Goal: Communication & Community: Answer question/provide support

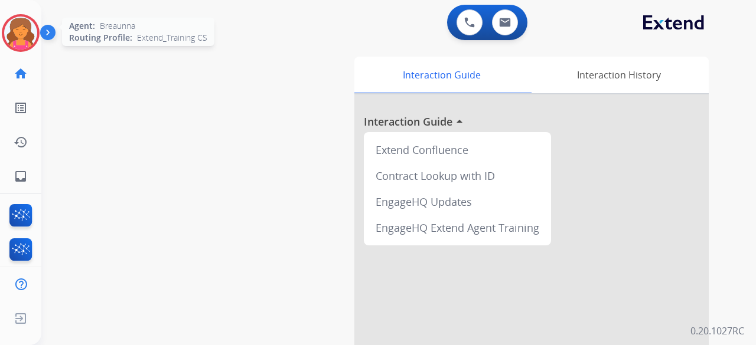
click at [30, 27] on img at bounding box center [20, 33] width 33 height 33
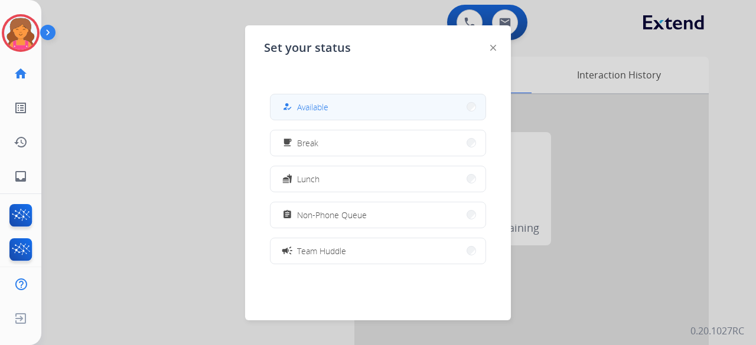
click at [363, 96] on button "how_to_reg Available" at bounding box center [377, 106] width 215 height 25
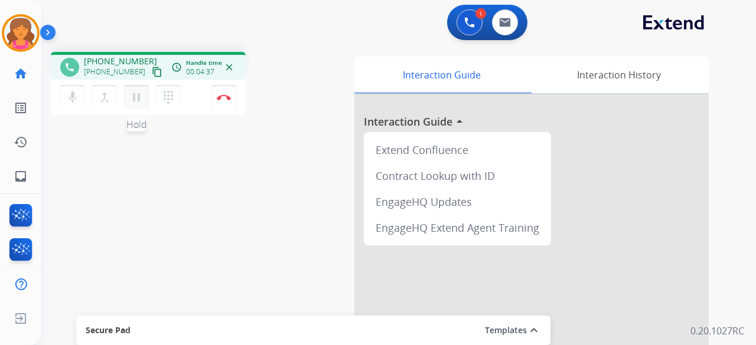
click at [135, 101] on mat-icon "pause" at bounding box center [136, 97] width 14 height 14
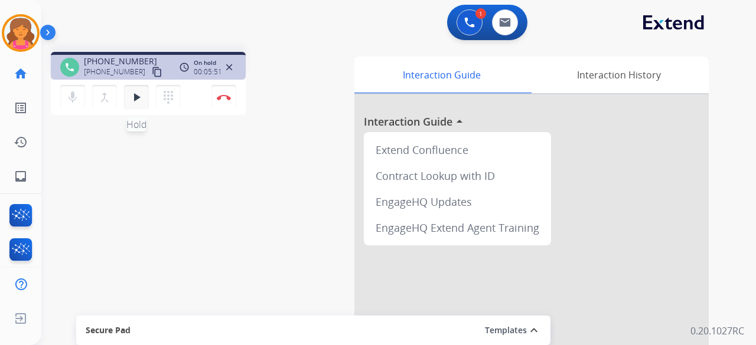
click at [131, 90] on button "play_arrow Hold" at bounding box center [136, 97] width 25 height 25
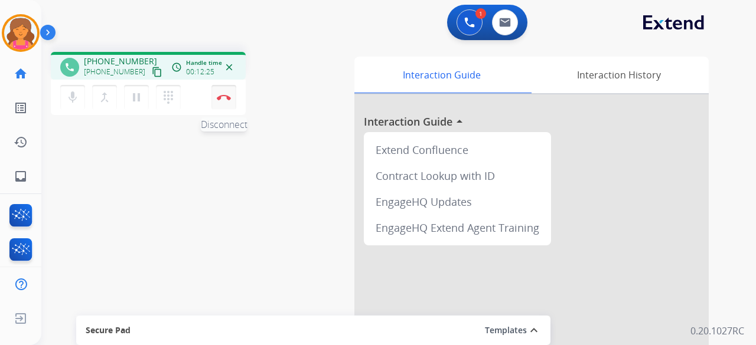
click at [223, 97] on img at bounding box center [224, 97] width 14 height 6
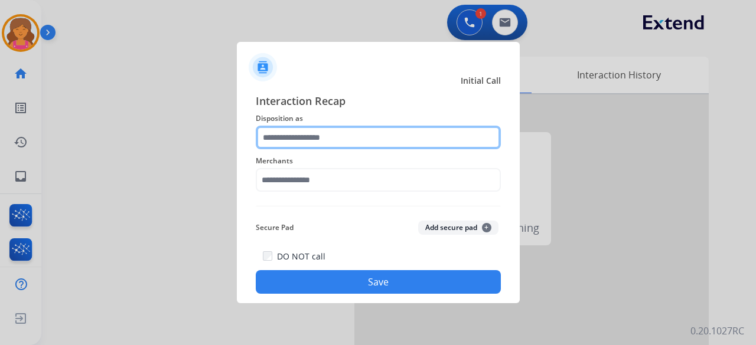
click at [300, 134] on input "text" at bounding box center [378, 138] width 245 height 24
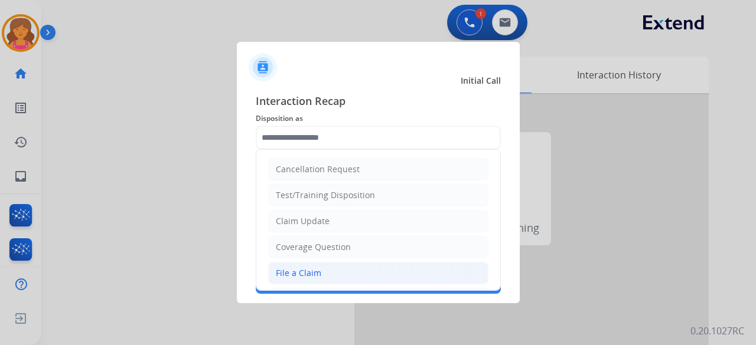
click at [342, 150] on li "File a Claim" at bounding box center [378, 273] width 220 height 22
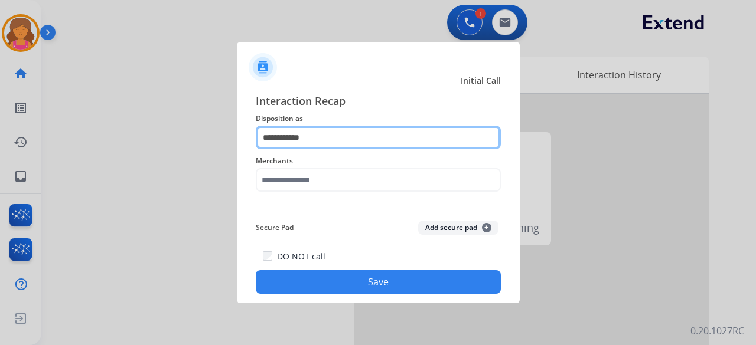
click at [332, 141] on input "**********" at bounding box center [378, 138] width 245 height 24
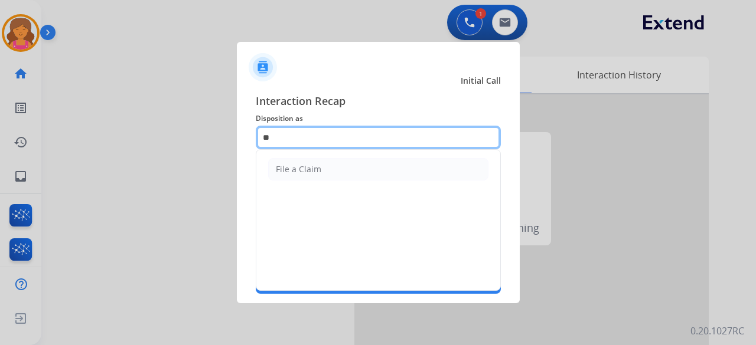
type input "*"
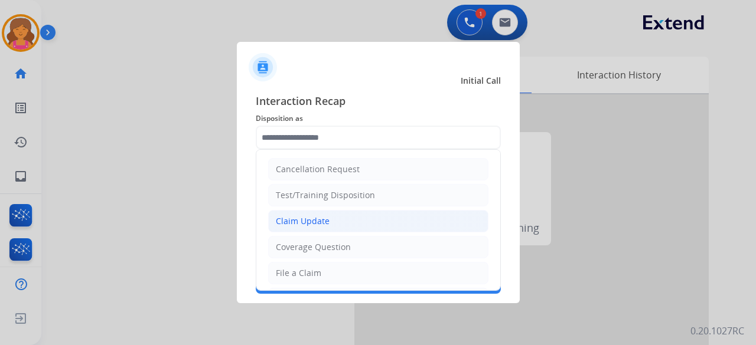
click at [334, 150] on li "Claim Update" at bounding box center [378, 221] width 220 height 22
type input "**********"
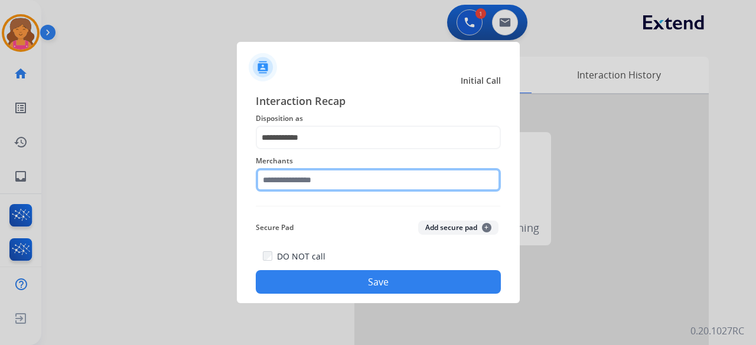
click at [316, 150] on input "text" at bounding box center [378, 180] width 245 height 24
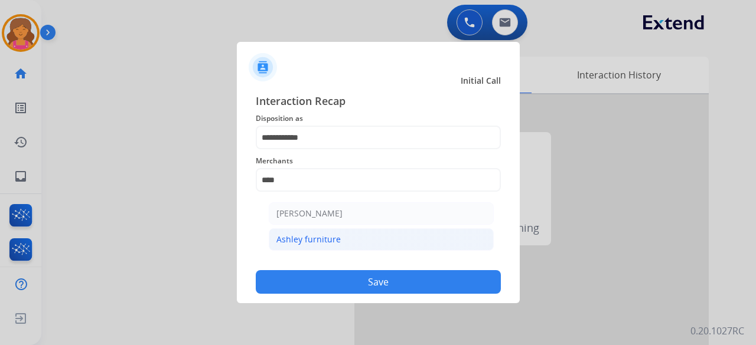
click at [339, 150] on li "Ashley furniture" at bounding box center [381, 240] width 225 height 22
type input "**********"
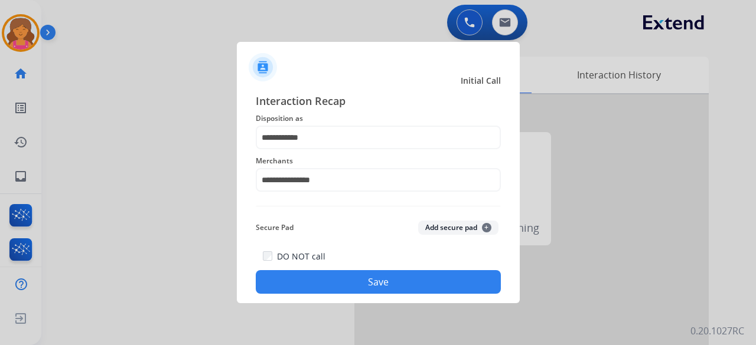
click at [333, 150] on button "Save" at bounding box center [378, 282] width 245 height 24
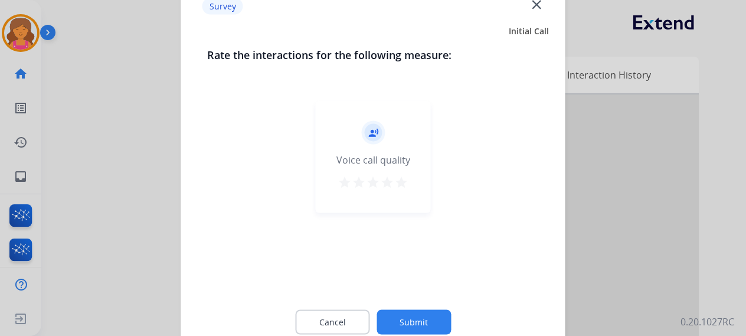
click at [363, 150] on mat-icon "star" at bounding box center [401, 182] width 14 height 14
click at [363, 150] on button "Submit" at bounding box center [414, 321] width 74 height 25
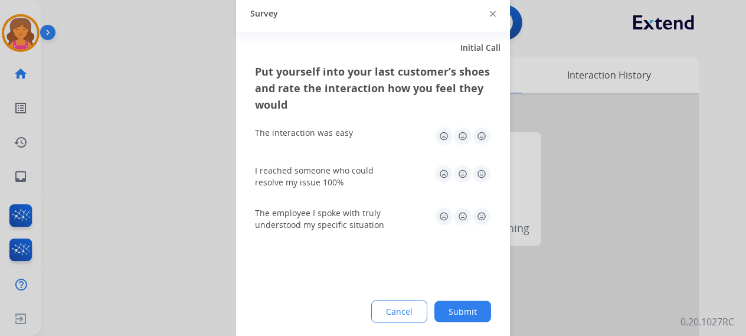
click at [363, 135] on img at bounding box center [481, 135] width 19 height 19
click at [363, 150] on img at bounding box center [481, 173] width 19 height 19
click at [363, 150] on img at bounding box center [481, 216] width 19 height 19
click at [363, 150] on button "Submit" at bounding box center [463, 311] width 57 height 21
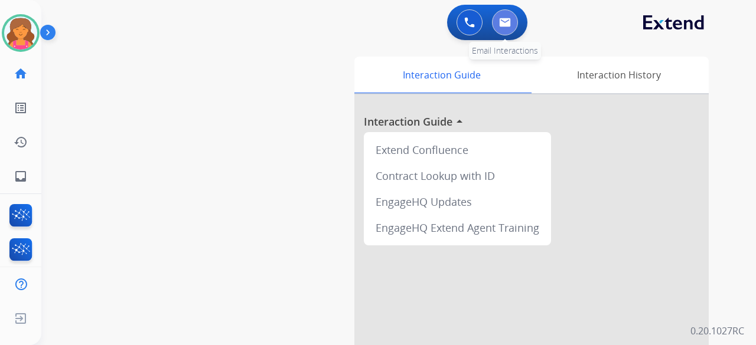
click at [363, 29] on button at bounding box center [505, 22] width 26 height 26
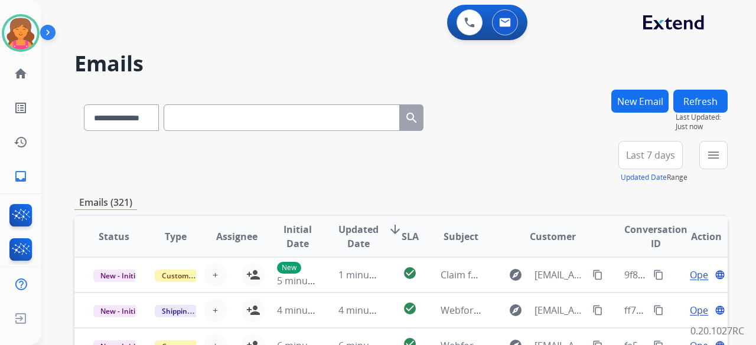
click at [236, 109] on input "text" at bounding box center [282, 118] width 236 height 27
paste input "**********"
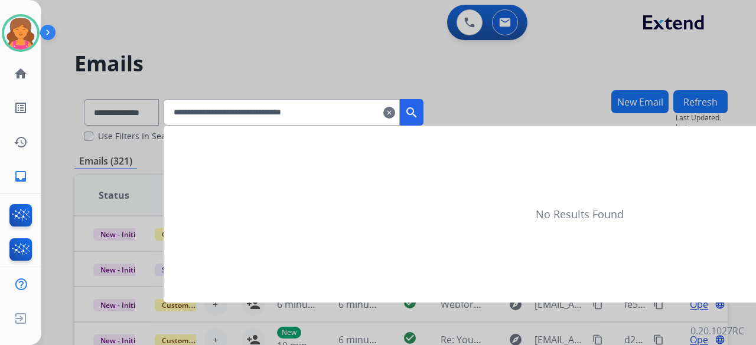
type input "**********"
click at [363, 116] on mat-icon "search" at bounding box center [411, 113] width 14 height 14
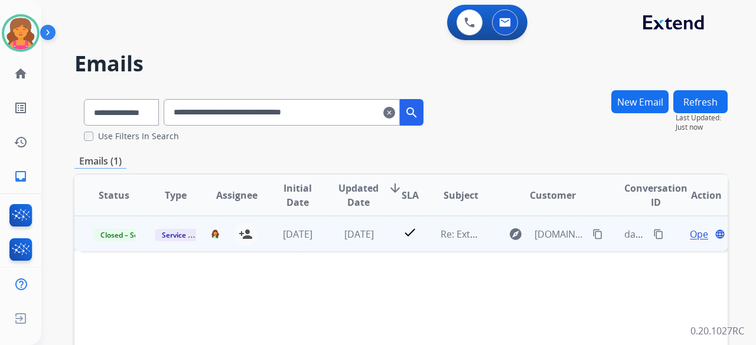
click at [363, 150] on span "Open" at bounding box center [702, 234] width 24 height 14
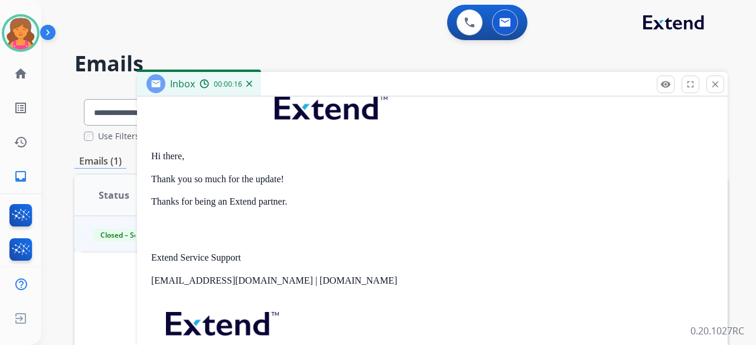
scroll to position [531, 0]
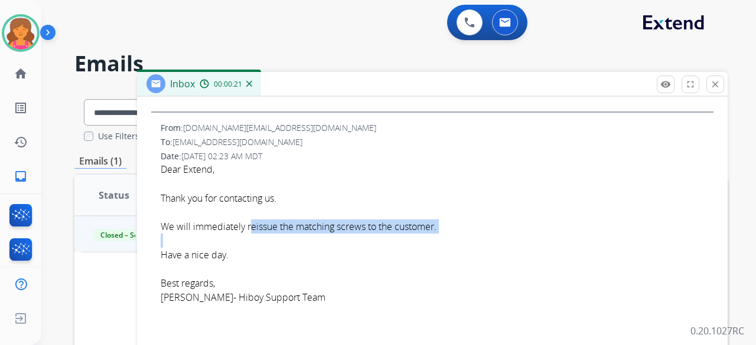
drag, startPoint x: 248, startPoint y: 228, endPoint x: 367, endPoint y: 230, distance: 119.3
click at [363, 150] on div "Dear Extend, Thank you for contacting us. We will immediately reissue the match…" at bounding box center [437, 240] width 553 height 156
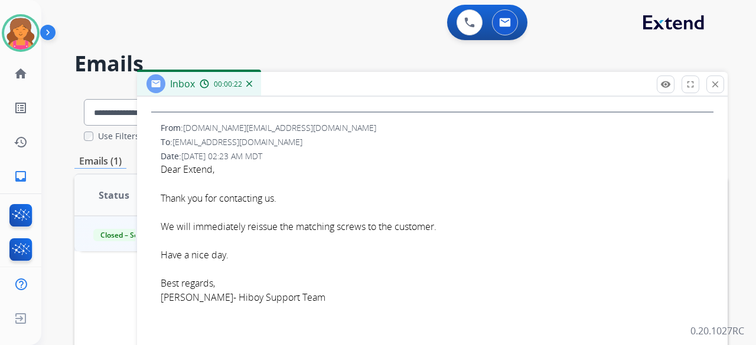
click at [363, 150] on div at bounding box center [437, 184] width 553 height 14
click at [363, 80] on mat-icon "close" at bounding box center [715, 84] width 11 height 11
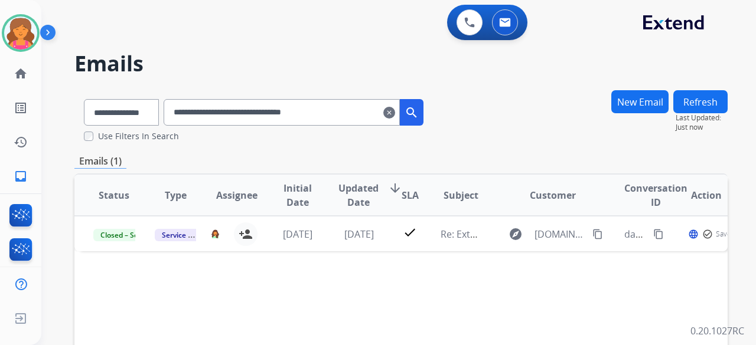
click at [363, 99] on button "New Email" at bounding box center [639, 101] width 57 height 23
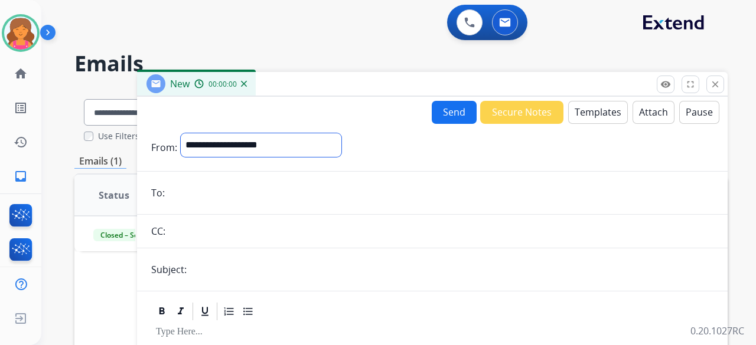
click at [278, 149] on select "**********" at bounding box center [261, 145] width 161 height 24
select select "**********"
click at [181, 133] on select "**********" at bounding box center [261, 145] width 161 height 24
click at [214, 150] on input "email" at bounding box center [440, 194] width 545 height 24
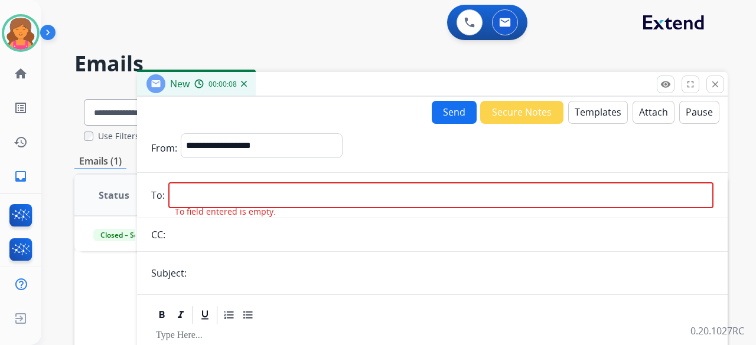
click at [266, 150] on input "email" at bounding box center [440, 195] width 545 height 26
paste input "**********"
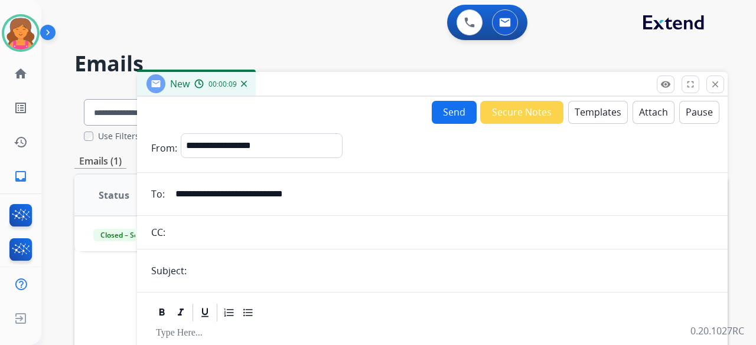
type input "**********"
click at [262, 150] on input "text" at bounding box center [451, 271] width 523 height 24
type input "**********"
click at [363, 114] on button "Templates" at bounding box center [598, 112] width 60 height 23
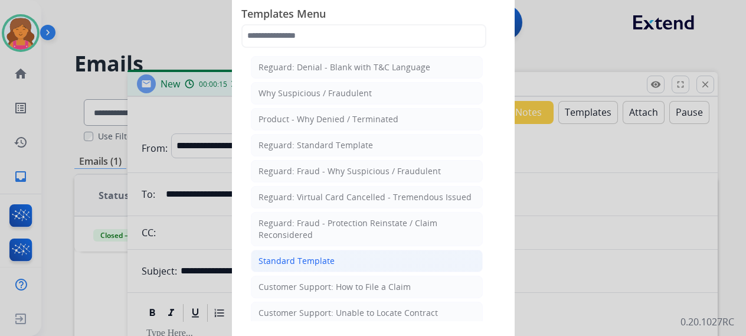
click at [334, 150] on li "Standard Template" at bounding box center [367, 261] width 232 height 22
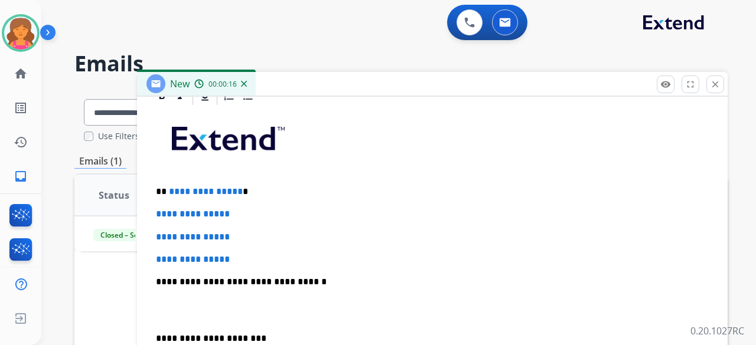
scroll to position [305, 0]
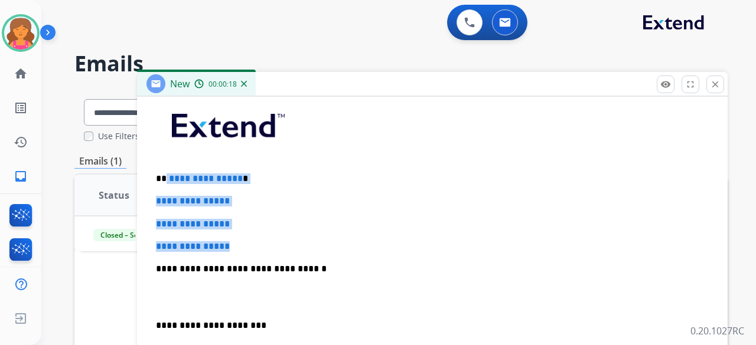
drag, startPoint x: 253, startPoint y: 236, endPoint x: 165, endPoint y: 165, distance: 113.3
click at [165, 150] on div "**********" at bounding box center [432, 297] width 562 height 406
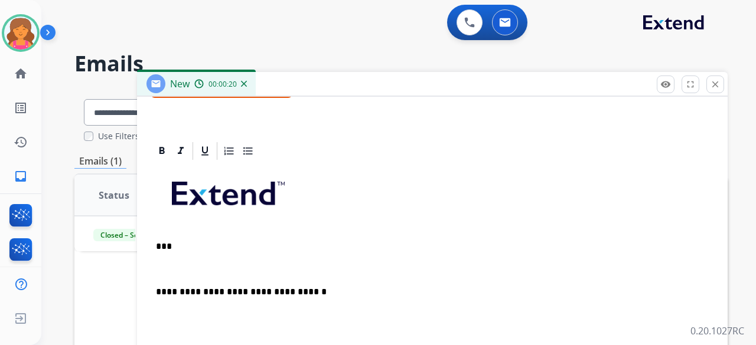
scroll to position [259, 0]
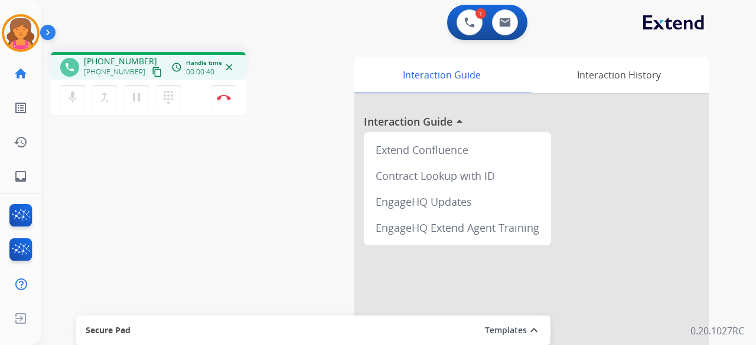
click at [152, 73] on mat-icon "content_copy" at bounding box center [157, 72] width 11 height 11
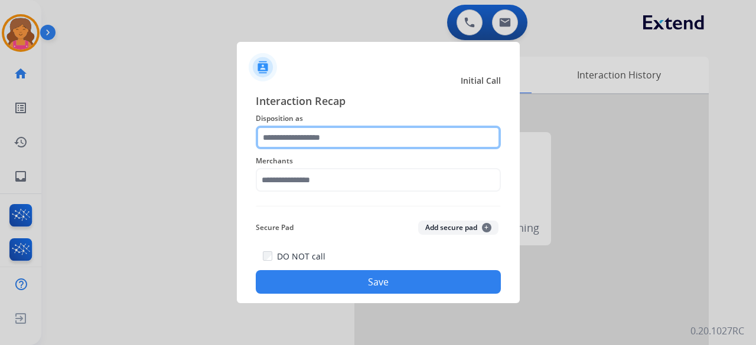
click at [292, 132] on input "text" at bounding box center [378, 138] width 245 height 24
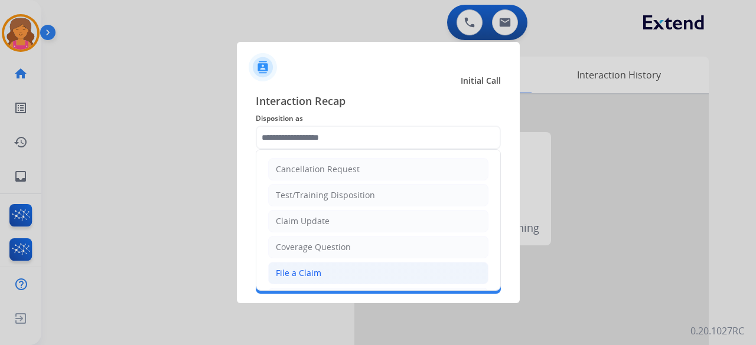
click at [301, 150] on li "File a Claim" at bounding box center [378, 273] width 220 height 22
type input "**********"
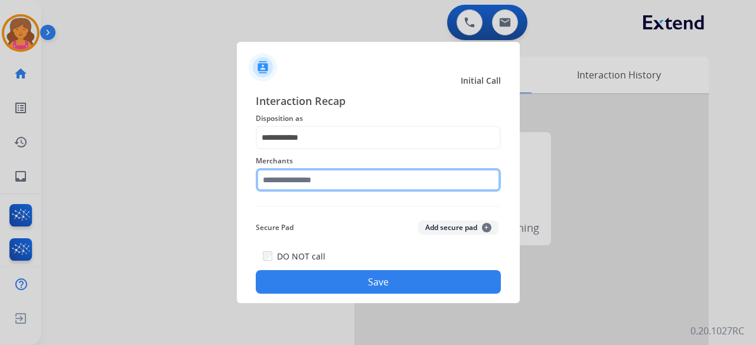
click at [308, 150] on input "text" at bounding box center [378, 180] width 245 height 24
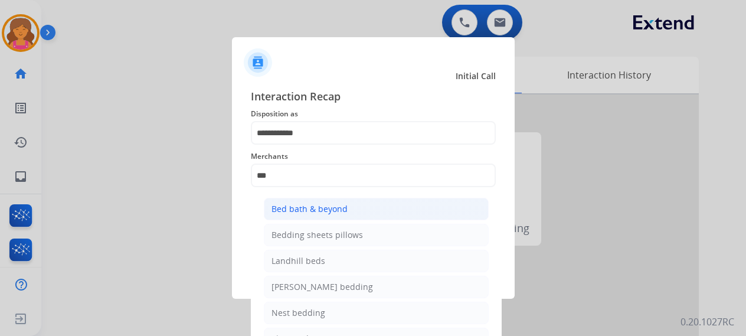
click at [285, 150] on div "Bed bath & beyond" at bounding box center [310, 209] width 76 height 12
type input "**********"
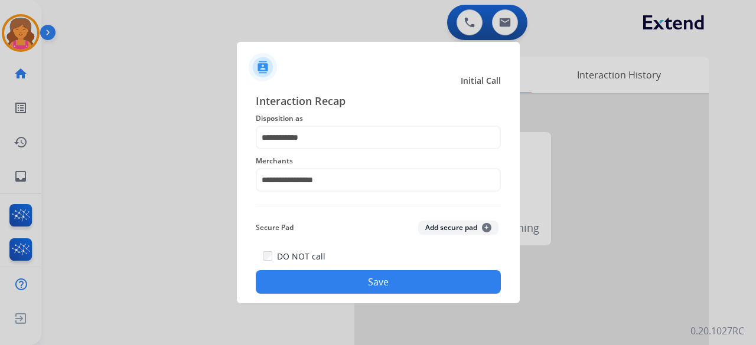
click at [328, 150] on button "Save" at bounding box center [378, 282] width 245 height 24
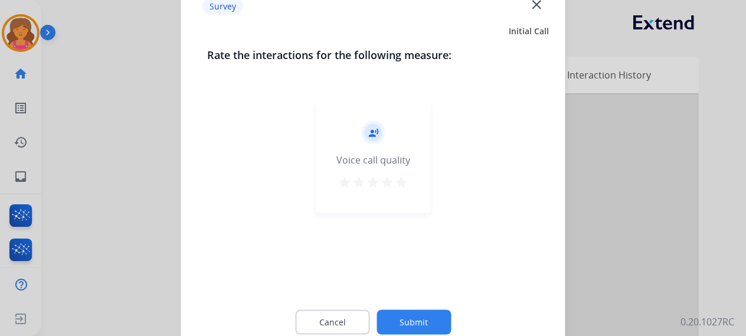
click at [363, 150] on mat-icon "star" at bounding box center [401, 182] width 14 height 14
click at [363, 150] on button "Submit" at bounding box center [414, 321] width 74 height 25
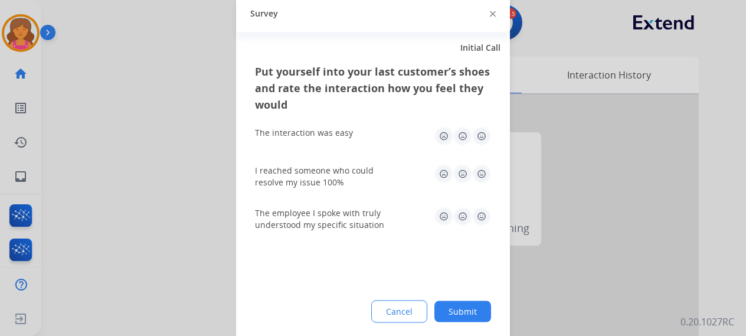
click at [363, 139] on img at bounding box center [481, 135] width 19 height 19
click at [363, 150] on img at bounding box center [481, 173] width 19 height 19
click at [363, 150] on img at bounding box center [481, 216] width 19 height 19
click at [363, 150] on button "Submit" at bounding box center [463, 311] width 57 height 21
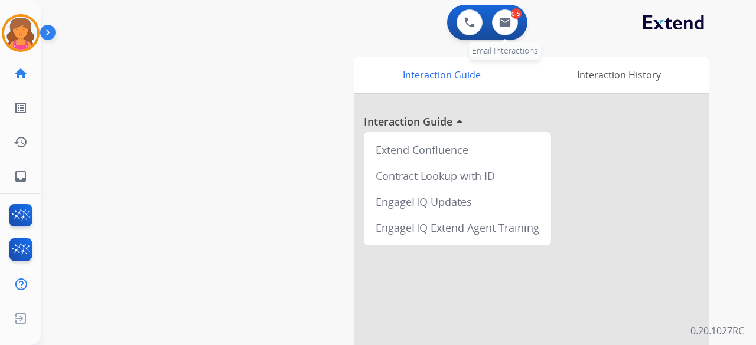
click at [363, 10] on div "0.5" at bounding box center [516, 13] width 11 height 11
click at [363, 22] on button at bounding box center [505, 22] width 26 height 26
select select "**********"
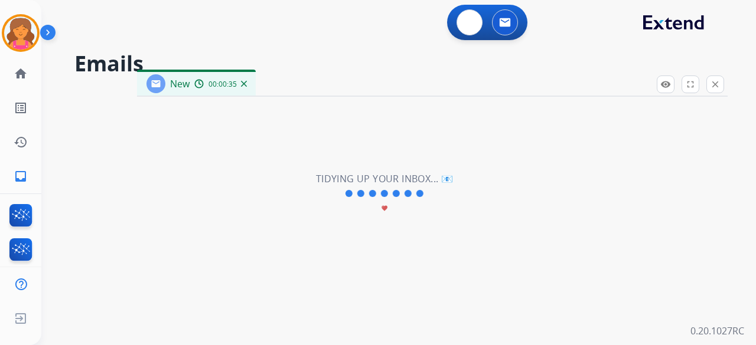
select select "**********"
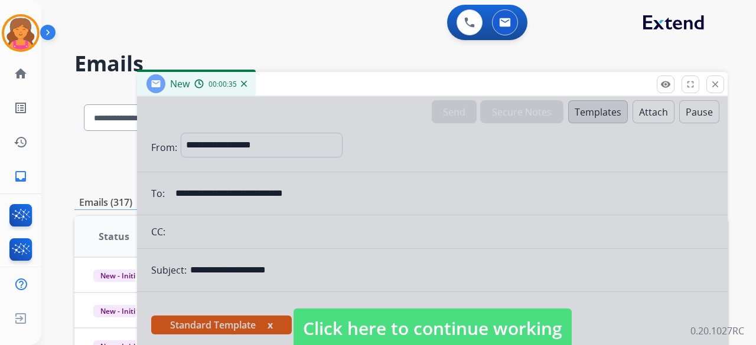
drag, startPoint x: 309, startPoint y: 321, endPoint x: 315, endPoint y: 309, distance: 13.0
click at [311, 150] on span "Click here to continue working" at bounding box center [432, 329] width 278 height 40
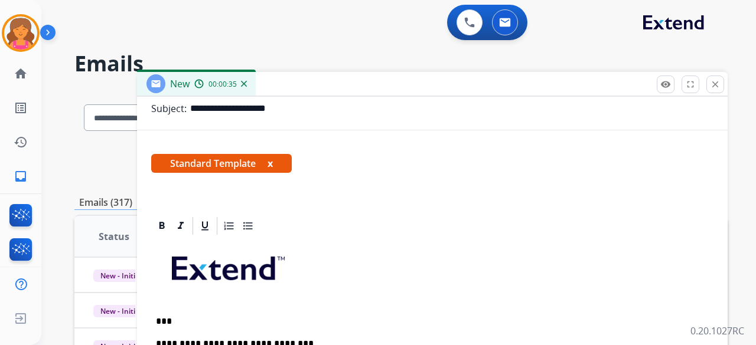
scroll to position [226, 0]
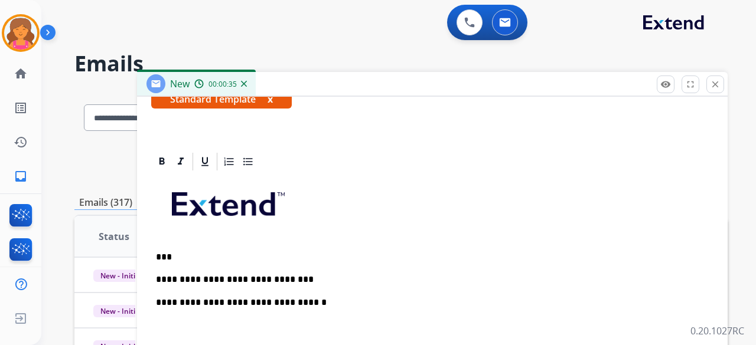
click at [295, 150] on p "**********" at bounding box center [427, 280] width 543 height 11
click at [296, 150] on p "**********" at bounding box center [427, 280] width 543 height 11
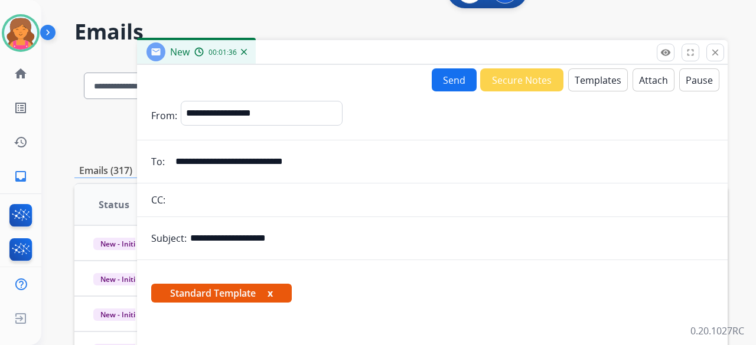
scroll to position [0, 0]
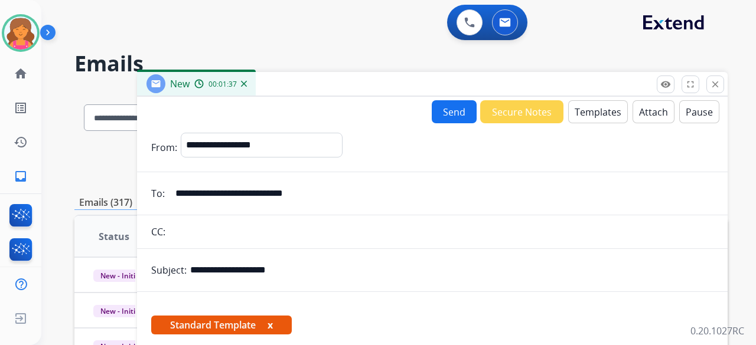
click at [363, 115] on button "Send" at bounding box center [454, 111] width 45 height 23
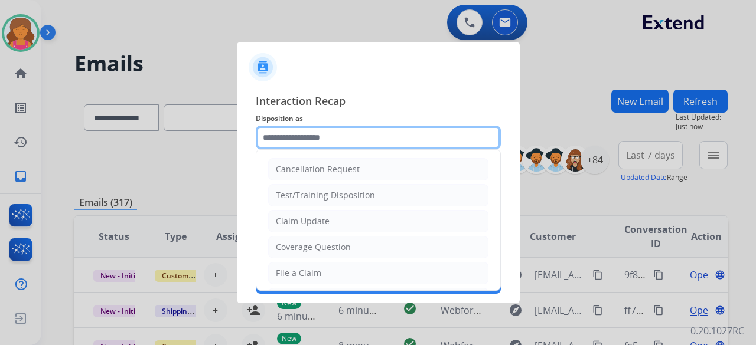
click at [363, 141] on input "text" at bounding box center [378, 138] width 245 height 24
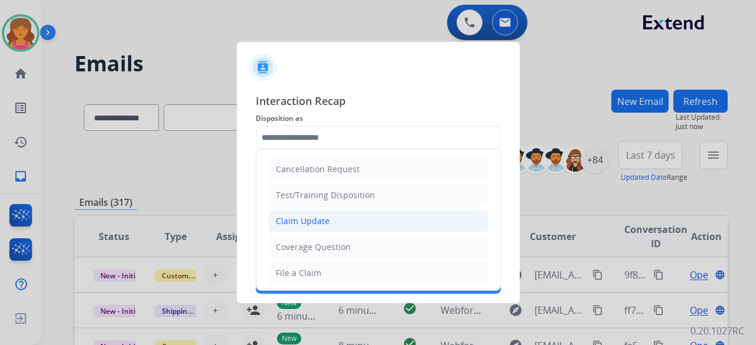
click at [361, 150] on li "Claim Update" at bounding box center [378, 221] width 220 height 22
type input "**********"
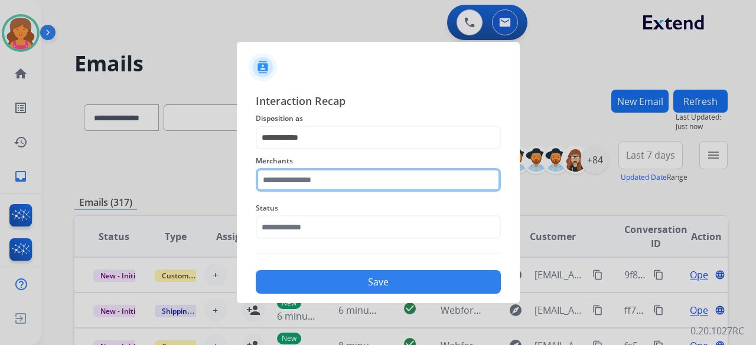
click at [358, 150] on input "text" at bounding box center [378, 180] width 245 height 24
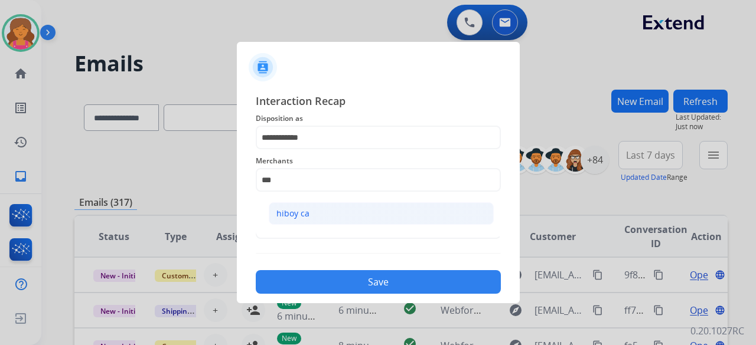
click at [284, 150] on li "hiboy ca" at bounding box center [381, 214] width 225 height 22
type input "********"
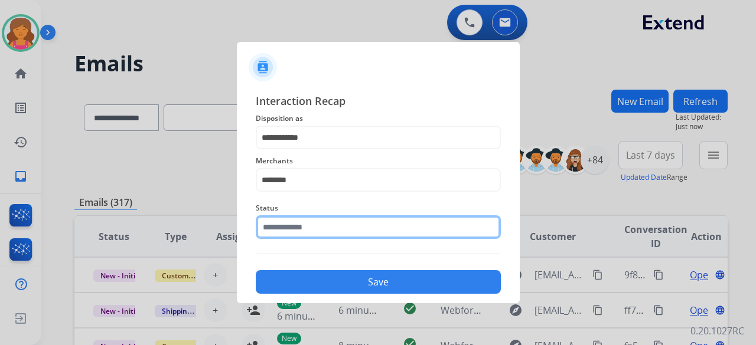
click at [276, 150] on input "text" at bounding box center [378, 228] width 245 height 24
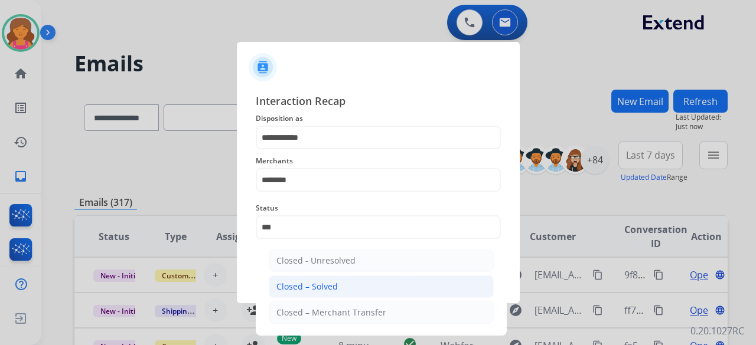
click at [324, 150] on div "Closed – Solved" at bounding box center [306, 287] width 61 height 12
type input "**********"
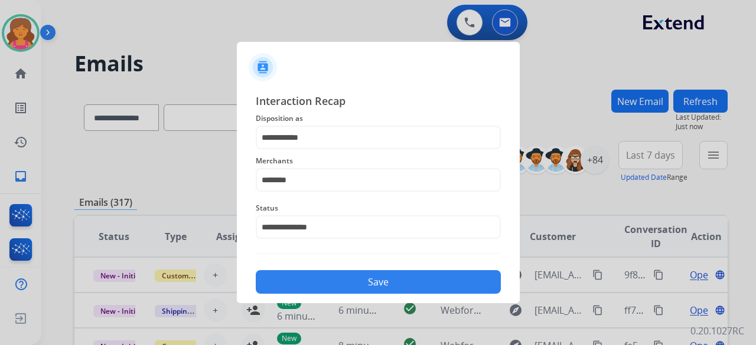
click at [321, 150] on button "Save" at bounding box center [378, 282] width 245 height 24
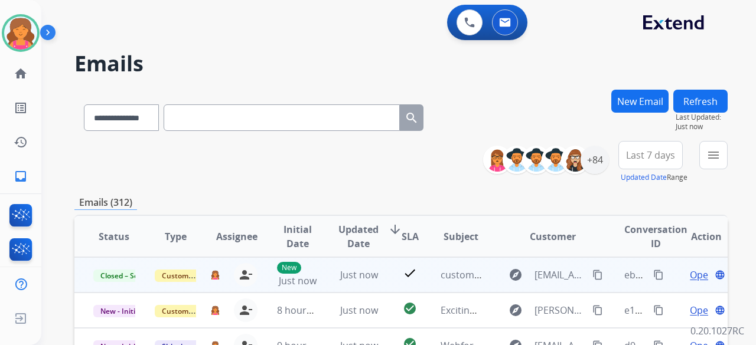
click at [363, 150] on mat-icon "content_copy" at bounding box center [658, 275] width 11 height 11
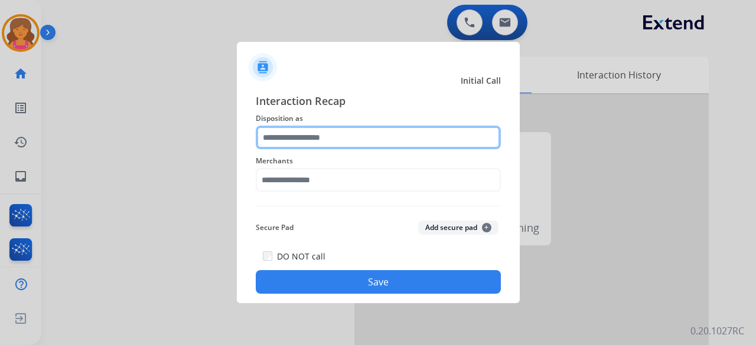
click at [332, 136] on input "text" at bounding box center [378, 138] width 245 height 24
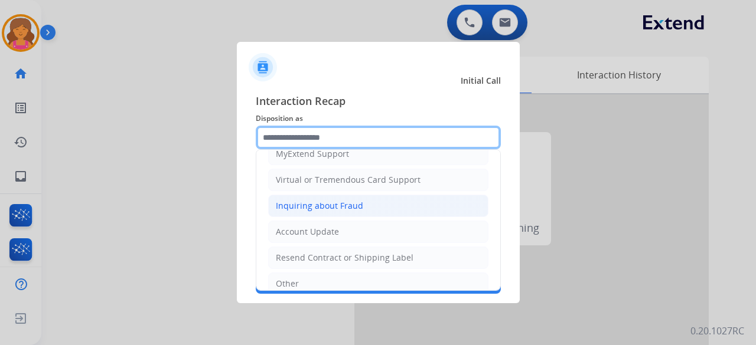
scroll to position [179, 0]
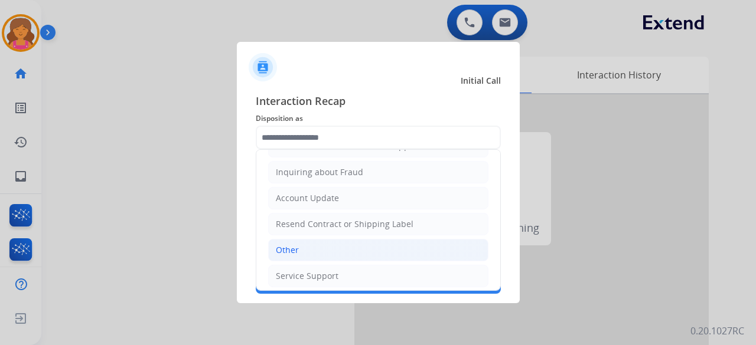
click at [326, 150] on li "Other" at bounding box center [378, 250] width 220 height 22
type input "*****"
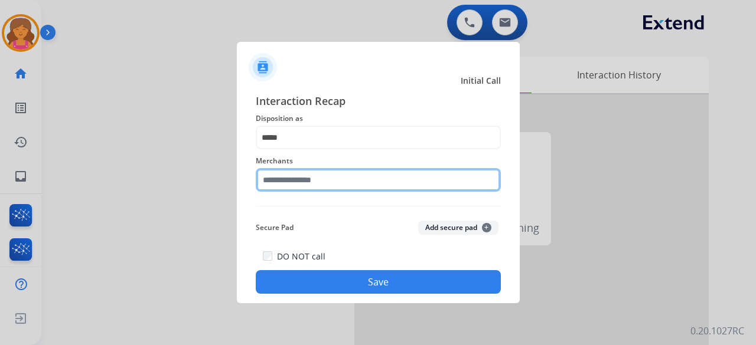
click at [321, 150] on input "text" at bounding box center [378, 180] width 245 height 24
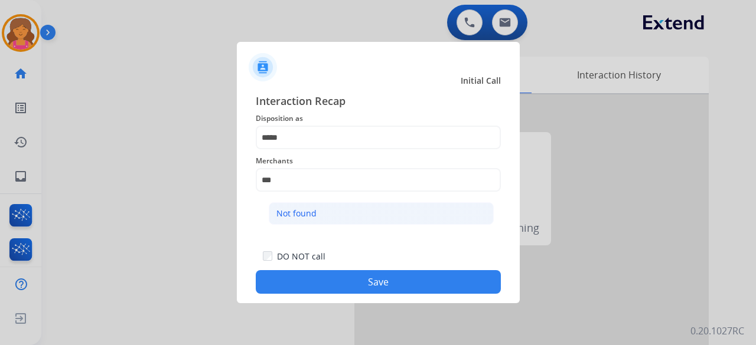
click at [336, 150] on li "Not found" at bounding box center [381, 214] width 225 height 22
type input "*********"
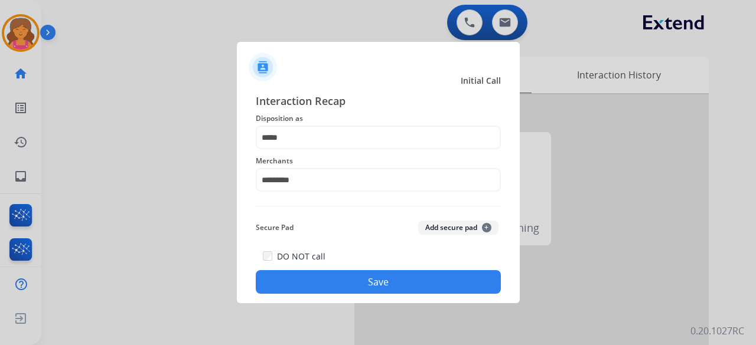
click at [315, 150] on button "Save" at bounding box center [378, 282] width 245 height 24
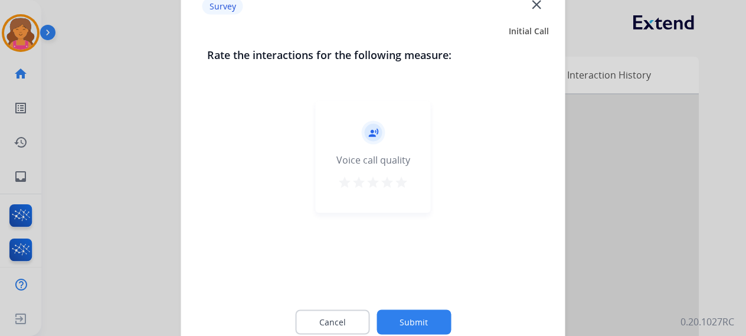
click at [363, 150] on button "star" at bounding box center [401, 184] width 14 height 18
click at [363, 150] on button "Submit" at bounding box center [414, 321] width 74 height 25
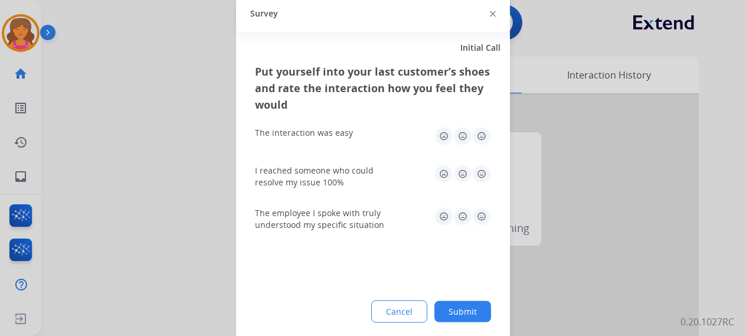
click at [363, 143] on img at bounding box center [481, 135] width 19 height 19
click at [363, 150] on img at bounding box center [481, 173] width 19 height 19
click at [363, 150] on img at bounding box center [481, 216] width 19 height 19
click at [363, 150] on button "Submit" at bounding box center [463, 311] width 57 height 21
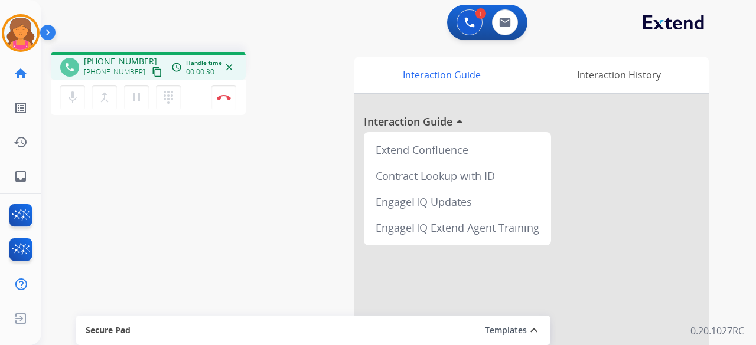
click at [152, 73] on mat-icon "content_copy" at bounding box center [157, 72] width 11 height 11
click at [223, 102] on button "Disconnect" at bounding box center [223, 97] width 25 height 25
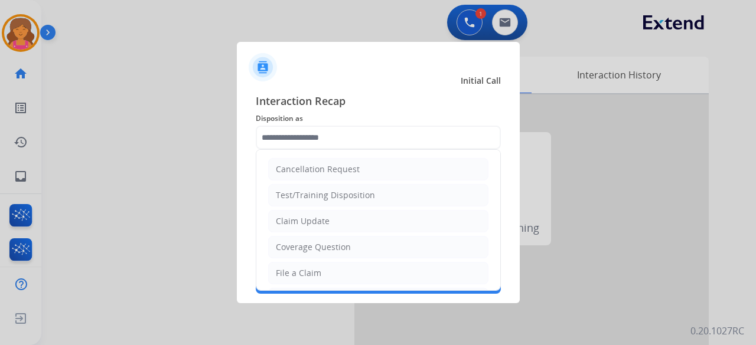
click at [311, 136] on input "text" at bounding box center [378, 138] width 245 height 24
click at [318, 150] on div "File a Claim" at bounding box center [298, 273] width 45 height 12
type input "**********"
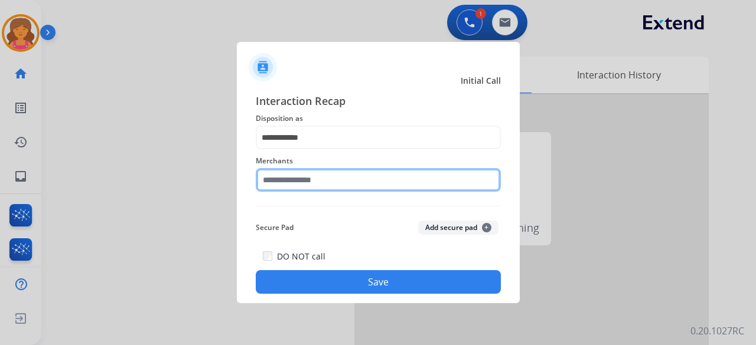
click at [302, 150] on input "text" at bounding box center [378, 180] width 245 height 24
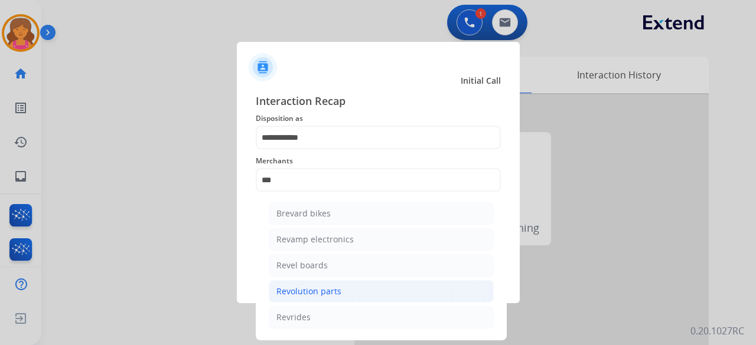
click at [331, 150] on div "Revolution parts" at bounding box center [308, 292] width 65 height 12
type input "**********"
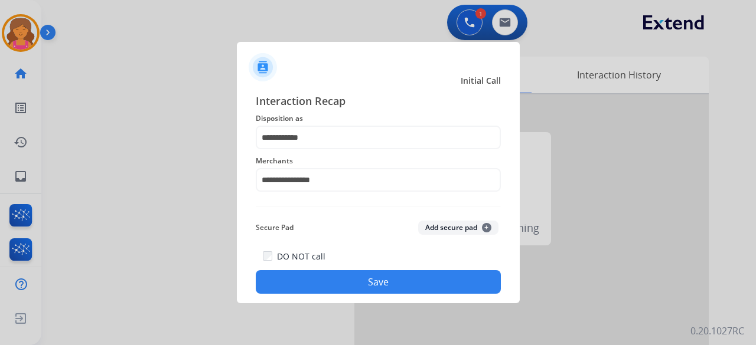
click at [332, 150] on button "Save" at bounding box center [378, 282] width 245 height 24
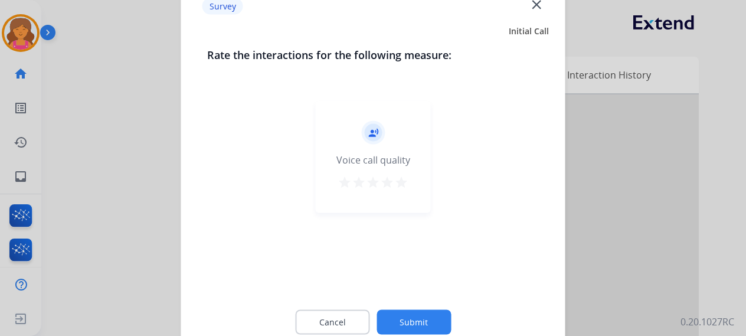
click at [363, 150] on mat-icon "star" at bounding box center [401, 182] width 14 height 14
click at [363, 150] on button "Submit" at bounding box center [414, 321] width 74 height 25
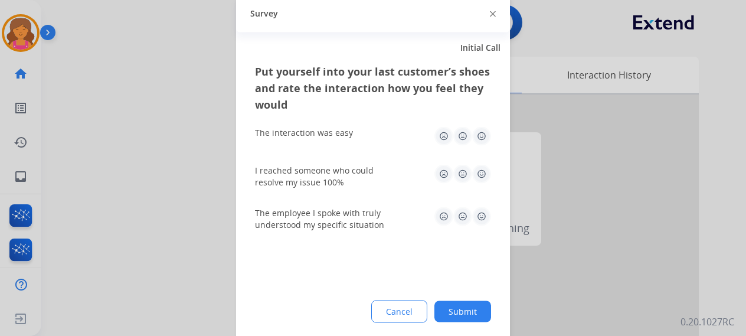
drag, startPoint x: 477, startPoint y: 135, endPoint x: 483, endPoint y: 153, distance: 19.2
click at [363, 135] on img at bounding box center [481, 135] width 19 height 19
click at [363, 150] on img at bounding box center [481, 173] width 19 height 19
click at [363, 150] on img at bounding box center [481, 216] width 19 height 19
click at [363, 150] on button "Submit" at bounding box center [463, 311] width 57 height 21
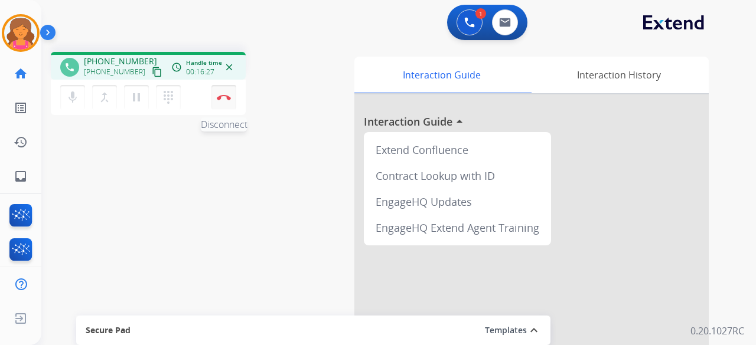
click at [228, 92] on button "Disconnect" at bounding box center [223, 97] width 25 height 25
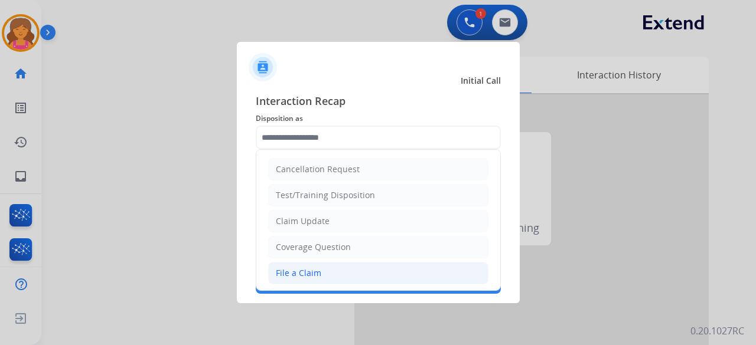
click at [317, 150] on li "File a Claim" at bounding box center [378, 273] width 220 height 22
type input "**********"
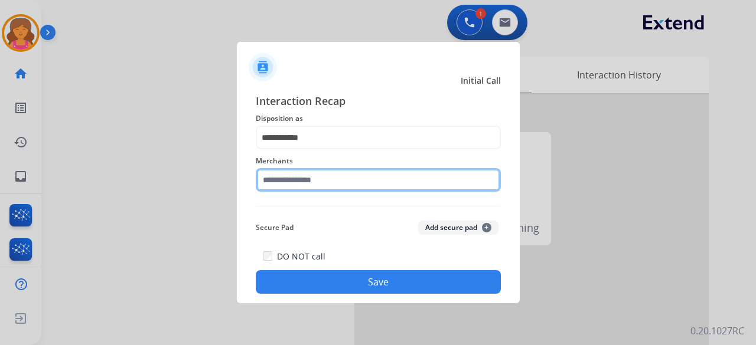
click at [274, 150] on input "text" at bounding box center [378, 180] width 245 height 24
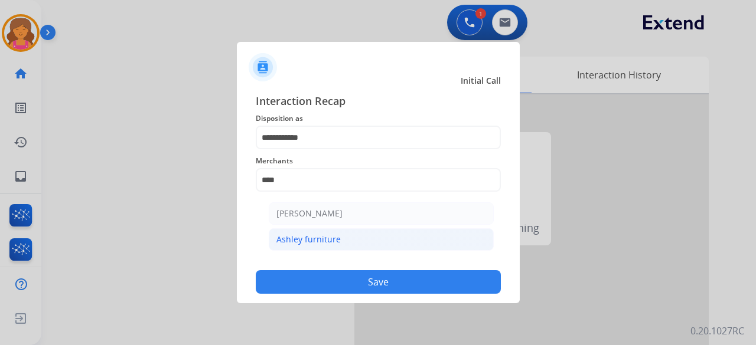
click at [315, 150] on li "Ashley furniture" at bounding box center [381, 240] width 225 height 22
type input "**********"
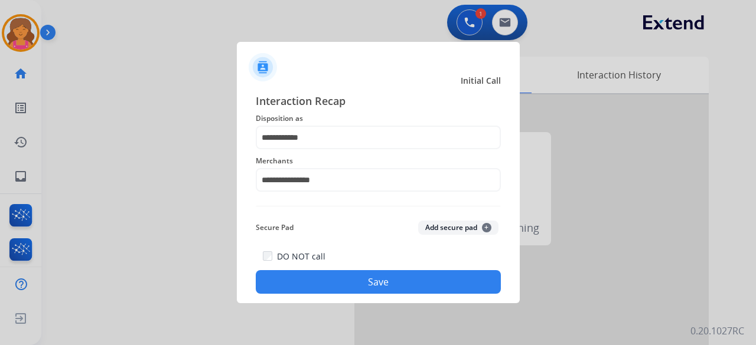
click at [331, 150] on button "Save" at bounding box center [378, 282] width 245 height 24
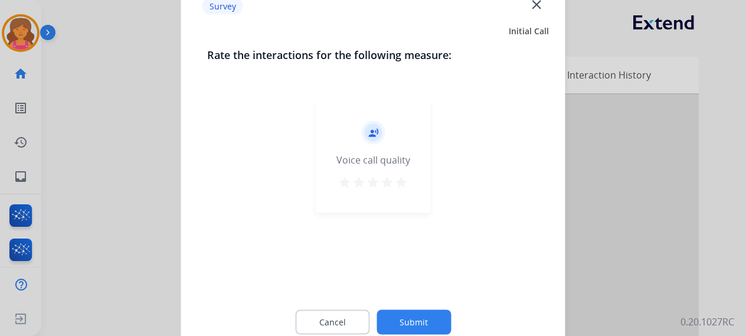
click at [363, 150] on div "star star star star star" at bounding box center [373, 184] width 71 height 18
click at [363, 150] on mat-icon "star" at bounding box center [401, 182] width 14 height 14
click at [363, 150] on button "Submit" at bounding box center [414, 321] width 74 height 25
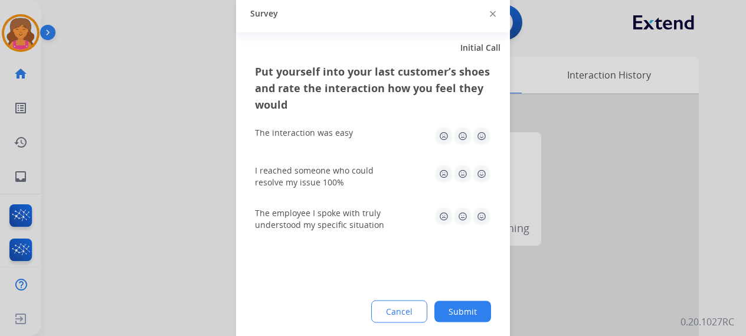
click at [363, 136] on img at bounding box center [481, 135] width 19 height 19
click at [363, 150] on img at bounding box center [481, 173] width 19 height 19
click at [363, 150] on img at bounding box center [481, 216] width 19 height 19
click at [363, 150] on button "Submit" at bounding box center [463, 311] width 57 height 21
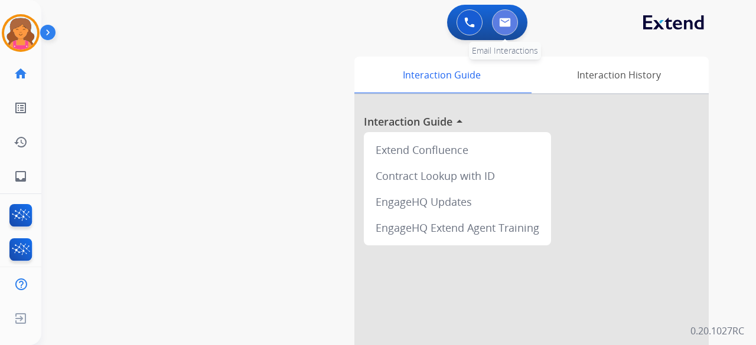
click at [363, 19] on img at bounding box center [505, 22] width 12 height 9
select select "**********"
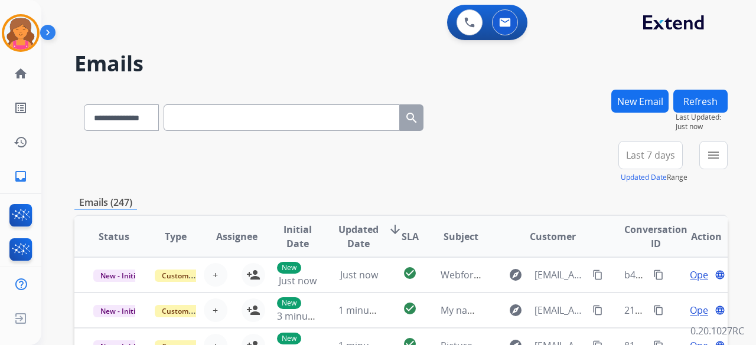
click at [363, 150] on span "Last 7 days" at bounding box center [650, 155] width 49 height 5
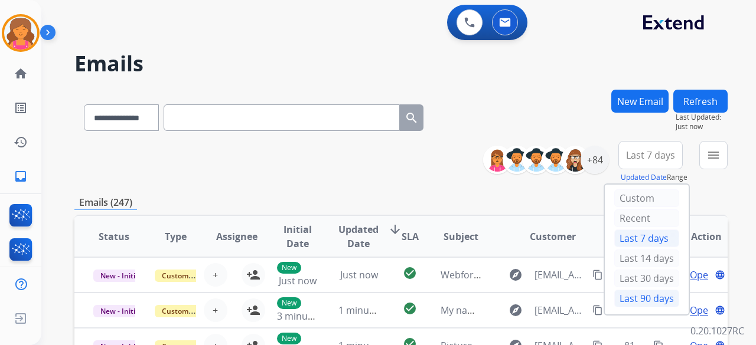
click at [363, 150] on div "Last 90 days" at bounding box center [646, 299] width 65 height 18
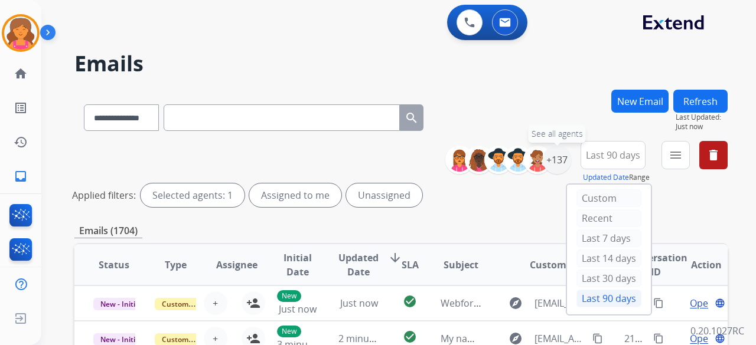
click at [363, 150] on div "+137" at bounding box center [557, 160] width 28 height 28
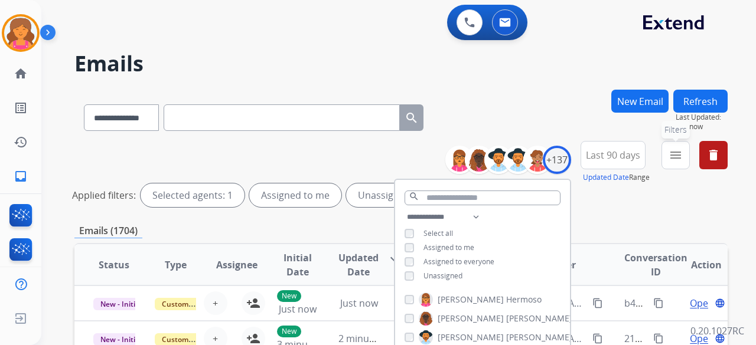
click at [363, 150] on mat-icon "menu" at bounding box center [675, 155] width 14 height 14
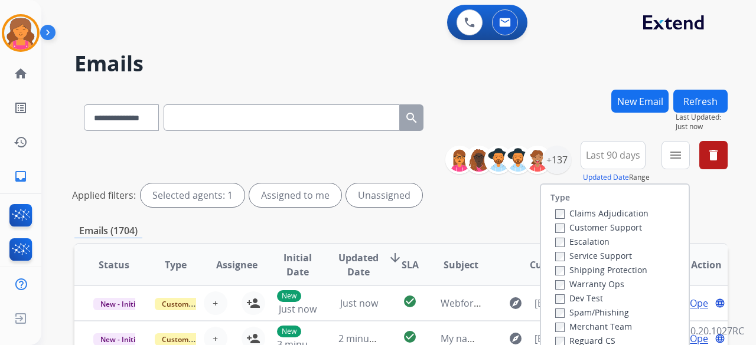
click at [363, 150] on label "Customer Support" at bounding box center [598, 227] width 87 height 11
click at [363, 150] on label "Shipping Protection" at bounding box center [601, 270] width 92 height 11
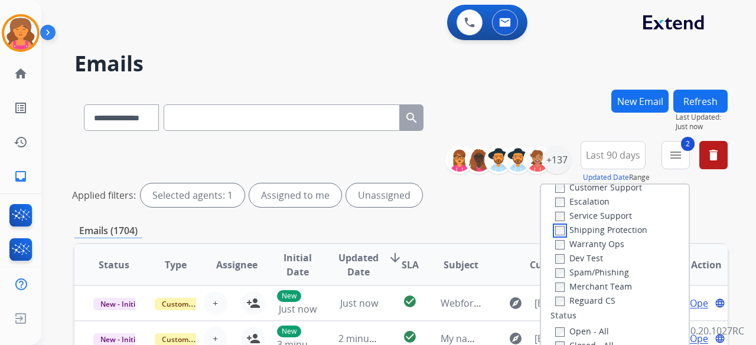
scroll to position [59, 0]
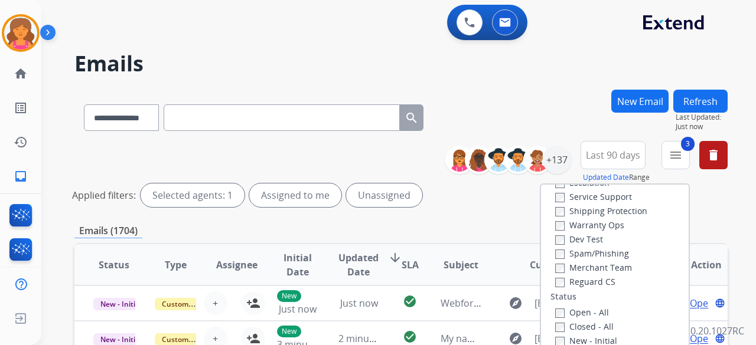
click at [363, 150] on label "Open - All" at bounding box center [582, 312] width 54 height 11
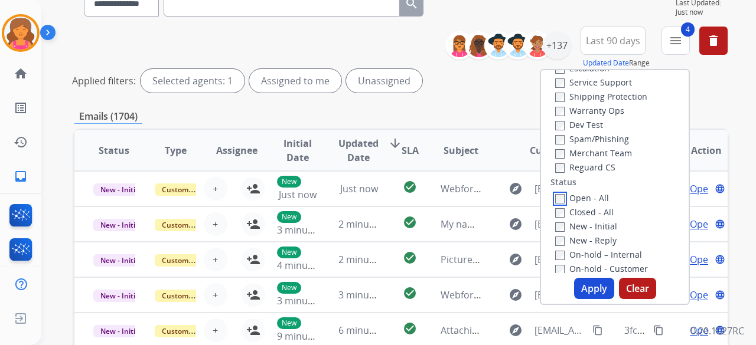
scroll to position [177, 0]
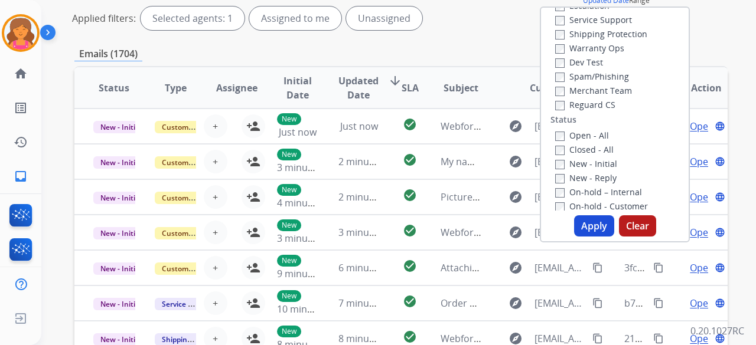
click at [363, 150] on button "Apply" at bounding box center [594, 226] width 40 height 21
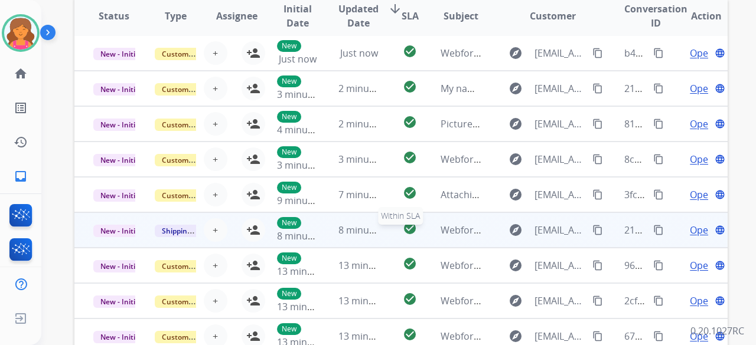
scroll to position [413, 0]
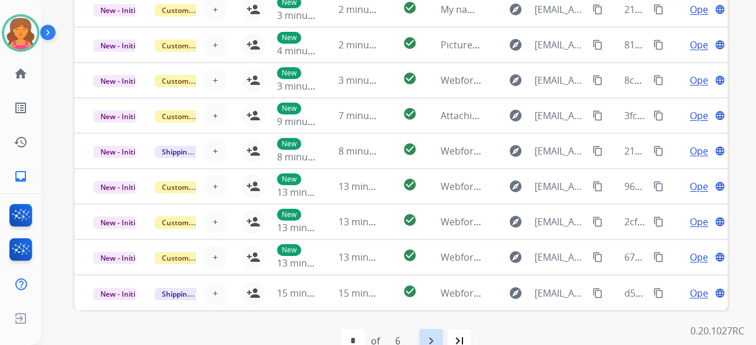
click at [363, 150] on div "navigate_next" at bounding box center [431, 341] width 26 height 26
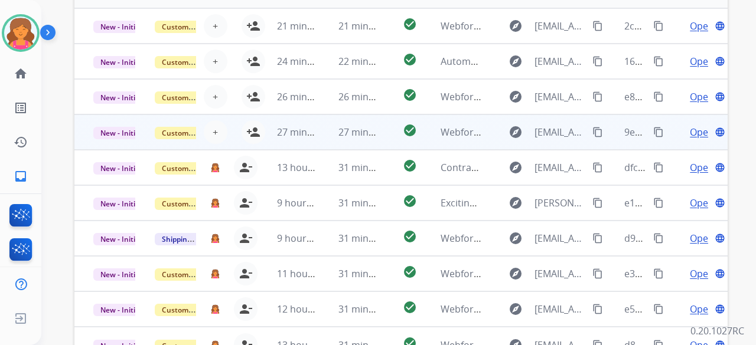
scroll to position [262, 0]
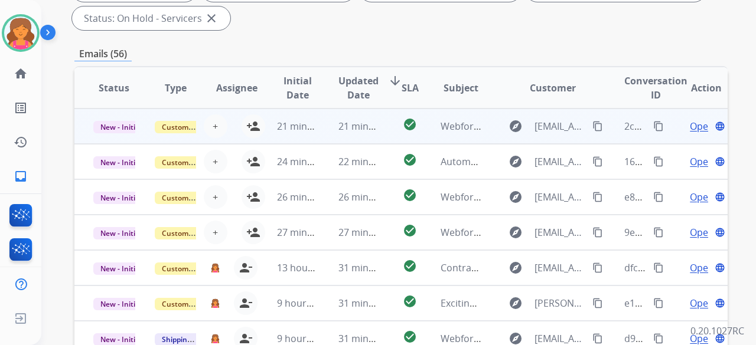
click at [363, 120] on td "21 minutes ago" at bounding box center [349, 126] width 61 height 35
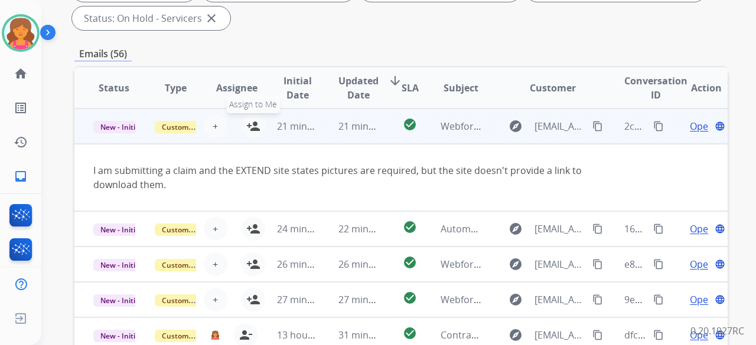
click at [255, 117] on button "person_add Assign to Me" at bounding box center [254, 127] width 24 height 24
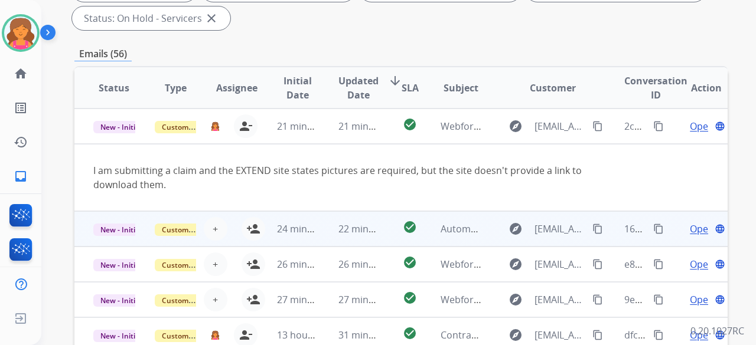
click at [363, 150] on td "check_circle" at bounding box center [400, 228] width 41 height 35
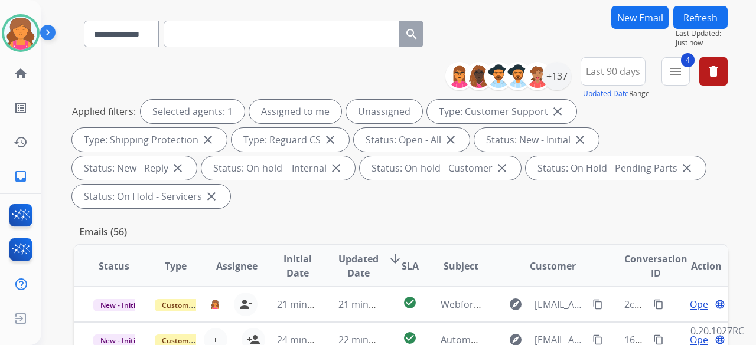
scroll to position [26, 0]
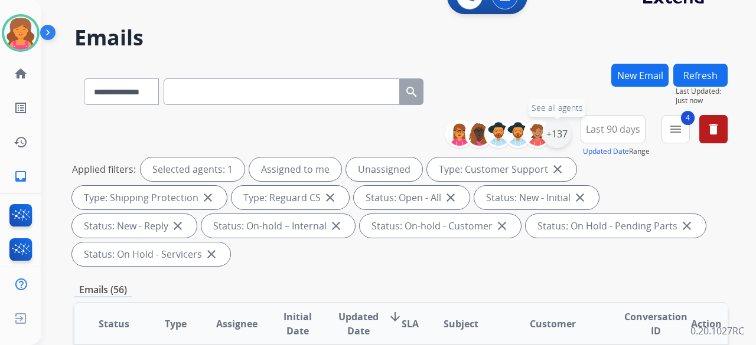
click at [363, 142] on div "+137" at bounding box center [557, 134] width 28 height 28
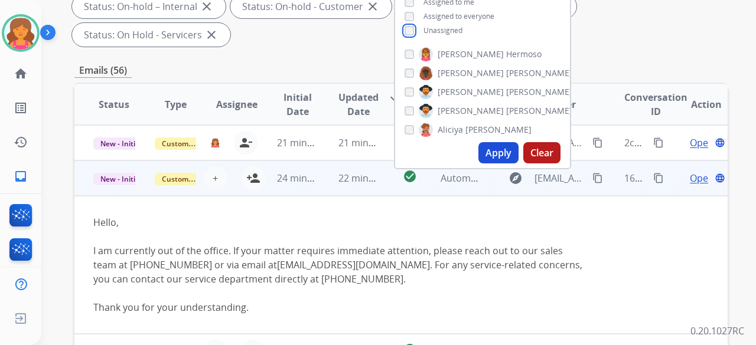
scroll to position [262, 0]
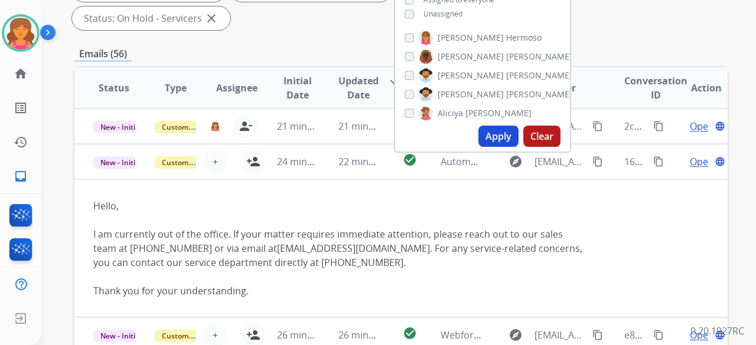
click at [363, 138] on button "Apply" at bounding box center [498, 136] width 40 height 21
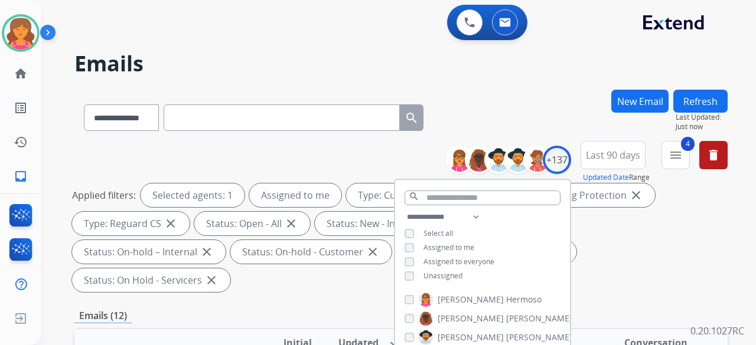
click at [277, 150] on div "**********" at bounding box center [400, 219] width 653 height 156
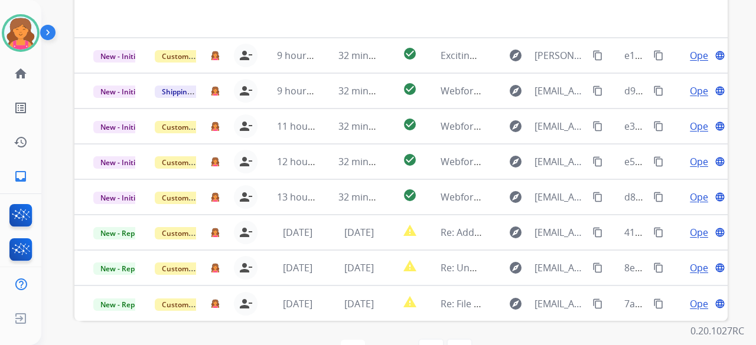
scroll to position [411, 0]
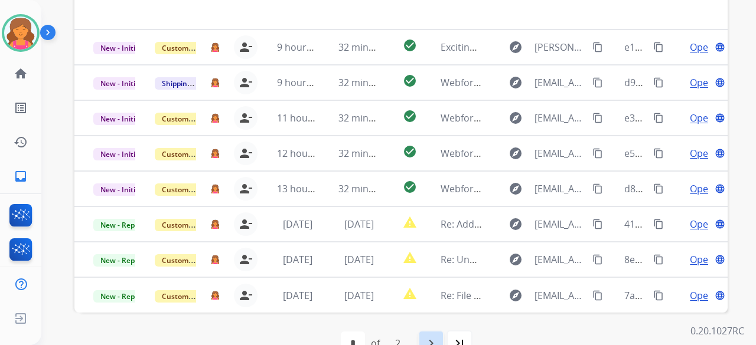
click at [363, 150] on div "navigate_next" at bounding box center [431, 344] width 26 height 26
select select "*"
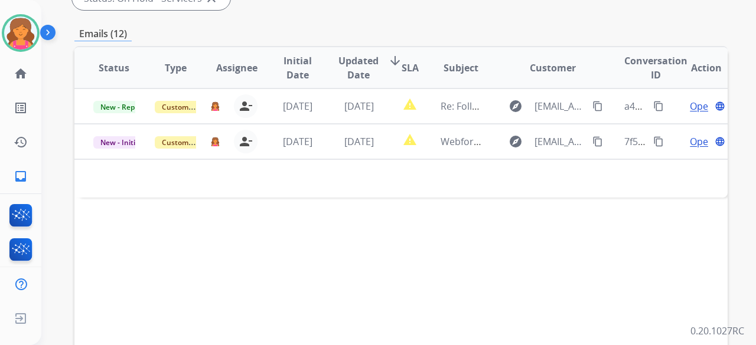
scroll to position [175, 0]
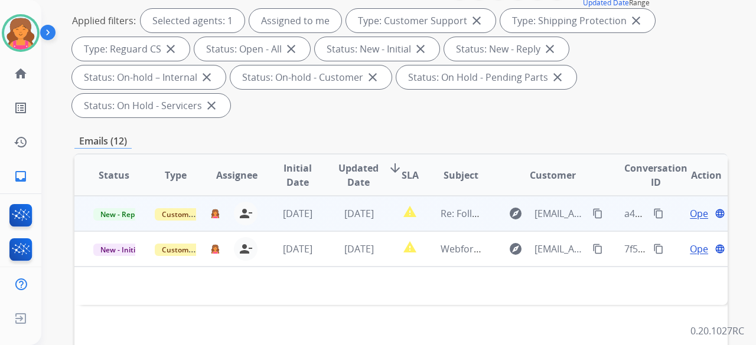
click at [363, 150] on span "Open" at bounding box center [702, 214] width 24 height 14
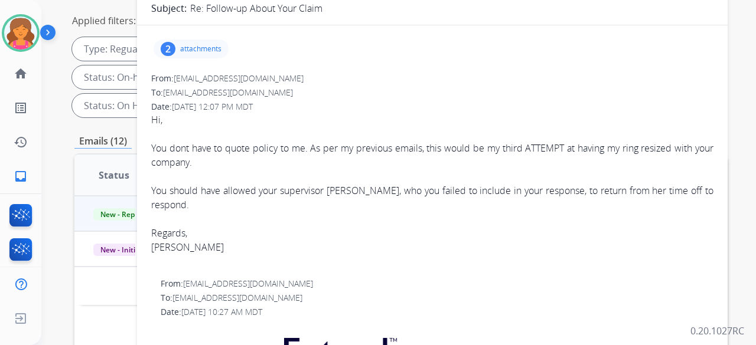
scroll to position [0, 0]
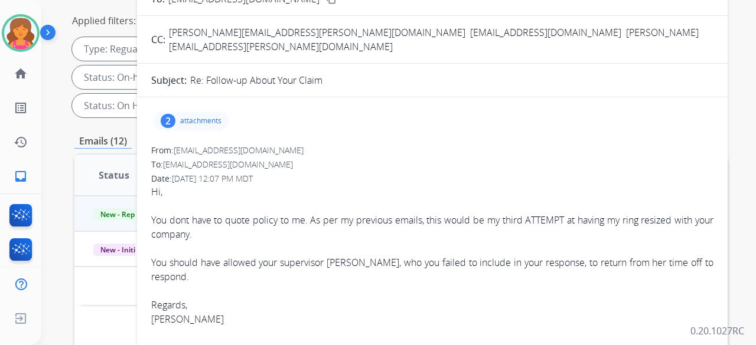
click at [196, 112] on div "2 attachments" at bounding box center [191, 121] width 75 height 19
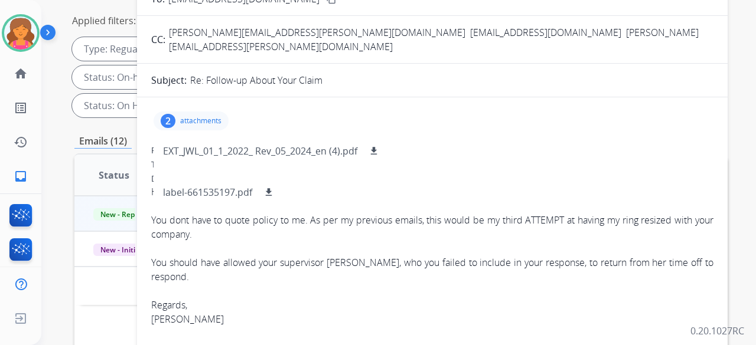
click at [286, 107] on div "2 attachments EXT_JWL_01_1_2022_ Rev_05_2024_en (4).pdf download label-66153519…" at bounding box center [432, 121] width 562 height 28
click at [363, 150] on div "To: support@extend.com" at bounding box center [432, 165] width 562 height 12
click at [363, 150] on div "Date: 08/23/2025 - 12:07 PM MDT" at bounding box center [432, 179] width 562 height 12
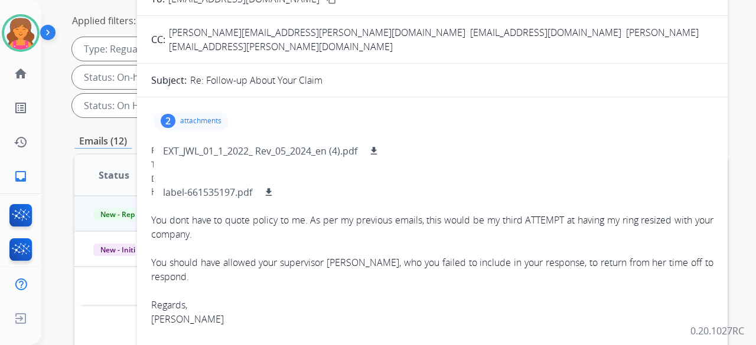
click at [216, 116] on p "attachments" at bounding box center [200, 120] width 41 height 9
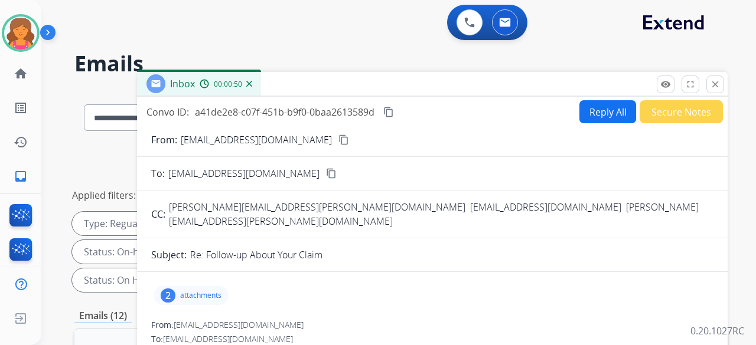
click at [363, 83] on div "remove_red_eye Logs fullscreen Expand close Close" at bounding box center [690, 85] width 67 height 18
click at [363, 82] on mat-icon "close" at bounding box center [715, 84] width 11 height 11
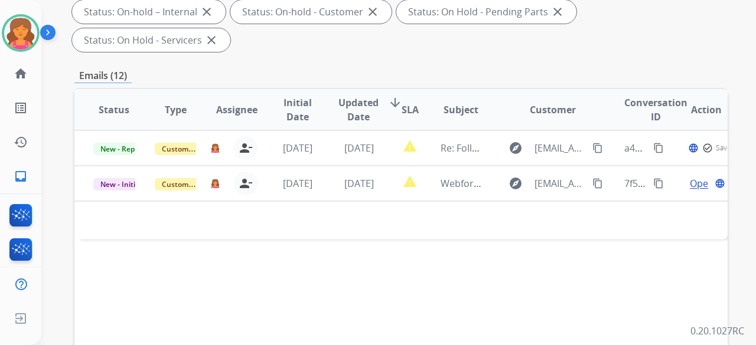
scroll to position [295, 0]
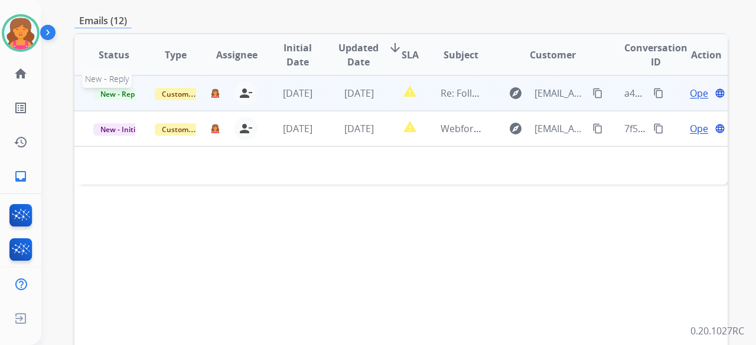
click at [119, 88] on span "New - Reply" at bounding box center [120, 94] width 54 height 12
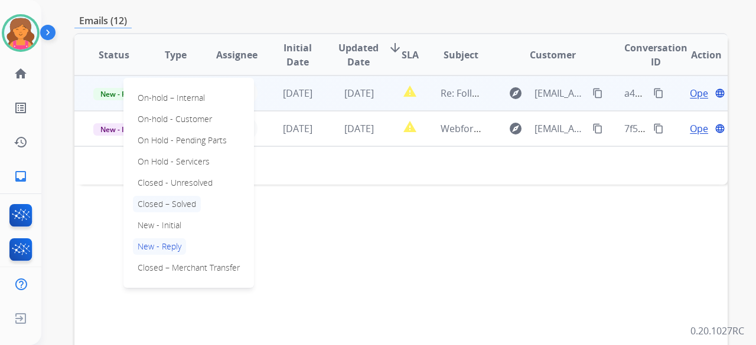
click at [185, 150] on p "Closed – Solved" at bounding box center [167, 204] width 68 height 17
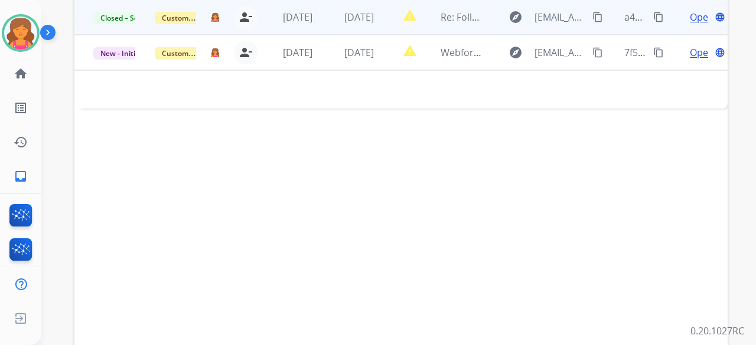
scroll to position [411, 0]
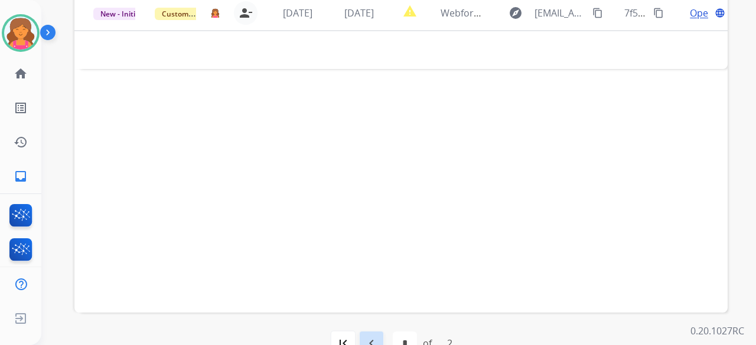
click at [363, 150] on mat-icon "navigate_before" at bounding box center [371, 344] width 14 height 14
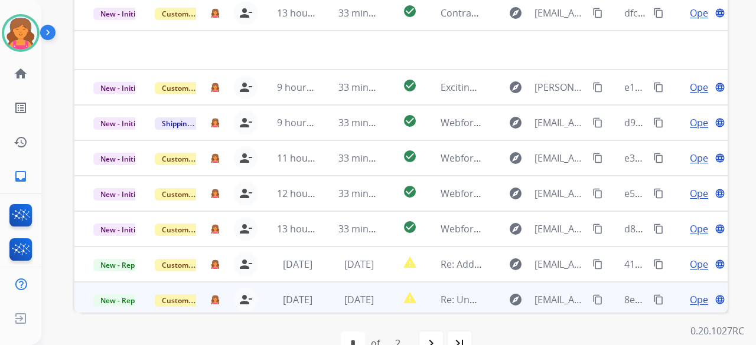
click at [363, 150] on span "Open" at bounding box center [702, 300] width 24 height 14
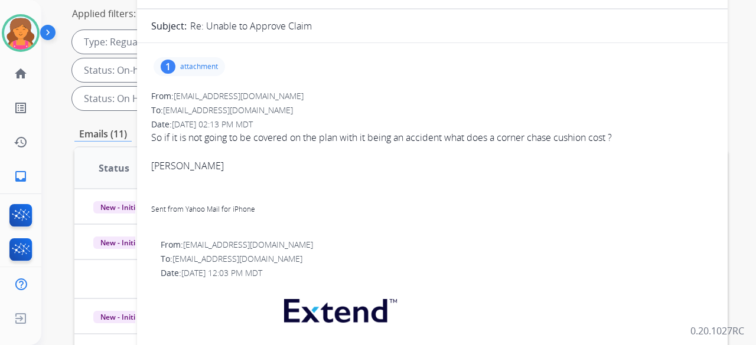
scroll to position [116, 0]
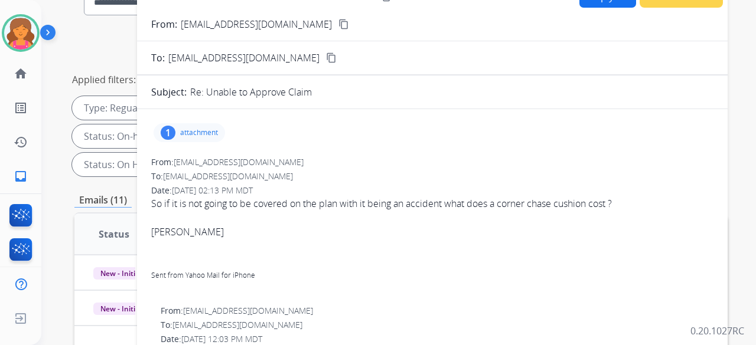
click at [207, 125] on div "1 attachment" at bounding box center [189, 132] width 71 height 19
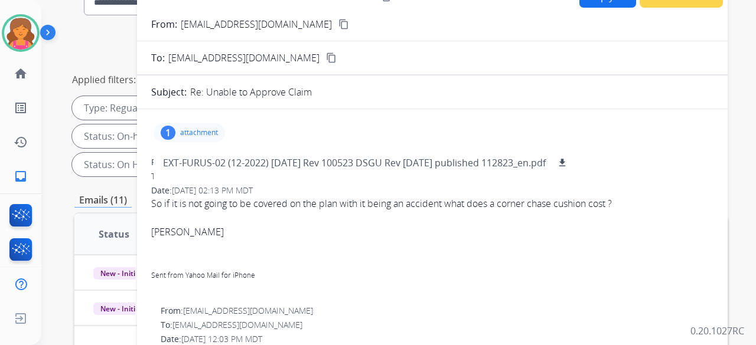
click at [209, 125] on div "1 attachment EXT-FURUS-02 (12-2022) 3.2.23 Rev 100523 DSGU Rev 11.20.23 publish…" at bounding box center [189, 132] width 71 height 19
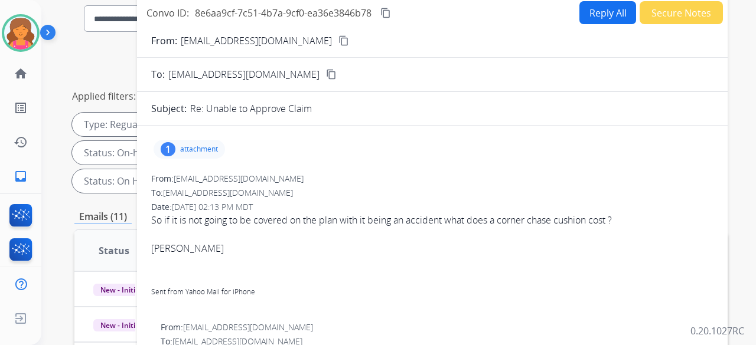
scroll to position [57, 0]
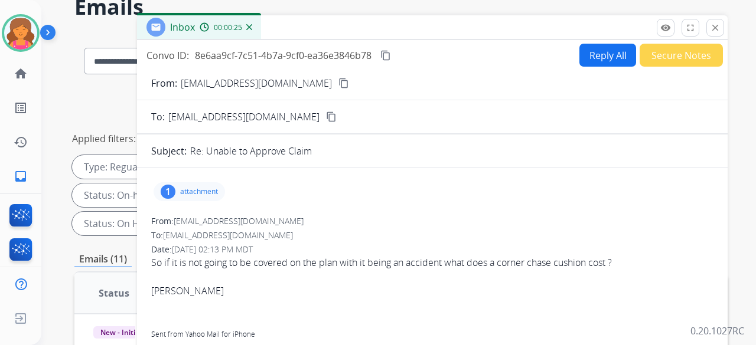
click at [337, 87] on button "content_copy" at bounding box center [344, 83] width 14 height 14
click at [363, 61] on button "Reply All" at bounding box center [607, 55] width 57 height 23
select select "**********"
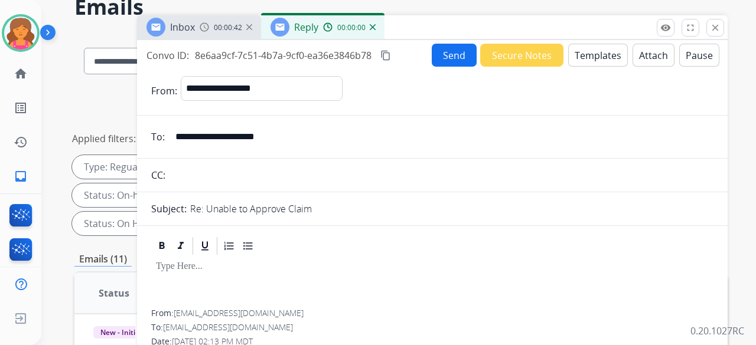
click at [363, 61] on button "Templates" at bounding box center [598, 55] width 60 height 23
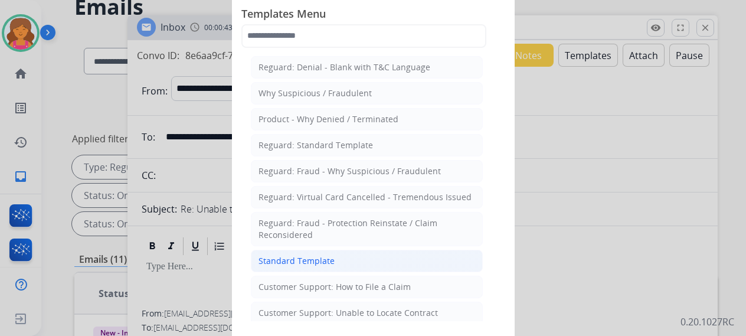
click at [322, 150] on div "Standard Template" at bounding box center [297, 261] width 76 height 12
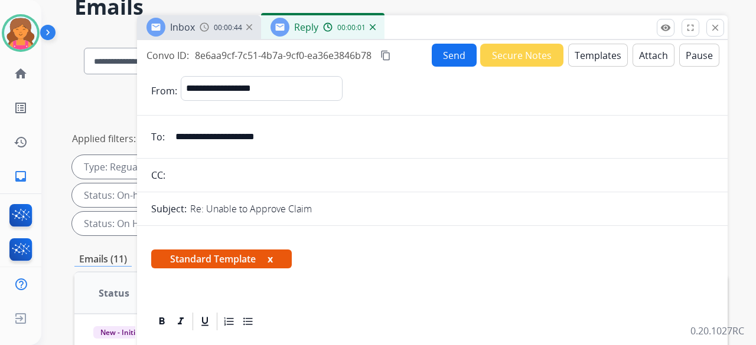
scroll to position [295, 0]
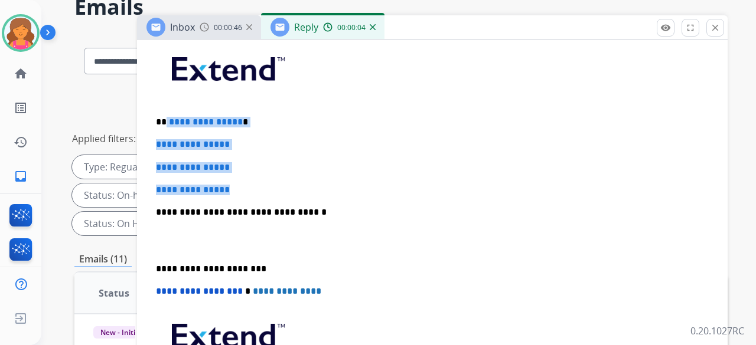
drag, startPoint x: 236, startPoint y: 182, endPoint x: 165, endPoint y: 116, distance: 96.5
click at [165, 116] on div "**********" at bounding box center [432, 240] width 562 height 406
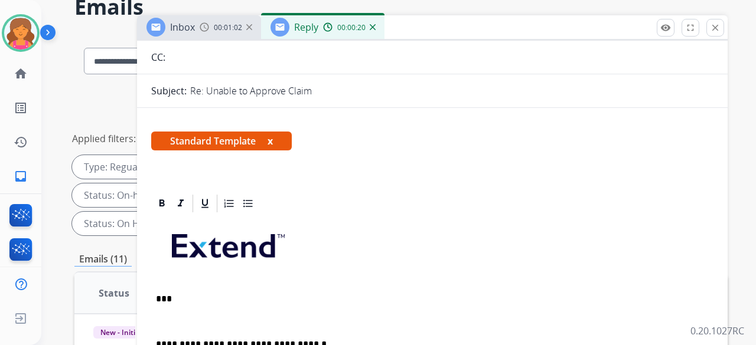
scroll to position [118, 0]
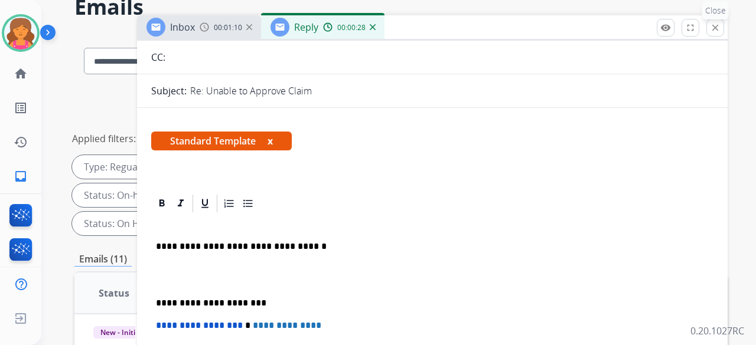
click at [363, 24] on mat-icon "close" at bounding box center [715, 27] width 11 height 11
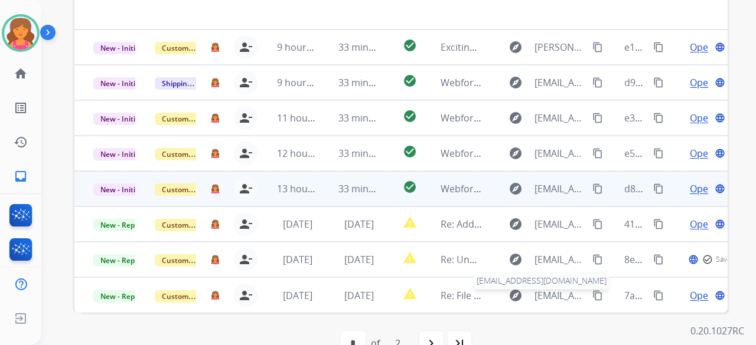
scroll to position [40, 0]
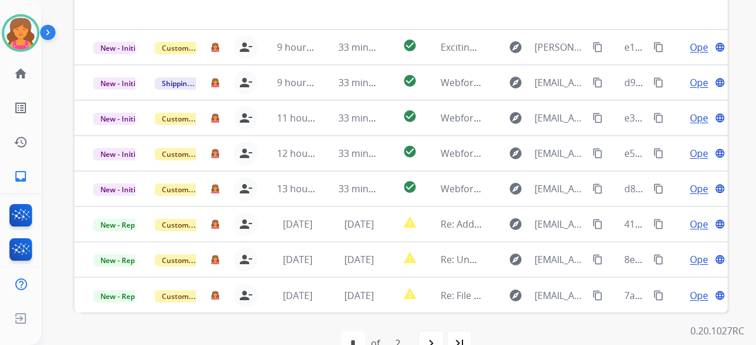
click at [363, 150] on div "navigate_next" at bounding box center [431, 344] width 26 height 26
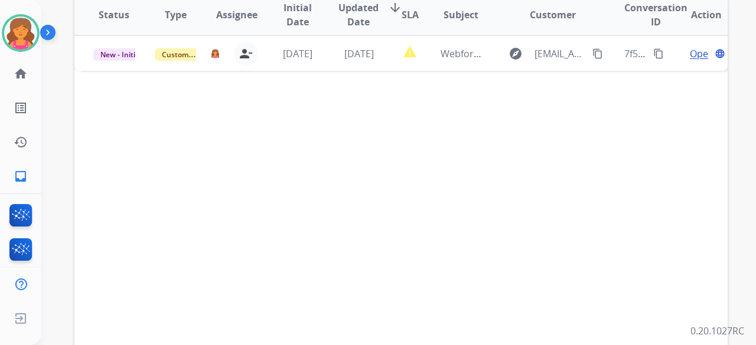
scroll to position [411, 0]
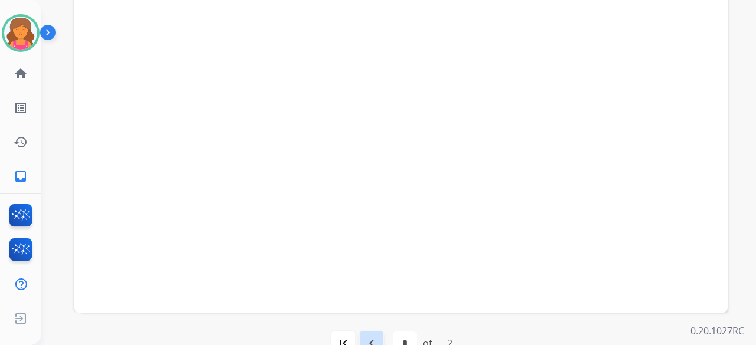
click at [363, 150] on mat-icon "navigate_before" at bounding box center [371, 344] width 14 height 14
select select "*"
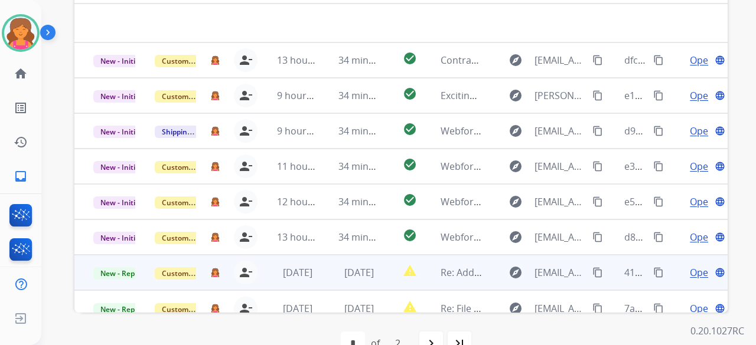
scroll to position [40, 0]
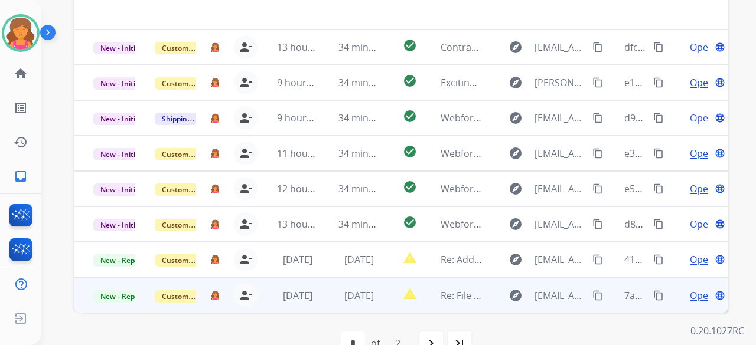
click at [142, 150] on td "Customer Support" at bounding box center [166, 295] width 61 height 35
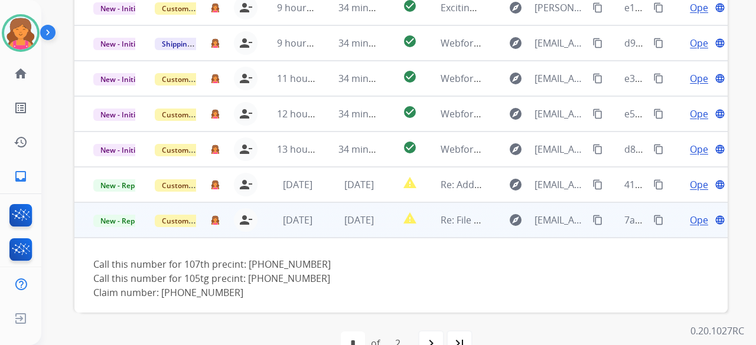
scroll to position [96, 0]
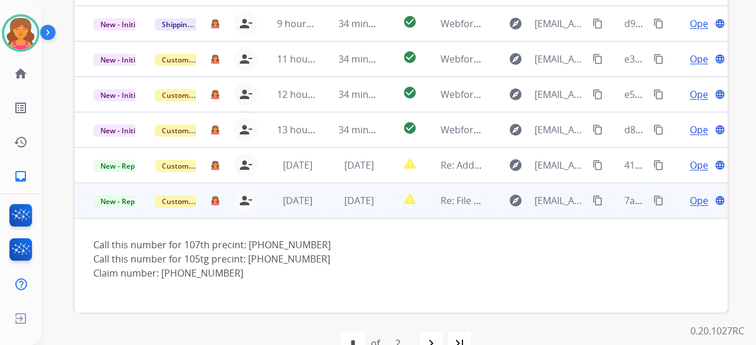
click at [363, 150] on span "Open" at bounding box center [702, 201] width 24 height 14
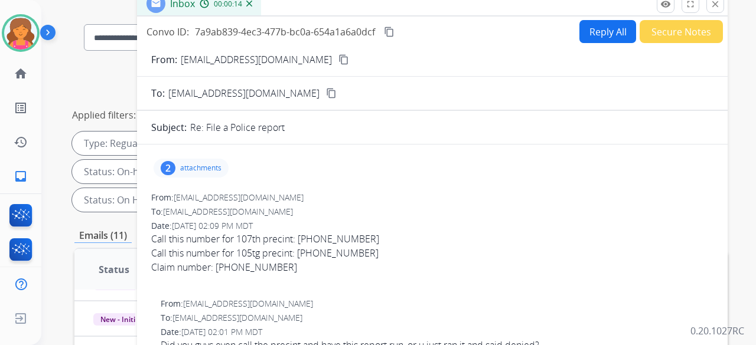
scroll to position [57, 0]
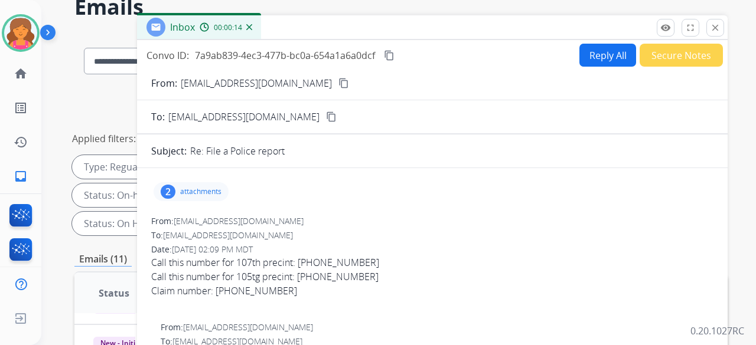
click at [338, 84] on mat-icon "content_copy" at bounding box center [343, 83] width 11 height 11
click at [363, 58] on button "Reply All" at bounding box center [607, 55] width 57 height 23
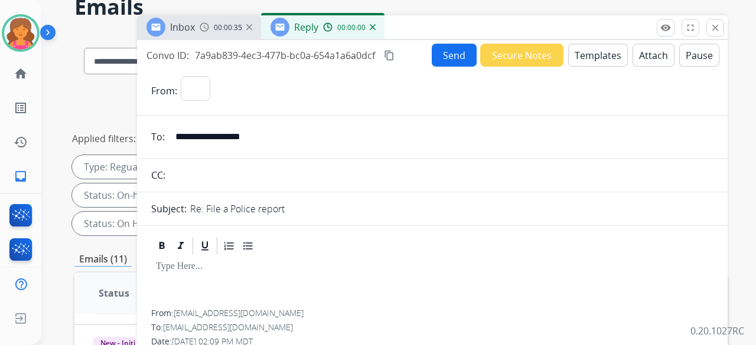
select select "**********"
click at [363, 59] on button "Templates" at bounding box center [598, 55] width 60 height 23
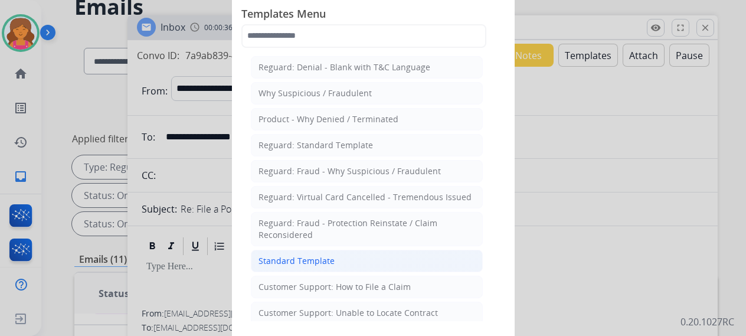
click at [334, 150] on li "Standard Template" at bounding box center [367, 261] width 232 height 22
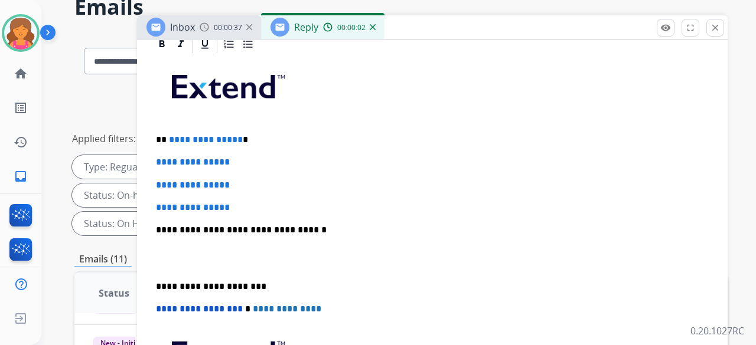
scroll to position [354, 0]
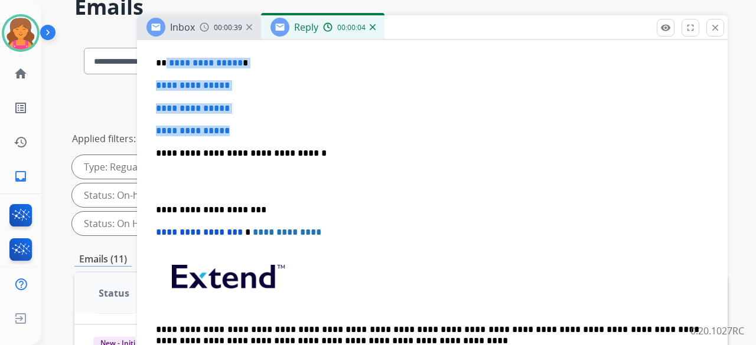
drag, startPoint x: 246, startPoint y: 131, endPoint x: 165, endPoint y: 54, distance: 111.1
click at [165, 54] on div "**********" at bounding box center [432, 181] width 562 height 406
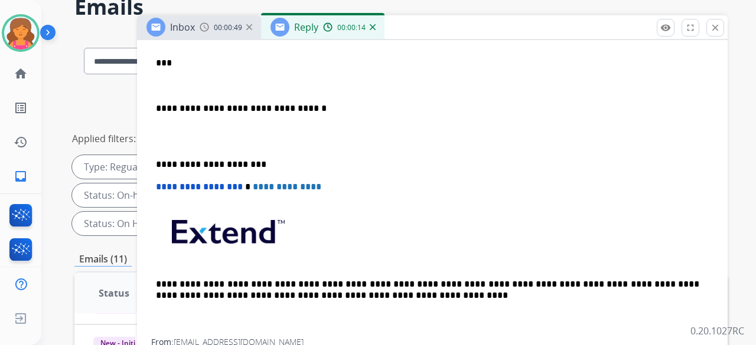
click at [177, 70] on div "**********" at bounding box center [432, 158] width 562 height 361
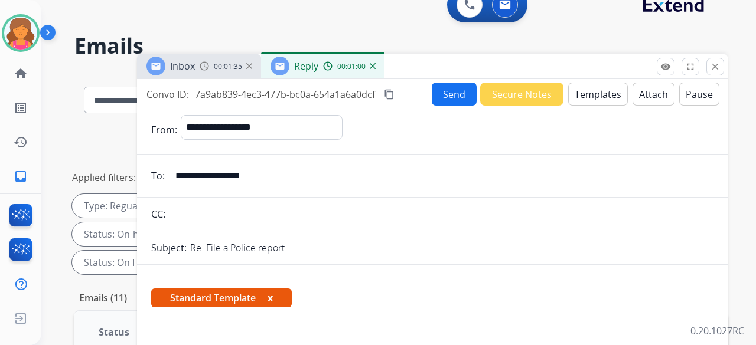
scroll to position [0, 0]
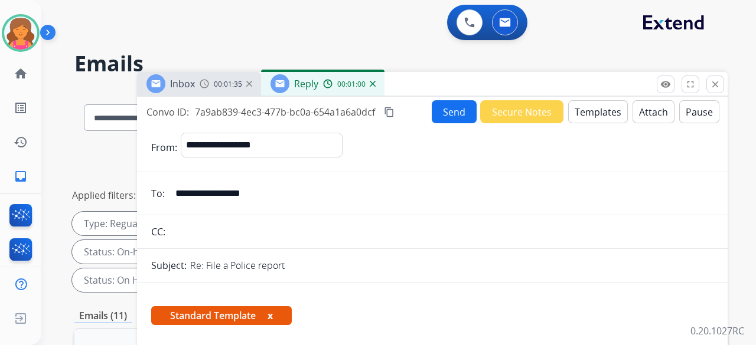
click at [363, 113] on button "Send" at bounding box center [454, 111] width 45 height 23
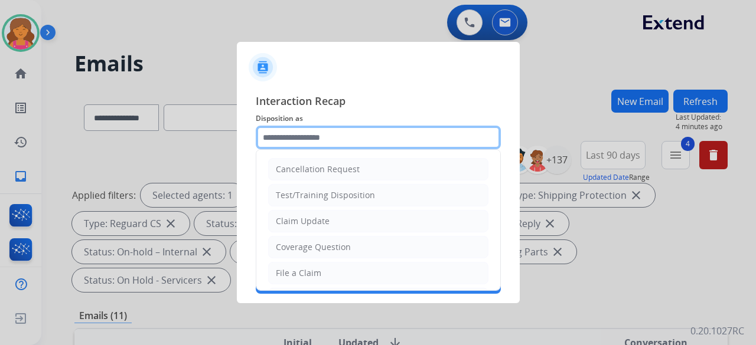
click at [291, 134] on input "text" at bounding box center [378, 138] width 245 height 24
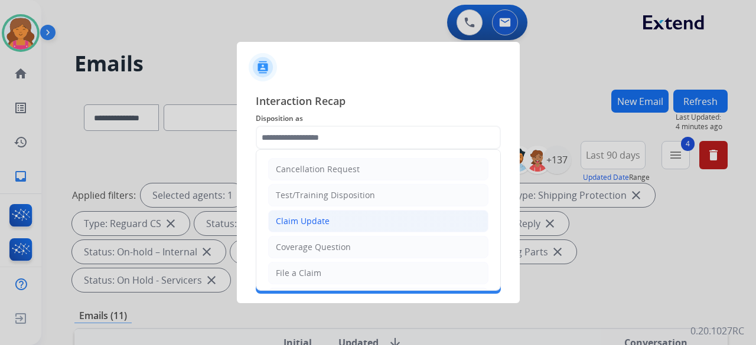
click at [319, 150] on li "Claim Update" at bounding box center [378, 221] width 220 height 22
type input "**********"
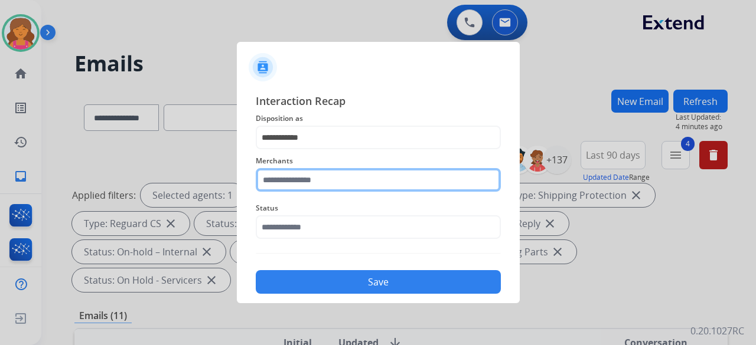
click at [306, 150] on input "text" at bounding box center [378, 180] width 245 height 24
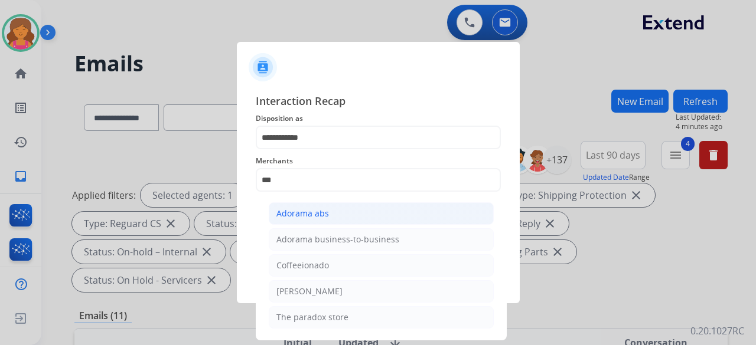
click at [323, 150] on li "Adorama abs" at bounding box center [381, 214] width 225 height 22
type input "**********"
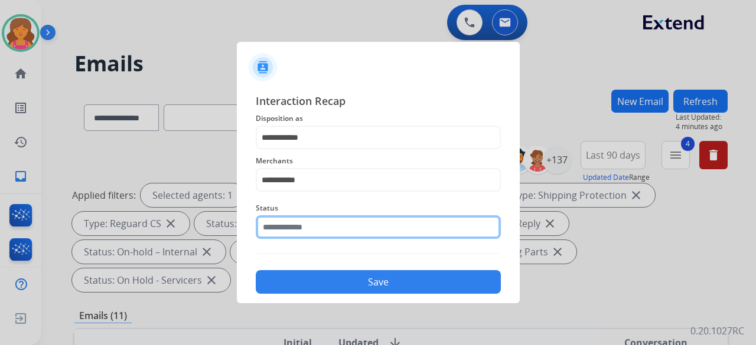
click at [307, 150] on input "text" at bounding box center [378, 228] width 245 height 24
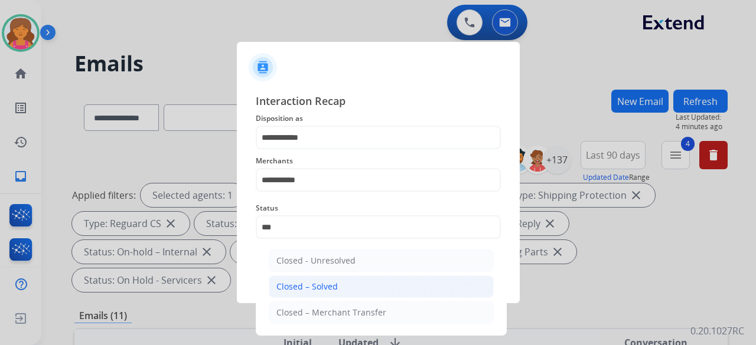
click at [321, 150] on div "Closed – Solved" at bounding box center [306, 287] width 61 height 12
type input "**********"
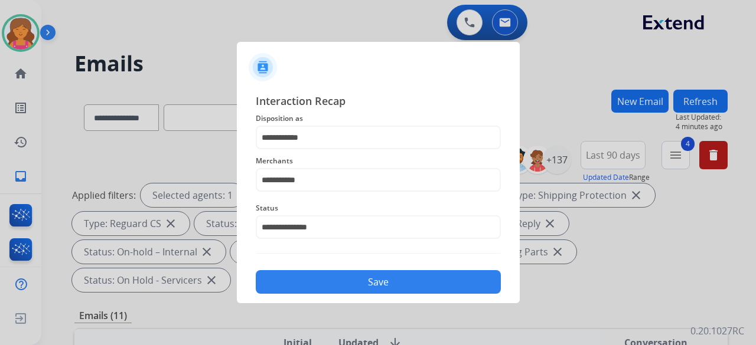
click at [321, 150] on button "Save" at bounding box center [378, 282] width 245 height 24
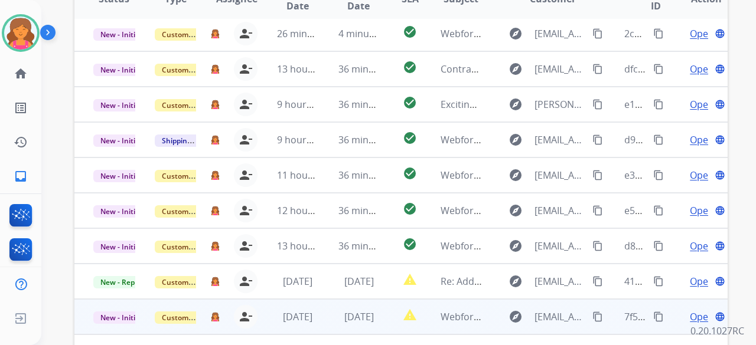
scroll to position [411, 0]
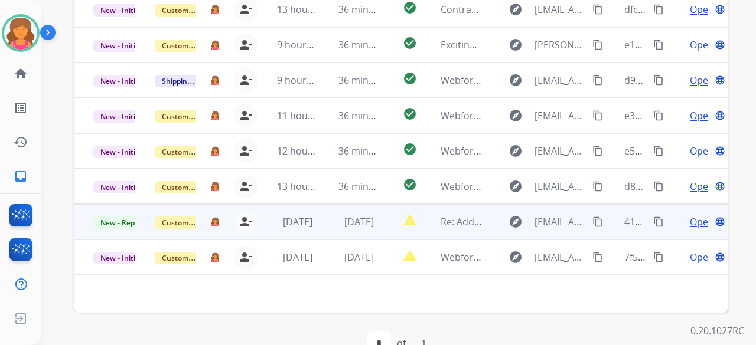
click at [363, 150] on span "Open" at bounding box center [702, 222] width 24 height 14
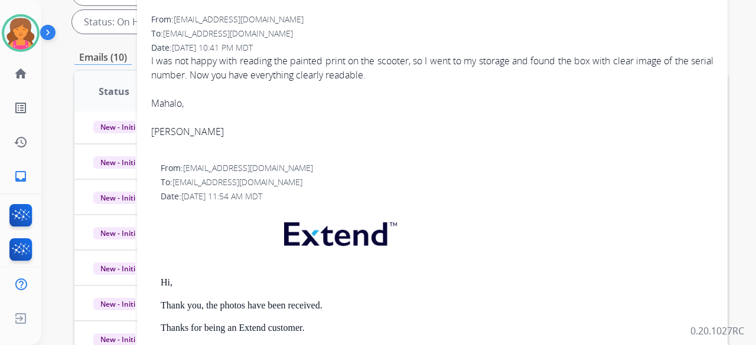
scroll to position [234, 0]
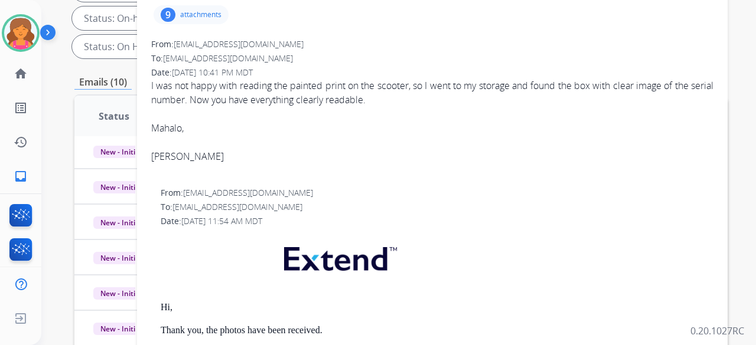
click at [204, 17] on p "attachments" at bounding box center [200, 14] width 41 height 9
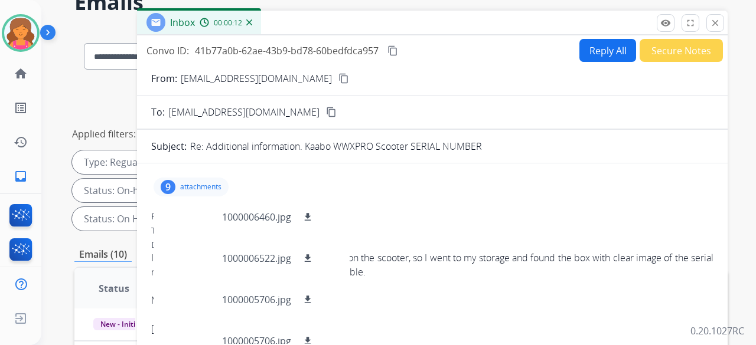
scroll to position [0, 0]
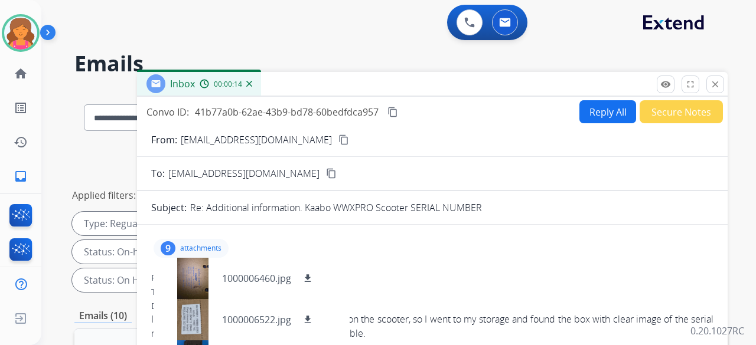
click at [338, 136] on mat-icon "content_copy" at bounding box center [343, 140] width 11 height 11
click at [363, 75] on p "Close" at bounding box center [715, 67] width 27 height 18
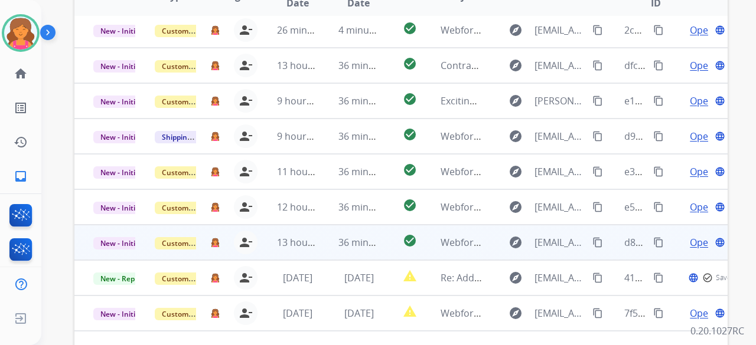
scroll to position [48, 0]
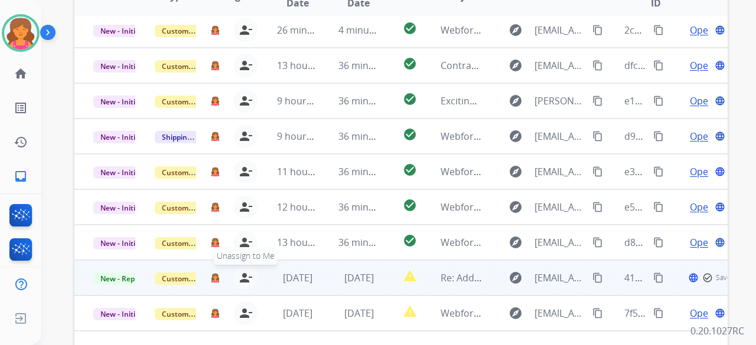
click at [246, 150] on mat-icon "person_remove" at bounding box center [246, 278] width 14 height 14
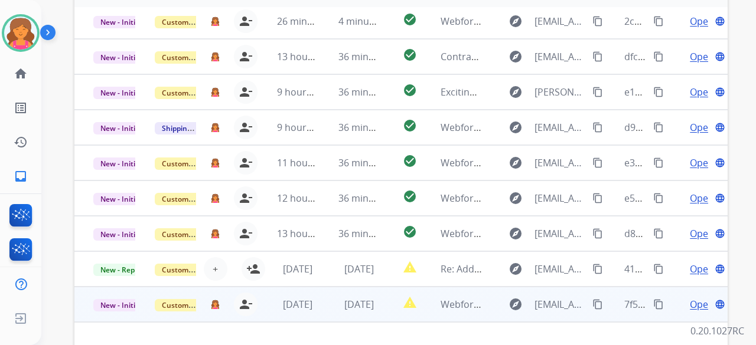
click at [363, 150] on span "Open" at bounding box center [702, 305] width 24 height 14
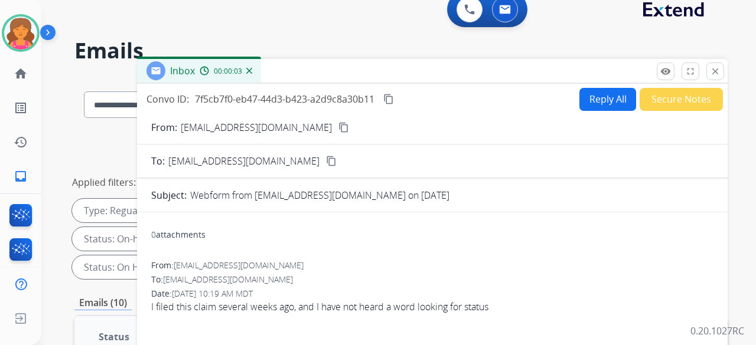
scroll to position [9, 0]
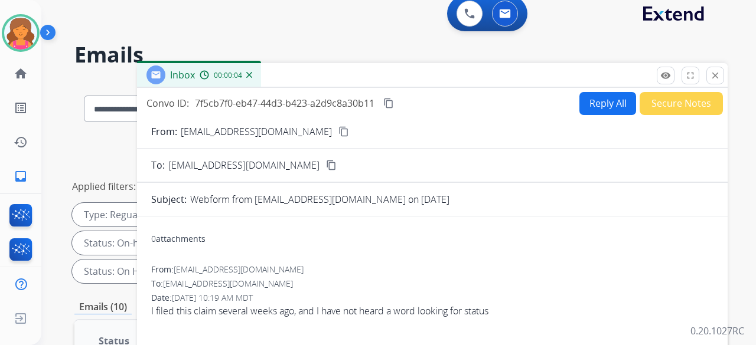
click at [338, 135] on mat-icon "content_copy" at bounding box center [343, 131] width 11 height 11
click at [363, 104] on button "Reply All" at bounding box center [607, 103] width 57 height 23
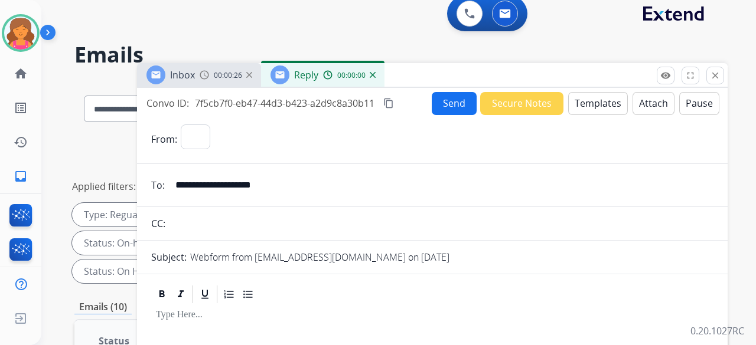
select select "**********"
click at [363, 105] on button "Templates" at bounding box center [598, 103] width 60 height 23
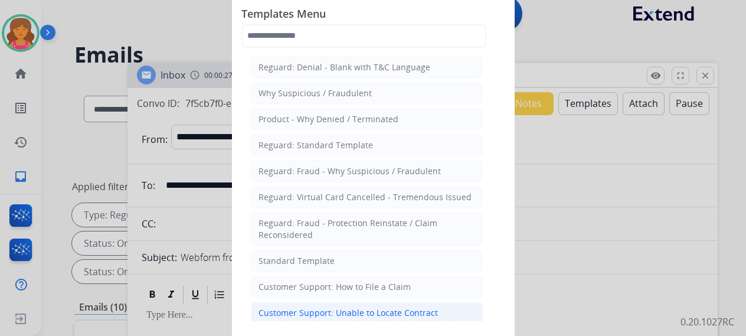
click at [363, 150] on div "Customer Support: Unable to Locate Contract" at bounding box center [349, 313] width 180 height 12
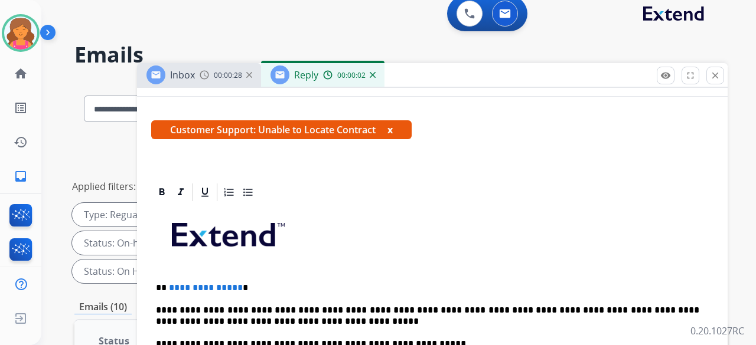
scroll to position [295, 0]
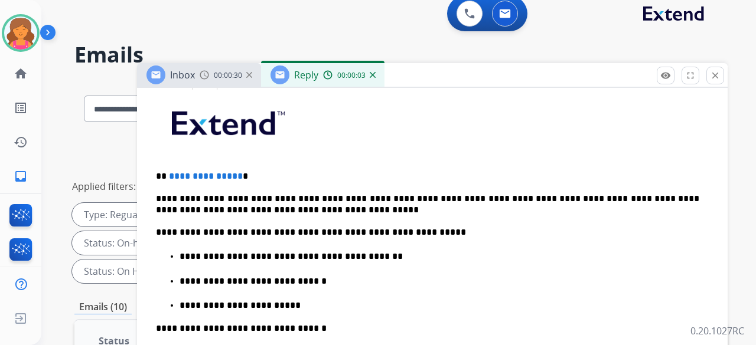
click at [235, 150] on span "**********" at bounding box center [206, 176] width 74 height 9
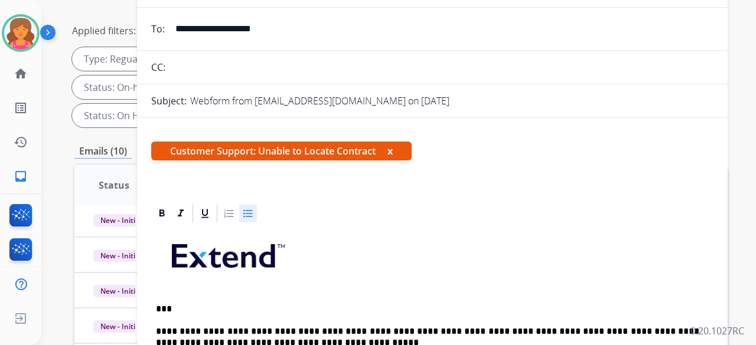
scroll to position [0, 0]
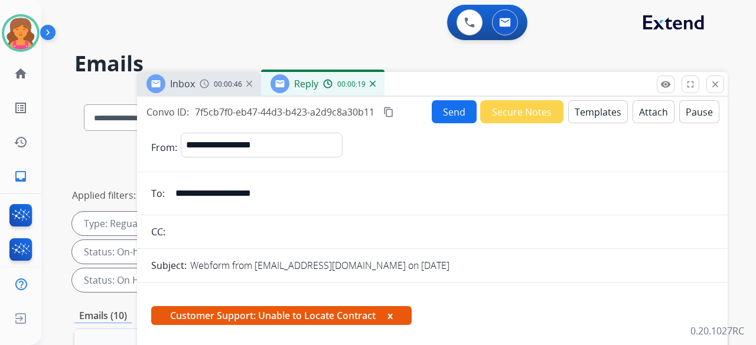
click at [363, 112] on button "Send" at bounding box center [454, 111] width 45 height 23
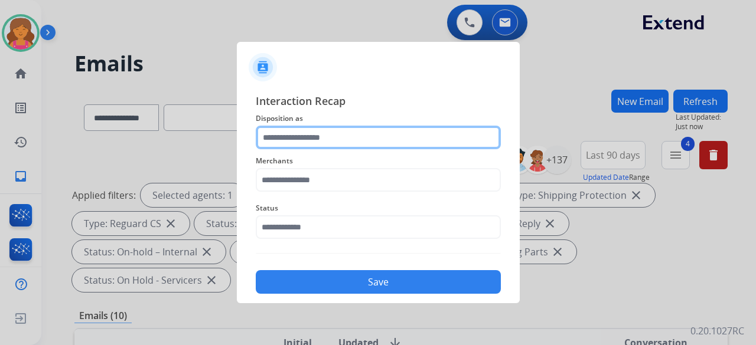
click at [317, 141] on input "text" at bounding box center [378, 138] width 245 height 24
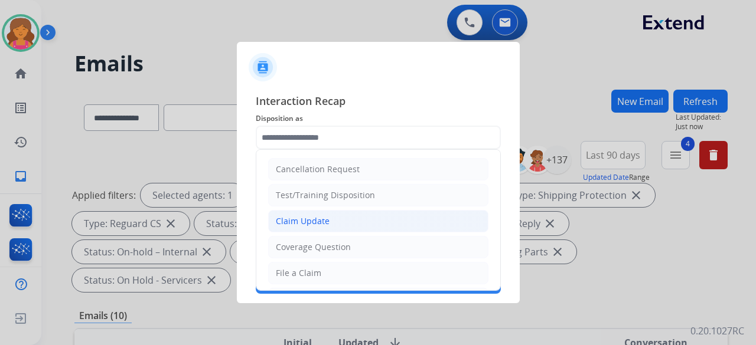
click at [303, 150] on div "Claim Update" at bounding box center [303, 222] width 54 height 12
type input "**********"
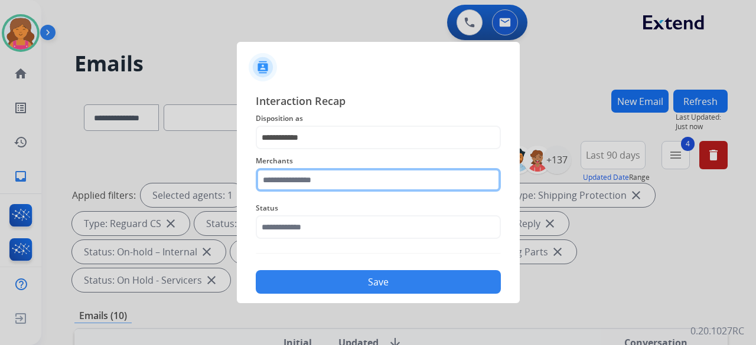
click at [294, 150] on input "text" at bounding box center [378, 180] width 245 height 24
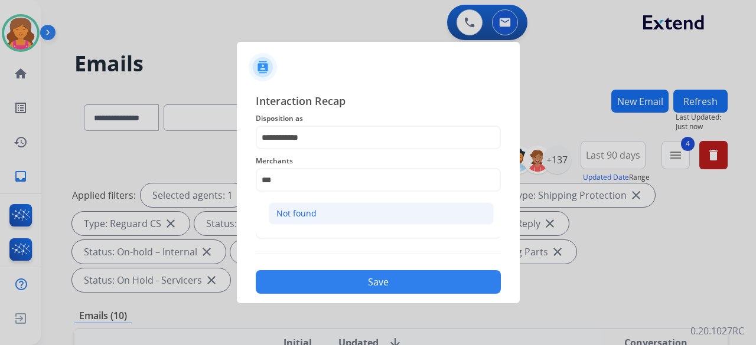
click at [282, 150] on div "Not found" at bounding box center [296, 214] width 40 height 12
type input "*********"
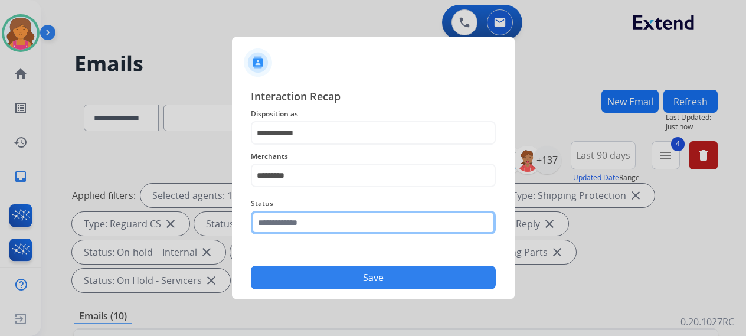
click at [283, 150] on input "text" at bounding box center [373, 223] width 245 height 24
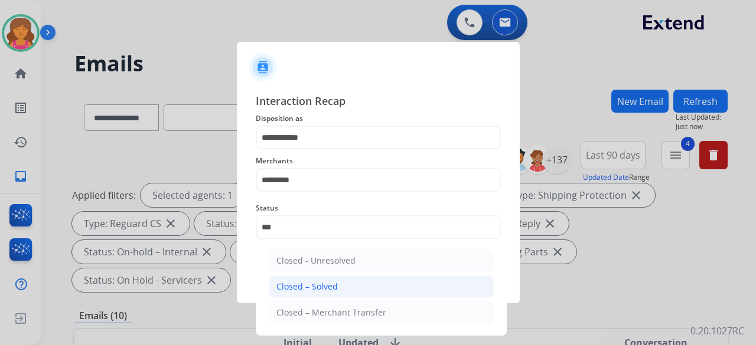
click at [333, 150] on div "Closed – Solved" at bounding box center [306, 287] width 61 height 12
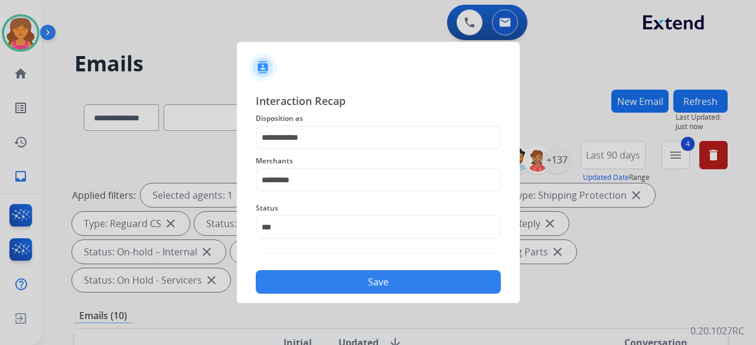
type input "**********"
click at [333, 150] on button "Save" at bounding box center [378, 282] width 245 height 24
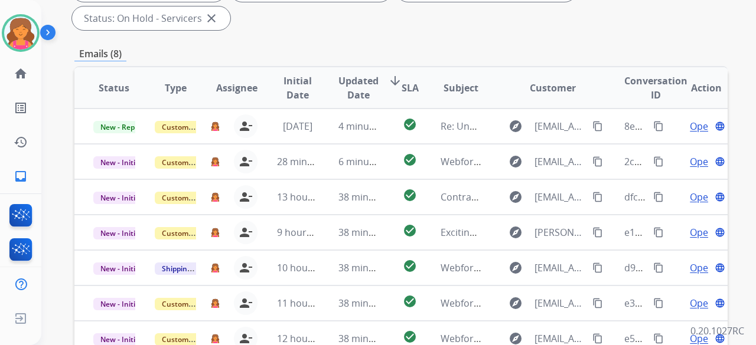
scroll to position [175, 0]
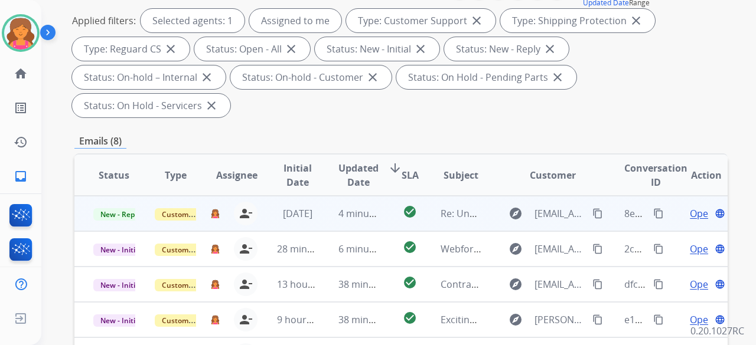
click at [363, 150] on span "Open" at bounding box center [702, 214] width 24 height 14
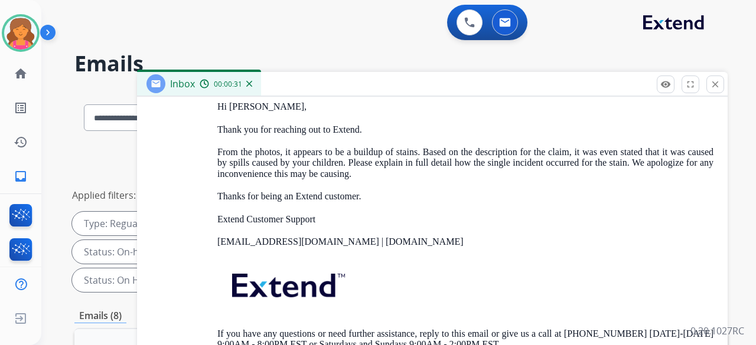
scroll to position [2185, 0]
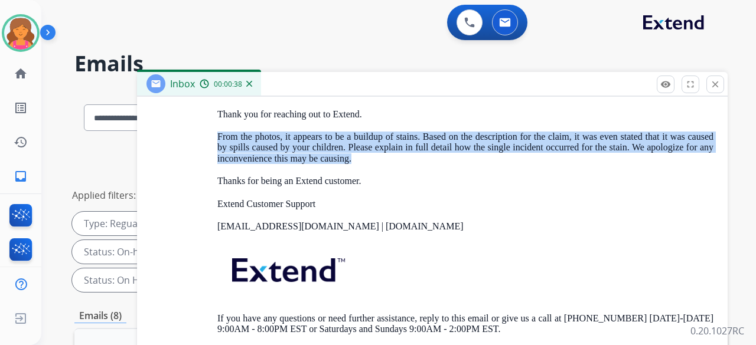
drag, startPoint x: 216, startPoint y: 131, endPoint x: 370, endPoint y: 159, distance: 156.2
click at [363, 150] on div "From: support@extend.com To: juliehaney24@yahoo.com Date: 08/10/2025 - 07:18 AM…" at bounding box center [432, 162] width 562 height 383
copy p "From the photos, it appears to be a buildup of stains. Based on the description…"
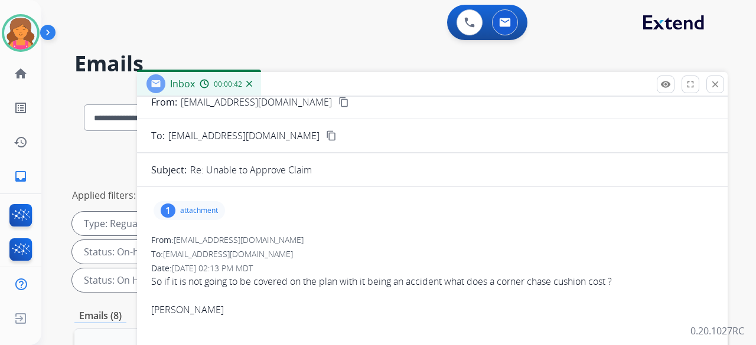
scroll to position [0, 0]
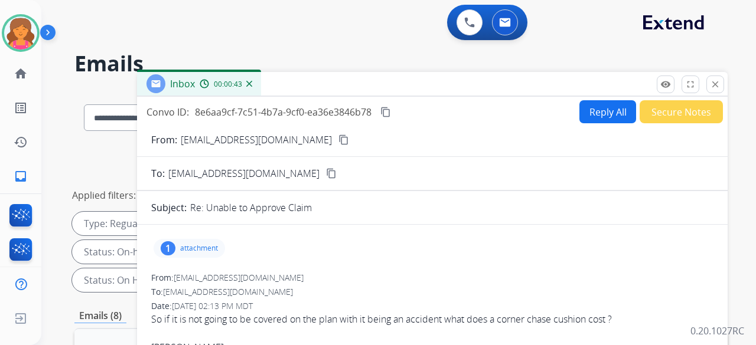
click at [363, 109] on button "Reply All" at bounding box center [607, 111] width 57 height 23
select select "**********"
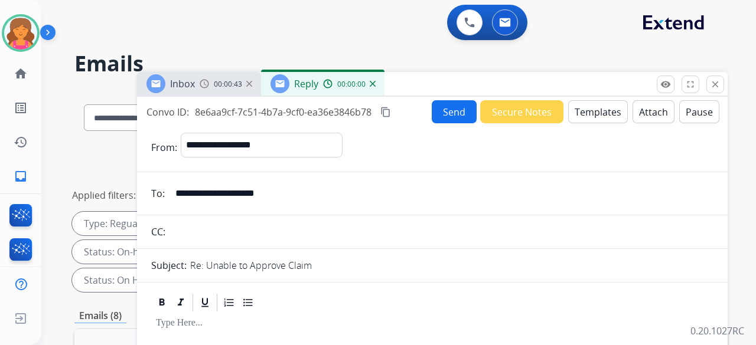
click at [363, 109] on button "Templates" at bounding box center [598, 111] width 60 height 23
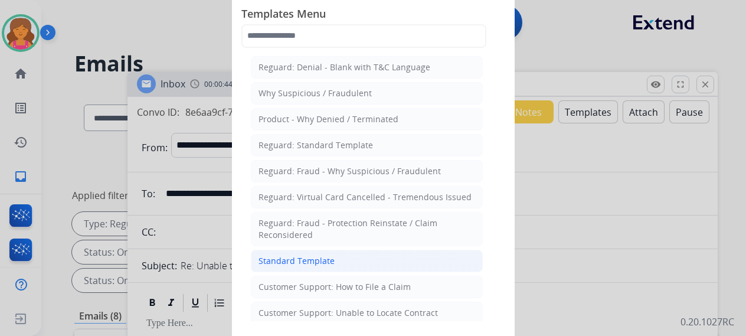
click at [288, 150] on div "Standard Template" at bounding box center [297, 261] width 76 height 12
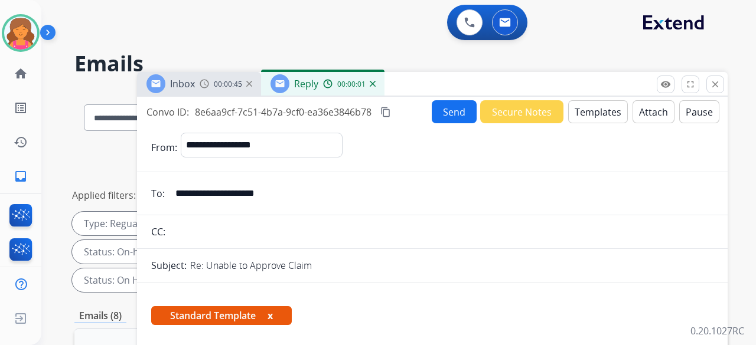
scroll to position [295, 0]
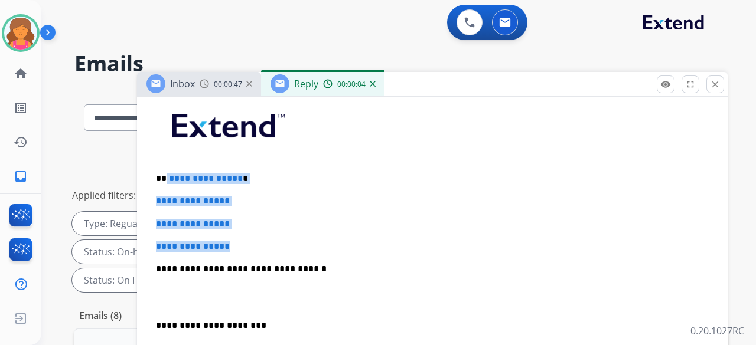
drag, startPoint x: 254, startPoint y: 237, endPoint x: 165, endPoint y: 168, distance: 112.3
click at [165, 150] on div "**********" at bounding box center [432, 297] width 562 height 406
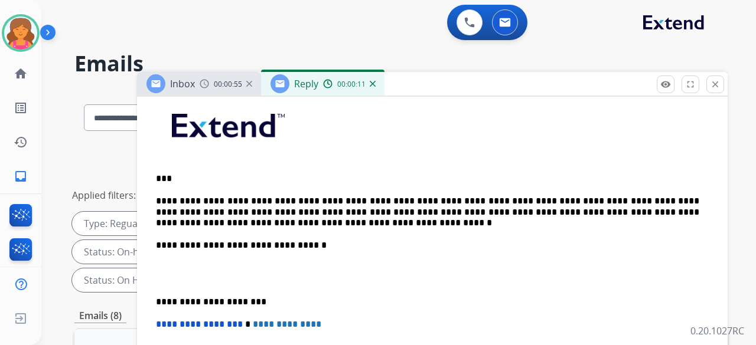
click at [175, 150] on p "**********" at bounding box center [427, 212] width 543 height 32
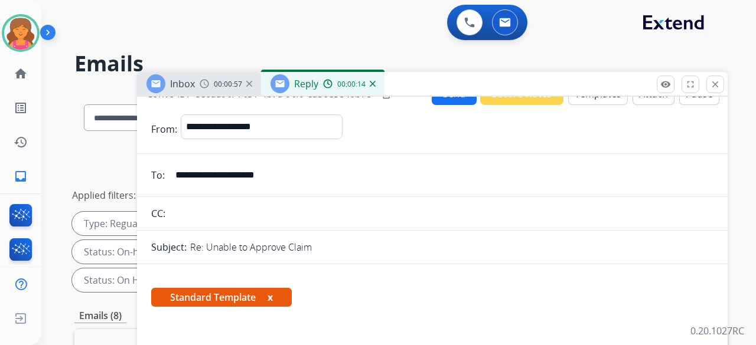
scroll to position [0, 0]
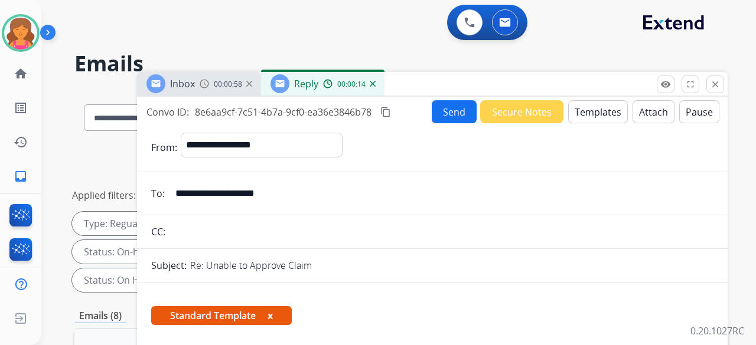
click at [363, 115] on button "Send" at bounding box center [454, 111] width 45 height 23
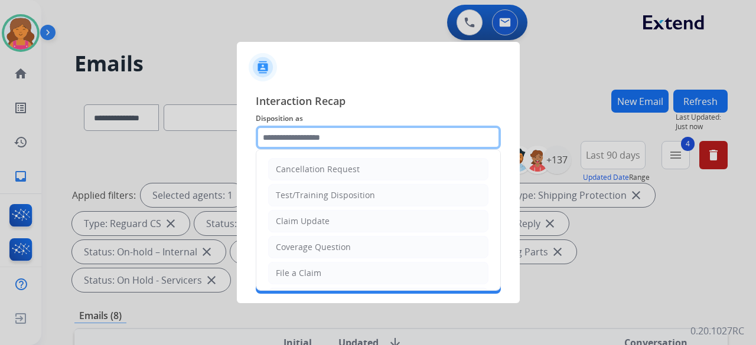
click at [320, 139] on input "text" at bounding box center [378, 138] width 245 height 24
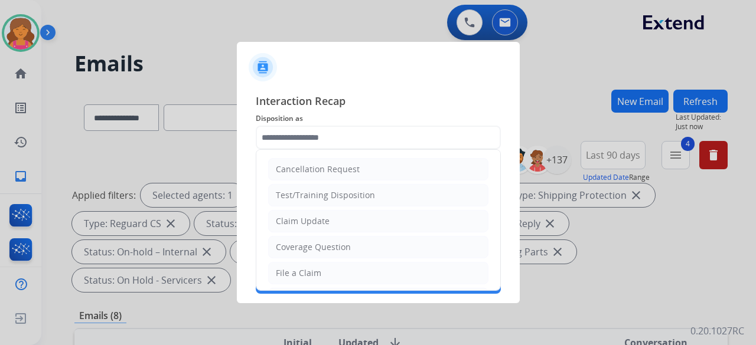
click at [309, 150] on div "File a Claim" at bounding box center [298, 273] width 45 height 12
type input "**********"
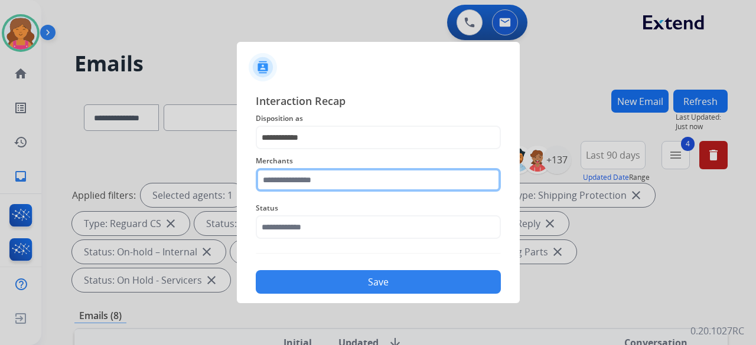
click at [321, 150] on input "text" at bounding box center [378, 180] width 245 height 24
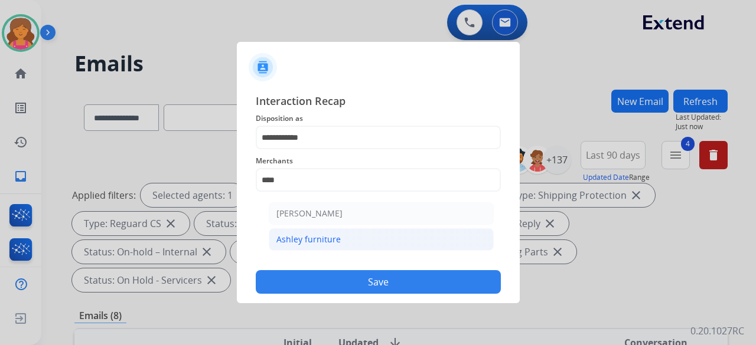
click at [316, 150] on li "Ashley furniture" at bounding box center [381, 240] width 225 height 22
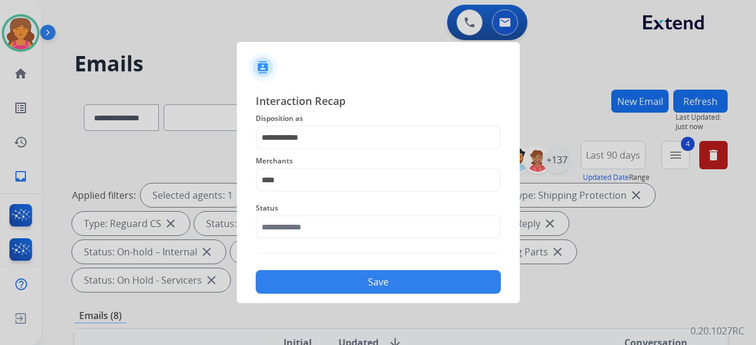
type input "**********"
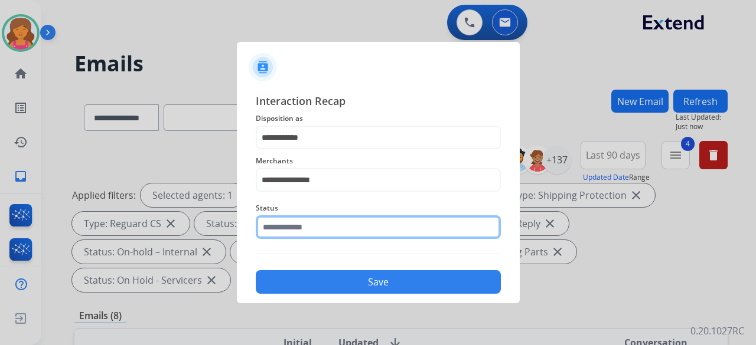
click at [316, 150] on input "text" at bounding box center [378, 228] width 245 height 24
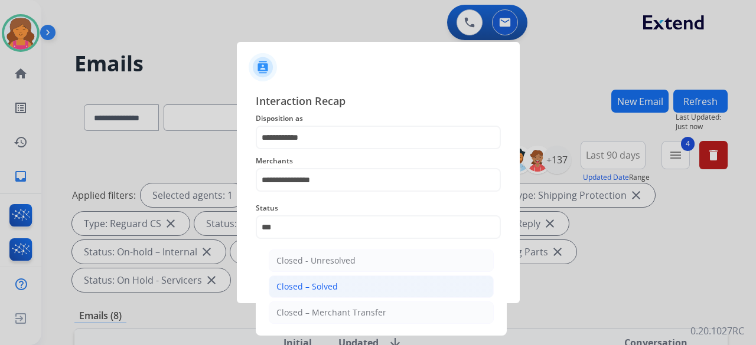
click at [338, 150] on li "Closed – Solved" at bounding box center [381, 287] width 225 height 22
type input "**********"
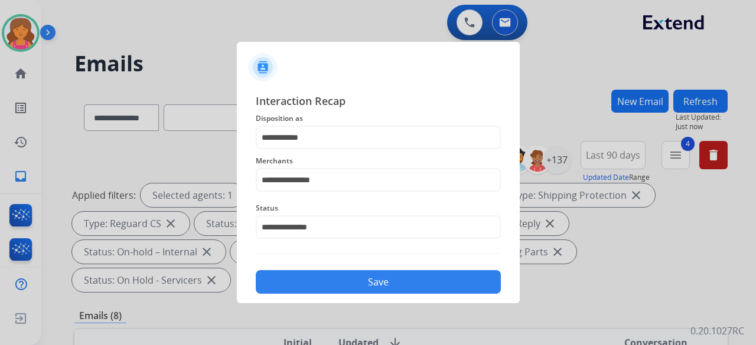
click at [337, 150] on button "Save" at bounding box center [378, 282] width 245 height 24
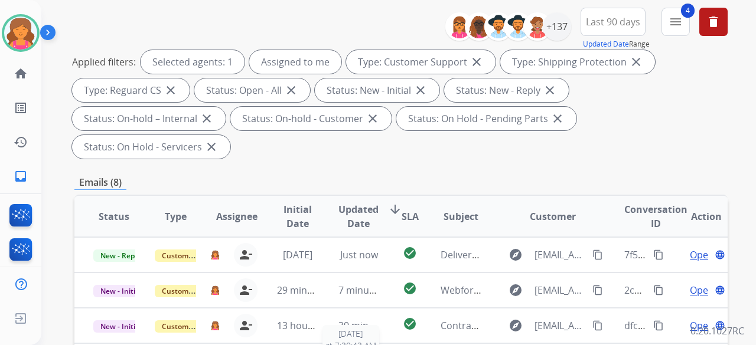
scroll to position [236, 0]
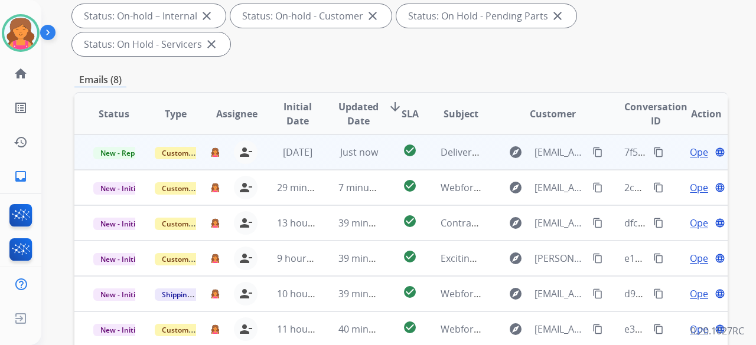
click at [363, 145] on span "Open" at bounding box center [702, 152] width 24 height 14
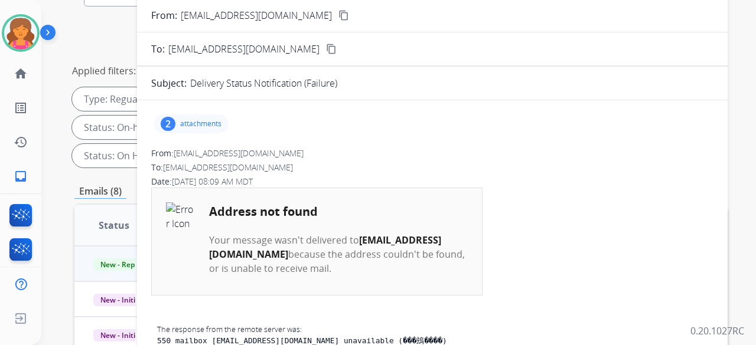
scroll to position [59, 0]
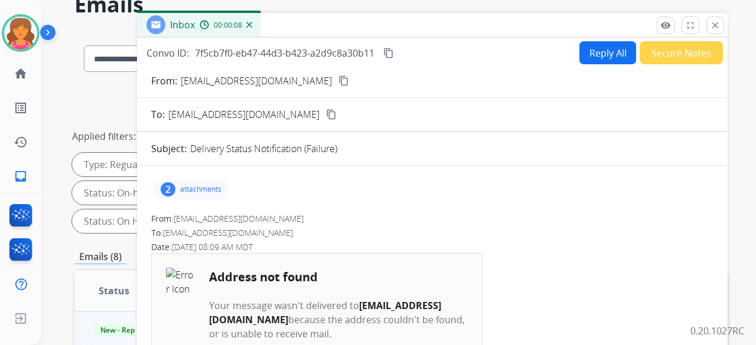
click at [214, 150] on div "2 attachments" at bounding box center [191, 189] width 75 height 19
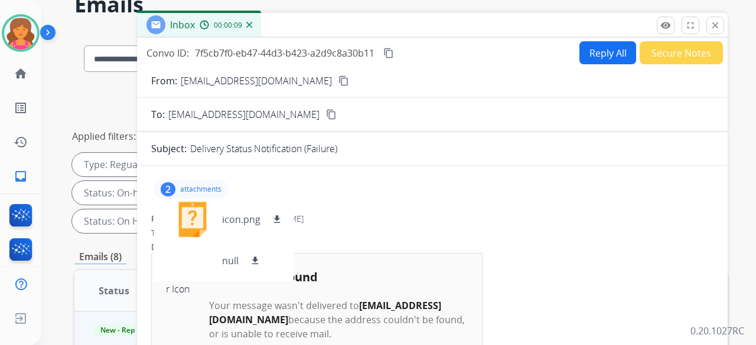
click at [363, 150] on div "2 attachments icon.png download null download" at bounding box center [432, 189] width 562 height 28
drag, startPoint x: 315, startPoint y: 155, endPoint x: 308, endPoint y: 152, distance: 7.9
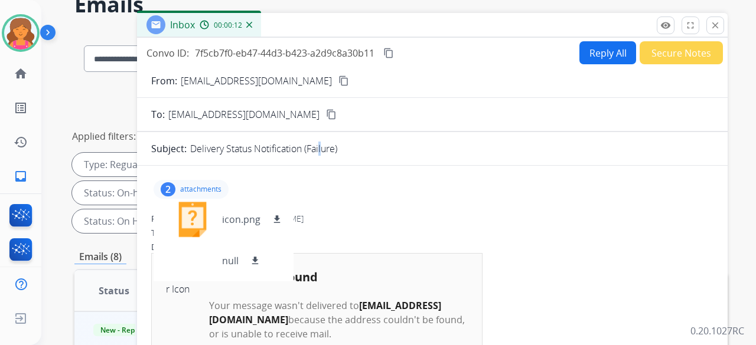
drag, startPoint x: 247, startPoint y: 169, endPoint x: 283, endPoint y: 156, distance: 38.8
click at [363, 22] on mat-icon "close" at bounding box center [715, 25] width 11 height 11
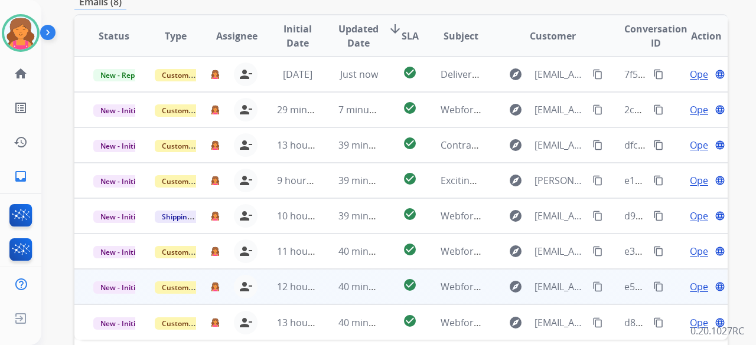
scroll to position [234, 0]
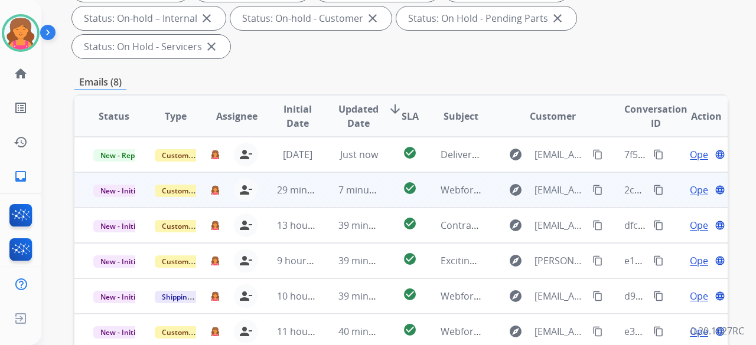
click at [363, 150] on span "Open" at bounding box center [702, 190] width 24 height 14
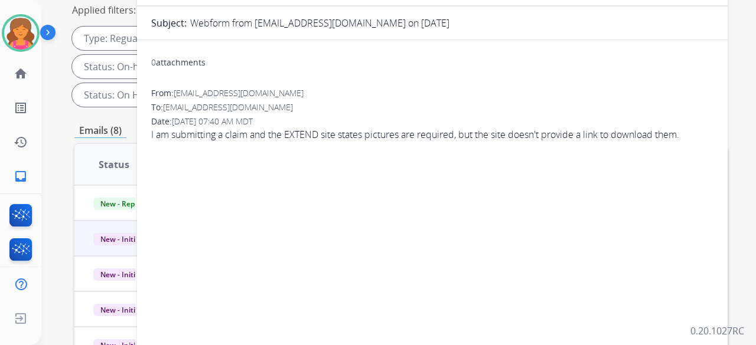
scroll to position [0, 0]
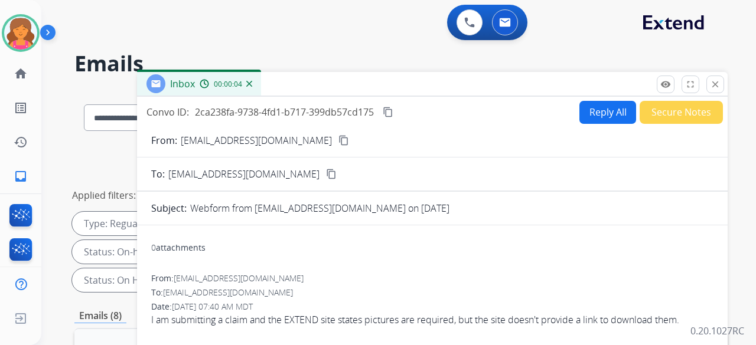
click at [338, 141] on mat-icon "content_copy" at bounding box center [343, 140] width 11 height 11
click at [363, 119] on button "Reply All" at bounding box center [607, 112] width 57 height 23
select select "**********"
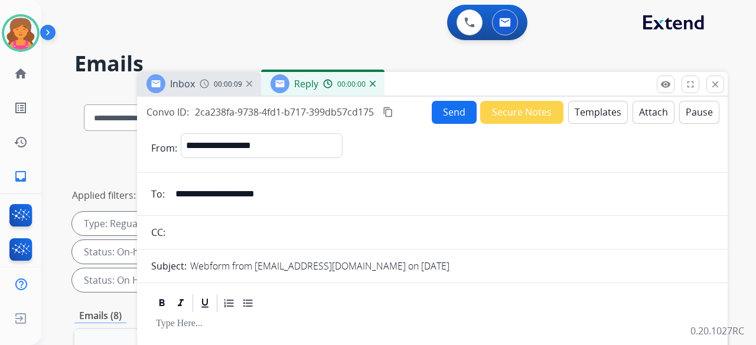
click at [363, 119] on button "Templates" at bounding box center [598, 112] width 60 height 23
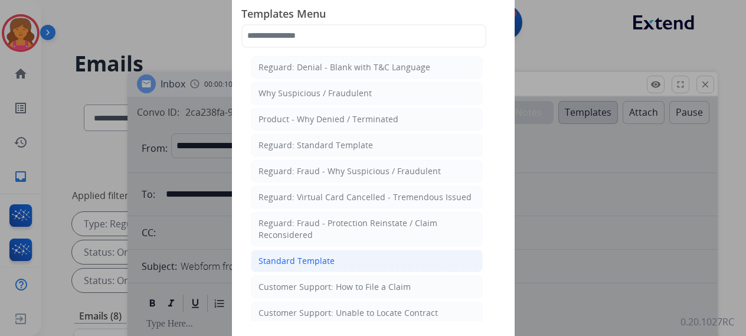
click at [329, 150] on div "Standard Template" at bounding box center [297, 261] width 76 height 12
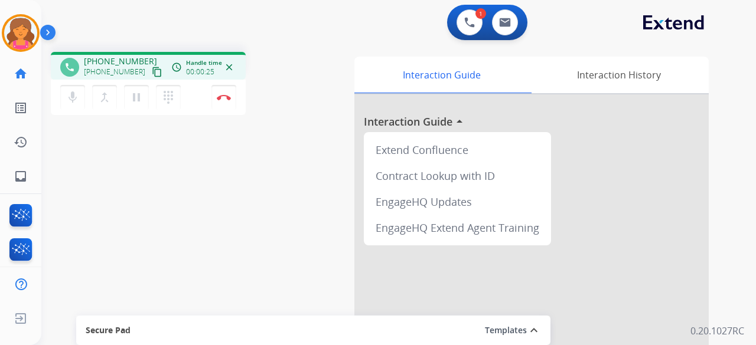
click at [152, 70] on mat-icon "content_copy" at bounding box center [157, 72] width 11 height 11
click at [214, 108] on button "Disconnect" at bounding box center [223, 97] width 25 height 25
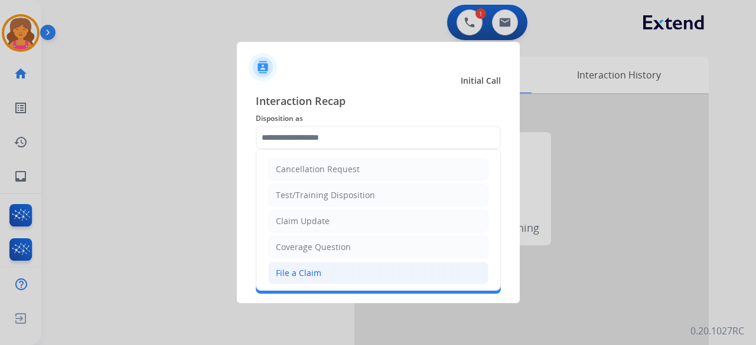
click at [332, 150] on li "File a Claim" at bounding box center [378, 273] width 220 height 22
type input "**********"
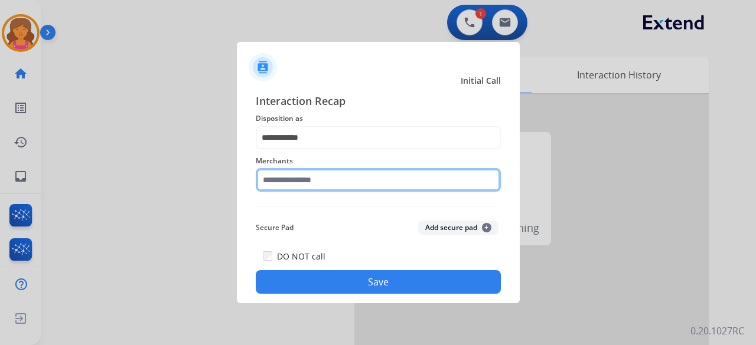
click at [306, 150] on input "text" at bounding box center [378, 180] width 245 height 24
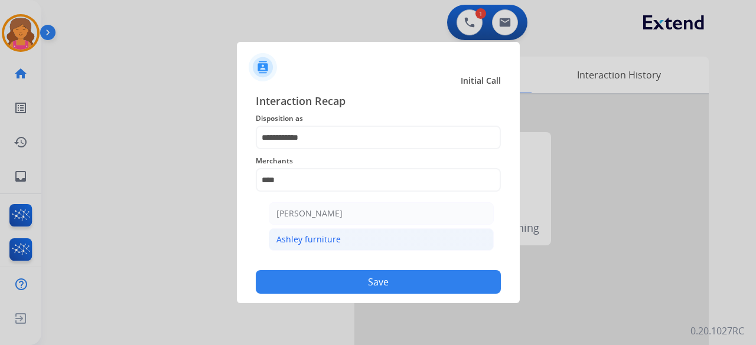
click at [308, 150] on div "Ashley furniture" at bounding box center [308, 240] width 64 height 12
type input "**********"
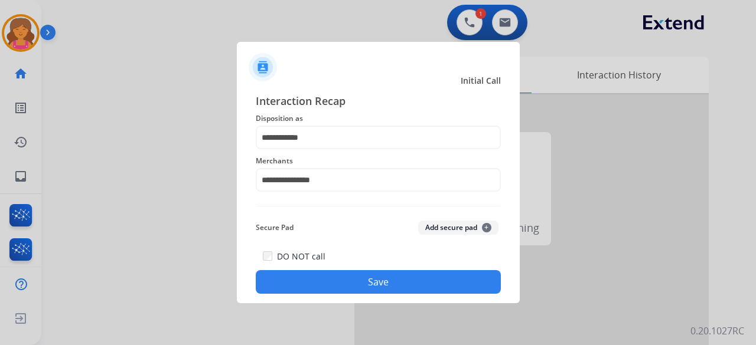
click at [321, 150] on div "DO NOT call Save" at bounding box center [378, 271] width 245 height 45
click at [322, 150] on button "Save" at bounding box center [378, 282] width 245 height 24
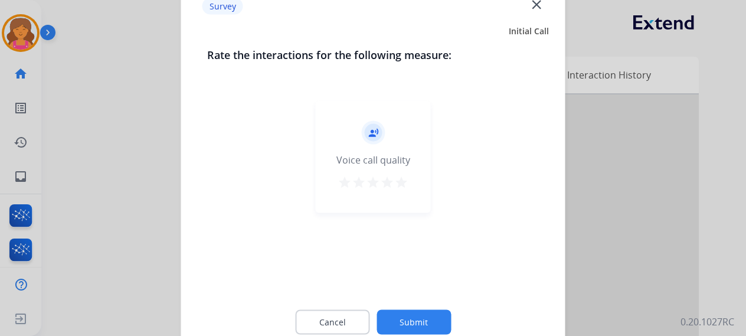
click at [363, 150] on mat-icon "star" at bounding box center [401, 182] width 14 height 14
click at [363, 150] on button "Submit" at bounding box center [414, 321] width 74 height 25
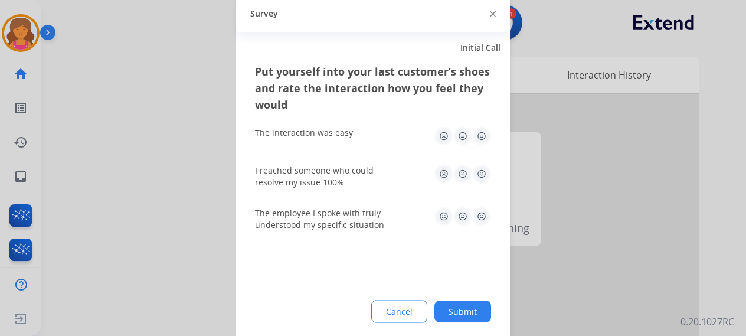
click at [363, 135] on img at bounding box center [481, 135] width 19 height 19
click at [363, 150] on img at bounding box center [481, 173] width 19 height 19
click at [363, 150] on img at bounding box center [481, 216] width 19 height 19
click at [363, 150] on button "Submit" at bounding box center [463, 311] width 57 height 21
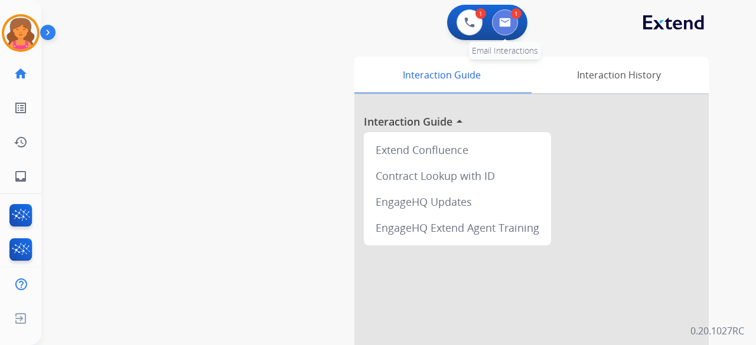
click at [363, 21] on img at bounding box center [505, 22] width 12 height 9
select select "**********"
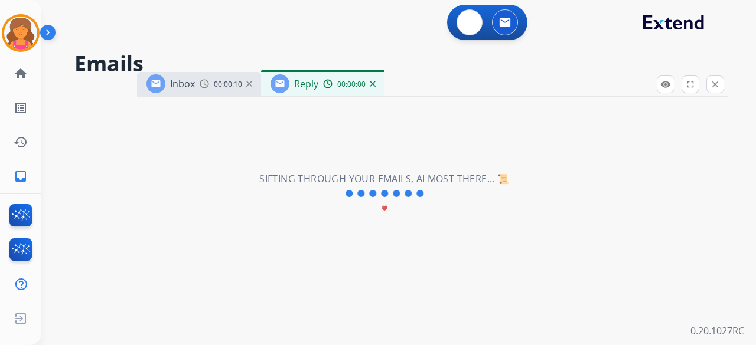
select select "**********"
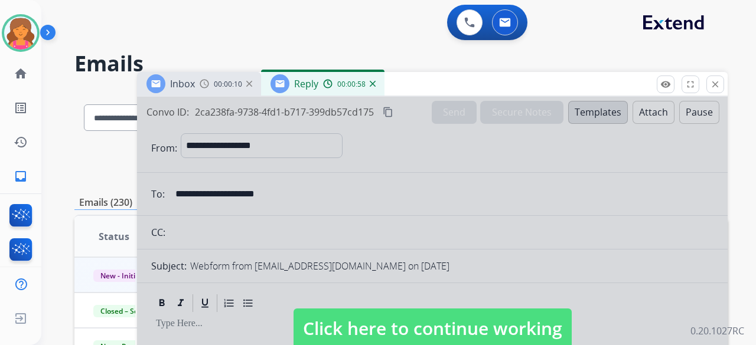
drag, startPoint x: 351, startPoint y: 327, endPoint x: 348, endPoint y: 317, distance: 9.7
click at [351, 150] on span "Click here to continue working" at bounding box center [432, 329] width 278 height 40
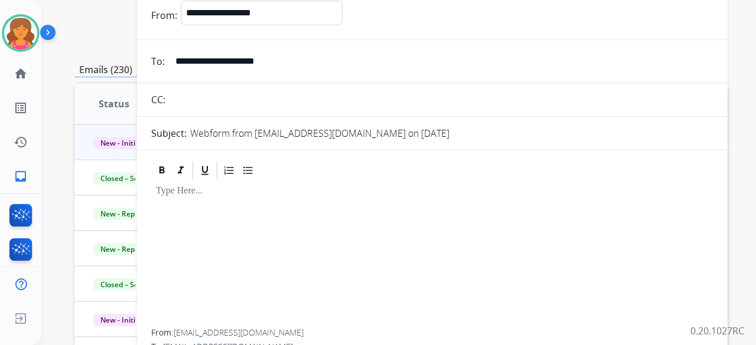
scroll to position [59, 0]
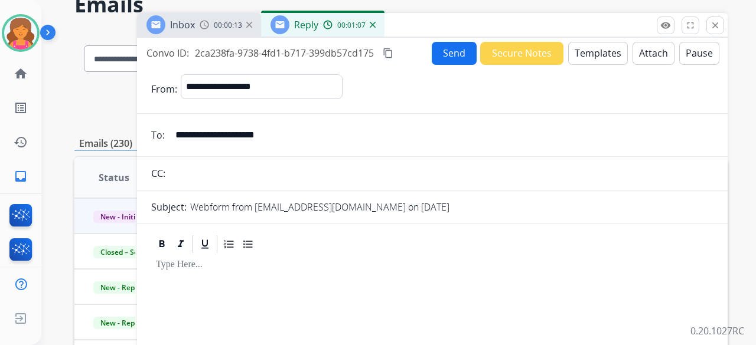
click at [363, 59] on button "Templates" at bounding box center [598, 53] width 60 height 23
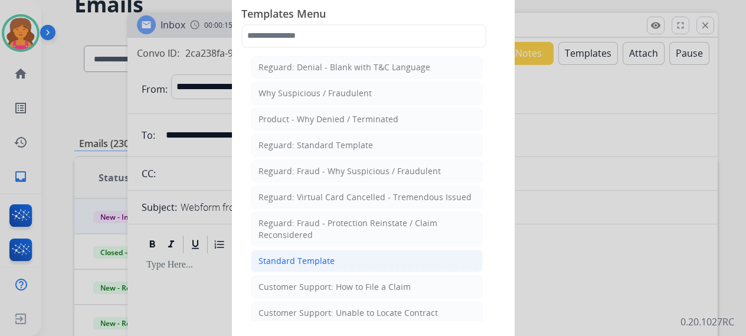
click at [314, 150] on li "Standard Template" at bounding box center [367, 261] width 232 height 22
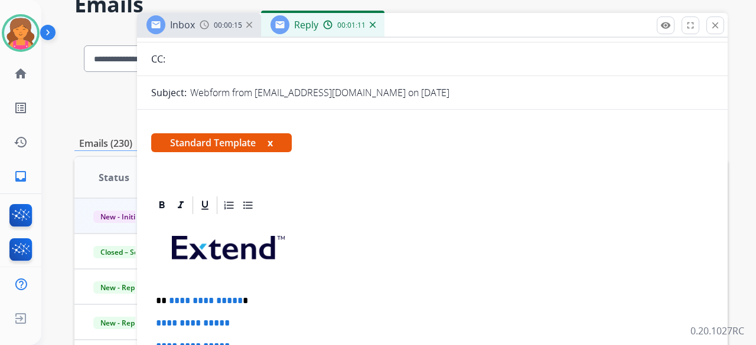
scroll to position [177, 0]
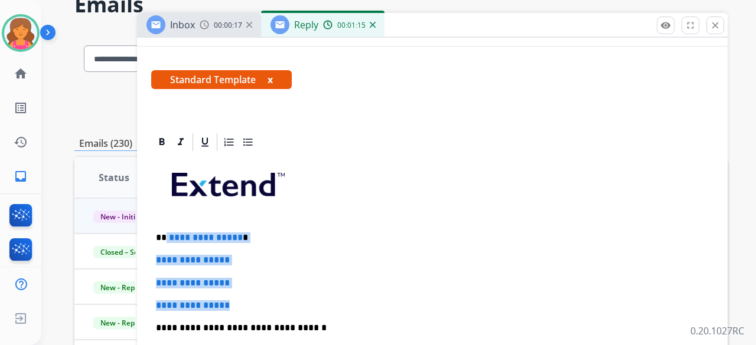
drag, startPoint x: 256, startPoint y: 297, endPoint x: 164, endPoint y: 232, distance: 112.2
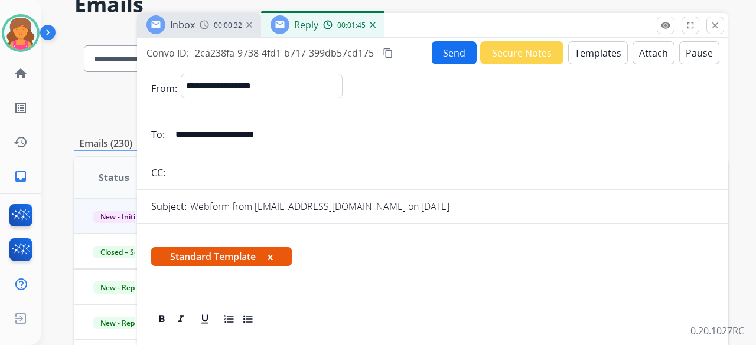
scroll to position [0, 0]
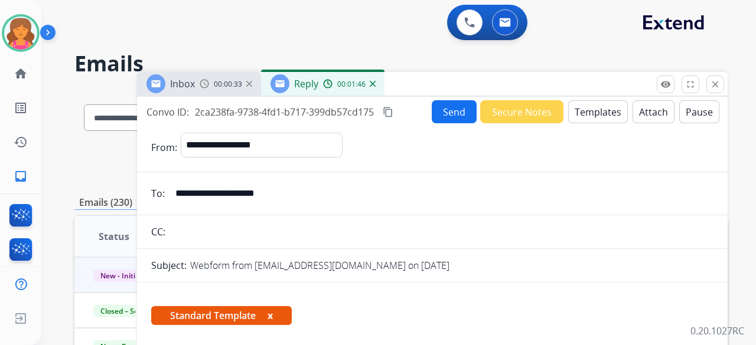
click at [363, 105] on button "Send" at bounding box center [454, 111] width 45 height 23
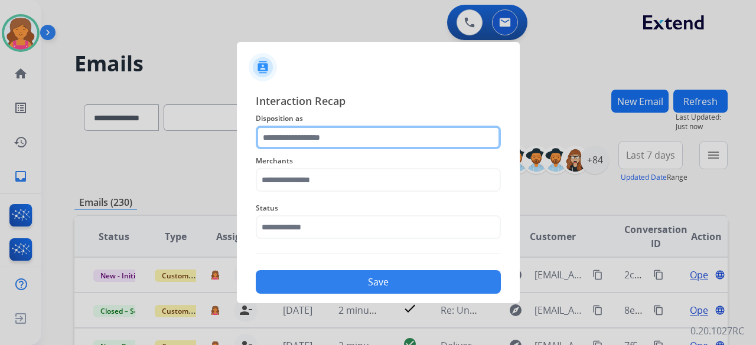
click at [363, 138] on input "text" at bounding box center [378, 138] width 245 height 24
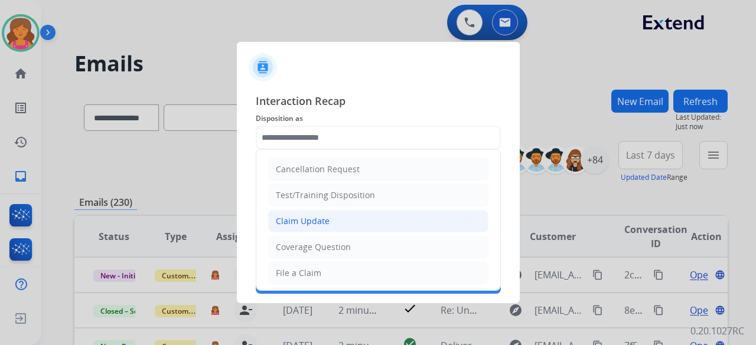
click at [311, 150] on div "Claim Update" at bounding box center [303, 222] width 54 height 12
type input "**********"
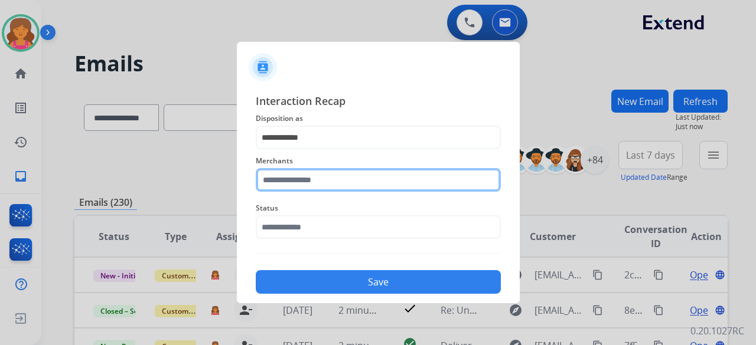
click at [306, 150] on input "text" at bounding box center [378, 180] width 245 height 24
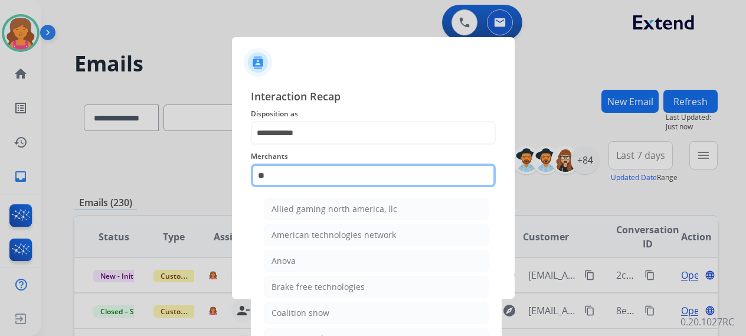
type input "*"
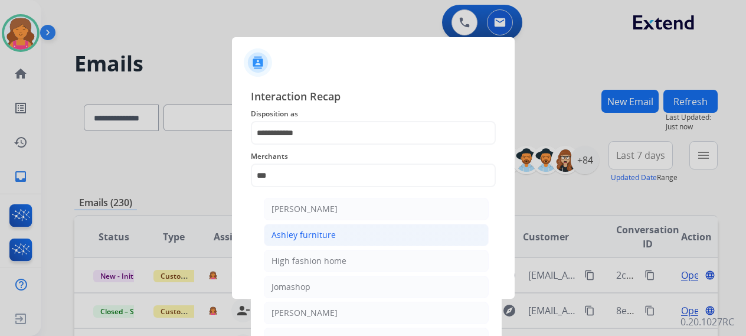
click at [295, 150] on div "Ashley furniture" at bounding box center [304, 235] width 64 height 12
type input "**********"
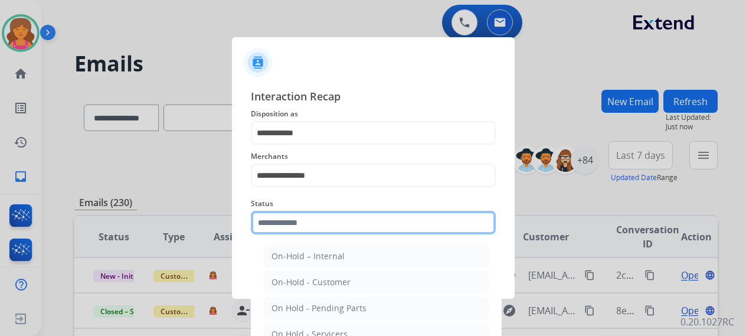
click at [293, 150] on input "text" at bounding box center [373, 223] width 245 height 24
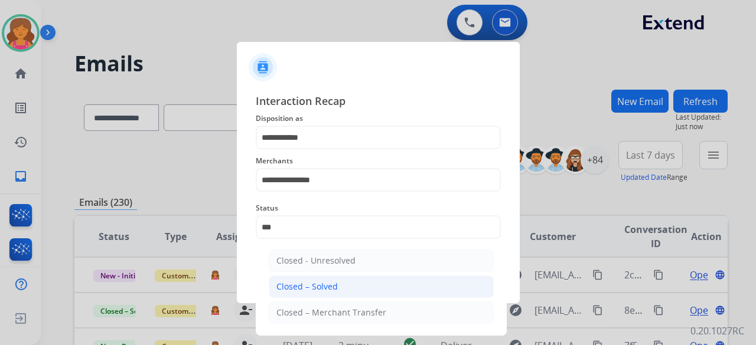
click at [325, 150] on li "Closed – Solved" at bounding box center [381, 287] width 225 height 22
type input "**********"
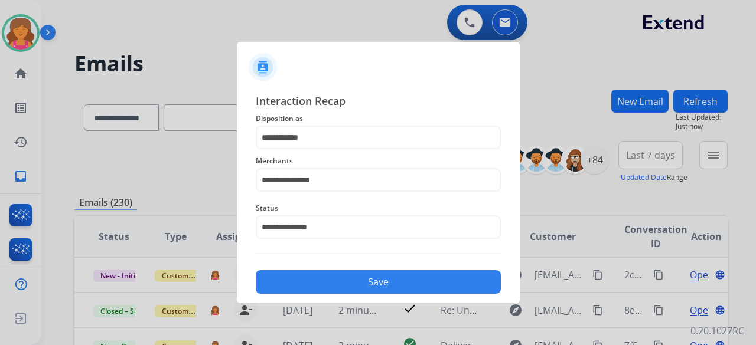
click at [325, 150] on button "Save" at bounding box center [378, 282] width 245 height 24
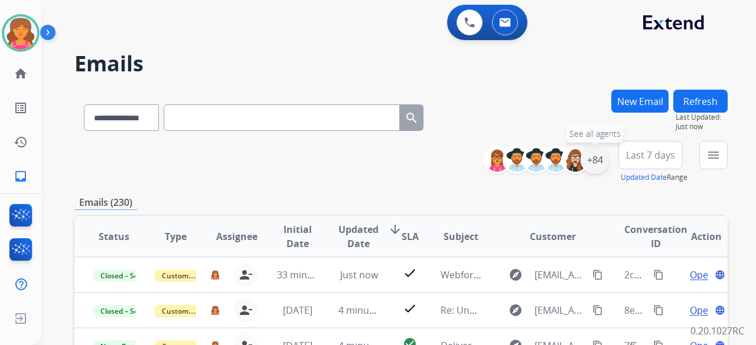
drag, startPoint x: 591, startPoint y: 155, endPoint x: 595, endPoint y: 160, distance: 6.3
click at [363, 150] on div "+84" at bounding box center [594, 160] width 28 height 28
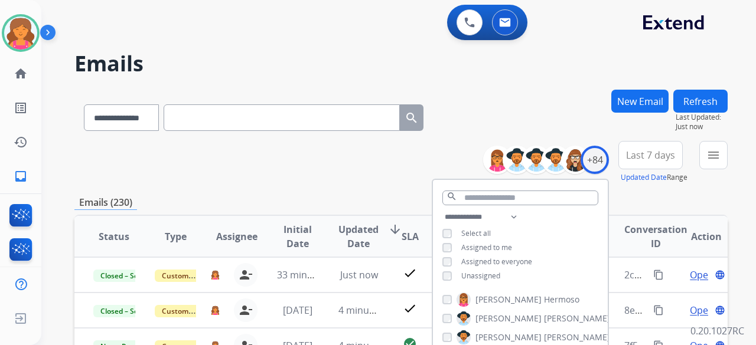
click at [363, 143] on button "Last 7 days" at bounding box center [650, 155] width 64 height 28
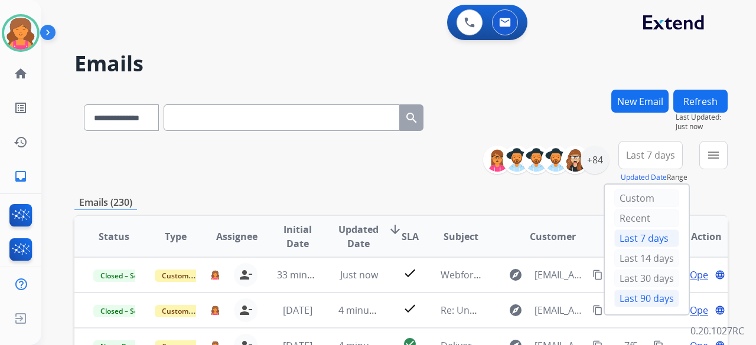
click at [363, 150] on div "Last 90 days" at bounding box center [646, 299] width 65 height 18
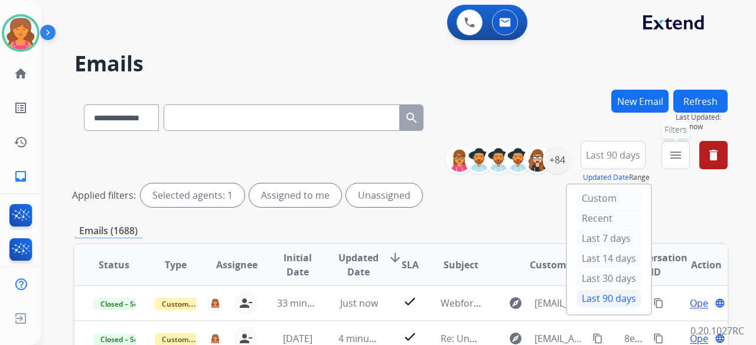
click at [363, 150] on mat-icon "menu" at bounding box center [675, 155] width 14 height 14
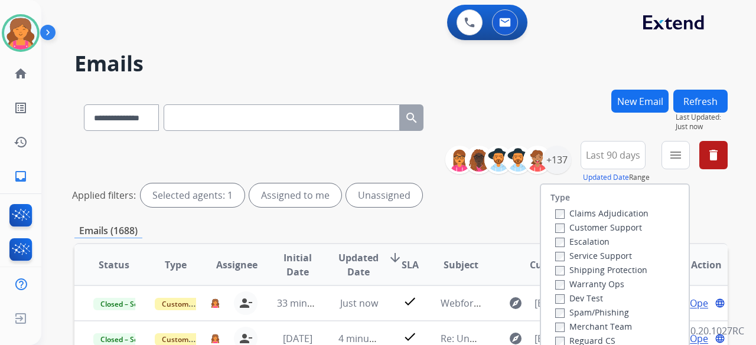
click at [363, 150] on label "Customer Support" at bounding box center [598, 227] width 87 height 11
click at [363, 150] on label "Shipping Protection" at bounding box center [601, 270] width 92 height 11
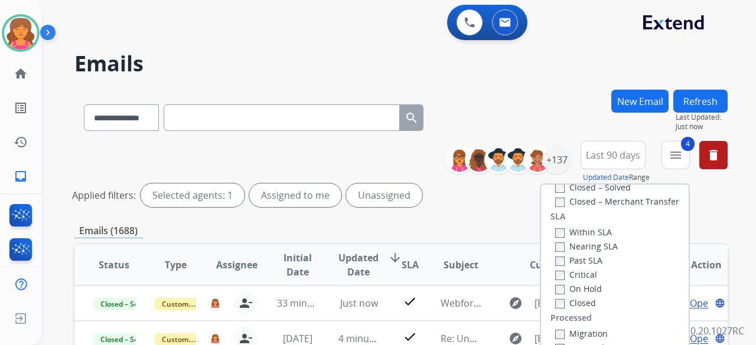
scroll to position [177, 0]
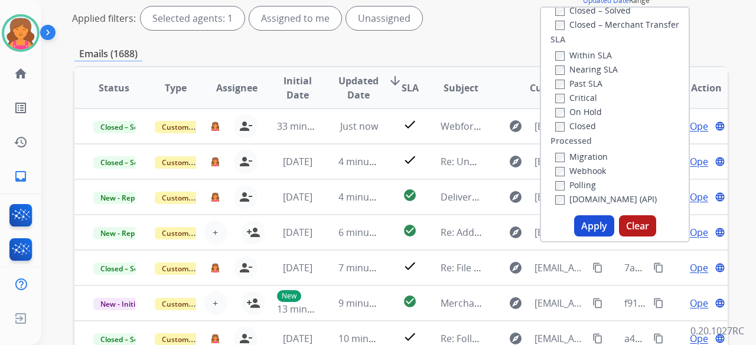
click at [363, 150] on button "Apply" at bounding box center [594, 226] width 40 height 21
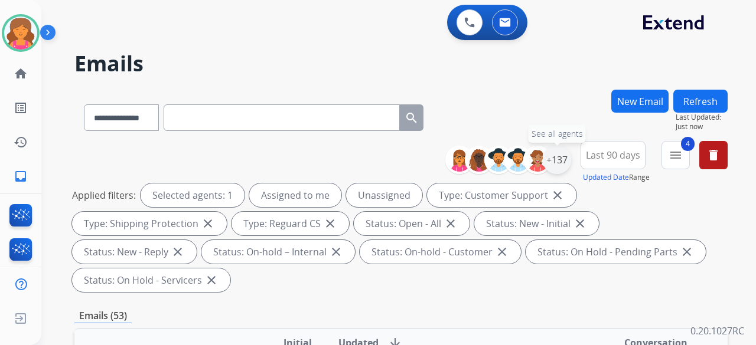
click at [363, 150] on div "+137" at bounding box center [557, 160] width 28 height 28
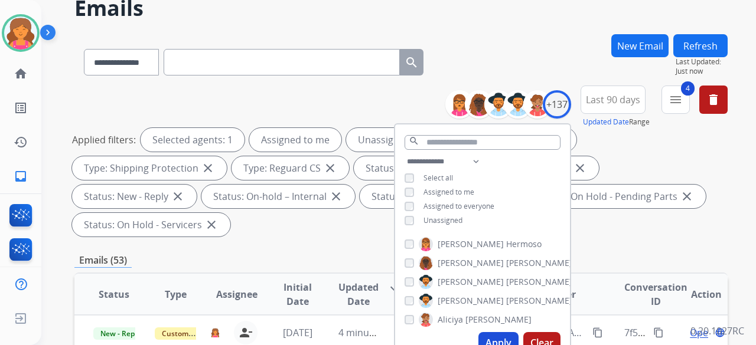
scroll to position [118, 0]
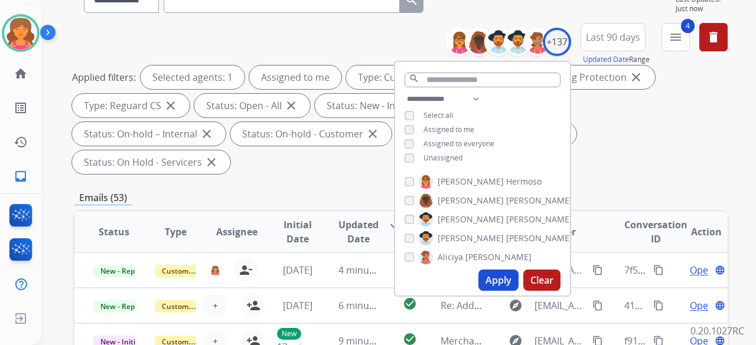
click at [363, 150] on button "Apply" at bounding box center [498, 280] width 40 height 21
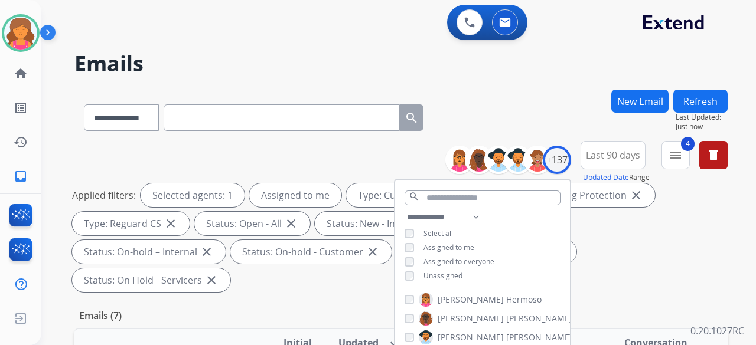
click at [322, 150] on div "Emails (7)" at bounding box center [400, 316] width 653 height 15
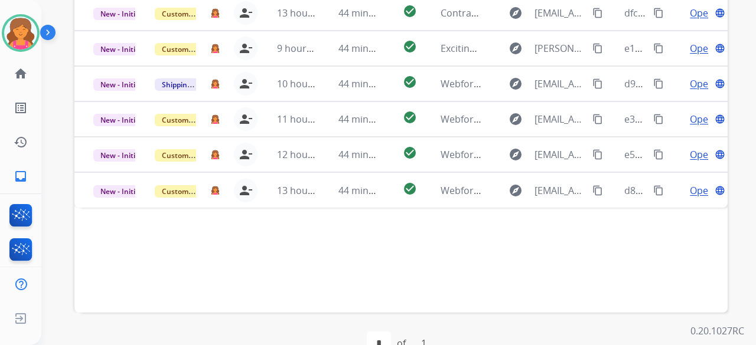
scroll to position [293, 0]
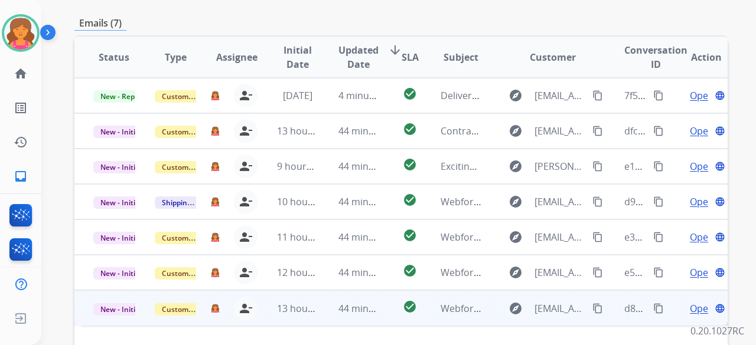
click at [363, 150] on span "Open" at bounding box center [702, 309] width 24 height 14
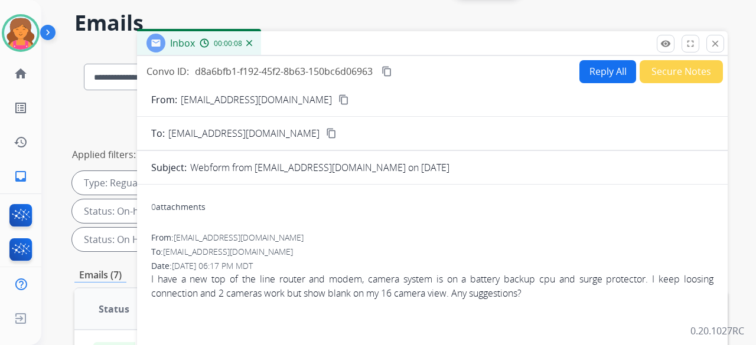
scroll to position [0, 0]
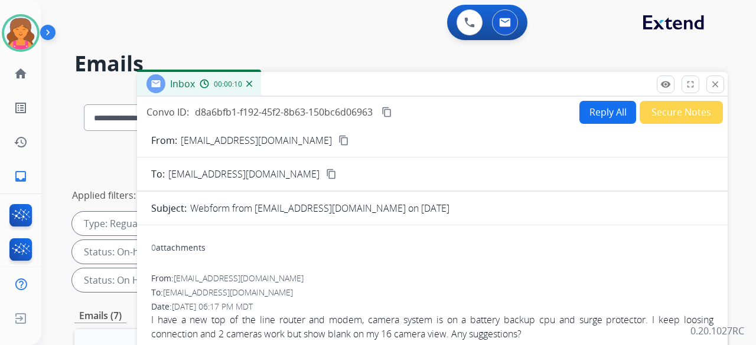
click at [338, 139] on mat-icon "content_copy" at bounding box center [343, 140] width 11 height 11
click at [363, 119] on button "Reply All" at bounding box center [607, 112] width 57 height 23
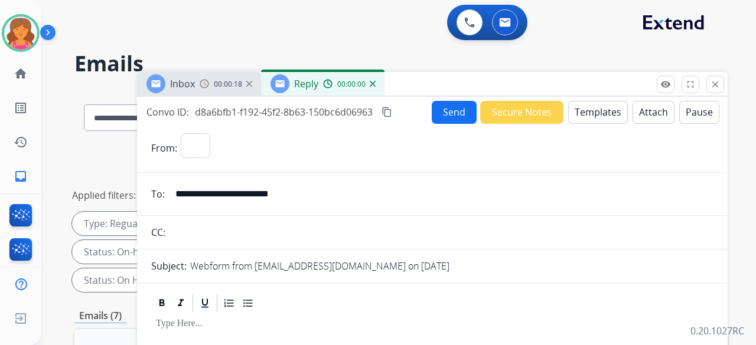
select select "**********"
click at [363, 118] on button "Templates" at bounding box center [598, 112] width 60 height 23
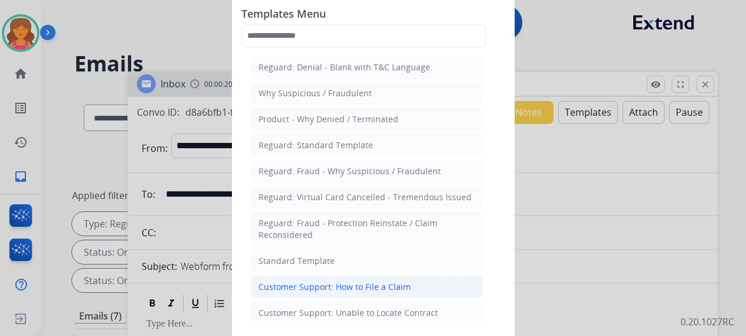
click at [301, 150] on div "Customer Support: How to File a Claim" at bounding box center [335, 287] width 152 height 12
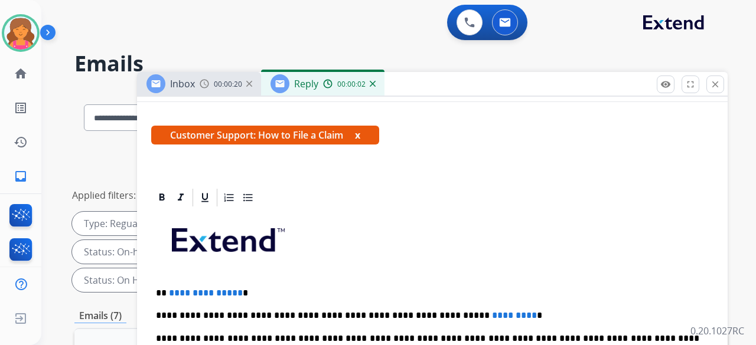
scroll to position [227, 0]
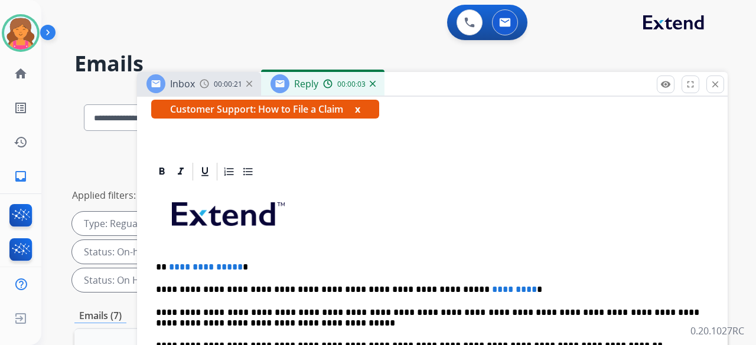
click at [234, 150] on span "**********" at bounding box center [206, 267] width 74 height 9
click at [363, 150] on p "**********" at bounding box center [427, 290] width 543 height 11
click at [363, 150] on span "*********" at bounding box center [514, 289] width 45 height 9
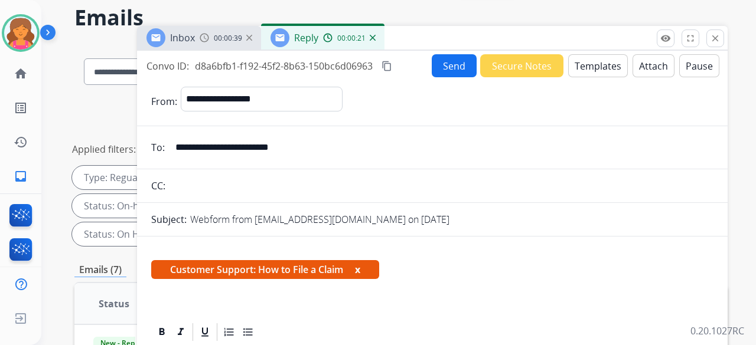
scroll to position [0, 0]
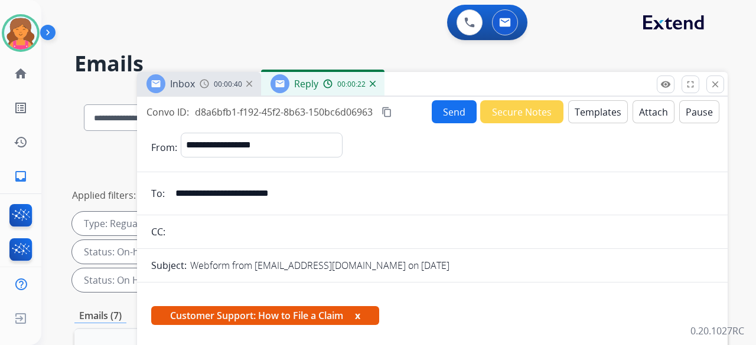
click at [363, 106] on button "Send" at bounding box center [454, 111] width 45 height 23
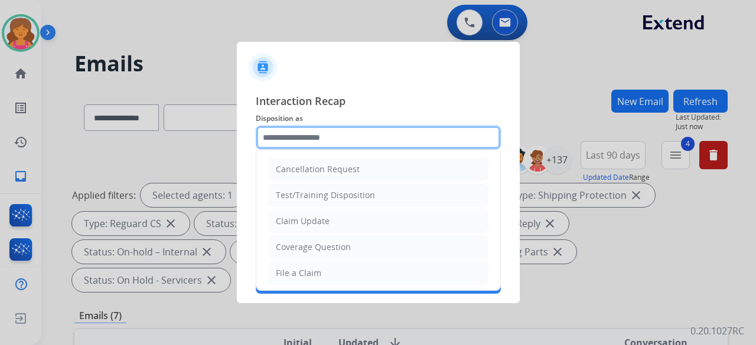
click at [335, 136] on input "text" at bounding box center [378, 138] width 245 height 24
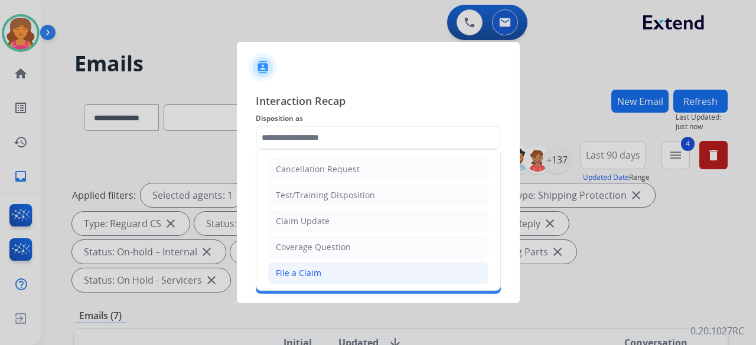
click at [313, 150] on li "File a Claim" at bounding box center [378, 273] width 220 height 22
type input "**********"
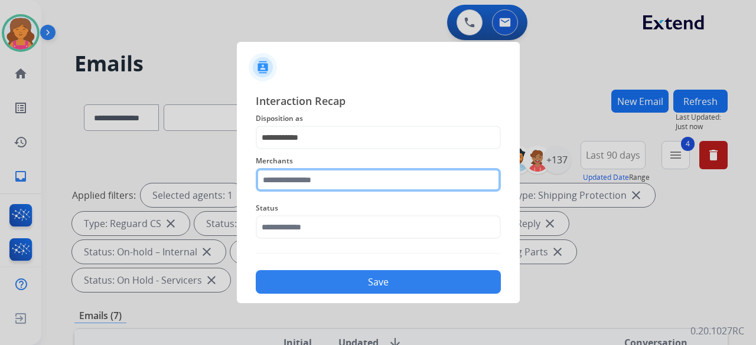
click at [320, 150] on input "text" at bounding box center [378, 180] width 245 height 24
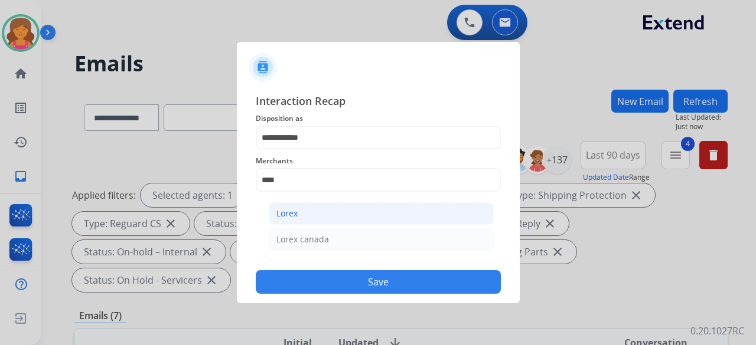
click at [312, 150] on li "Lorex" at bounding box center [381, 214] width 225 height 22
type input "*****"
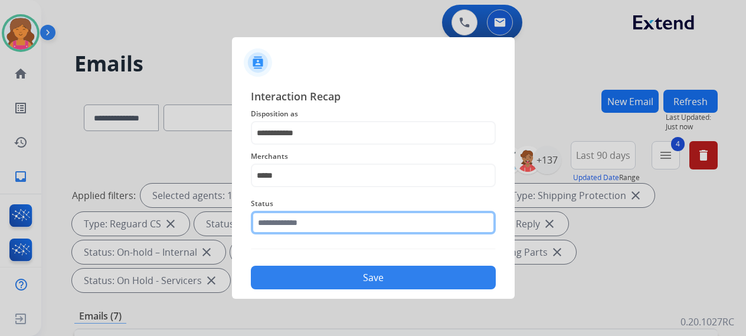
click at [312, 150] on input "text" at bounding box center [373, 223] width 245 height 24
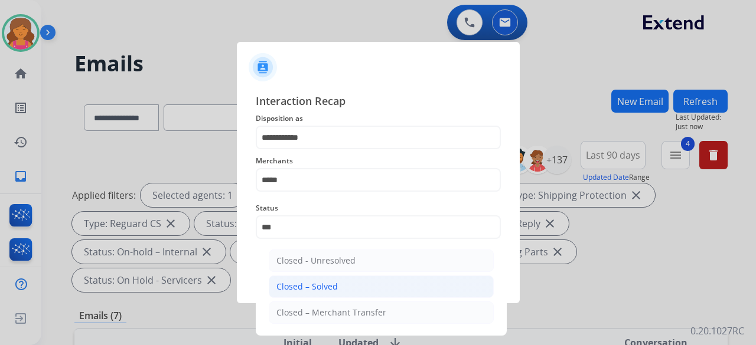
click at [329, 150] on li "Closed – Solved" at bounding box center [381, 287] width 225 height 22
type input "**********"
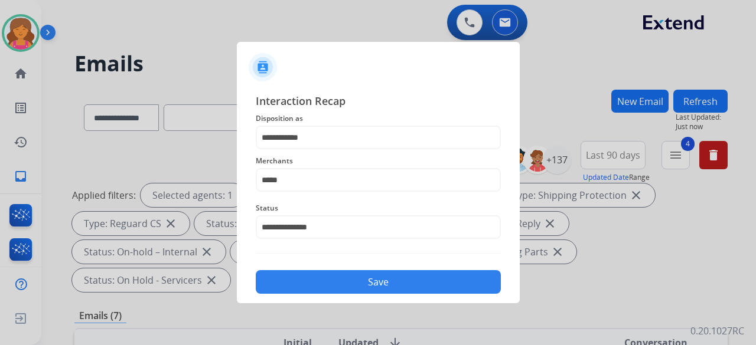
click at [334, 150] on button "Save" at bounding box center [378, 282] width 245 height 24
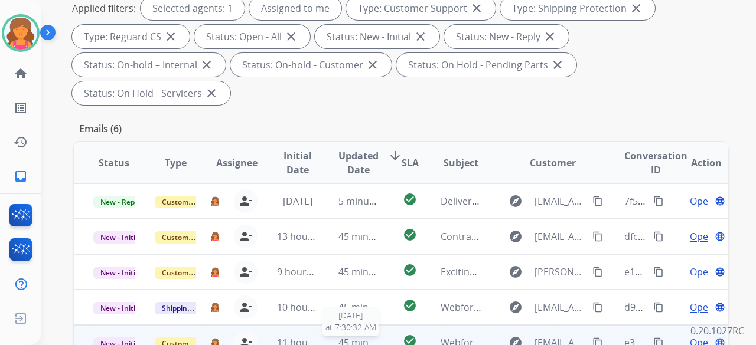
scroll to position [236, 0]
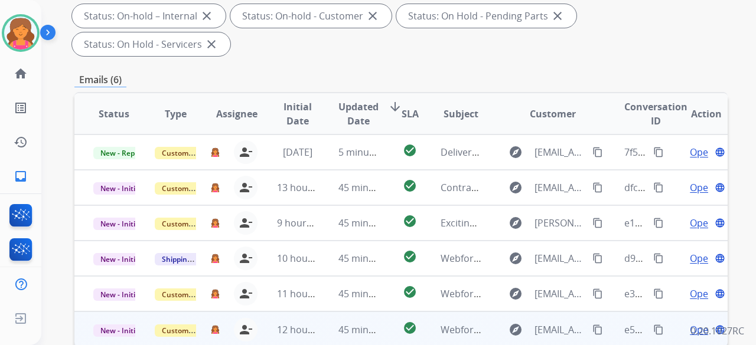
click at [363, 150] on span "Open" at bounding box center [702, 330] width 24 height 14
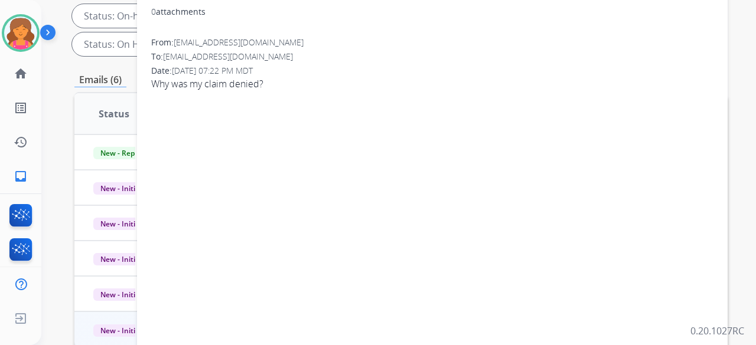
scroll to position [59, 0]
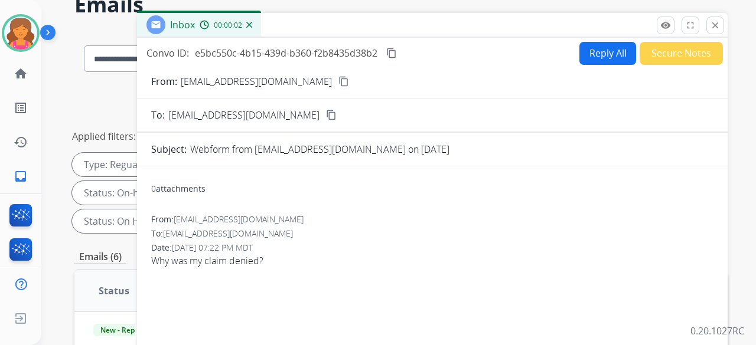
click at [338, 76] on mat-icon "content_copy" at bounding box center [343, 81] width 11 height 11
click at [363, 48] on button "Reply All" at bounding box center [607, 53] width 57 height 23
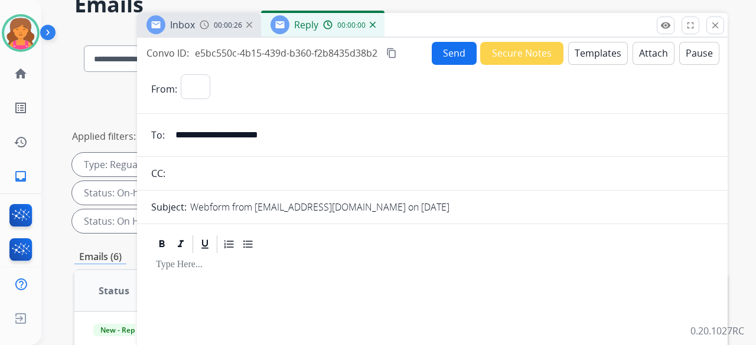
select select "**********"
click at [363, 53] on button "Templates" at bounding box center [598, 53] width 60 height 23
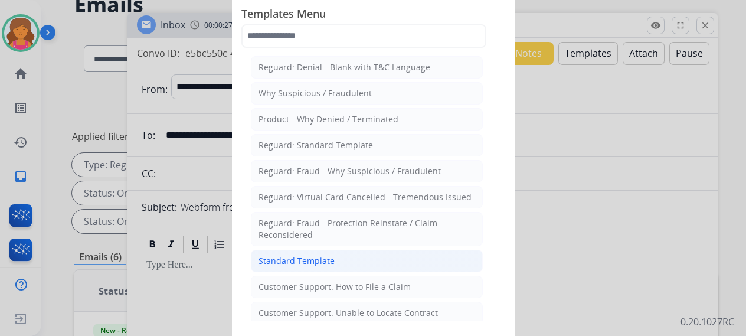
click at [301, 150] on div "Standard Template" at bounding box center [297, 261] width 76 height 12
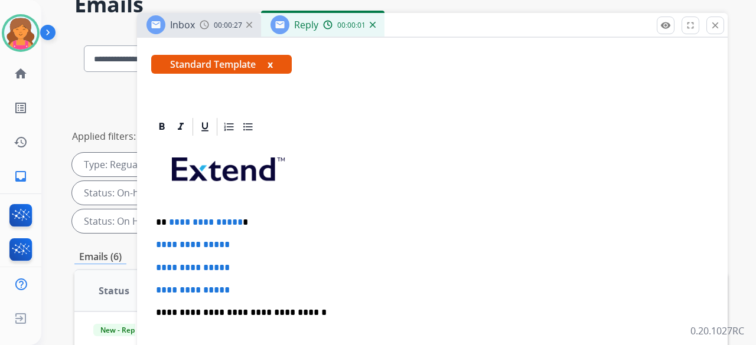
scroll to position [236, 0]
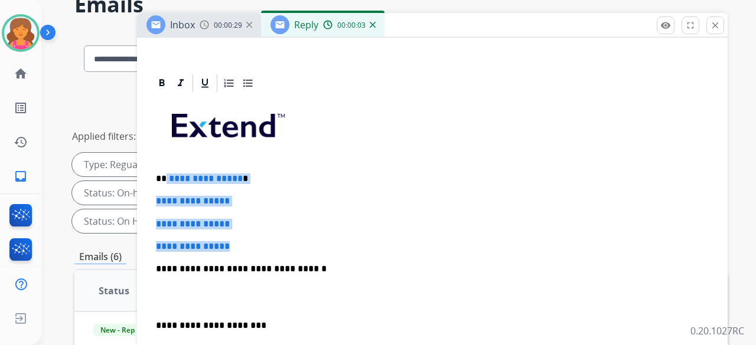
drag, startPoint x: 244, startPoint y: 240, endPoint x: 166, endPoint y: 167, distance: 106.9
click at [166, 150] on div "**********" at bounding box center [432, 297] width 562 height 406
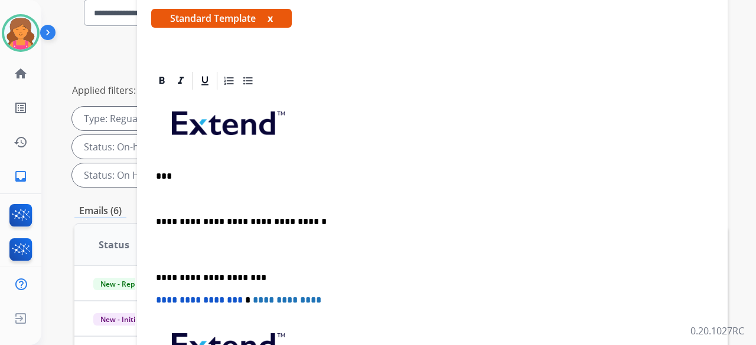
scroll to position [83, 0]
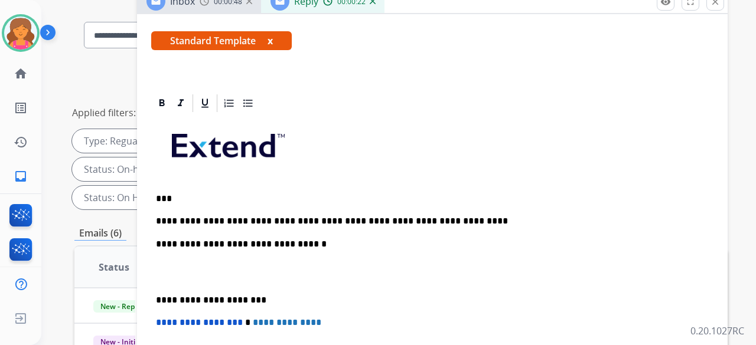
click at [363, 150] on p "**********" at bounding box center [427, 221] width 543 height 11
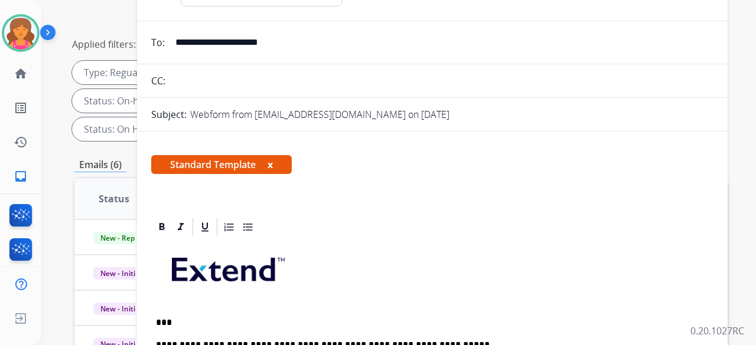
scroll to position [0, 0]
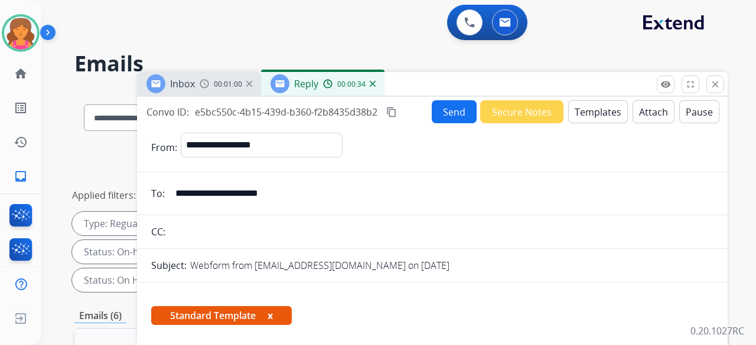
click at [363, 114] on button "Send" at bounding box center [454, 111] width 45 height 23
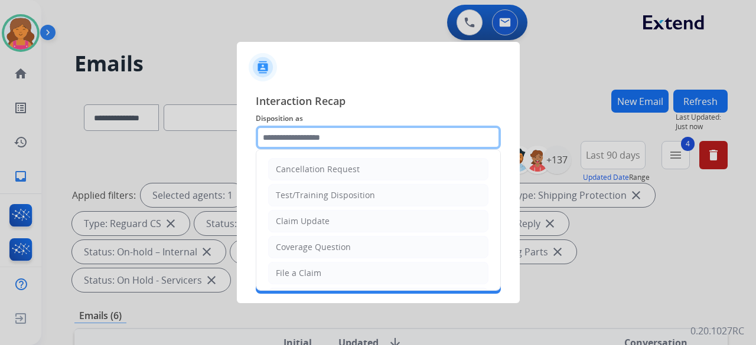
click at [341, 133] on input "text" at bounding box center [378, 138] width 245 height 24
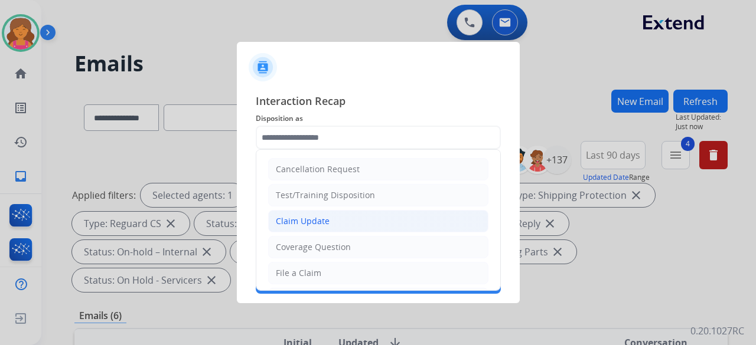
click at [301, 150] on div "Claim Update" at bounding box center [303, 222] width 54 height 12
type input "**********"
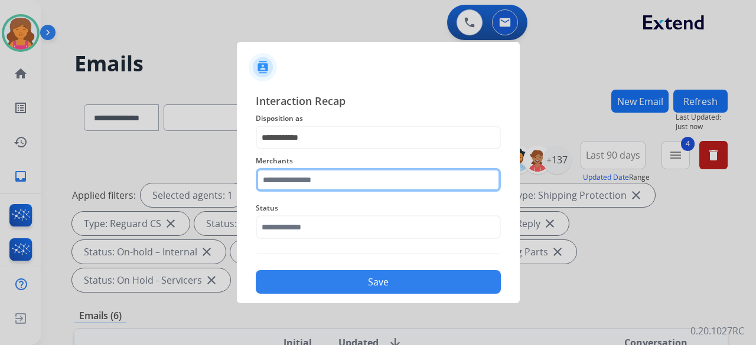
click at [304, 150] on div "Merchants" at bounding box center [378, 172] width 245 height 47
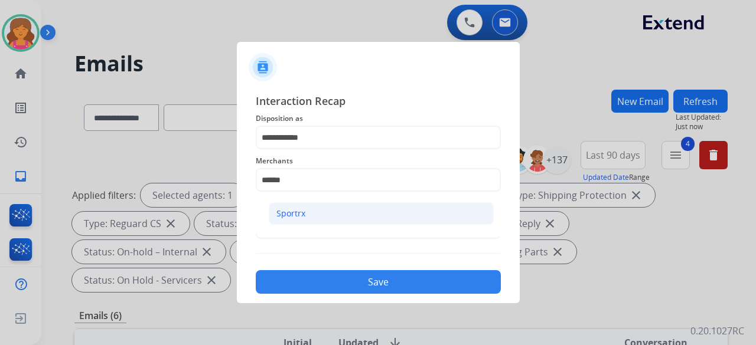
click at [331, 150] on li "Sportrx" at bounding box center [381, 214] width 225 height 22
type input "*******"
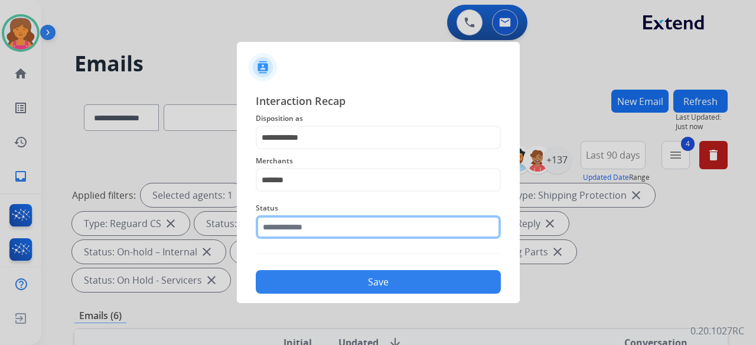
click at [320, 150] on input "text" at bounding box center [378, 228] width 245 height 24
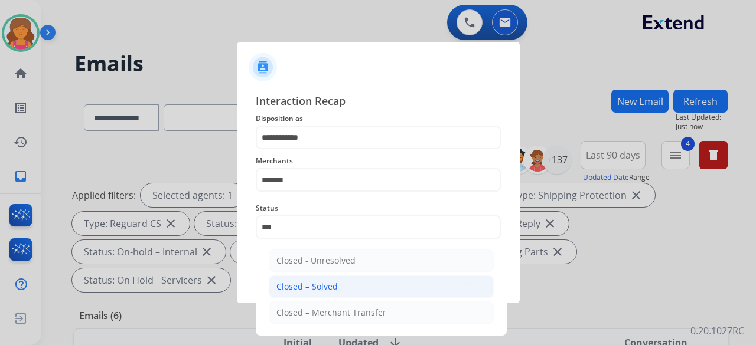
click at [346, 150] on li "Closed – Solved" at bounding box center [381, 287] width 225 height 22
type input "**********"
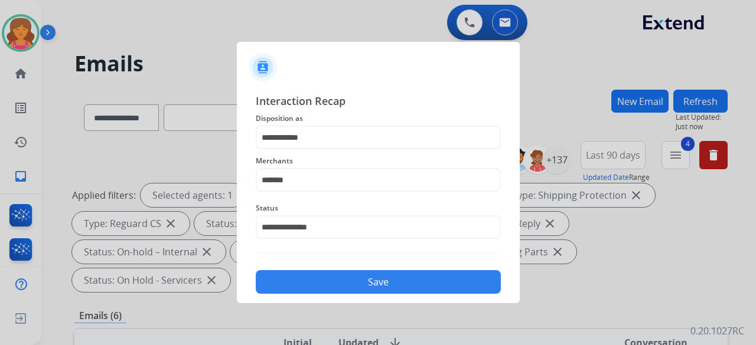
click at [345, 150] on button "Save" at bounding box center [378, 282] width 245 height 24
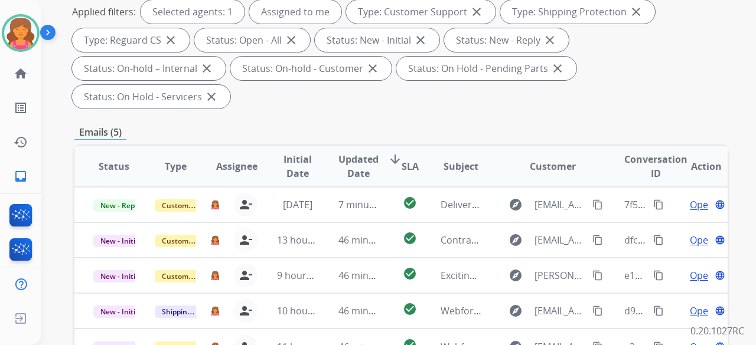
scroll to position [354, 0]
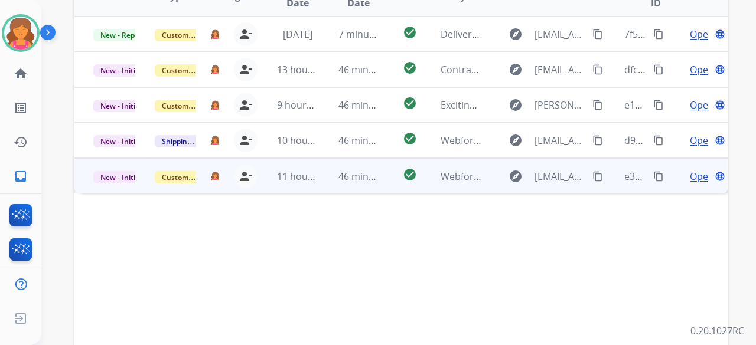
click at [363, 150] on span "Open" at bounding box center [702, 176] width 24 height 14
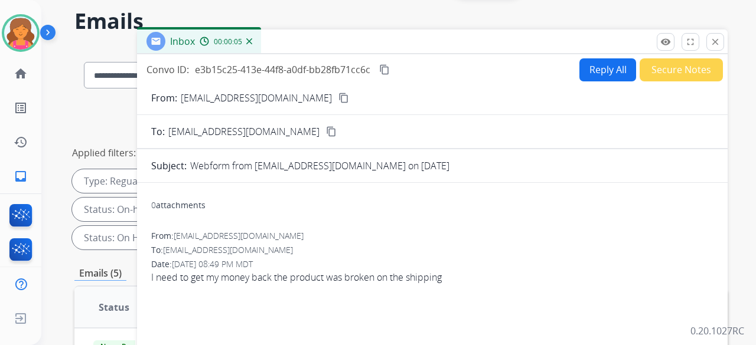
scroll to position [0, 0]
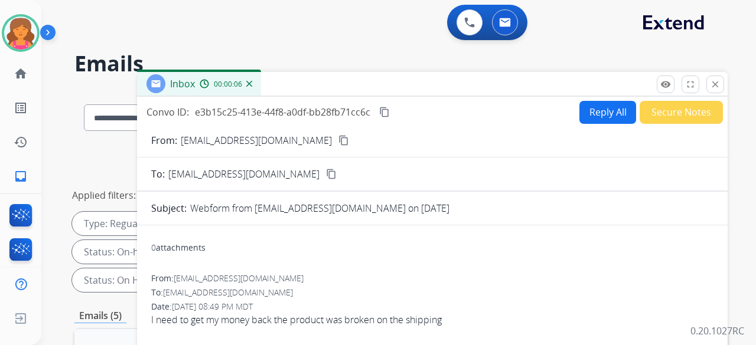
click at [338, 141] on mat-icon "content_copy" at bounding box center [343, 140] width 11 height 11
click at [363, 112] on button "Reply All" at bounding box center [607, 112] width 57 height 23
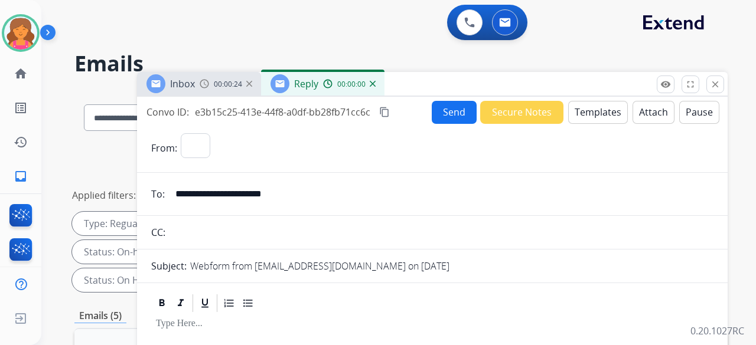
select select "**********"
click at [363, 113] on button "Templates" at bounding box center [598, 112] width 60 height 23
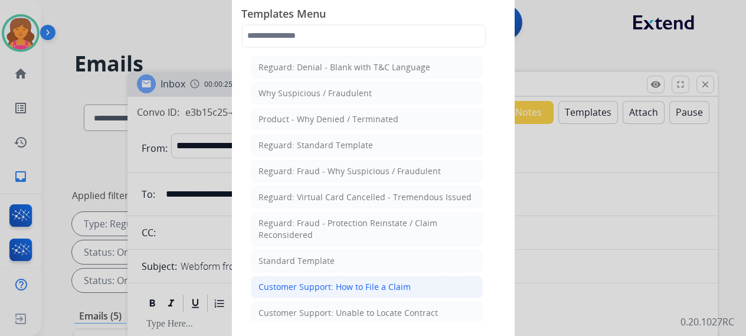
click at [298, 150] on div "Customer Support: How to File a Claim" at bounding box center [335, 287] width 152 height 12
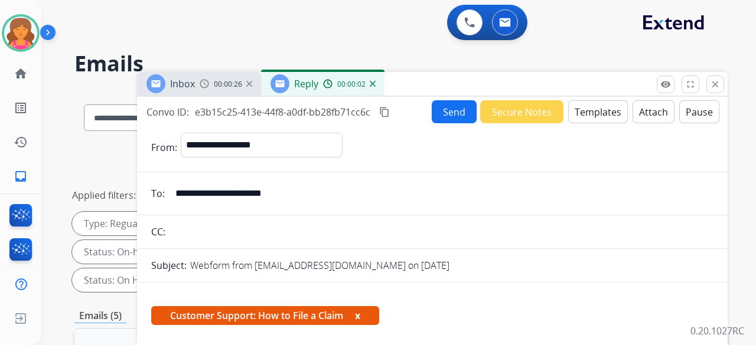
scroll to position [213, 0]
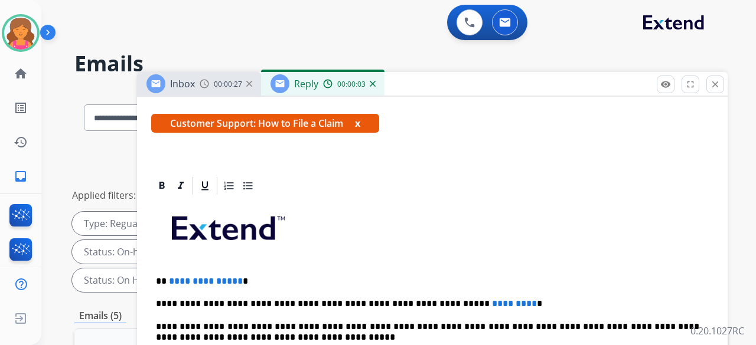
click at [236, 150] on p "**********" at bounding box center [427, 281] width 543 height 11
click at [363, 150] on p "**********" at bounding box center [427, 304] width 543 height 11
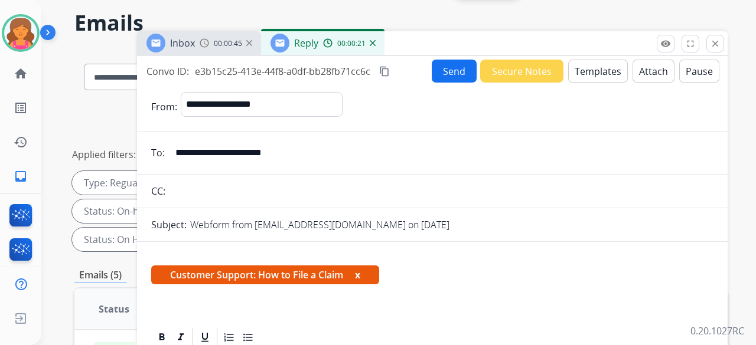
scroll to position [0, 0]
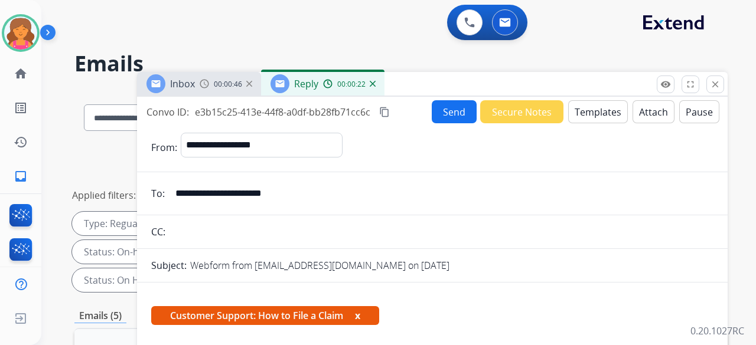
click at [363, 110] on button "Send" at bounding box center [454, 111] width 45 height 23
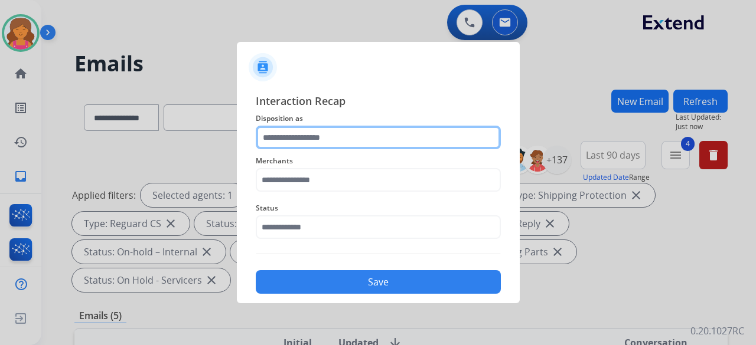
click at [347, 133] on input "text" at bounding box center [378, 138] width 245 height 24
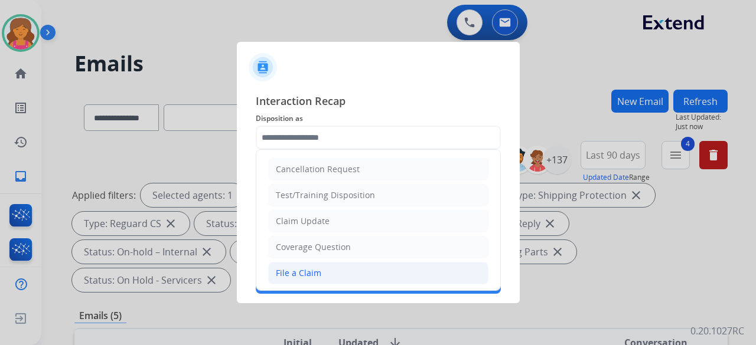
click at [298, 150] on div "File a Claim" at bounding box center [298, 273] width 45 height 12
type input "**********"
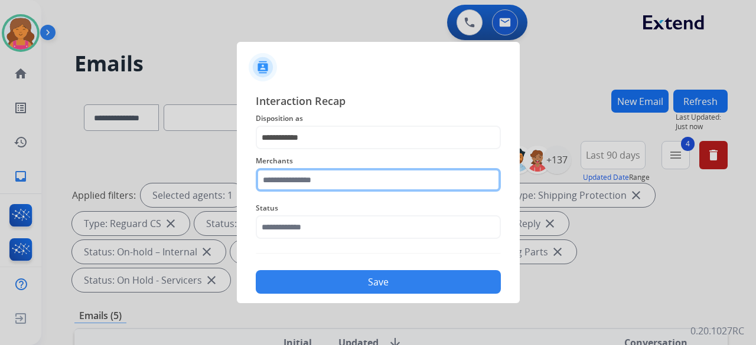
click at [318, 150] on div "Merchants" at bounding box center [378, 172] width 245 height 47
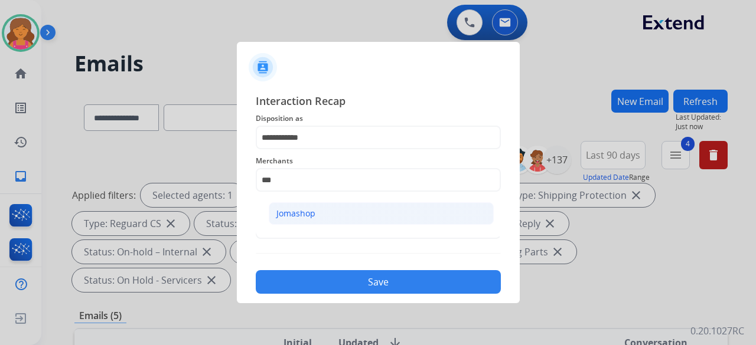
click at [363, 150] on li "Jomashop" at bounding box center [381, 214] width 225 height 22
type input "********"
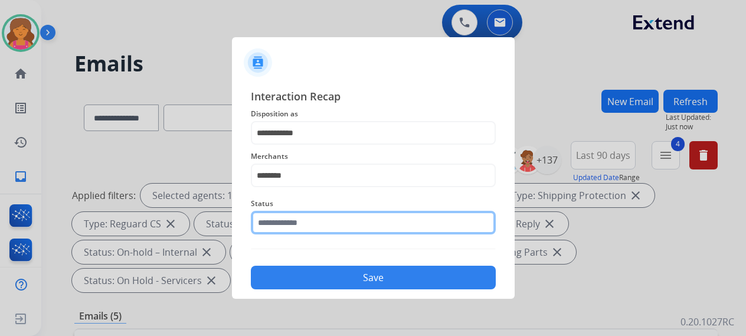
click at [363, 150] on input "text" at bounding box center [373, 223] width 245 height 24
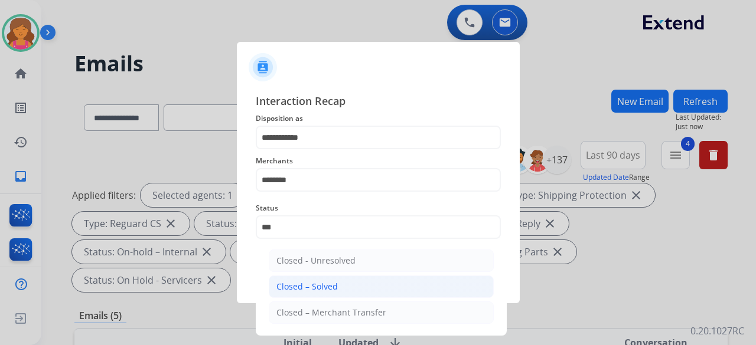
click at [361, 150] on li "Closed – Solved" at bounding box center [381, 287] width 225 height 22
type input "**********"
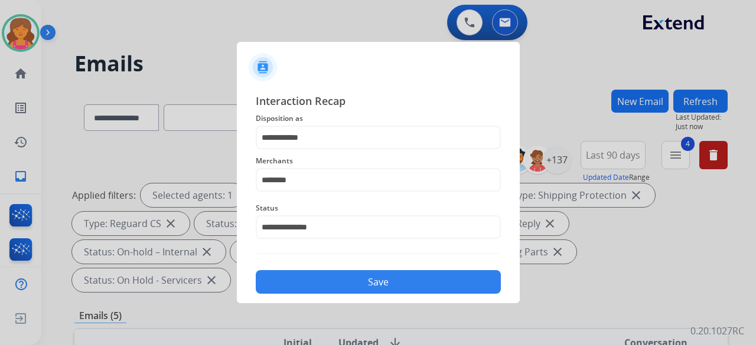
click at [342, 150] on button "Save" at bounding box center [378, 282] width 245 height 24
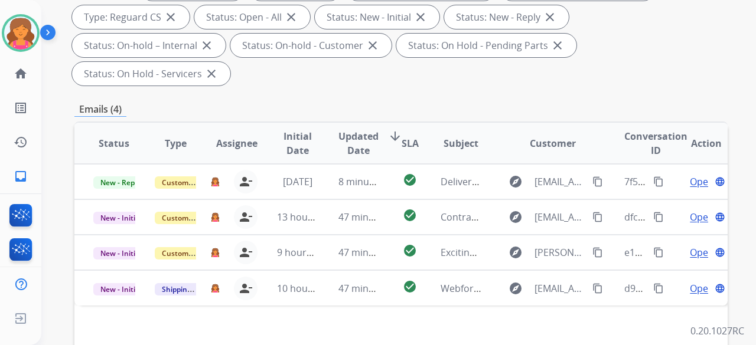
scroll to position [236, 0]
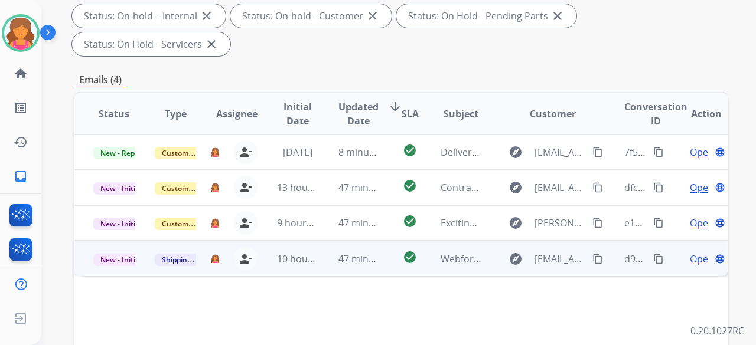
click at [363, 150] on span "Open" at bounding box center [702, 259] width 24 height 14
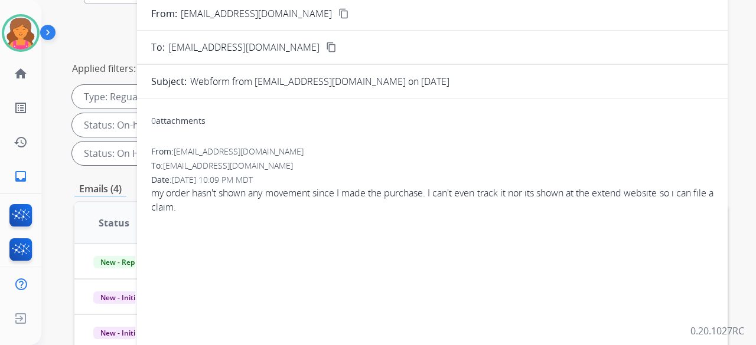
scroll to position [59, 0]
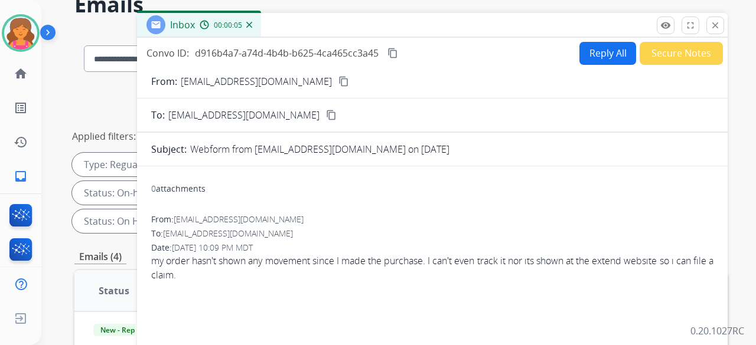
click at [337, 77] on button "content_copy" at bounding box center [344, 81] width 14 height 14
click at [363, 52] on button "Reply All" at bounding box center [607, 53] width 57 height 23
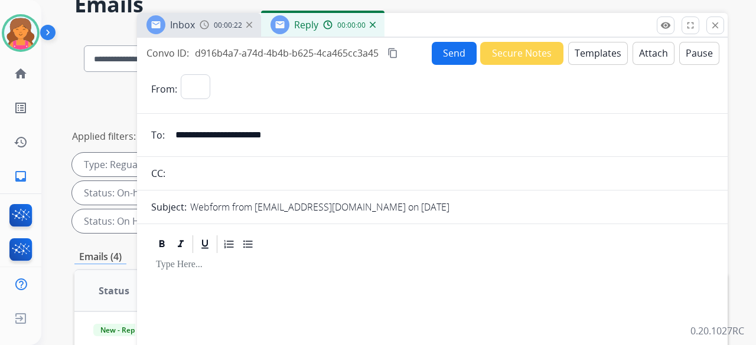
select select "**********"
click at [363, 57] on button "Templates" at bounding box center [598, 53] width 60 height 23
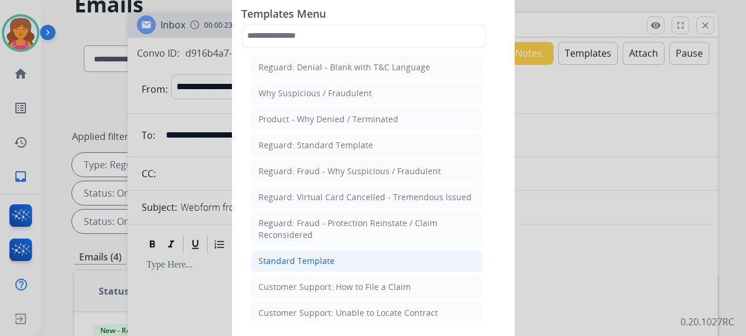
click at [272, 150] on div "Standard Template" at bounding box center [297, 261] width 76 height 12
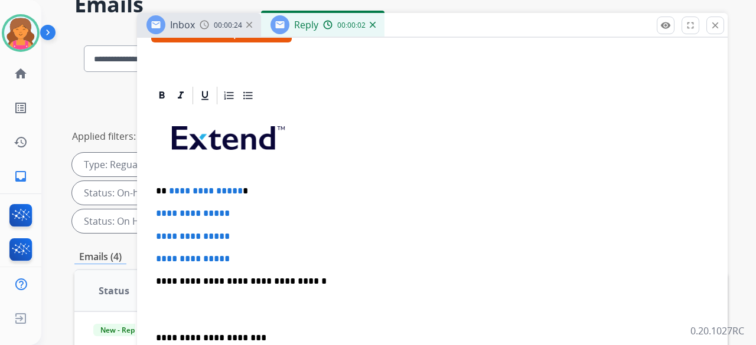
scroll to position [272, 0]
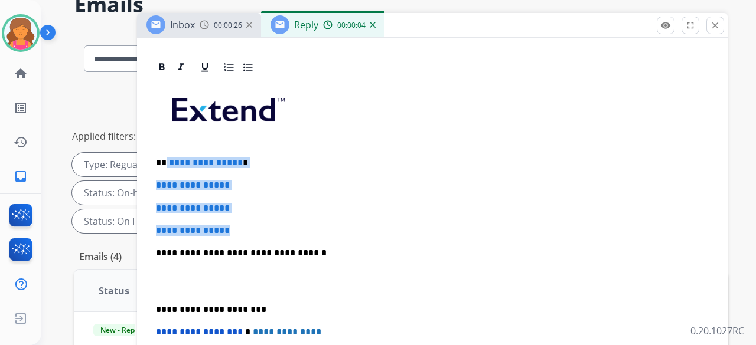
drag, startPoint x: 256, startPoint y: 205, endPoint x: 164, endPoint y: 129, distance: 118.7
click at [164, 129] on div "**********" at bounding box center [432, 281] width 562 height 406
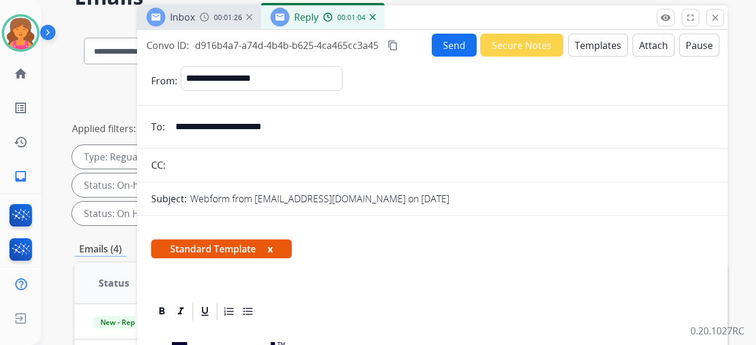
scroll to position [0, 0]
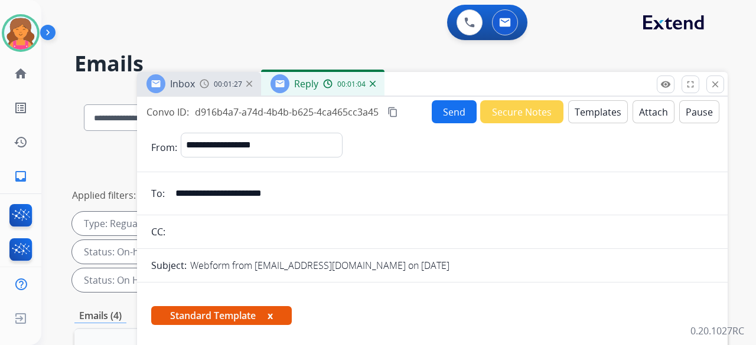
click at [363, 113] on button "Send" at bounding box center [454, 111] width 45 height 23
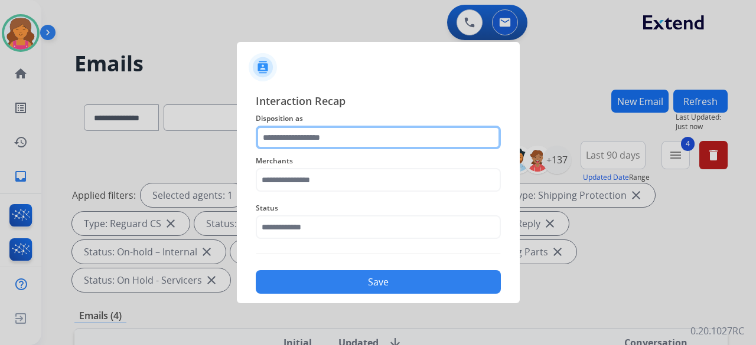
click at [363, 135] on input "text" at bounding box center [378, 138] width 245 height 24
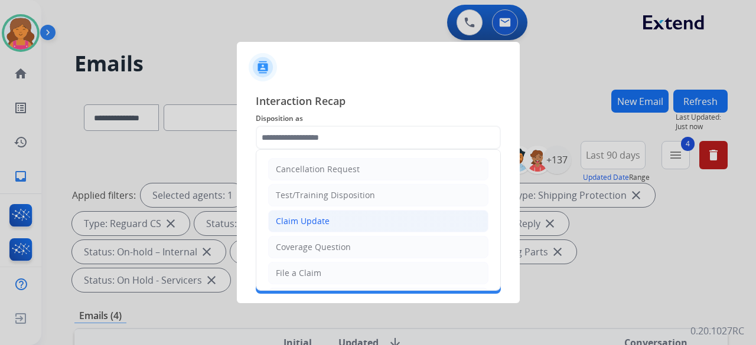
click at [286, 150] on div "Claim Update" at bounding box center [303, 222] width 54 height 12
type input "**********"
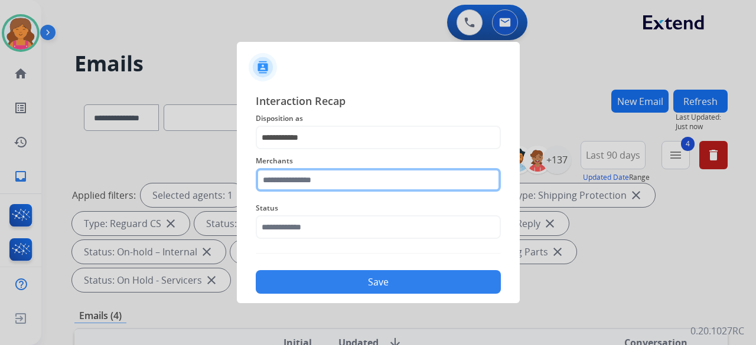
click at [293, 150] on input "text" at bounding box center [378, 180] width 245 height 24
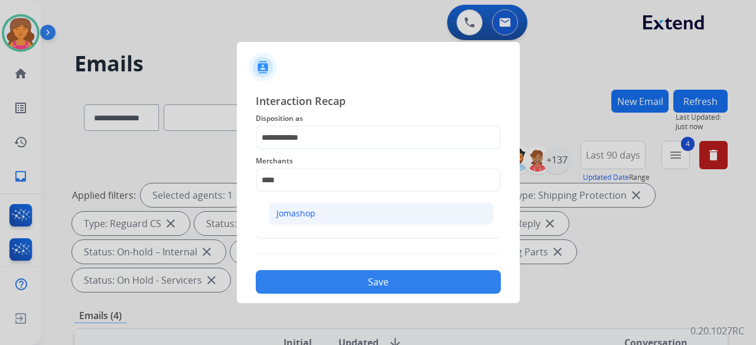
click at [294, 150] on div "Jomashop" at bounding box center [295, 214] width 39 height 12
type input "********"
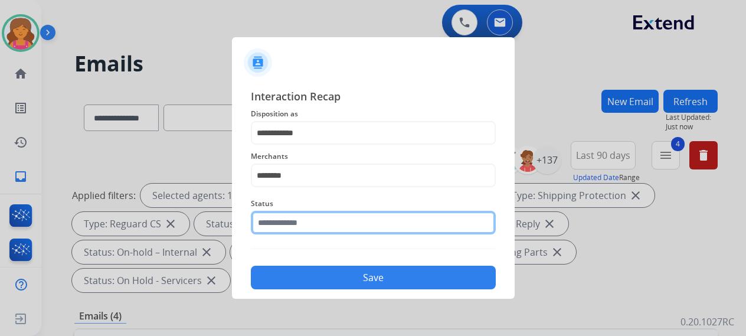
click at [295, 150] on input "text" at bounding box center [373, 223] width 245 height 24
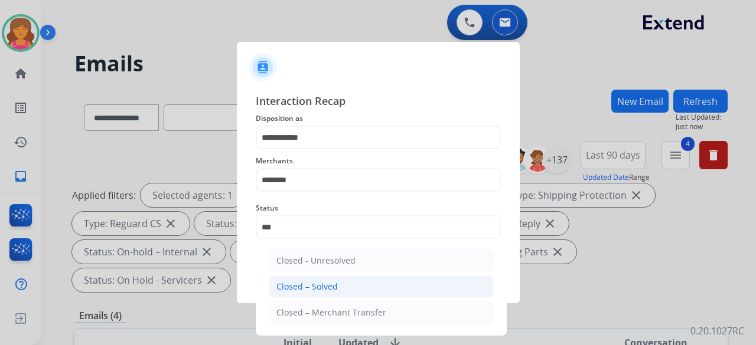
click at [324, 150] on div "Closed – Solved" at bounding box center [306, 287] width 61 height 12
type input "**********"
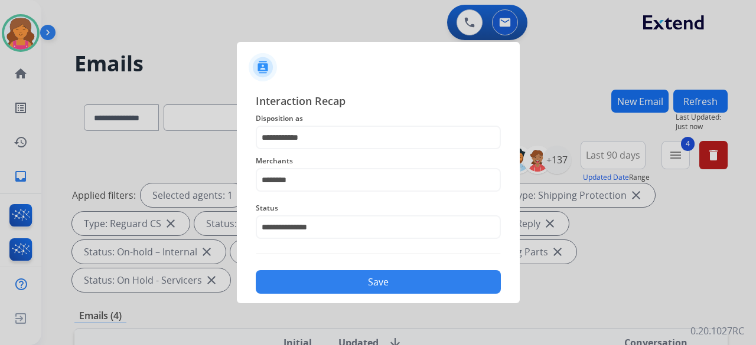
click at [324, 150] on button "Save" at bounding box center [378, 282] width 245 height 24
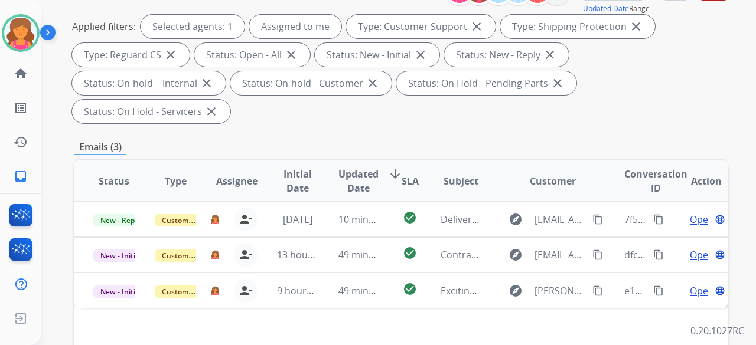
scroll to position [236, 0]
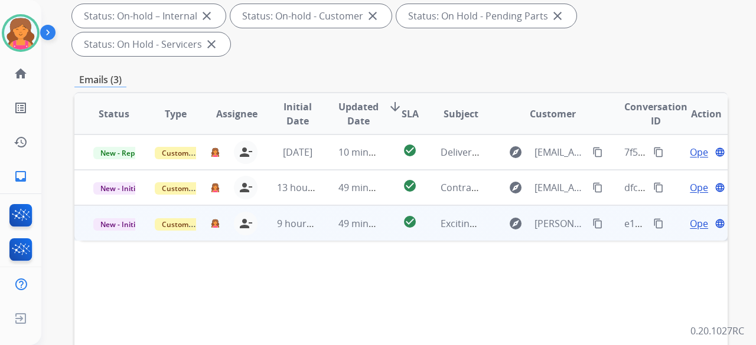
click at [363, 150] on div "Open language" at bounding box center [706, 224] width 42 height 14
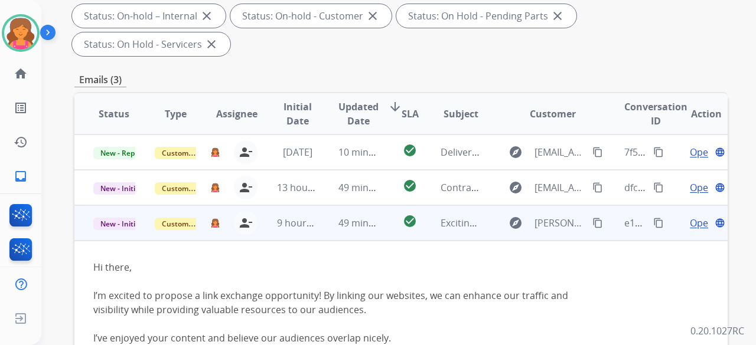
click at [363, 150] on span "Open" at bounding box center [702, 223] width 24 height 14
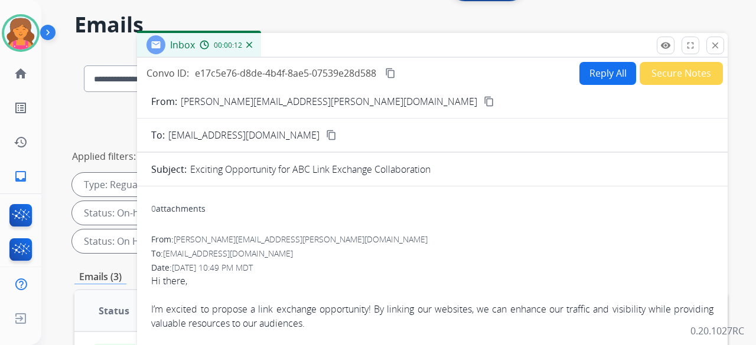
scroll to position [0, 0]
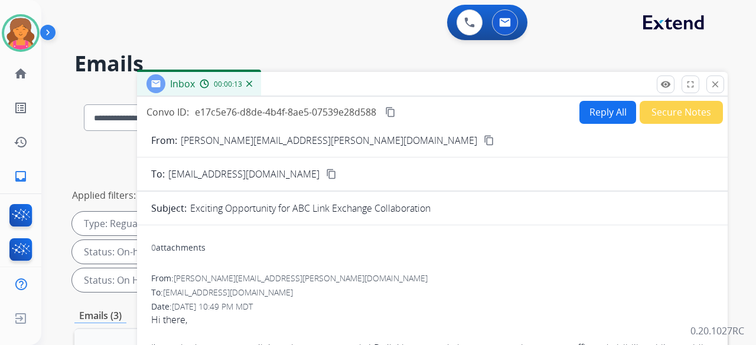
click at [363, 119] on button "Secure Notes" at bounding box center [681, 112] width 83 height 23
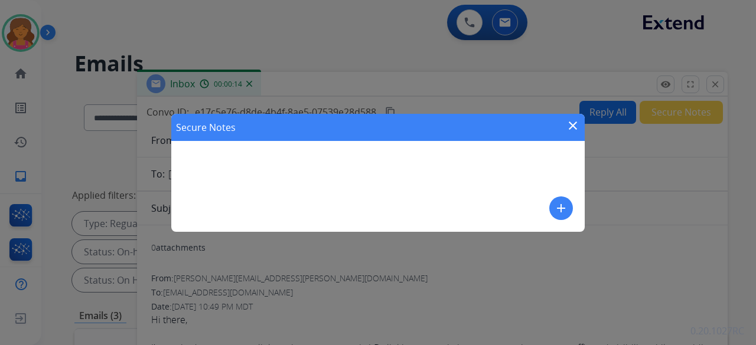
click at [363, 150] on mat-icon "add" at bounding box center [561, 208] width 14 height 14
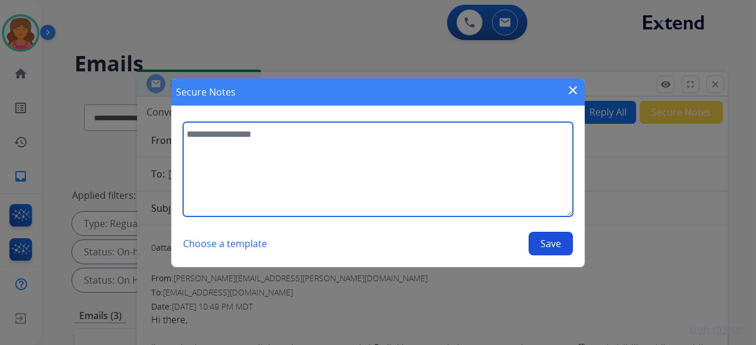
click at [363, 150] on textarea at bounding box center [378, 169] width 390 height 94
type textarea "****"
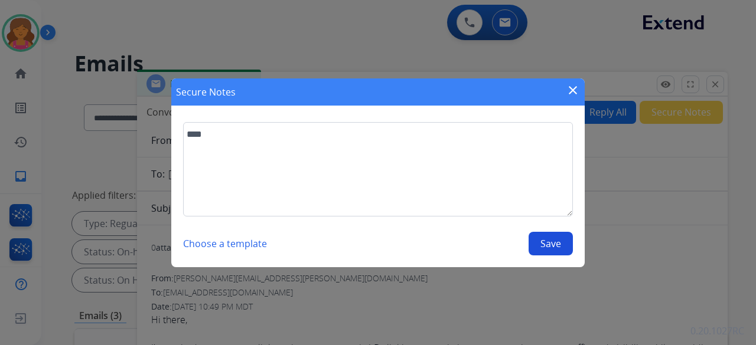
click at [363, 150] on button "Save" at bounding box center [550, 244] width 44 height 24
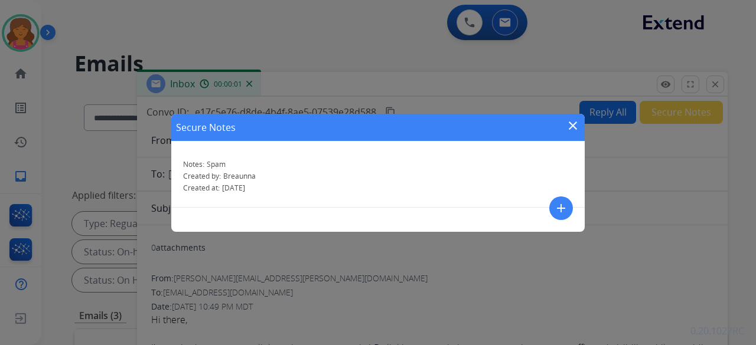
click at [363, 84] on div "Secure Notes close Notes: Spam Created by: Breaunna Created at: 08/25/2025 add" at bounding box center [378, 172] width 756 height 345
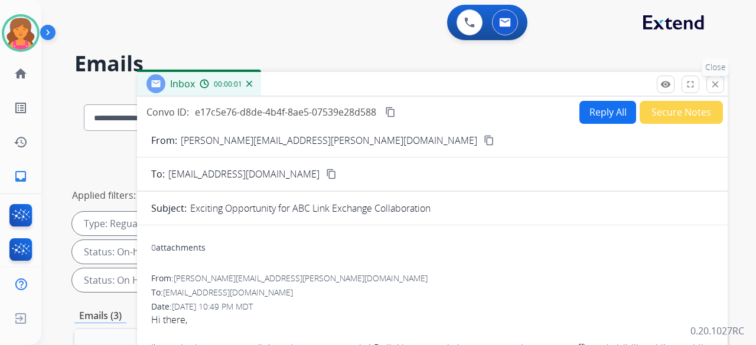
click at [363, 80] on button "close Close" at bounding box center [715, 85] width 18 height 18
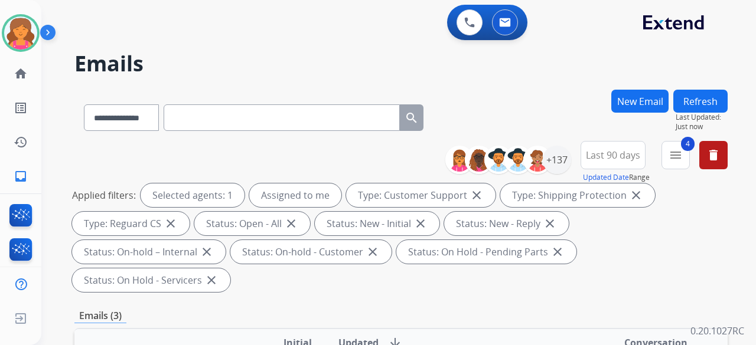
scroll to position [295, 0]
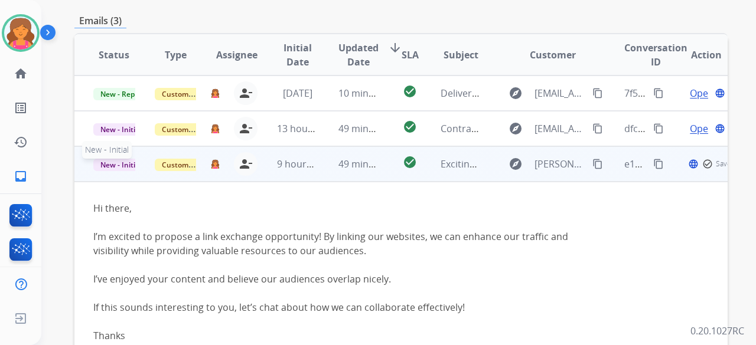
click at [125, 150] on span "New - Initial" at bounding box center [120, 165] width 55 height 12
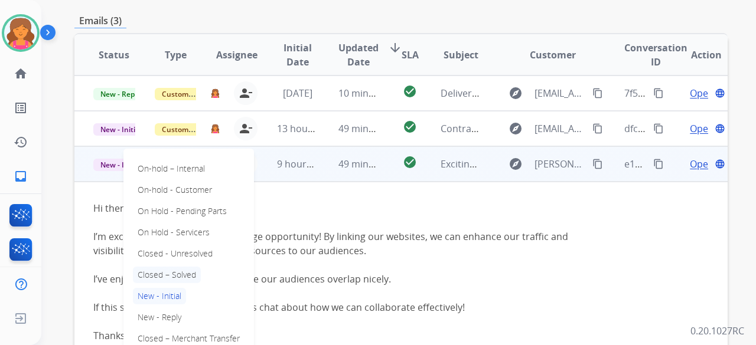
click at [184, 150] on p "Closed – Solved" at bounding box center [167, 275] width 68 height 17
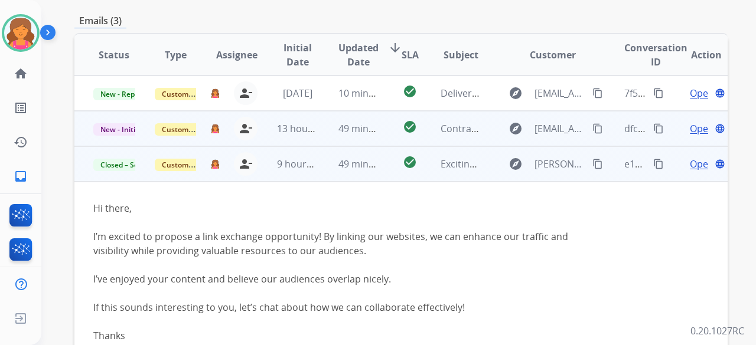
click at [363, 122] on span "Open" at bounding box center [702, 129] width 24 height 14
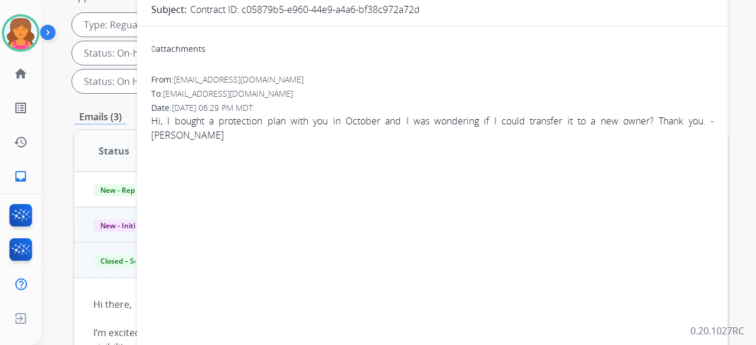
scroll to position [118, 0]
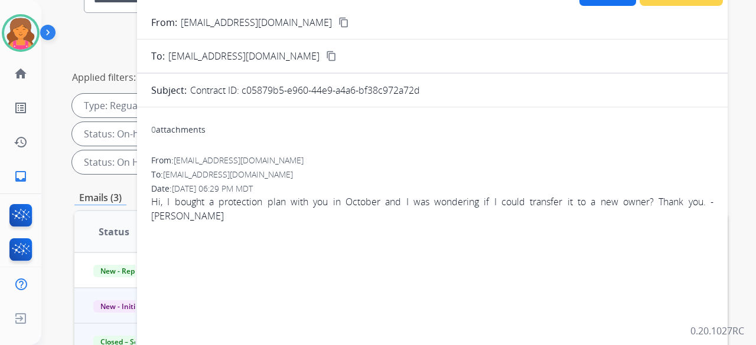
click at [338, 23] on mat-icon "content_copy" at bounding box center [343, 22] width 11 height 11
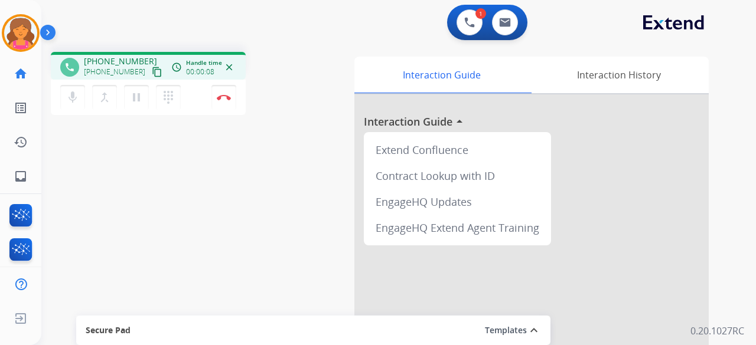
click at [152, 67] on mat-icon "content_copy" at bounding box center [157, 72] width 11 height 11
click at [228, 94] on img at bounding box center [224, 97] width 14 height 6
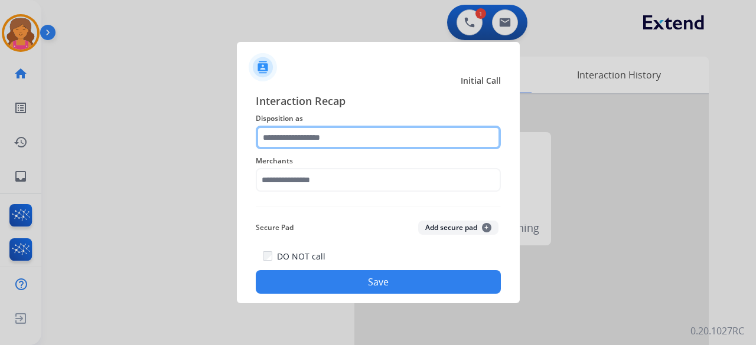
click at [338, 143] on input "text" at bounding box center [378, 138] width 245 height 24
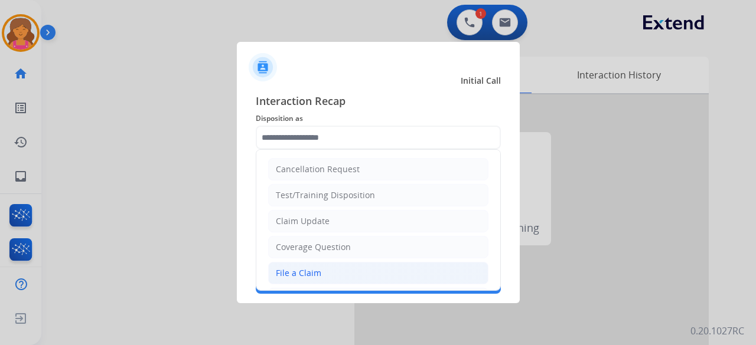
click at [306, 150] on div "File a Claim" at bounding box center [298, 273] width 45 height 12
type input "**********"
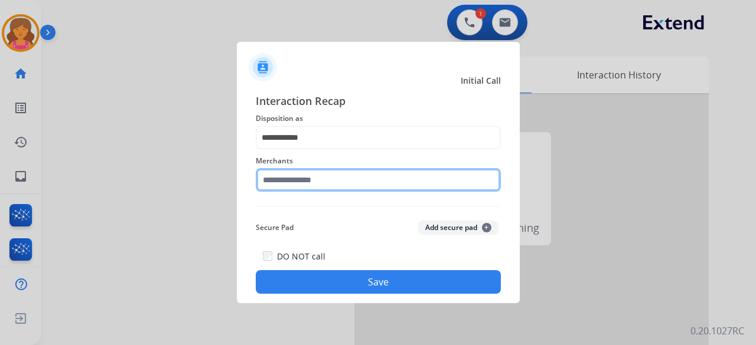
click at [311, 150] on input "text" at bounding box center [378, 180] width 245 height 24
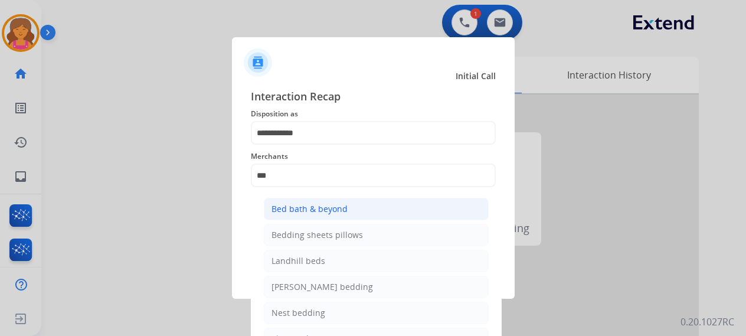
click at [328, 150] on div "Bed bath & beyond" at bounding box center [310, 209] width 76 height 12
type input "**********"
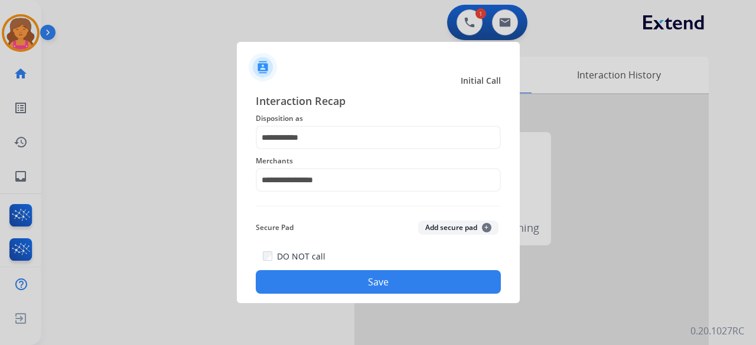
click at [327, 150] on button "Save" at bounding box center [378, 282] width 245 height 24
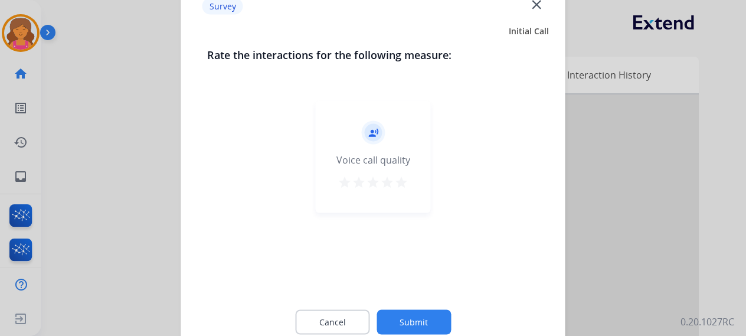
click at [363, 150] on button "star" at bounding box center [401, 184] width 14 height 18
click at [363, 150] on button "Submit" at bounding box center [414, 321] width 74 height 25
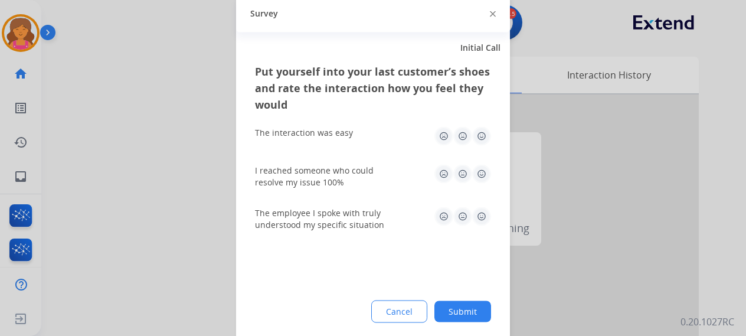
click at [363, 132] on img at bounding box center [481, 135] width 19 height 19
click at [363, 150] on img at bounding box center [481, 173] width 19 height 19
click at [363, 150] on img at bounding box center [481, 216] width 19 height 19
click at [363, 150] on button "Submit" at bounding box center [463, 311] width 57 height 21
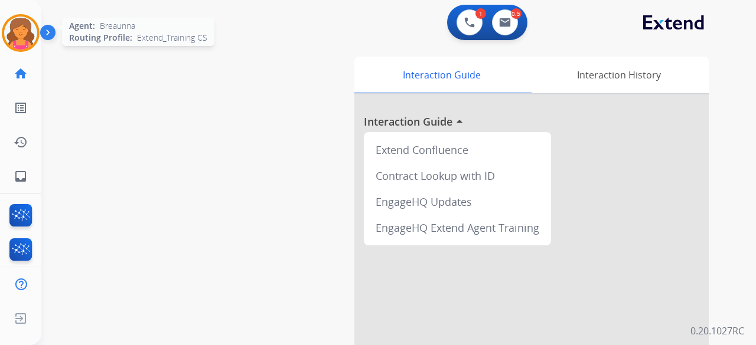
click at [27, 40] on img at bounding box center [20, 33] width 33 height 33
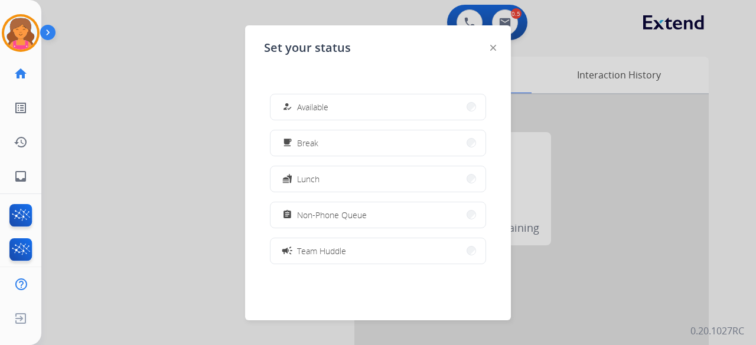
click at [204, 150] on div at bounding box center [378, 172] width 756 height 345
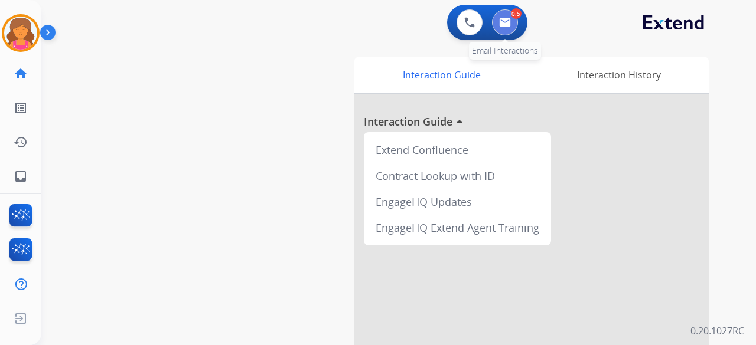
click at [363, 27] on button at bounding box center [505, 22] width 26 height 26
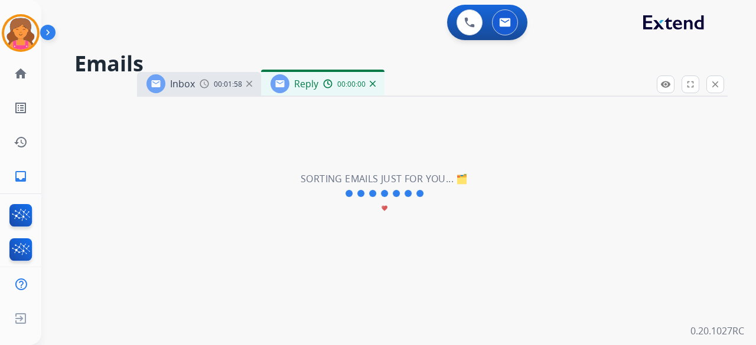
select select "**********"
click at [363, 86] on img at bounding box center [373, 84] width 6 height 6
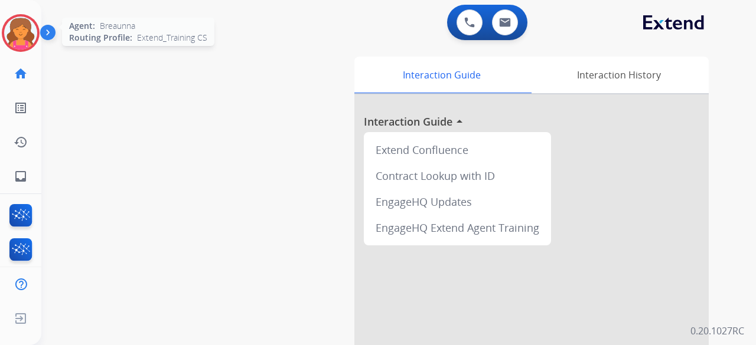
click at [20, 19] on img at bounding box center [20, 33] width 33 height 33
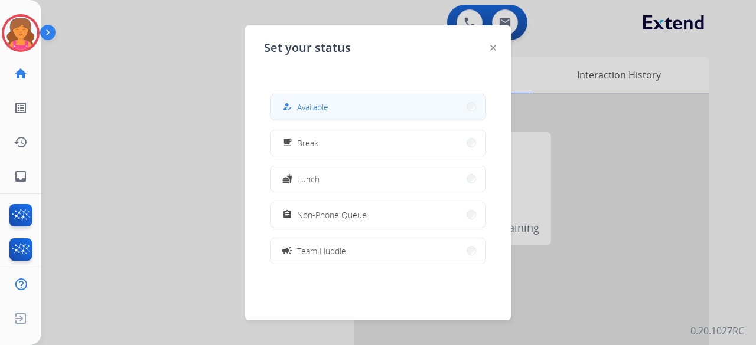
click at [338, 116] on button "how_to_reg Available" at bounding box center [377, 106] width 215 height 25
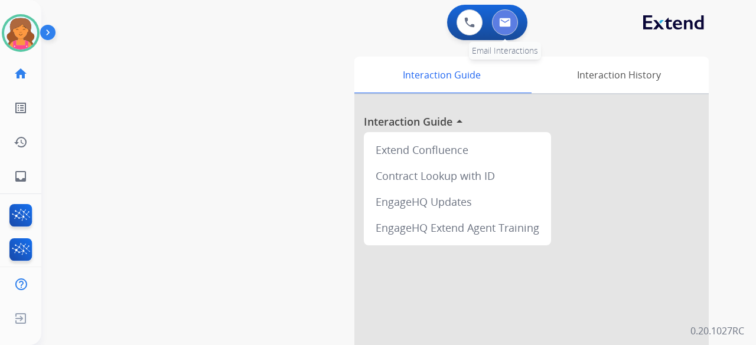
click at [508, 30] on button at bounding box center [505, 22] width 26 height 26
select select "**********"
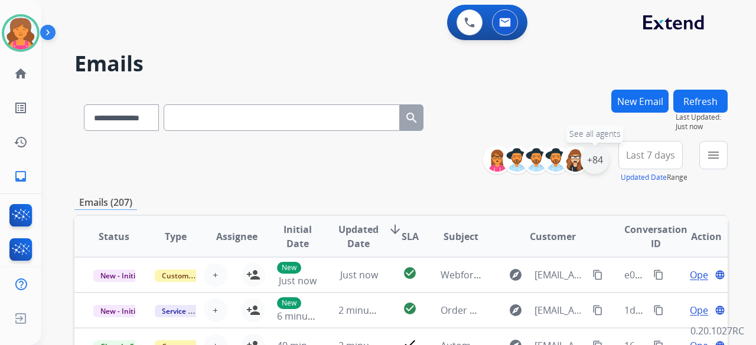
click at [591, 161] on div "+84" at bounding box center [594, 160] width 28 height 28
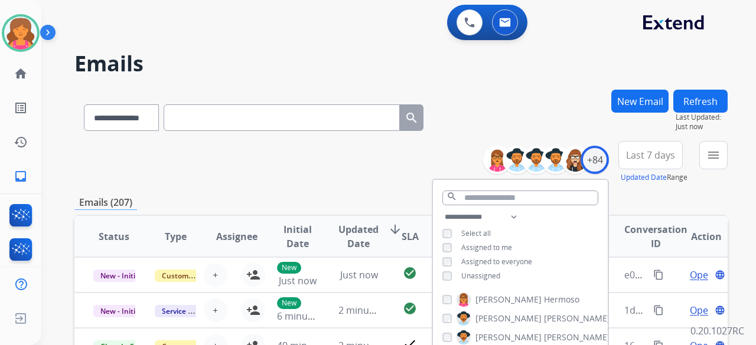
click at [626, 156] on span "Last 7 days" at bounding box center [650, 155] width 49 height 5
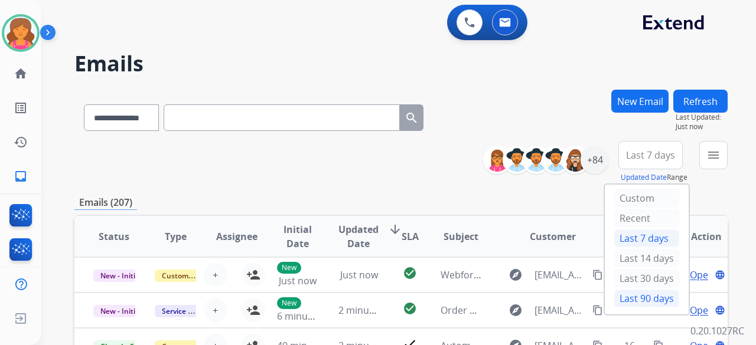
click at [631, 292] on div "Last 90 days" at bounding box center [646, 299] width 65 height 18
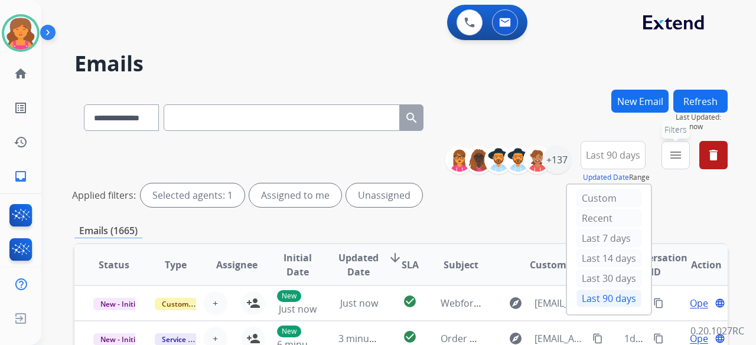
click at [679, 142] on button "menu Filters" at bounding box center [675, 155] width 28 height 28
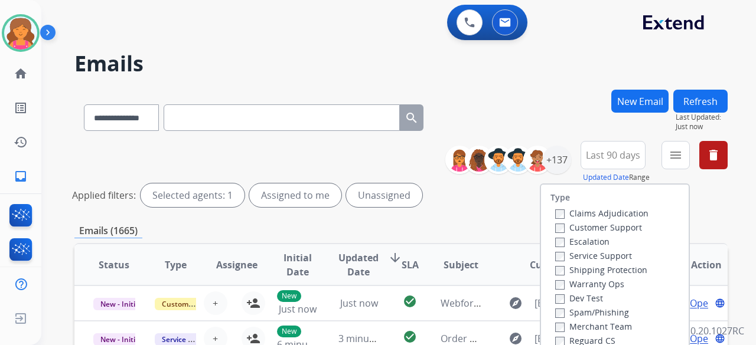
click at [575, 226] on label "Customer Support" at bounding box center [598, 227] width 87 height 11
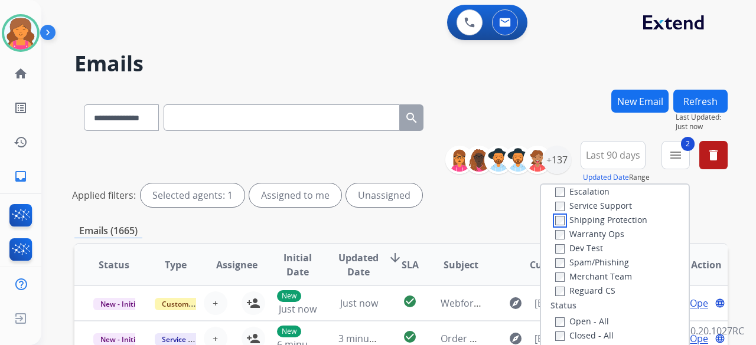
scroll to position [118, 0]
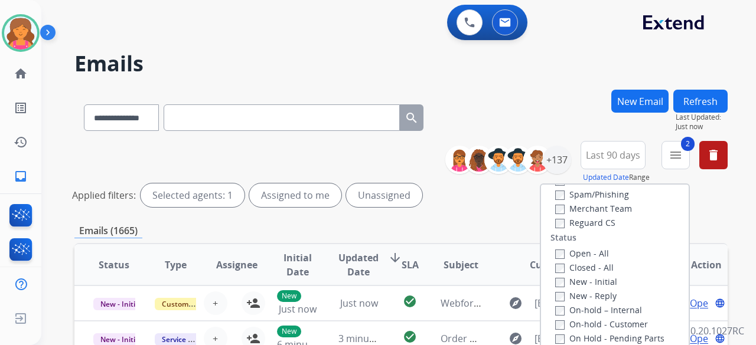
click at [555, 229] on div "Reguard CS" at bounding box center [601, 223] width 93 height 14
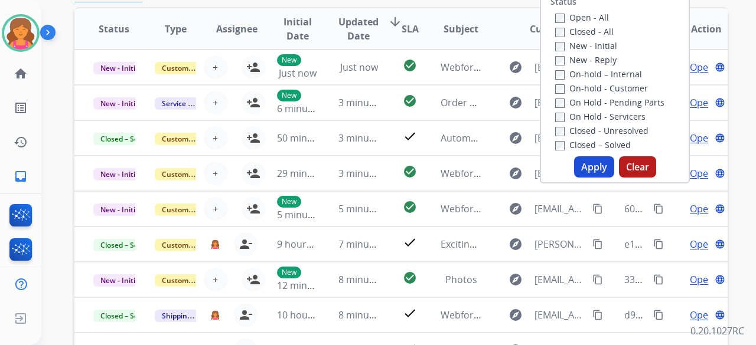
click at [587, 169] on button "Apply" at bounding box center [594, 166] width 40 height 21
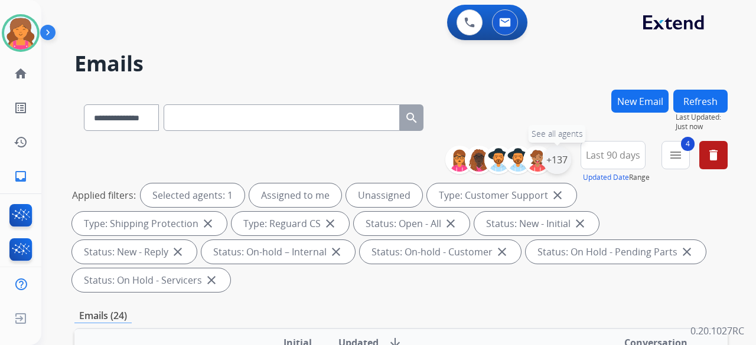
click at [560, 162] on div "+137" at bounding box center [557, 160] width 28 height 28
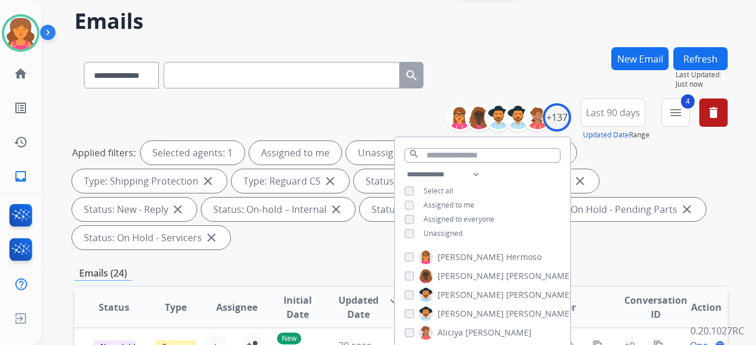
scroll to position [59, 0]
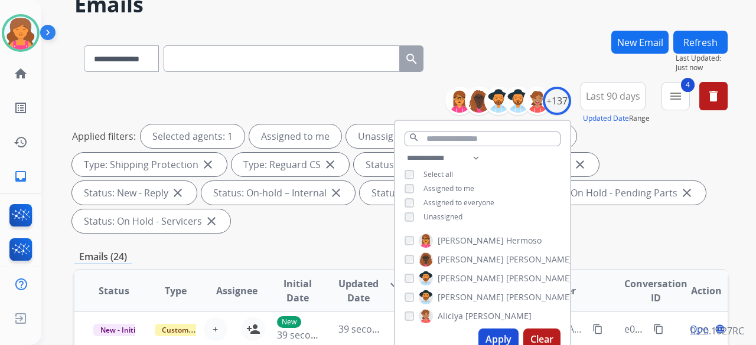
click at [413, 216] on div "Unassigned" at bounding box center [433, 217] width 58 height 9
click at [501, 331] on button "Apply" at bounding box center [498, 339] width 40 height 21
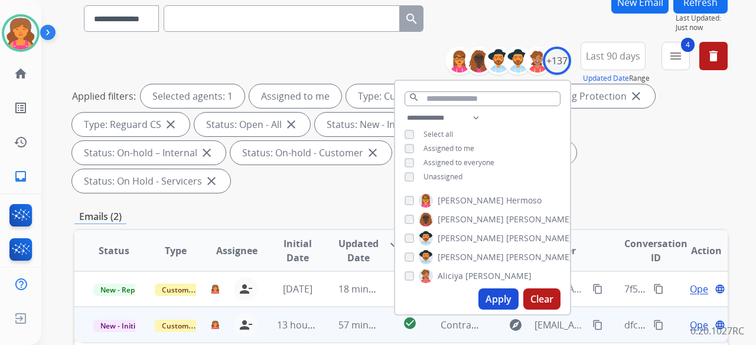
scroll to position [177, 0]
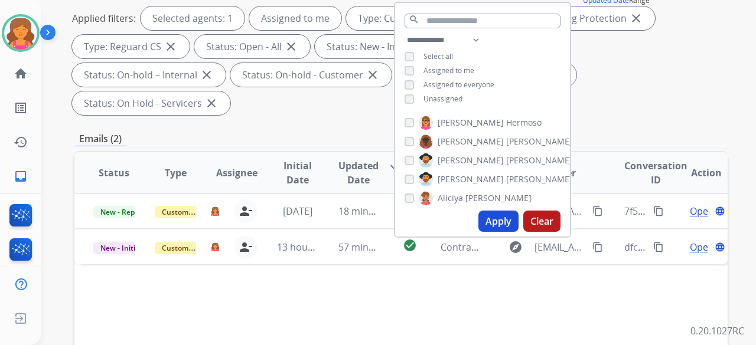
click at [304, 96] on div "**********" at bounding box center [400, 261] width 653 height 696
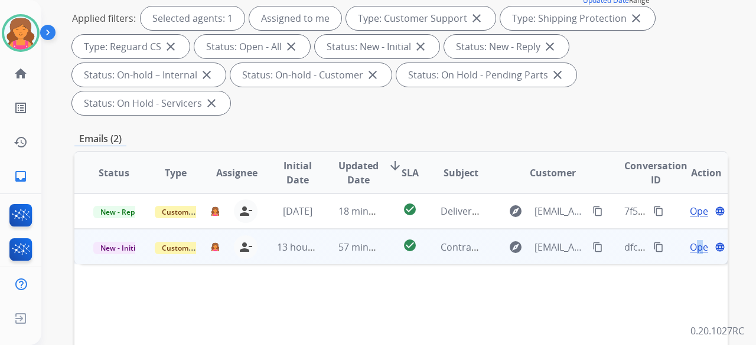
click at [694, 240] on span "Open" at bounding box center [702, 247] width 24 height 14
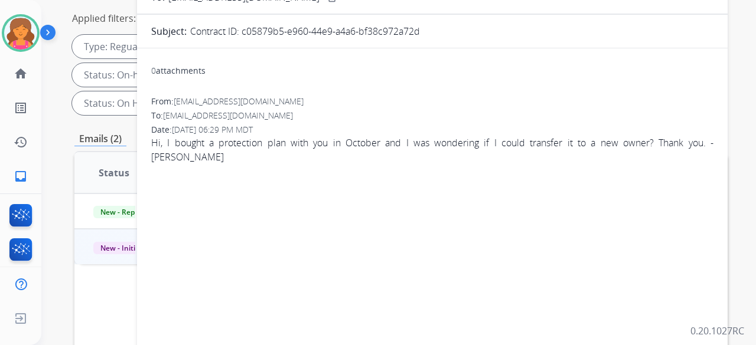
scroll to position [59, 0]
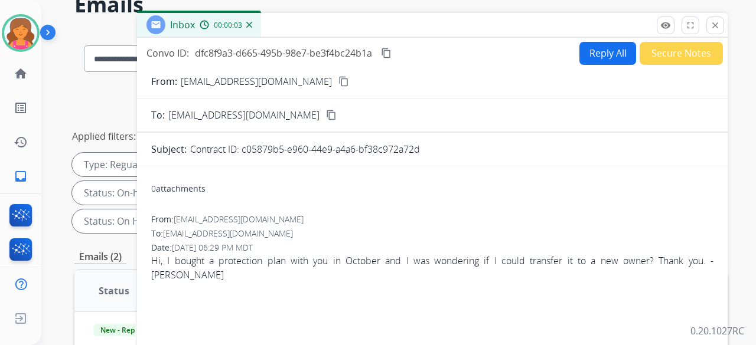
click at [579, 46] on button "Reply All" at bounding box center [607, 53] width 57 height 23
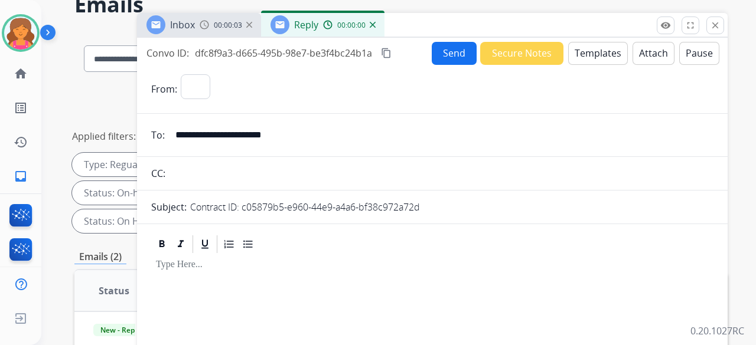
select select "**********"
click at [580, 47] on button "Templates" at bounding box center [598, 53] width 60 height 23
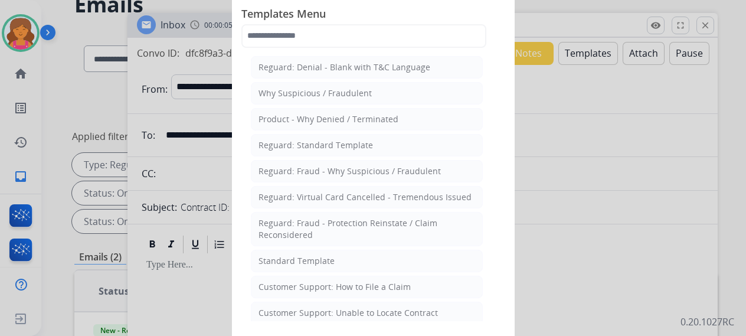
click at [354, 250] on li "Standard Template" at bounding box center [367, 261] width 232 height 22
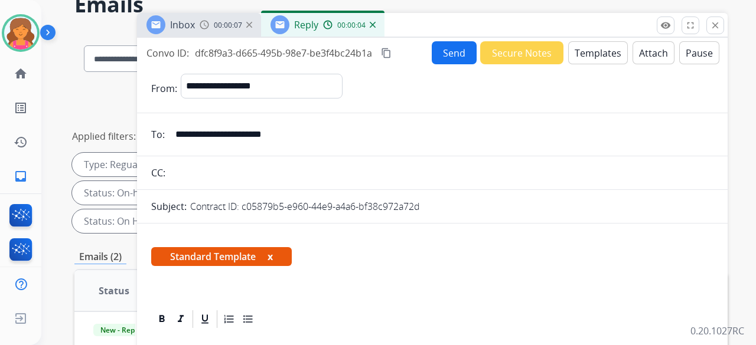
drag, startPoint x: 308, startPoint y: 126, endPoint x: 185, endPoint y: 132, distance: 123.0
click at [174, 134] on input "**********" at bounding box center [440, 135] width 545 height 24
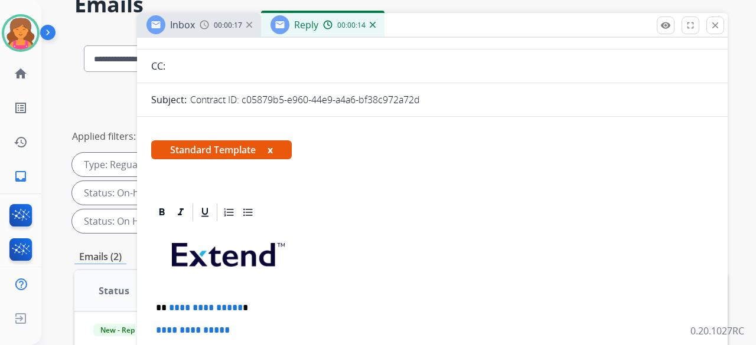
scroll to position [236, 0]
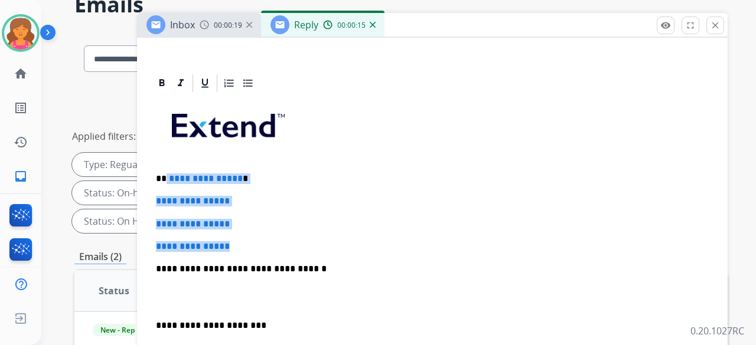
drag, startPoint x: 247, startPoint y: 242, endPoint x: 165, endPoint y: 171, distance: 108.0
click at [165, 171] on div "**********" at bounding box center [432, 297] width 562 height 406
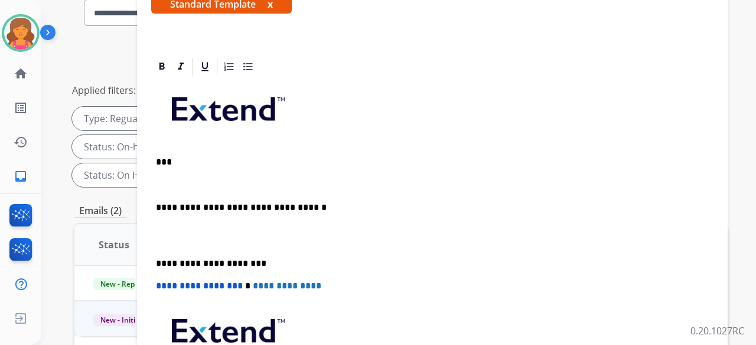
scroll to position [83, 0]
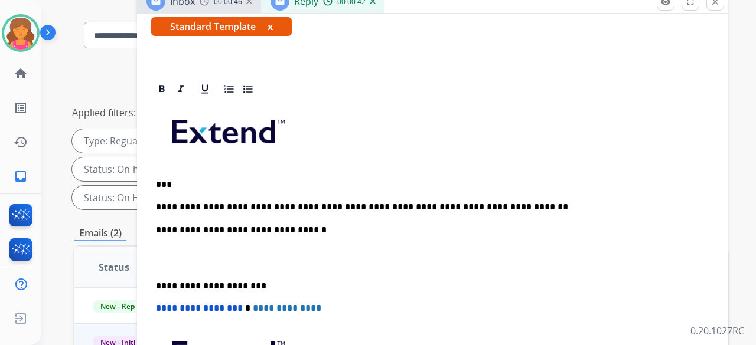
click at [220, 203] on p "**********" at bounding box center [427, 207] width 543 height 11
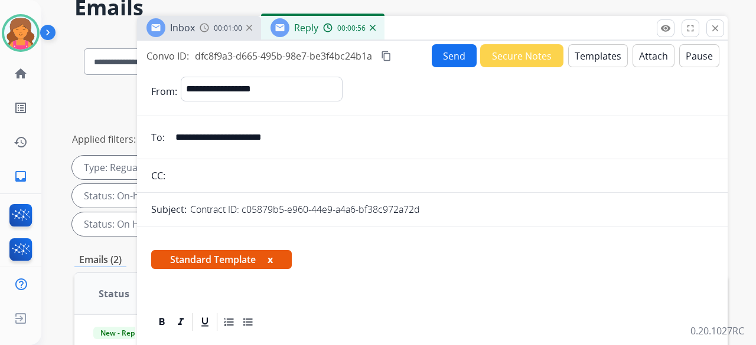
scroll to position [0, 0]
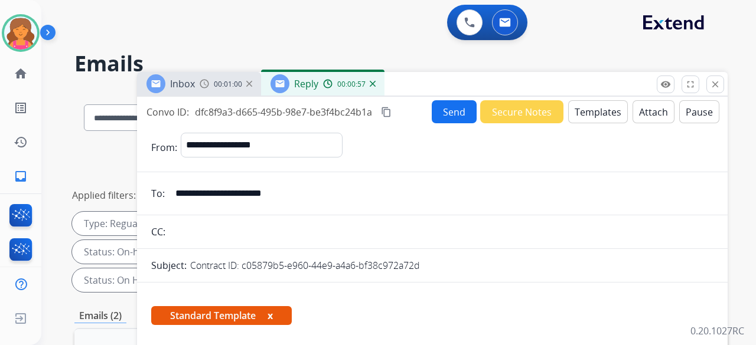
click at [442, 117] on button "Send" at bounding box center [454, 111] width 45 height 23
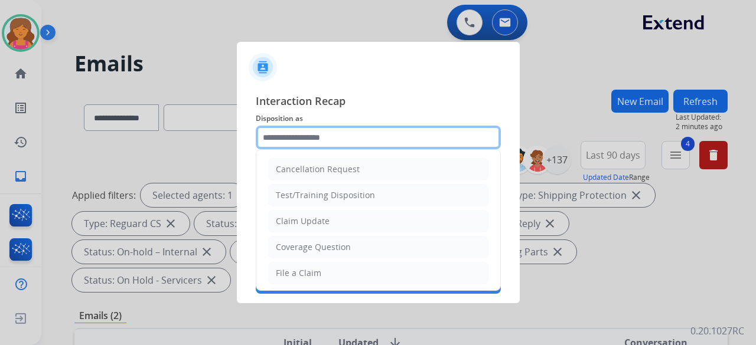
click at [393, 135] on input "text" at bounding box center [378, 138] width 245 height 24
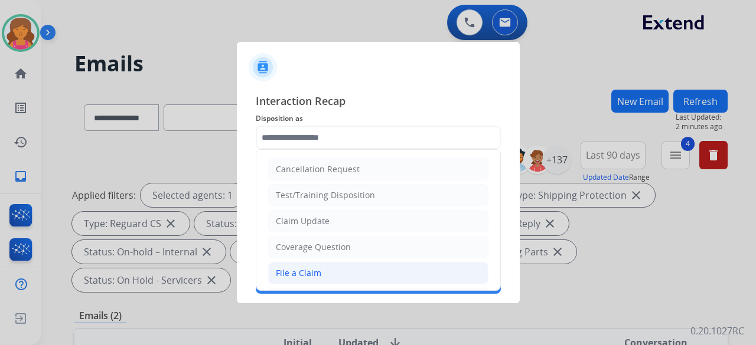
click at [325, 269] on li "File a Claim" at bounding box center [378, 273] width 220 height 22
type input "**********"
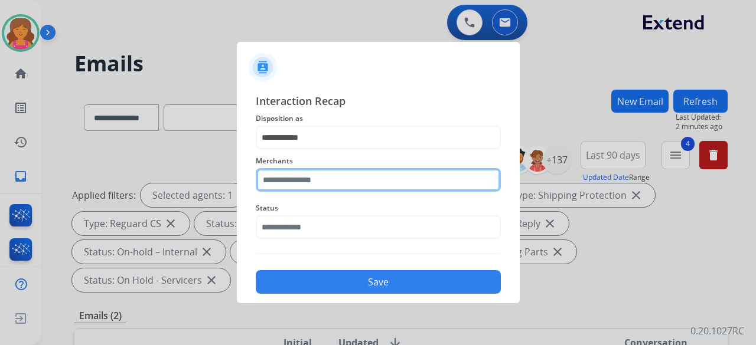
click at [308, 183] on input "text" at bounding box center [378, 180] width 245 height 24
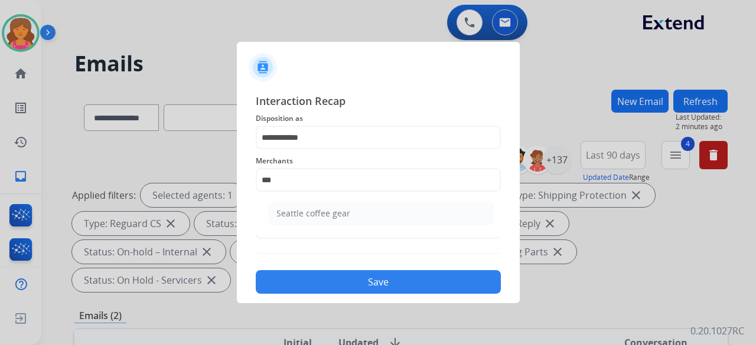
click at [312, 202] on ul "Seattle coffee gear" at bounding box center [381, 217] width 232 height 40
click at [312, 210] on div "Seattle coffee gear" at bounding box center [313, 214] width 74 height 12
type input "**********"
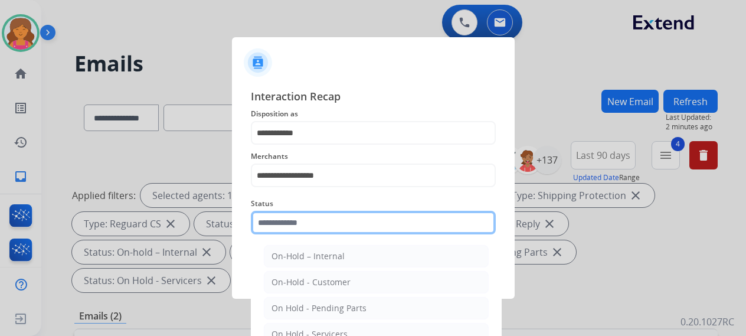
click at [317, 228] on input "text" at bounding box center [373, 223] width 245 height 24
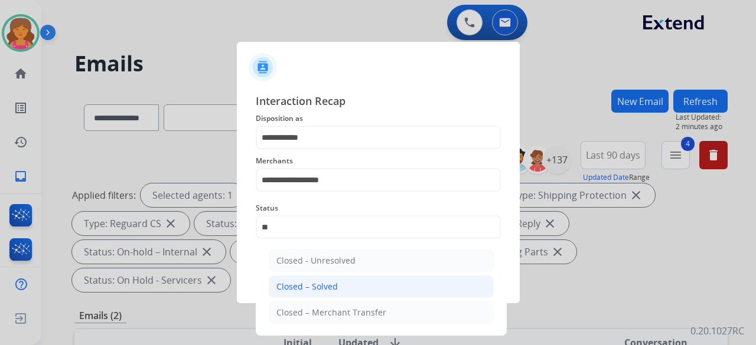
click at [330, 277] on li "Closed – Solved" at bounding box center [381, 287] width 225 height 22
type input "**********"
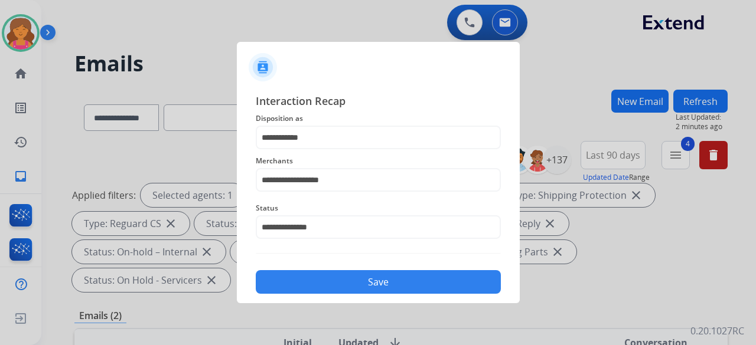
click at [328, 274] on button "Save" at bounding box center [378, 282] width 245 height 24
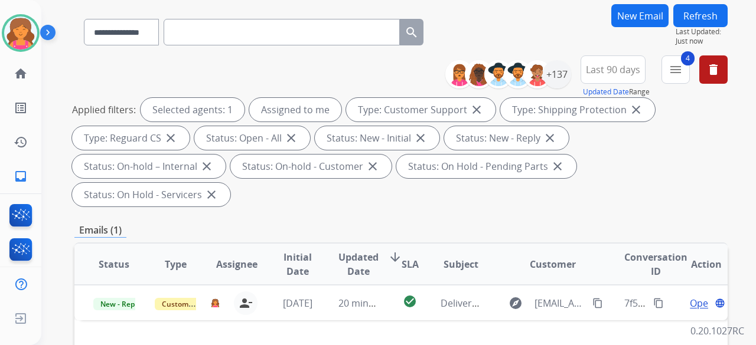
scroll to position [118, 0]
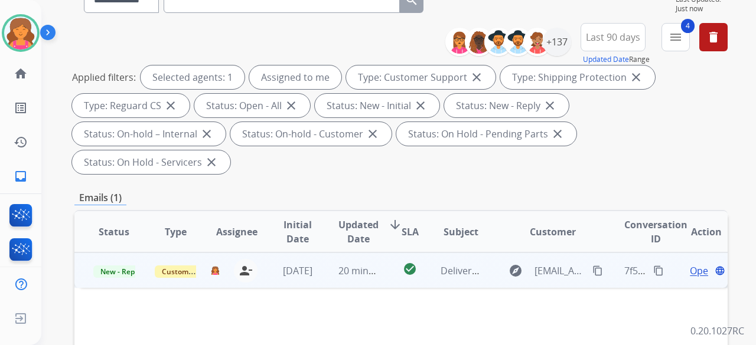
click at [692, 264] on span "Open" at bounding box center [702, 271] width 24 height 14
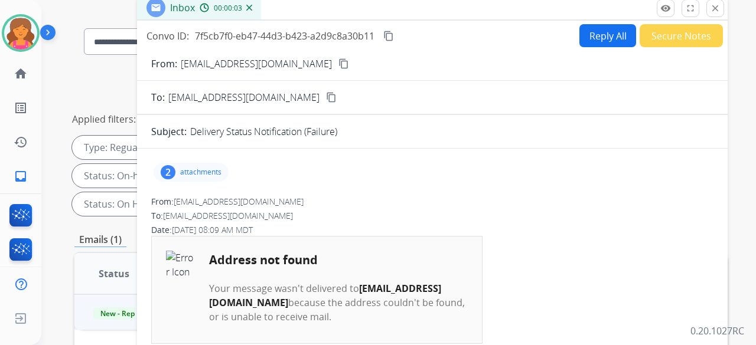
scroll to position [59, 0]
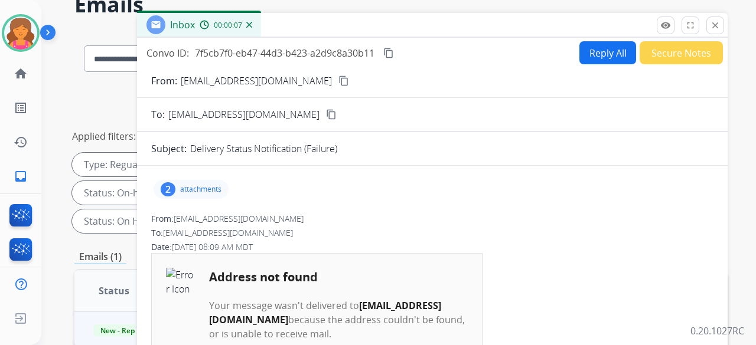
click at [661, 58] on button "Secure Notes" at bounding box center [681, 52] width 83 height 23
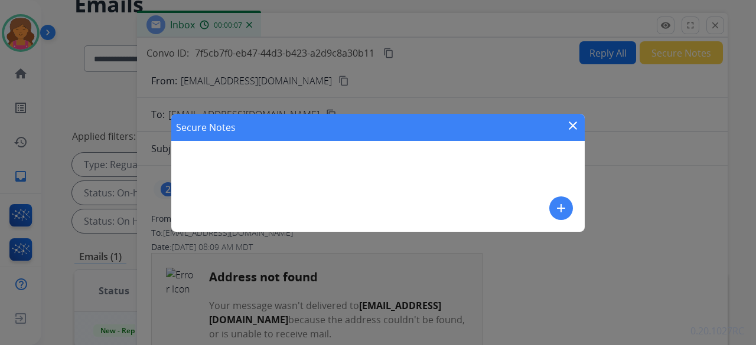
click at [449, 168] on div "Secure Notes close add" at bounding box center [377, 173] width 413 height 118
click at [566, 215] on button "add" at bounding box center [561, 209] width 24 height 24
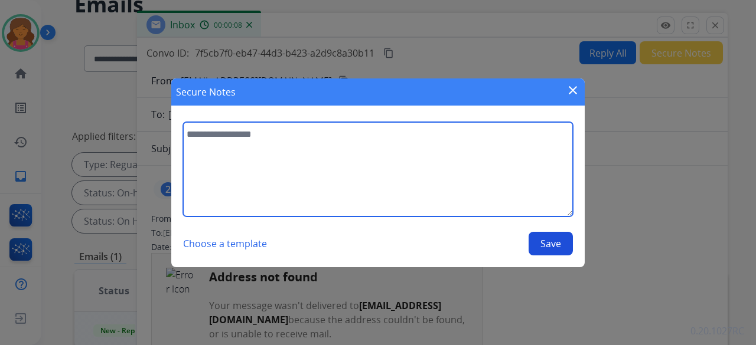
click at [468, 185] on textarea at bounding box center [378, 169] width 390 height 94
type textarea "**********"
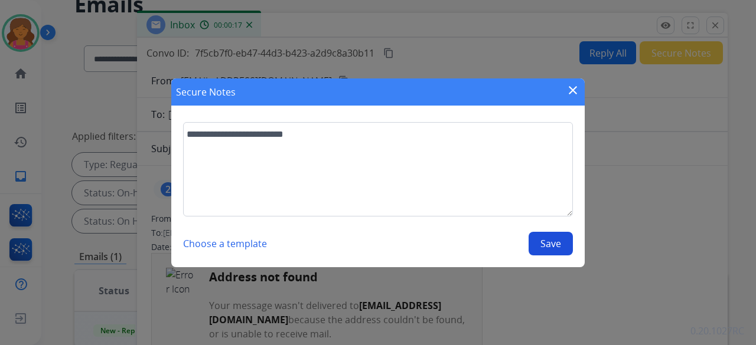
click at [544, 244] on button "Save" at bounding box center [550, 244] width 44 height 24
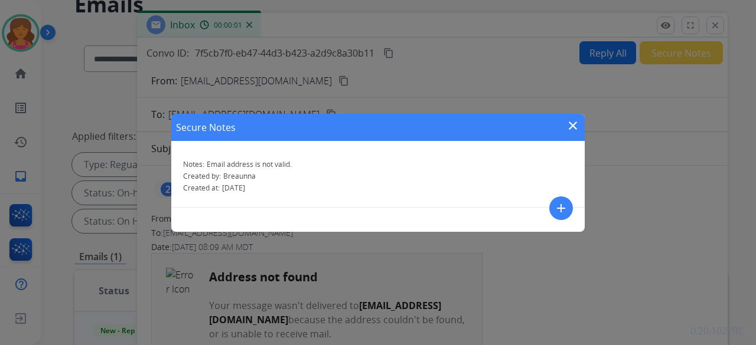
click at [710, 27] on div "Secure Notes close Notes: Email address is not valid. Created by: Breaunna Crea…" at bounding box center [378, 172] width 756 height 345
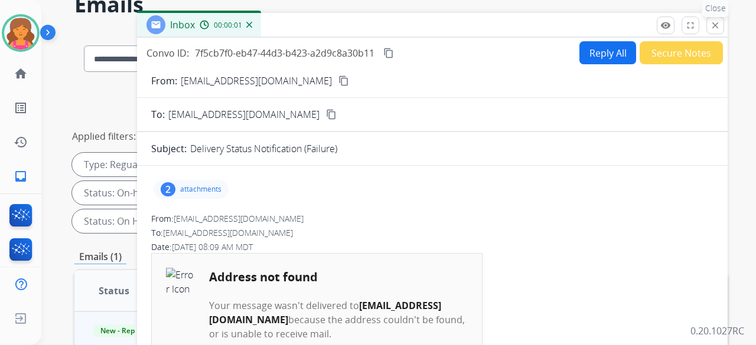
click at [713, 23] on mat-icon "close" at bounding box center [715, 25] width 11 height 11
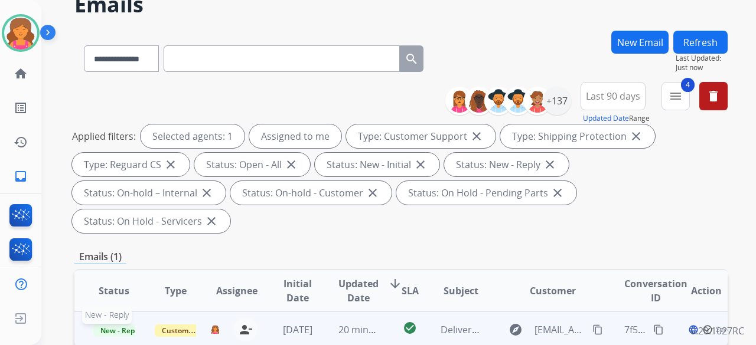
click at [126, 325] on span "New - Reply" at bounding box center [120, 331] width 54 height 12
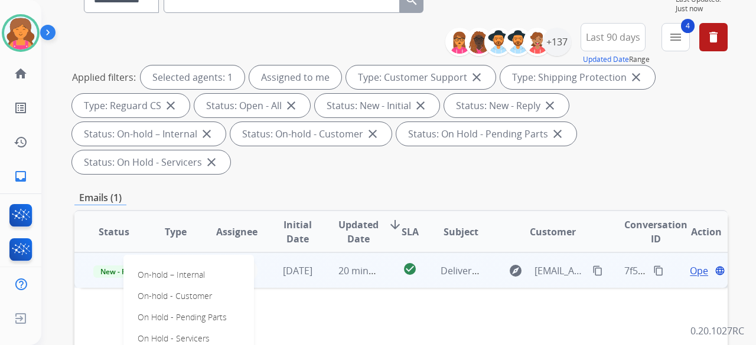
scroll to position [236, 0]
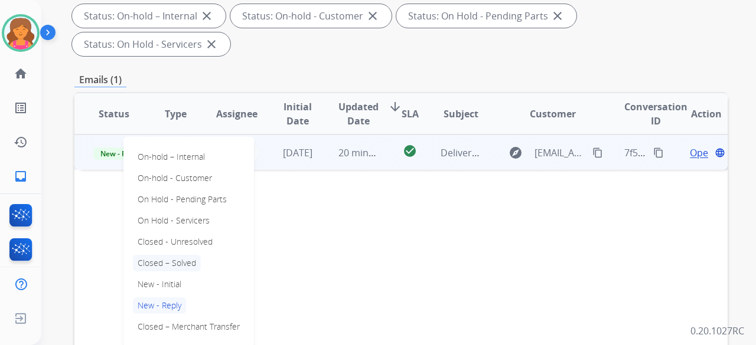
click at [164, 255] on p "Closed – Solved" at bounding box center [167, 263] width 68 height 17
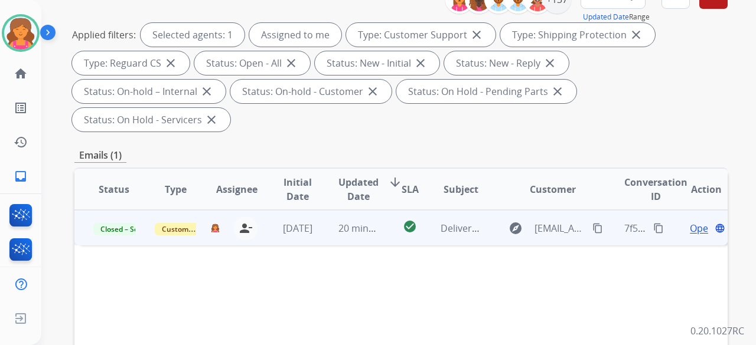
scroll to position [118, 0]
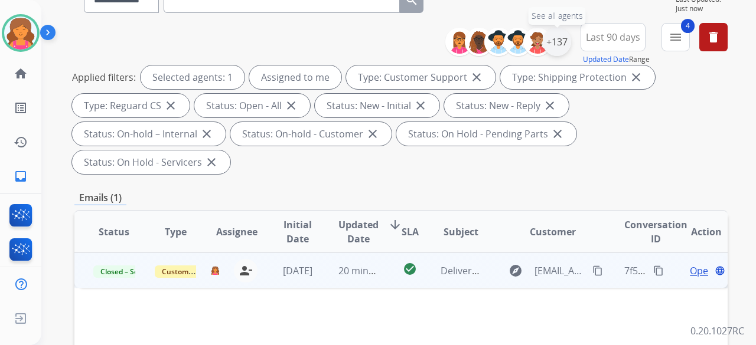
click at [554, 42] on div "+137" at bounding box center [557, 42] width 28 height 28
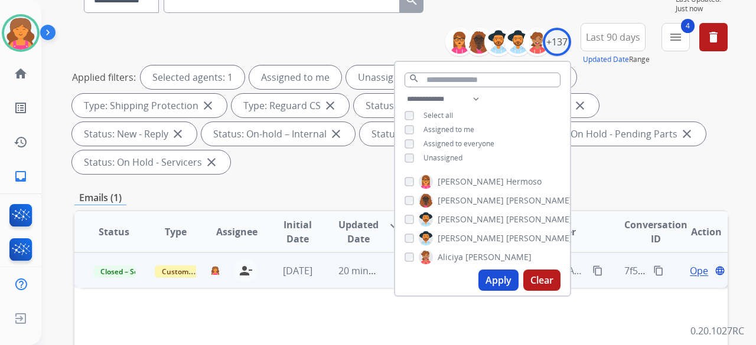
click at [502, 273] on button "Apply" at bounding box center [498, 280] width 40 height 21
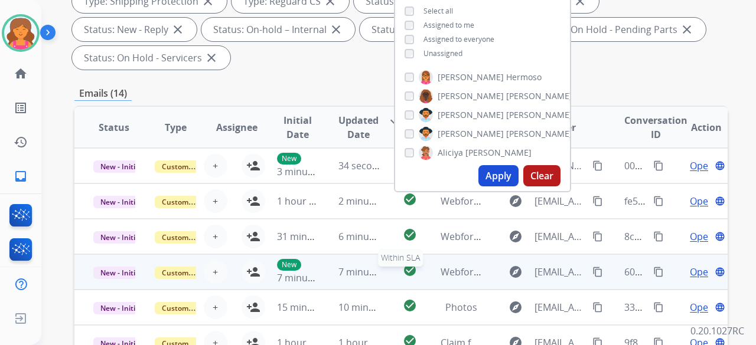
scroll to position [236, 0]
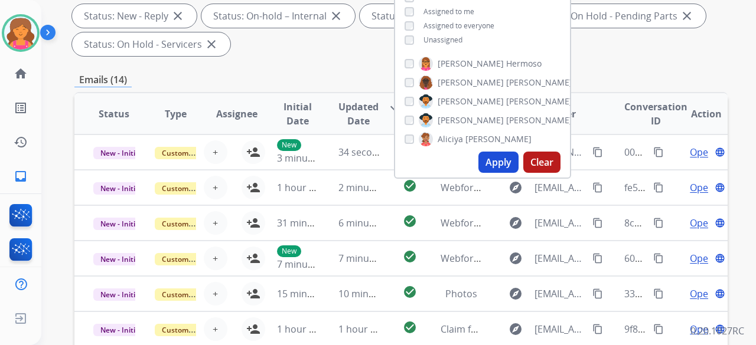
click at [325, 81] on div "Emails (14)" at bounding box center [400, 80] width 653 height 15
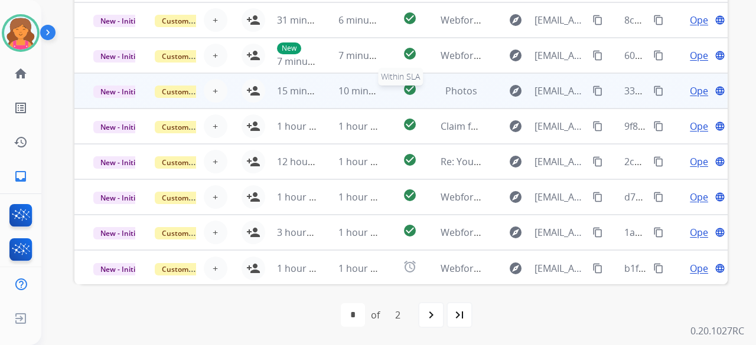
scroll to position [439, 0]
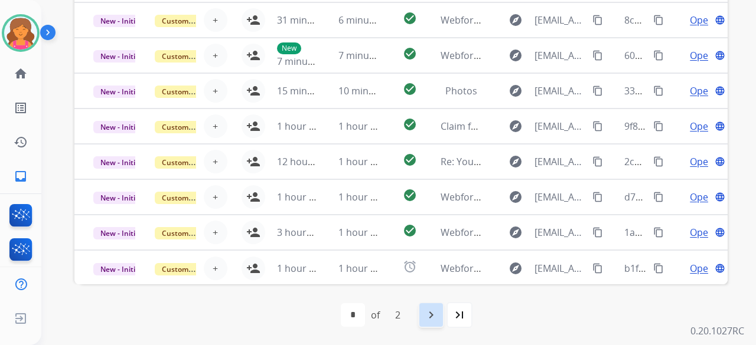
click at [428, 318] on mat-icon "navigate_next" at bounding box center [431, 315] width 14 height 14
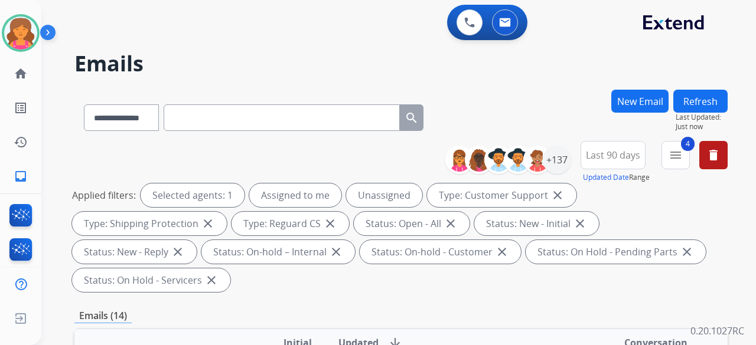
scroll to position [295, 0]
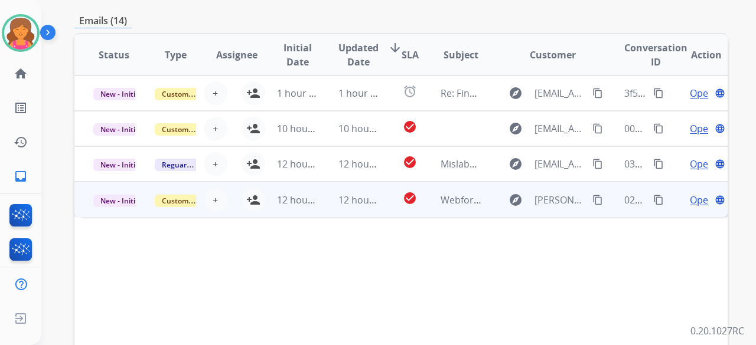
click at [136, 200] on td "Customer Support" at bounding box center [166, 199] width 61 height 35
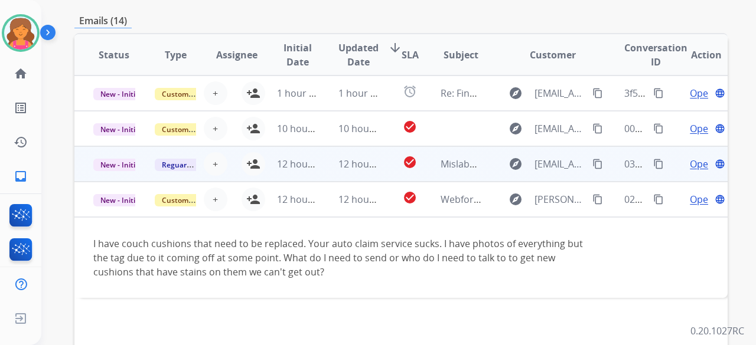
click at [143, 166] on td "Reguard CS" at bounding box center [166, 163] width 61 height 35
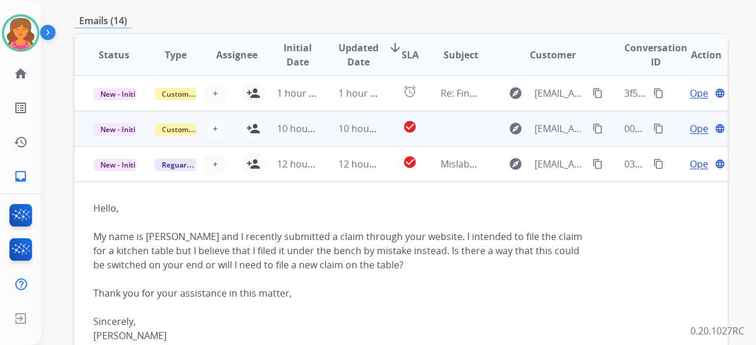
click at [144, 138] on td "Customer Support" at bounding box center [166, 128] width 61 height 35
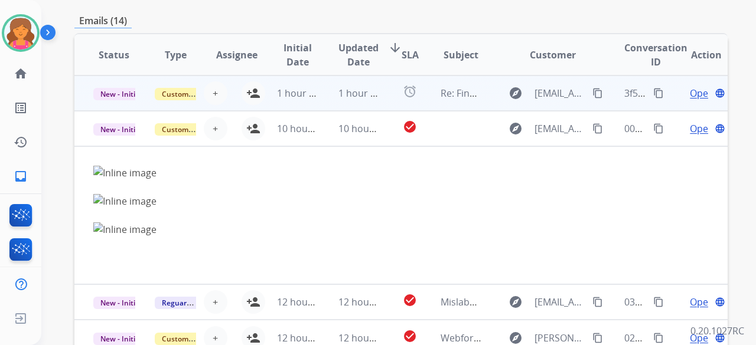
click at [148, 94] on td "Customer Support" at bounding box center [166, 93] width 61 height 35
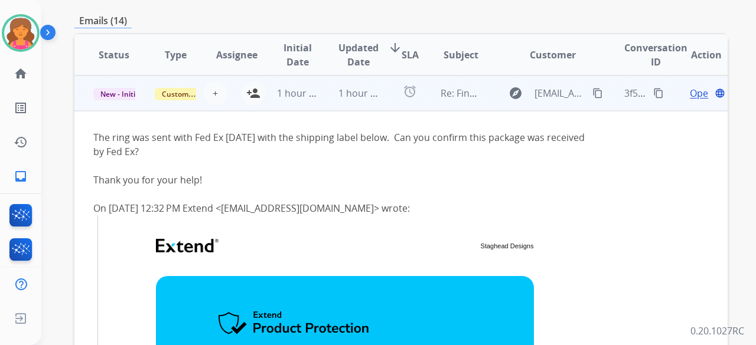
click at [148, 94] on td "Customer Support" at bounding box center [166, 93] width 61 height 35
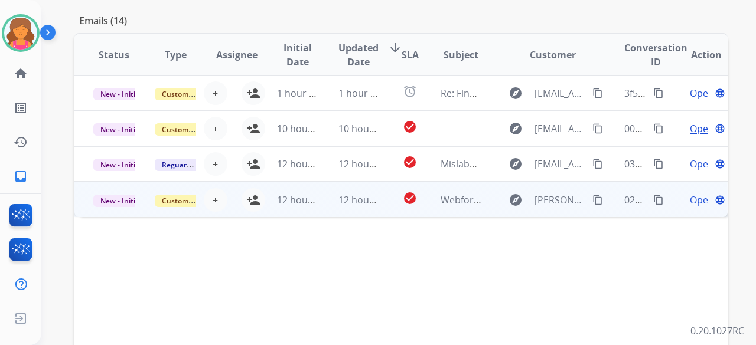
click at [142, 193] on td "Customer Support" at bounding box center [166, 199] width 61 height 35
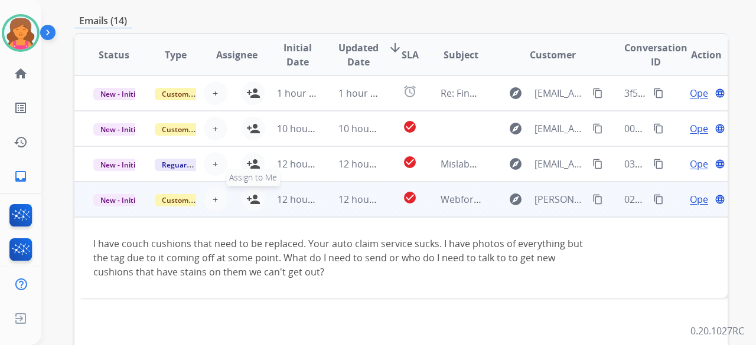
click at [250, 201] on mat-icon "person_add" at bounding box center [253, 200] width 14 height 14
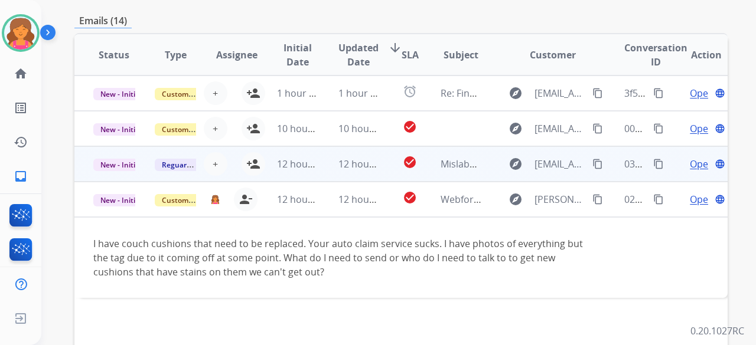
click at [234, 163] on div "+ Select agent person_add Assign to Me" at bounding box center [228, 164] width 76 height 24
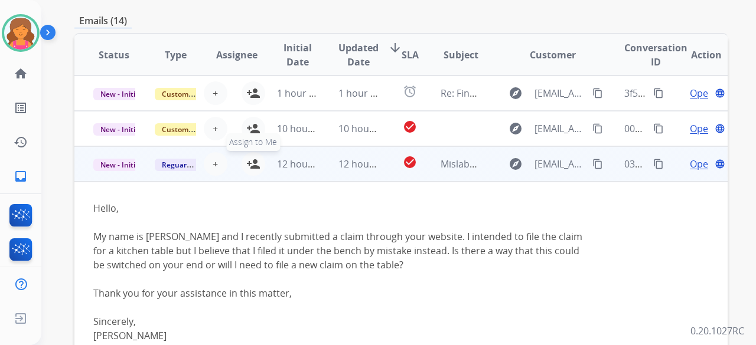
click at [247, 171] on button "person_add Assign to Me" at bounding box center [254, 164] width 24 height 24
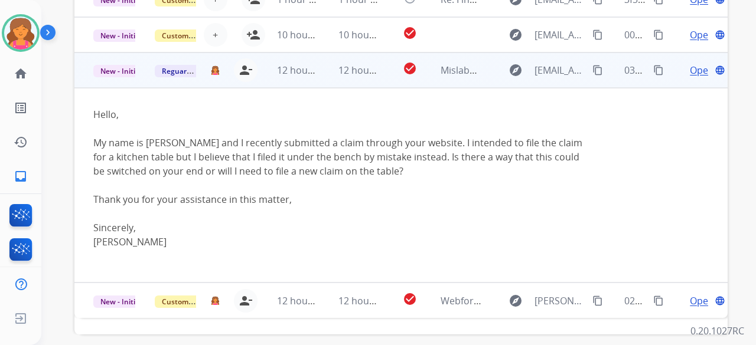
scroll to position [439, 0]
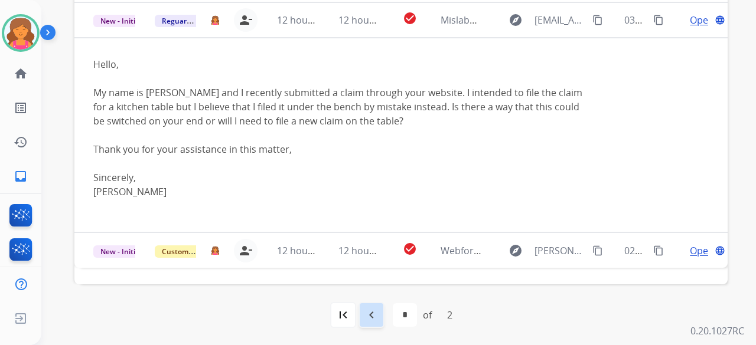
click at [378, 318] on mat-icon "navigate_before" at bounding box center [371, 315] width 14 height 14
select select "*"
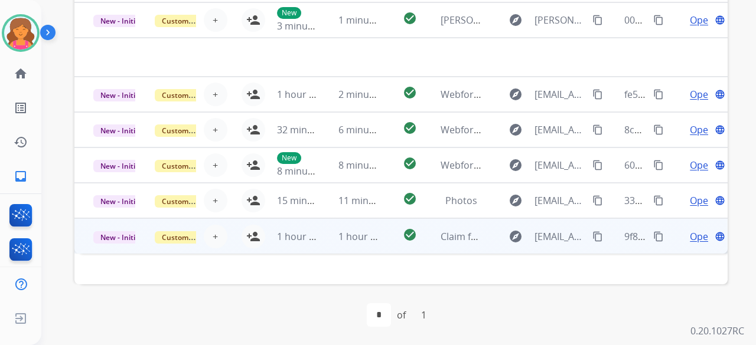
click at [381, 239] on td "check_circle" at bounding box center [400, 235] width 41 height 35
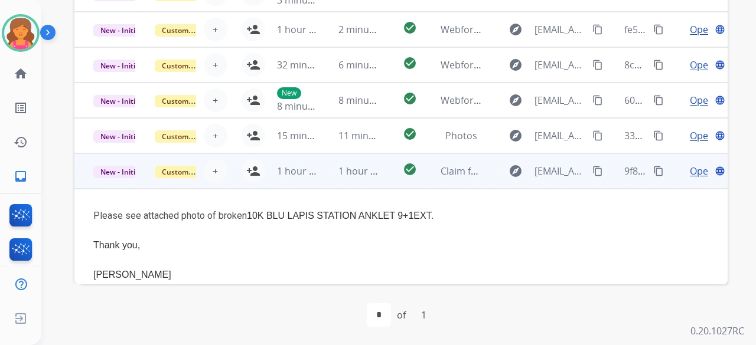
scroll to position [11, 0]
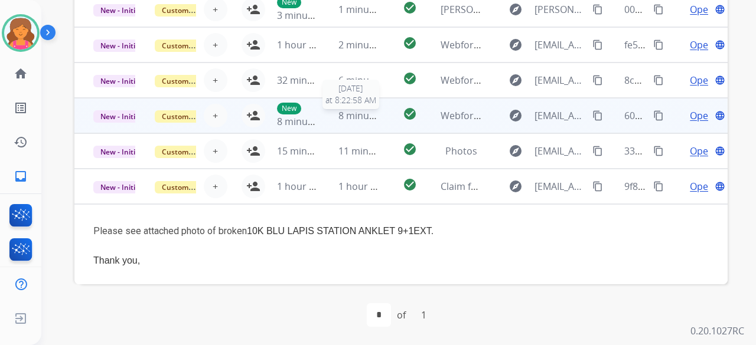
click at [366, 115] on span "8 minutes ago" at bounding box center [369, 115] width 63 height 13
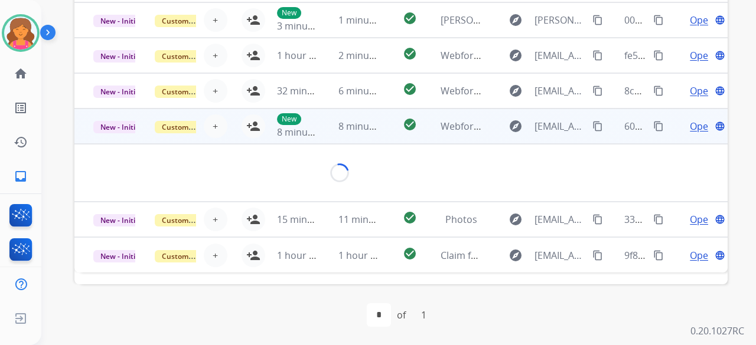
scroll to position [0, 0]
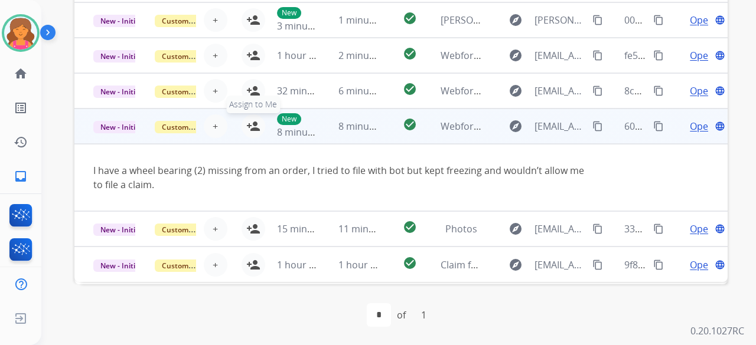
click at [246, 125] on mat-icon "person_add" at bounding box center [253, 126] width 14 height 14
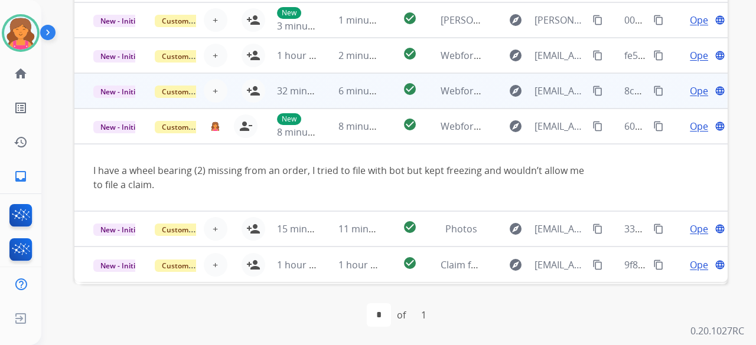
click at [383, 90] on td "check_circle" at bounding box center [400, 90] width 41 height 35
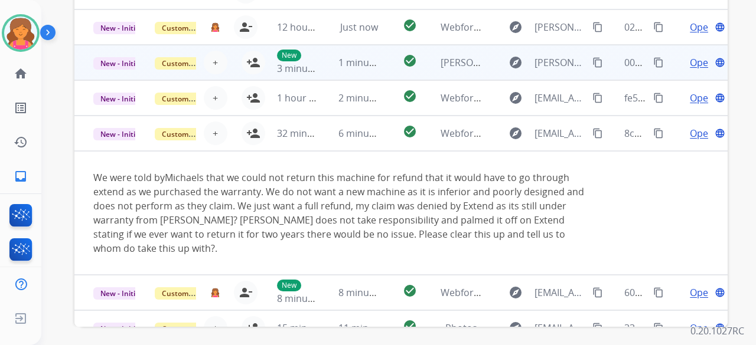
scroll to position [380, 0]
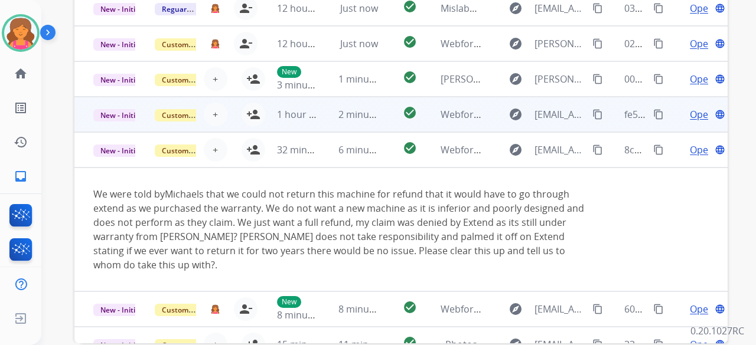
click at [390, 110] on td "check_circle" at bounding box center [400, 114] width 41 height 35
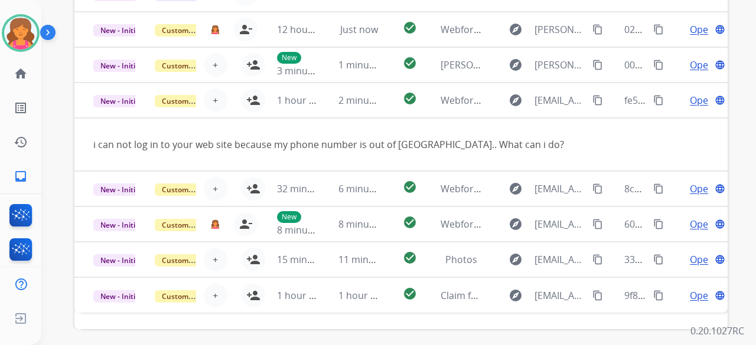
scroll to position [439, 0]
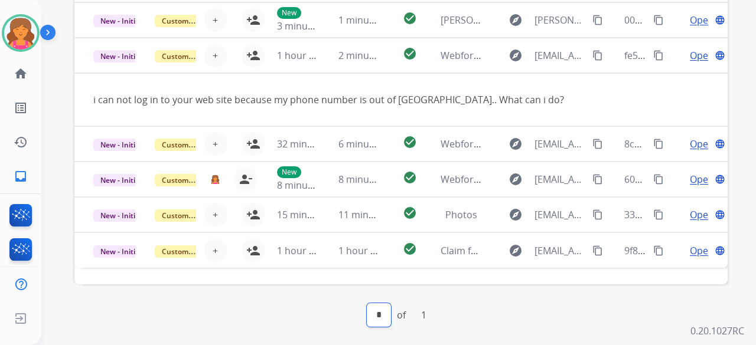
click at [376, 312] on select "*" at bounding box center [379, 316] width 24 height 24
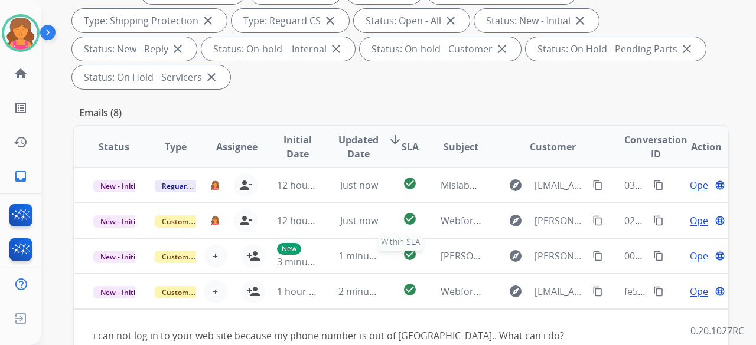
scroll to position [0, 0]
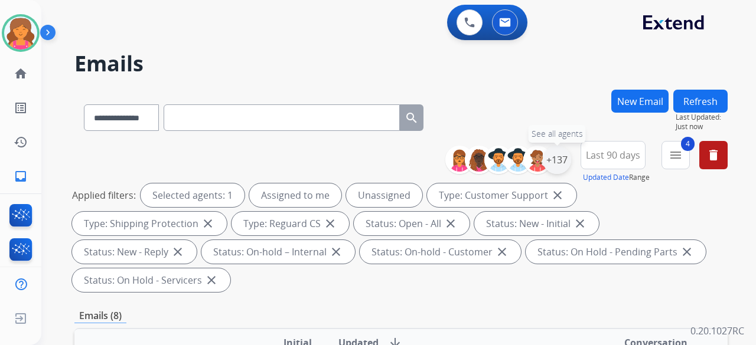
click at [568, 159] on div "+137" at bounding box center [557, 160] width 28 height 28
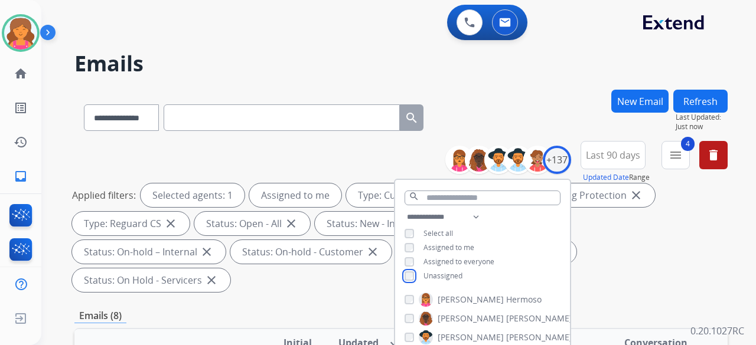
scroll to position [177, 0]
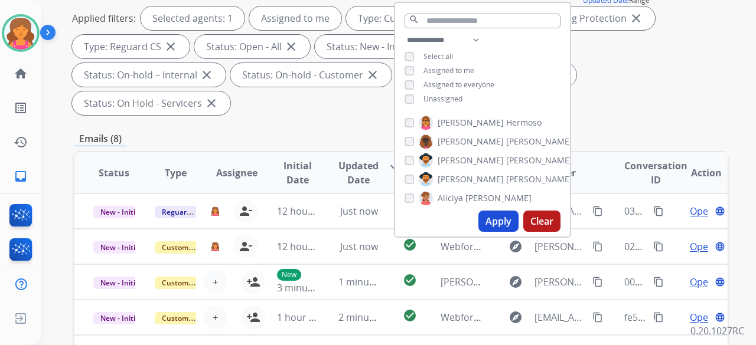
click at [492, 220] on button "Apply" at bounding box center [498, 221] width 40 height 21
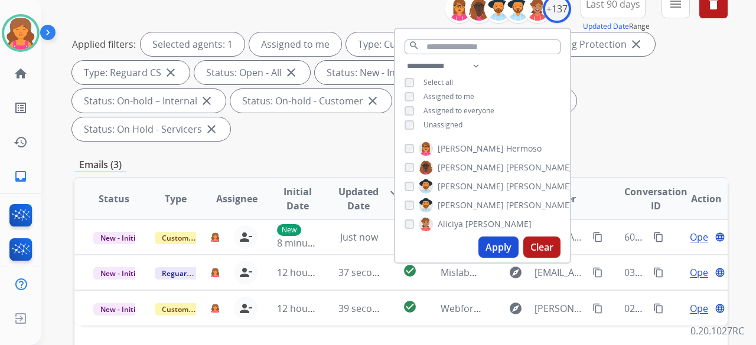
scroll to position [236, 0]
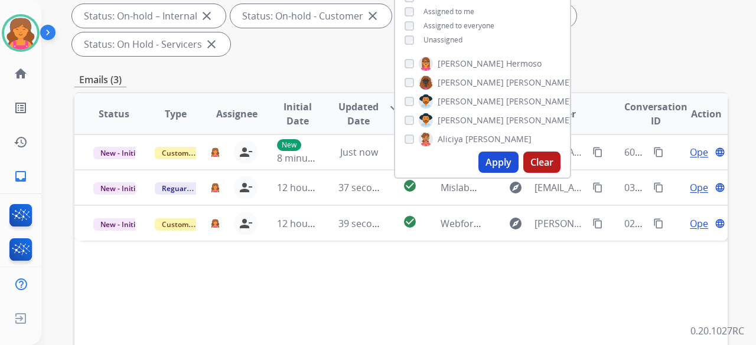
click at [295, 239] on div "Status Type Assignee Initial Date Updated Date arrow_downward SLA Subject Custo…" at bounding box center [400, 290] width 653 height 396
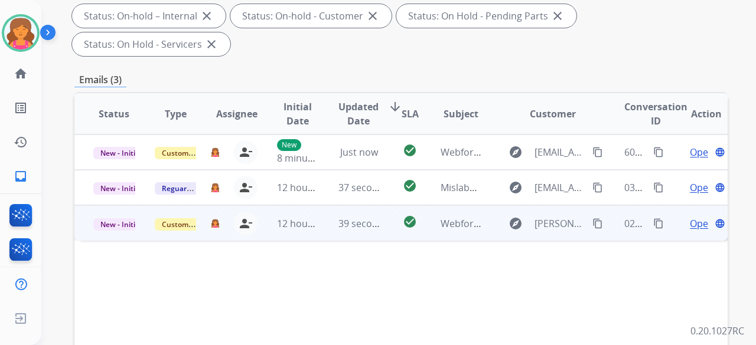
click at [690, 217] on span "Open" at bounding box center [702, 224] width 24 height 14
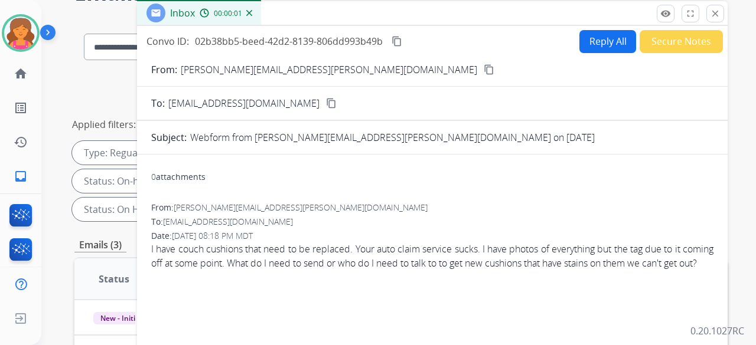
scroll to position [0, 0]
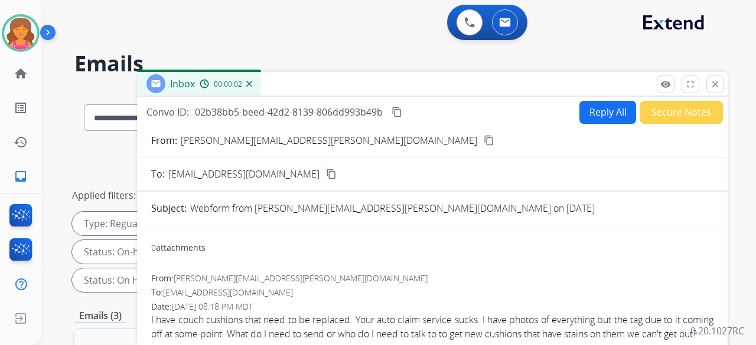
click at [484, 143] on mat-icon "content_copy" at bounding box center [489, 140] width 11 height 11
click at [609, 118] on button "Reply All" at bounding box center [607, 112] width 57 height 23
select select "**********"
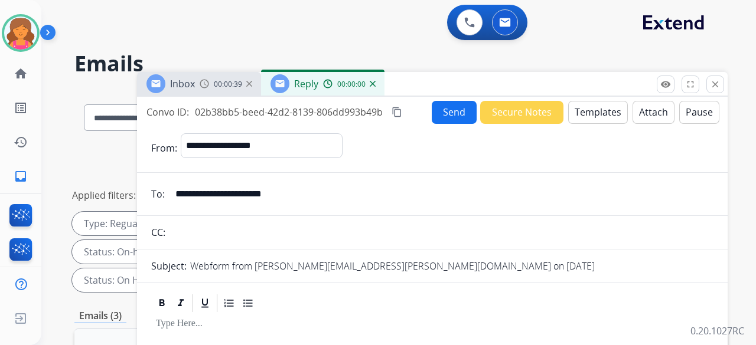
click at [603, 113] on button "Templates" at bounding box center [598, 112] width 60 height 23
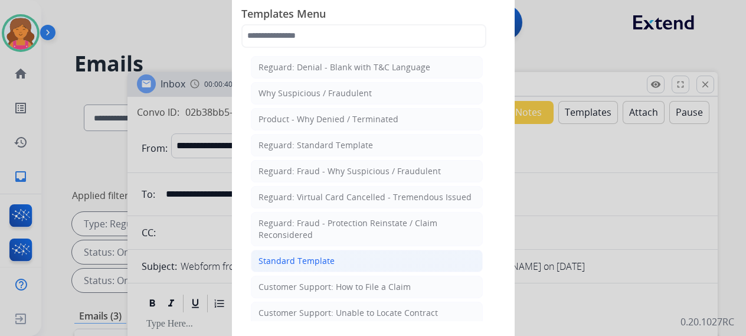
click at [320, 256] on div "Standard Template" at bounding box center [297, 261] width 76 height 12
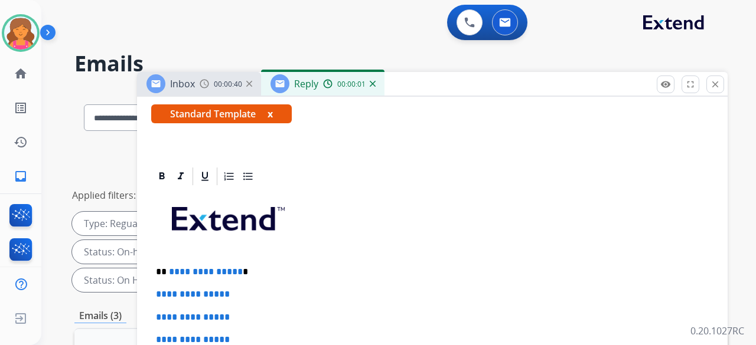
scroll to position [286, 0]
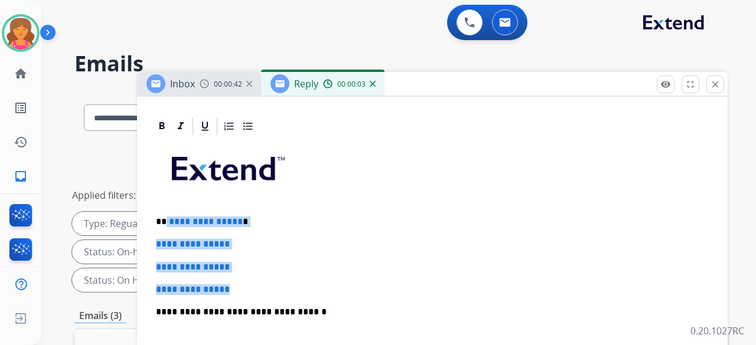
drag, startPoint x: 246, startPoint y: 242, endPoint x: 167, endPoint y: 181, distance: 100.2
click at [167, 181] on div "**********" at bounding box center [432, 340] width 562 height 406
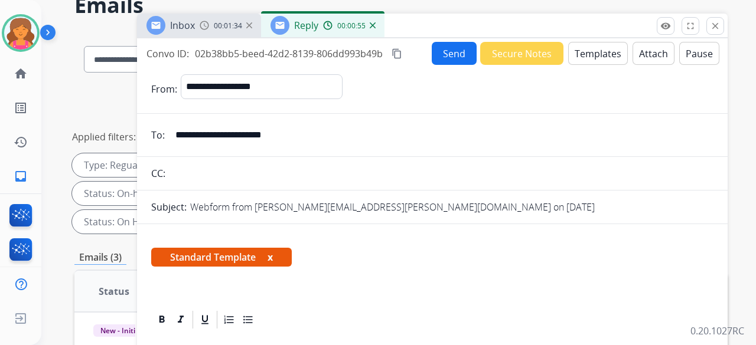
scroll to position [0, 0]
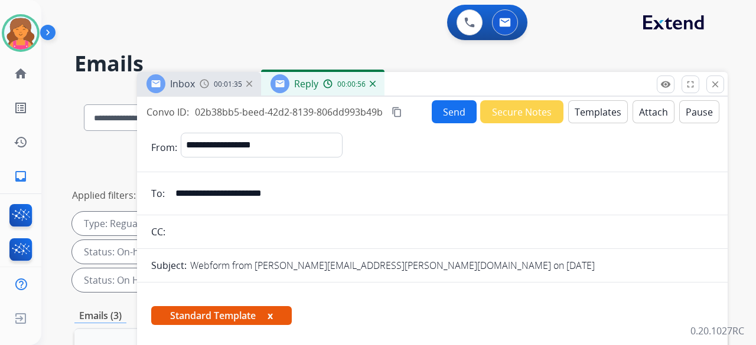
click at [441, 113] on button "Send" at bounding box center [454, 111] width 45 height 23
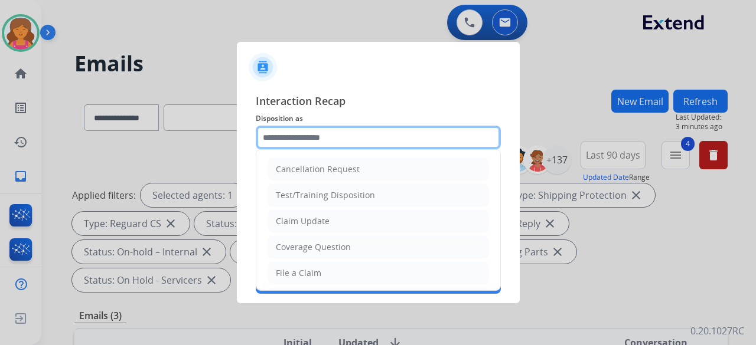
click at [364, 139] on input "text" at bounding box center [378, 138] width 245 height 24
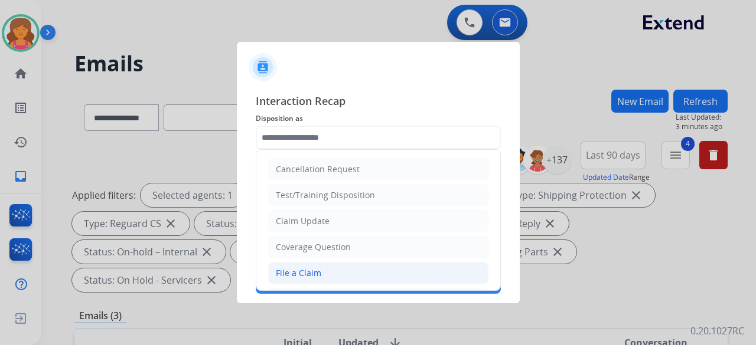
click at [322, 278] on li "File a Claim" at bounding box center [378, 273] width 220 height 22
type input "**********"
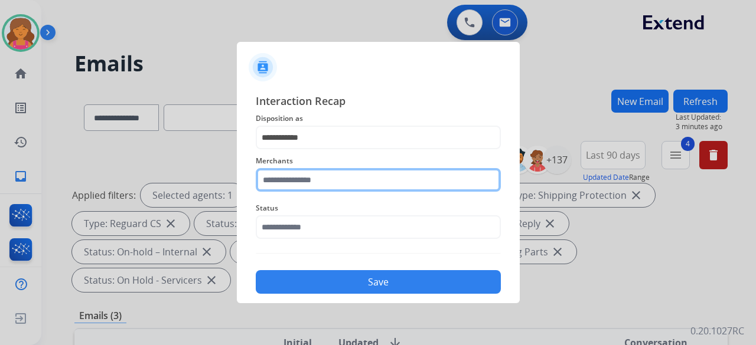
click at [314, 177] on input "text" at bounding box center [378, 180] width 245 height 24
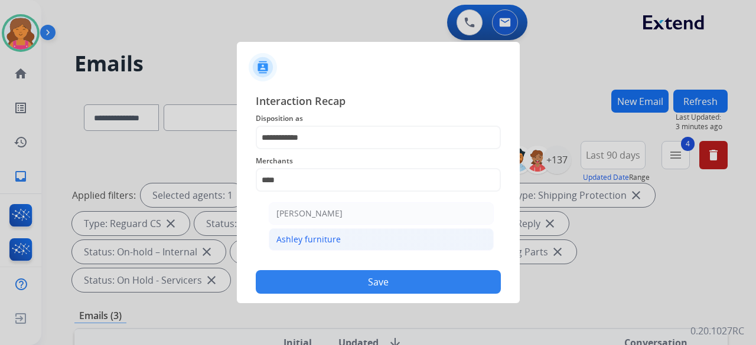
click at [357, 242] on li "Ashley furniture" at bounding box center [381, 240] width 225 height 22
type input "**********"
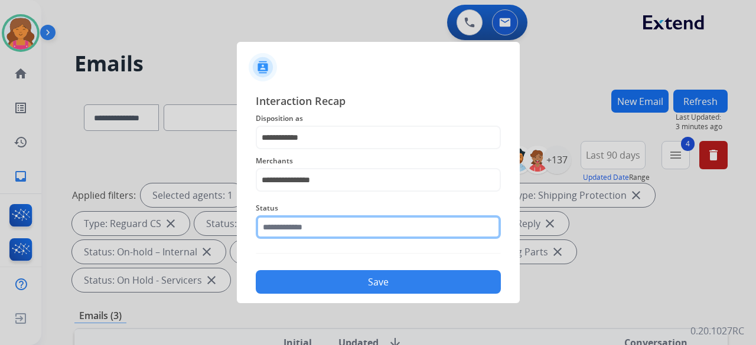
click at [342, 224] on input "text" at bounding box center [378, 228] width 245 height 24
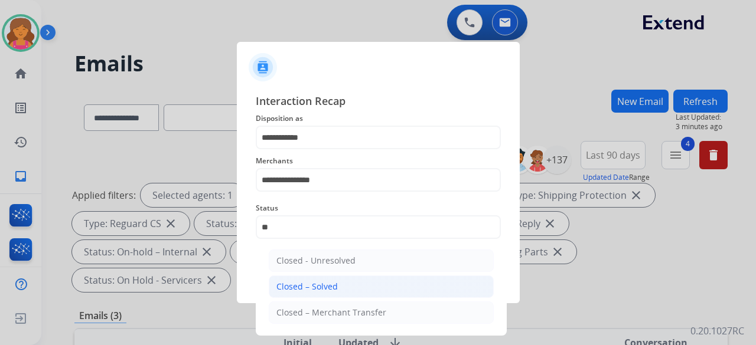
click at [319, 278] on li "Closed – Solved" at bounding box center [381, 287] width 225 height 22
type input "**********"
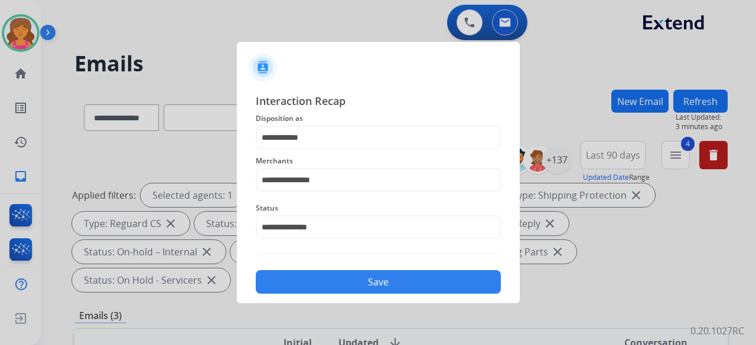
click at [319, 278] on button "Save" at bounding box center [378, 282] width 245 height 24
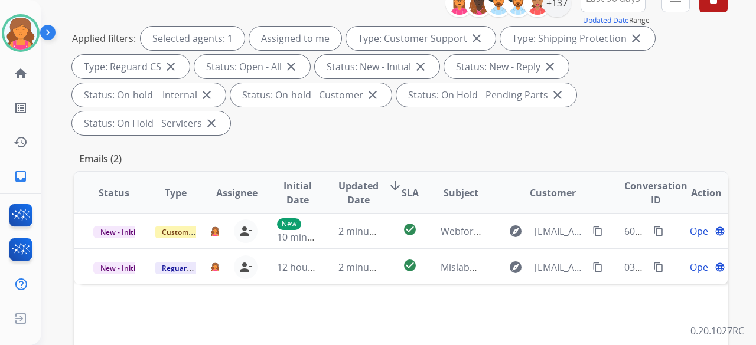
scroll to position [177, 0]
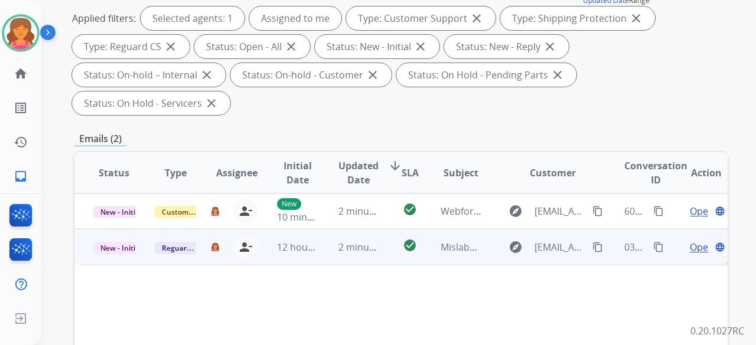
click at [698, 240] on span "Open" at bounding box center [702, 247] width 24 height 14
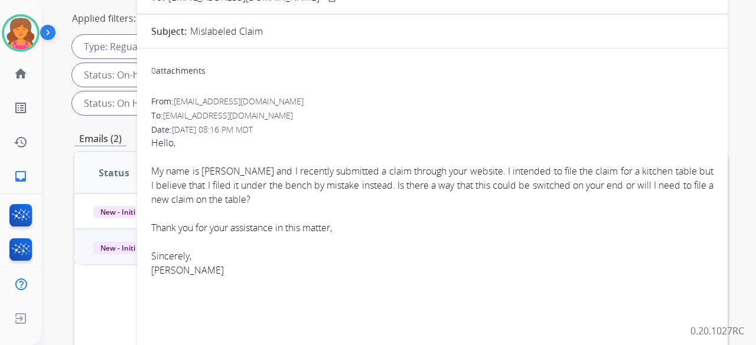
scroll to position [0, 0]
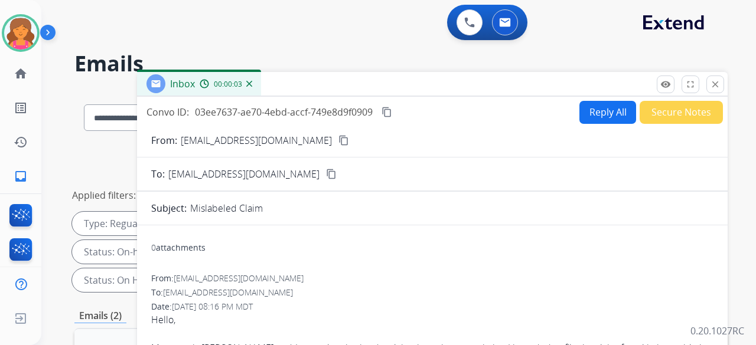
click at [602, 116] on button "Reply All" at bounding box center [607, 112] width 57 height 23
select select "**********"
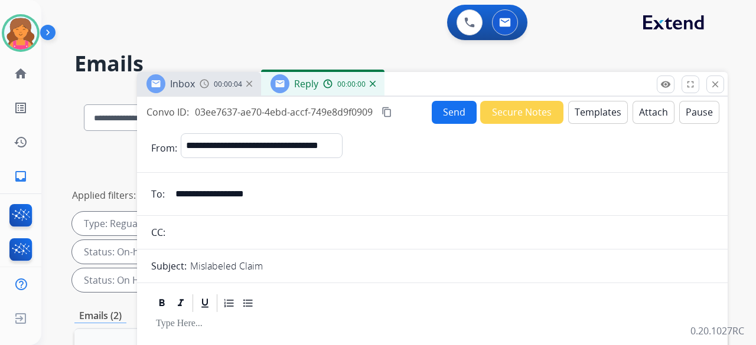
click at [602, 115] on button "Templates" at bounding box center [598, 112] width 60 height 23
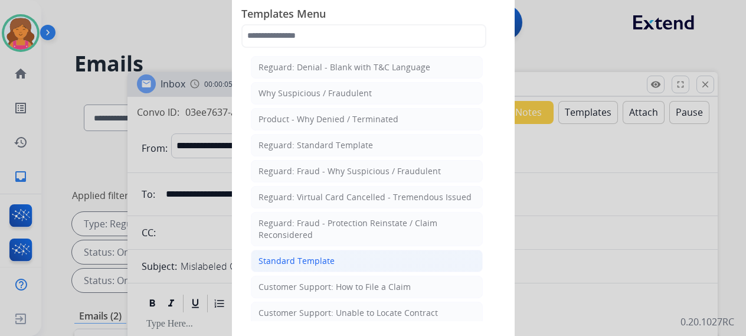
click at [366, 257] on li "Standard Template" at bounding box center [367, 261] width 232 height 22
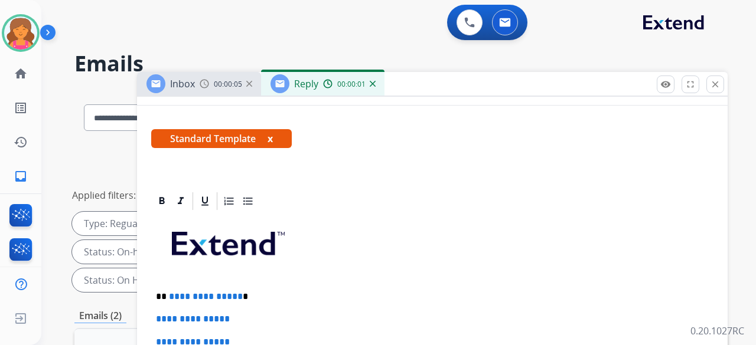
scroll to position [236, 0]
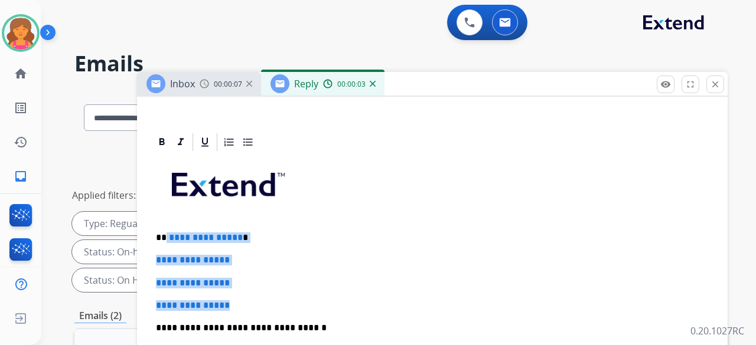
drag, startPoint x: 242, startPoint y: 294, endPoint x: 165, endPoint y: 234, distance: 97.6
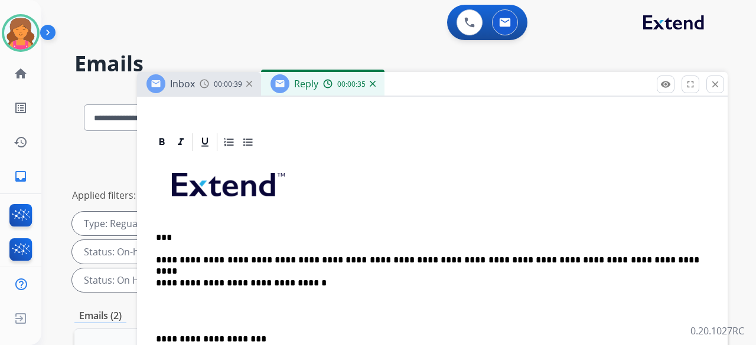
click at [323, 257] on p "**********" at bounding box center [427, 260] width 543 height 11
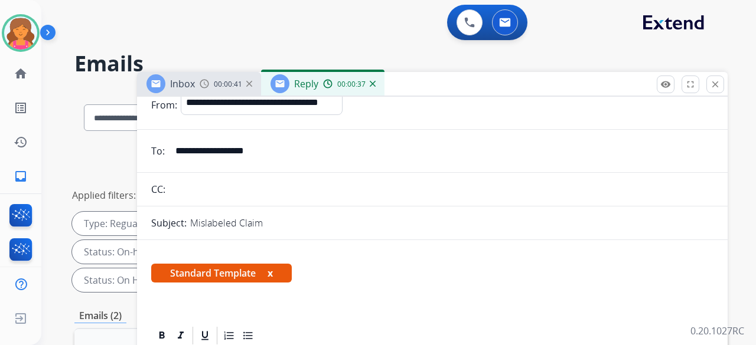
scroll to position [0, 0]
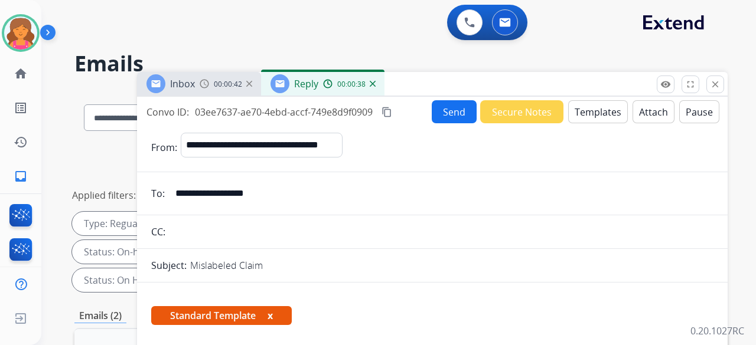
click at [433, 116] on button "Send" at bounding box center [454, 111] width 45 height 23
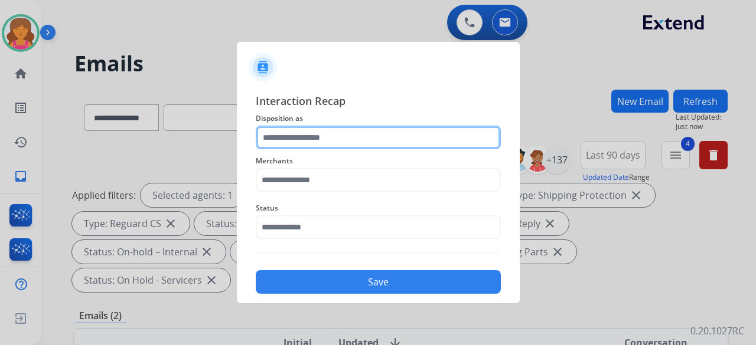
click at [360, 131] on input "text" at bounding box center [378, 138] width 245 height 24
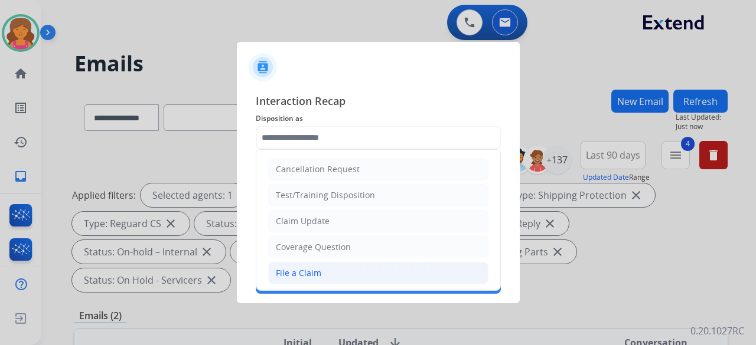
click at [285, 272] on div "File a Claim" at bounding box center [298, 273] width 45 height 12
type input "**********"
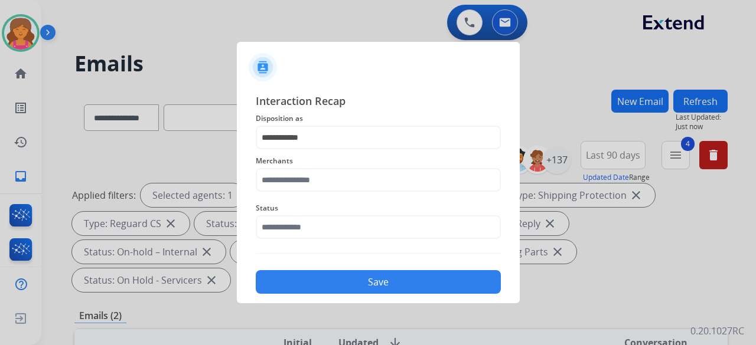
click at [301, 193] on div "Merchants" at bounding box center [378, 172] width 245 height 47
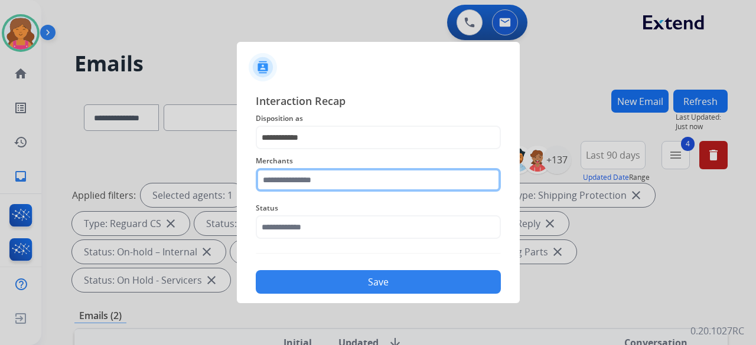
click at [300, 188] on div "Merchants" at bounding box center [378, 172] width 245 height 47
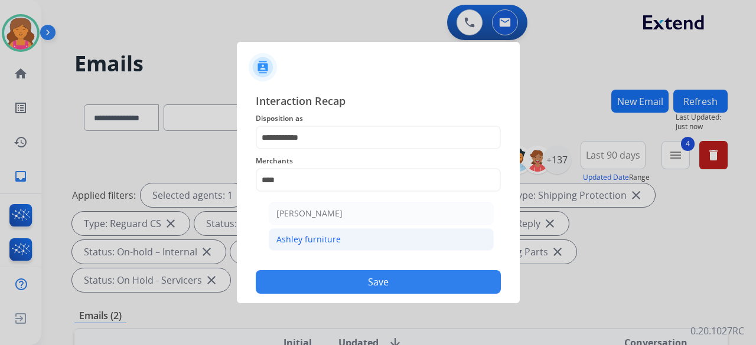
click at [306, 232] on li "Ashley furniture" at bounding box center [381, 240] width 225 height 22
type input "**********"
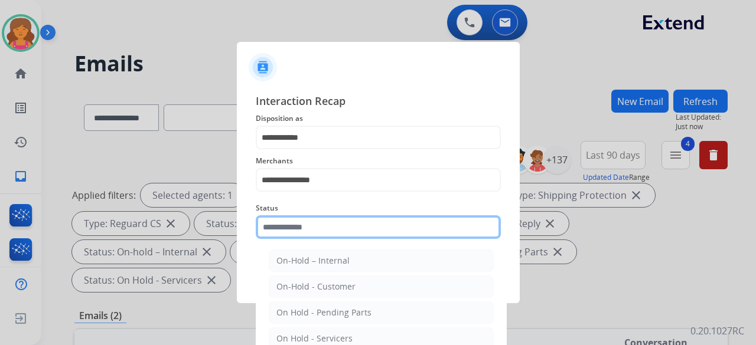
click at [306, 232] on input "text" at bounding box center [378, 228] width 245 height 24
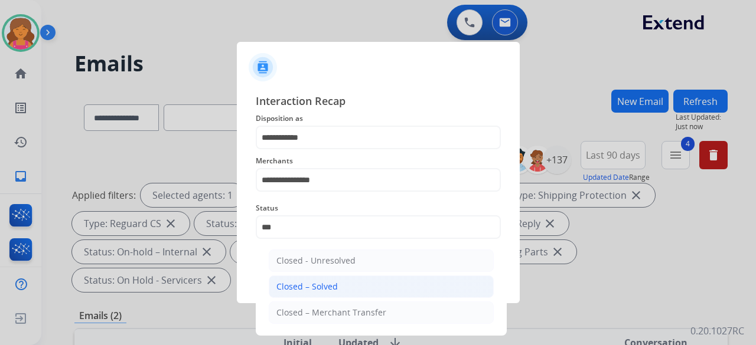
click at [309, 284] on div "Closed – Solved" at bounding box center [306, 287] width 61 height 12
type input "**********"
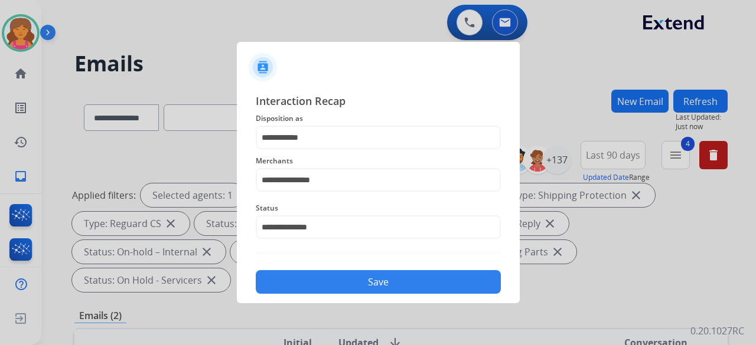
click at [309, 284] on button "Save" at bounding box center [378, 282] width 245 height 24
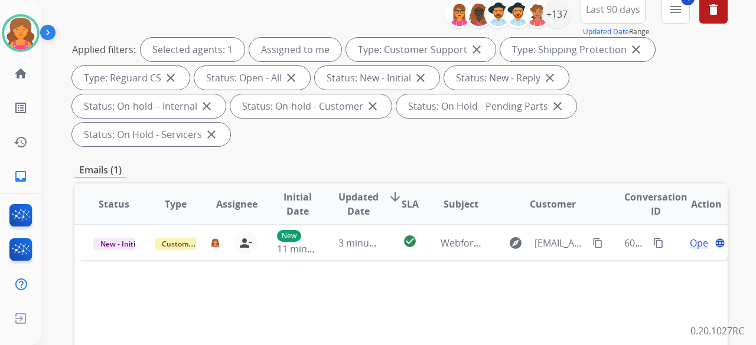
scroll to position [177, 0]
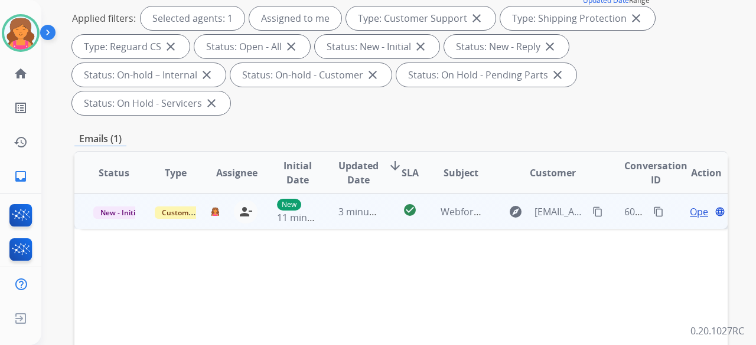
click at [692, 205] on span "Open" at bounding box center [702, 212] width 24 height 14
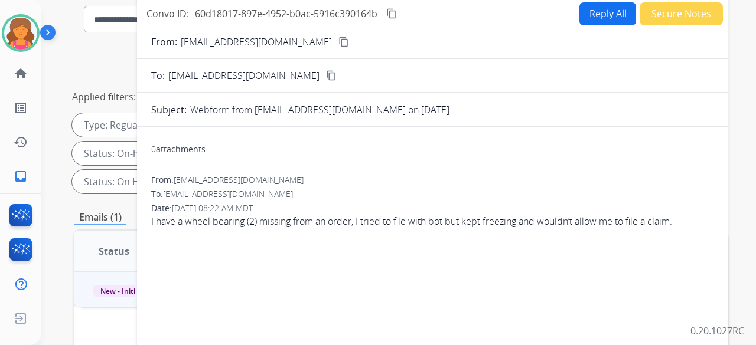
scroll to position [59, 0]
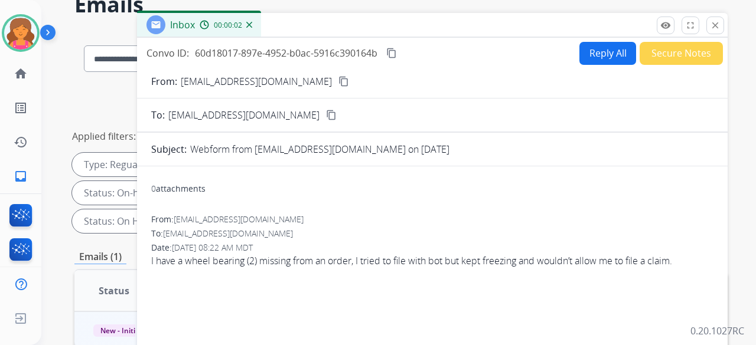
click at [338, 79] on mat-icon "content_copy" at bounding box center [343, 81] width 11 height 11
click at [576, 45] on div "Reply All Secure Notes" at bounding box center [649, 53] width 147 height 23
click at [595, 55] on button "Reply All" at bounding box center [607, 53] width 57 height 23
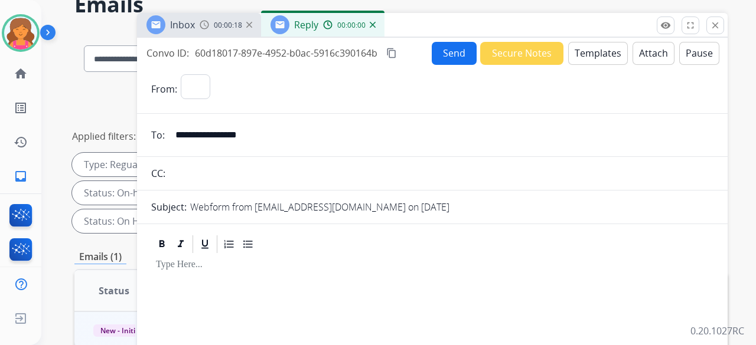
click at [595, 55] on button "Templates" at bounding box center [598, 53] width 60 height 23
select select "**********"
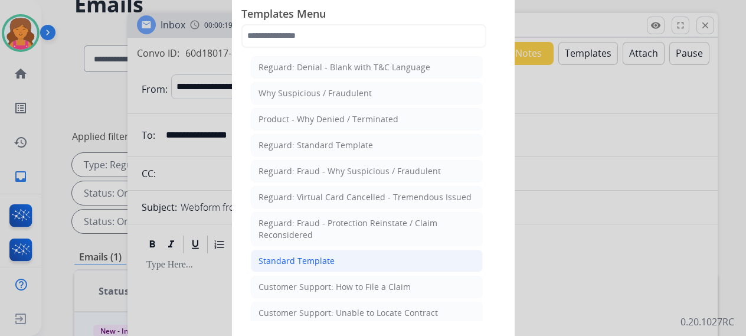
click at [321, 255] on div "Standard Template" at bounding box center [297, 261] width 76 height 12
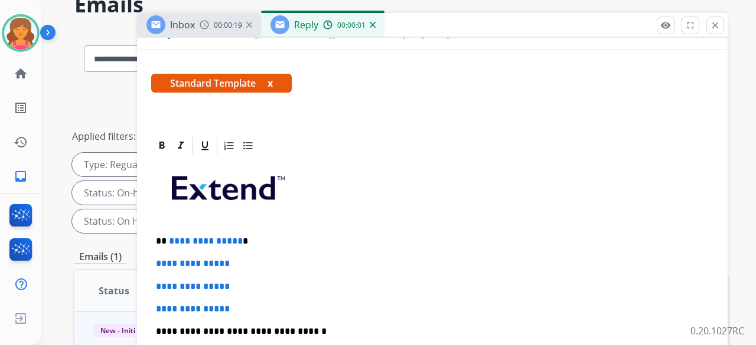
scroll to position [236, 0]
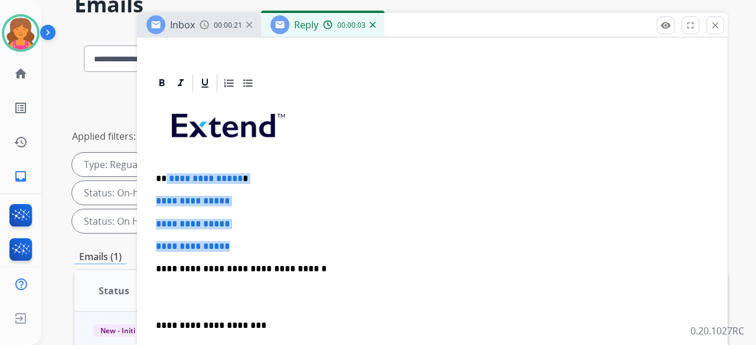
drag, startPoint x: 251, startPoint y: 237, endPoint x: 165, endPoint y: 173, distance: 106.8
click at [165, 173] on div "**********" at bounding box center [432, 297] width 562 height 406
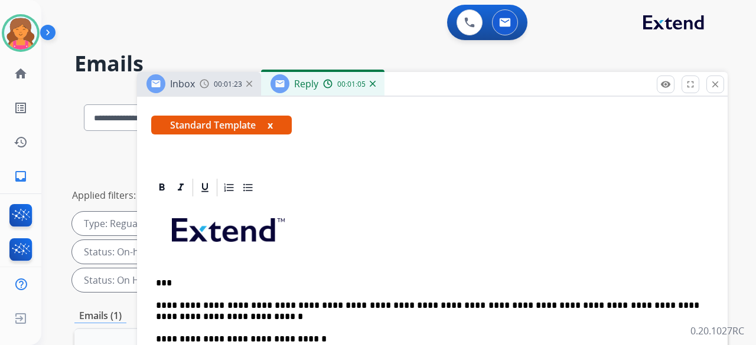
scroll to position [223, 0]
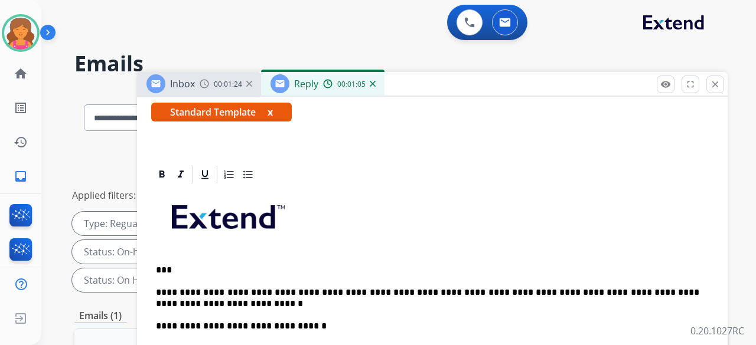
click at [518, 288] on p "**********" at bounding box center [427, 299] width 543 height 22
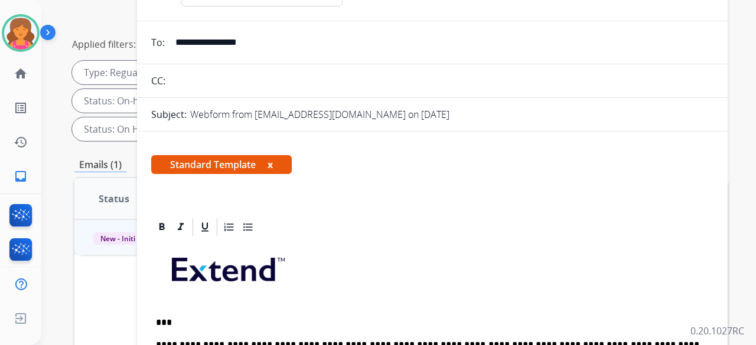
scroll to position [0, 0]
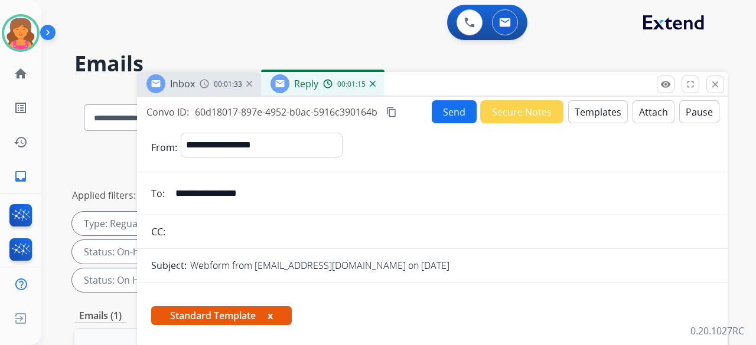
click at [457, 118] on button "Send" at bounding box center [454, 111] width 45 height 23
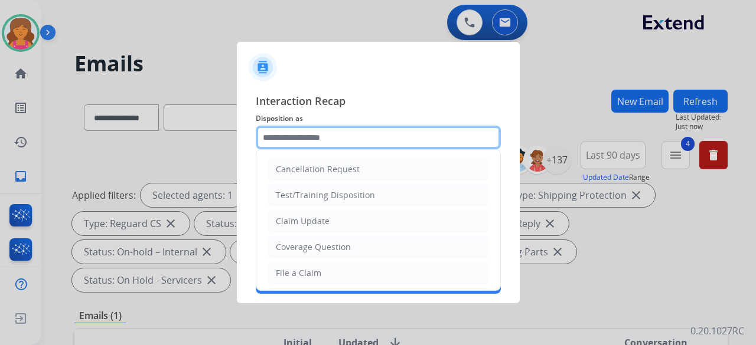
click at [373, 141] on input "text" at bounding box center [378, 138] width 245 height 24
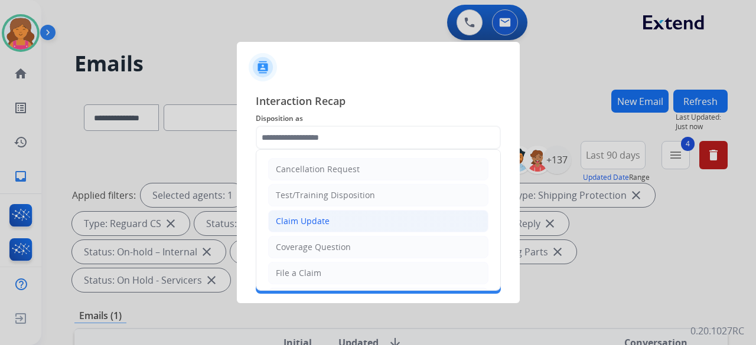
click at [300, 221] on div "Claim Update" at bounding box center [303, 222] width 54 height 12
type input "**********"
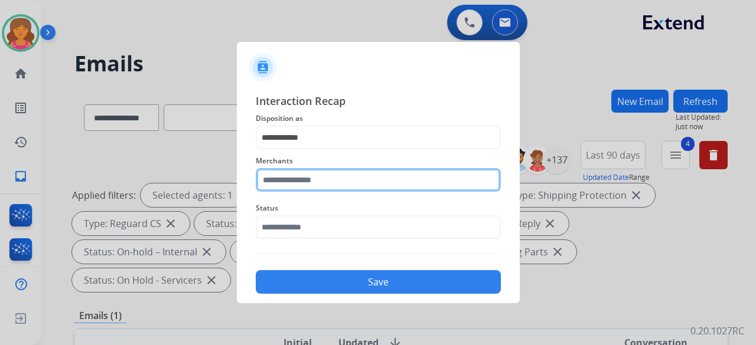
click at [309, 185] on input "text" at bounding box center [378, 180] width 245 height 24
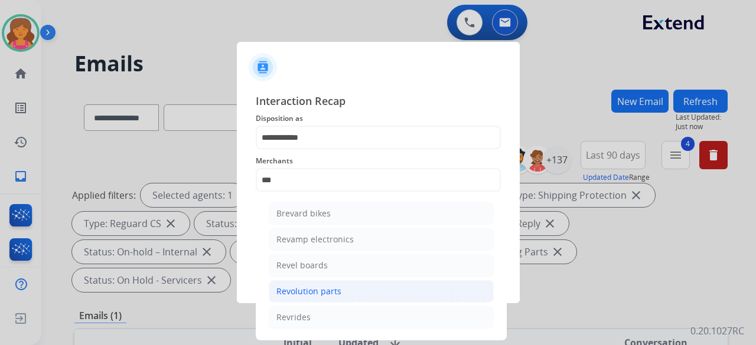
click at [322, 286] on div "Revolution parts" at bounding box center [308, 292] width 65 height 12
type input "**********"
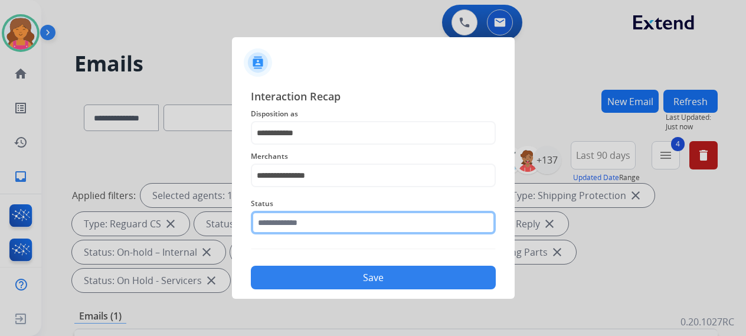
click at [317, 226] on input "text" at bounding box center [373, 223] width 245 height 24
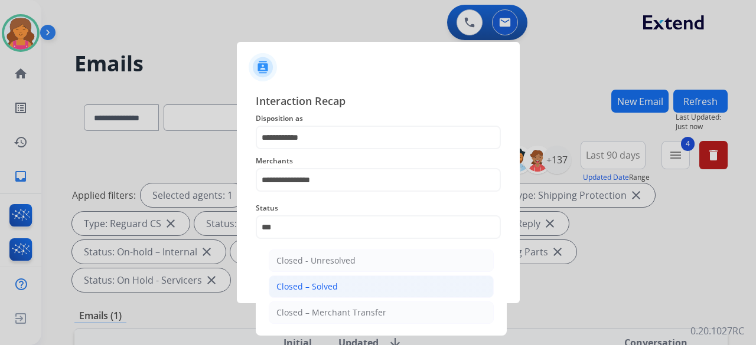
click at [318, 293] on li "Closed – Solved" at bounding box center [381, 287] width 225 height 22
type input "**********"
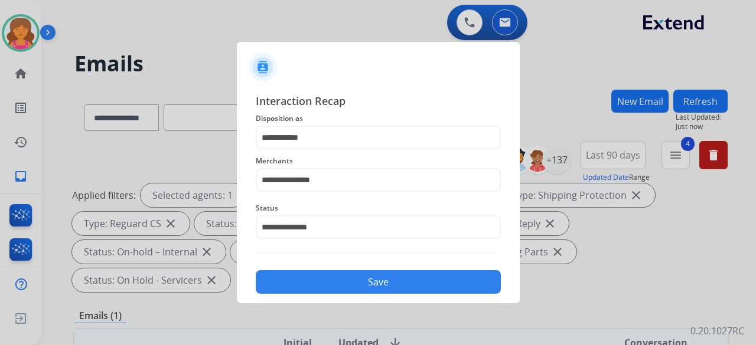
click at [318, 279] on button "Save" at bounding box center [378, 282] width 245 height 24
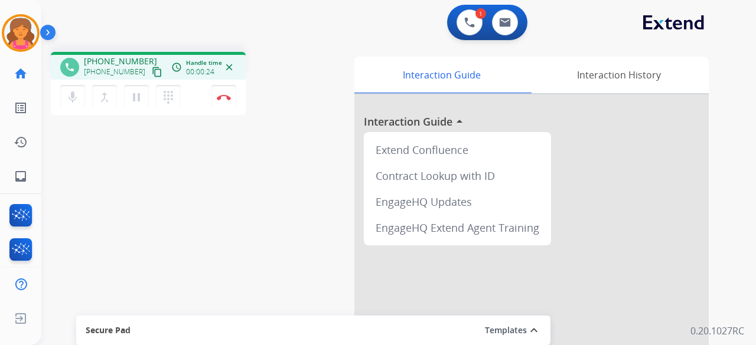
click at [152, 76] on mat-icon "content_copy" at bounding box center [157, 72] width 11 height 11
click at [225, 94] on img at bounding box center [224, 97] width 14 height 6
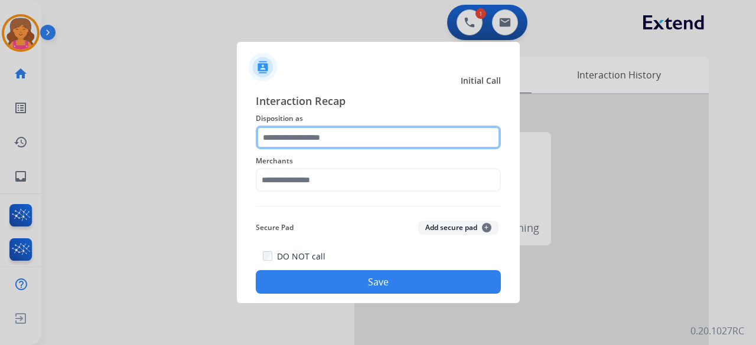
click at [308, 142] on input "text" at bounding box center [378, 138] width 245 height 24
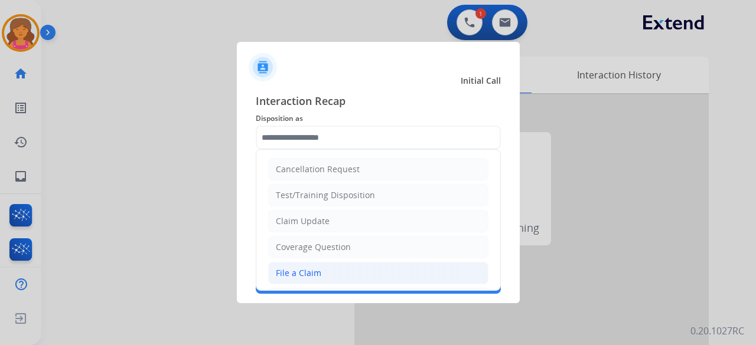
click at [315, 272] on div "File a Claim" at bounding box center [298, 273] width 45 height 12
type input "**********"
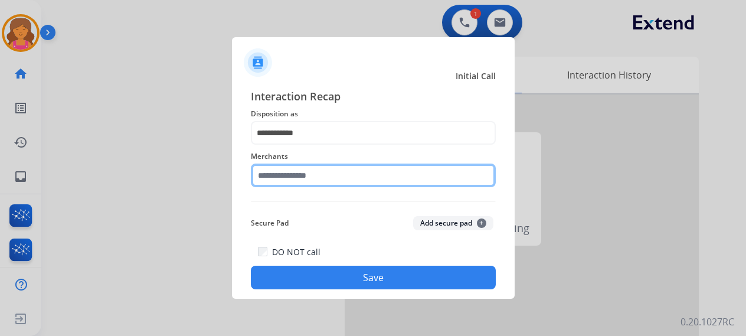
click at [300, 185] on input "text" at bounding box center [373, 176] width 245 height 24
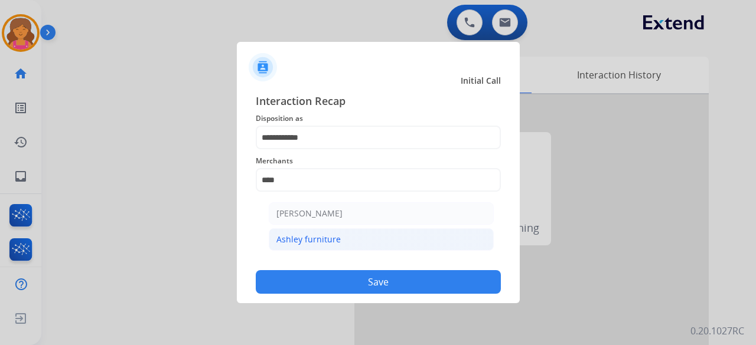
click at [327, 240] on div "Ashley furniture" at bounding box center [308, 240] width 64 height 12
type input "**********"
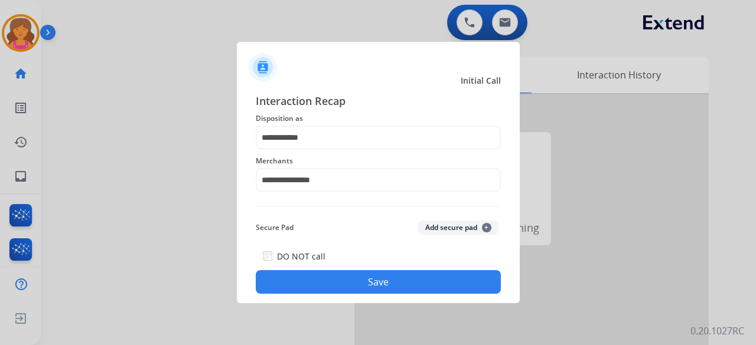
click at [329, 279] on button "Save" at bounding box center [378, 282] width 245 height 24
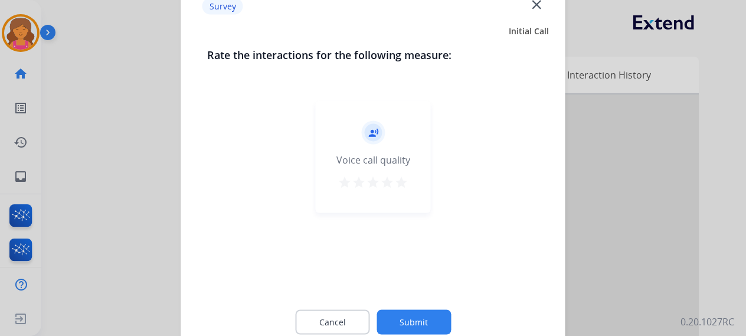
click at [399, 188] on mat-icon "star" at bounding box center [401, 182] width 14 height 14
click at [396, 325] on button "Submit" at bounding box center [414, 321] width 74 height 25
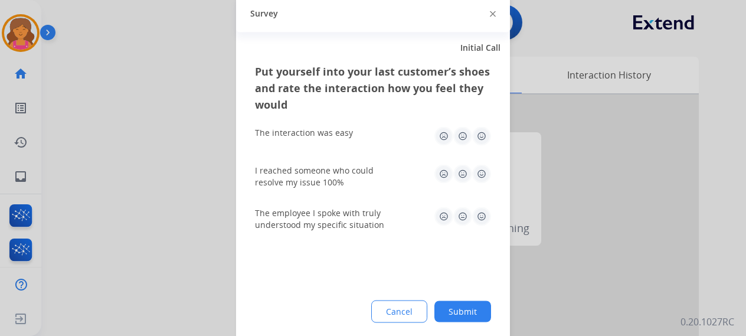
click at [484, 139] on img at bounding box center [481, 135] width 19 height 19
drag, startPoint x: 479, startPoint y: 167, endPoint x: 478, endPoint y: 207, distance: 39.6
click at [481, 167] on img at bounding box center [481, 173] width 19 height 19
click at [482, 215] on img at bounding box center [481, 216] width 19 height 19
click at [485, 318] on button "Submit" at bounding box center [463, 311] width 57 height 21
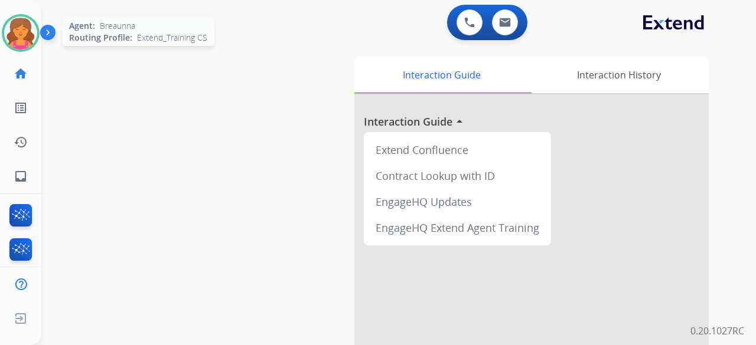
click at [10, 40] on img at bounding box center [20, 33] width 33 height 33
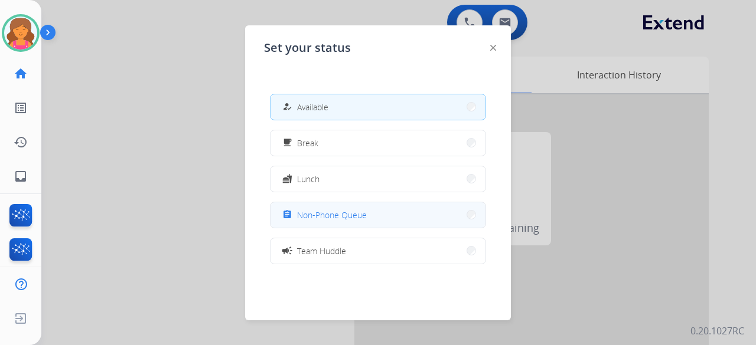
click at [331, 225] on button "assignment Non-Phone Queue" at bounding box center [377, 215] width 215 height 25
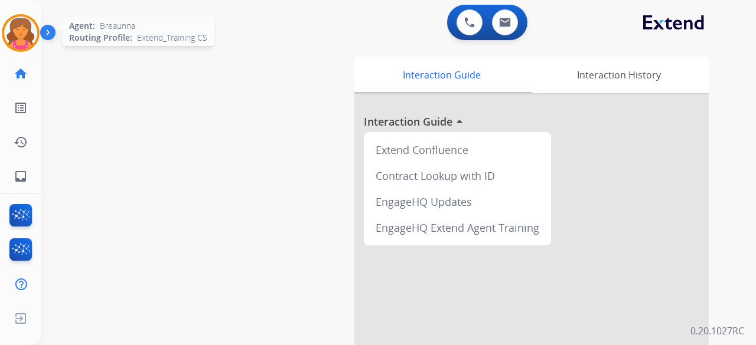
click at [31, 43] on img at bounding box center [20, 33] width 33 height 33
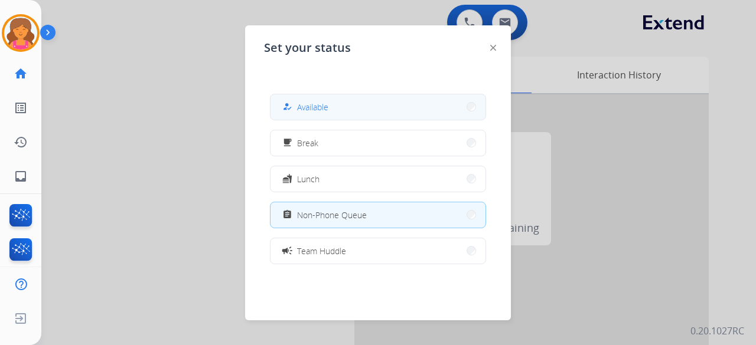
click at [343, 107] on button "how_to_reg Available" at bounding box center [377, 106] width 215 height 25
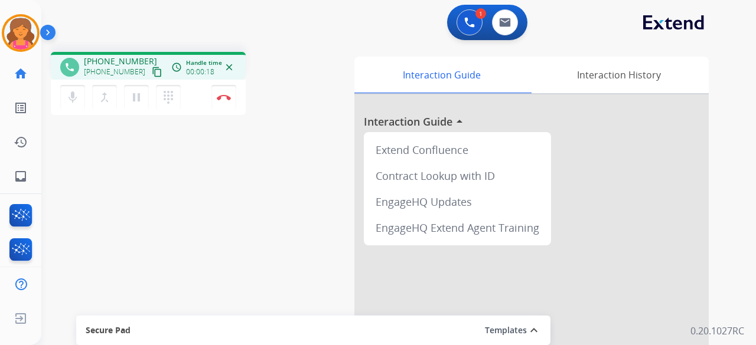
click at [150, 66] on button "content_copy" at bounding box center [157, 72] width 14 height 14
click at [501, 23] on img at bounding box center [505, 22] width 12 height 9
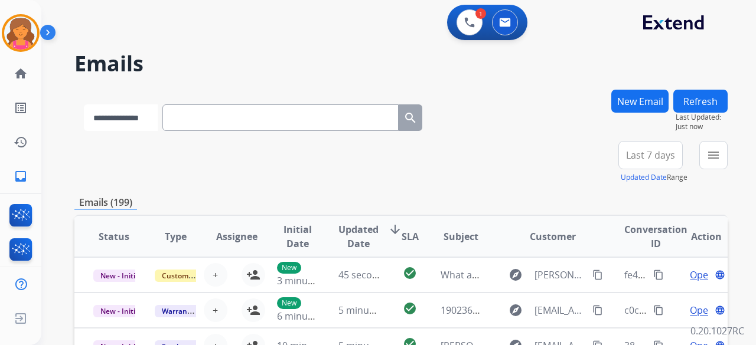
click at [155, 121] on select "**********" at bounding box center [121, 118] width 74 height 27
select select "**********"
click at [84, 105] on select "**********" at bounding box center [121, 118] width 74 height 27
paste input "**********"
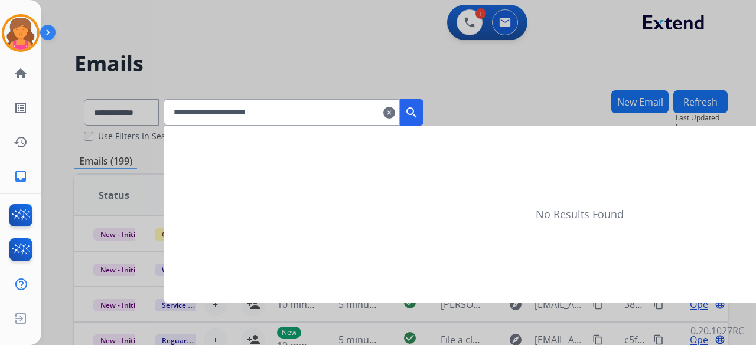
type input "**********"
click at [423, 112] on button "search" at bounding box center [412, 112] width 24 height 27
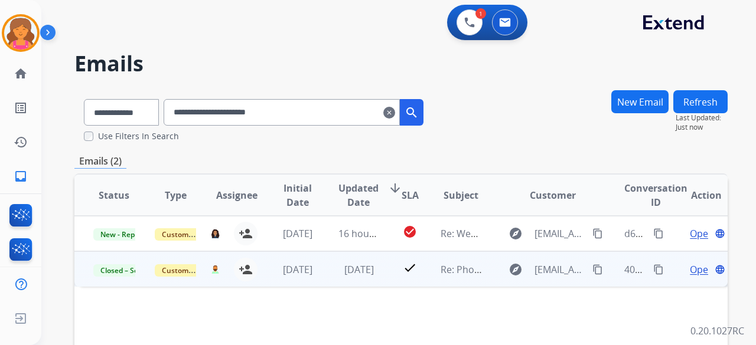
click at [690, 270] on span "Open" at bounding box center [702, 270] width 24 height 14
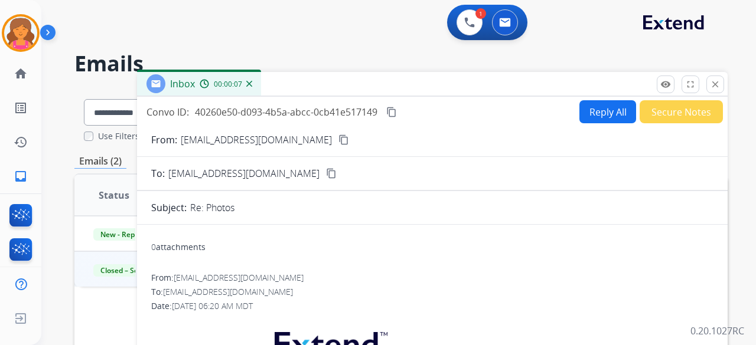
drag, startPoint x: 709, startPoint y: 84, endPoint x: 692, endPoint y: 89, distance: 17.2
click at [709, 84] on button "close Close" at bounding box center [715, 85] width 18 height 18
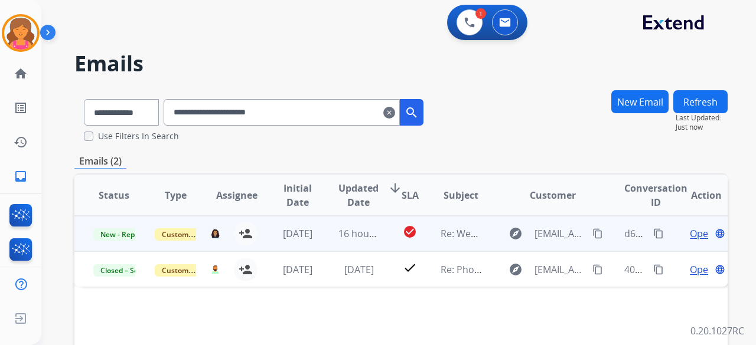
click at [690, 231] on span "Open" at bounding box center [702, 234] width 24 height 14
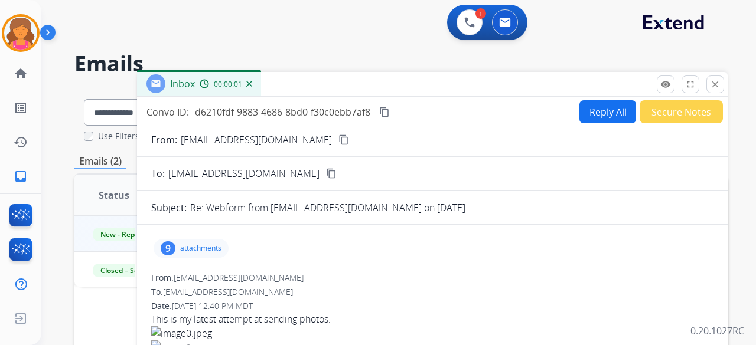
click at [213, 245] on p "attachments" at bounding box center [200, 248] width 41 height 9
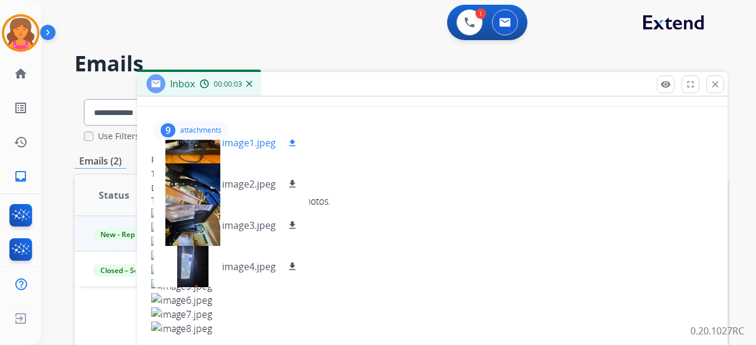
scroll to position [177, 0]
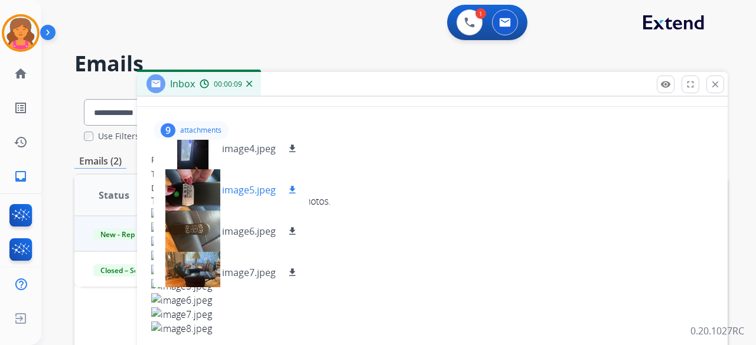
click at [188, 192] on div at bounding box center [192, 189] width 59 height 41
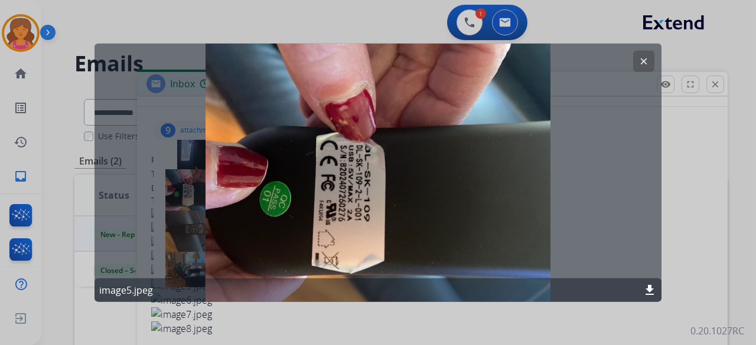
click at [643, 58] on mat-icon "clear" at bounding box center [643, 61] width 11 height 11
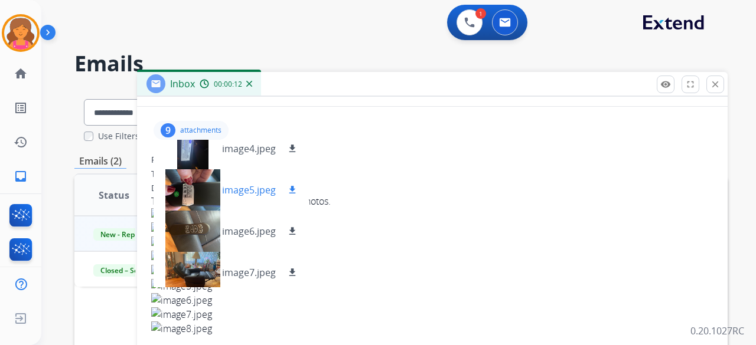
scroll to position [224, 0]
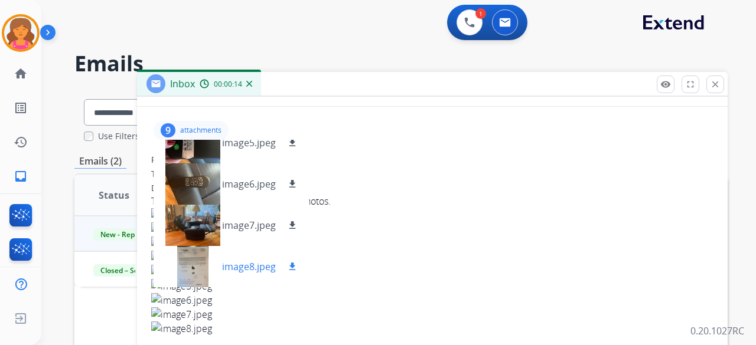
click at [294, 267] on mat-icon "download" at bounding box center [292, 267] width 11 height 11
click at [293, 224] on mat-icon "download" at bounding box center [292, 225] width 11 height 11
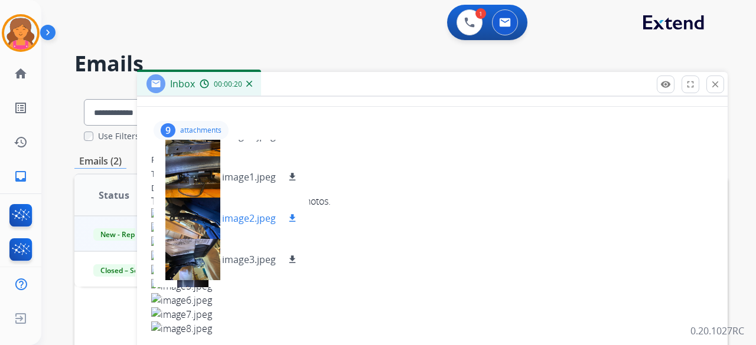
scroll to position [0, 0]
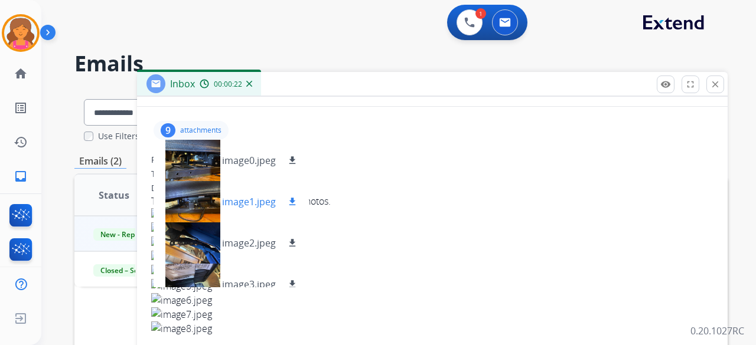
click at [295, 201] on mat-icon "download" at bounding box center [292, 202] width 11 height 11
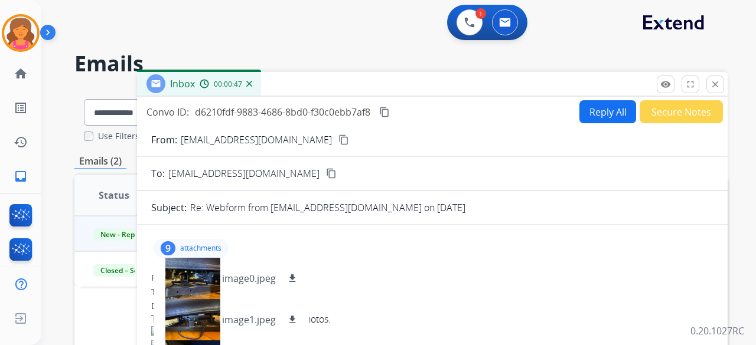
click at [338, 138] on mat-icon "content_copy" at bounding box center [343, 140] width 11 height 11
click at [463, 23] on button at bounding box center [469, 22] width 26 height 26
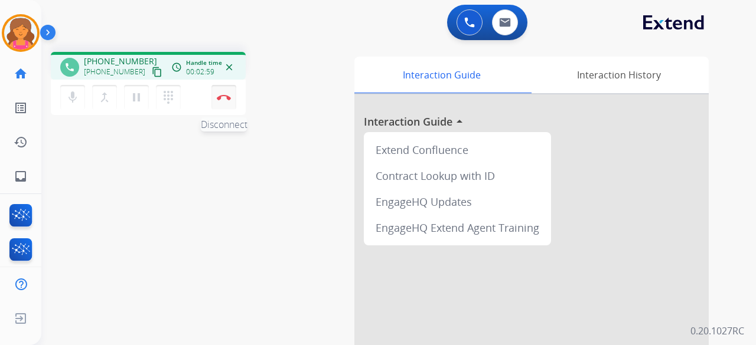
click at [229, 100] on button "Disconnect" at bounding box center [223, 97] width 25 height 25
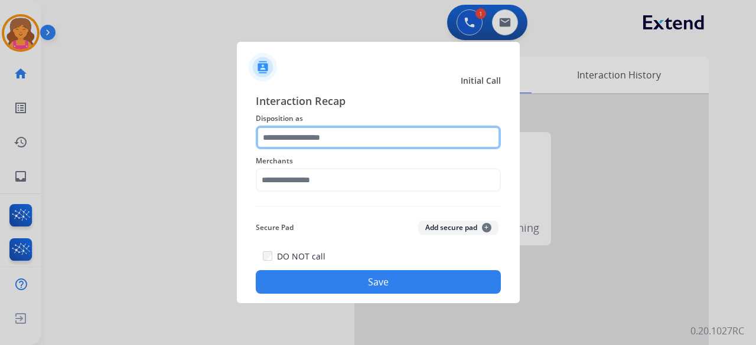
click at [337, 133] on input "text" at bounding box center [378, 138] width 245 height 24
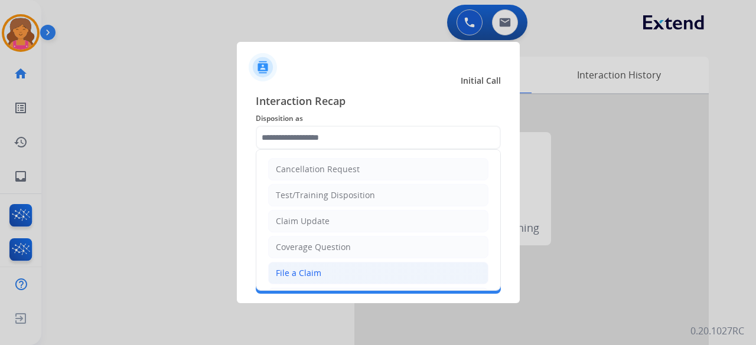
click at [305, 267] on div "File a Claim" at bounding box center [298, 273] width 45 height 12
type input "**********"
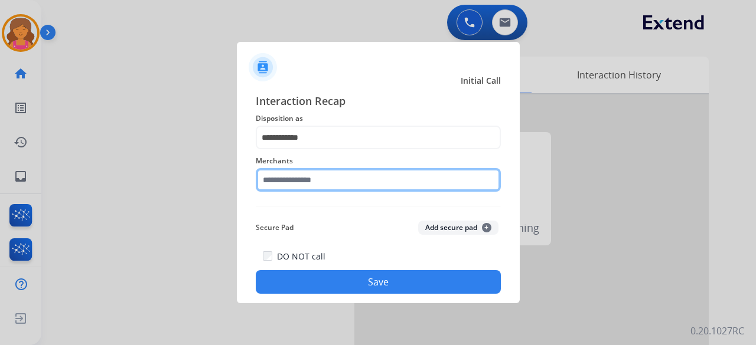
click at [312, 178] on input "text" at bounding box center [378, 180] width 245 height 24
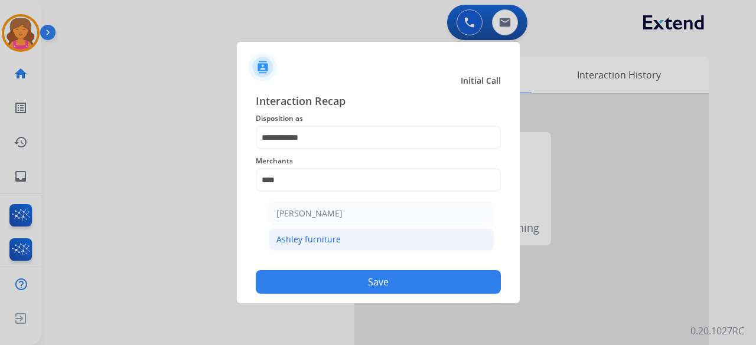
click at [319, 234] on div "Ashley furniture" at bounding box center [308, 240] width 64 height 12
type input "**********"
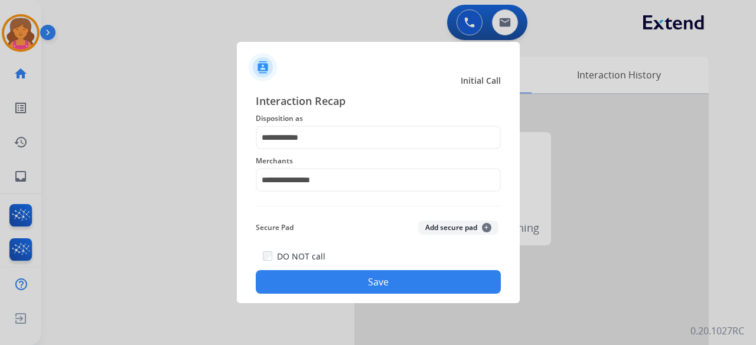
click at [320, 267] on div "DO NOT call Save" at bounding box center [378, 271] width 245 height 45
click at [328, 283] on button "Save" at bounding box center [378, 282] width 245 height 24
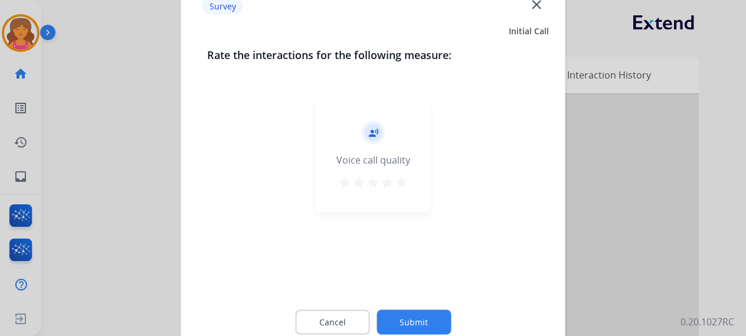
click at [398, 186] on mat-icon "star" at bounding box center [401, 182] width 14 height 14
click at [399, 314] on button "Submit" at bounding box center [414, 321] width 74 height 25
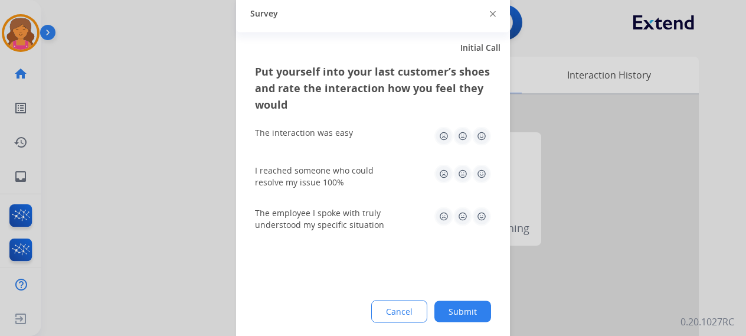
click at [482, 139] on img at bounding box center [481, 135] width 19 height 19
drag, startPoint x: 478, startPoint y: 177, endPoint x: 481, endPoint y: 188, distance: 12.2
click at [479, 177] on img at bounding box center [481, 173] width 19 height 19
click at [483, 214] on img at bounding box center [481, 216] width 19 height 19
click at [468, 318] on button "Submit" at bounding box center [463, 311] width 57 height 21
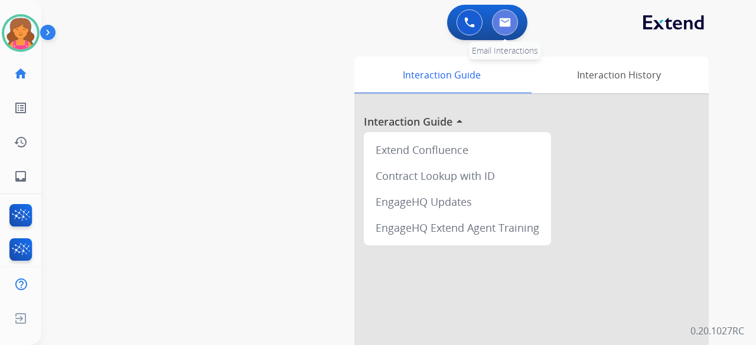
click at [501, 30] on button at bounding box center [505, 22] width 26 height 26
select select "**********"
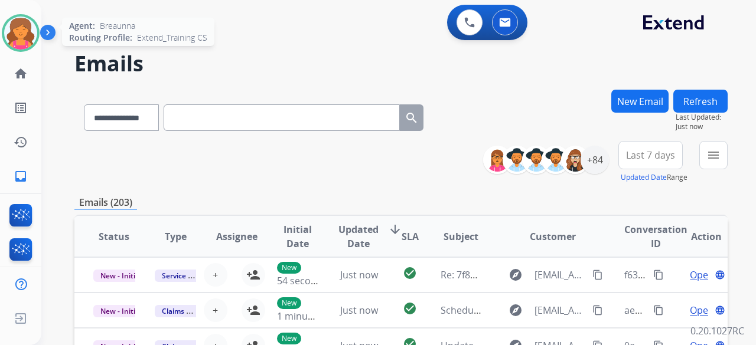
click at [24, 30] on img at bounding box center [20, 33] width 33 height 33
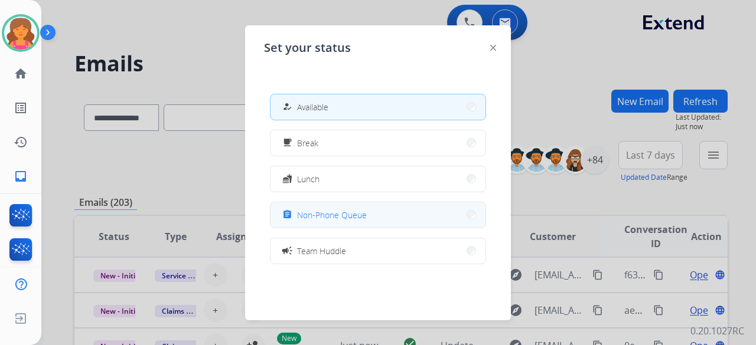
click at [423, 213] on button "assignment Non-Phone Queue" at bounding box center [377, 215] width 215 height 25
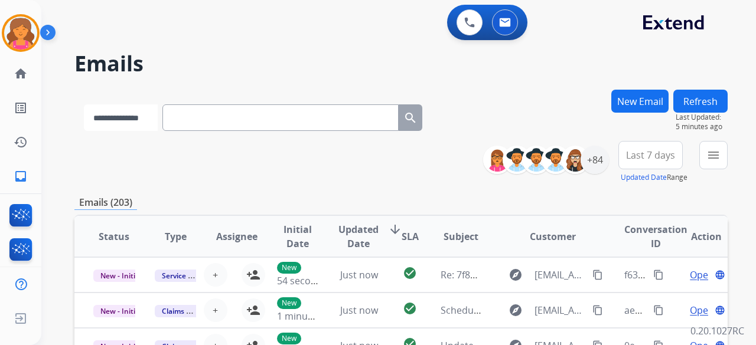
click at [145, 126] on select "**********" at bounding box center [121, 118] width 74 height 27
click at [28, 31] on img at bounding box center [20, 33] width 33 height 33
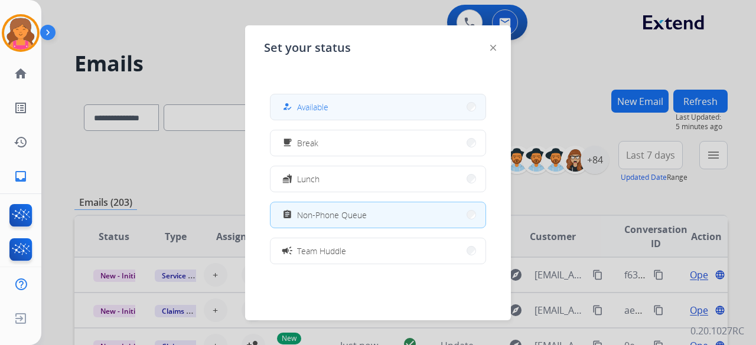
click at [286, 103] on mat-icon "how_to_reg" at bounding box center [287, 107] width 10 height 10
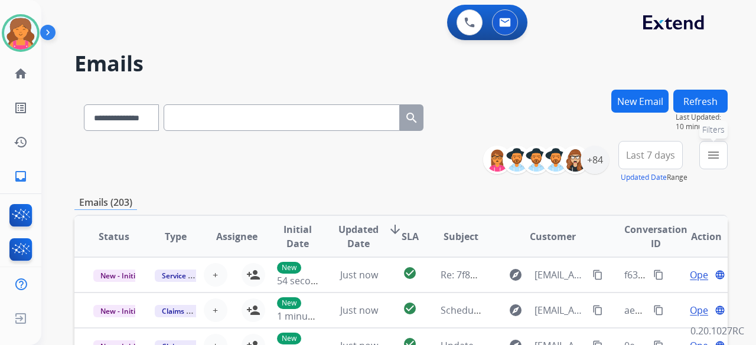
click at [709, 158] on mat-icon "menu" at bounding box center [713, 155] width 14 height 14
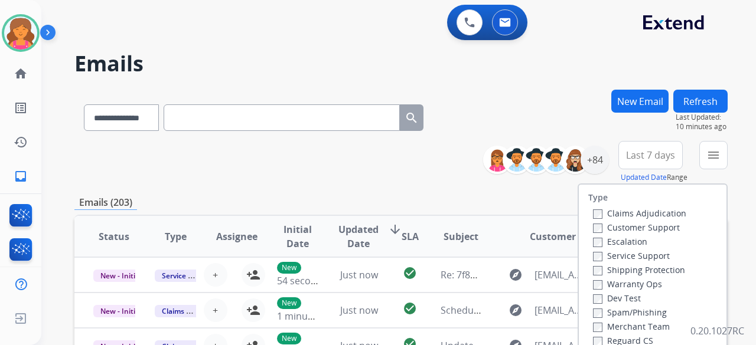
click at [599, 221] on div "Customer Support" at bounding box center [639, 227] width 93 height 14
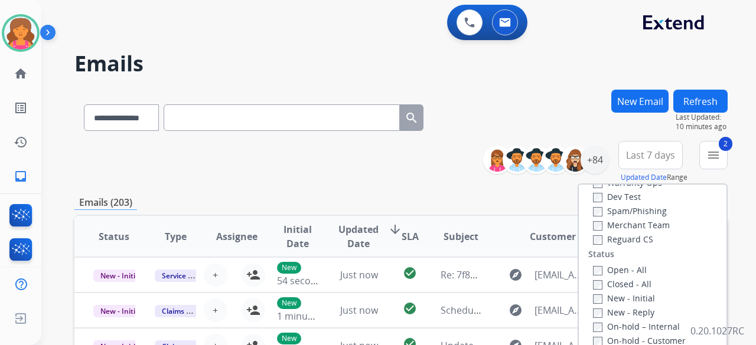
scroll to position [118, 0]
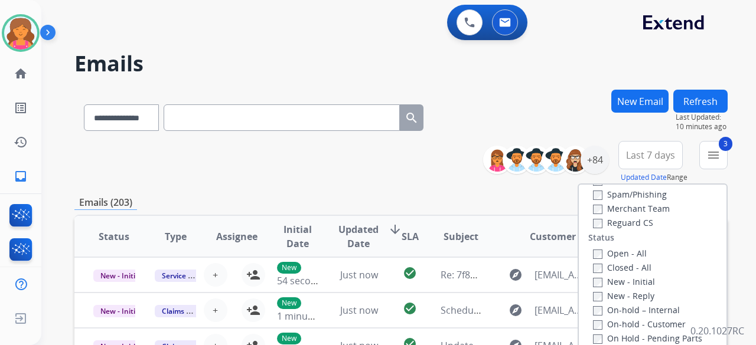
click at [593, 259] on div "Open - All" at bounding box center [655, 253] width 124 height 14
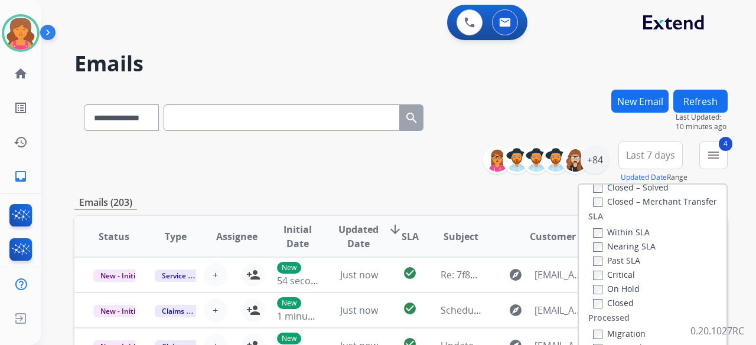
scroll to position [236, 0]
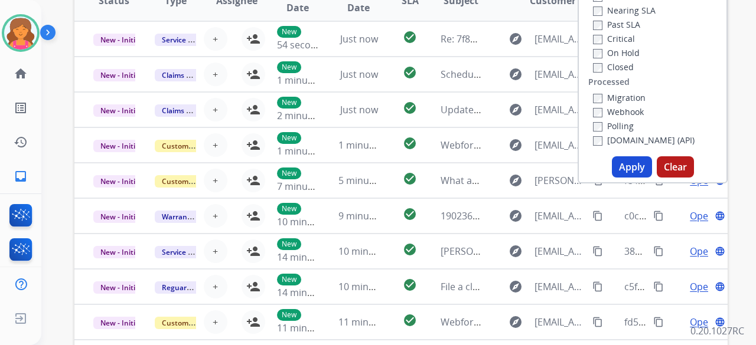
click at [629, 172] on button "Apply" at bounding box center [632, 166] width 40 height 21
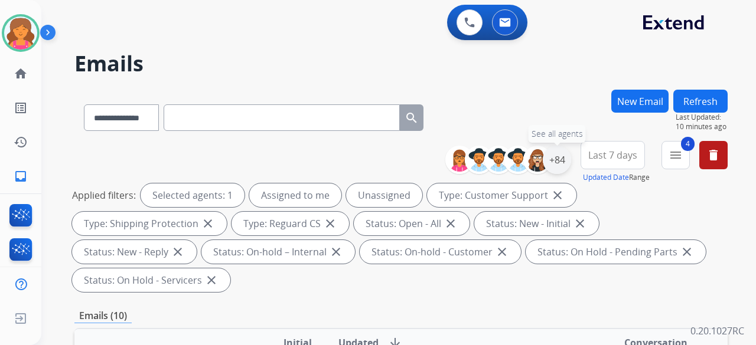
click at [556, 166] on div "+84" at bounding box center [557, 160] width 28 height 28
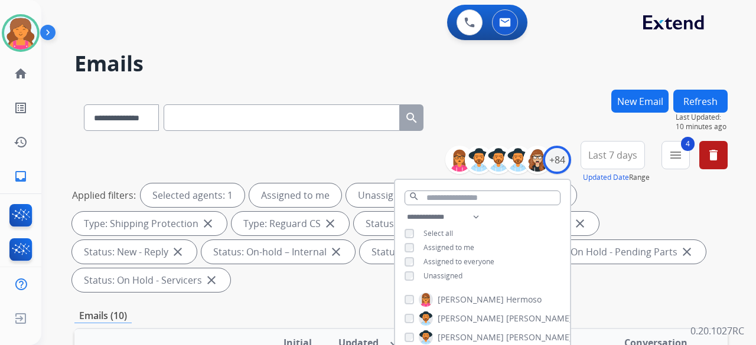
click at [605, 162] on button "Last 7 days" at bounding box center [612, 155] width 64 height 28
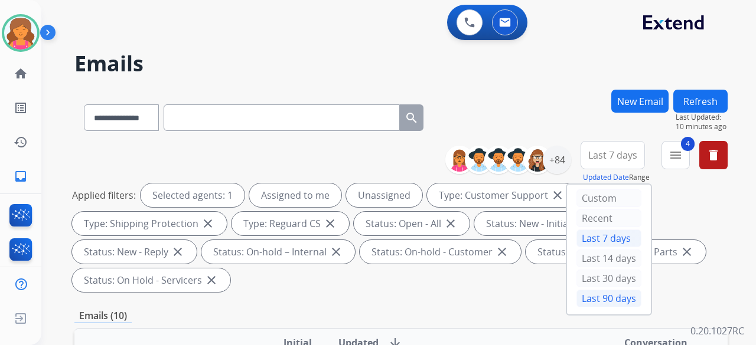
click at [592, 291] on div "Last 90 days" at bounding box center [608, 299] width 65 height 18
click at [565, 120] on div "**********" at bounding box center [400, 115] width 653 height 51
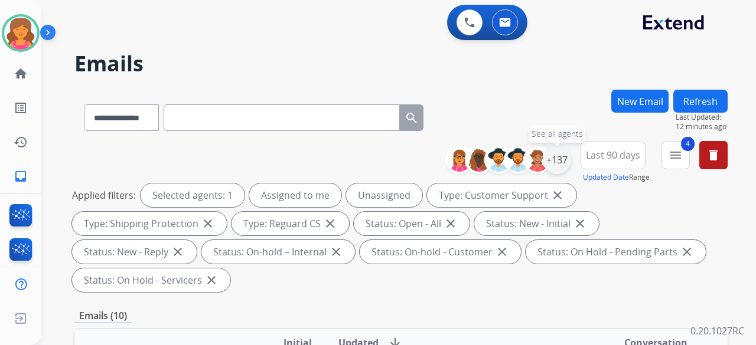
click at [549, 156] on div "+137" at bounding box center [557, 160] width 28 height 28
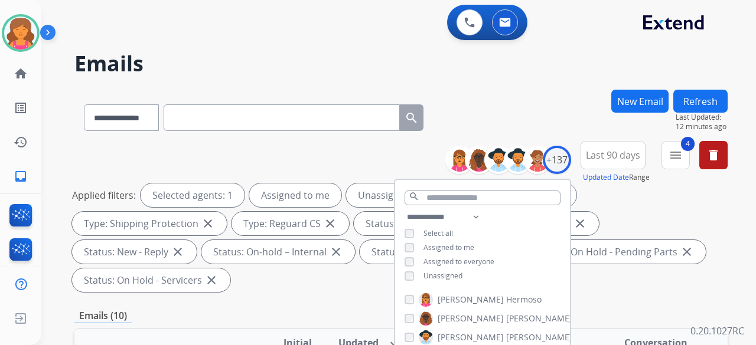
click at [602, 146] on button "Last 90 days" at bounding box center [612, 155] width 65 height 28
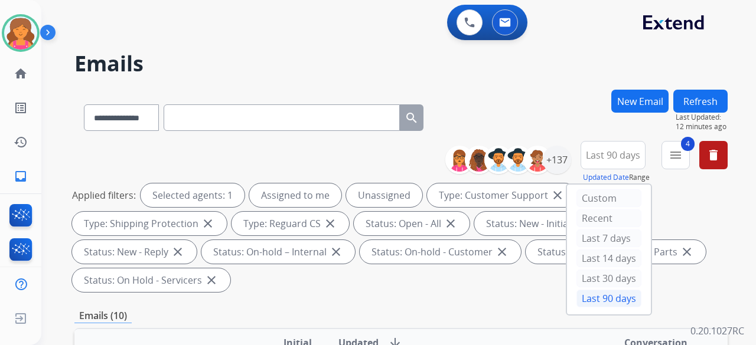
click at [566, 122] on div "**********" at bounding box center [400, 115] width 653 height 51
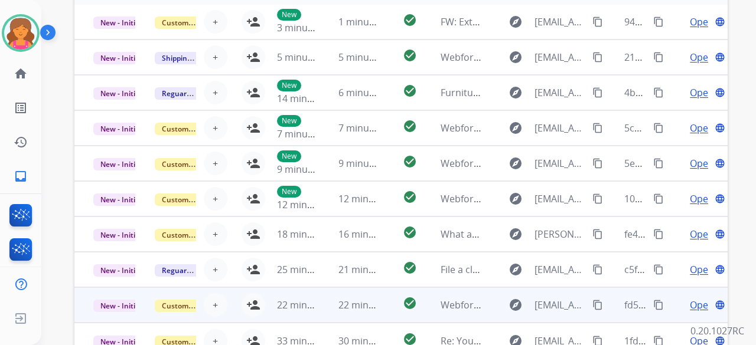
scroll to position [439, 0]
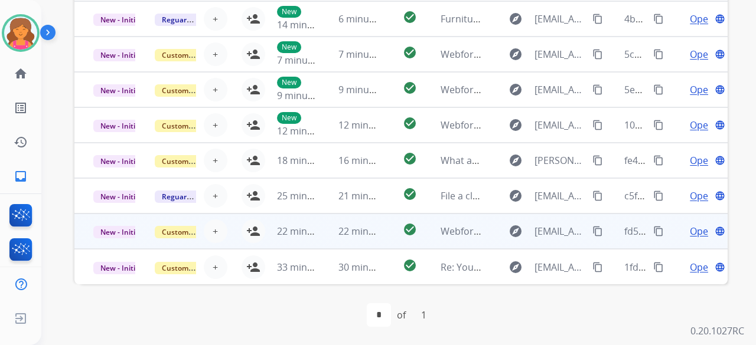
click at [319, 244] on td "22 minutes ago" at bounding box center [349, 231] width 61 height 35
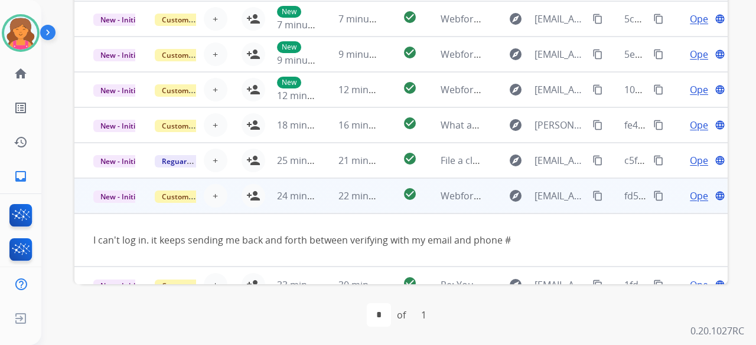
scroll to position [54, 0]
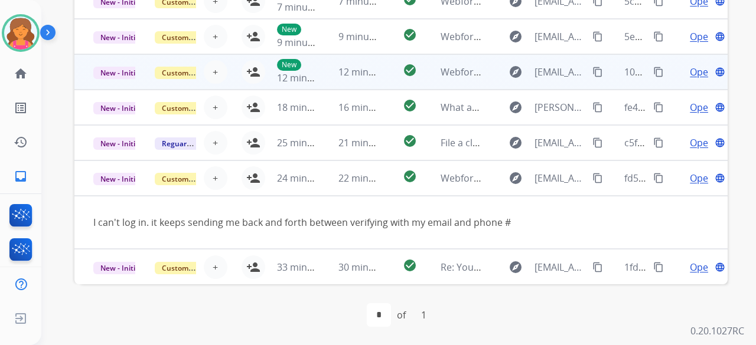
click at [328, 70] on td "12 minutes ago" at bounding box center [349, 71] width 61 height 35
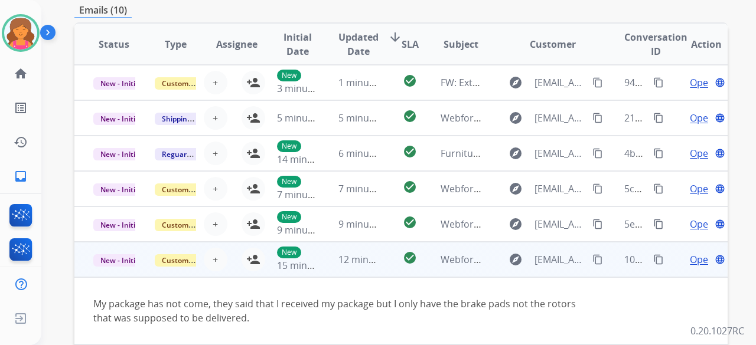
scroll to position [262, 0]
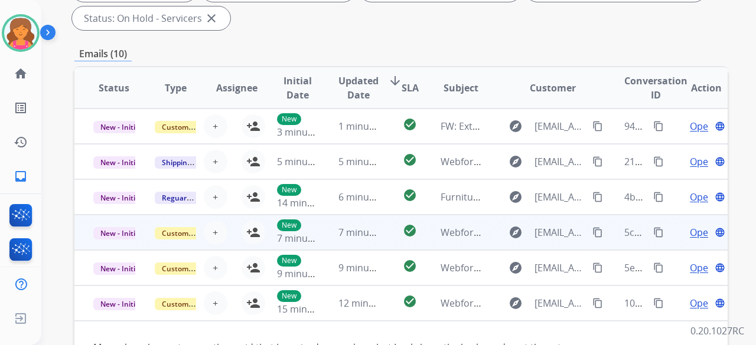
click at [380, 237] on td "check_circle" at bounding box center [400, 232] width 41 height 35
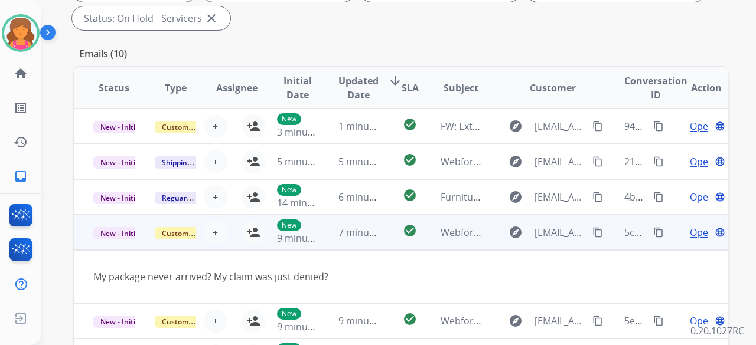
scroll to position [54, 0]
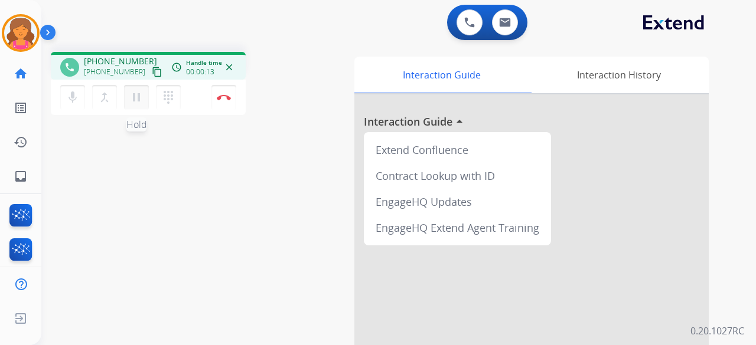
click at [132, 101] on button "pause Hold" at bounding box center [136, 97] width 25 height 25
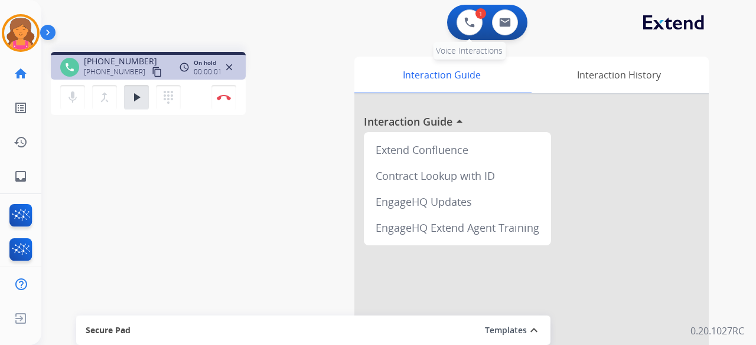
click at [476, 15] on div "1" at bounding box center [480, 13] width 11 height 11
click at [468, 25] on img at bounding box center [469, 22] width 11 height 11
click at [471, 26] on img at bounding box center [469, 22] width 11 height 11
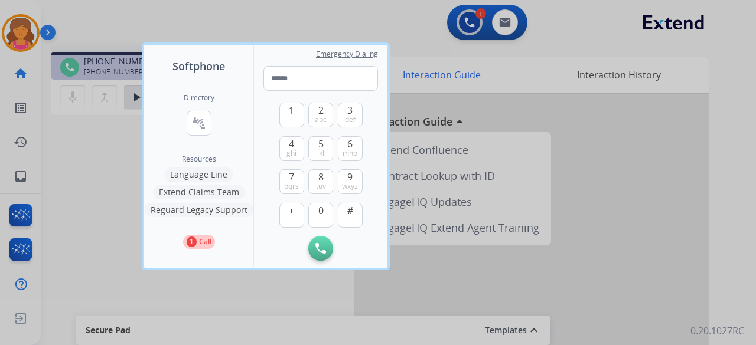
click at [216, 178] on button "Language Line" at bounding box center [198, 175] width 69 height 14
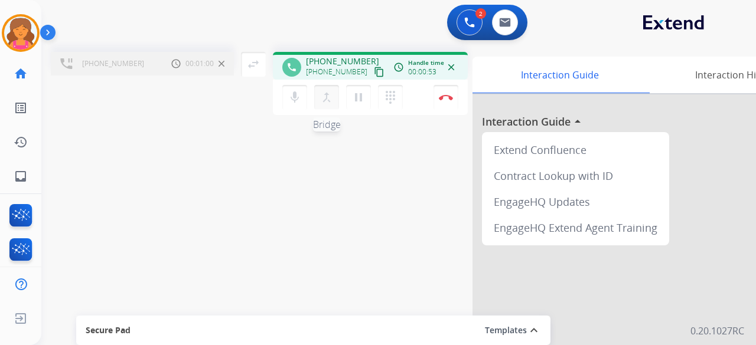
click at [329, 102] on mat-icon "merge_type" at bounding box center [326, 97] width 14 height 14
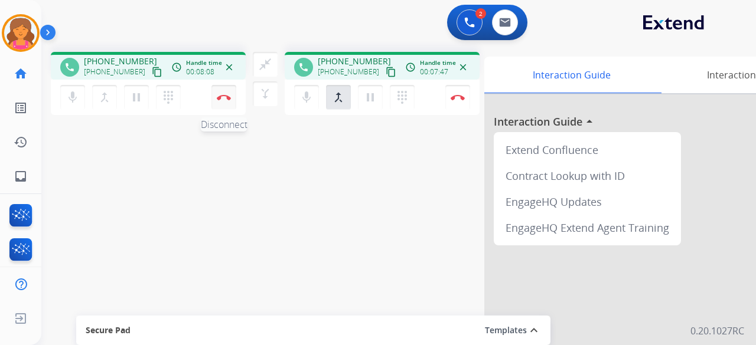
click at [225, 102] on button "Disconnect" at bounding box center [223, 97] width 25 height 25
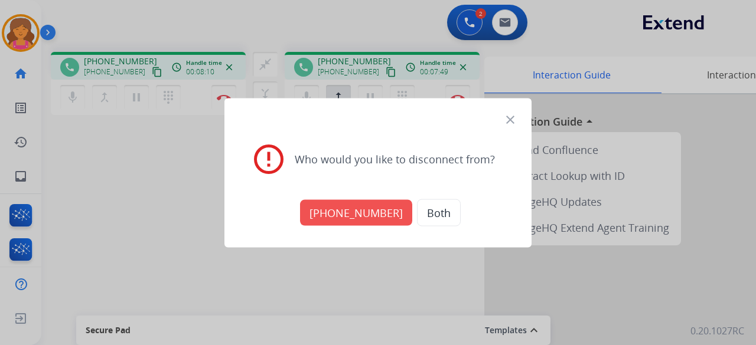
click at [371, 206] on button "+17866471196" at bounding box center [356, 213] width 112 height 26
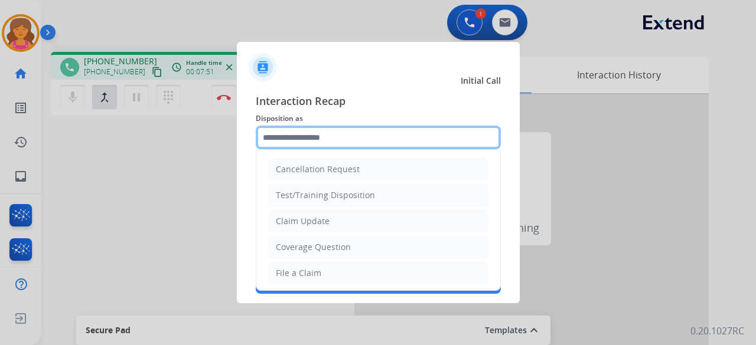
click at [344, 139] on input "text" at bounding box center [378, 138] width 245 height 24
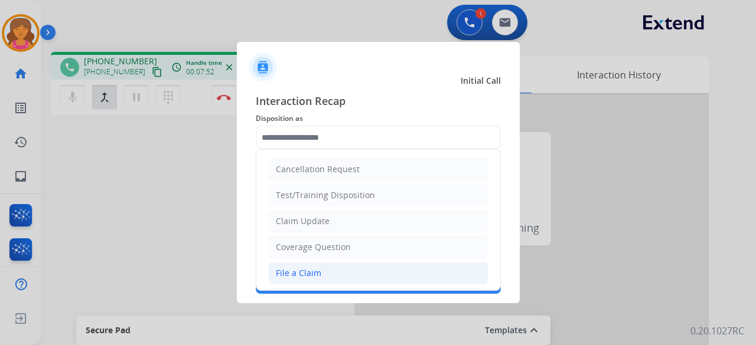
click at [301, 267] on div "File a Claim" at bounding box center [298, 273] width 45 height 12
type input "**********"
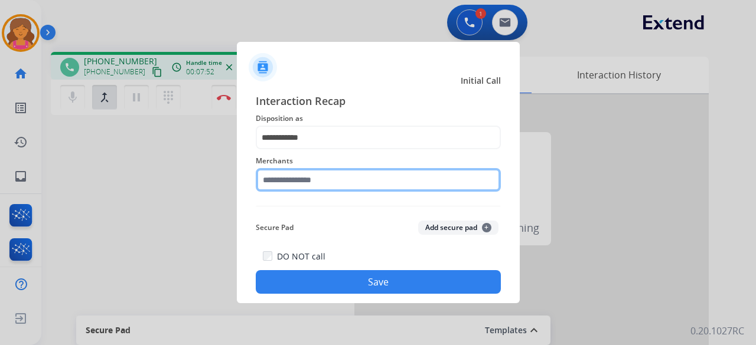
click at [298, 185] on input "text" at bounding box center [378, 180] width 245 height 24
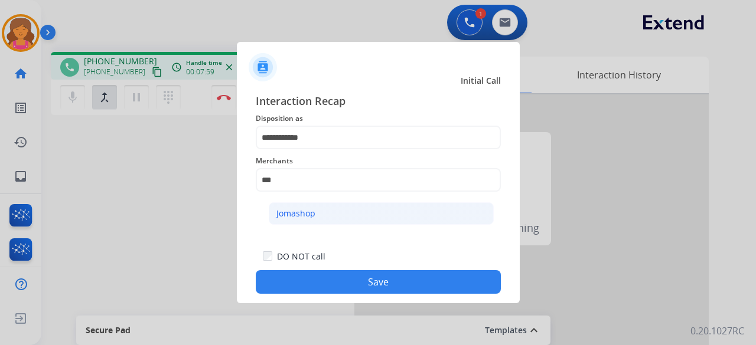
click at [360, 221] on li "Jomashop" at bounding box center [381, 214] width 225 height 22
type input "********"
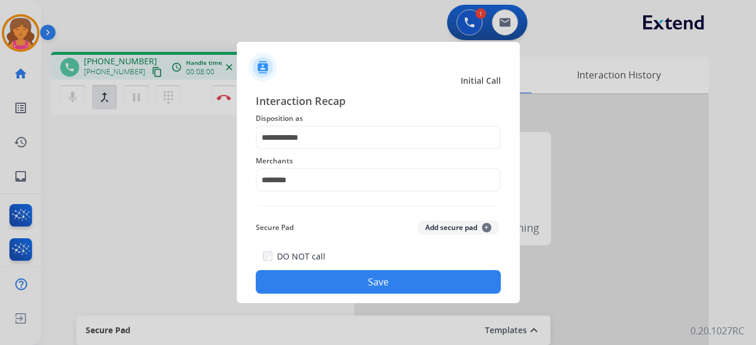
click at [381, 282] on button "Save" at bounding box center [378, 282] width 245 height 24
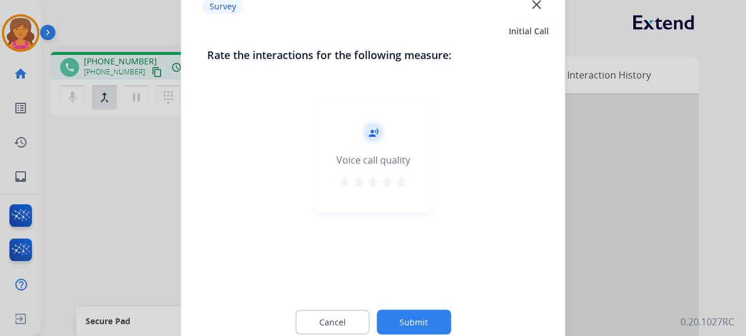
click at [398, 184] on mat-icon "star" at bounding box center [401, 182] width 14 height 14
click at [420, 322] on button "Submit" at bounding box center [414, 321] width 74 height 25
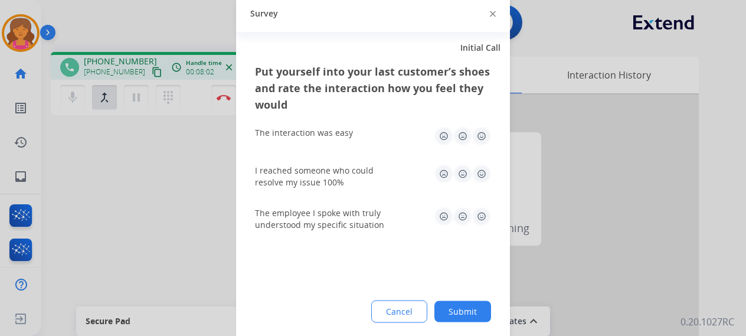
click at [481, 132] on img at bounding box center [481, 135] width 19 height 19
click at [482, 184] on div "I reached someone who could resolve my issue 100%" at bounding box center [373, 176] width 236 height 24
click at [479, 178] on img at bounding box center [481, 173] width 19 height 19
click at [482, 212] on img at bounding box center [481, 216] width 19 height 19
click at [462, 310] on button "Submit" at bounding box center [463, 311] width 57 height 21
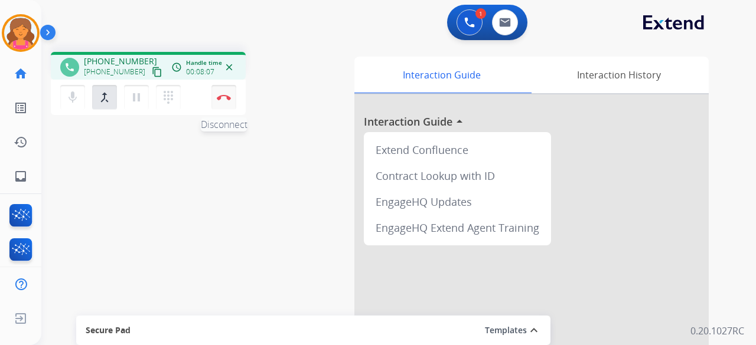
click at [218, 96] on img at bounding box center [224, 97] width 14 height 6
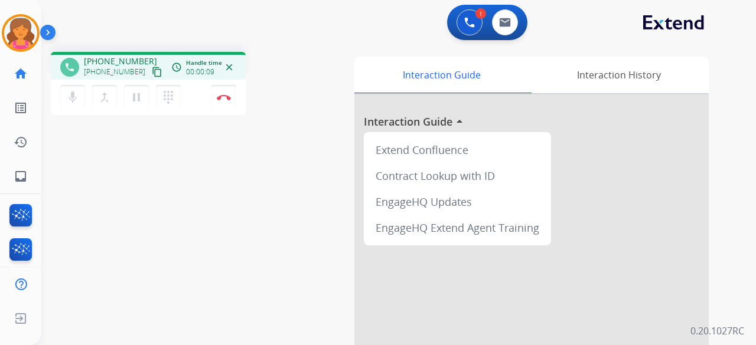
click at [152, 75] on mat-icon "content_copy" at bounding box center [157, 72] width 11 height 11
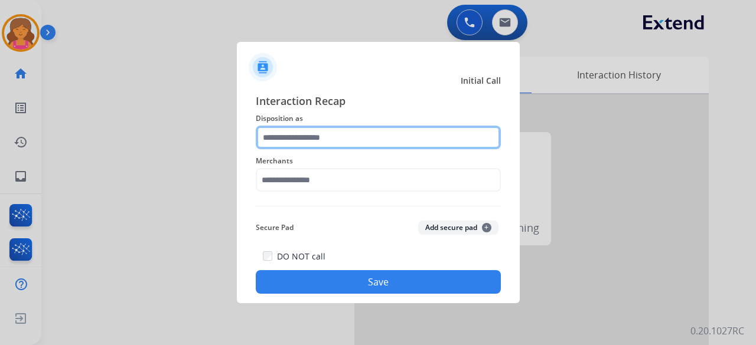
click at [364, 145] on input "text" at bounding box center [378, 138] width 245 height 24
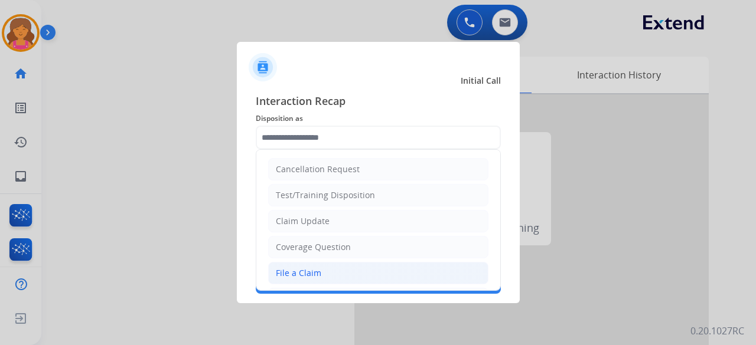
click at [321, 266] on li "File a Claim" at bounding box center [378, 273] width 220 height 22
type input "**********"
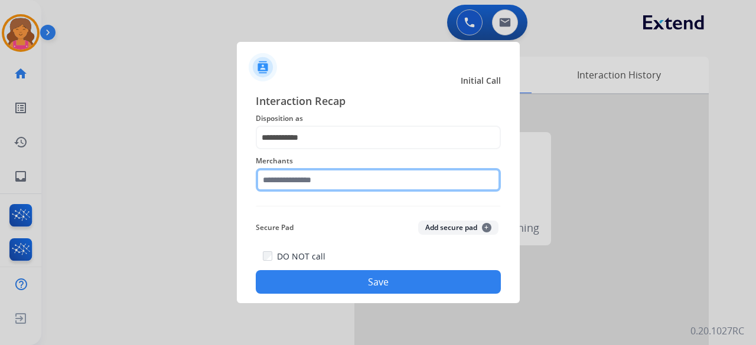
click at [311, 181] on input "text" at bounding box center [378, 180] width 245 height 24
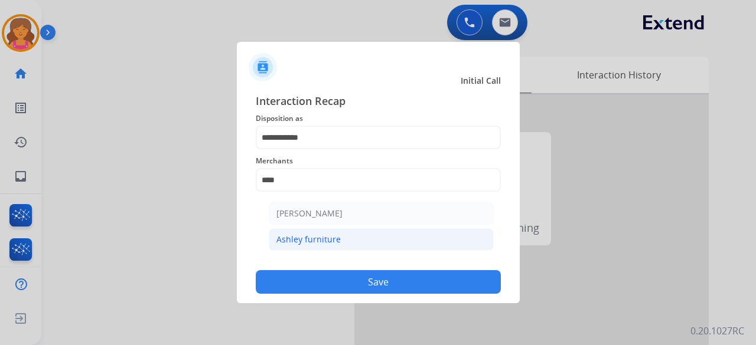
click at [299, 249] on li "Ashley furniture" at bounding box center [381, 240] width 225 height 22
type input "**********"
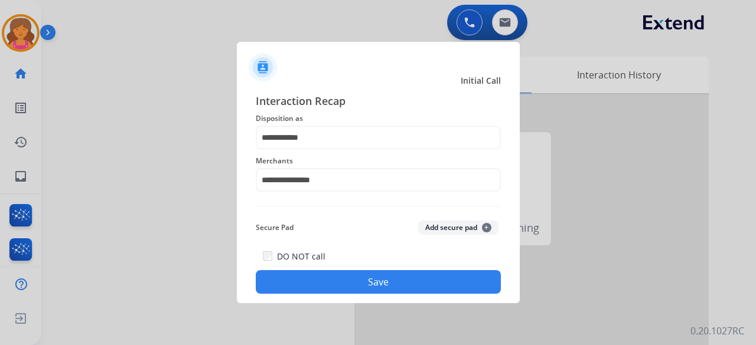
click at [322, 291] on button "Save" at bounding box center [378, 282] width 245 height 24
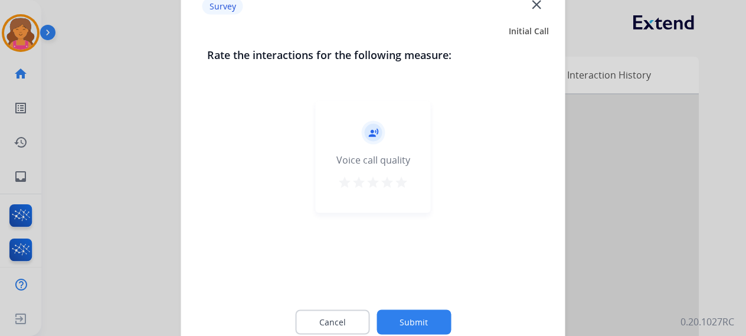
click at [403, 181] on mat-icon "star" at bounding box center [401, 182] width 14 height 14
click at [413, 316] on button "Submit" at bounding box center [414, 321] width 74 height 25
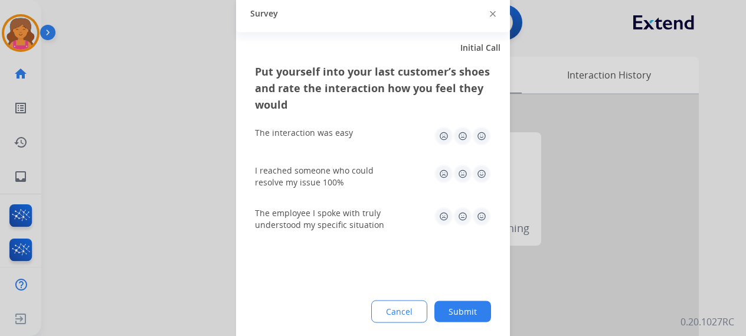
click at [487, 135] on img at bounding box center [481, 135] width 19 height 19
click at [485, 172] on img at bounding box center [481, 173] width 19 height 19
click at [484, 214] on img at bounding box center [481, 216] width 19 height 19
click at [478, 312] on button "Submit" at bounding box center [463, 311] width 57 height 21
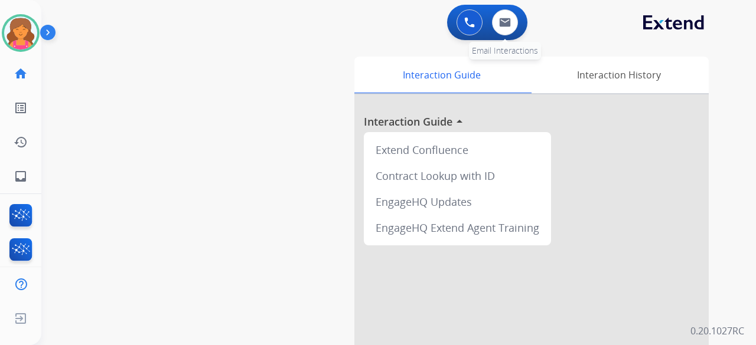
click at [492, 15] on div "0 Email Interactions" at bounding box center [504, 22] width 35 height 26
click at [499, 21] on img at bounding box center [505, 22] width 12 height 9
select select "**********"
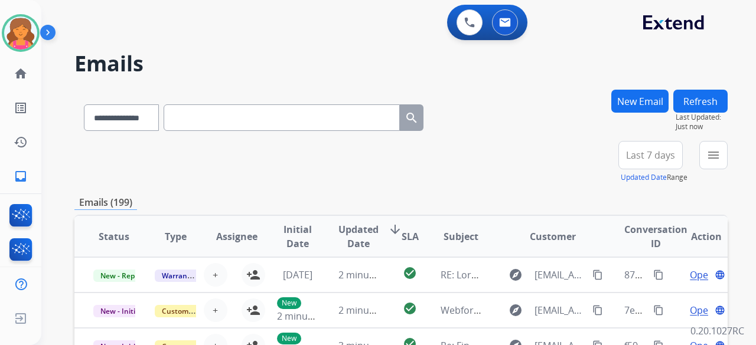
click at [632, 153] on span "Last 7 days" at bounding box center [650, 155] width 49 height 5
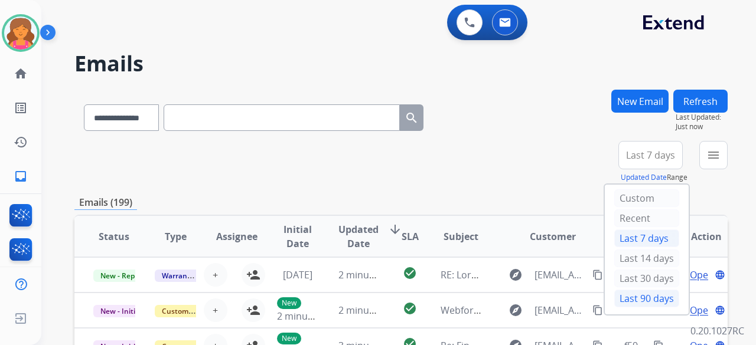
click at [628, 302] on div "Last 90 days" at bounding box center [646, 299] width 65 height 18
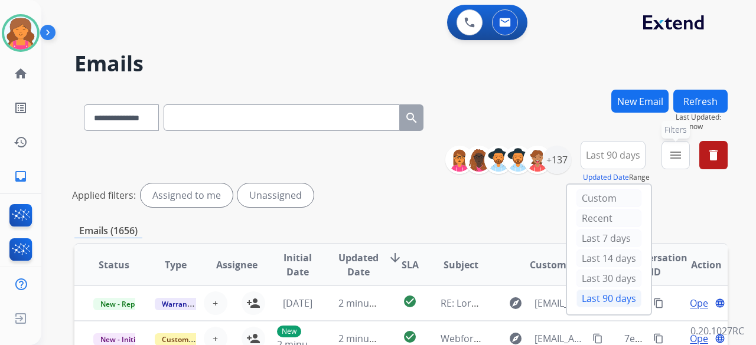
click at [668, 158] on button "menu Filters" at bounding box center [675, 155] width 28 height 28
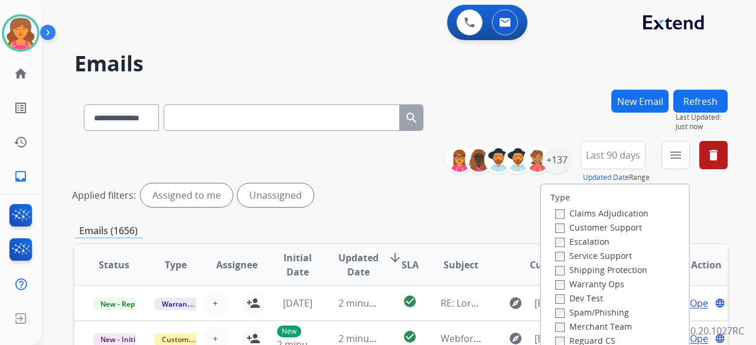
click at [606, 230] on label "Customer Support" at bounding box center [598, 227] width 87 height 11
click at [594, 267] on label "Shipping Protection" at bounding box center [601, 270] width 92 height 11
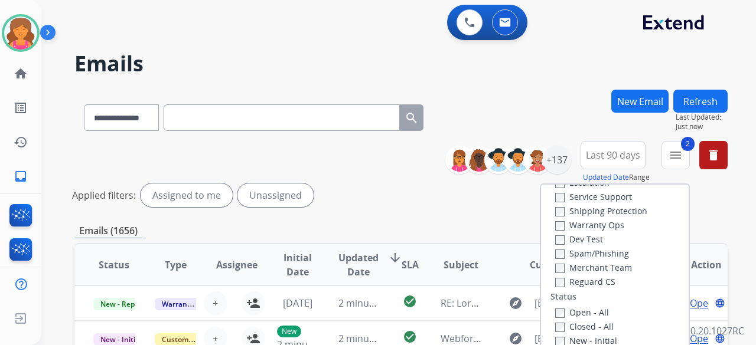
click at [568, 281] on label "Reguard CS" at bounding box center [585, 281] width 60 height 11
click at [557, 312] on label "Open - All" at bounding box center [582, 312] width 54 height 11
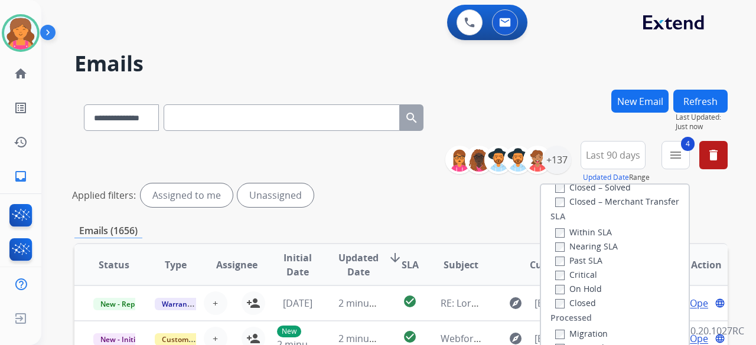
scroll to position [177, 0]
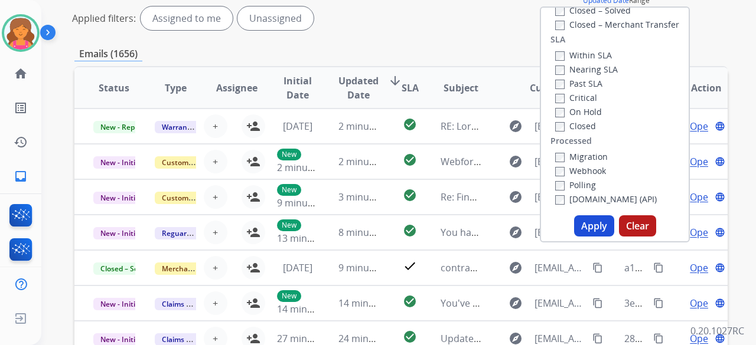
click at [593, 231] on button "Apply" at bounding box center [594, 226] width 40 height 21
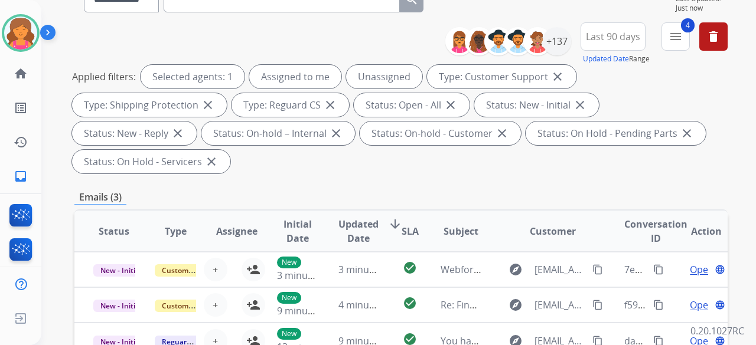
scroll to position [118, 0]
click at [551, 32] on div "+137" at bounding box center [557, 42] width 28 height 28
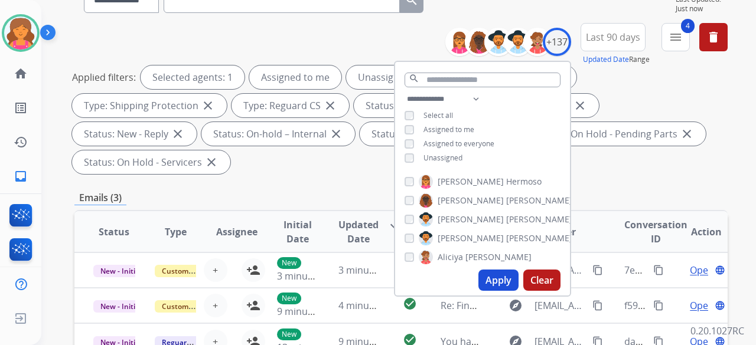
click at [402, 158] on div "**********" at bounding box center [482, 130] width 175 height 76
click at [510, 279] on button "Apply" at bounding box center [498, 280] width 40 height 21
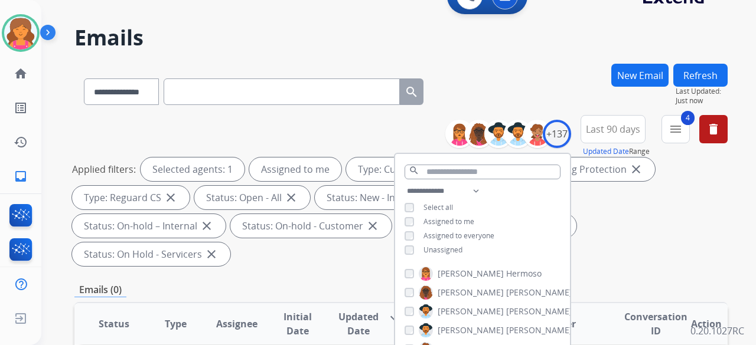
scroll to position [0, 0]
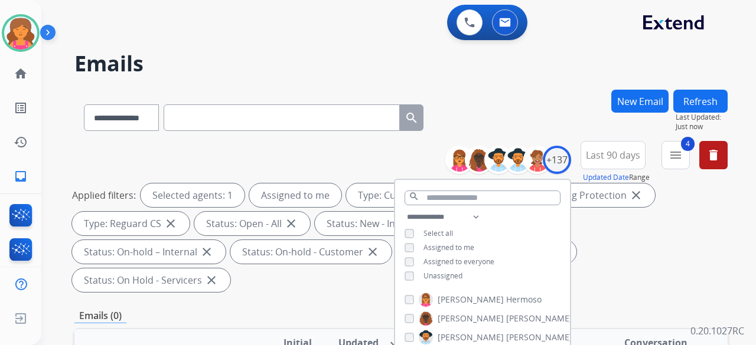
click at [314, 161] on div "**********" at bounding box center [400, 219] width 653 height 156
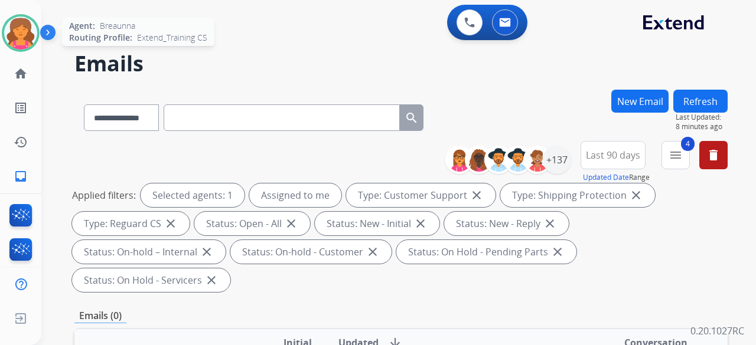
click at [14, 27] on img at bounding box center [20, 33] width 33 height 33
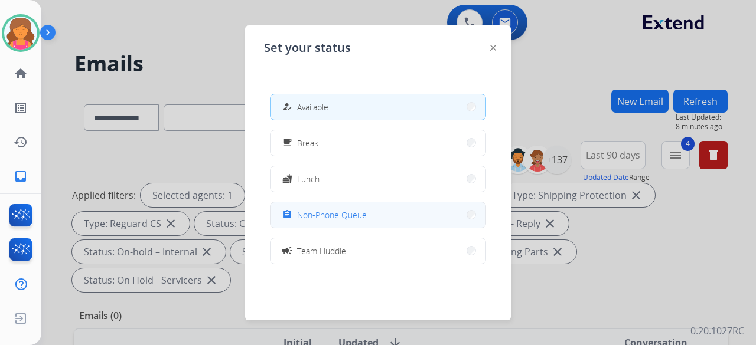
click at [338, 213] on span "Non-Phone Queue" at bounding box center [332, 215] width 70 height 12
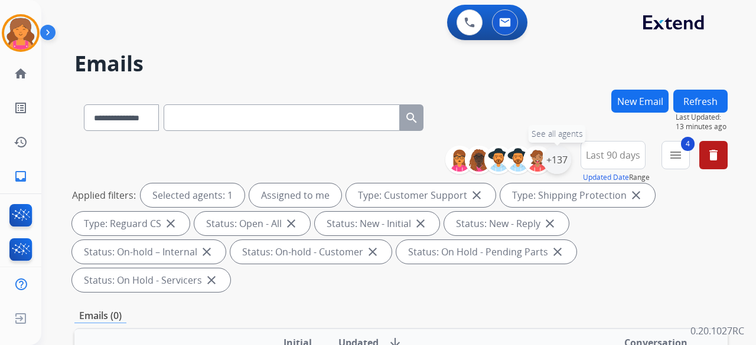
click at [558, 158] on div "+137" at bounding box center [557, 160] width 28 height 28
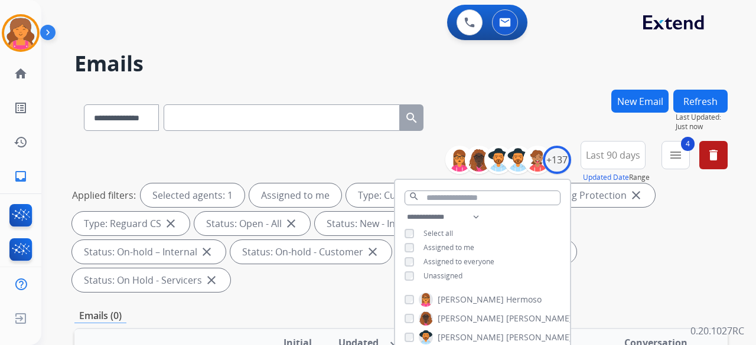
click at [622, 105] on button "New Email" at bounding box center [639, 101] width 57 height 23
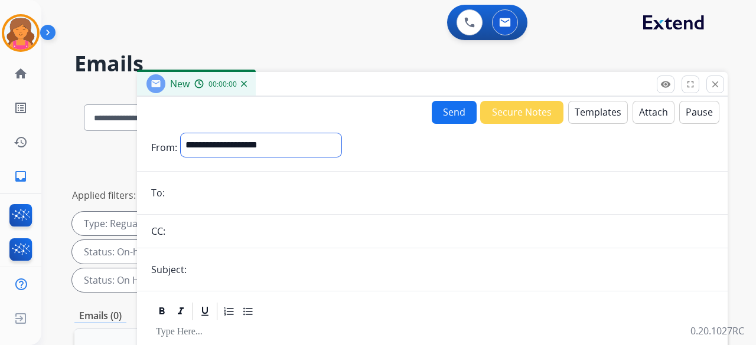
click at [216, 135] on select "**********" at bounding box center [261, 145] width 161 height 24
select select "**********"
click at [181, 133] on select "**********" at bounding box center [261, 145] width 161 height 24
drag, startPoint x: 185, startPoint y: 198, endPoint x: 215, endPoint y: 188, distance: 31.6
click at [185, 198] on input "email" at bounding box center [440, 194] width 545 height 24
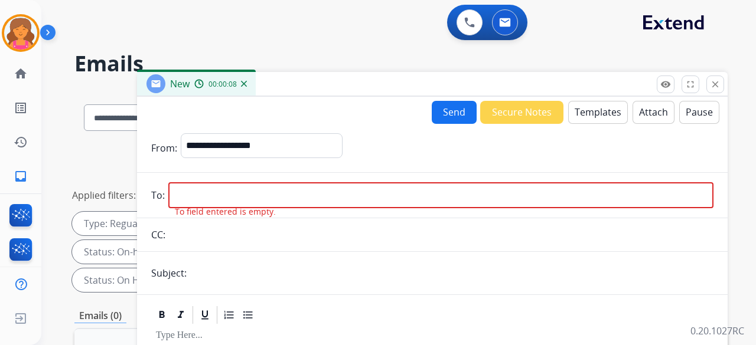
click at [217, 191] on input "email" at bounding box center [440, 195] width 545 height 26
paste input "**********"
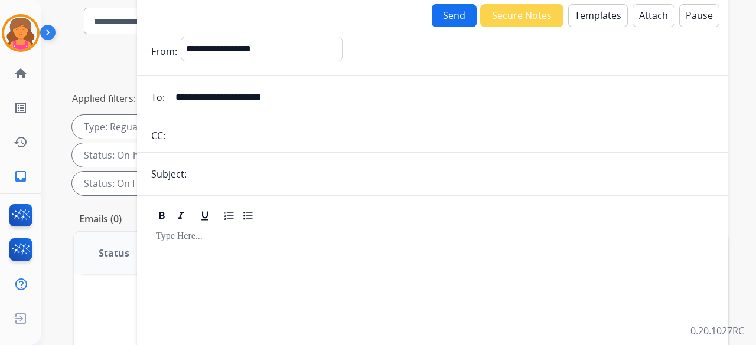
scroll to position [177, 0]
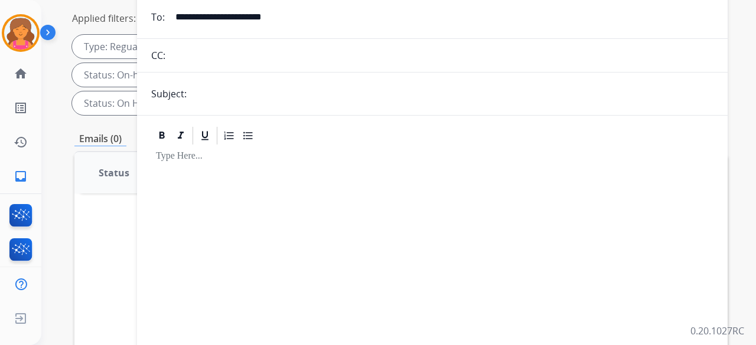
type input "**********"
click at [227, 89] on input "text" at bounding box center [451, 94] width 523 height 24
type input "**********"
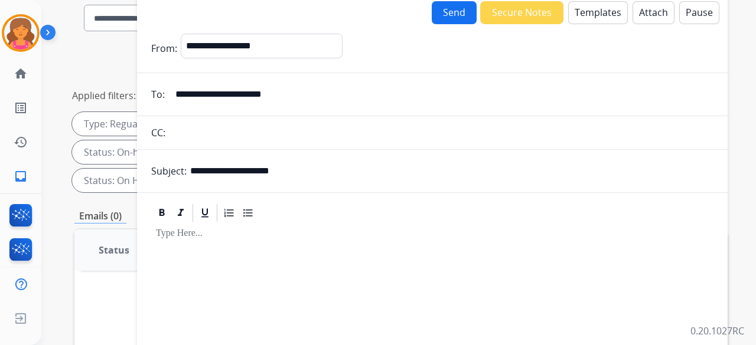
scroll to position [0, 0]
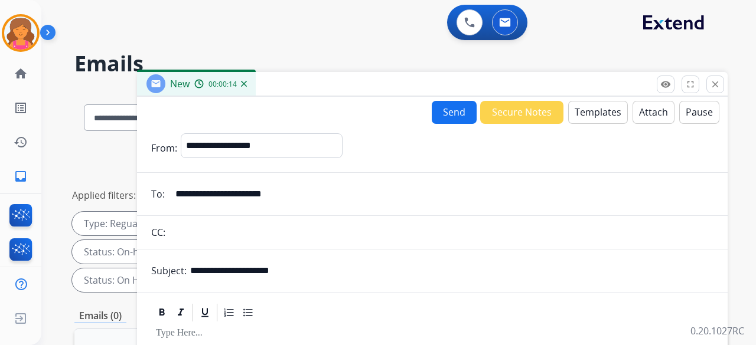
click at [568, 118] on button "Templates" at bounding box center [598, 112] width 60 height 23
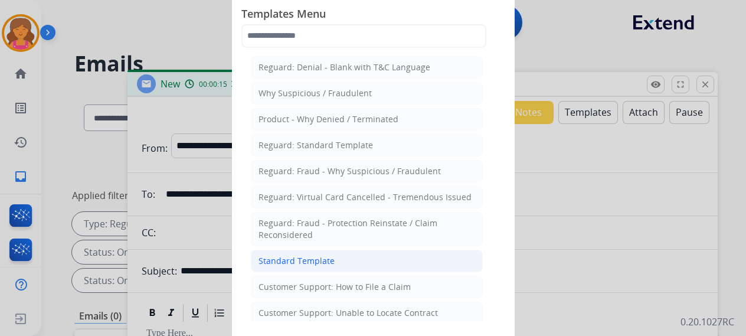
click at [307, 256] on div "Standard Template" at bounding box center [297, 261] width 76 height 12
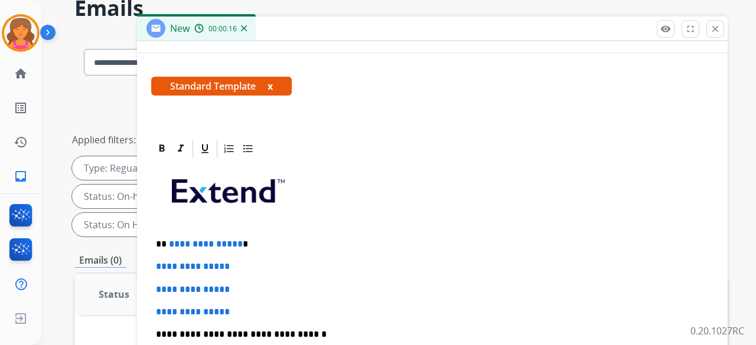
scroll to position [118, 0]
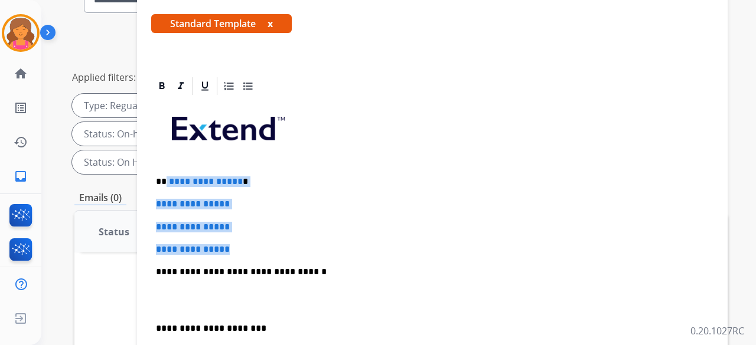
drag, startPoint x: 239, startPoint y: 229, endPoint x: 166, endPoint y: 150, distance: 107.0
click at [166, 150] on div "**********" at bounding box center [432, 300] width 562 height 406
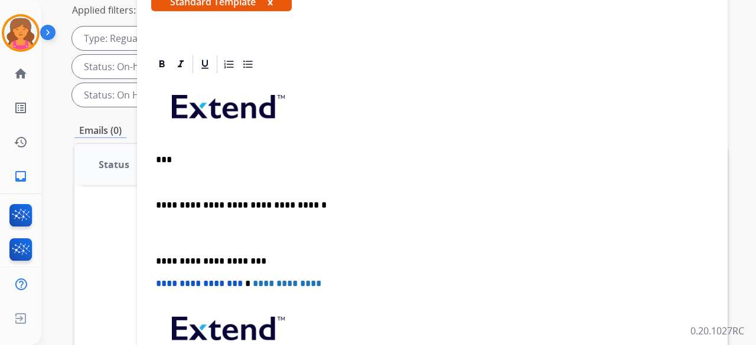
scroll to position [163, 0]
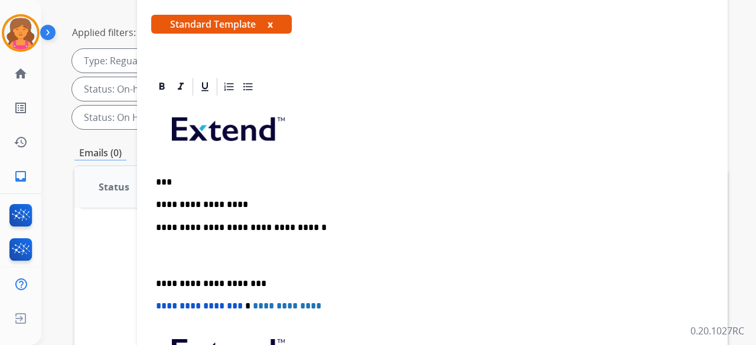
click at [246, 200] on p "**********" at bounding box center [427, 205] width 543 height 11
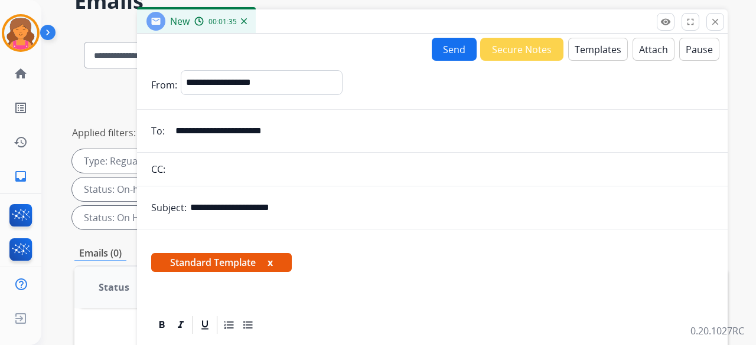
scroll to position [0, 0]
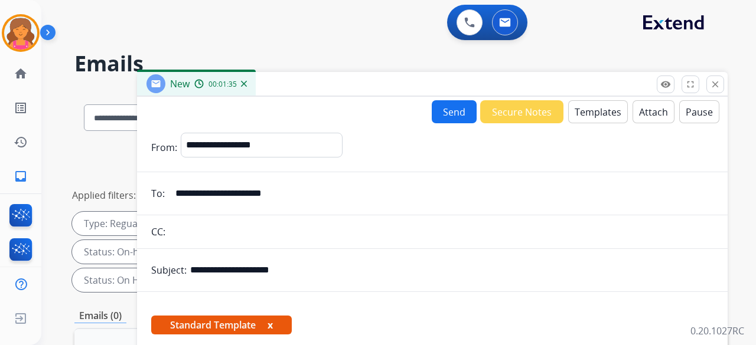
click at [454, 113] on button "Send" at bounding box center [454, 111] width 45 height 23
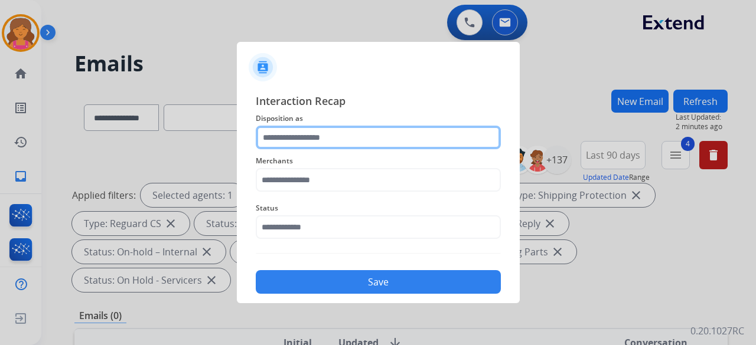
click at [285, 136] on input "text" at bounding box center [378, 138] width 245 height 24
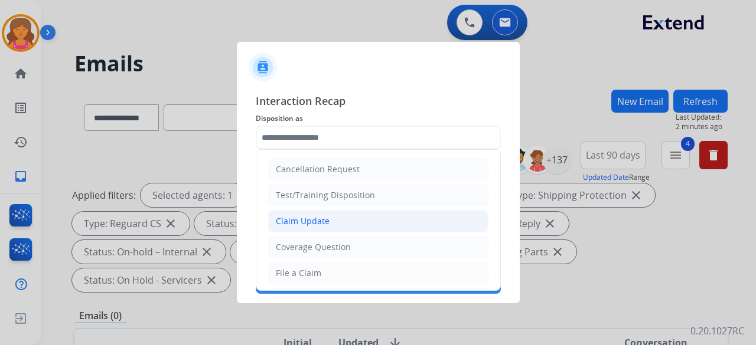
click at [296, 220] on div "Claim Update" at bounding box center [303, 222] width 54 height 12
type input "**********"
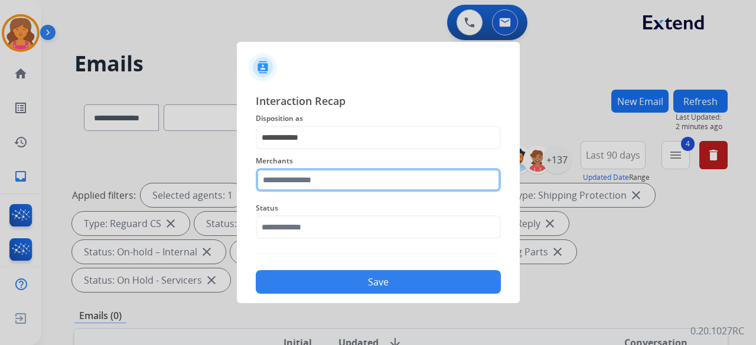
click at [299, 184] on input "text" at bounding box center [378, 180] width 245 height 24
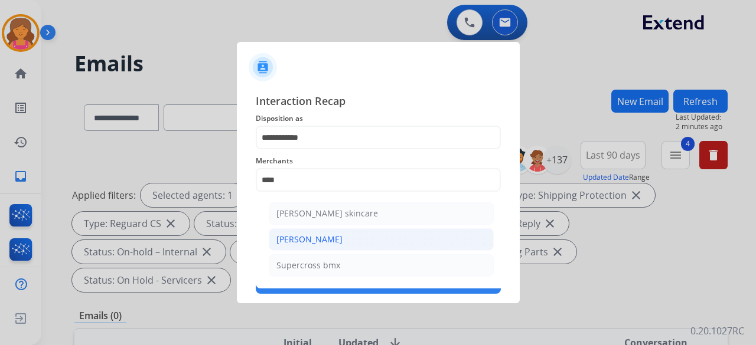
click at [302, 230] on li "[PERSON_NAME]" at bounding box center [381, 240] width 225 height 22
type input "**********"
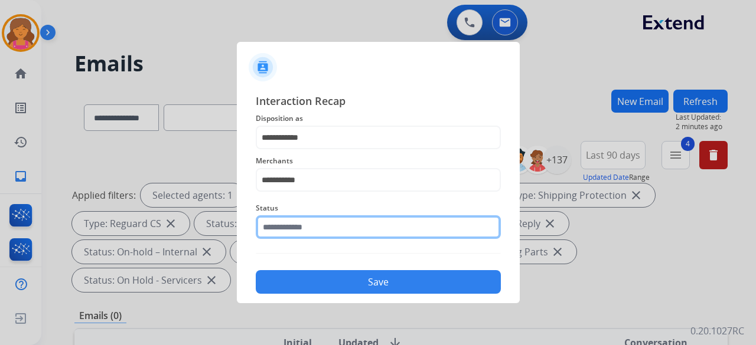
click at [299, 221] on input "text" at bounding box center [378, 228] width 245 height 24
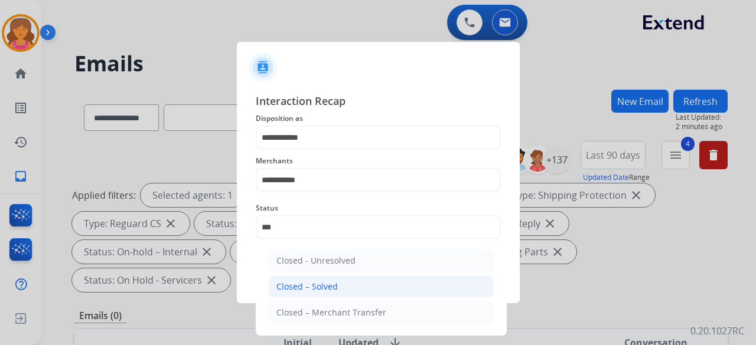
click at [302, 278] on li "Closed – Solved" at bounding box center [381, 287] width 225 height 22
type input "**********"
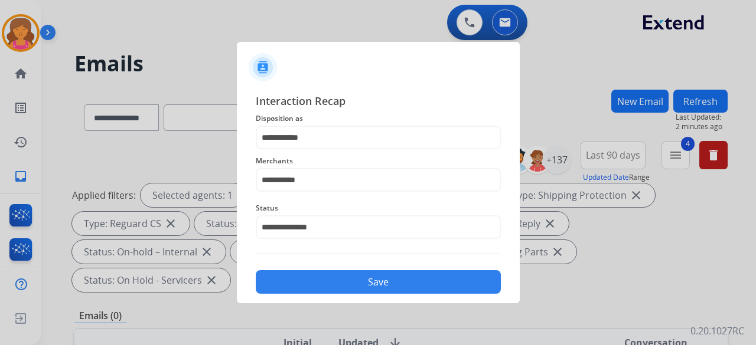
click at [302, 278] on button "Save" at bounding box center [378, 282] width 245 height 24
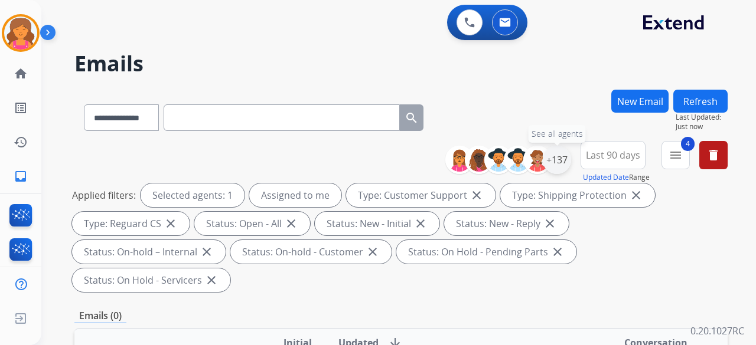
click at [564, 154] on div "+137" at bounding box center [557, 160] width 28 height 28
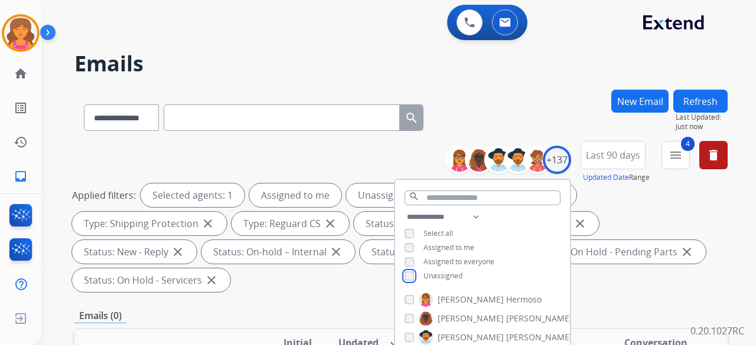
scroll to position [177, 0]
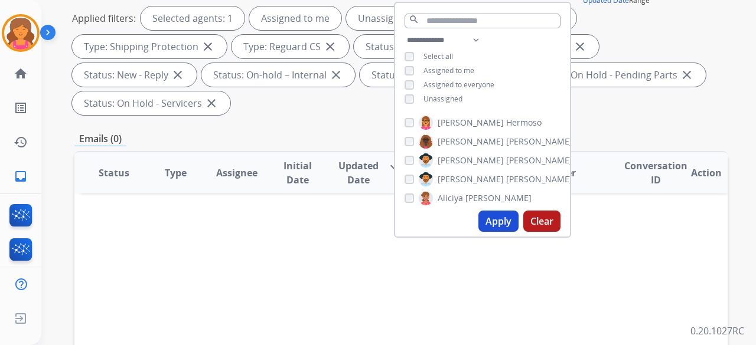
click at [491, 226] on button "Apply" at bounding box center [498, 221] width 40 height 21
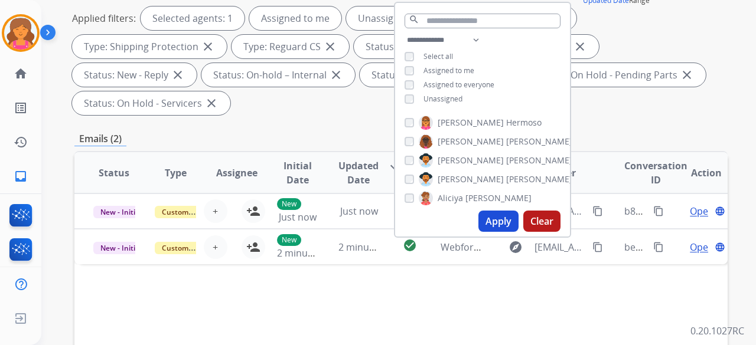
scroll to position [0, 0]
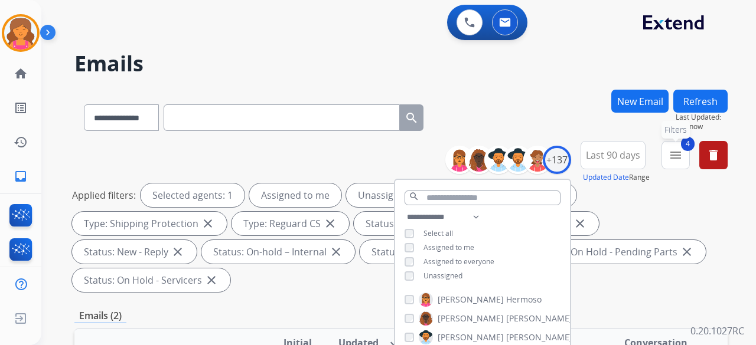
click at [677, 154] on mat-icon "menu" at bounding box center [675, 155] width 14 height 14
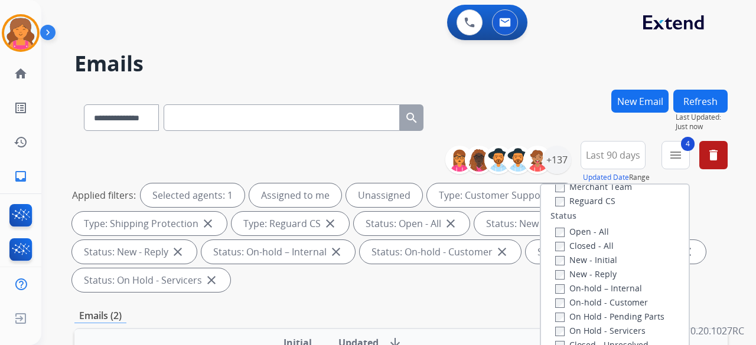
scroll to position [135, 0]
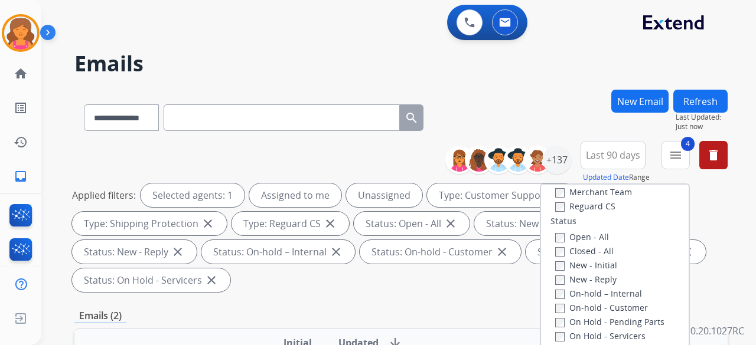
click at [559, 255] on label "Closed - All" at bounding box center [584, 251] width 58 height 11
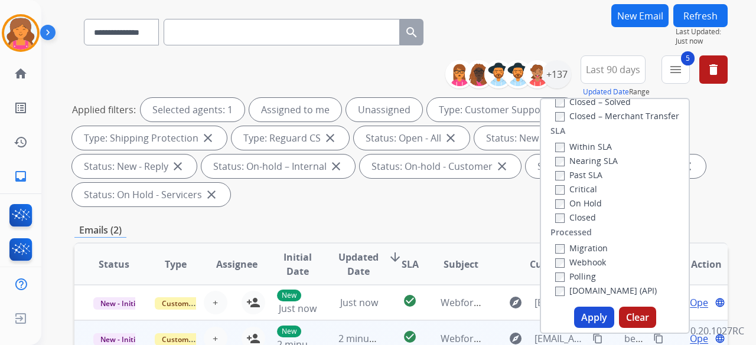
scroll to position [177, 0]
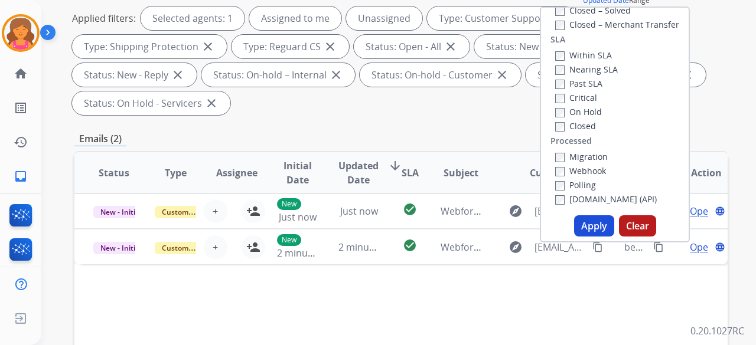
click at [598, 228] on button "Apply" at bounding box center [594, 226] width 40 height 21
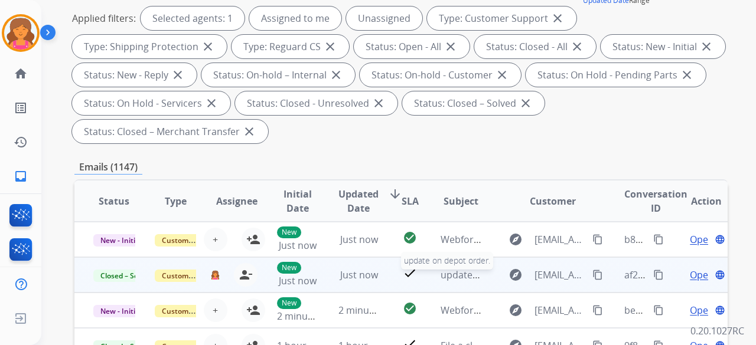
click at [473, 272] on span "update on depot order." at bounding box center [493, 275] width 105 height 13
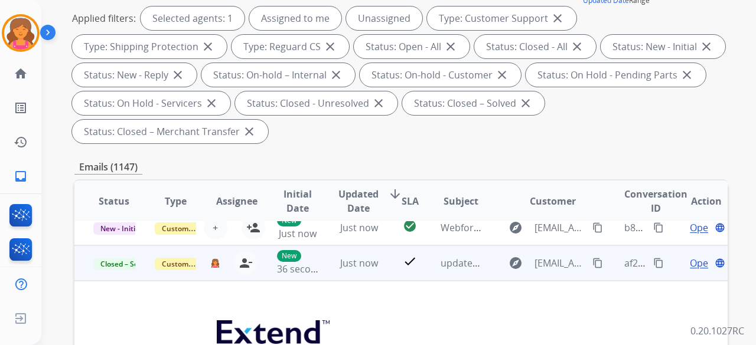
scroll to position [0, 0]
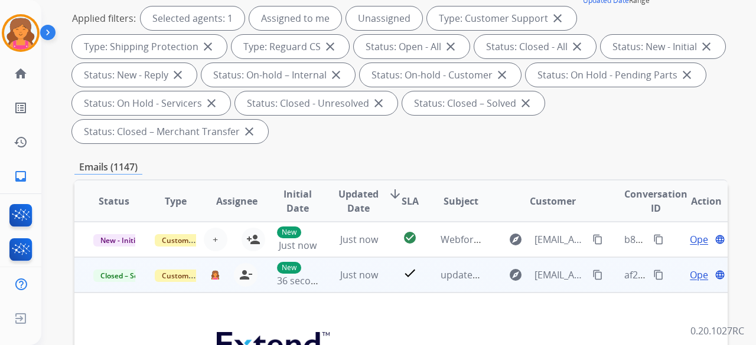
click at [655, 278] on button "content_copy" at bounding box center [658, 275] width 14 height 14
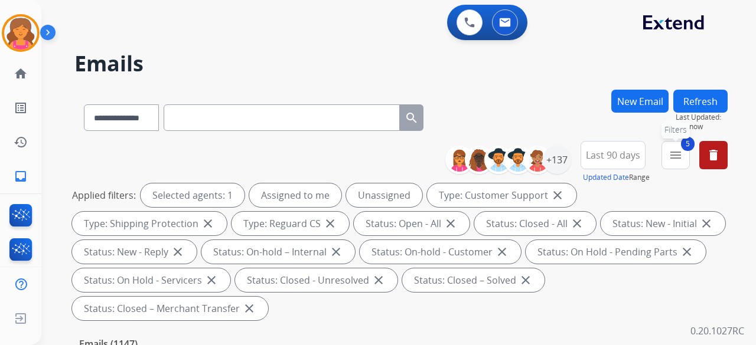
click at [683, 147] on span "5" at bounding box center [688, 144] width 14 height 14
click at [668, 147] on button "5 menu Filters" at bounding box center [675, 155] width 28 height 28
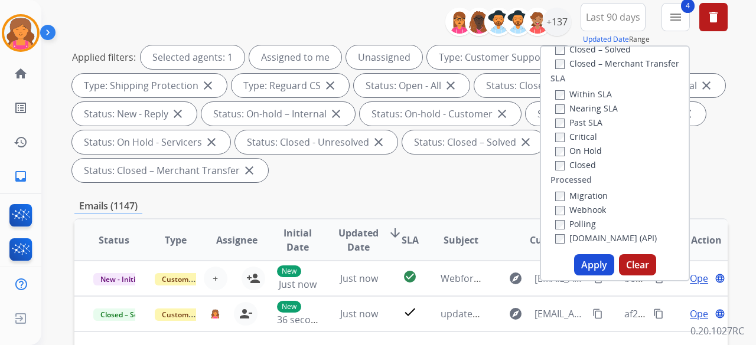
scroll to position [177, 0]
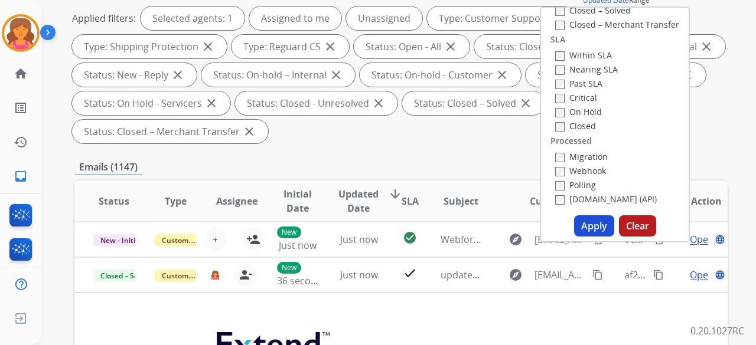
click at [582, 231] on button "Apply" at bounding box center [594, 226] width 40 height 21
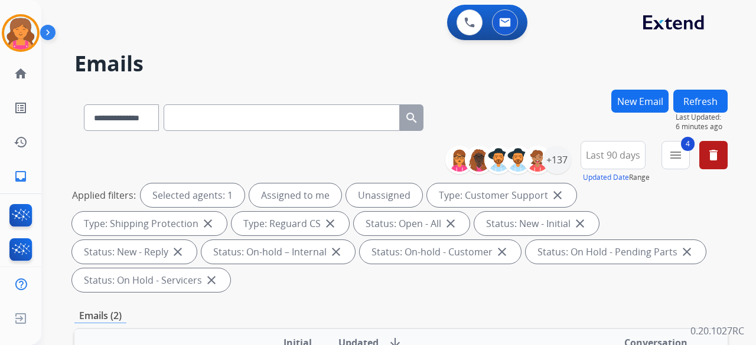
click at [646, 105] on button "New Email" at bounding box center [639, 101] width 57 height 23
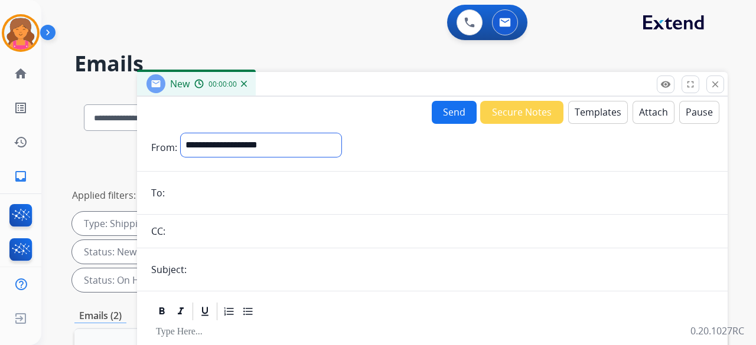
click at [235, 140] on select "**********" at bounding box center [261, 145] width 161 height 24
select select "**********"
click at [181, 133] on select "**********" at bounding box center [261, 145] width 161 height 24
paste input "**********"
type input "**********"
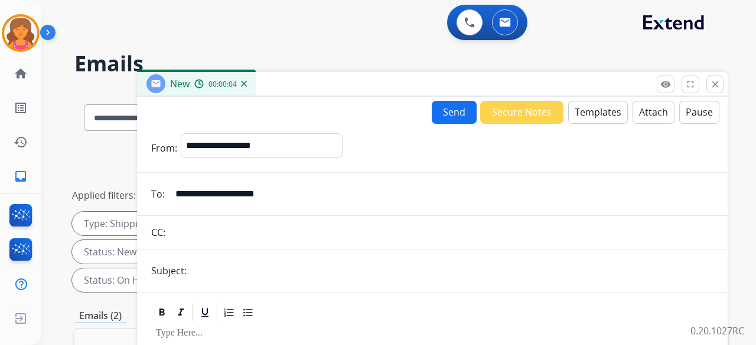
click at [235, 270] on input "text" at bounding box center [451, 271] width 523 height 24
type input "**********"
click at [578, 109] on button "Templates" at bounding box center [598, 112] width 60 height 23
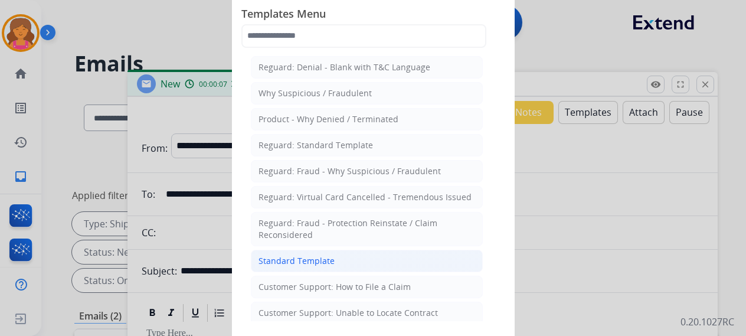
click at [267, 251] on li "Standard Template" at bounding box center [367, 261] width 232 height 22
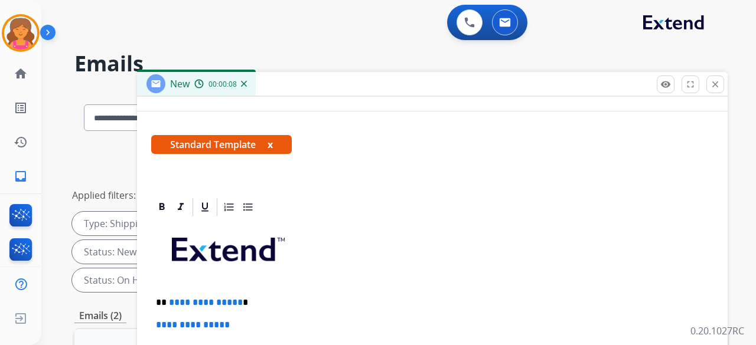
scroll to position [118, 0]
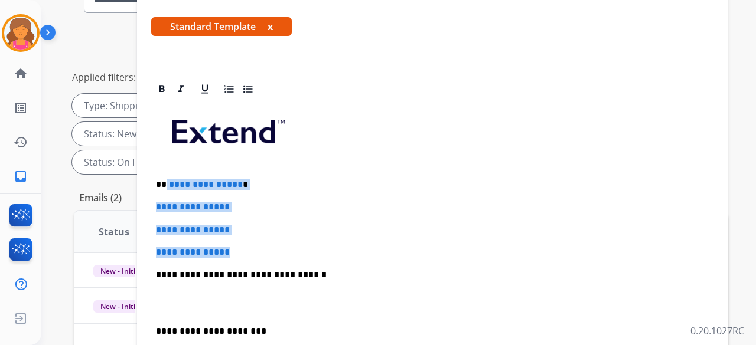
drag, startPoint x: 243, startPoint y: 255, endPoint x: 166, endPoint y: 174, distance: 111.5
click at [166, 174] on div "**********" at bounding box center [432, 303] width 562 height 406
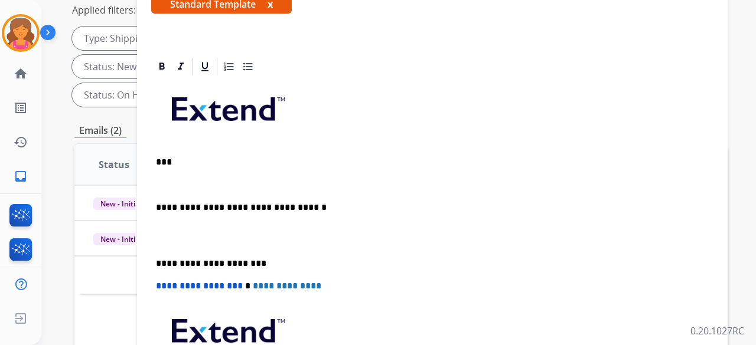
scroll to position [163, 0]
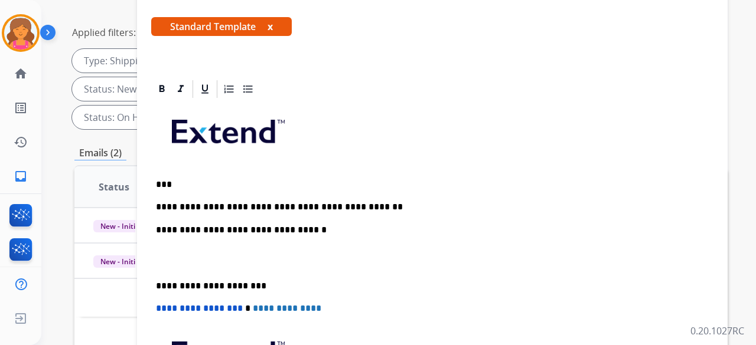
click at [380, 210] on p "**********" at bounding box center [427, 207] width 543 height 11
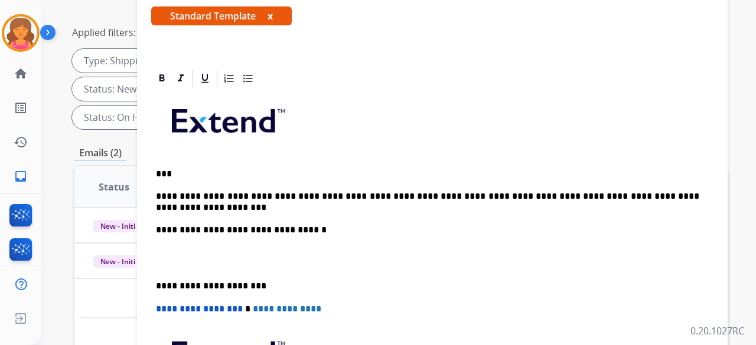
scroll to position [152, 0]
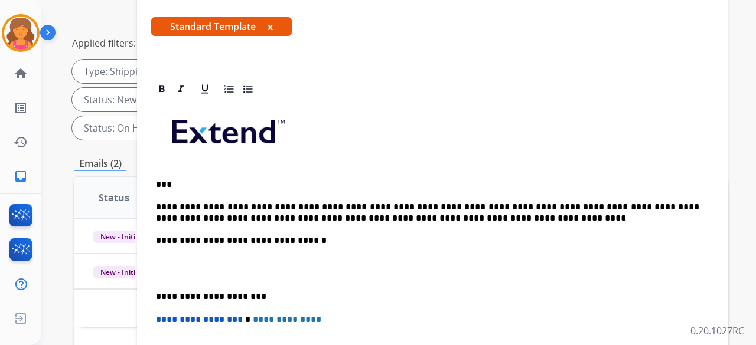
click at [533, 204] on p "**********" at bounding box center [427, 213] width 543 height 22
click at [536, 213] on p "**********" at bounding box center [427, 213] width 543 height 22
click at [535, 208] on p "**********" at bounding box center [427, 213] width 543 height 22
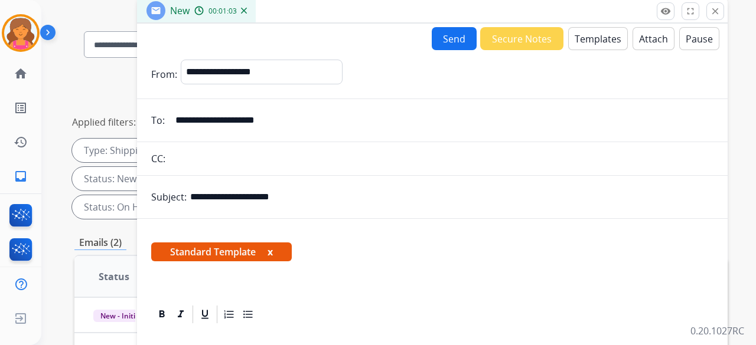
scroll to position [0, 0]
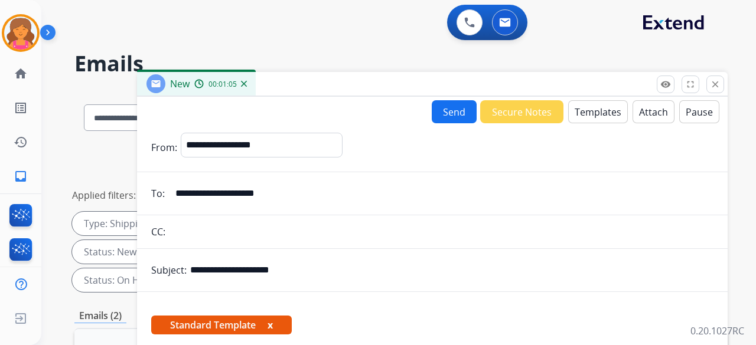
click at [432, 112] on button "Send" at bounding box center [454, 111] width 45 height 23
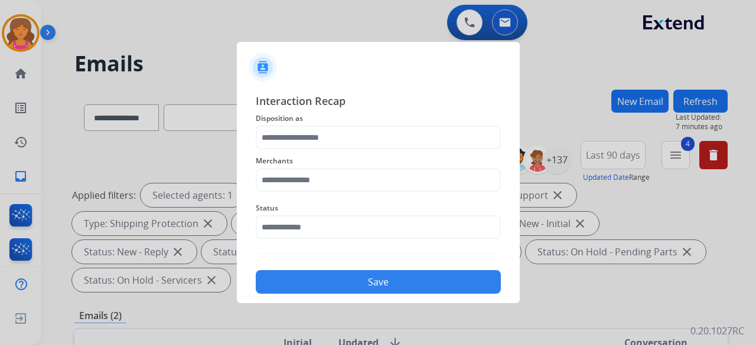
click at [290, 151] on div "Merchants" at bounding box center [378, 172] width 245 height 47
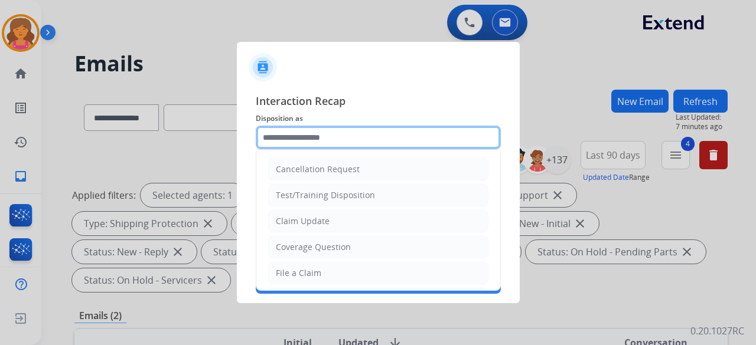
click at [291, 145] on input "text" at bounding box center [378, 138] width 245 height 24
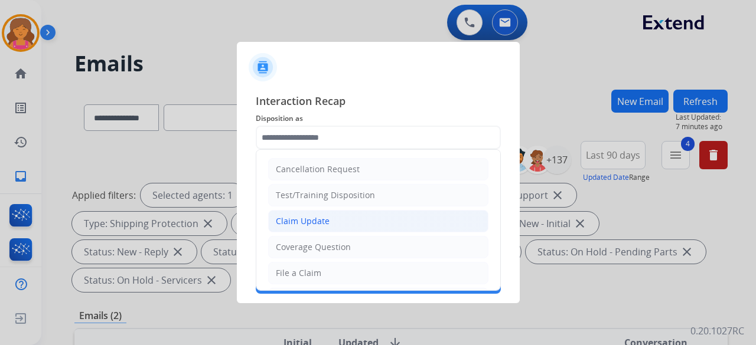
click at [302, 221] on div "Claim Update" at bounding box center [303, 222] width 54 height 12
type input "**********"
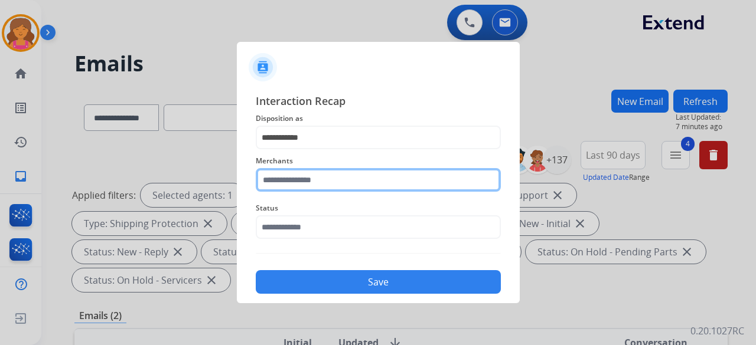
click at [296, 182] on input "text" at bounding box center [378, 180] width 245 height 24
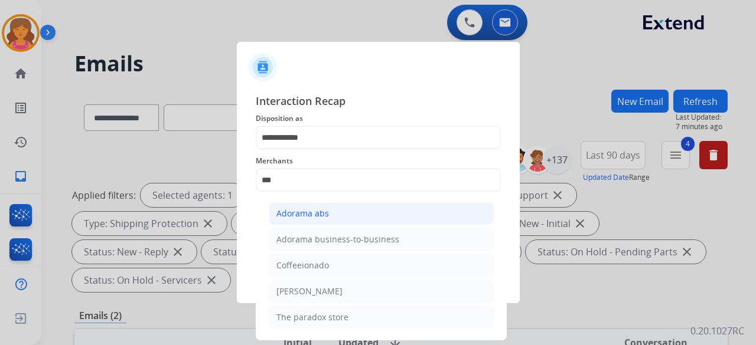
click at [295, 211] on div "Adorama abs" at bounding box center [302, 214] width 53 height 12
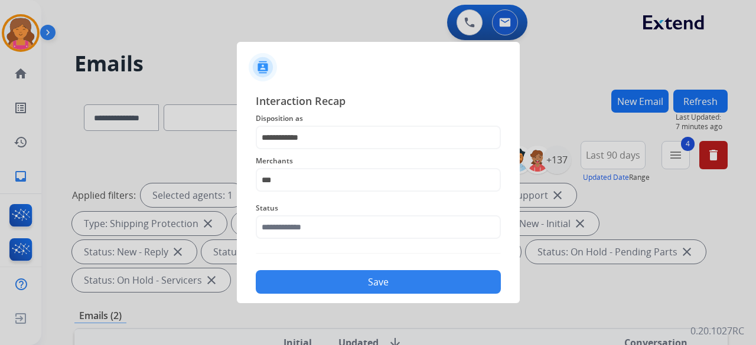
type input "**********"
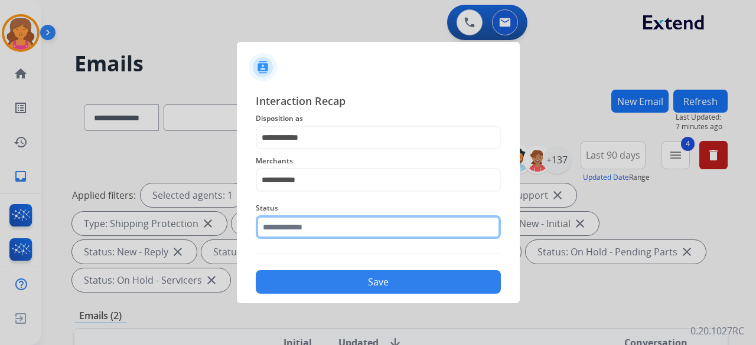
click at [291, 226] on input "text" at bounding box center [378, 228] width 245 height 24
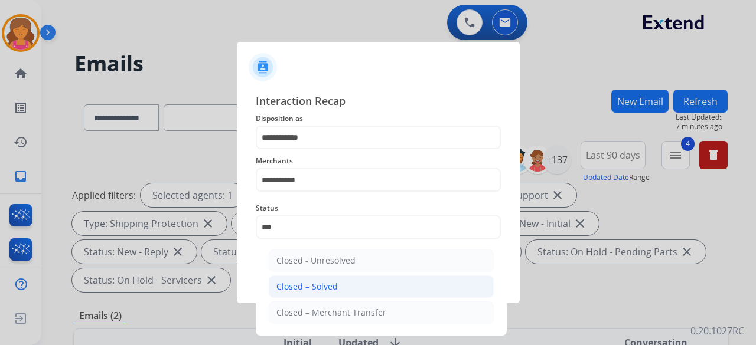
click at [337, 291] on li "Closed – Solved" at bounding box center [381, 287] width 225 height 22
type input "**********"
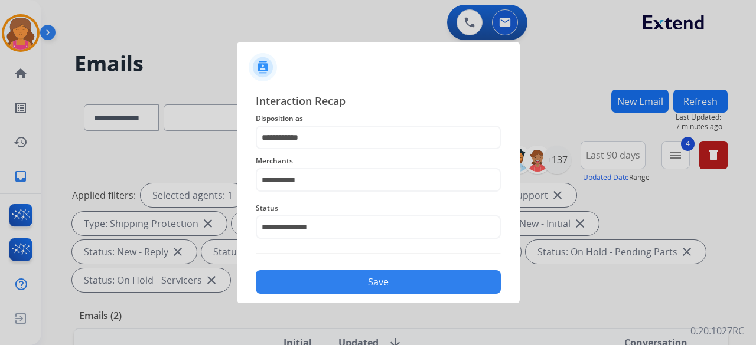
click at [337, 291] on button "Save" at bounding box center [378, 282] width 245 height 24
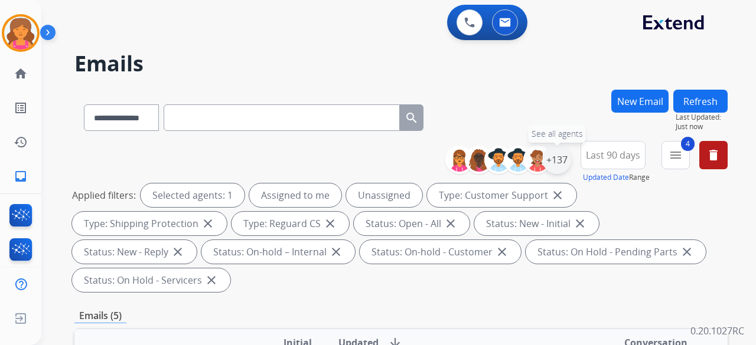
click at [565, 158] on div "+137" at bounding box center [557, 160] width 28 height 28
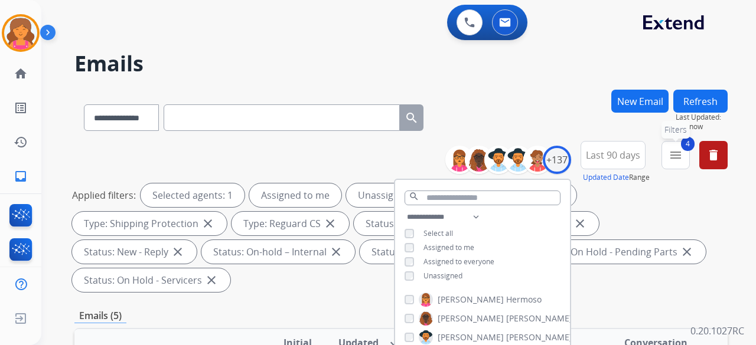
click at [683, 156] on button "4 menu Filters" at bounding box center [675, 155] width 28 height 28
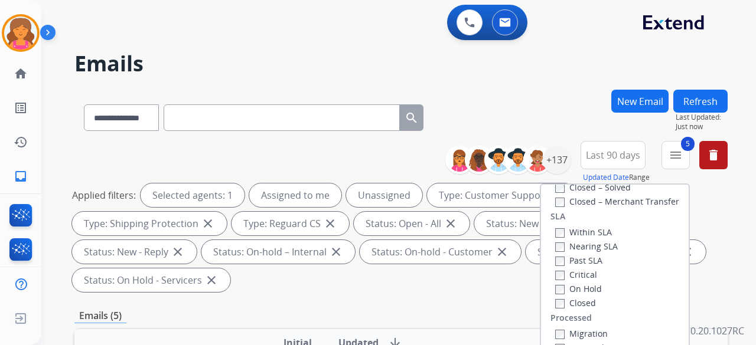
scroll to position [118, 0]
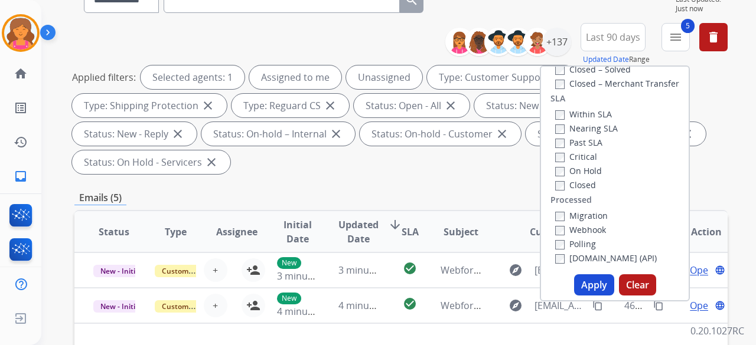
click at [588, 280] on button "Apply" at bounding box center [594, 285] width 40 height 21
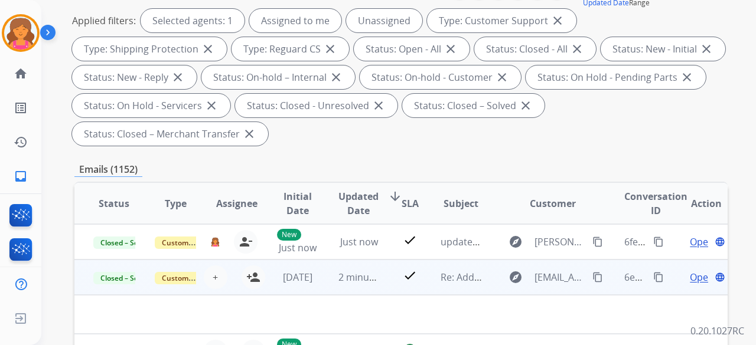
scroll to position [177, 0]
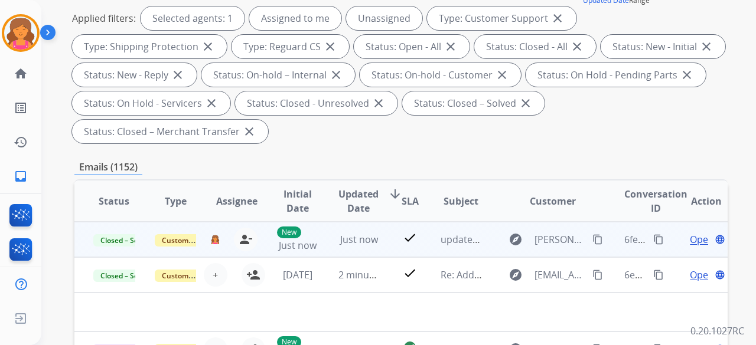
click at [642, 236] on div "6fe2ea1d-c33a-4e30-8df8-5ef5a6cf30af content_copy" at bounding box center [645, 239] width 42 height 33
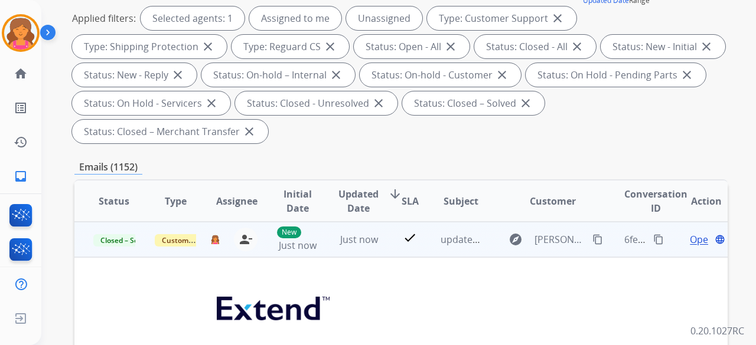
click at [653, 237] on mat-icon "content_copy" at bounding box center [658, 239] width 11 height 11
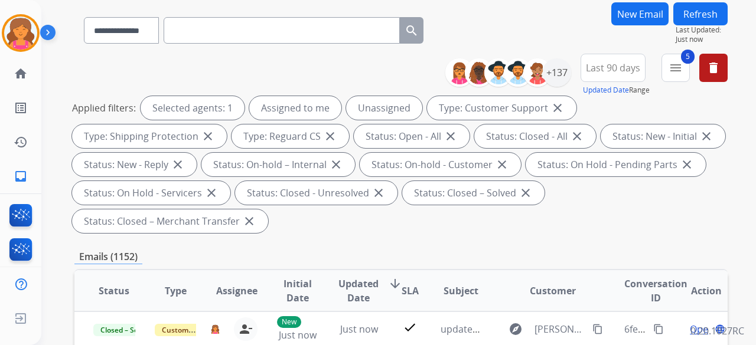
scroll to position [0, 0]
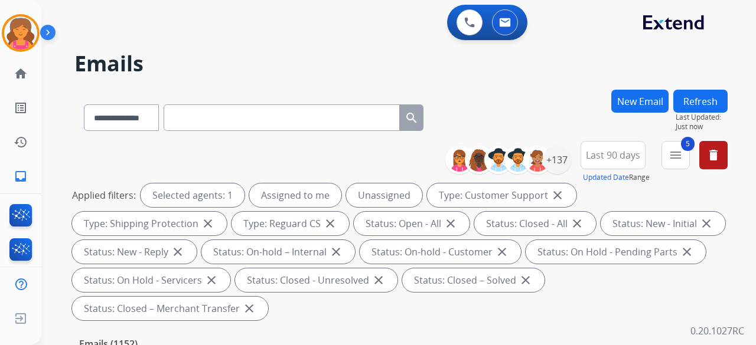
click at [624, 93] on button "New Email" at bounding box center [639, 101] width 57 height 23
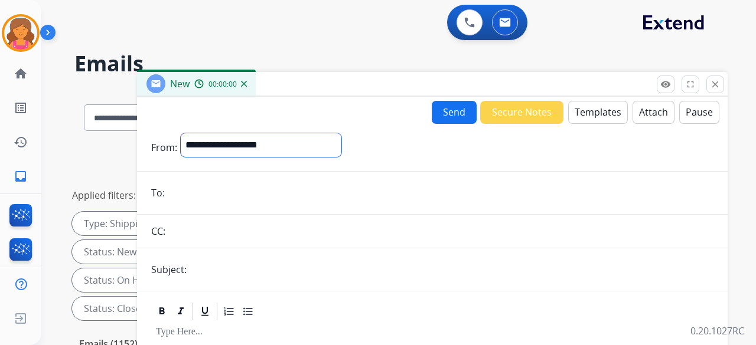
click at [315, 134] on select "**********" at bounding box center [261, 145] width 161 height 24
select select "**********"
click at [181, 133] on select "**********" at bounding box center [261, 145] width 161 height 24
click at [208, 195] on input "email" at bounding box center [440, 194] width 545 height 24
paste input "**********"
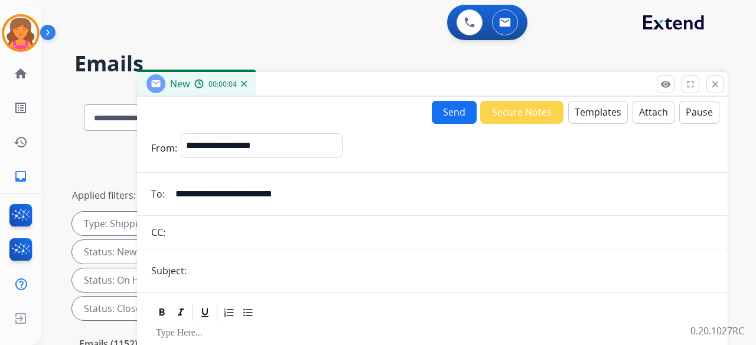
type input "**********"
click at [231, 267] on input "text" at bounding box center [451, 271] width 523 height 24
type input "**********"
click at [606, 112] on button "Templates" at bounding box center [598, 112] width 60 height 23
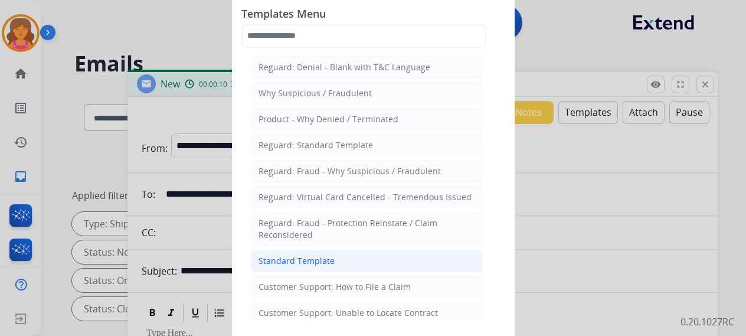
click at [363, 252] on li "Standard Template" at bounding box center [367, 261] width 232 height 22
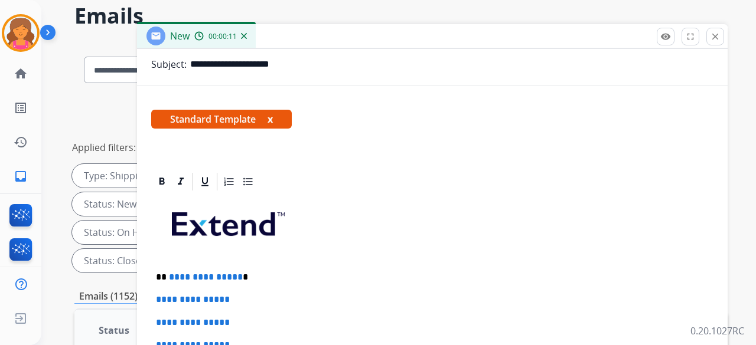
scroll to position [177, 0]
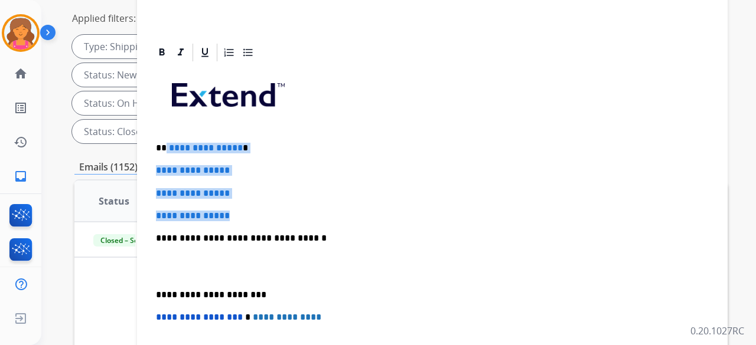
drag, startPoint x: 241, startPoint y: 211, endPoint x: 165, endPoint y: 139, distance: 104.4
click at [165, 139] on div "**********" at bounding box center [432, 266] width 562 height 406
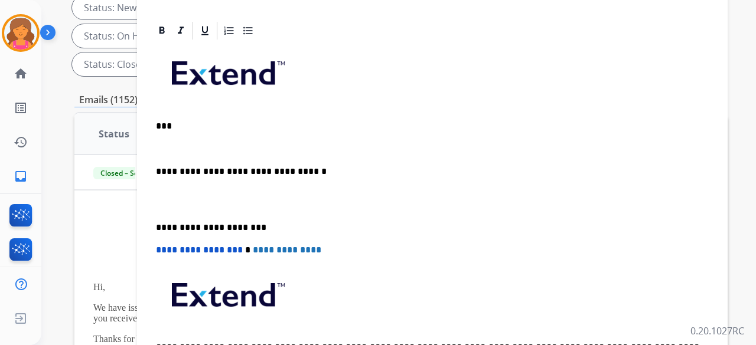
scroll to position [222, 0]
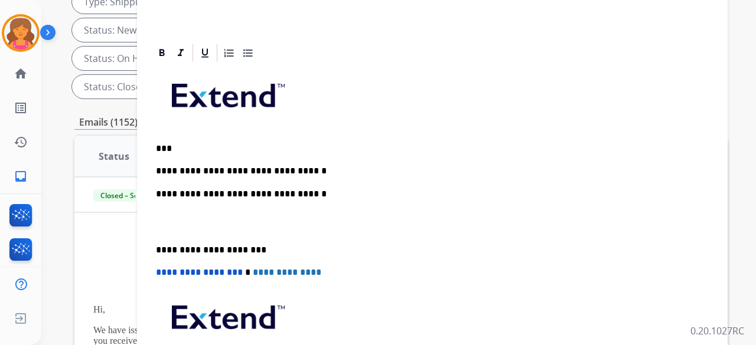
click at [309, 167] on p "**********" at bounding box center [427, 171] width 543 height 11
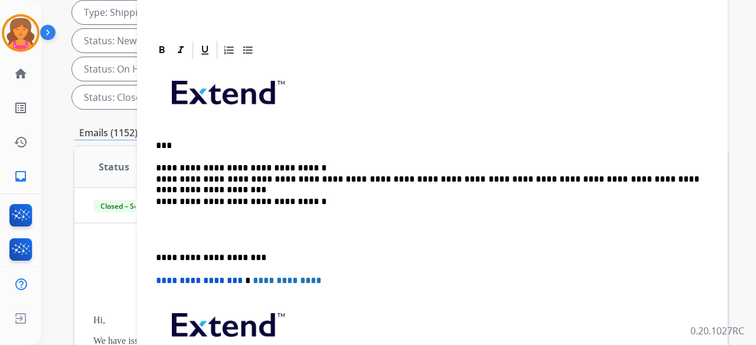
scroll to position [201, 0]
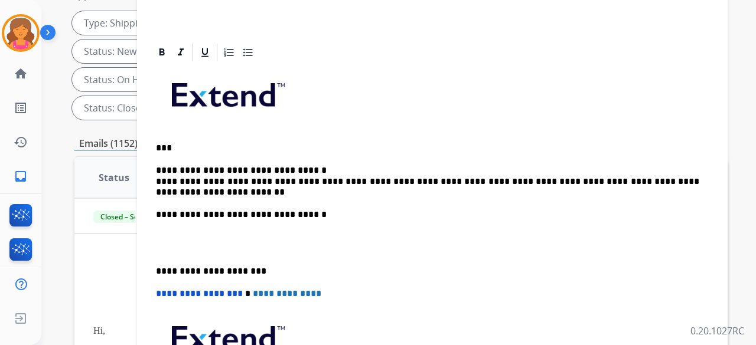
click at [211, 167] on p "**********" at bounding box center [427, 181] width 543 height 32
click at [370, 180] on p "**********" at bounding box center [427, 181] width 543 height 32
click at [564, 180] on p "**********" at bounding box center [427, 181] width 543 height 32
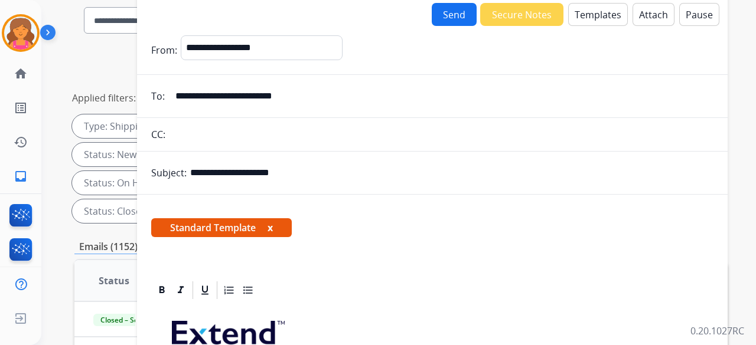
scroll to position [24, 0]
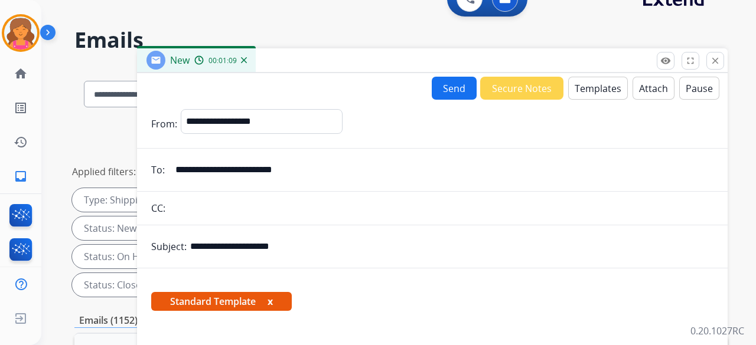
click at [461, 89] on button "Send" at bounding box center [454, 88] width 45 height 23
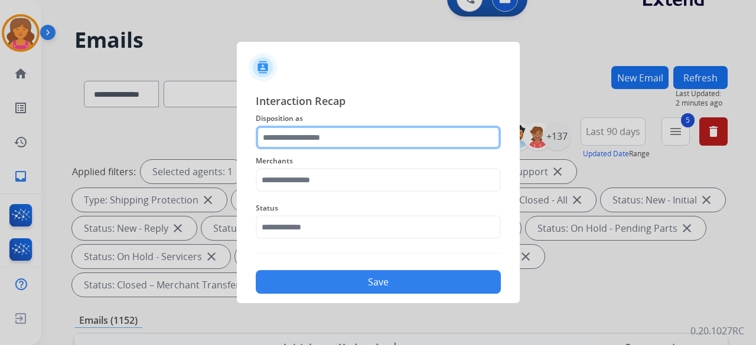
click at [336, 141] on input "text" at bounding box center [378, 138] width 245 height 24
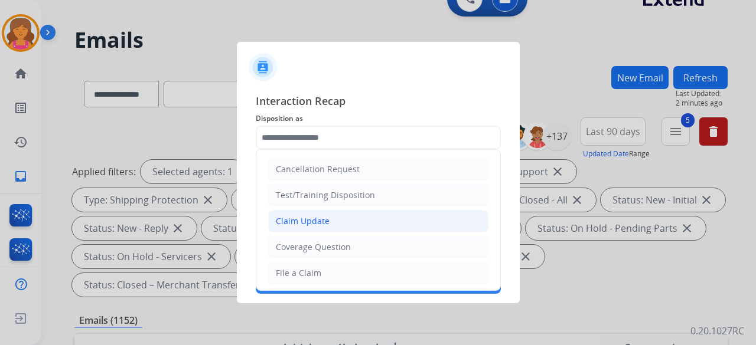
click at [301, 218] on div "Claim Update" at bounding box center [303, 222] width 54 height 12
type input "**********"
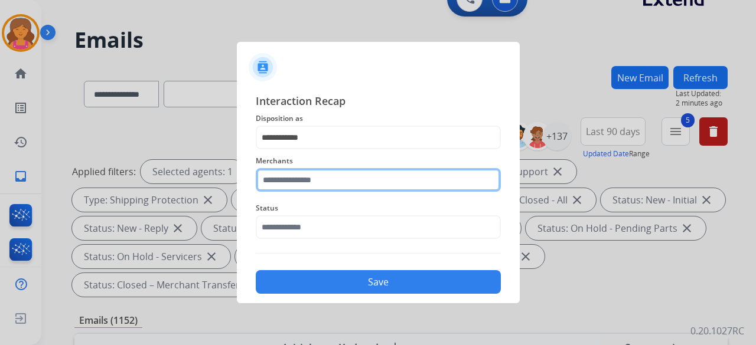
click at [292, 186] on input "text" at bounding box center [378, 180] width 245 height 24
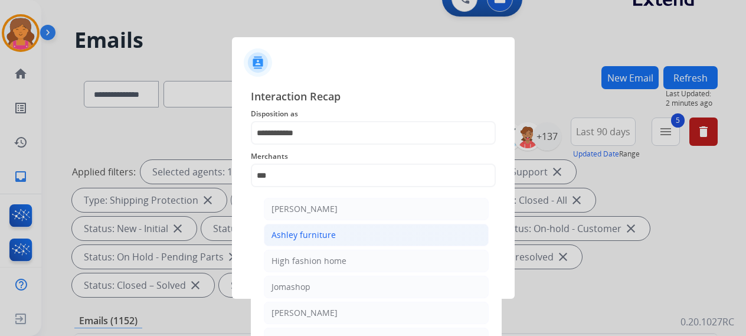
click at [306, 236] on div "Ashley furniture" at bounding box center [304, 235] width 64 height 12
type input "**********"
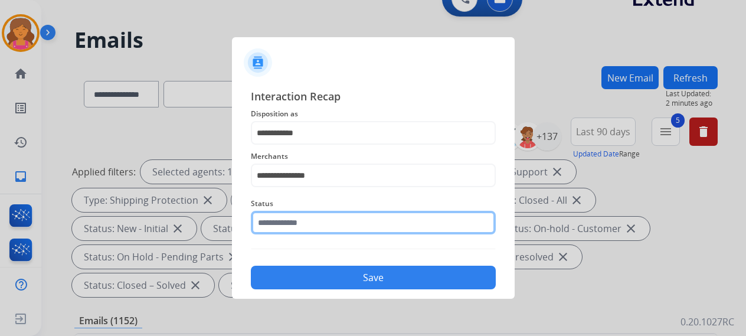
click at [295, 230] on input "text" at bounding box center [373, 223] width 245 height 24
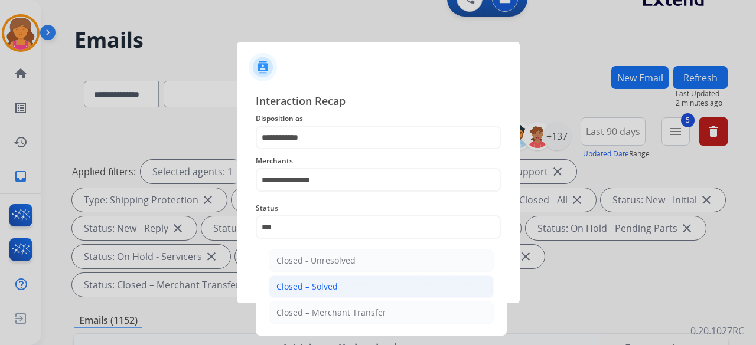
click at [317, 292] on div "Closed – Solved" at bounding box center [306, 287] width 61 height 12
type input "**********"
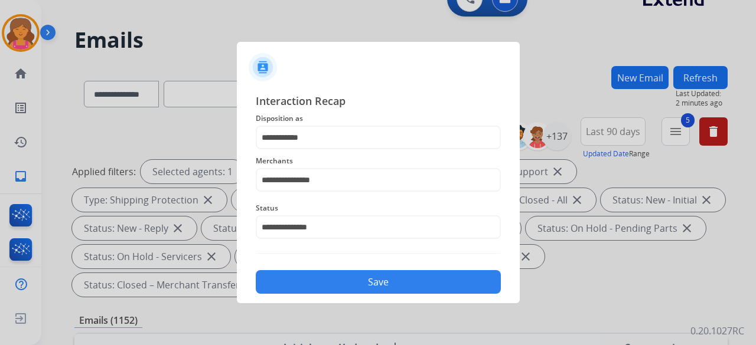
click at [317, 292] on button "Save" at bounding box center [378, 282] width 245 height 24
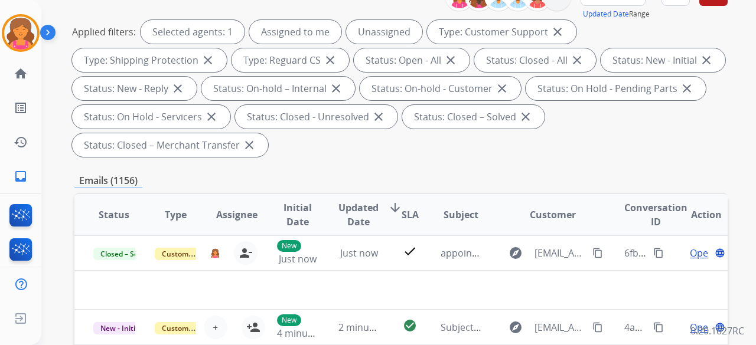
scroll to position [177, 0]
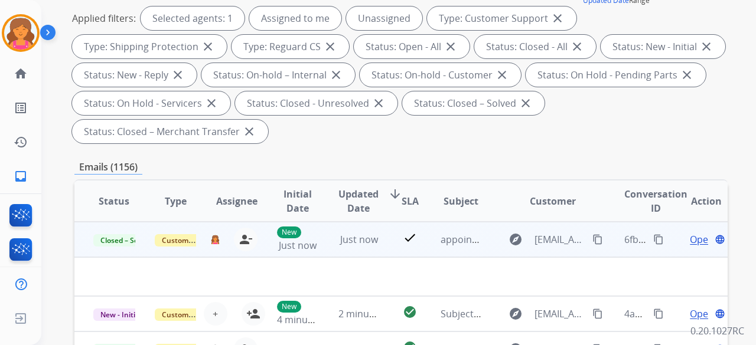
click at [695, 239] on span "Open" at bounding box center [702, 240] width 24 height 14
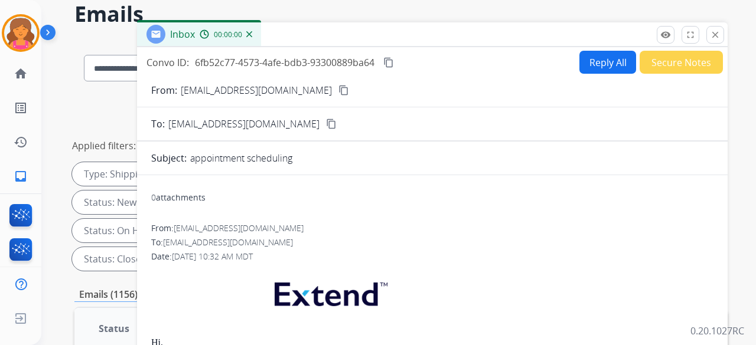
scroll to position [0, 0]
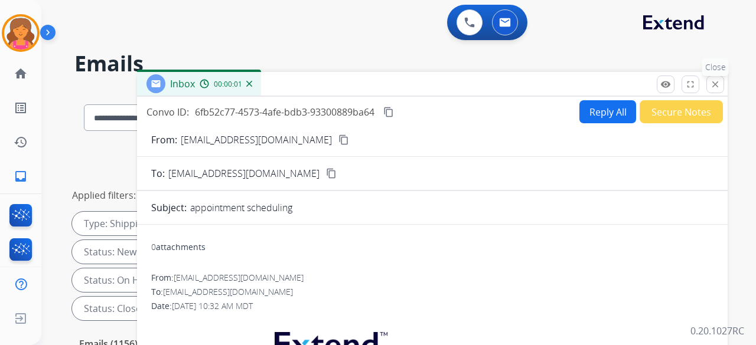
click at [712, 83] on mat-icon "close" at bounding box center [715, 84] width 11 height 11
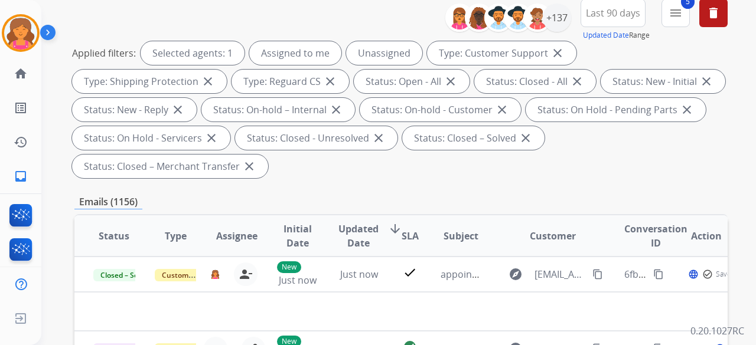
scroll to position [236, 0]
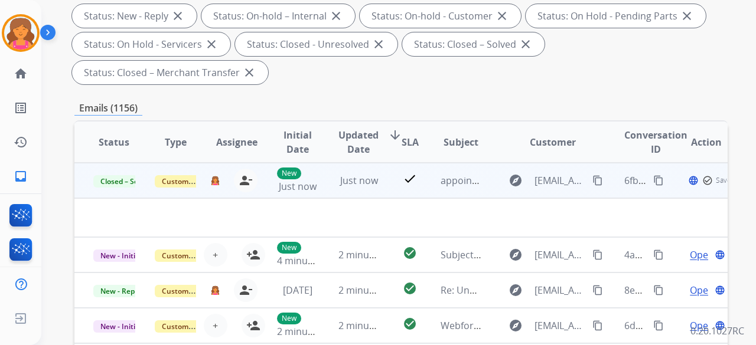
click at [654, 179] on mat-icon "content_copy" at bounding box center [658, 180] width 11 height 11
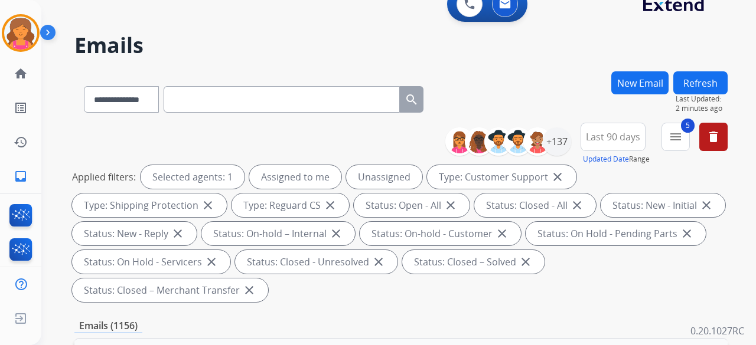
scroll to position [0, 0]
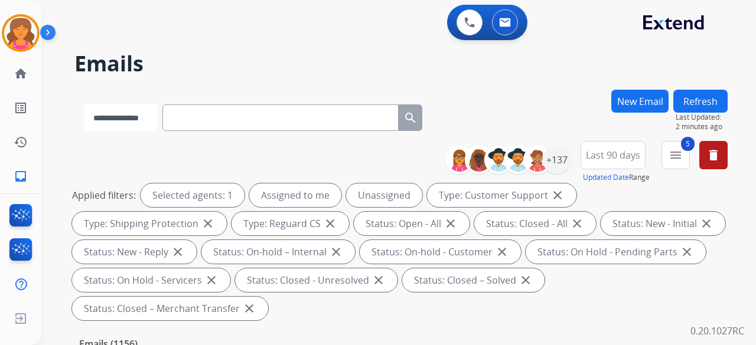
click at [158, 120] on select "**********" at bounding box center [121, 118] width 74 height 27
click at [234, 115] on input "text" at bounding box center [282, 118] width 236 height 27
paste input "**********"
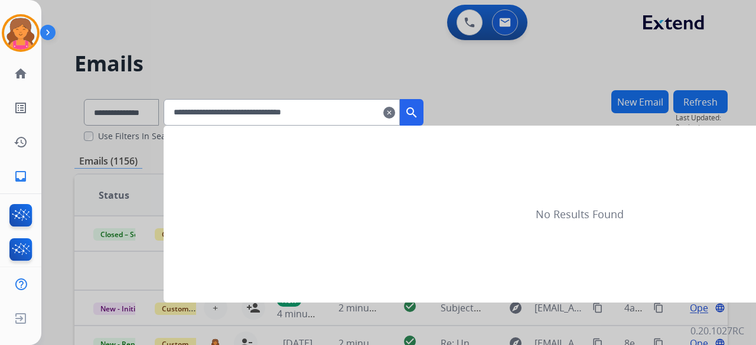
type input "**********"
click at [423, 116] on button "search" at bounding box center [412, 112] width 24 height 27
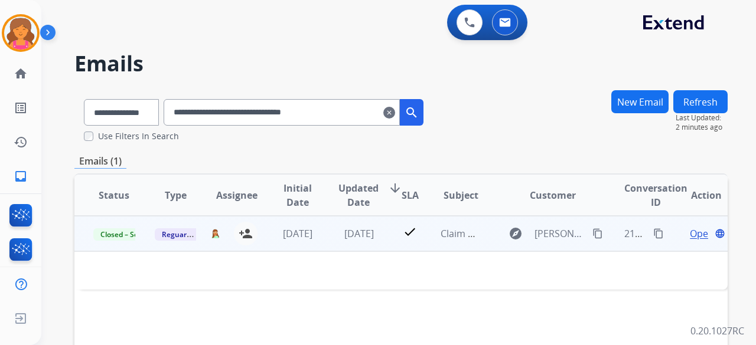
click at [690, 236] on span "Open" at bounding box center [702, 234] width 24 height 14
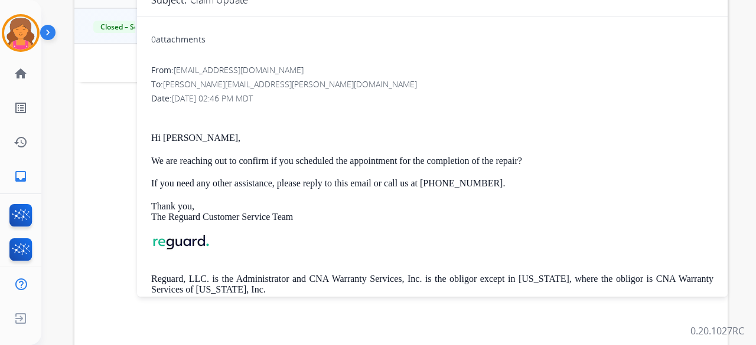
scroll to position [118, 0]
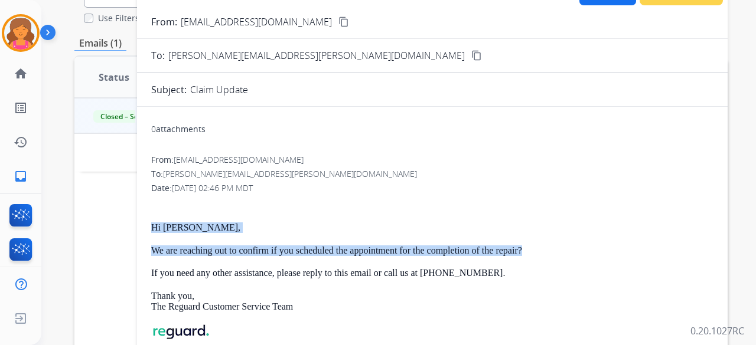
drag, startPoint x: 150, startPoint y: 219, endPoint x: 528, endPoint y: 242, distance: 378.6
click at [528, 242] on div "0 attachments From: customerservice@reguardprotection.com To: cynthia.m.anderso…" at bounding box center [432, 265] width 591 height 298
copy div "Hi Cynthia, We are reaching out to confirm if you scheduled the appointment for…"
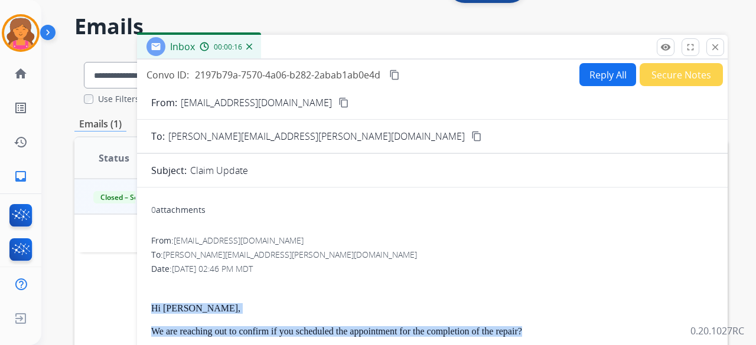
scroll to position [0, 0]
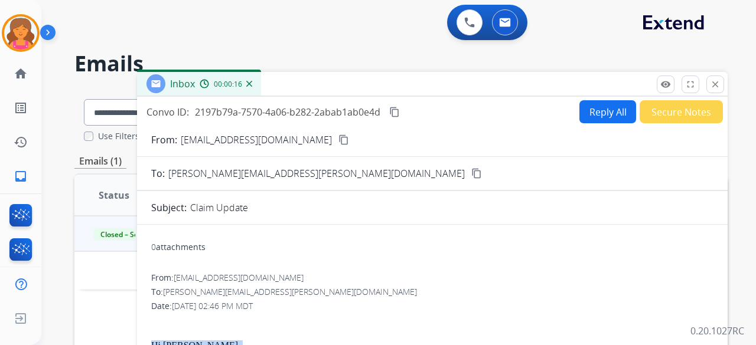
click at [586, 111] on button "Reply All" at bounding box center [607, 111] width 57 height 23
select select "**********"
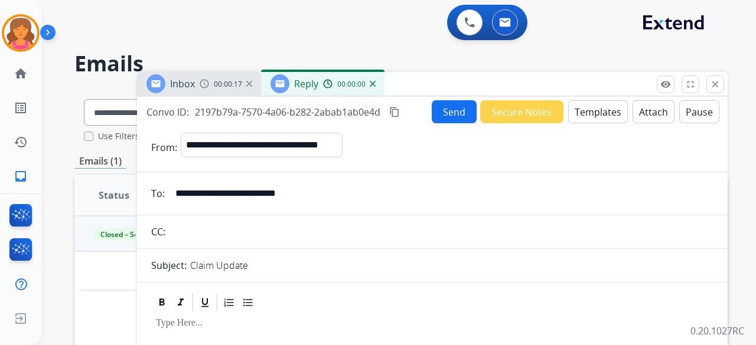
click at [584, 113] on button "Templates" at bounding box center [598, 111] width 60 height 23
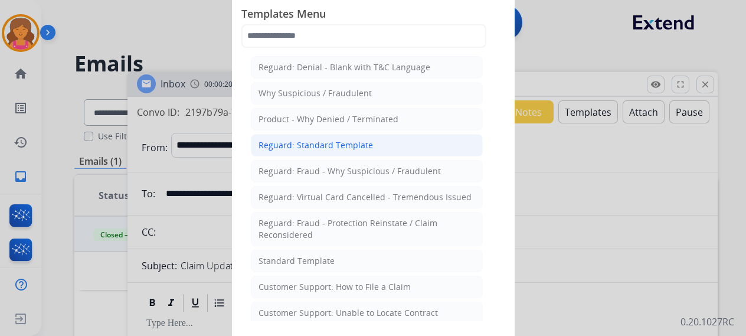
click at [302, 142] on div "Reguard: Standard Template" at bounding box center [316, 145] width 115 height 12
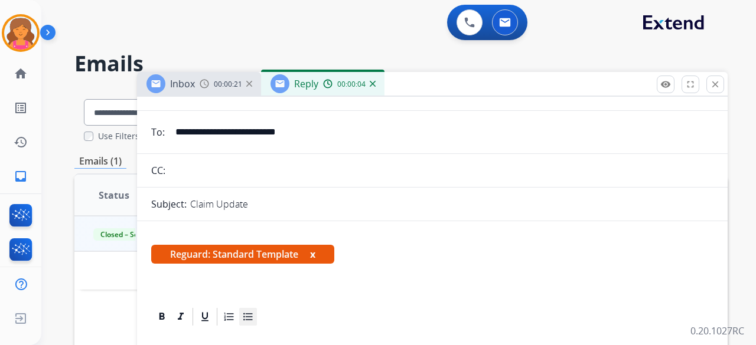
scroll to position [177, 0]
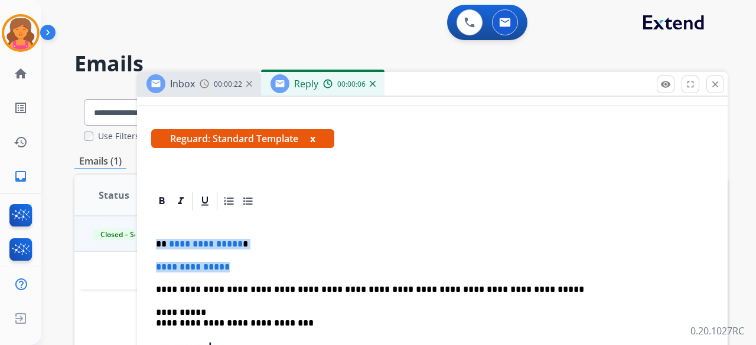
drag, startPoint x: 244, startPoint y: 263, endPoint x: 155, endPoint y: 237, distance: 92.3
click at [155, 237] on div "**********" at bounding box center [432, 328] width 562 height 233
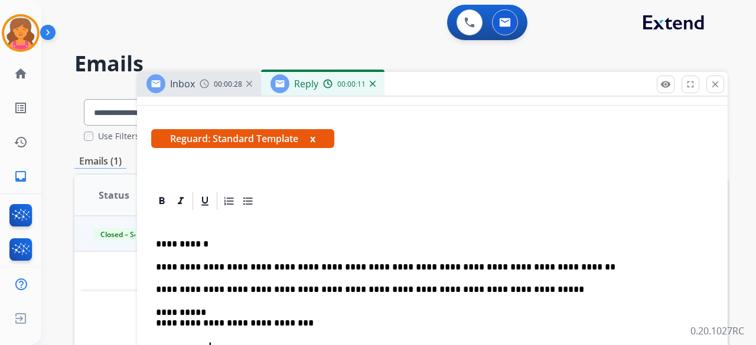
click at [508, 269] on p "**********" at bounding box center [427, 267] width 543 height 11
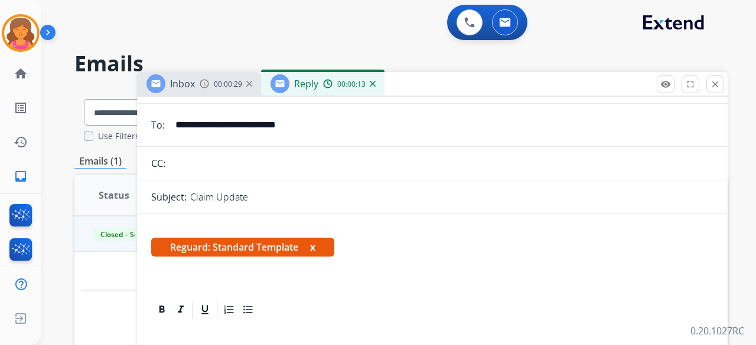
scroll to position [0, 0]
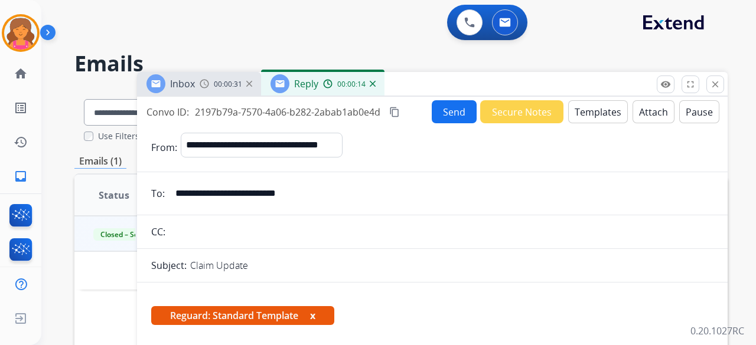
click at [394, 115] on mat-icon "content_copy" at bounding box center [394, 112] width 11 height 11
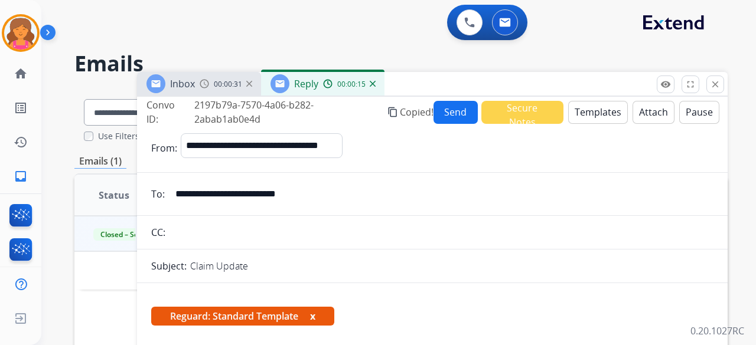
click at [443, 112] on button "Send" at bounding box center [455, 112] width 44 height 23
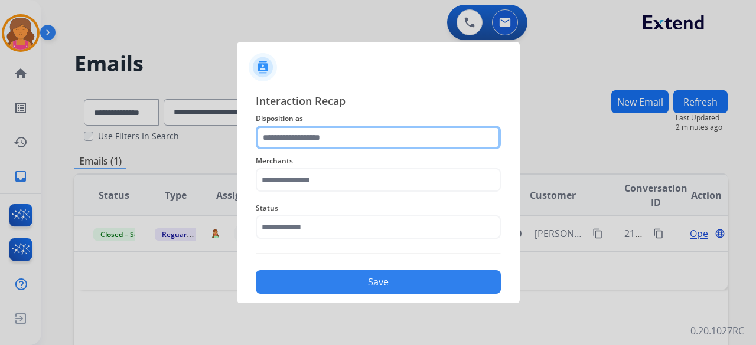
click at [370, 143] on input "text" at bounding box center [378, 138] width 245 height 24
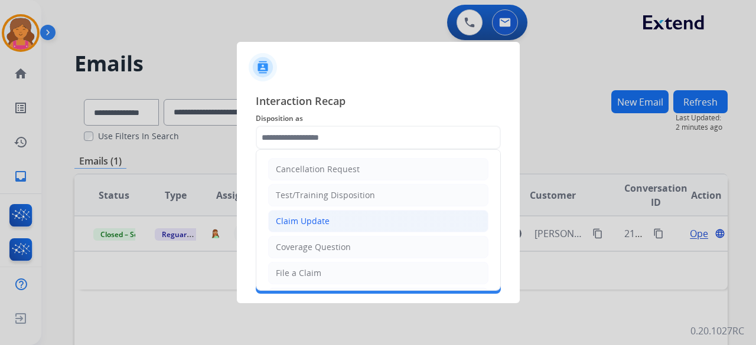
click at [298, 221] on div "Claim Update" at bounding box center [303, 222] width 54 height 12
type input "**********"
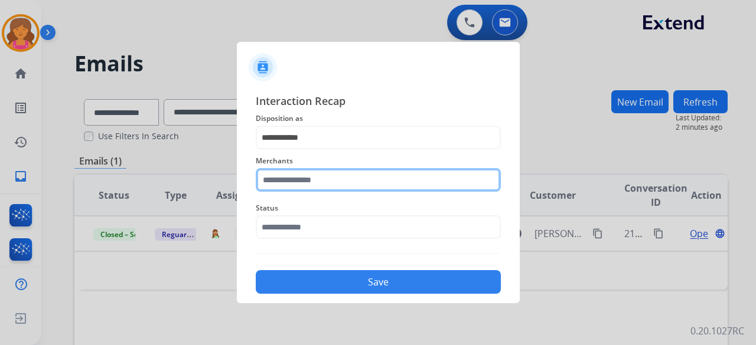
click at [297, 172] on input "text" at bounding box center [378, 180] width 245 height 24
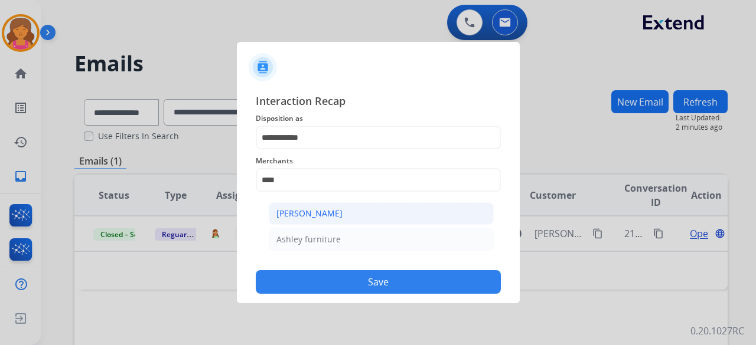
click at [278, 218] on div "[PERSON_NAME]" at bounding box center [309, 214] width 66 height 12
type input "**********"
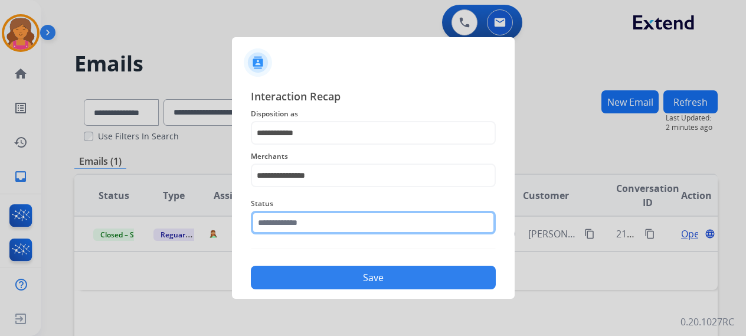
click at [279, 220] on input "text" at bounding box center [373, 223] width 245 height 24
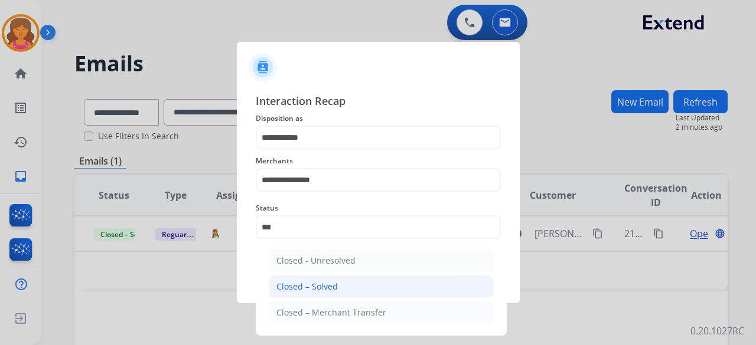
click at [299, 281] on div "Closed – Solved" at bounding box center [306, 287] width 61 height 12
type input "**********"
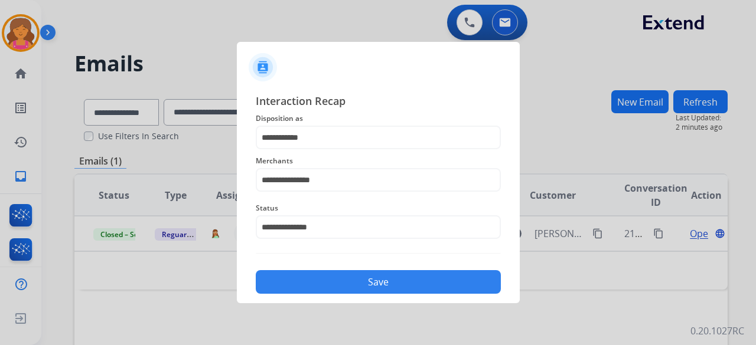
click at [299, 280] on button "Save" at bounding box center [378, 282] width 245 height 24
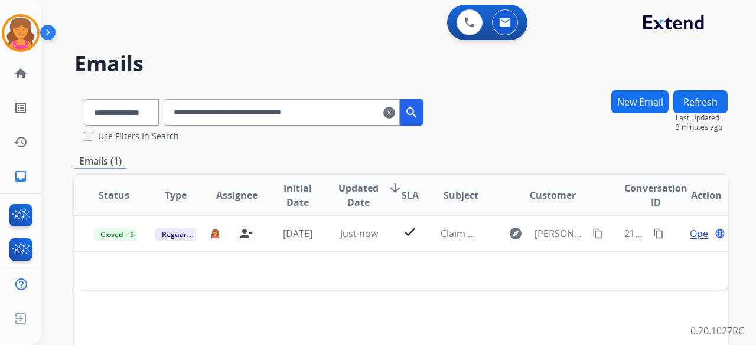
click at [395, 115] on mat-icon "clear" at bounding box center [389, 113] width 12 height 14
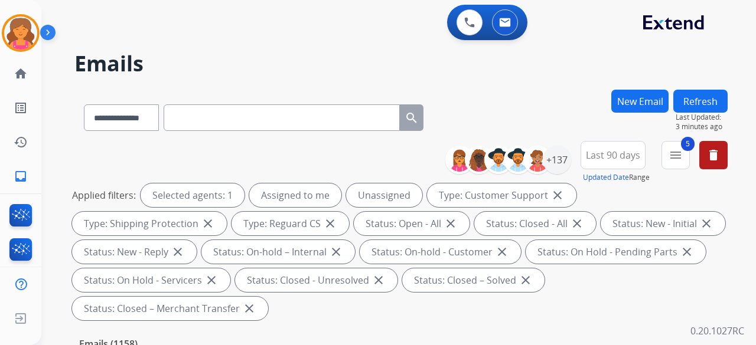
click at [614, 99] on button "New Email" at bounding box center [639, 101] width 57 height 23
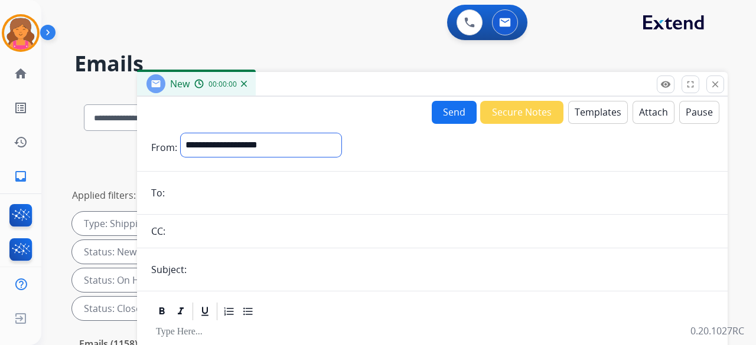
click at [283, 145] on select "**********" at bounding box center [261, 145] width 161 height 24
select select "**********"
click at [181, 133] on select "**********" at bounding box center [261, 145] width 161 height 24
click at [201, 191] on input "email" at bounding box center [440, 194] width 545 height 24
paste input "**********"
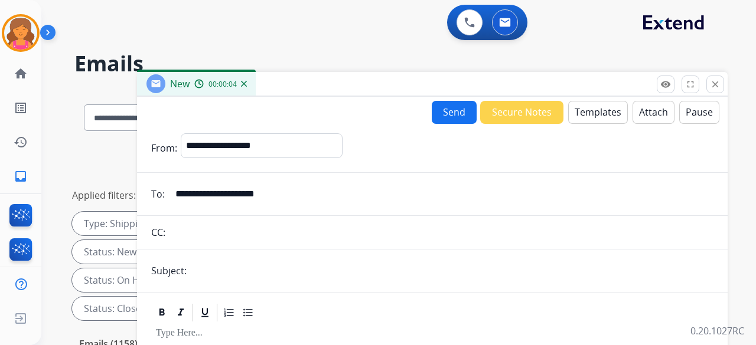
type input "**********"
click at [207, 266] on input "text" at bounding box center [451, 271] width 523 height 24
type input "**********"
click at [606, 112] on button "Templates" at bounding box center [598, 112] width 60 height 23
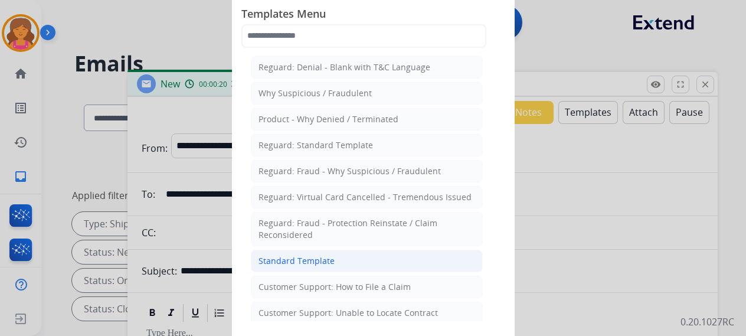
click at [313, 250] on li "Standard Template" at bounding box center [367, 261] width 232 height 22
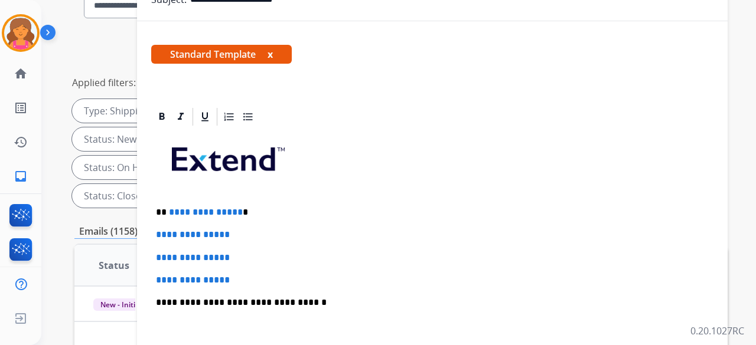
scroll to position [177, 0]
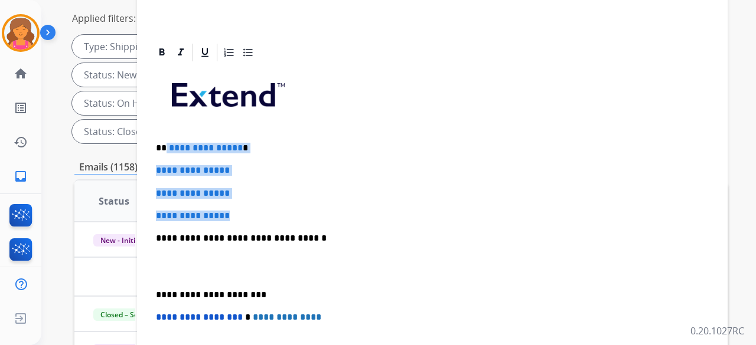
drag, startPoint x: 239, startPoint y: 214, endPoint x: 165, endPoint y: 139, distance: 105.2
click at [165, 139] on div "**********" at bounding box center [432, 266] width 562 height 406
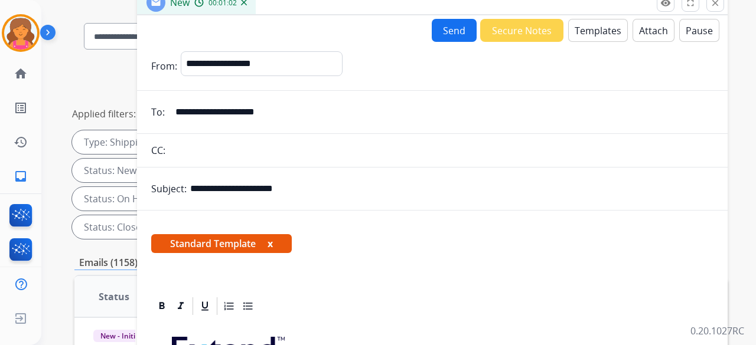
scroll to position [24, 0]
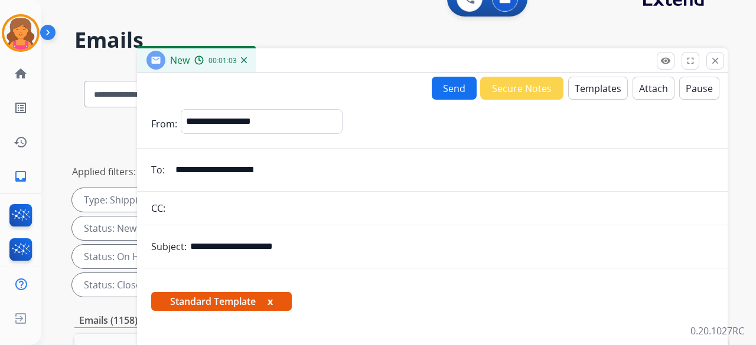
click at [432, 89] on button "Send" at bounding box center [454, 88] width 45 height 23
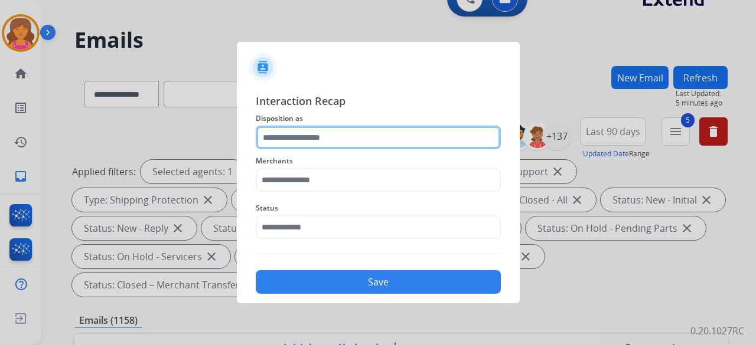
click at [269, 135] on input "text" at bounding box center [378, 138] width 245 height 24
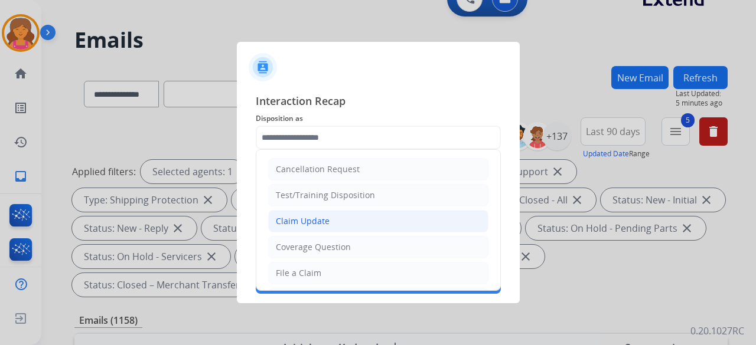
click at [302, 216] on div "Claim Update" at bounding box center [303, 222] width 54 height 12
type input "**********"
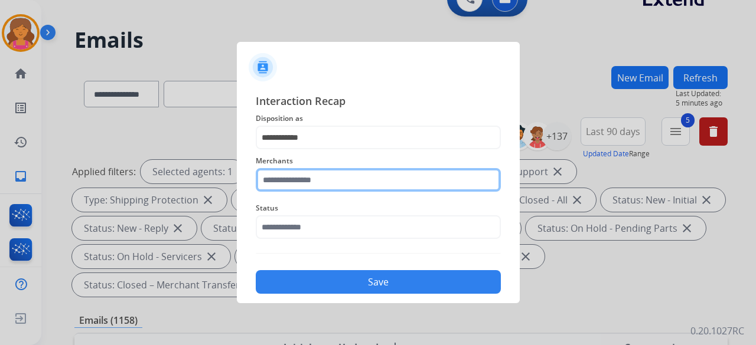
click at [302, 186] on input "text" at bounding box center [378, 180] width 245 height 24
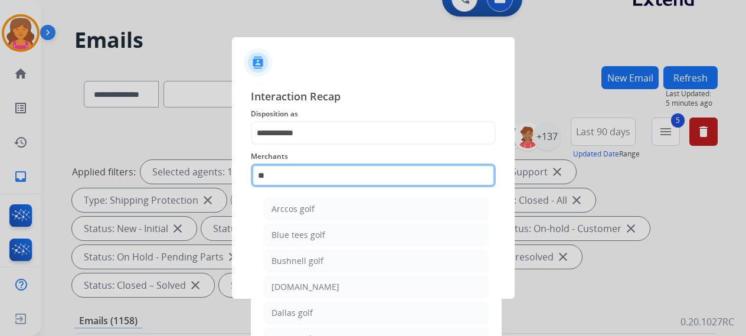
type input "*"
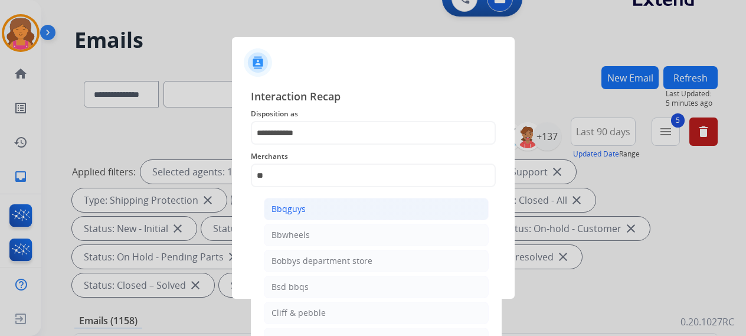
click at [299, 208] on div "Bbqguys" at bounding box center [289, 209] width 34 height 12
type input "*******"
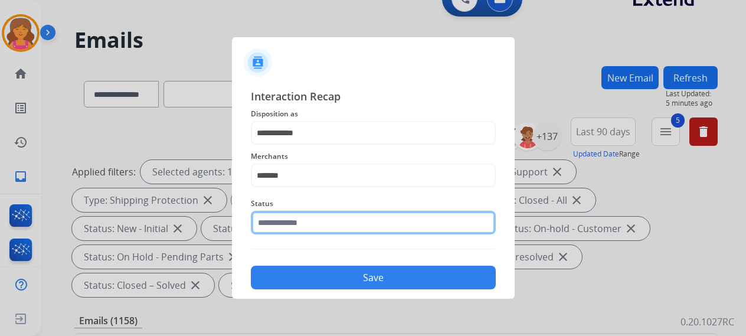
click at [291, 229] on input "text" at bounding box center [373, 223] width 245 height 24
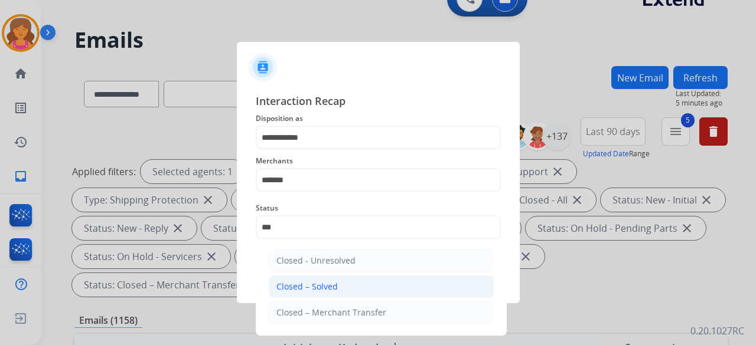
click at [278, 278] on li "Closed – Solved" at bounding box center [381, 287] width 225 height 22
type input "**********"
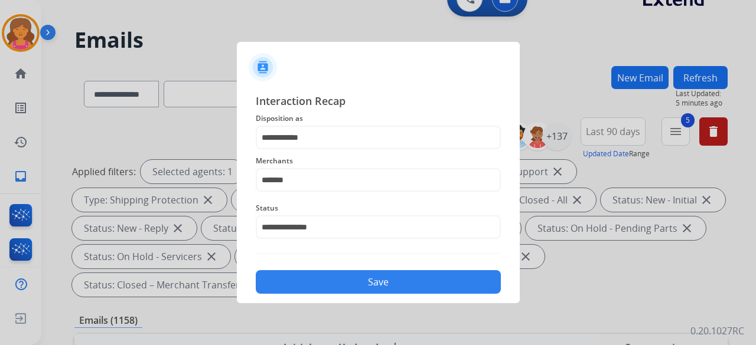
click at [278, 278] on button "Save" at bounding box center [378, 282] width 245 height 24
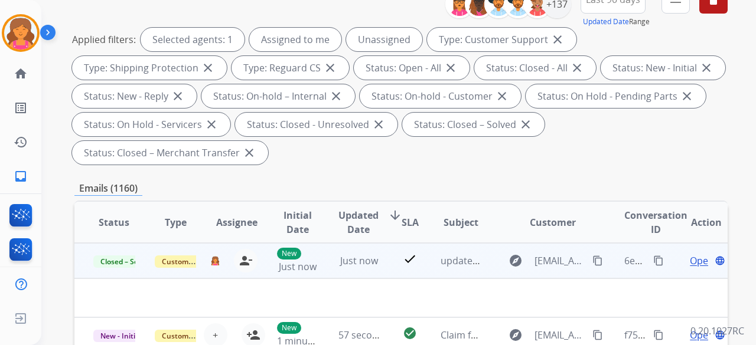
scroll to position [236, 0]
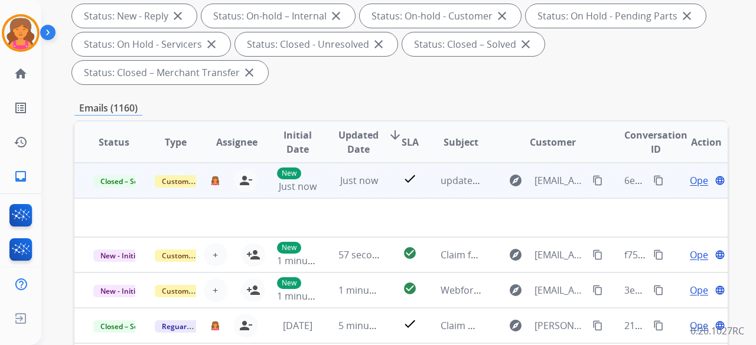
drag, startPoint x: 647, startPoint y: 178, endPoint x: 653, endPoint y: 181, distance: 7.1
click at [653, 178] on mat-icon "content_copy" at bounding box center [658, 180] width 11 height 11
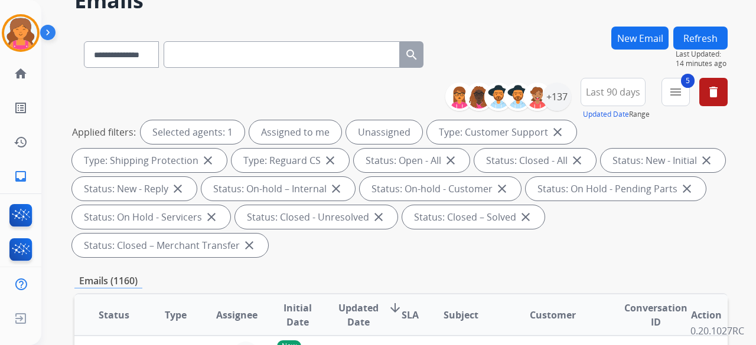
scroll to position [0, 0]
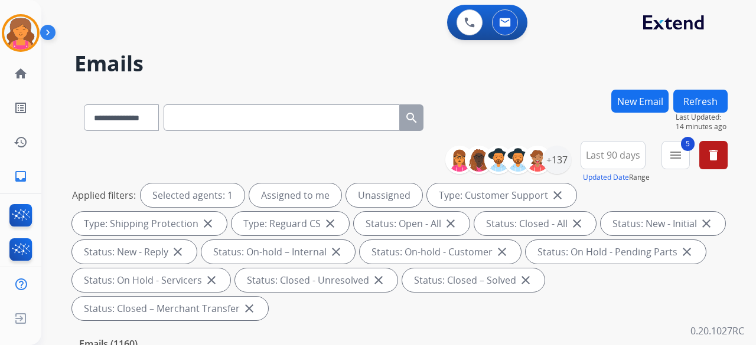
click at [187, 120] on input "text" at bounding box center [282, 118] width 236 height 27
paste input "**********"
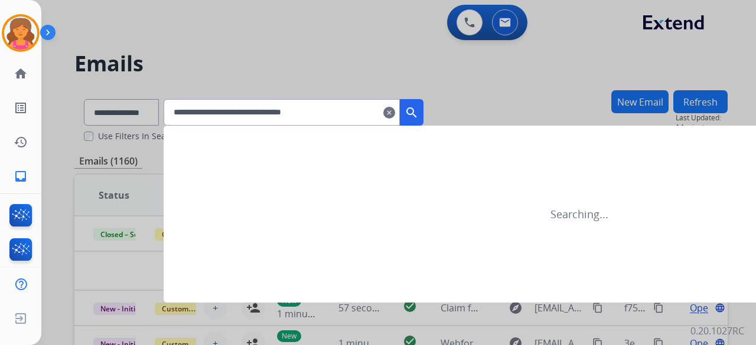
type input "**********"
click at [419, 119] on mat-icon "search" at bounding box center [411, 113] width 14 height 14
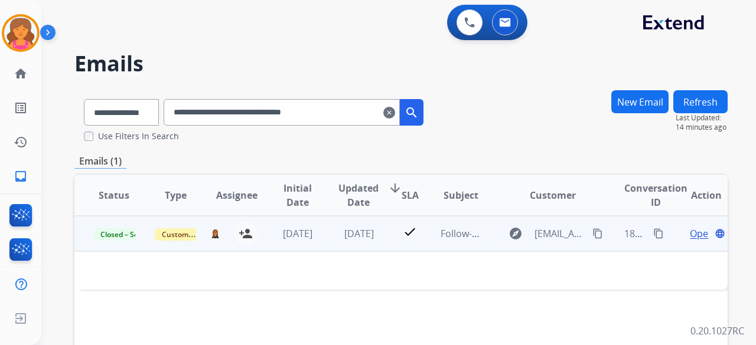
click at [690, 238] on span "Open" at bounding box center [702, 234] width 24 height 14
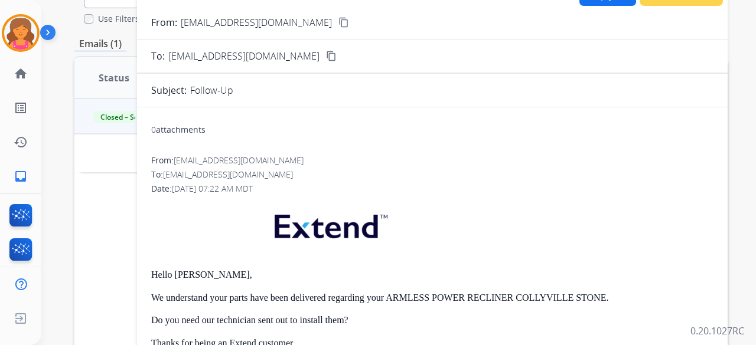
scroll to position [59, 0]
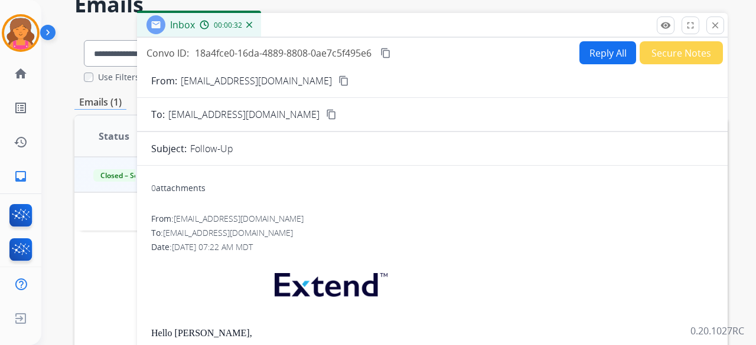
click at [384, 51] on mat-icon "content_copy" at bounding box center [385, 53] width 11 height 11
click at [592, 42] on button "Reply All" at bounding box center [607, 52] width 57 height 23
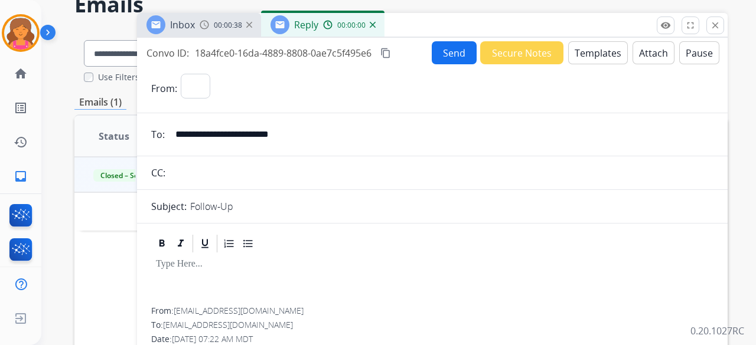
select select "**********"
click at [569, 58] on button "Templates" at bounding box center [598, 52] width 60 height 23
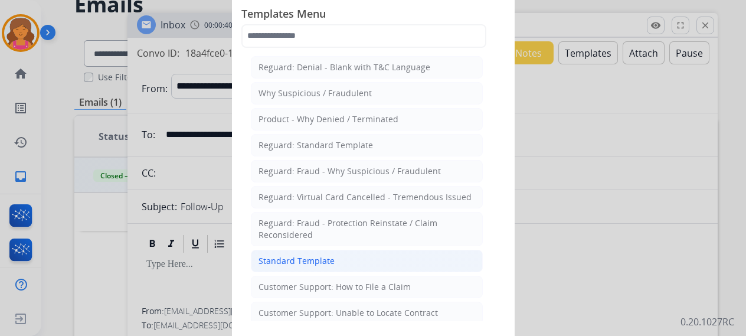
click at [306, 257] on div "Standard Template" at bounding box center [297, 261] width 76 height 12
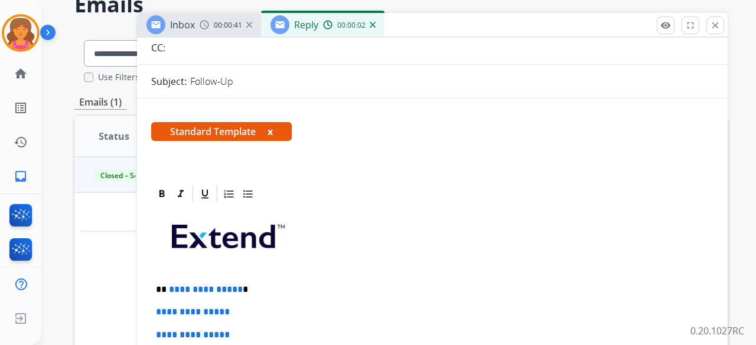
scroll to position [177, 0]
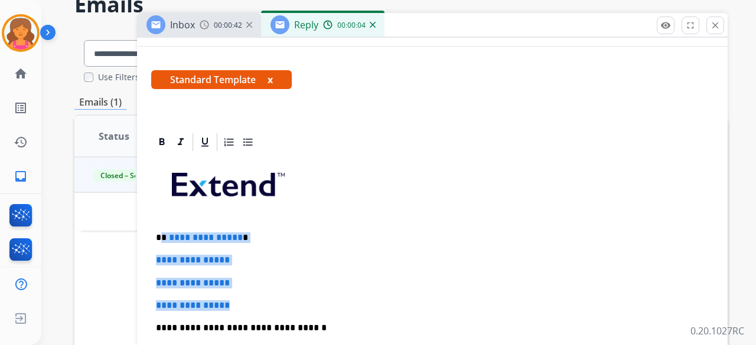
drag, startPoint x: 243, startPoint y: 295, endPoint x: 164, endPoint y: 238, distance: 97.8
click at [164, 238] on p "**********" at bounding box center [427, 238] width 543 height 11
drag, startPoint x: 242, startPoint y: 305, endPoint x: 165, endPoint y: 229, distance: 108.6
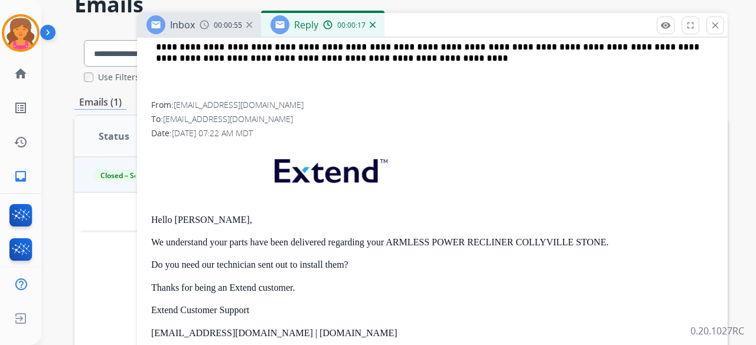
scroll to position [621, 0]
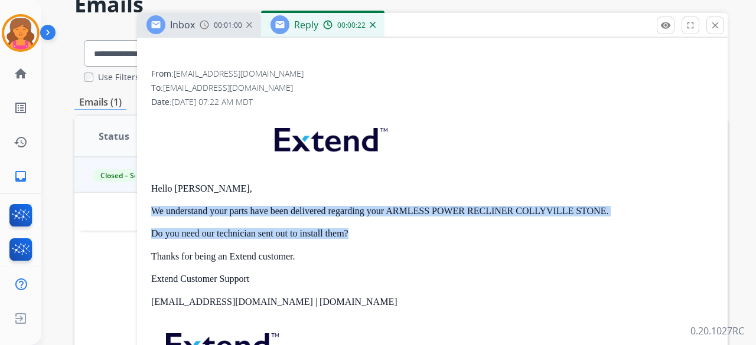
drag, startPoint x: 151, startPoint y: 204, endPoint x: 351, endPoint y: 231, distance: 201.4
click at [351, 231] on div "Hello LINDA CUMMINGS, We understand your parts have been delivered regarding yo…" at bounding box center [432, 271] width 562 height 315
copy div "We understand your parts have been delivered regarding your ARMLESS POWER RECLI…"
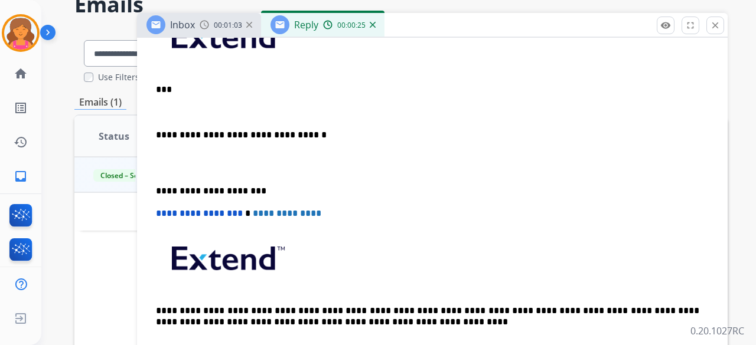
click at [181, 86] on p "***" at bounding box center [427, 89] width 543 height 11
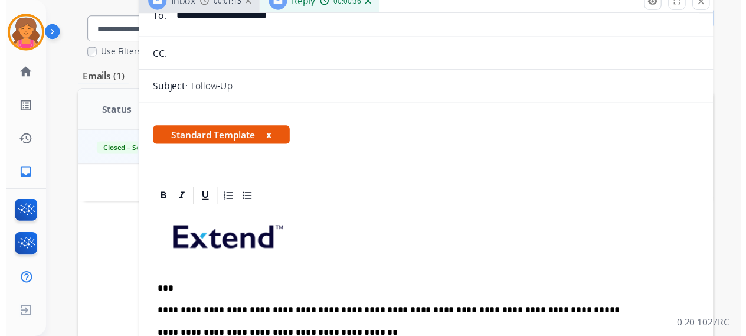
scroll to position [0, 0]
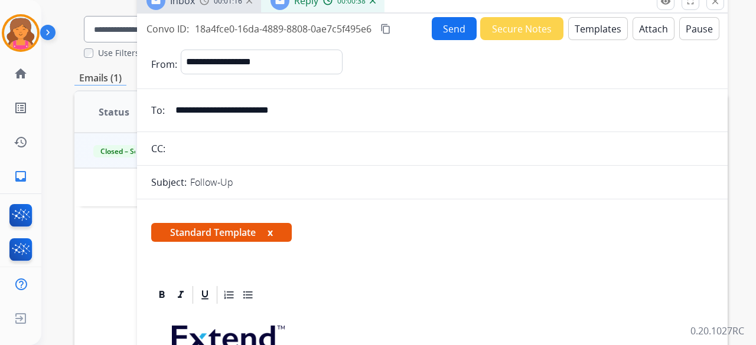
click at [390, 22] on button "content_copy" at bounding box center [386, 29] width 14 height 14
click at [433, 26] on button "Send" at bounding box center [454, 28] width 45 height 23
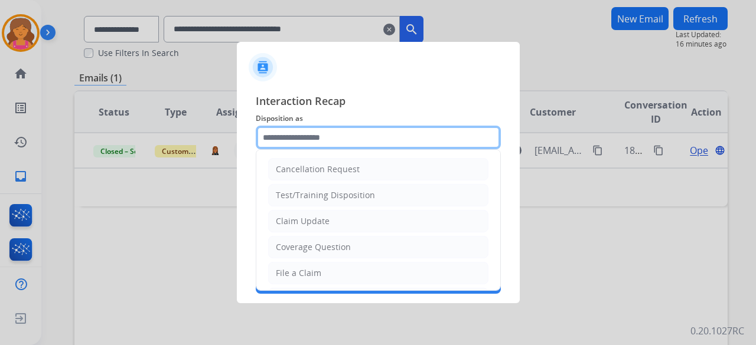
click at [325, 131] on input "text" at bounding box center [378, 138] width 245 height 24
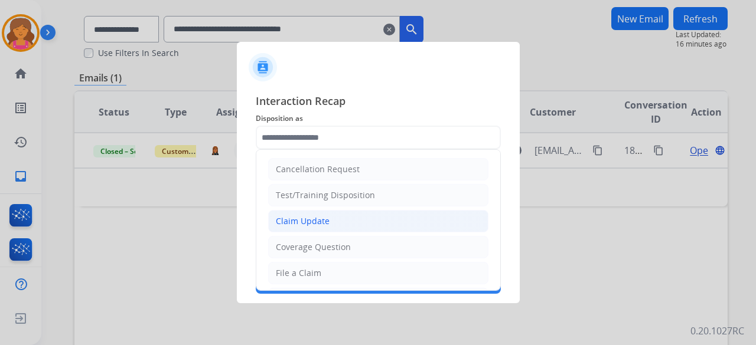
click at [296, 224] on div "Claim Update" at bounding box center [303, 222] width 54 height 12
type input "**********"
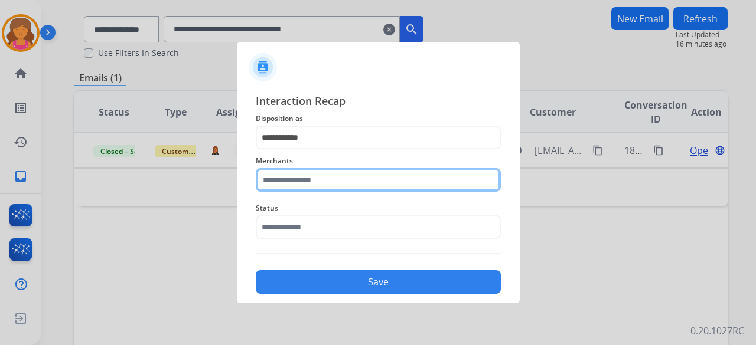
click at [321, 186] on input "text" at bounding box center [378, 180] width 245 height 24
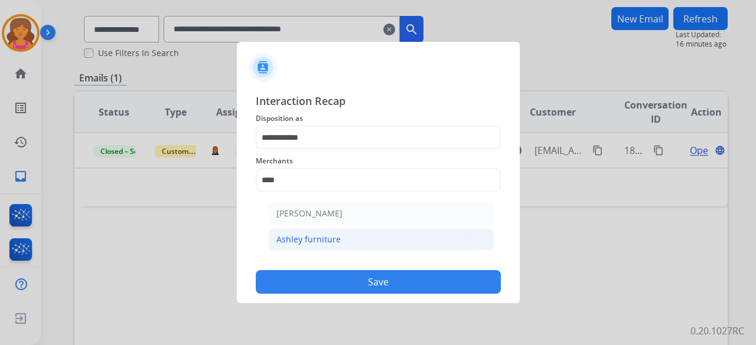
click at [399, 239] on li "Ashley furniture" at bounding box center [381, 240] width 225 height 22
type input "**********"
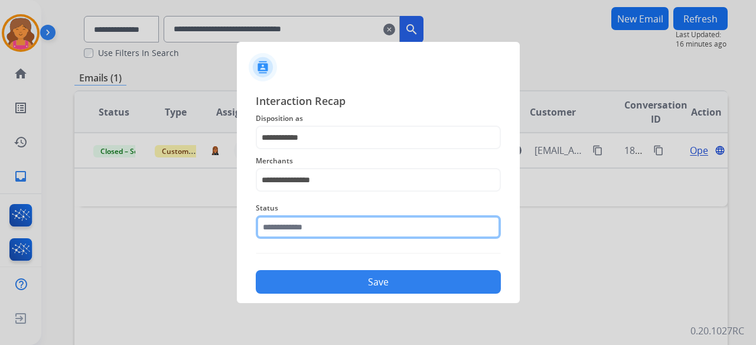
click at [363, 235] on div "Status" at bounding box center [378, 220] width 245 height 47
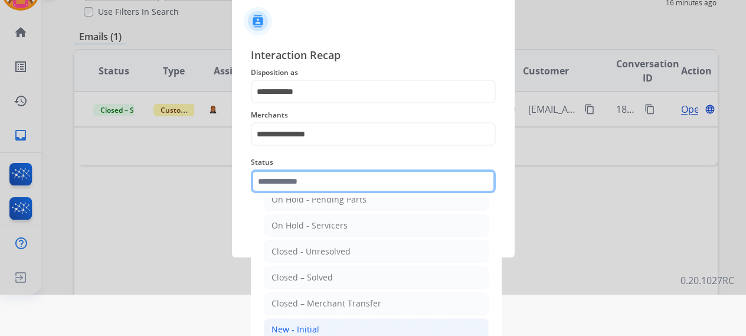
scroll to position [80, 0]
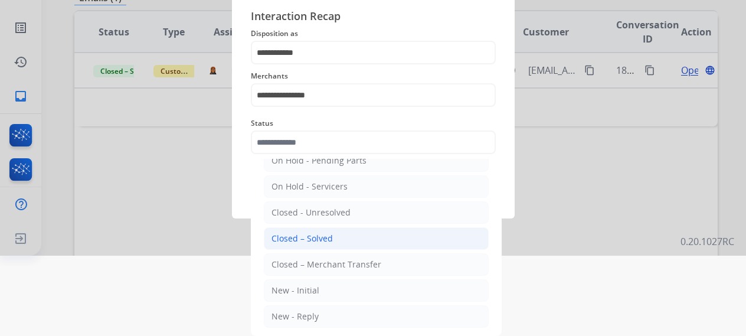
click at [308, 242] on div "Closed – Solved" at bounding box center [302, 239] width 61 height 12
type input "**********"
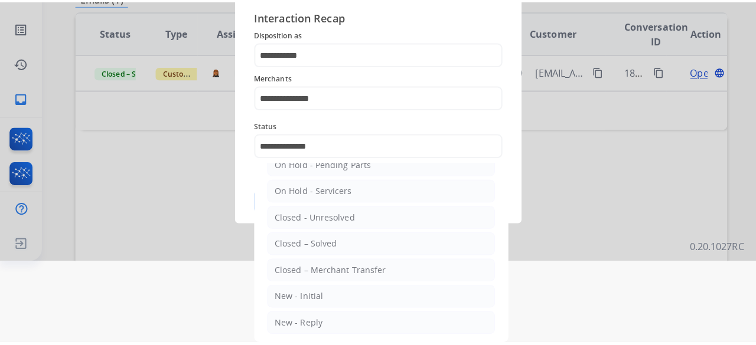
scroll to position [0, 0]
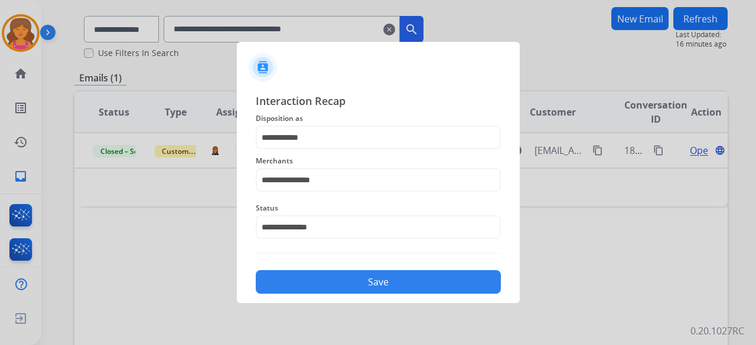
click at [303, 278] on button "Save" at bounding box center [378, 282] width 245 height 24
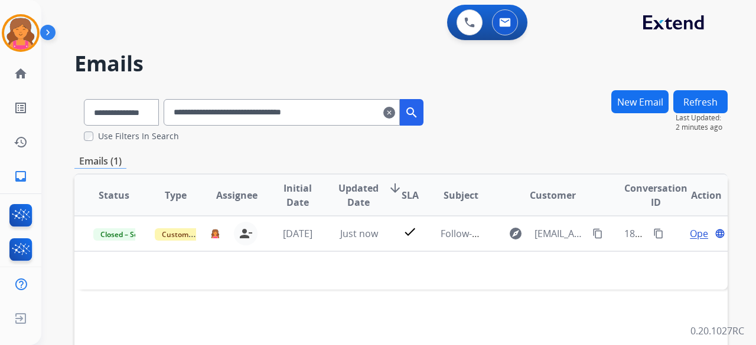
click at [395, 116] on mat-icon "clear" at bounding box center [389, 113] width 12 height 14
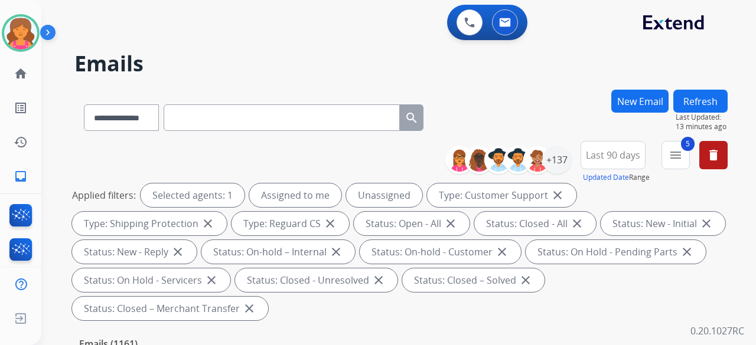
click at [197, 125] on input "text" at bounding box center [282, 118] width 236 height 27
paste input "**********"
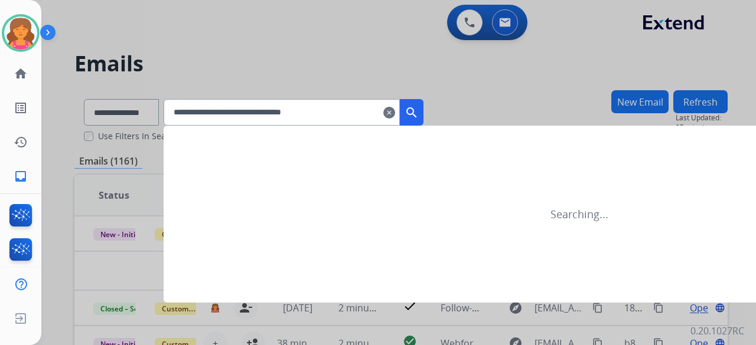
type input "**********"
click at [419, 113] on mat-icon "search" at bounding box center [411, 113] width 14 height 14
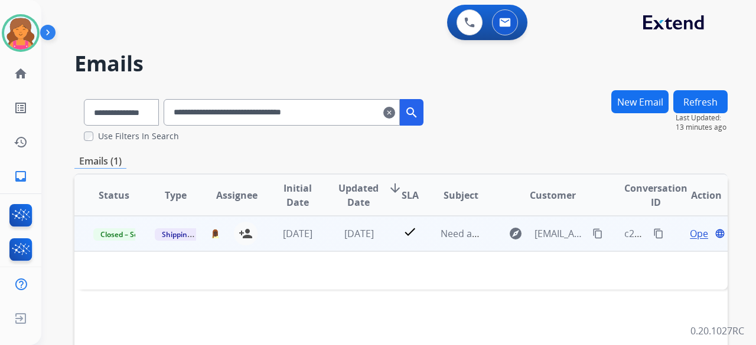
click at [690, 233] on span "Open" at bounding box center [702, 234] width 24 height 14
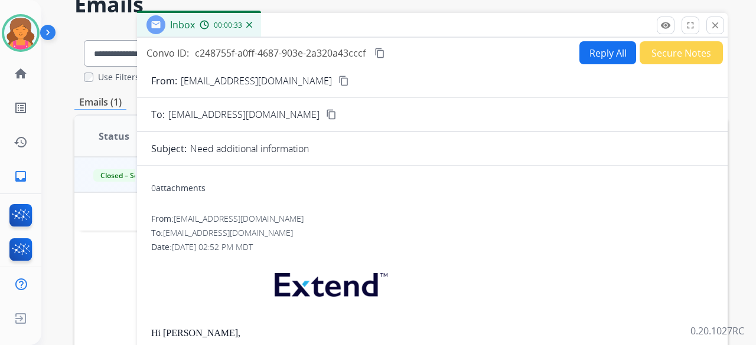
click at [381, 56] on mat-icon "content_copy" at bounding box center [379, 53] width 11 height 11
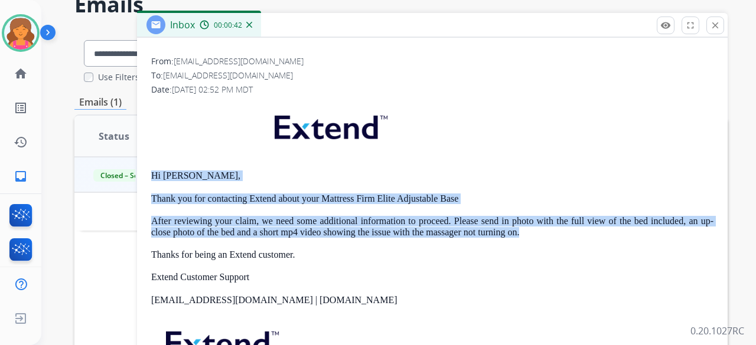
drag, startPoint x: 149, startPoint y: 171, endPoint x: 523, endPoint y: 235, distance: 379.8
click at [523, 235] on div "0 attachments From: shipping@extend.com To: rwhalenpcc@gmail.com Date: 08/21/20…" at bounding box center [432, 227] width 591 height 419
copy div "Hi Ricardo, Thank you for contacting Extend about your Mattress Firm Elite Adju…"
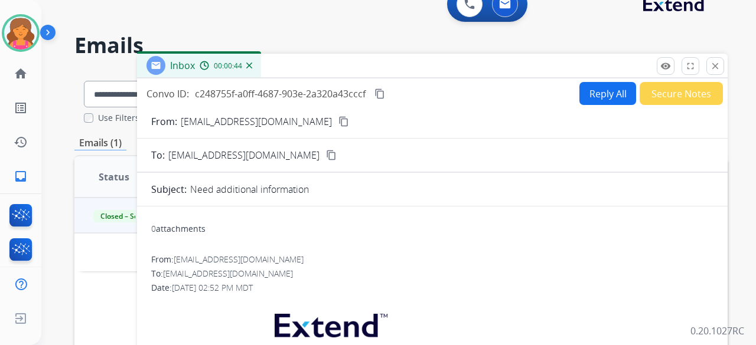
scroll to position [0, 0]
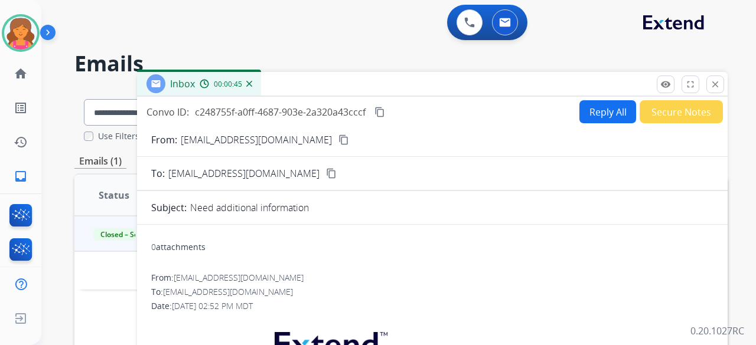
click at [579, 113] on button "Reply All" at bounding box center [607, 111] width 57 height 23
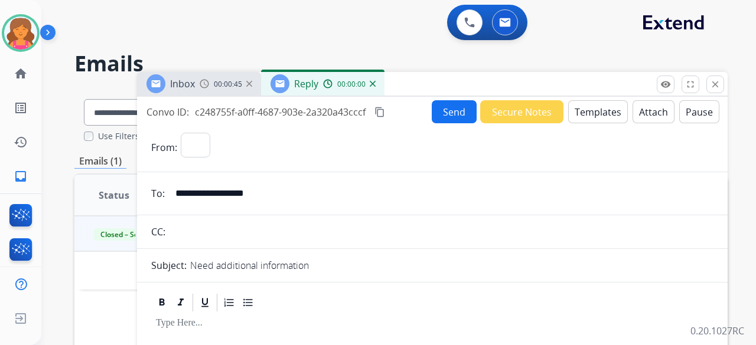
select select "**********"
click at [576, 113] on button "Templates" at bounding box center [598, 111] width 60 height 23
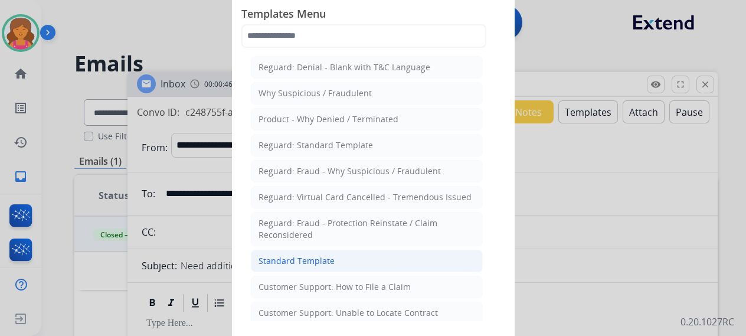
click at [347, 254] on li "Standard Template" at bounding box center [367, 261] width 232 height 22
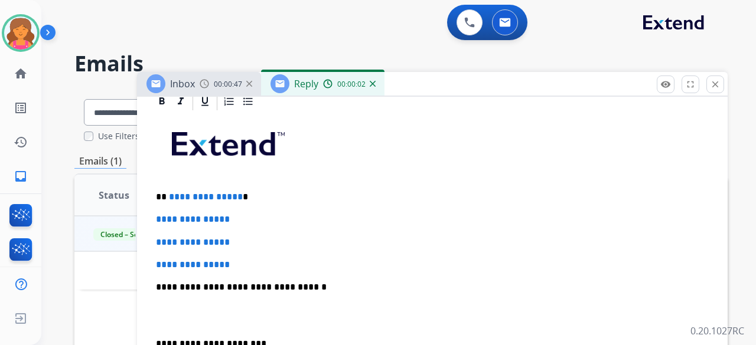
scroll to position [295, 0]
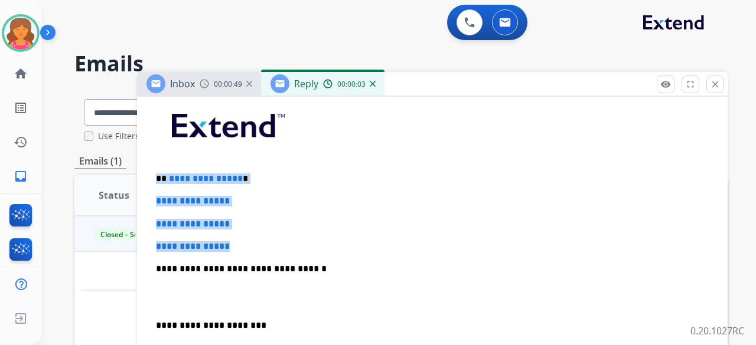
drag, startPoint x: 239, startPoint y: 247, endPoint x: 152, endPoint y: 176, distance: 112.4
click at [152, 176] on div "**********" at bounding box center [432, 297] width 562 height 406
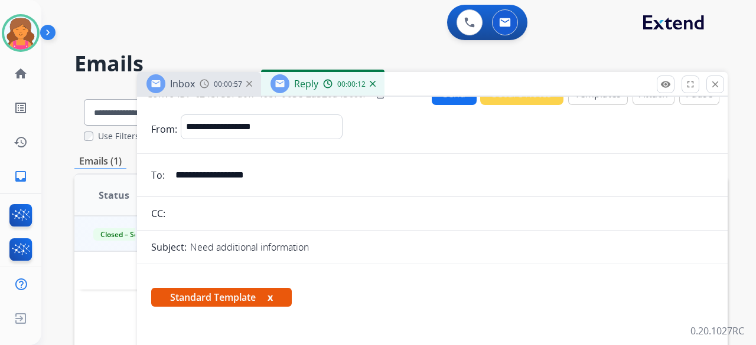
scroll to position [0, 0]
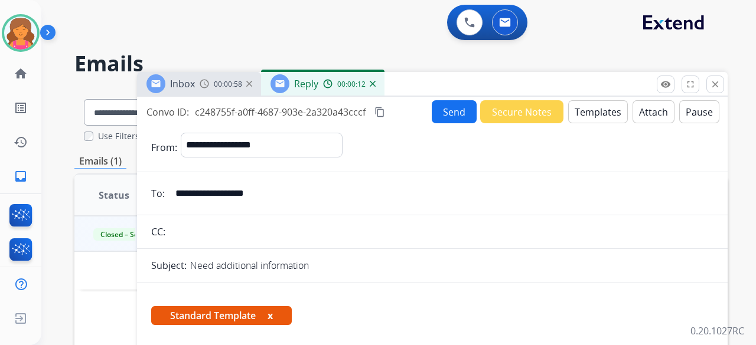
click at [450, 103] on button "Send" at bounding box center [454, 111] width 45 height 23
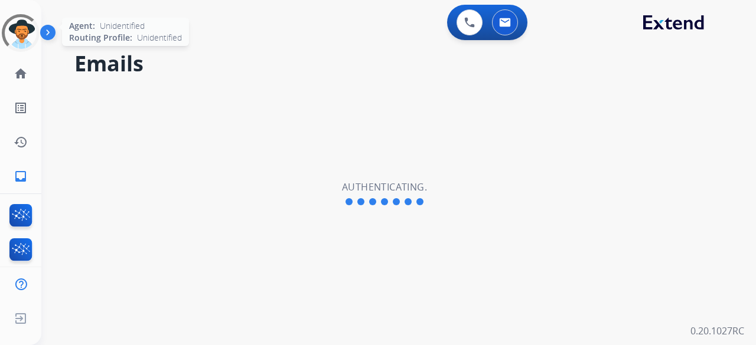
select select "**********"
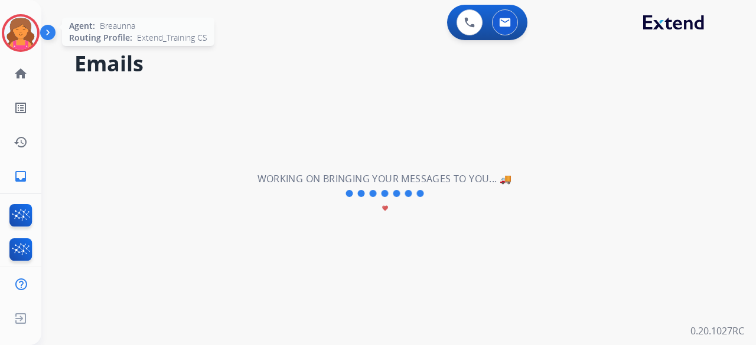
click at [27, 27] on img at bounding box center [20, 33] width 33 height 33
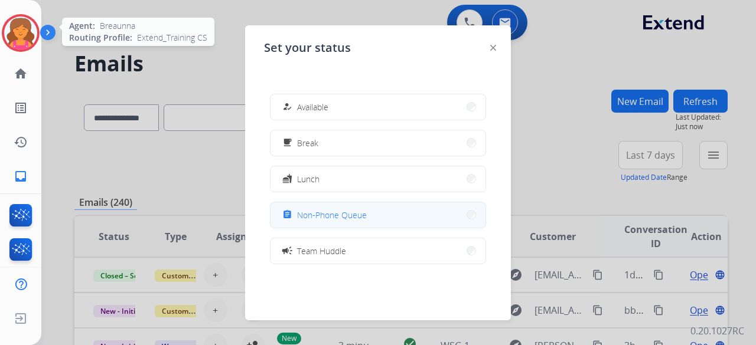
click at [342, 218] on span "Non-Phone Queue" at bounding box center [332, 215] width 70 height 12
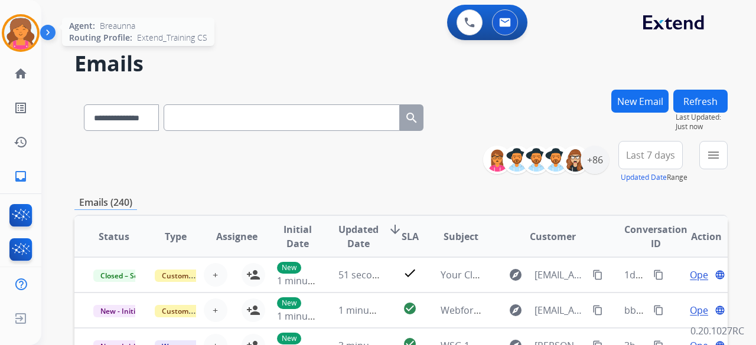
click at [203, 121] on input "text" at bounding box center [282, 118] width 236 height 27
drag, startPoint x: 203, startPoint y: 121, endPoint x: 173, endPoint y: 148, distance: 40.6
click at [173, 148] on div "**********" at bounding box center [400, 162] width 653 height 43
click at [197, 122] on input "text" at bounding box center [282, 118] width 236 height 27
paste input "**********"
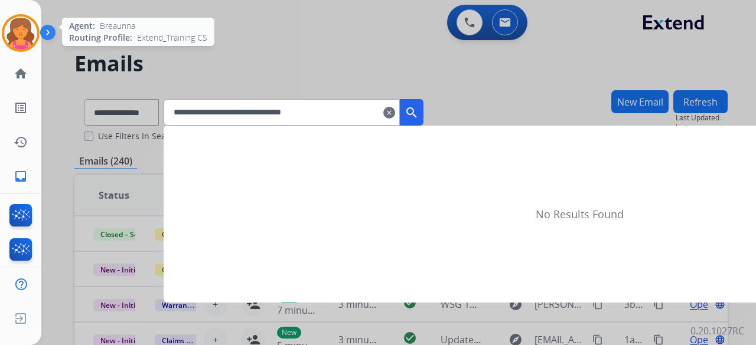
type input "**********"
click at [419, 108] on mat-icon "search" at bounding box center [411, 113] width 14 height 14
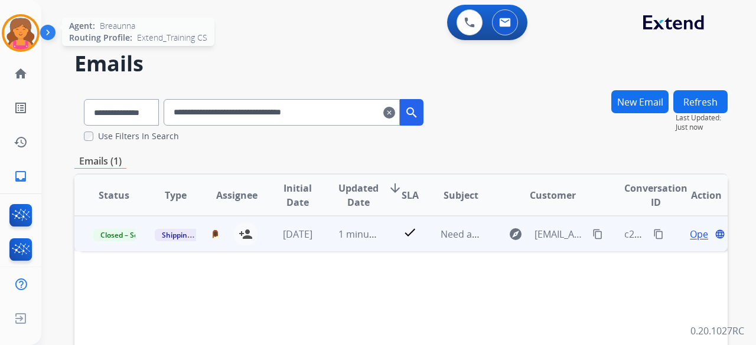
click at [685, 238] on div "Open language" at bounding box center [706, 234] width 42 height 14
click at [690, 234] on span "Open" at bounding box center [702, 234] width 24 height 14
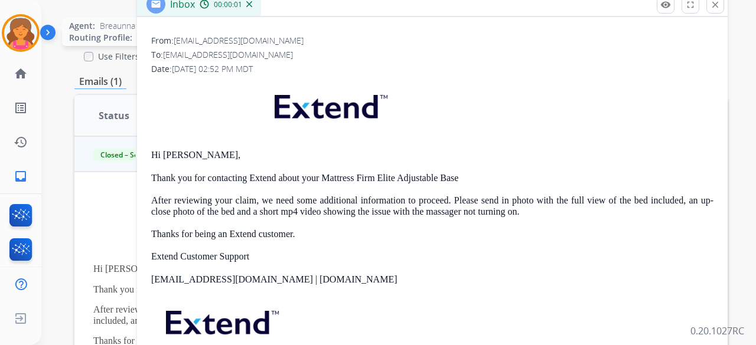
scroll to position [118, 0]
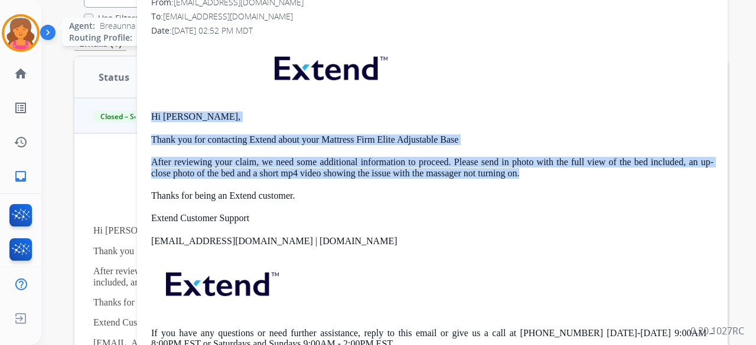
drag, startPoint x: 147, startPoint y: 114, endPoint x: 521, endPoint y: 174, distance: 379.1
click at [521, 174] on div "0 attachments From: shipping@extend.com To: rwhalenpcc@gmail.com Date: 08/21/20…" at bounding box center [432, 168] width 591 height 419
copy div "Hi Ricardo, Thank you for contacting Extend about your Mattress Firm Elite Adju…"
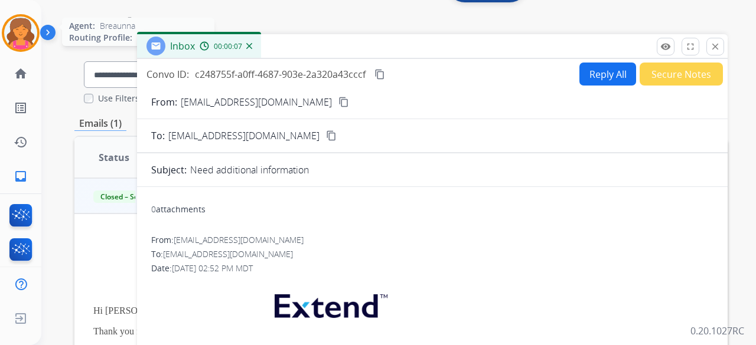
scroll to position [0, 0]
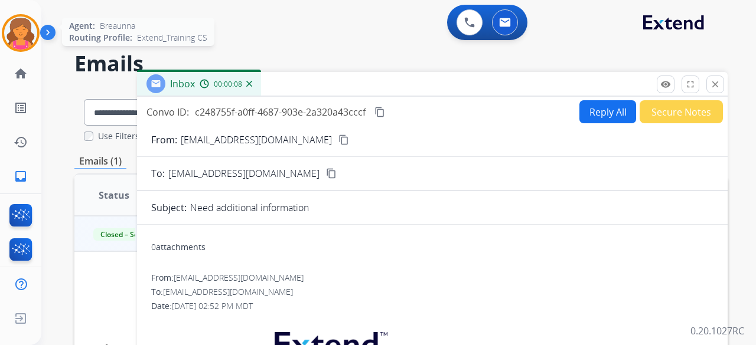
click at [587, 118] on button "Reply All" at bounding box center [607, 111] width 57 height 23
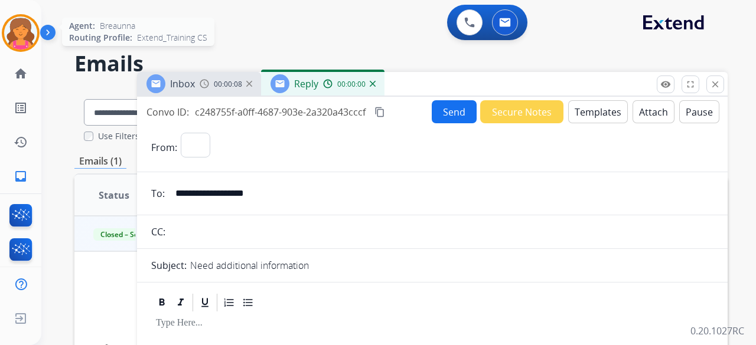
select select "**********"
click at [587, 117] on button "Templates" at bounding box center [598, 111] width 60 height 23
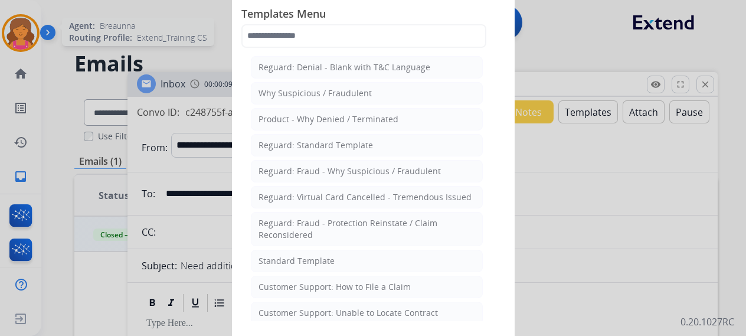
click at [282, 258] on div "Standard Template" at bounding box center [297, 261] width 76 height 12
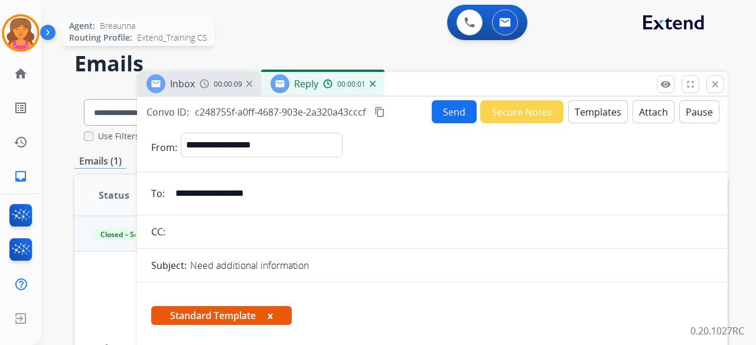
scroll to position [236, 0]
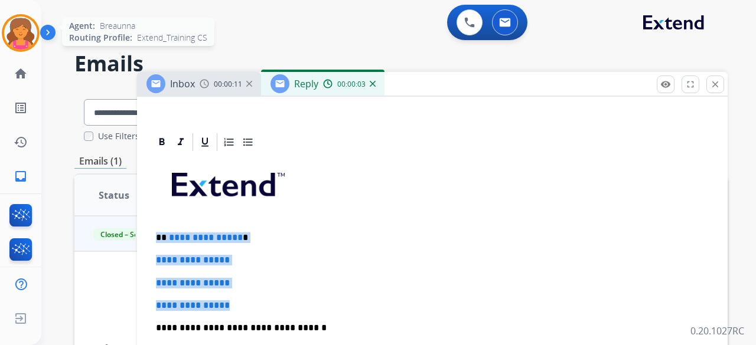
drag, startPoint x: 239, startPoint y: 292, endPoint x: 153, endPoint y: 236, distance: 102.4
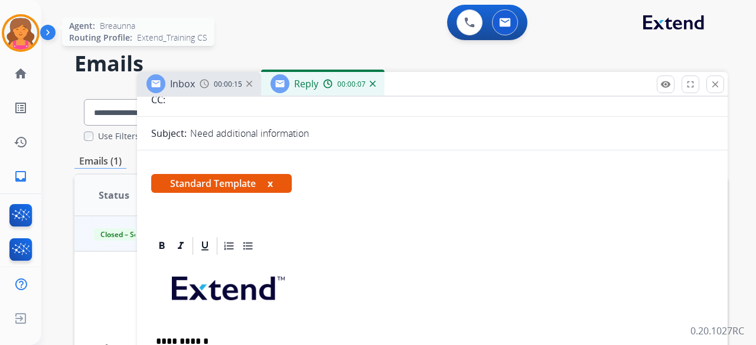
scroll to position [0, 0]
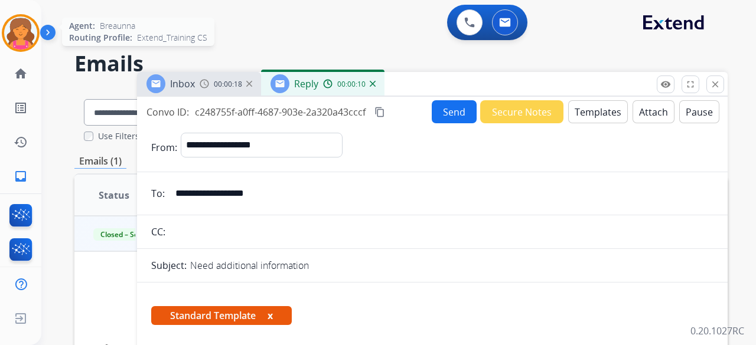
click at [432, 115] on button "Send" at bounding box center [454, 111] width 45 height 23
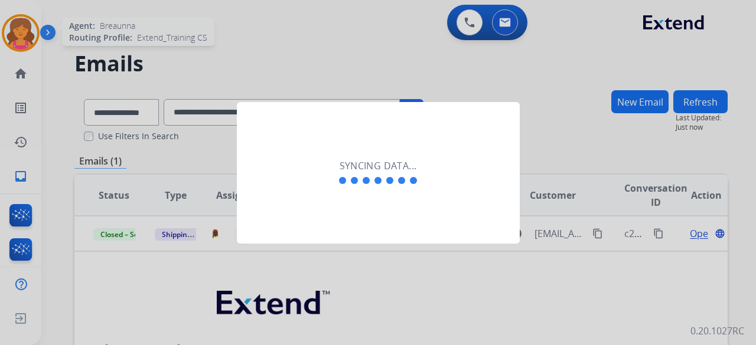
click at [390, 167] on h2 "Syncing data..." at bounding box center [378, 166] width 77 height 14
drag, startPoint x: 373, startPoint y: 110, endPoint x: 357, endPoint y: 76, distance: 37.8
click at [373, 106] on div "Syncing data..." at bounding box center [378, 173] width 283 height 142
click at [355, 53] on div at bounding box center [378, 172] width 756 height 345
drag, startPoint x: 345, startPoint y: 49, endPoint x: 322, endPoint y: 47, distance: 22.5
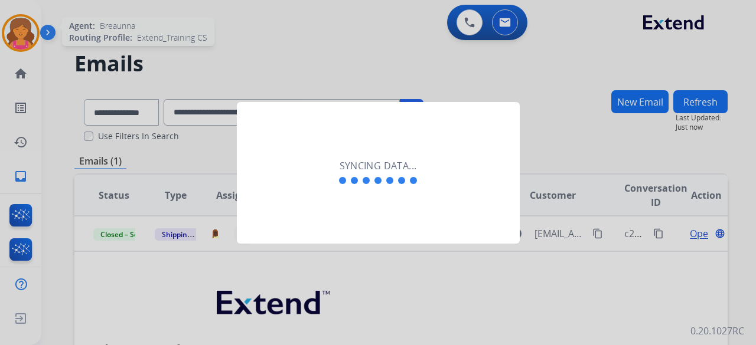
click at [322, 47] on div at bounding box center [378, 172] width 756 height 345
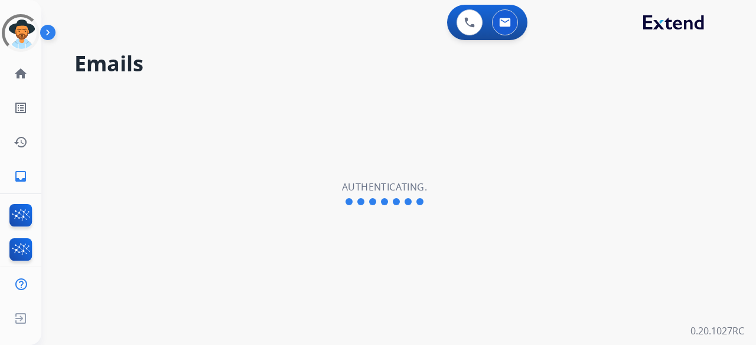
select select "**********"
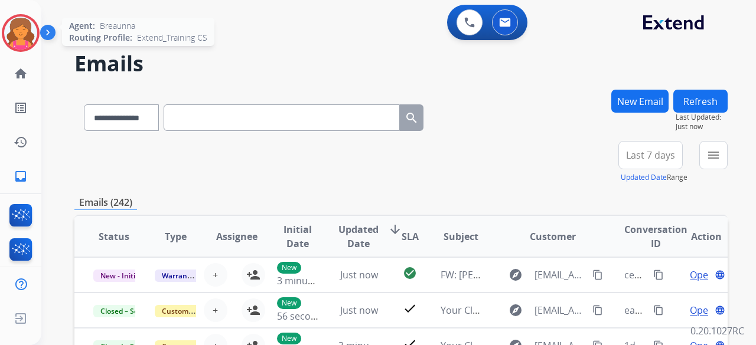
click at [5, 41] on div at bounding box center [21, 33] width 38 height 38
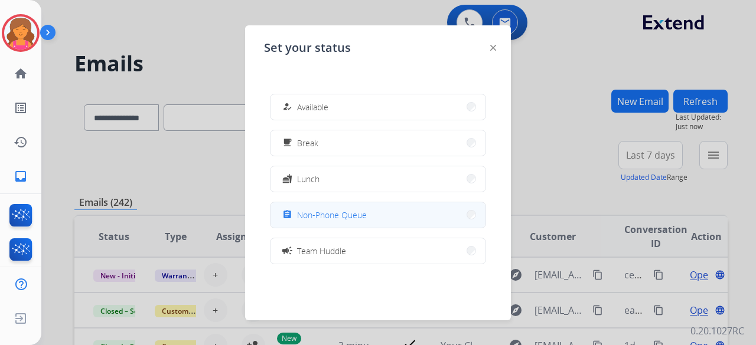
click at [415, 207] on button "assignment Non-Phone Queue" at bounding box center [377, 215] width 215 height 25
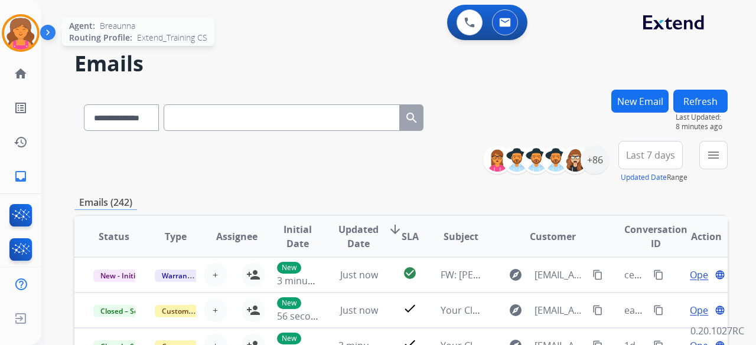
click at [38, 45] on div "Agent: [PERSON_NAME] Profile: Extend_Training CS" at bounding box center [21, 33] width 38 height 38
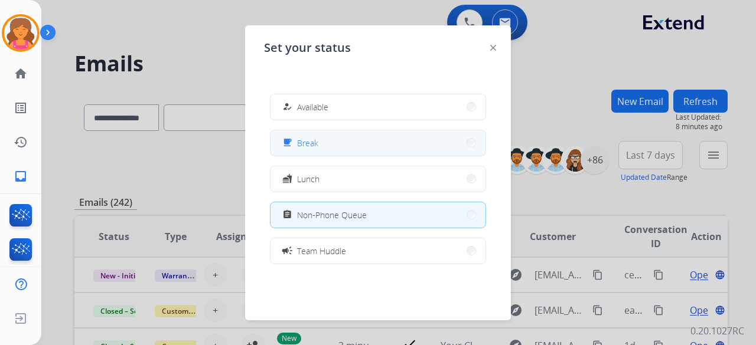
click at [339, 151] on button "free_breakfast Break" at bounding box center [377, 143] width 215 height 25
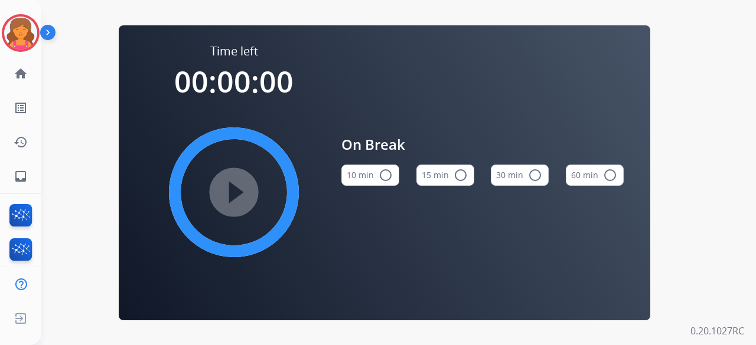
click at [428, 179] on button "15 min radio_button_unchecked" at bounding box center [445, 175] width 58 height 21
click at [240, 200] on mat-icon "play_circle_filled" at bounding box center [234, 192] width 14 height 14
click at [87, 66] on div "Time left 00:00:00 play_circle_filled On Break 10 min radio_button_unchecked 15…" at bounding box center [384, 172] width 686 height 345
click at [0, 31] on div "Breaunna Break Edit Avatar Agent: [PERSON_NAME] Routing Profile: Extend_Trainin…" at bounding box center [20, 33] width 41 height 38
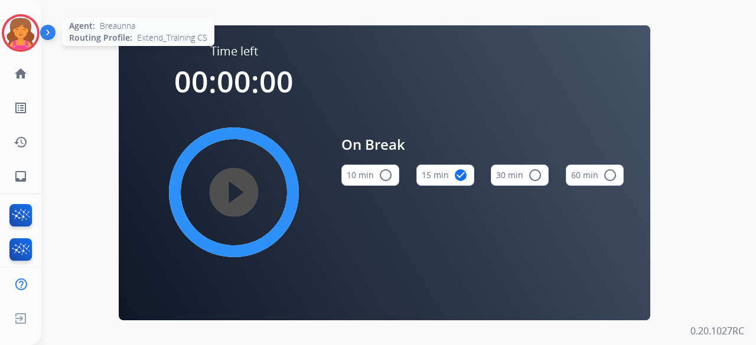
click at [6, 36] on img at bounding box center [20, 33] width 33 height 33
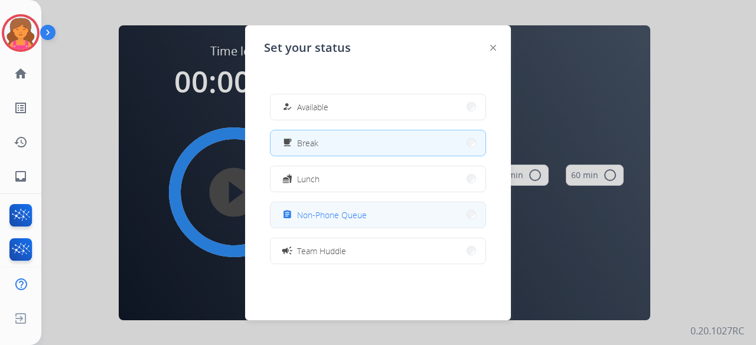
click at [357, 213] on span "Non-Phone Queue" at bounding box center [332, 215] width 70 height 12
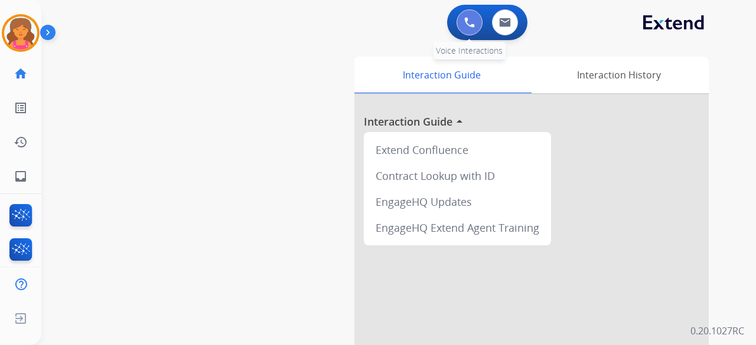
click at [468, 23] on img at bounding box center [469, 22] width 11 height 11
click at [469, 30] on button at bounding box center [469, 22] width 26 height 26
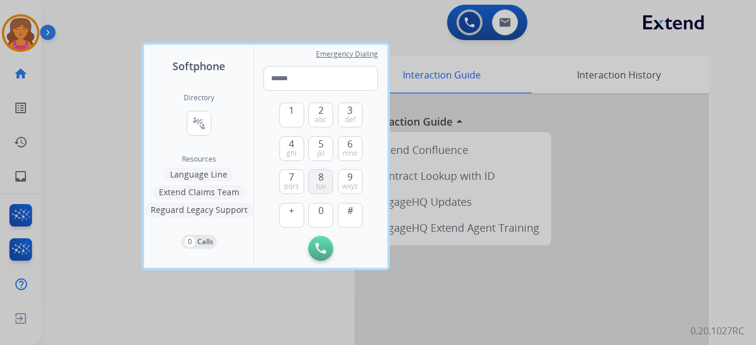
click at [325, 175] on button "8 tuv" at bounding box center [320, 181] width 25 height 25
click at [354, 110] on button "3 def" at bounding box center [350, 115] width 25 height 25
click at [353, 110] on button "3 def" at bounding box center [350, 115] width 25 height 25
click at [313, 181] on button "8 tuv" at bounding box center [320, 181] width 25 height 25
click at [324, 217] on button "0" at bounding box center [320, 215] width 25 height 25
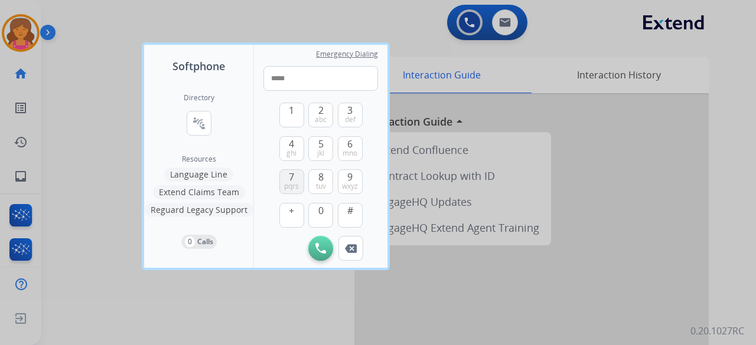
click at [296, 180] on button "7 pqrs" at bounding box center [291, 181] width 25 height 25
drag, startPoint x: 315, startPoint y: 152, endPoint x: 358, endPoint y: 126, distance: 50.6
click at [315, 152] on button "5 jkl" at bounding box center [320, 148] width 25 height 25
click at [351, 118] on span "def" at bounding box center [350, 119] width 11 height 9
click at [296, 143] on button "4 ghi" at bounding box center [291, 148] width 25 height 25
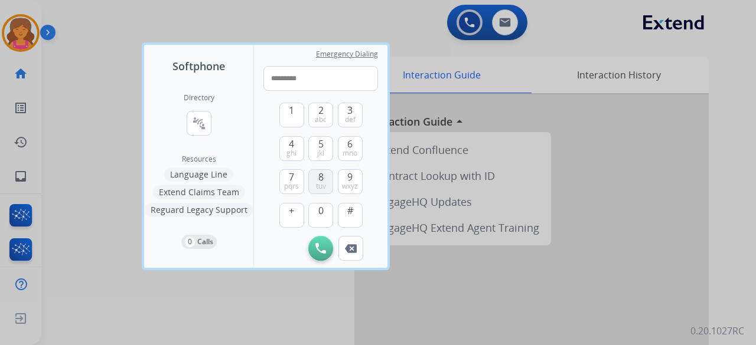
click at [315, 173] on button "8 tuv" at bounding box center [320, 181] width 25 height 25
type input "**********"
click at [317, 244] on img at bounding box center [320, 248] width 11 height 11
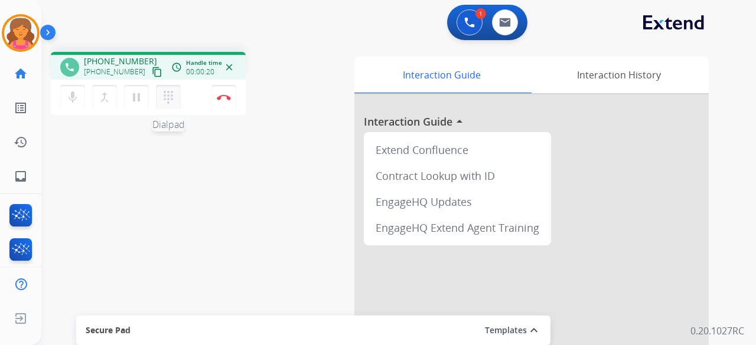
click at [160, 108] on button "dialpad Dialpad" at bounding box center [168, 97] width 25 height 25
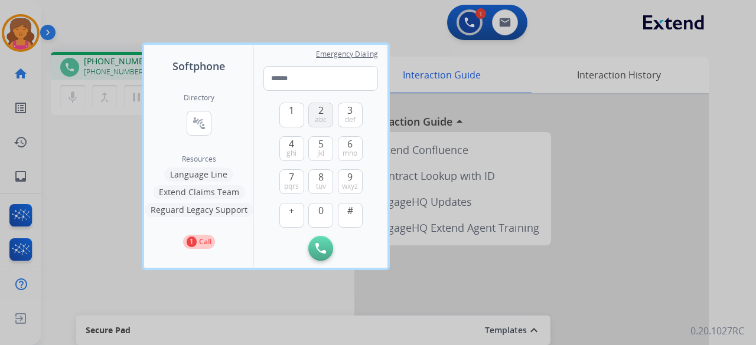
click at [313, 113] on button "2 abc" at bounding box center [320, 115] width 25 height 25
click at [294, 149] on span "ghi" at bounding box center [291, 153] width 10 height 9
type input "**"
click at [361, 20] on div at bounding box center [378, 172] width 756 height 345
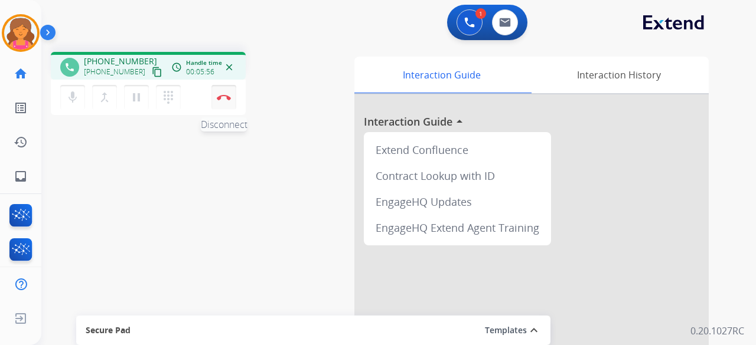
click at [220, 102] on button "Disconnect" at bounding box center [223, 97] width 25 height 25
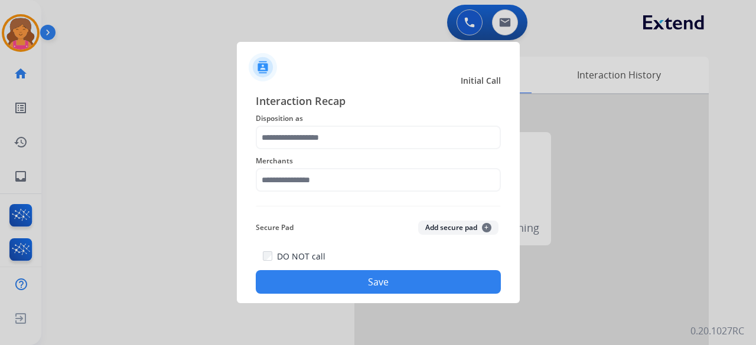
click at [321, 152] on div "Merchants" at bounding box center [378, 172] width 245 height 47
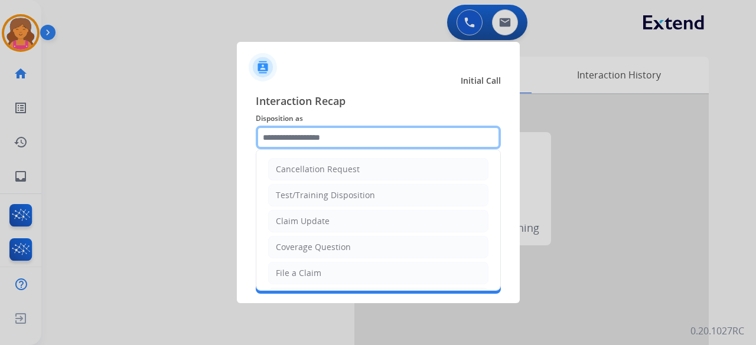
click at [321, 143] on input "text" at bounding box center [378, 138] width 245 height 24
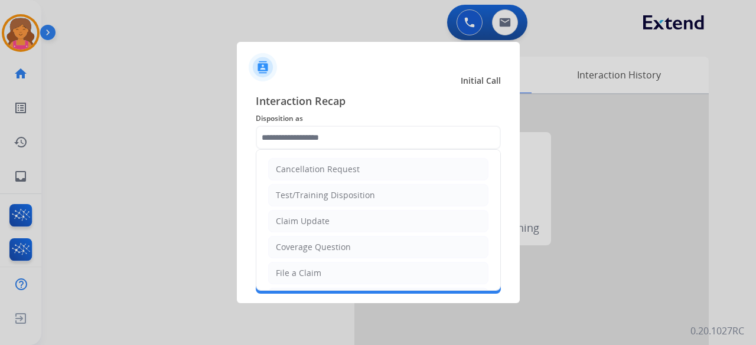
click at [299, 216] on div "Claim Update" at bounding box center [303, 222] width 54 height 12
type input "**********"
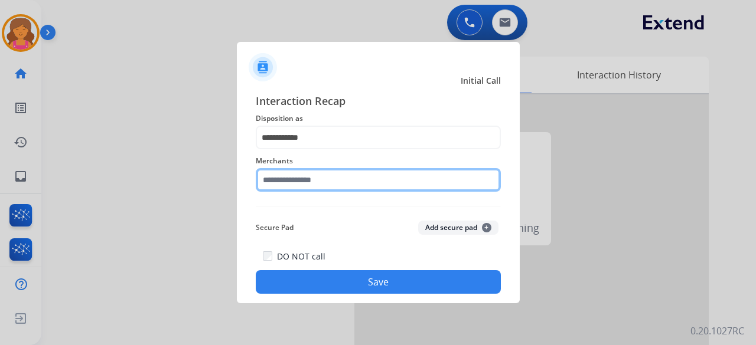
click at [305, 185] on input "text" at bounding box center [378, 180] width 245 height 24
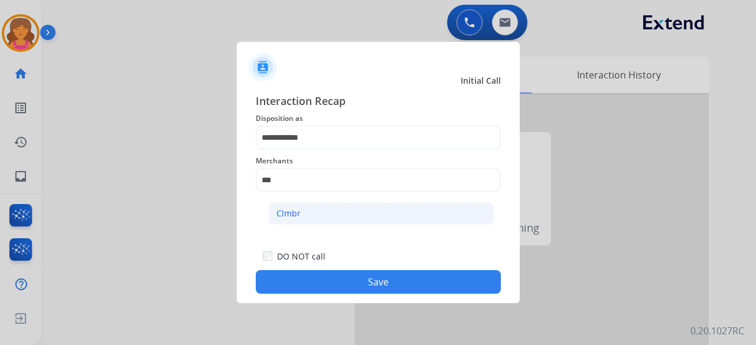
click at [279, 208] on div "Clmbr" at bounding box center [288, 214] width 24 height 12
type input "*****"
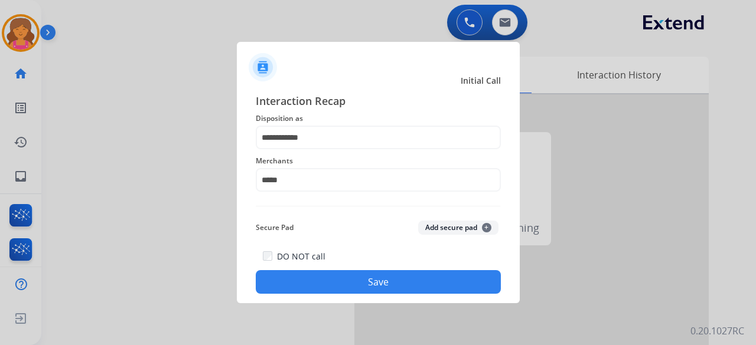
click at [293, 288] on button "Save" at bounding box center [378, 282] width 245 height 24
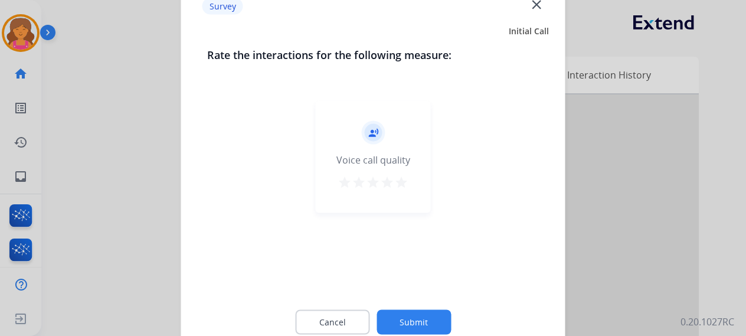
click at [404, 182] on mat-icon "star" at bounding box center [401, 182] width 14 height 14
click at [392, 328] on button "Submit" at bounding box center [414, 321] width 74 height 25
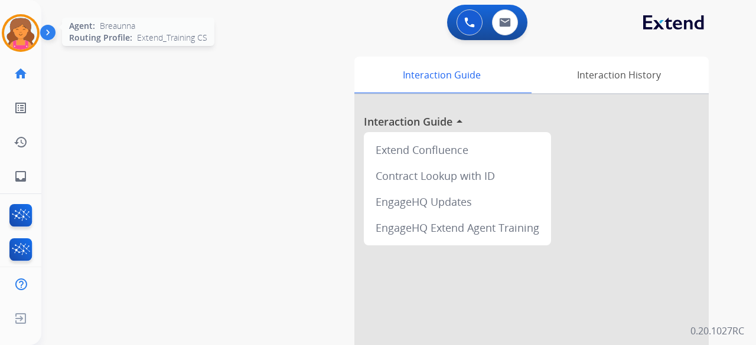
click at [30, 21] on img at bounding box center [20, 33] width 33 height 33
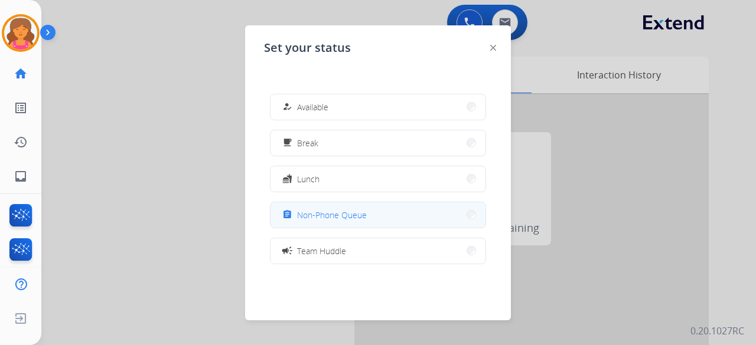
click at [295, 211] on div "assignment" at bounding box center [288, 215] width 17 height 14
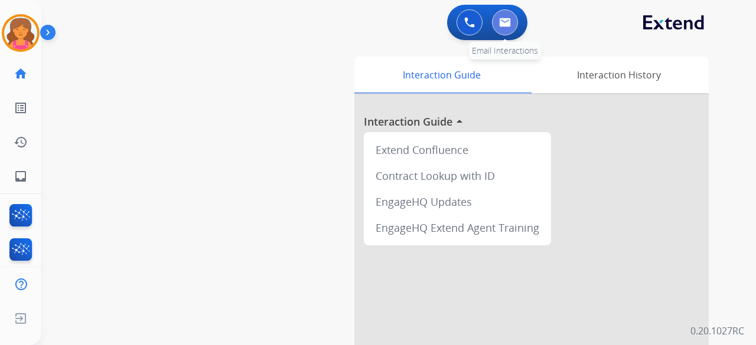
click at [515, 24] on button at bounding box center [505, 22] width 26 height 26
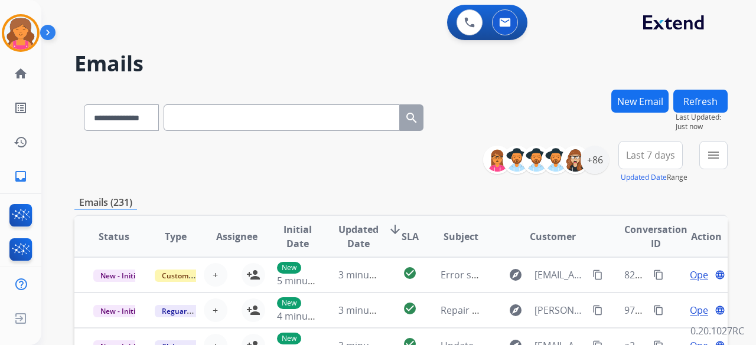
click at [622, 102] on button "New Email" at bounding box center [639, 101] width 57 height 23
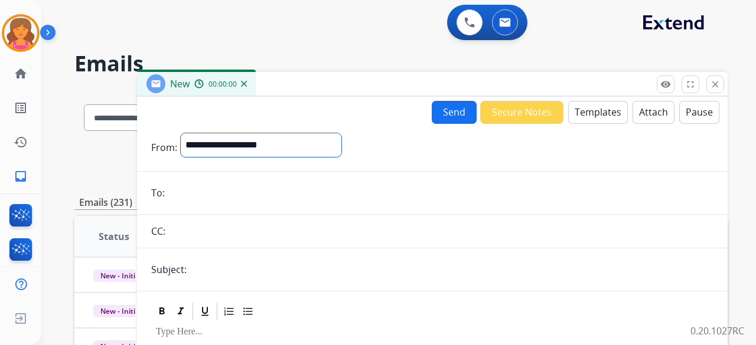
click at [322, 146] on select "**********" at bounding box center [261, 145] width 161 height 24
select select "**********"
click at [181, 133] on select "**********" at bounding box center [261, 145] width 161 height 24
click at [210, 194] on input "email" at bounding box center [440, 194] width 545 height 24
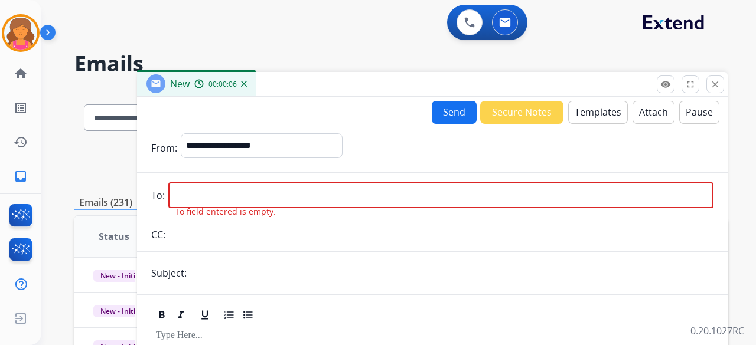
click at [343, 190] on input "email" at bounding box center [440, 195] width 545 height 26
paste input "**********"
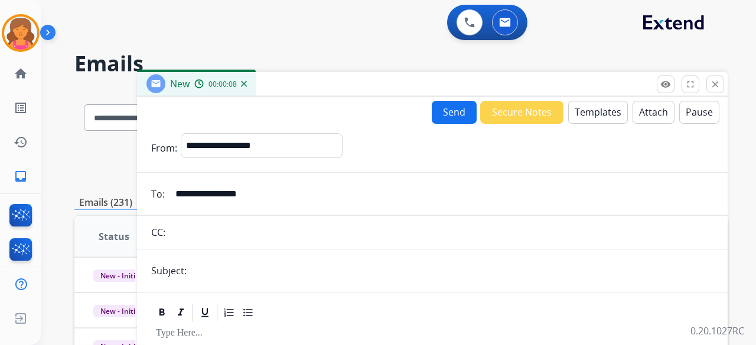
type input "**********"
click at [286, 257] on form "**********" at bounding box center [432, 328] width 591 height 409
drag, startPoint x: 270, startPoint y: 269, endPoint x: 259, endPoint y: 273, distance: 12.2
click at [267, 271] on input "text" at bounding box center [451, 271] width 523 height 24
type input "**********"
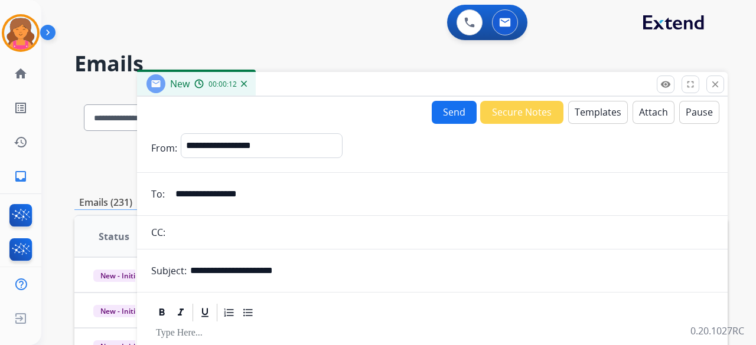
click at [573, 107] on button "Templates" at bounding box center [598, 112] width 60 height 23
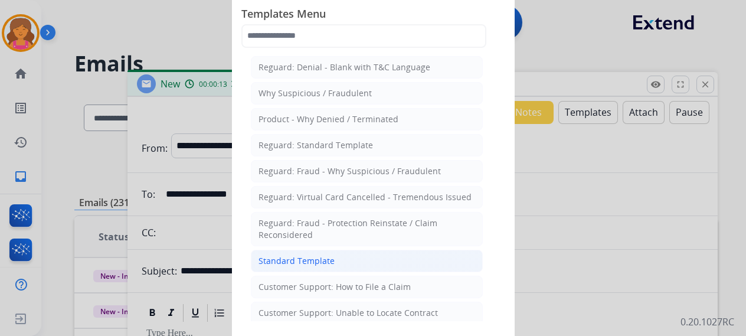
click at [268, 255] on div "Standard Template" at bounding box center [297, 261] width 76 height 12
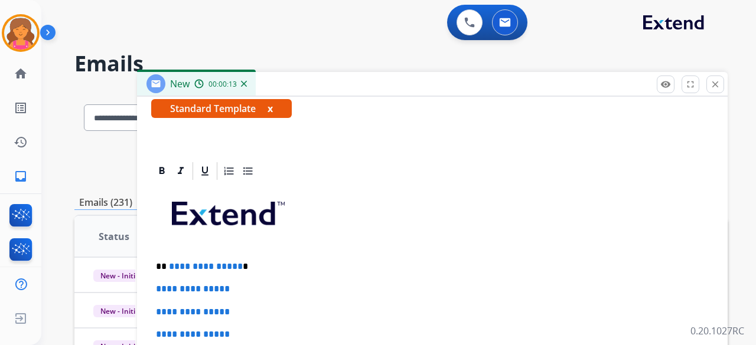
scroll to position [236, 0]
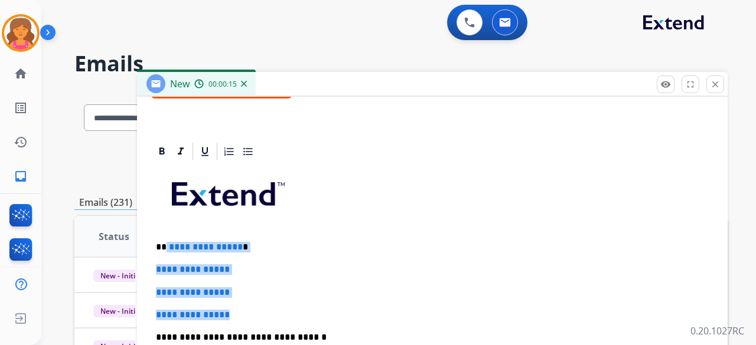
drag, startPoint x: 244, startPoint y: 302, endPoint x: 165, endPoint y: 243, distance: 97.9
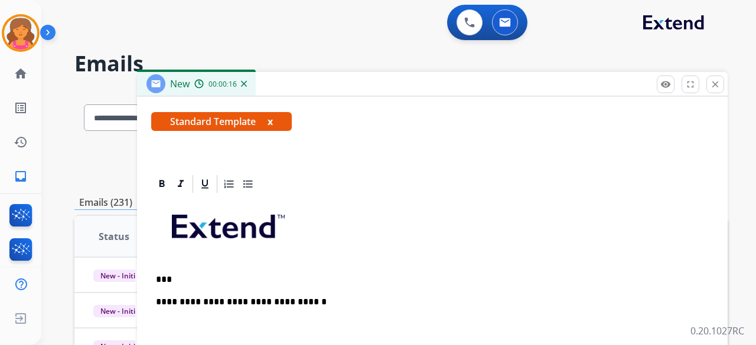
scroll to position [226, 0]
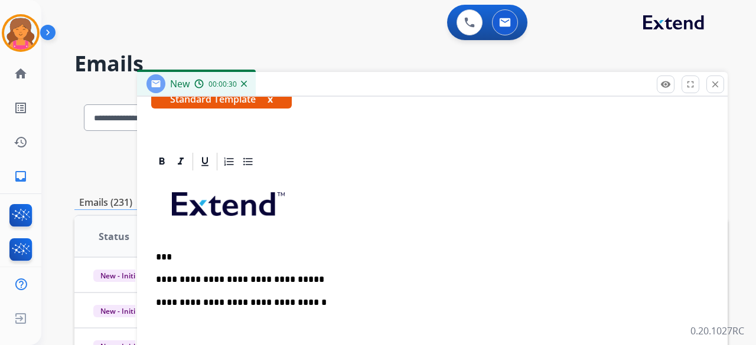
click at [311, 278] on p "**********" at bounding box center [427, 280] width 543 height 11
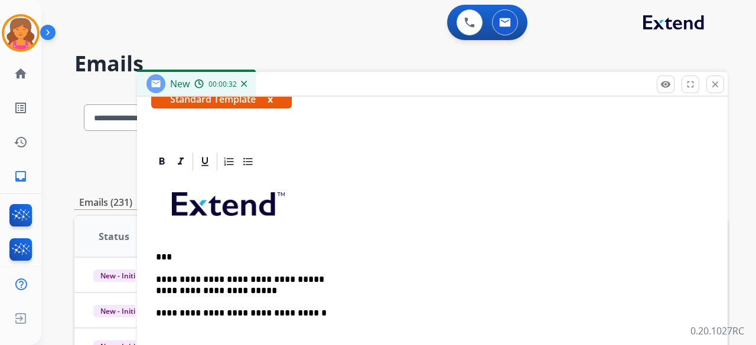
scroll to position [236, 0]
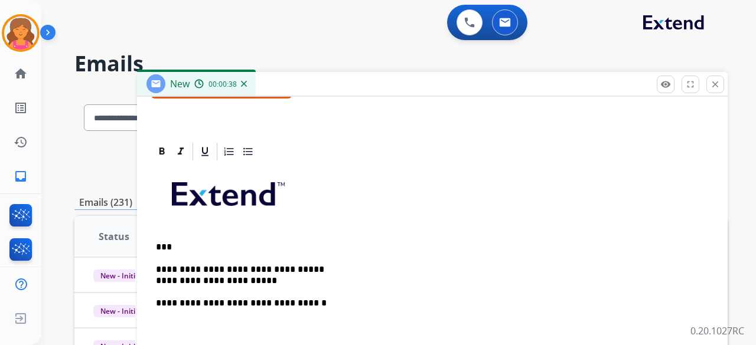
click at [155, 276] on div "**********" at bounding box center [432, 348] width 562 height 372
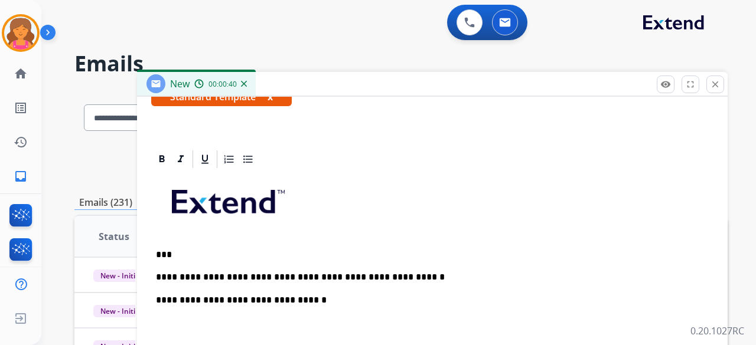
scroll to position [226, 0]
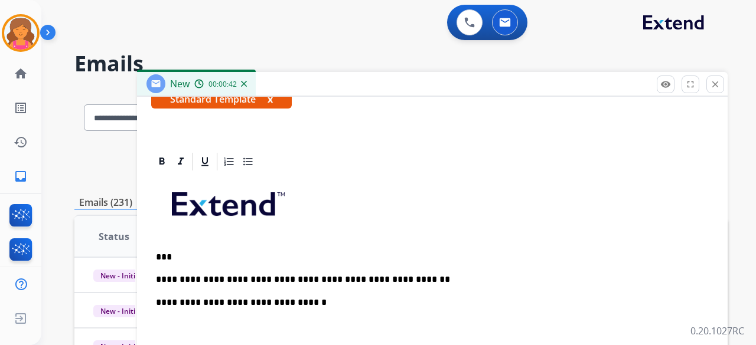
click at [440, 276] on p "**********" at bounding box center [427, 280] width 543 height 11
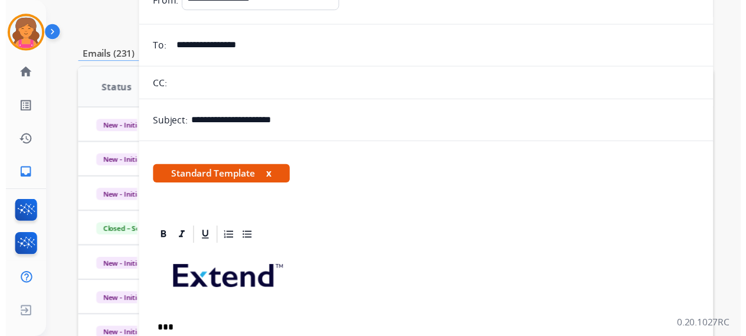
scroll to position [0, 0]
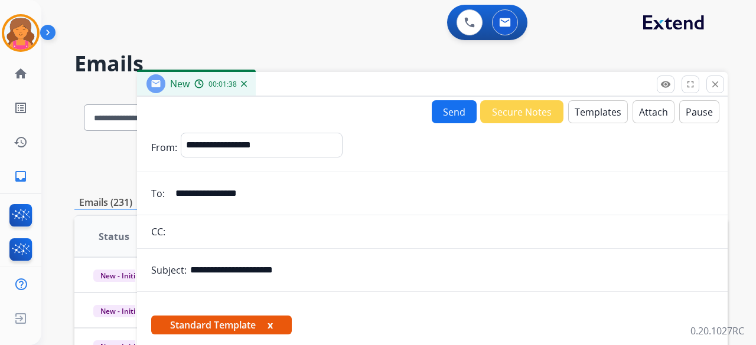
click at [454, 113] on button "Send" at bounding box center [454, 111] width 45 height 23
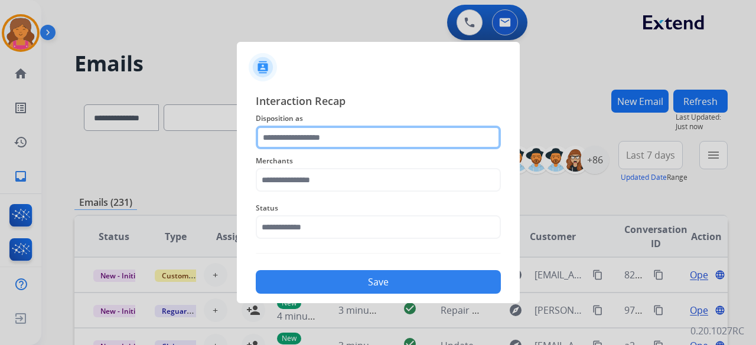
click at [318, 136] on input "text" at bounding box center [378, 138] width 245 height 24
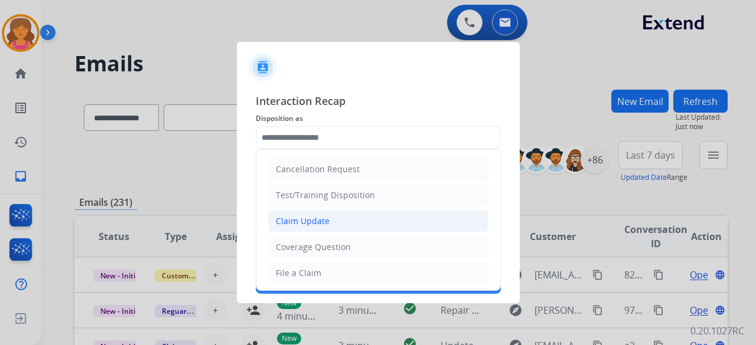
click at [321, 217] on div "Claim Update" at bounding box center [303, 222] width 54 height 12
type input "**********"
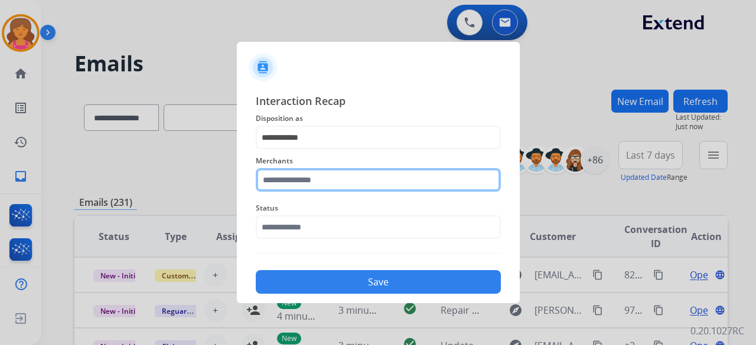
click at [309, 187] on input "text" at bounding box center [378, 180] width 245 height 24
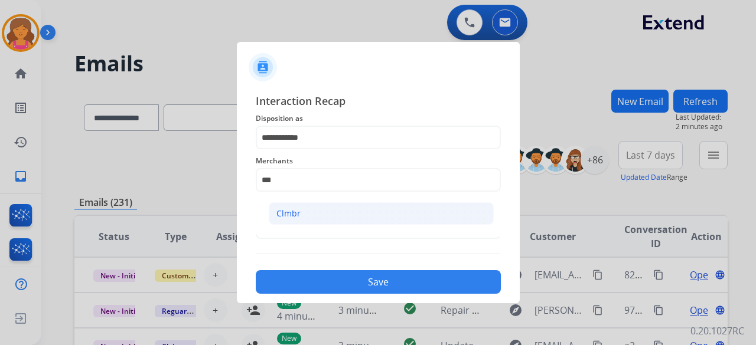
click at [317, 215] on li "Clmbr" at bounding box center [381, 214] width 225 height 22
type input "*****"
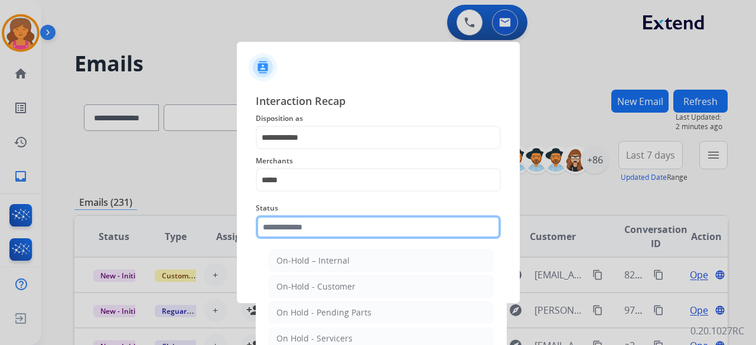
click at [312, 233] on input "text" at bounding box center [378, 228] width 245 height 24
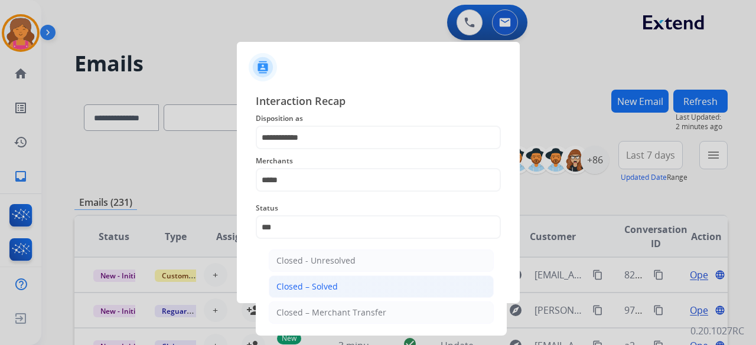
click at [337, 289] on li "Closed – Solved" at bounding box center [381, 287] width 225 height 22
type input "**********"
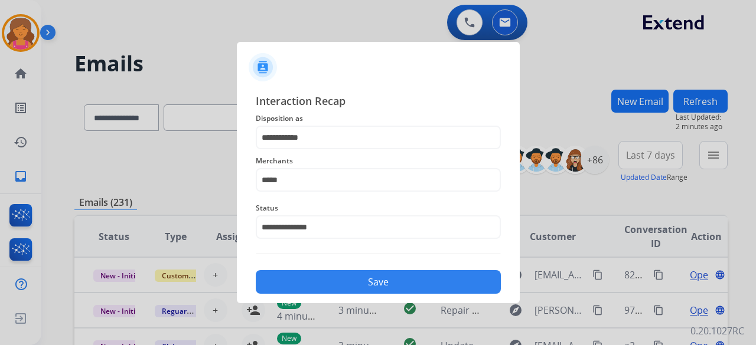
click at [337, 289] on button "Save" at bounding box center [378, 282] width 245 height 24
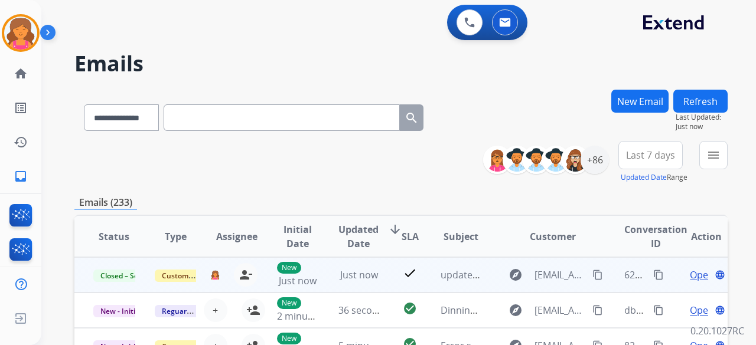
click at [653, 273] on mat-icon "content_copy" at bounding box center [658, 275] width 11 height 11
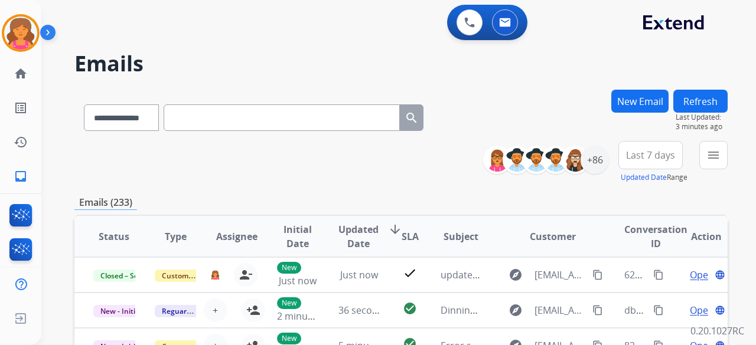
click at [641, 96] on button "New Email" at bounding box center [639, 101] width 57 height 23
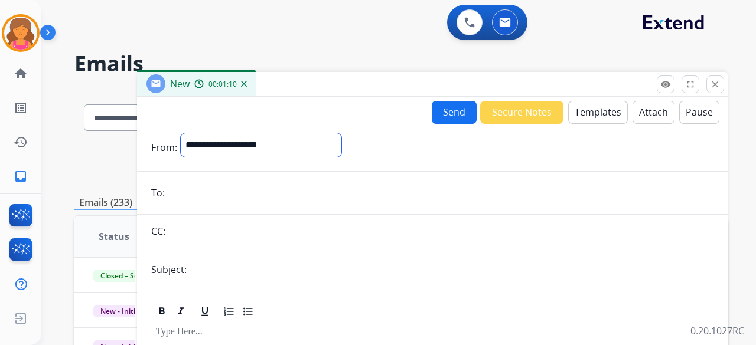
drag, startPoint x: 267, startPoint y: 135, endPoint x: 268, endPoint y: 141, distance: 5.9
click at [267, 135] on select "**********" at bounding box center [261, 145] width 161 height 24
select select "**********"
click at [181, 133] on select "**********" at bounding box center [261, 145] width 161 height 24
click at [218, 194] on input "email" at bounding box center [440, 194] width 545 height 24
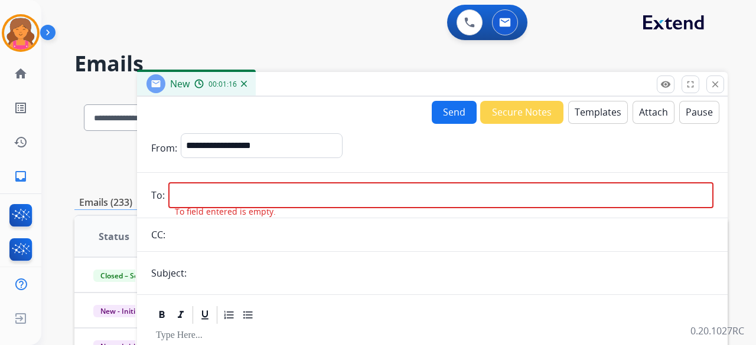
click at [204, 198] on input "email" at bounding box center [440, 195] width 545 height 26
paste input "**********"
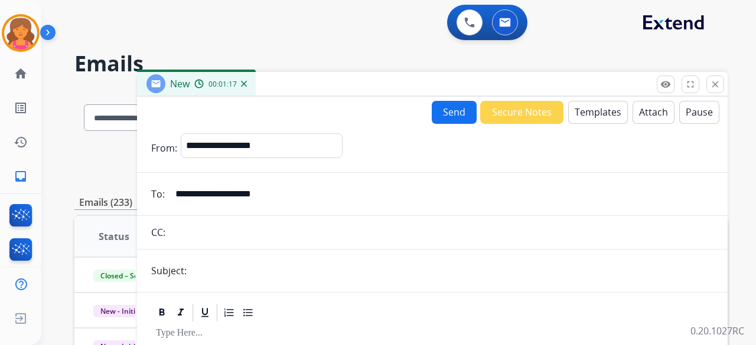
type input "**********"
click at [235, 260] on input "text" at bounding box center [451, 271] width 523 height 24
type input "**********"
click at [575, 122] on button "Templates" at bounding box center [598, 112] width 60 height 23
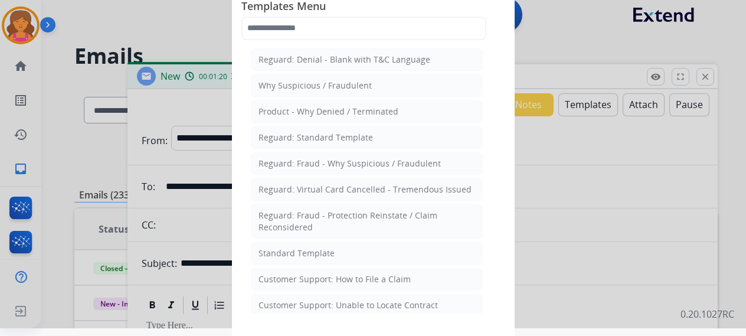
scroll to position [9, 0]
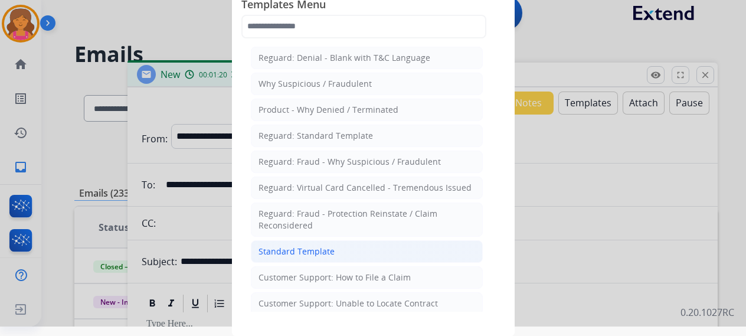
click at [335, 249] on li "Standard Template" at bounding box center [367, 251] width 232 height 22
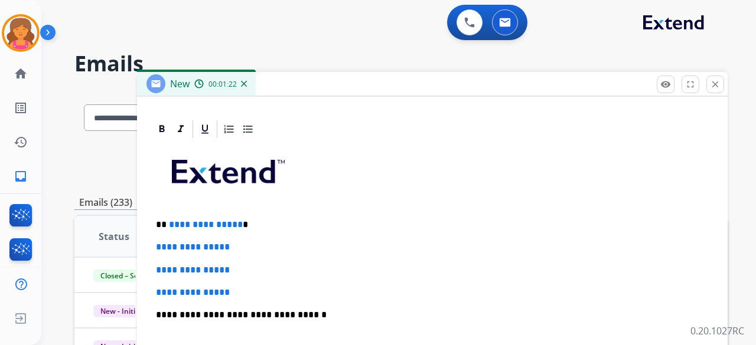
scroll to position [272, 0]
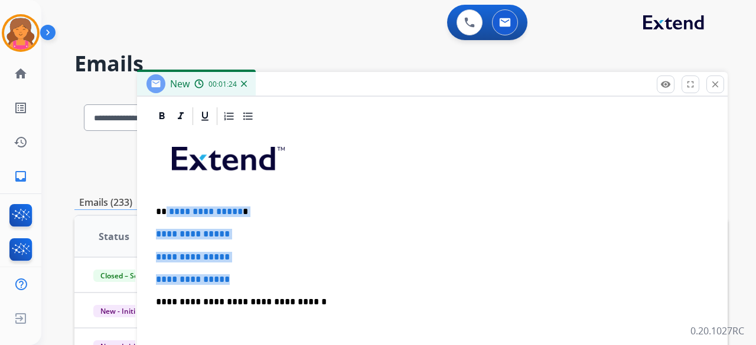
drag, startPoint x: 259, startPoint y: 280, endPoint x: 165, endPoint y: 203, distance: 121.2
click at [165, 203] on div "**********" at bounding box center [432, 330] width 562 height 406
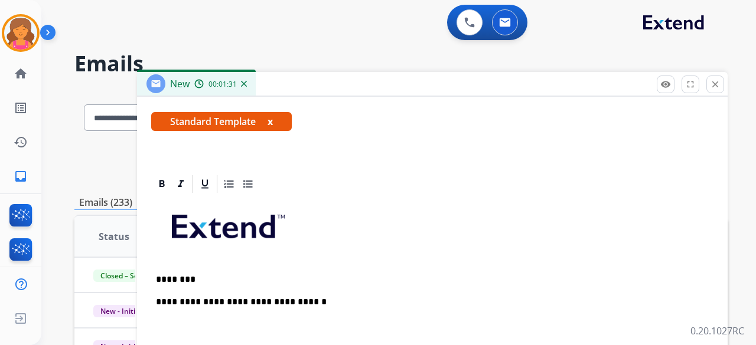
scroll to position [226, 0]
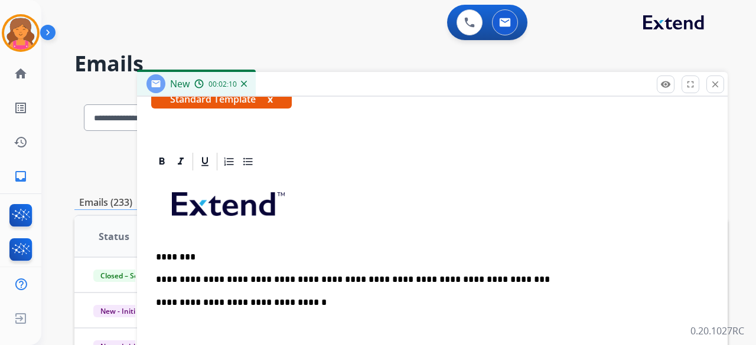
click at [441, 283] on p "**********" at bounding box center [427, 280] width 543 height 11
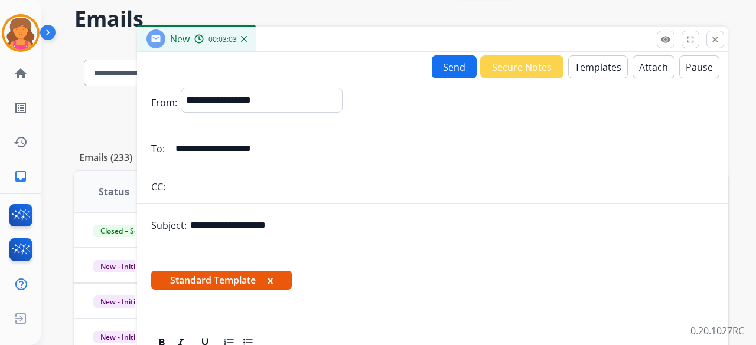
scroll to position [0, 0]
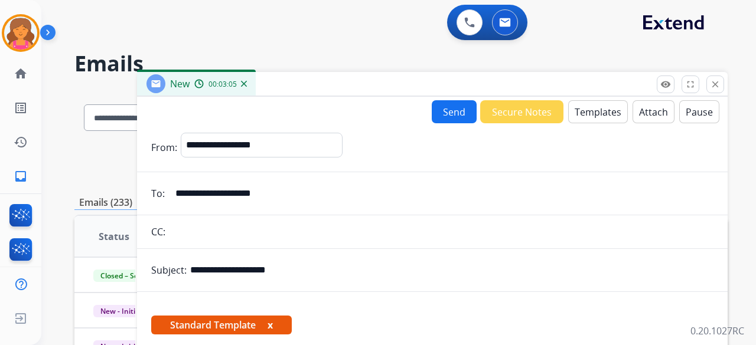
click at [450, 115] on button "Send" at bounding box center [454, 111] width 45 height 23
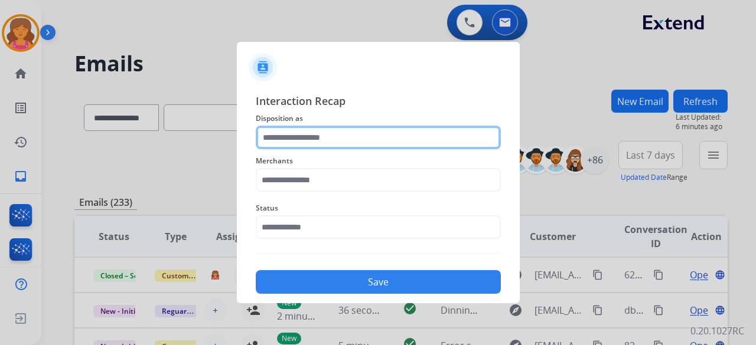
click at [302, 136] on input "text" at bounding box center [378, 138] width 245 height 24
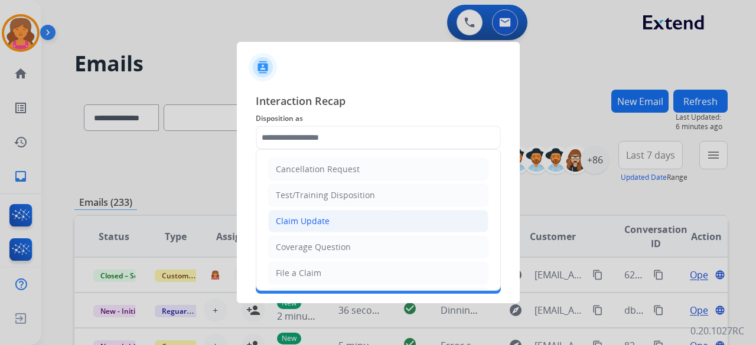
click at [306, 221] on div "Claim Update" at bounding box center [303, 222] width 54 height 12
type input "**********"
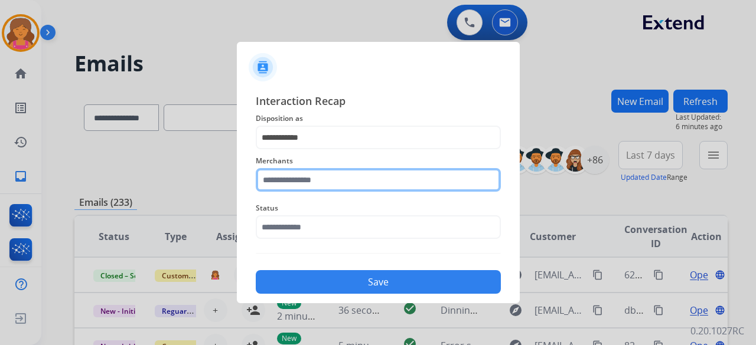
click at [321, 175] on input "text" at bounding box center [378, 180] width 245 height 24
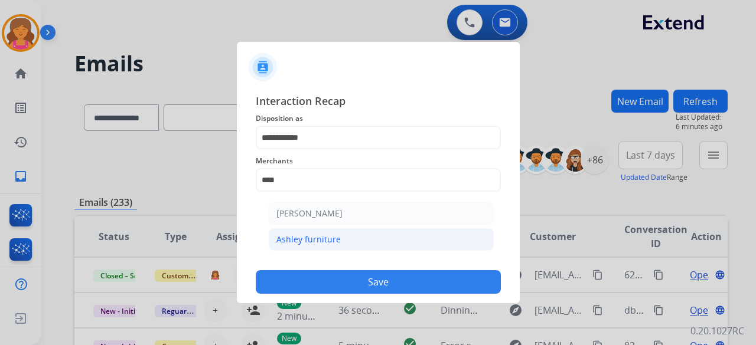
click at [354, 233] on li "Ashley furniture" at bounding box center [381, 240] width 225 height 22
type input "**********"
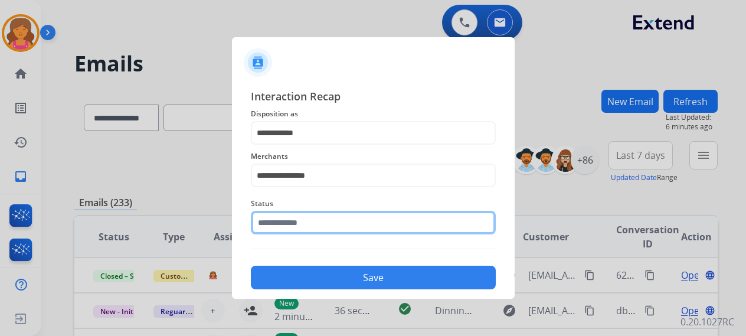
click at [350, 222] on input "text" at bounding box center [373, 223] width 245 height 24
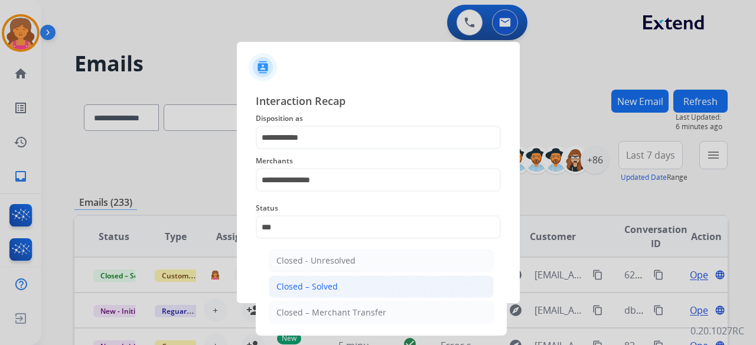
click at [353, 278] on li "Closed – Solved" at bounding box center [381, 287] width 225 height 22
type input "**********"
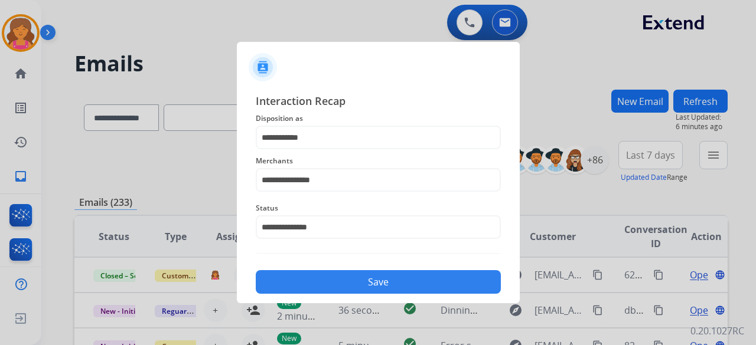
click at [353, 278] on button "Save" at bounding box center [378, 282] width 245 height 24
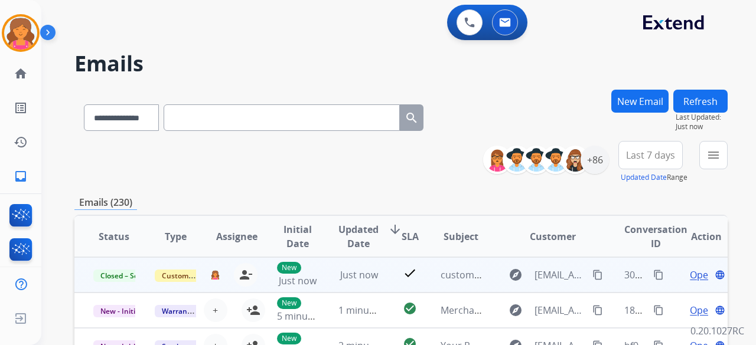
drag, startPoint x: 648, startPoint y: 275, endPoint x: 654, endPoint y: 273, distance: 6.0
click at [653, 275] on mat-icon "content_copy" at bounding box center [658, 275] width 11 height 11
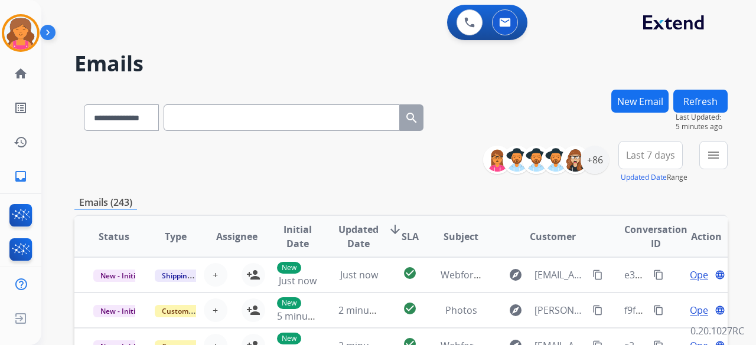
paste input "**********"
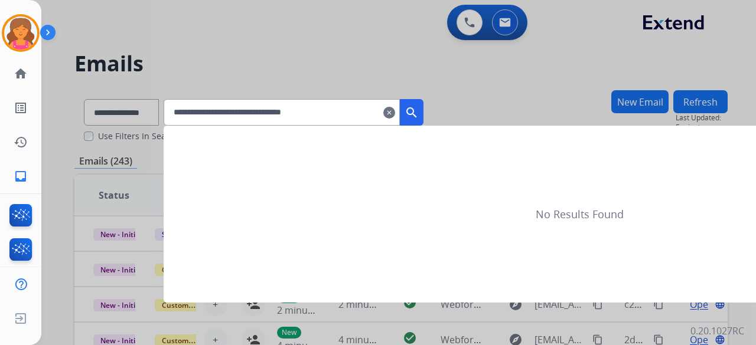
type input "**********"
click at [419, 107] on mat-icon "search" at bounding box center [411, 113] width 14 height 14
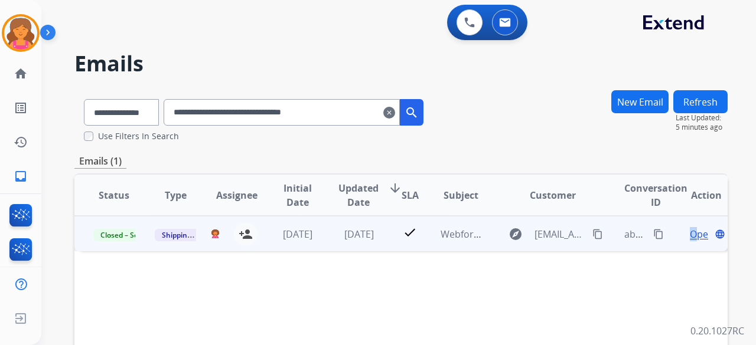
click at [690, 234] on span "Open" at bounding box center [702, 234] width 24 height 14
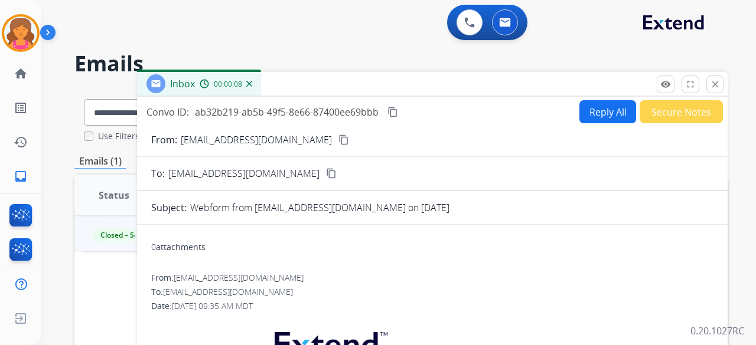
click at [602, 115] on button "Reply All" at bounding box center [607, 111] width 57 height 23
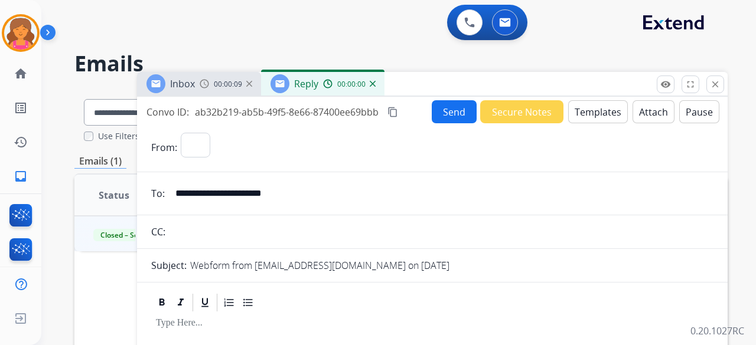
click at [586, 119] on button "Templates" at bounding box center [598, 111] width 60 height 23
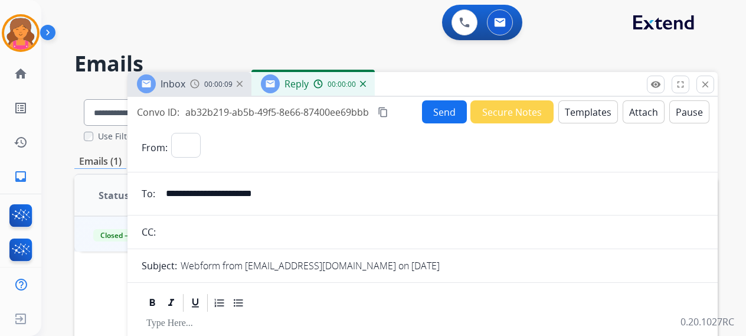
select select "**********"
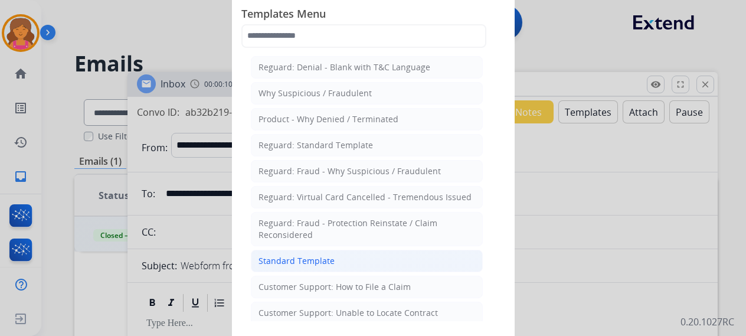
click at [273, 266] on li "Standard Template" at bounding box center [367, 261] width 232 height 22
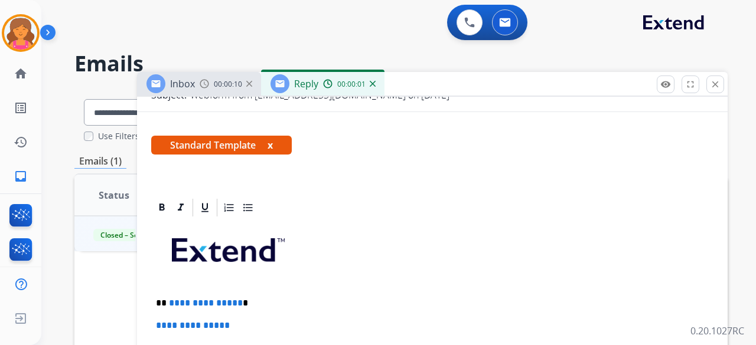
scroll to position [236, 0]
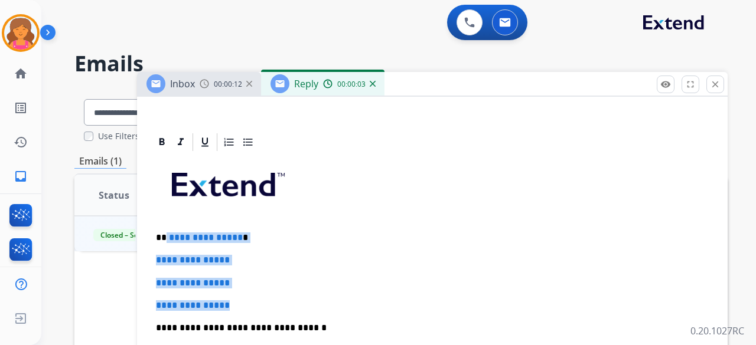
drag, startPoint x: 244, startPoint y: 296, endPoint x: 165, endPoint y: 229, distance: 103.9
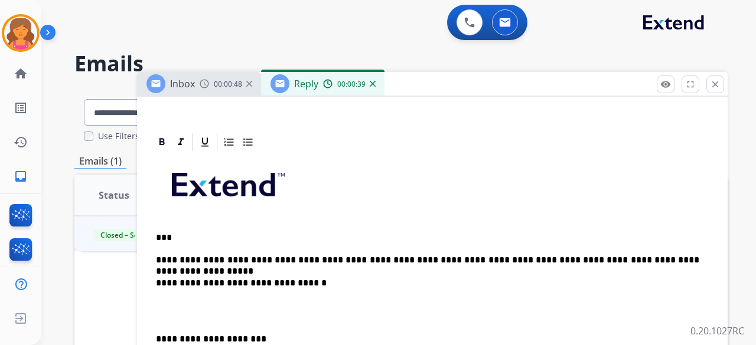
click at [514, 260] on p "**********" at bounding box center [427, 260] width 543 height 11
drag, startPoint x: 658, startPoint y: 257, endPoint x: 587, endPoint y: 249, distance: 71.3
click at [587, 249] on div "**********" at bounding box center [432, 333] width 562 height 361
click at [609, 257] on p "**********" at bounding box center [427, 260] width 543 height 11
click at [262, 257] on p "**********" at bounding box center [427, 260] width 543 height 11
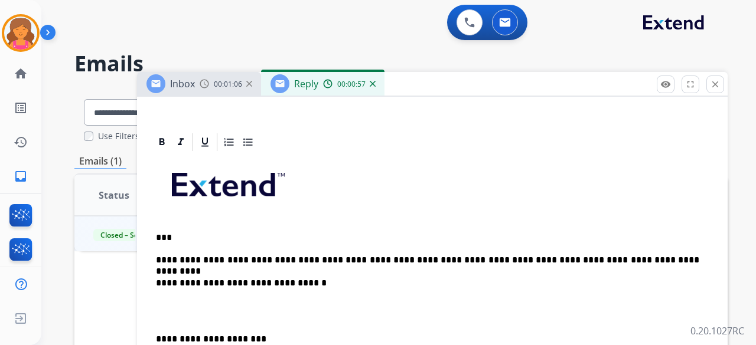
click at [615, 262] on p "**********" at bounding box center [427, 260] width 543 height 11
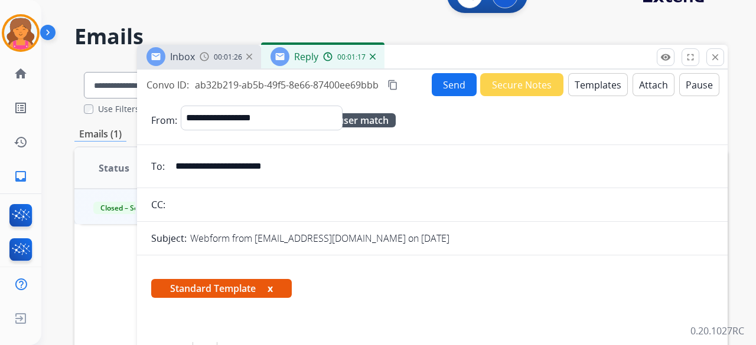
scroll to position [0, 0]
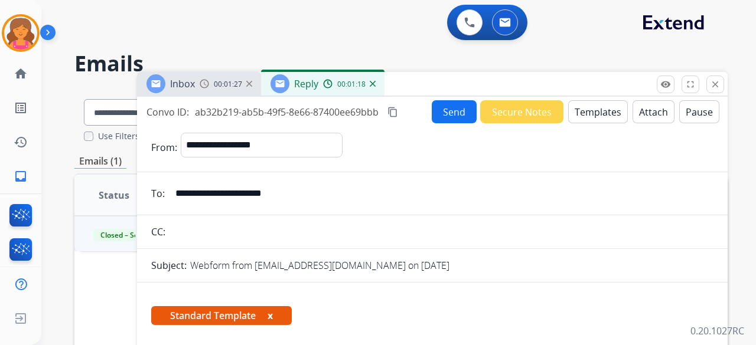
click at [394, 109] on mat-icon "content_copy" at bounding box center [392, 112] width 11 height 11
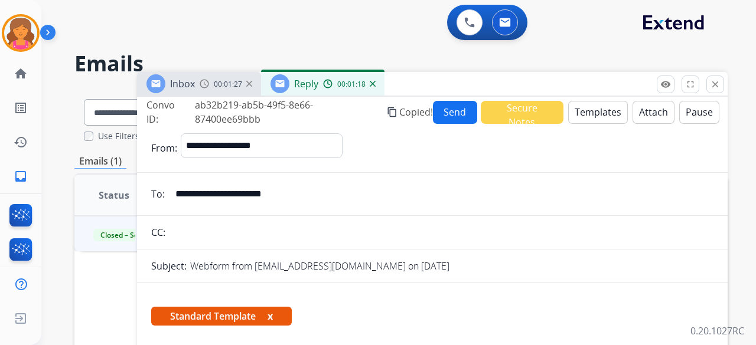
click at [461, 112] on button "Send" at bounding box center [455, 112] width 44 height 23
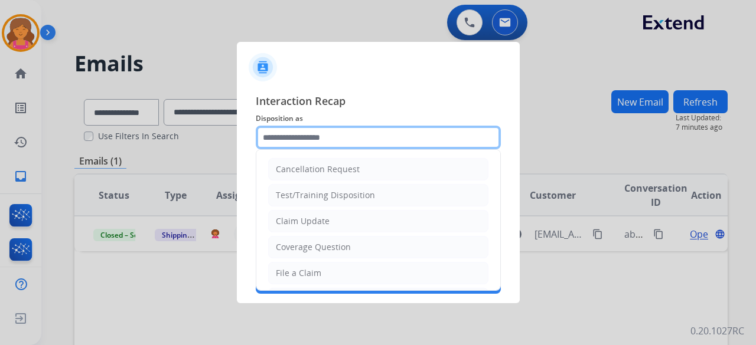
click at [291, 140] on input "text" at bounding box center [378, 138] width 245 height 24
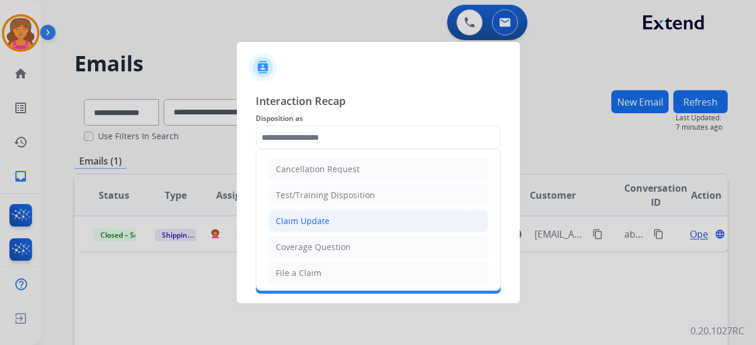
click at [292, 221] on div "Claim Update" at bounding box center [303, 222] width 54 height 12
type input "**********"
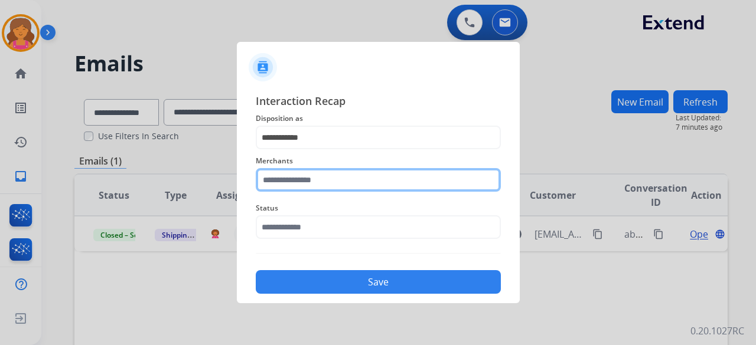
click at [308, 178] on input "text" at bounding box center [378, 180] width 245 height 24
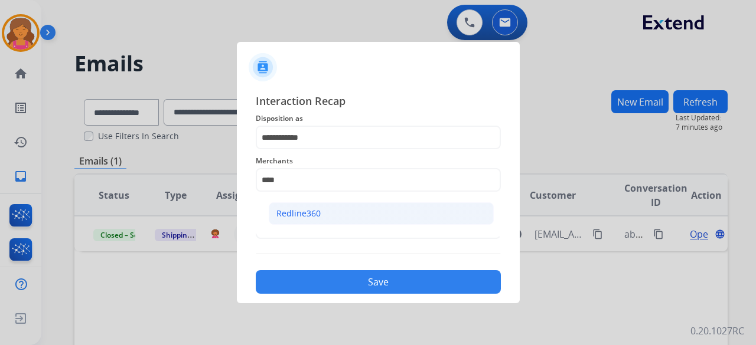
click at [288, 215] on div "Redline360" at bounding box center [298, 214] width 44 height 12
type input "**********"
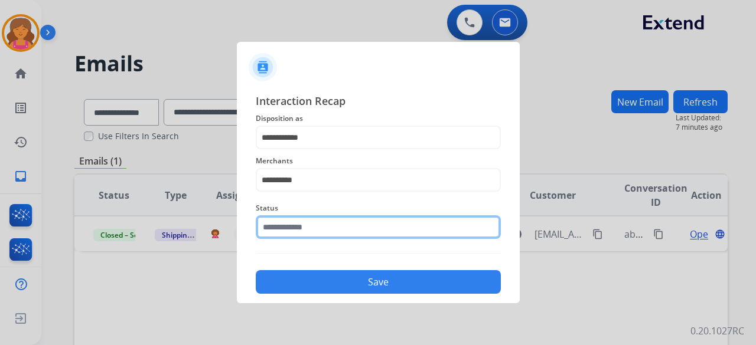
click at [287, 226] on input "text" at bounding box center [378, 228] width 245 height 24
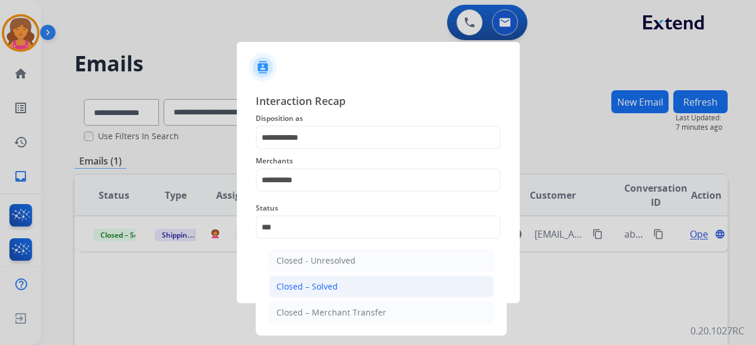
click at [333, 290] on div "Closed – Solved" at bounding box center [306, 287] width 61 height 12
type input "**********"
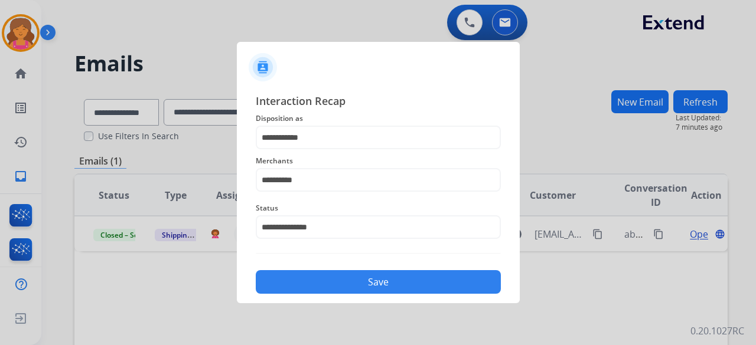
click at [333, 290] on button "Save" at bounding box center [378, 282] width 245 height 24
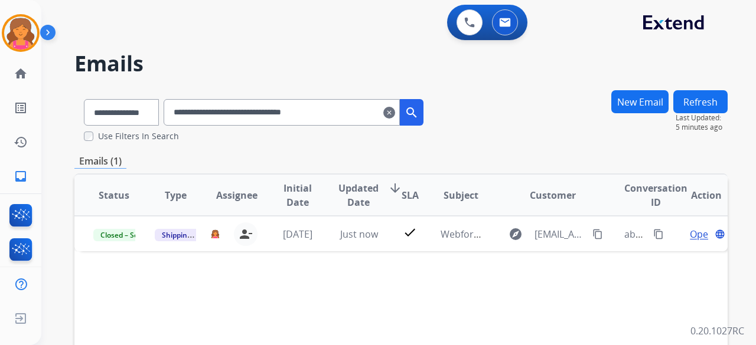
click at [395, 115] on mat-icon "clear" at bounding box center [389, 113] width 12 height 14
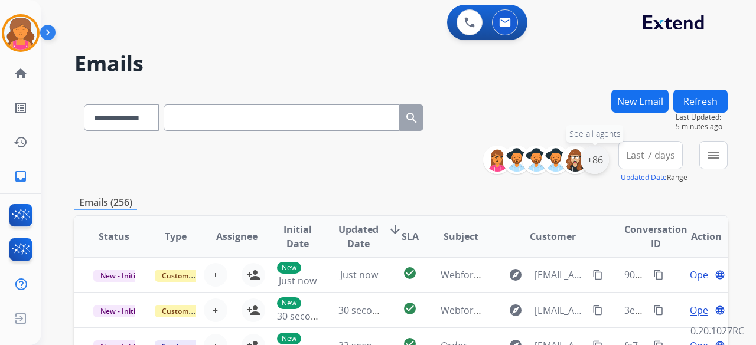
click at [595, 161] on div "+86" at bounding box center [594, 160] width 28 height 28
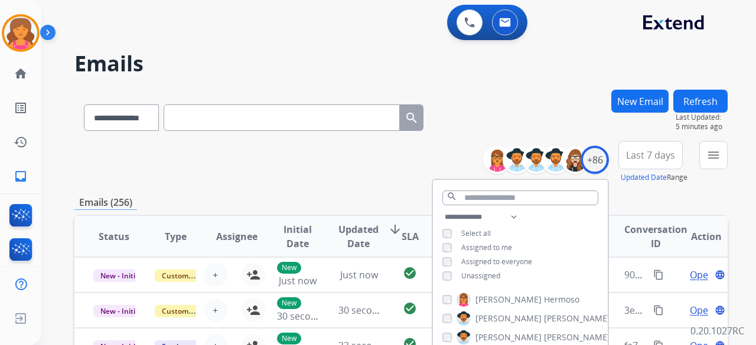
click at [648, 153] on span "Last 7 days" at bounding box center [650, 155] width 49 height 5
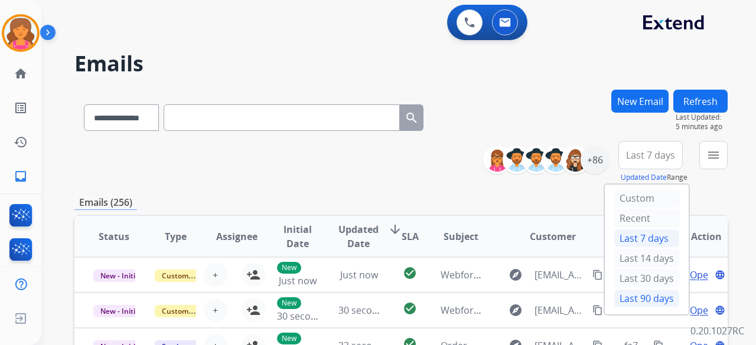
click at [617, 290] on div "Last 90 days" at bounding box center [646, 299] width 65 height 18
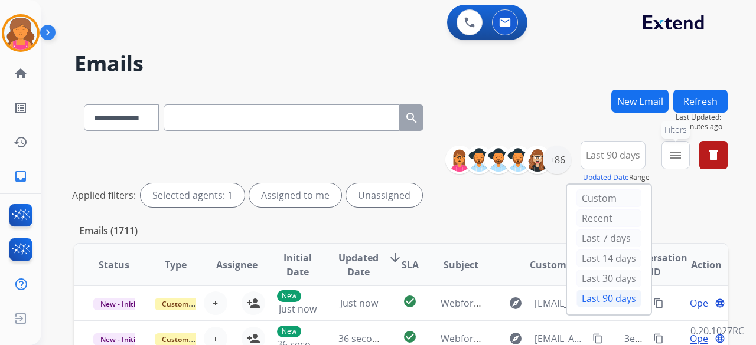
click at [670, 157] on mat-icon "menu" at bounding box center [675, 155] width 14 height 14
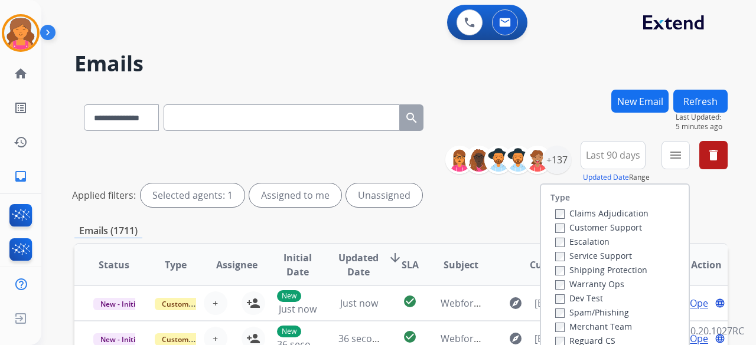
click at [583, 222] on label "Customer Support" at bounding box center [598, 227] width 87 height 11
click at [550, 277] on div "Claims Adjudication Customer Support Escalation Service Support Shipping Protec…" at bounding box center [599, 277] width 98 height 142
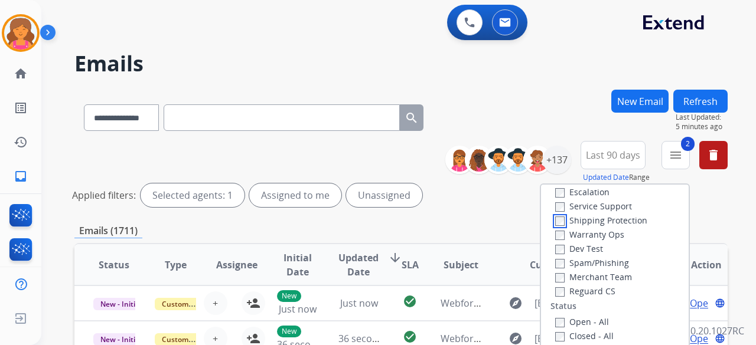
scroll to position [118, 0]
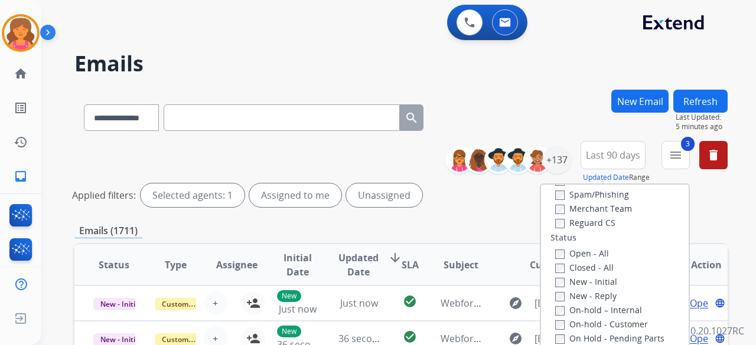
click at [550, 253] on div "Open - All Closed - All New - Initial New - Reply On-hold – Internal On-hold - …" at bounding box center [614, 324] width 129 height 156
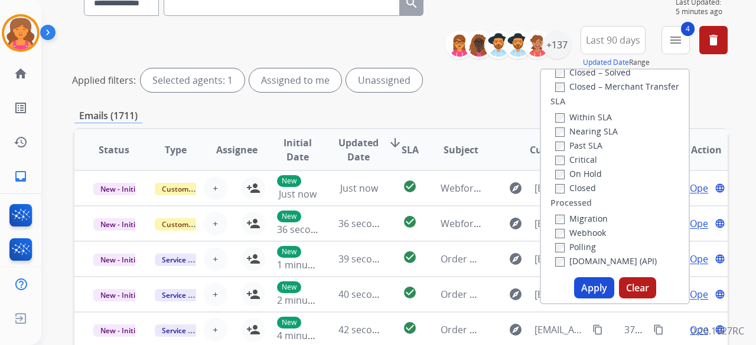
scroll to position [177, 0]
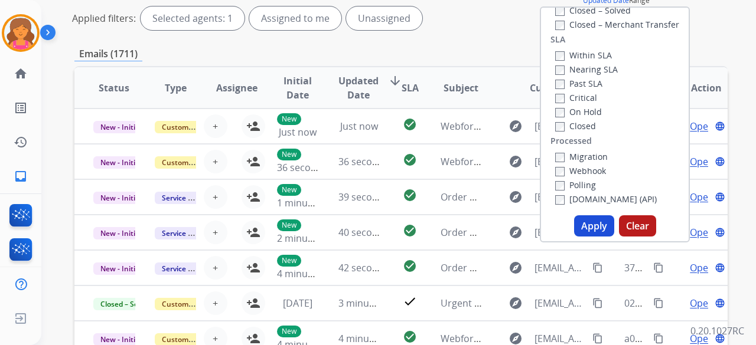
click at [587, 226] on button "Apply" at bounding box center [594, 226] width 40 height 21
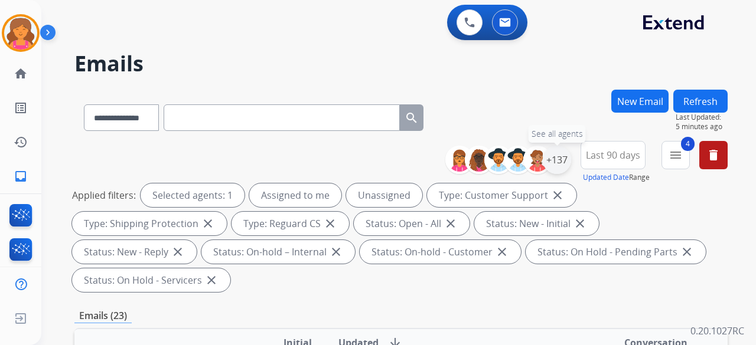
click at [557, 160] on div "+137" at bounding box center [557, 160] width 28 height 28
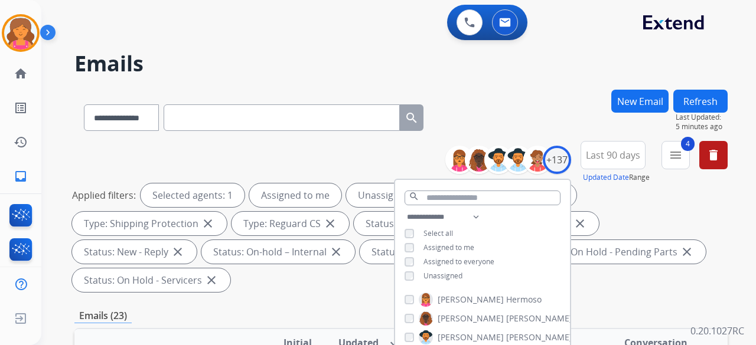
click at [409, 269] on div "**********" at bounding box center [482, 248] width 175 height 76
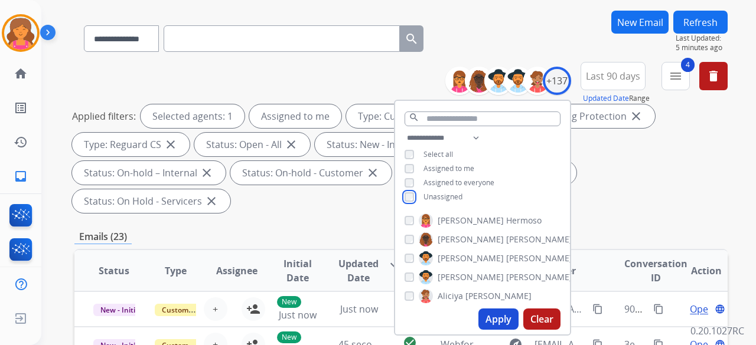
scroll to position [118, 0]
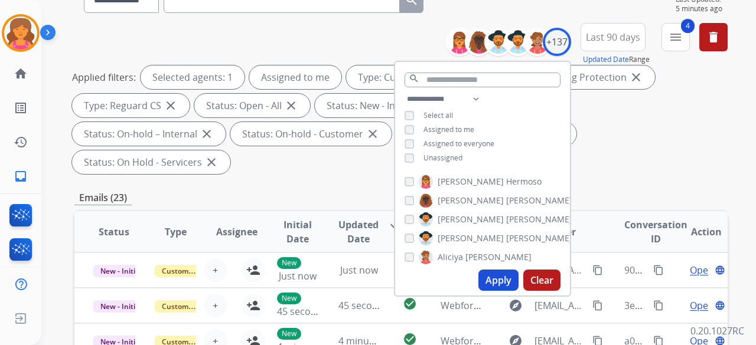
click at [488, 280] on button "Apply" at bounding box center [498, 280] width 40 height 21
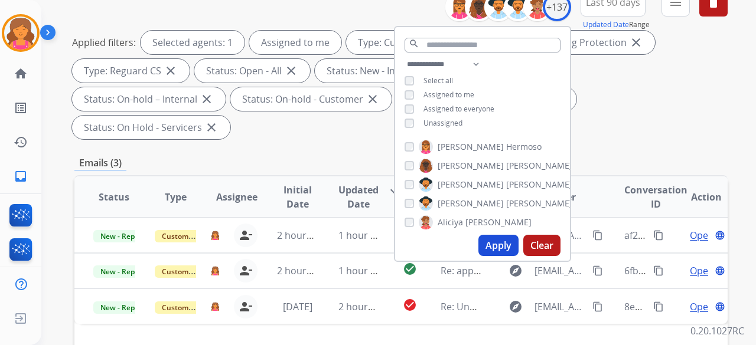
scroll to position [236, 0]
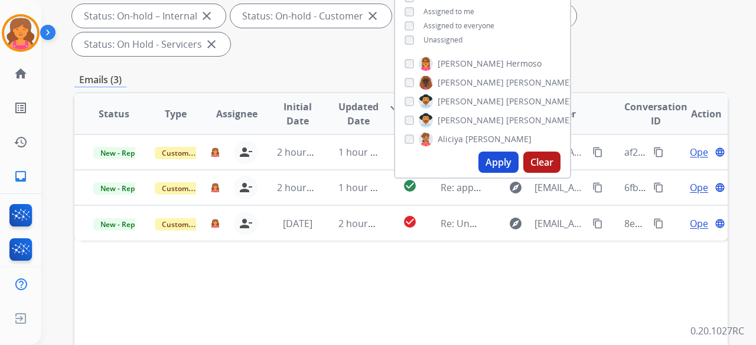
click at [312, 268] on div "Status Type Assignee Initial Date Updated Date arrow_downward SLA Subject Custo…" at bounding box center [400, 290] width 653 height 396
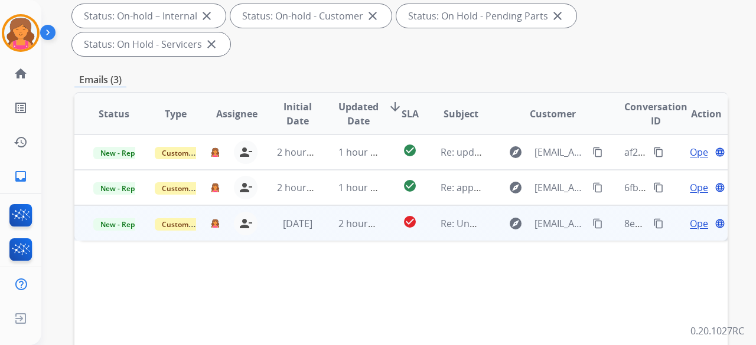
click at [690, 217] on span "Open" at bounding box center [702, 224] width 24 height 14
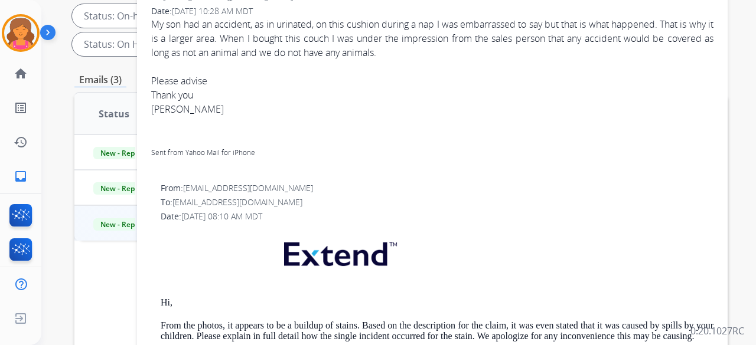
scroll to position [0, 0]
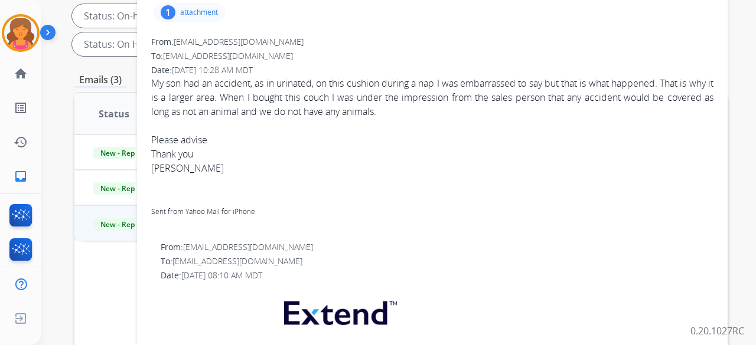
click at [191, 15] on p "attachment" at bounding box center [199, 12] width 38 height 9
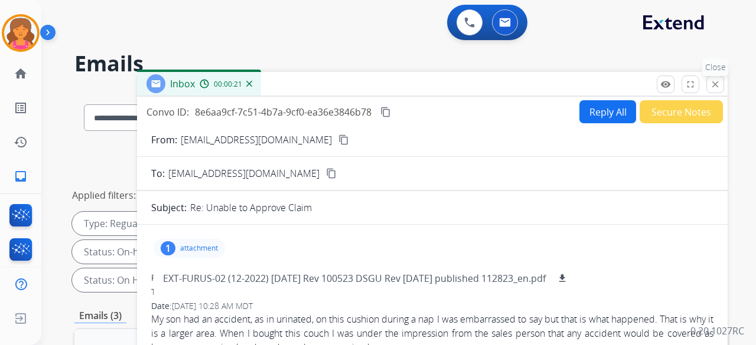
click at [715, 81] on mat-icon "close" at bounding box center [715, 84] width 11 height 11
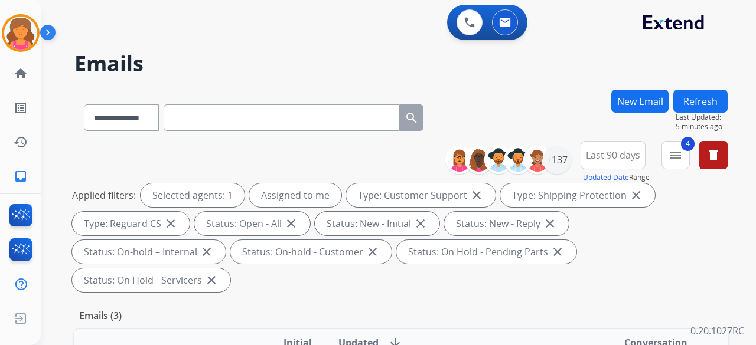
scroll to position [236, 0]
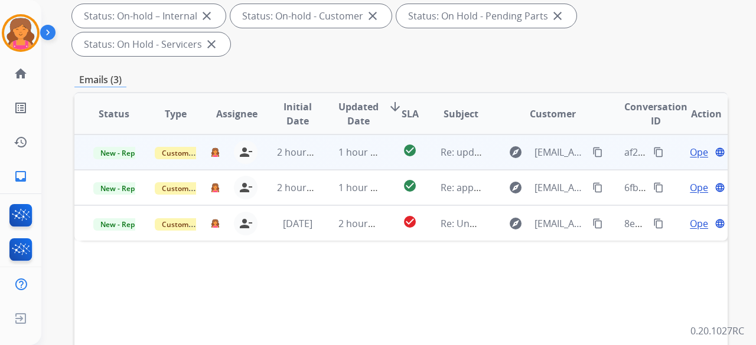
click at [690, 145] on span "Open" at bounding box center [702, 152] width 24 height 14
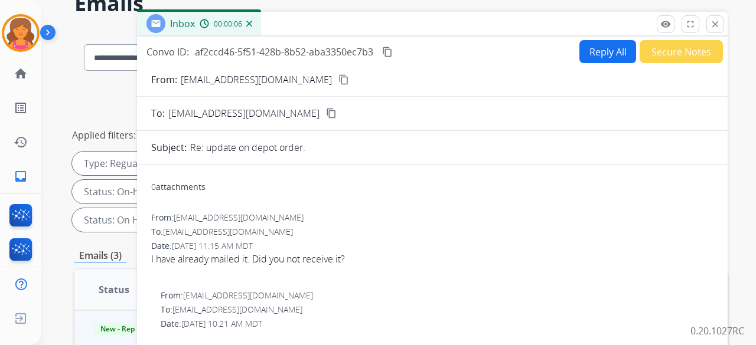
scroll to position [59, 0]
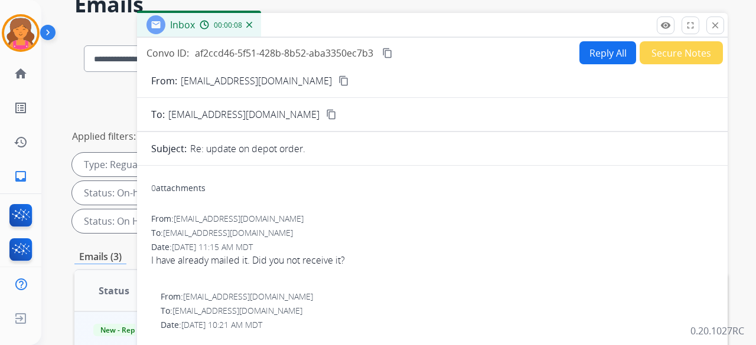
click at [338, 80] on mat-icon "content_copy" at bounding box center [343, 81] width 11 height 11
click at [601, 60] on button "Reply All" at bounding box center [607, 52] width 57 height 23
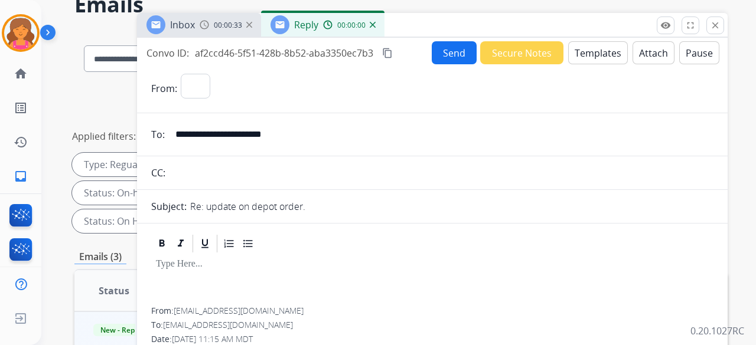
select select "**********"
click at [601, 57] on button "Templates" at bounding box center [598, 52] width 60 height 23
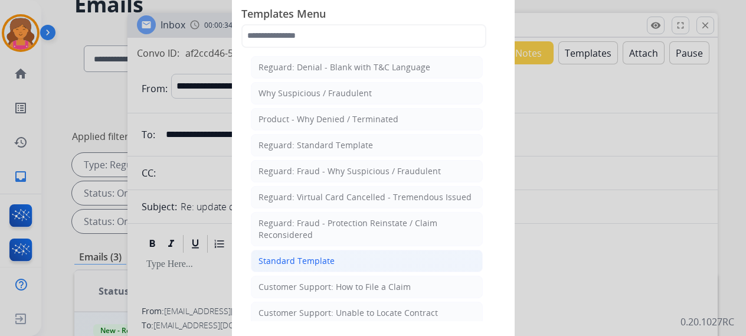
click at [324, 256] on div "Standard Template" at bounding box center [297, 261] width 76 height 12
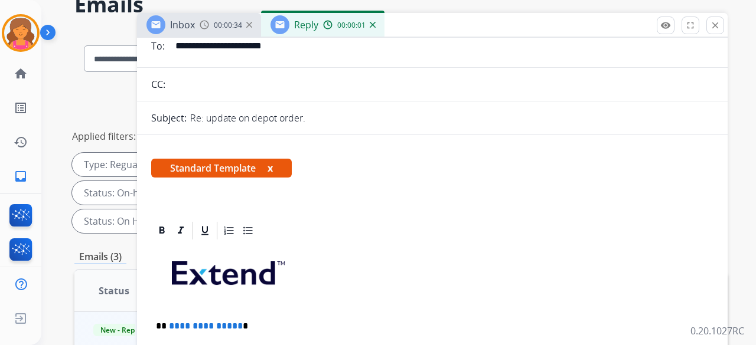
scroll to position [177, 0]
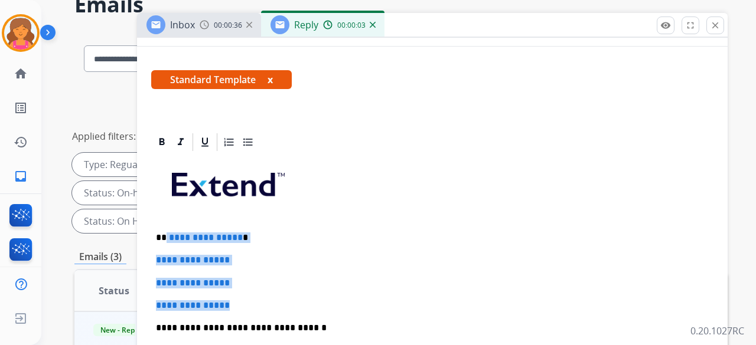
drag, startPoint x: 236, startPoint y: 296, endPoint x: 164, endPoint y: 231, distance: 97.0
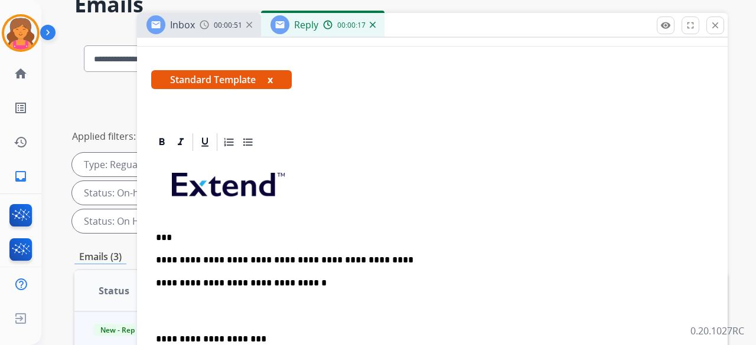
click at [273, 262] on p "**********" at bounding box center [427, 260] width 543 height 11
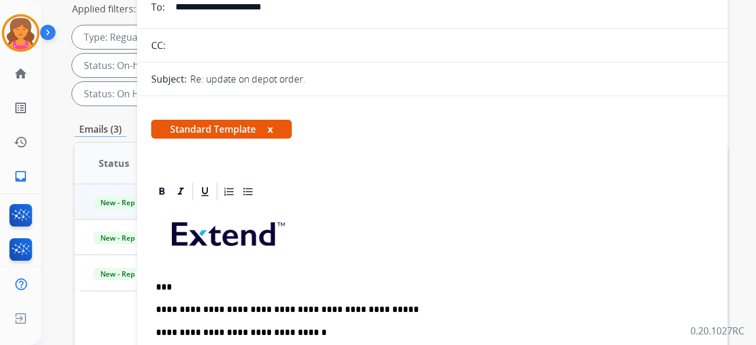
scroll to position [0, 0]
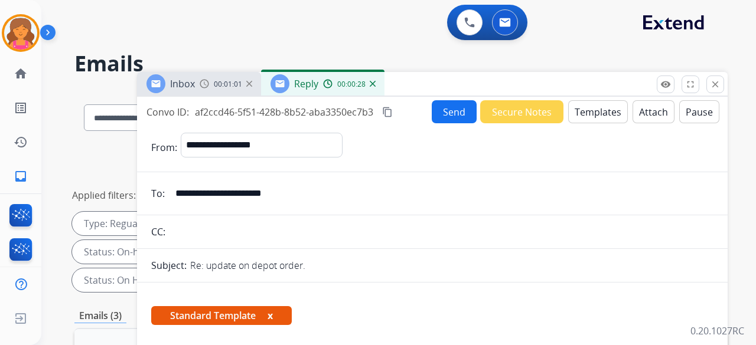
click at [435, 111] on button "Send" at bounding box center [454, 111] width 45 height 23
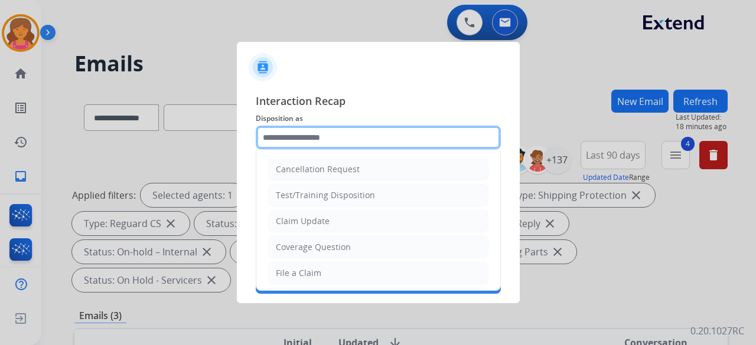
click at [298, 136] on input "text" at bounding box center [378, 138] width 245 height 24
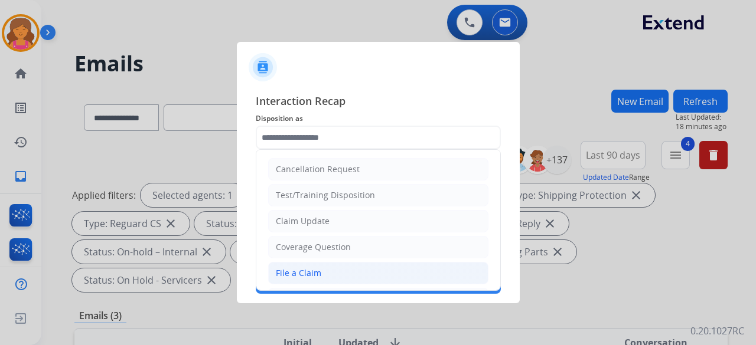
click at [292, 263] on li "File a Claim" at bounding box center [378, 273] width 220 height 22
type input "**********"
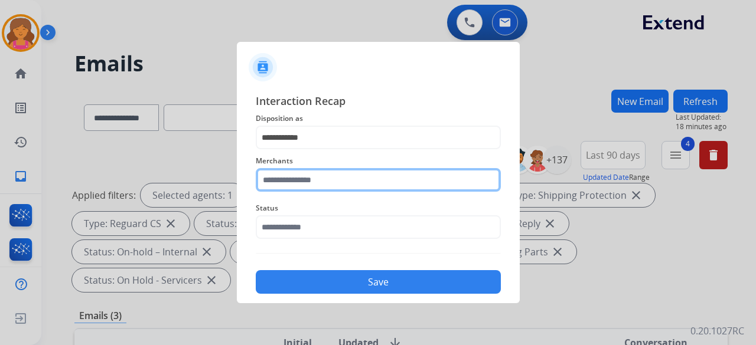
click at [297, 190] on div "Merchants" at bounding box center [378, 172] width 245 height 47
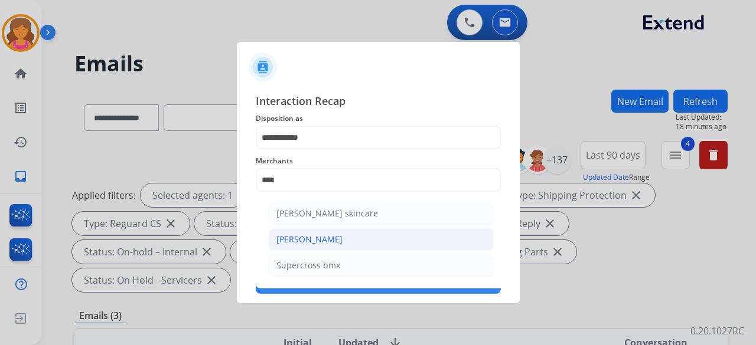
click at [329, 237] on li "[PERSON_NAME]" at bounding box center [381, 240] width 225 height 22
type input "**********"
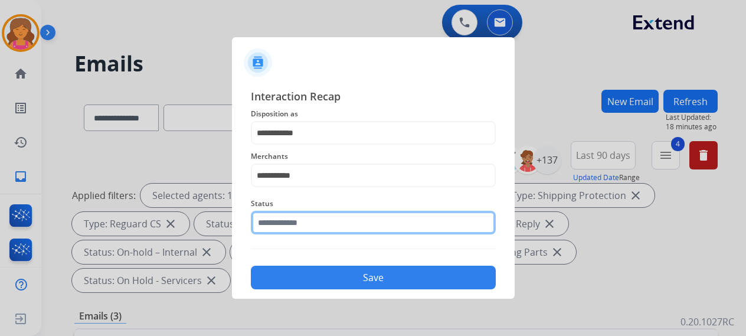
click at [329, 237] on div "Status" at bounding box center [373, 215] width 245 height 47
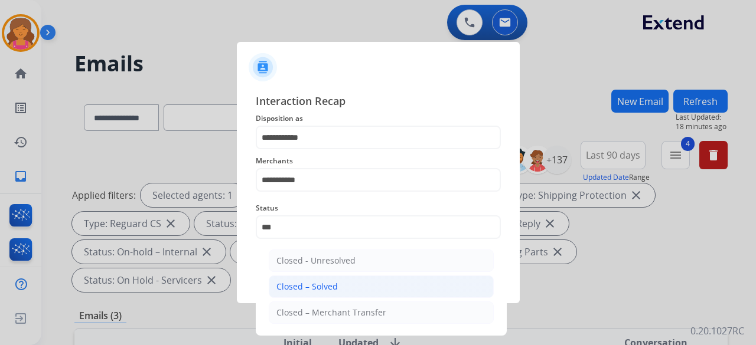
click at [320, 292] on div "Closed – Solved" at bounding box center [306, 287] width 61 height 12
type input "**********"
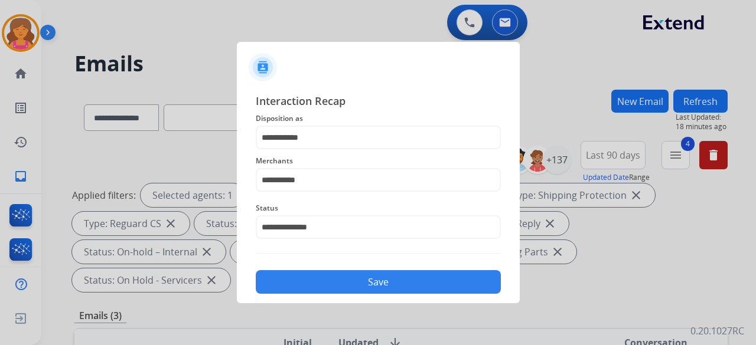
click at [320, 292] on button "Save" at bounding box center [378, 282] width 245 height 24
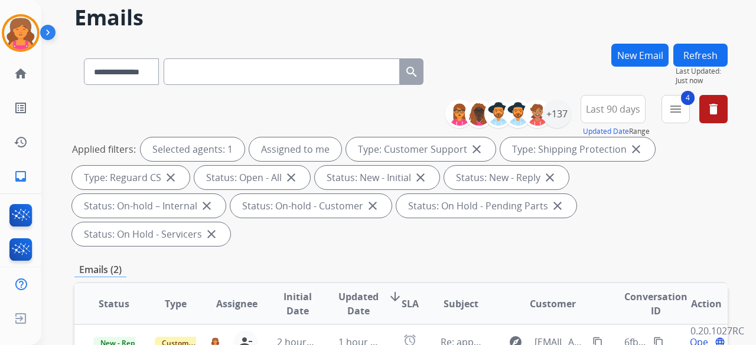
scroll to position [236, 0]
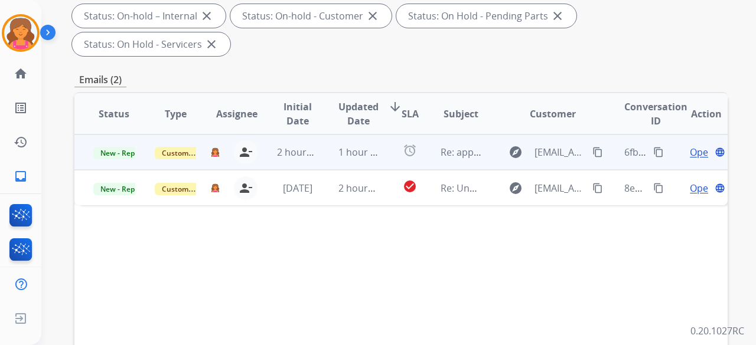
click at [690, 145] on span "Open" at bounding box center [702, 152] width 24 height 14
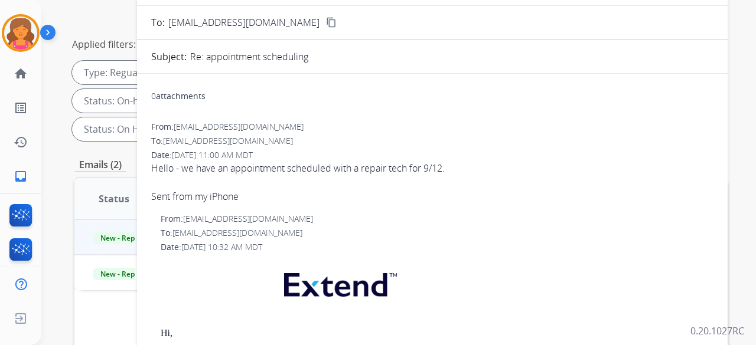
scroll to position [59, 0]
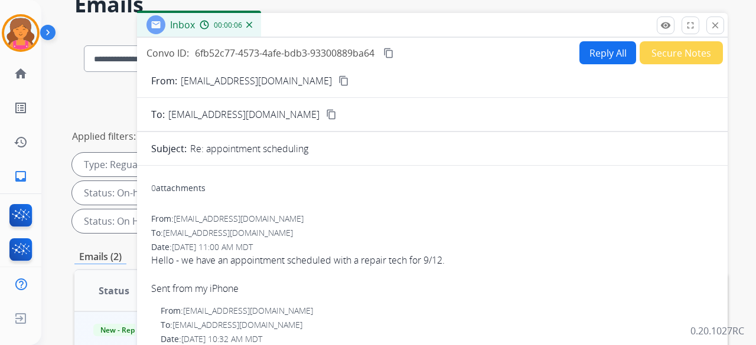
click at [338, 79] on mat-icon "content_copy" at bounding box center [343, 81] width 11 height 11
click at [388, 54] on mat-icon "content_copy" at bounding box center [388, 53] width 11 height 11
click at [595, 54] on button "Reply All" at bounding box center [607, 52] width 57 height 23
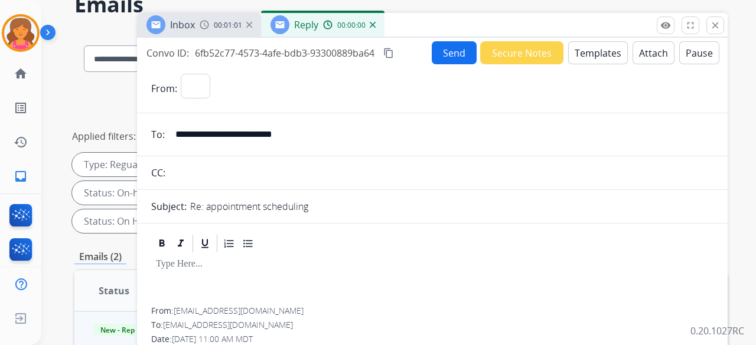
select select "**********"
click at [583, 49] on button "Templates" at bounding box center [598, 52] width 60 height 23
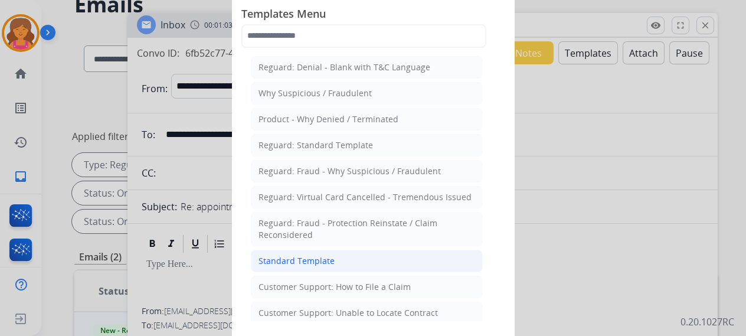
click at [360, 253] on li "Standard Template" at bounding box center [367, 261] width 232 height 22
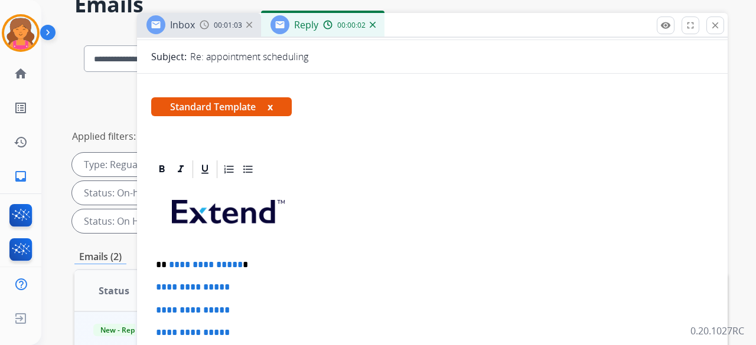
scroll to position [295, 0]
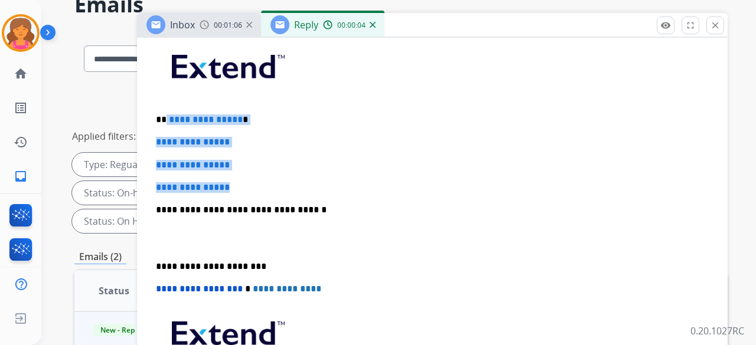
drag, startPoint x: 241, startPoint y: 178, endPoint x: 165, endPoint y: 117, distance: 97.5
click at [165, 117] on div "**********" at bounding box center [432, 238] width 562 height 406
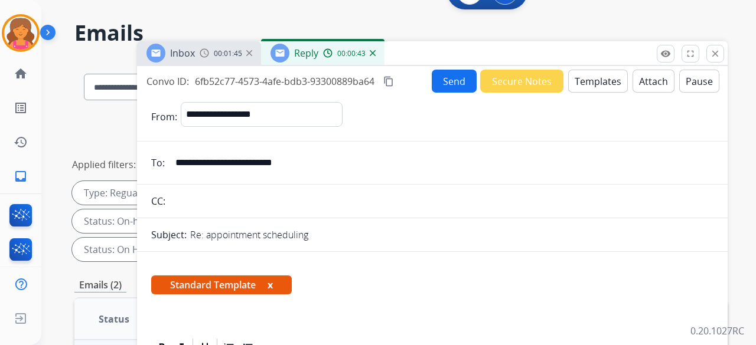
scroll to position [0, 0]
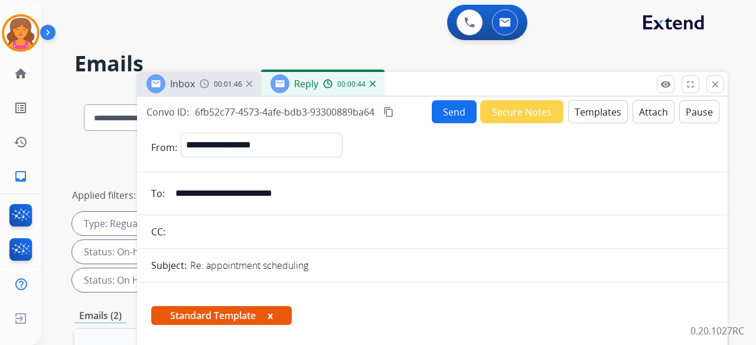
click at [437, 113] on button "Send" at bounding box center [454, 111] width 45 height 23
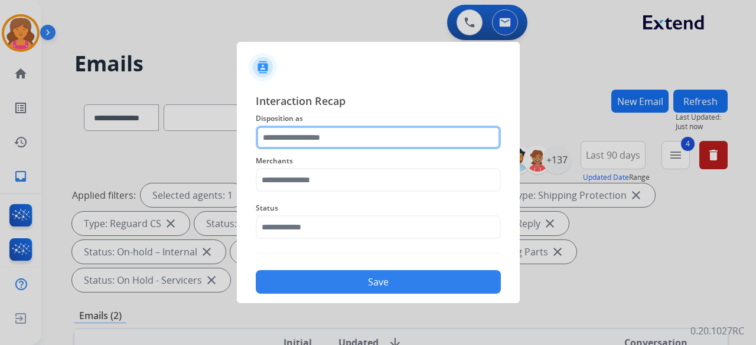
click at [351, 133] on input "text" at bounding box center [378, 138] width 245 height 24
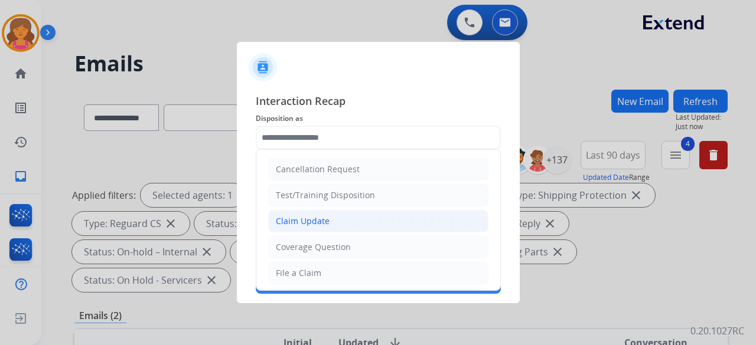
click at [313, 223] on div "Claim Update" at bounding box center [303, 222] width 54 height 12
type input "**********"
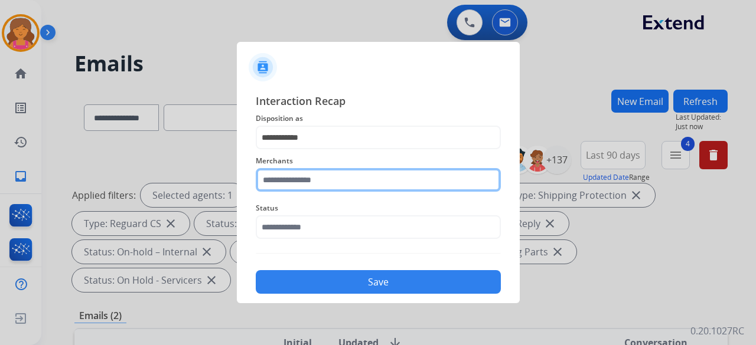
click at [381, 169] on input "text" at bounding box center [378, 180] width 245 height 24
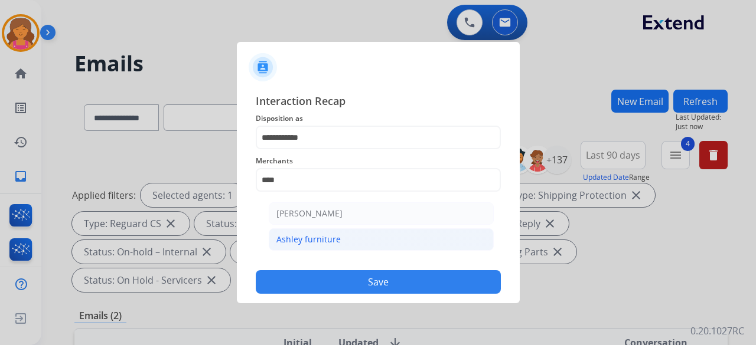
click at [337, 238] on div "Ashley furniture" at bounding box center [308, 240] width 64 height 12
type input "**********"
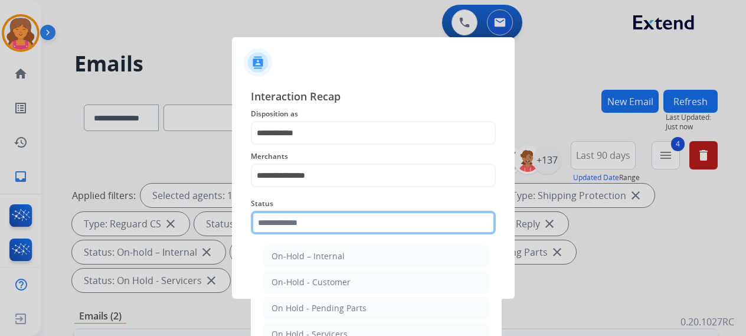
click at [337, 237] on div "Status On-Hold – Internal On-Hold - Customer On Hold - Pending Parts On Hold - …" at bounding box center [373, 215] width 245 height 47
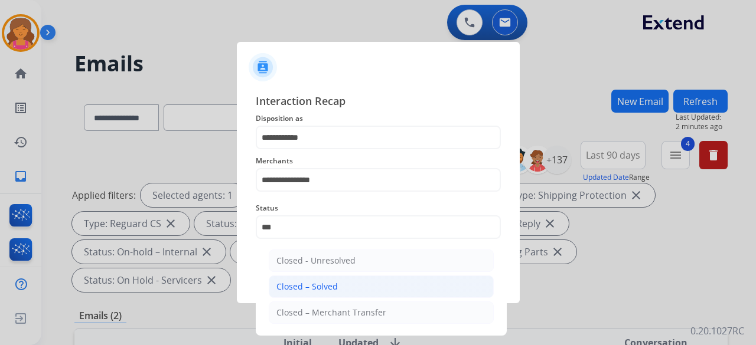
click at [343, 288] on li "Closed – Solved" at bounding box center [381, 287] width 225 height 22
type input "**********"
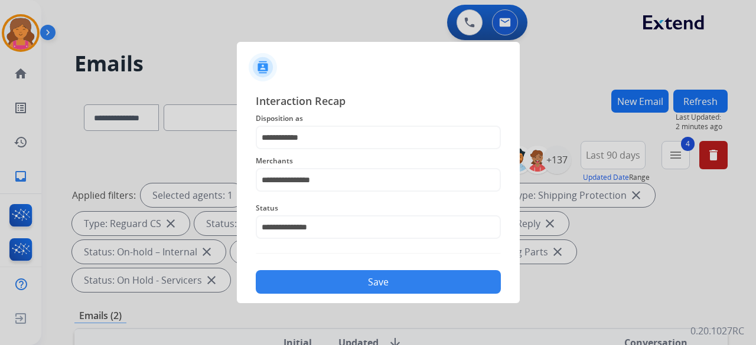
click at [344, 287] on button "Save" at bounding box center [378, 282] width 245 height 24
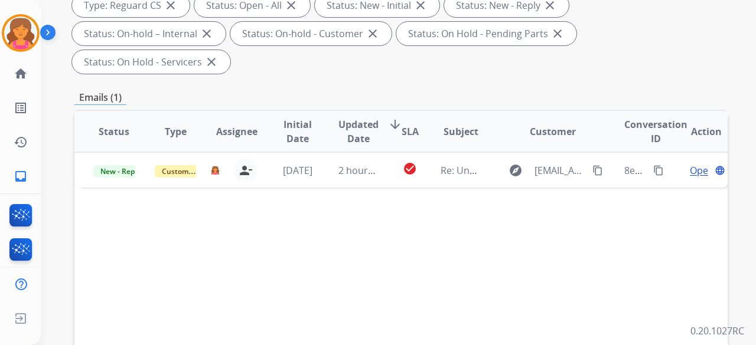
scroll to position [295, 0]
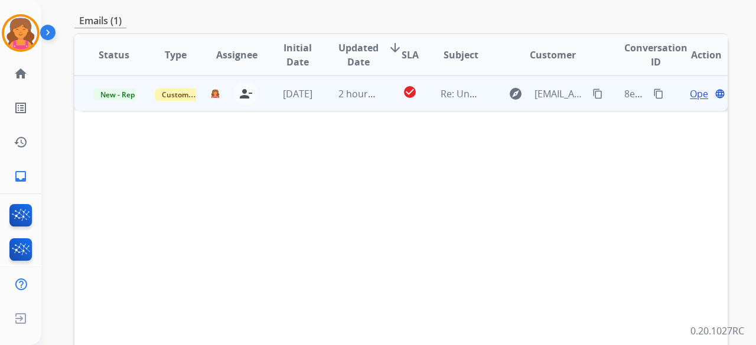
click at [690, 87] on span "Open" at bounding box center [702, 94] width 24 height 14
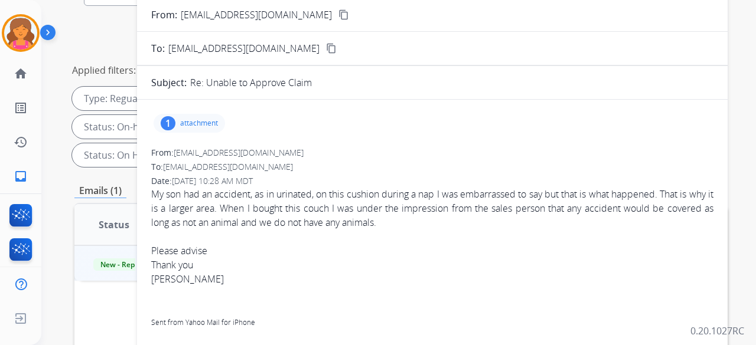
scroll to position [59, 0]
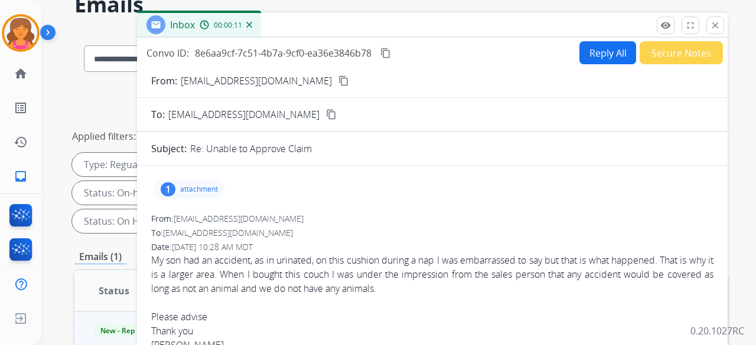
click at [338, 81] on mat-icon "content_copy" at bounding box center [343, 81] width 11 height 11
click at [579, 51] on button "Reply All" at bounding box center [607, 52] width 57 height 23
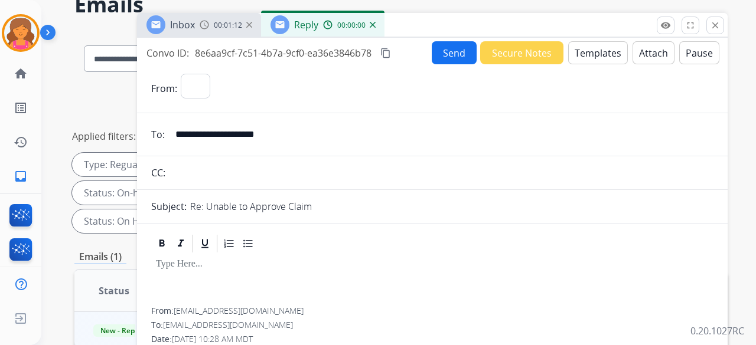
select select "**********"
click at [580, 56] on button "Templates" at bounding box center [598, 52] width 60 height 23
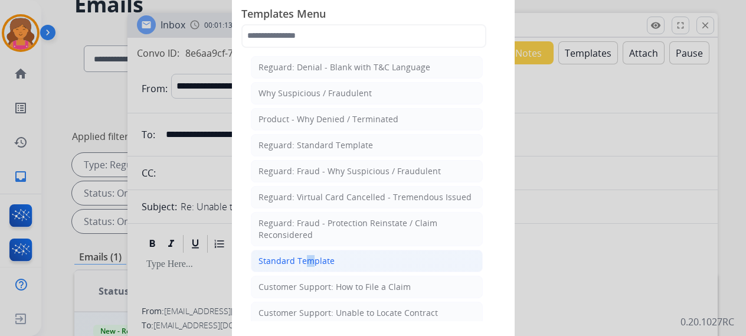
click at [302, 266] on li "Standard Template" at bounding box center [367, 261] width 232 height 22
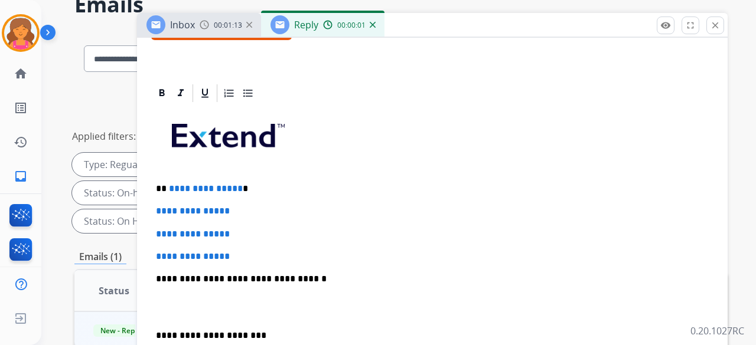
scroll to position [236, 0]
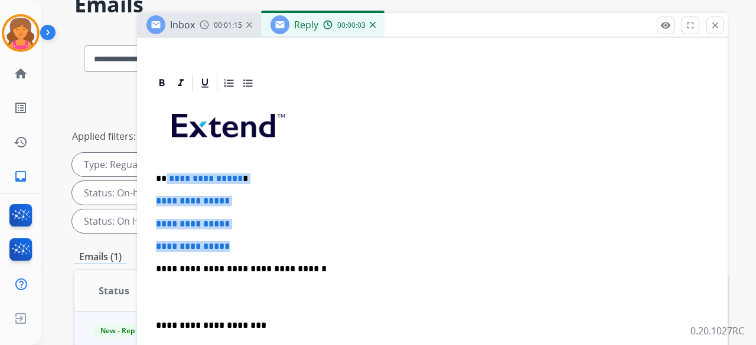
drag, startPoint x: 244, startPoint y: 234, endPoint x: 164, endPoint y: 166, distance: 105.1
click at [164, 166] on div "**********" at bounding box center [432, 297] width 562 height 406
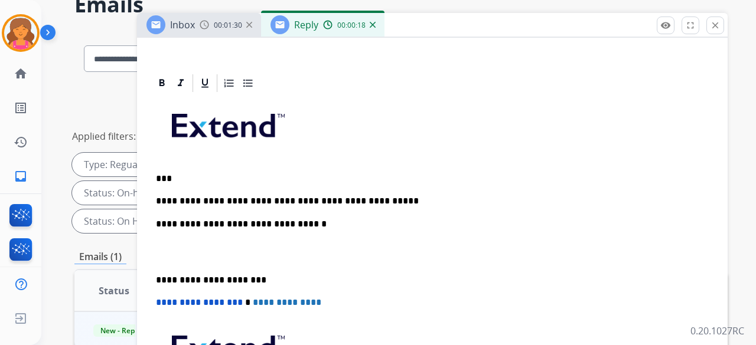
click at [183, 201] on p "**********" at bounding box center [427, 201] width 543 height 11
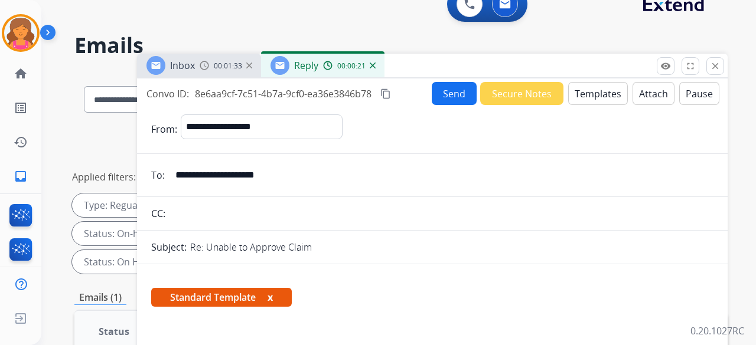
scroll to position [0, 0]
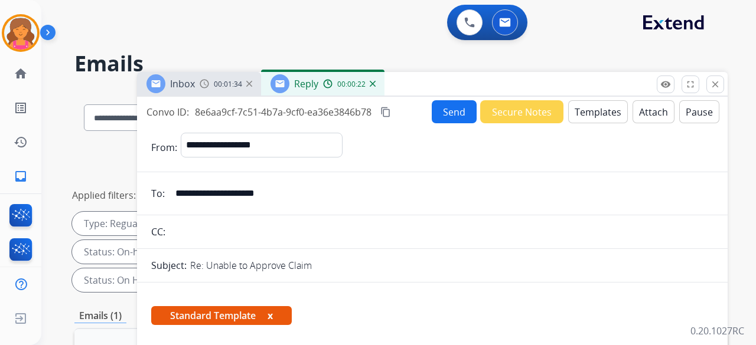
click at [439, 113] on button "Send" at bounding box center [454, 111] width 45 height 23
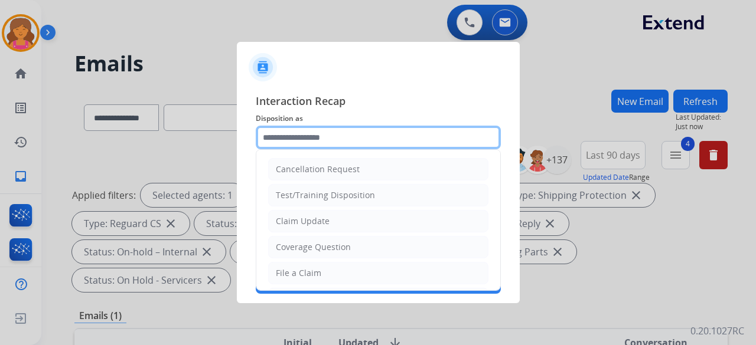
click at [302, 145] on input "text" at bounding box center [378, 138] width 245 height 24
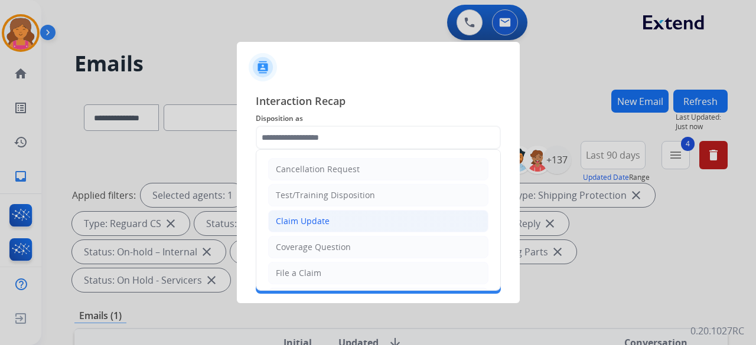
click at [312, 223] on div "Claim Update" at bounding box center [303, 222] width 54 height 12
type input "**********"
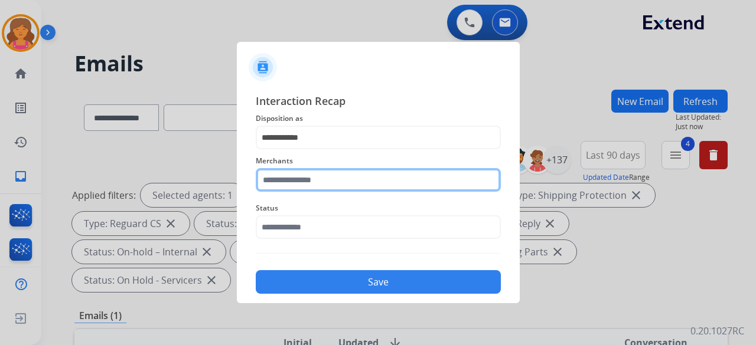
click at [294, 187] on div "Merchants" at bounding box center [378, 172] width 245 height 47
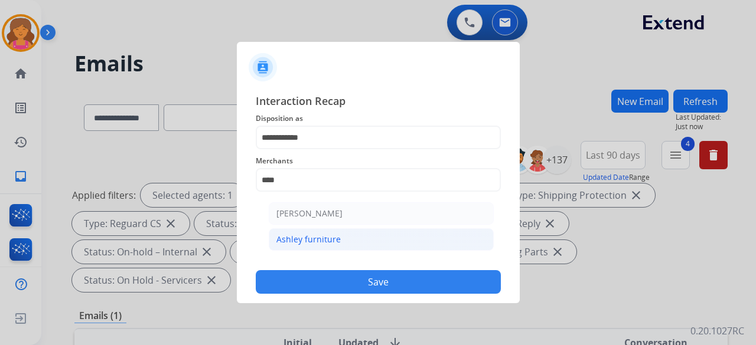
click at [331, 242] on div "Ashley furniture" at bounding box center [308, 240] width 64 height 12
type input "**********"
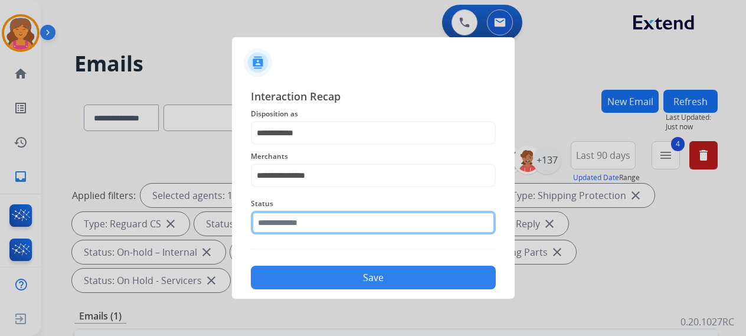
click at [334, 238] on div "Status" at bounding box center [373, 215] width 245 height 47
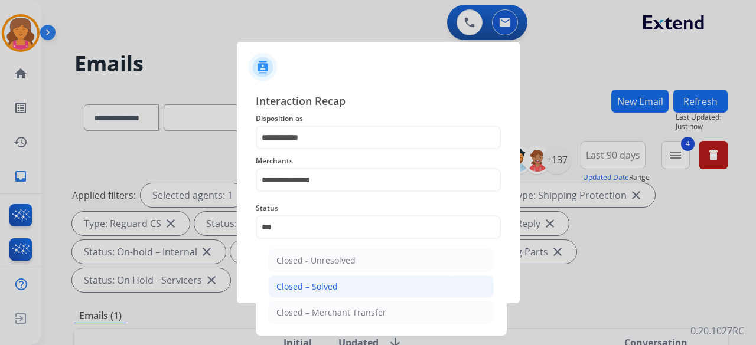
click at [354, 282] on li "Closed – Solved" at bounding box center [381, 287] width 225 height 22
type input "**********"
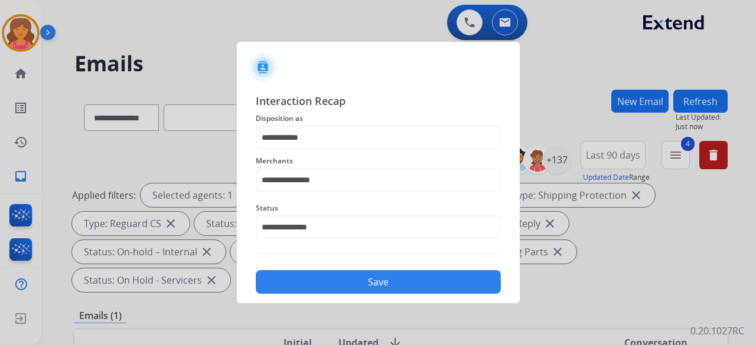
click at [354, 284] on button "Save" at bounding box center [378, 282] width 245 height 24
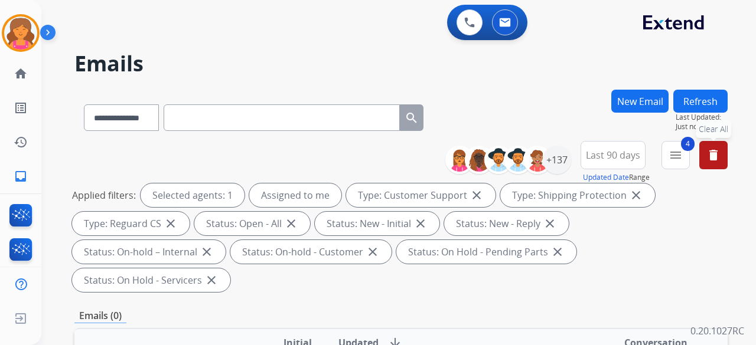
click at [703, 162] on button "delete Clear All" at bounding box center [713, 155] width 28 height 28
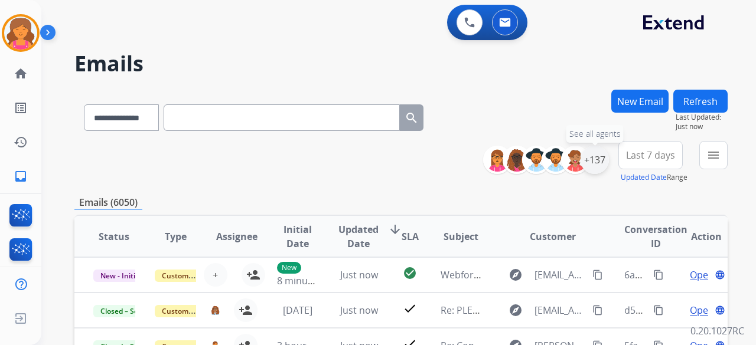
click at [593, 163] on div "+137" at bounding box center [594, 160] width 28 height 28
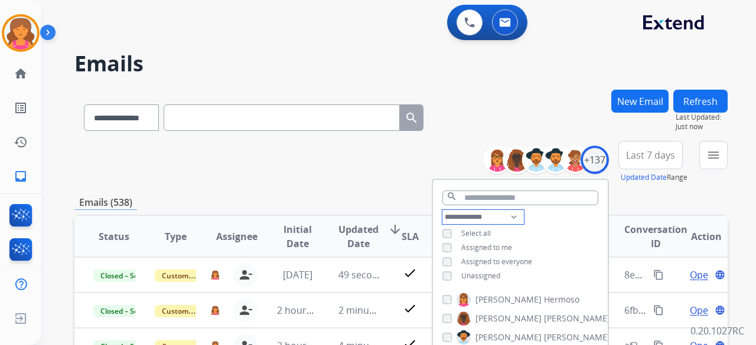
click at [482, 218] on select "**********" at bounding box center [482, 217] width 81 height 14
select select "**********"
click at [442, 210] on select "**********" at bounding box center [482, 217] width 81 height 14
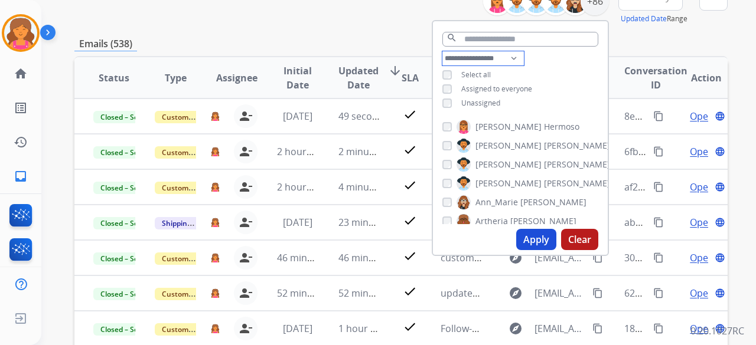
scroll to position [177, 0]
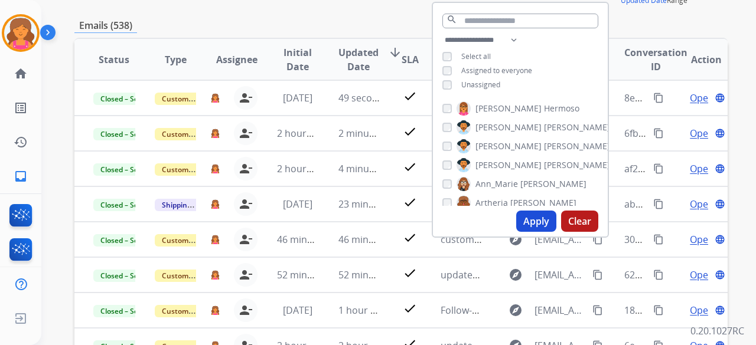
click at [529, 220] on button "Apply" at bounding box center [536, 221] width 40 height 21
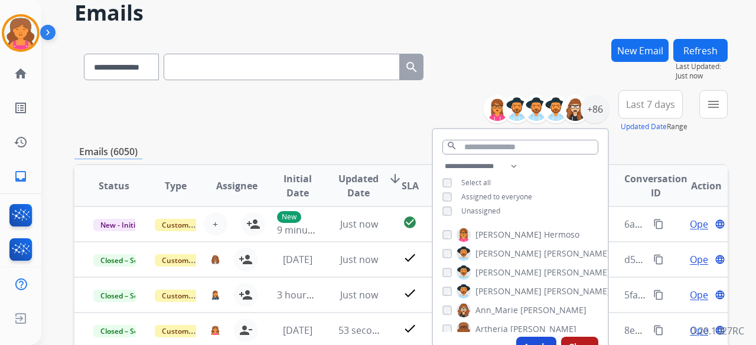
scroll to position [118, 0]
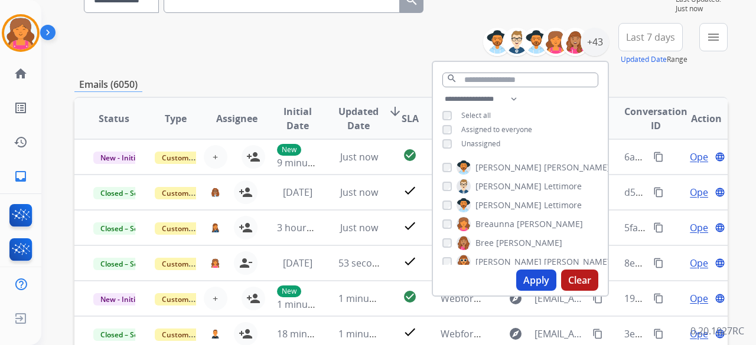
click at [526, 274] on button "Apply" at bounding box center [536, 280] width 40 height 21
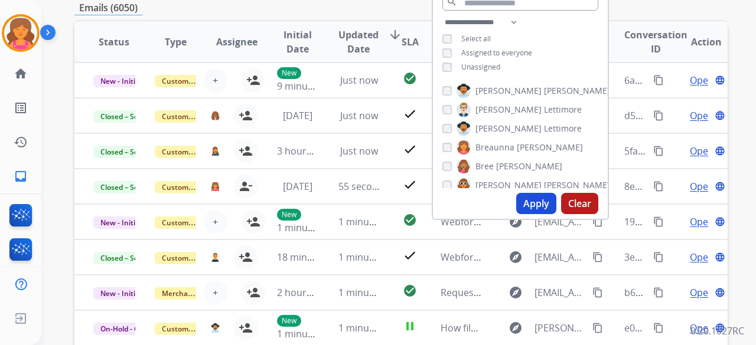
scroll to position [177, 0]
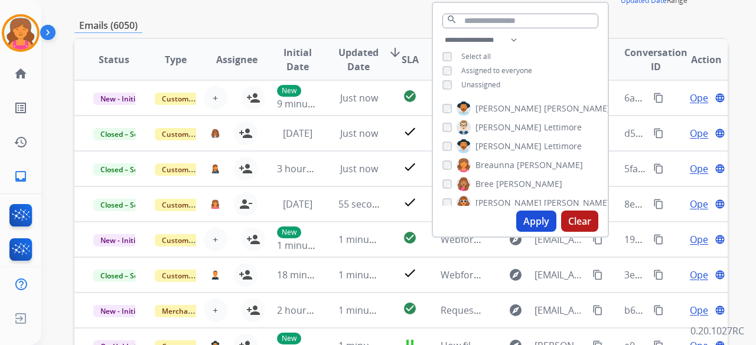
click at [528, 224] on button "Apply" at bounding box center [536, 221] width 40 height 21
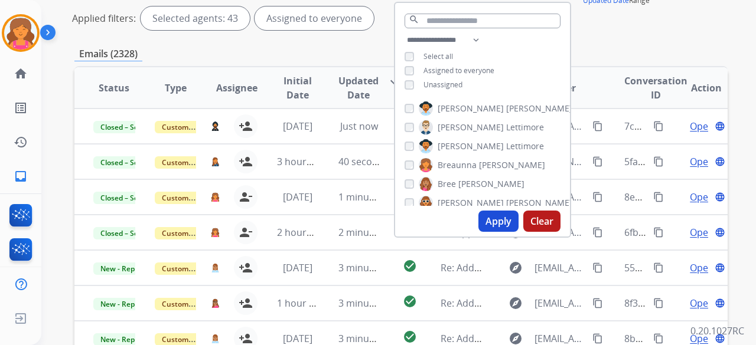
click at [503, 225] on button "Apply" at bounding box center [498, 221] width 40 height 21
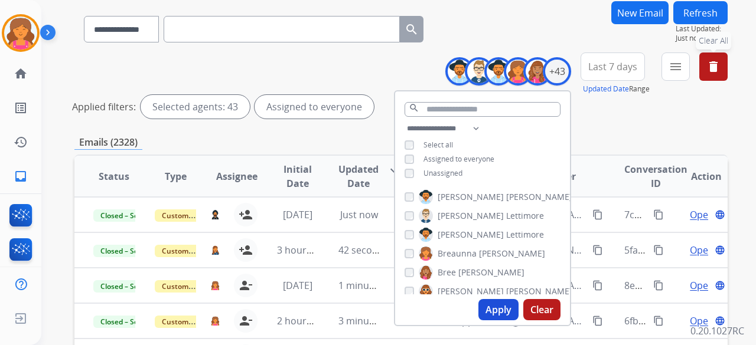
scroll to position [118, 0]
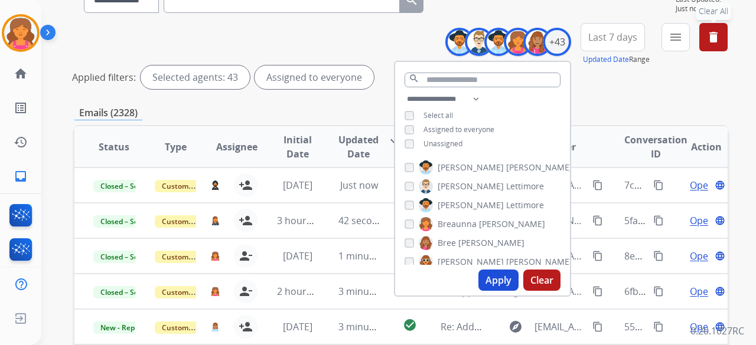
click at [491, 272] on button "Apply" at bounding box center [498, 280] width 40 height 21
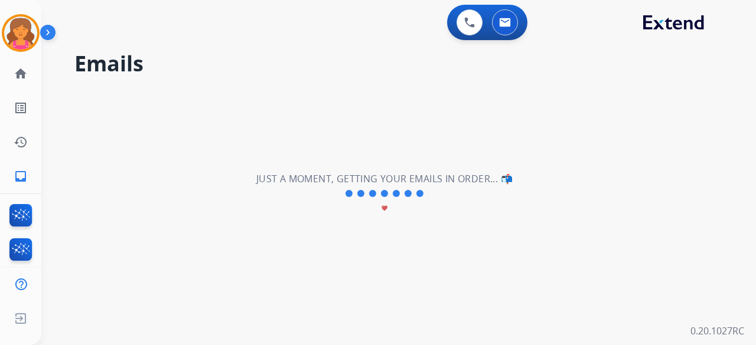
scroll to position [0, 0]
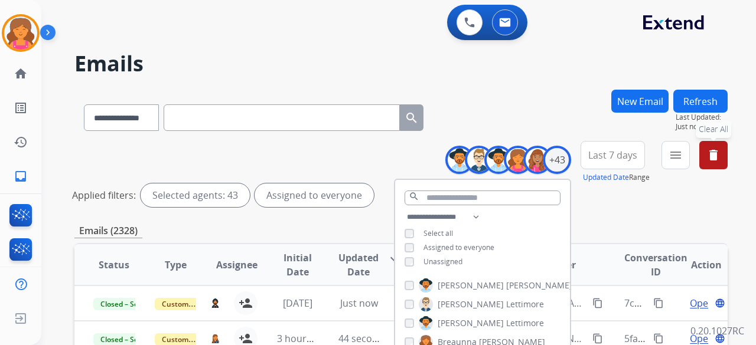
click at [614, 158] on span "Last 7 days" at bounding box center [612, 155] width 49 height 5
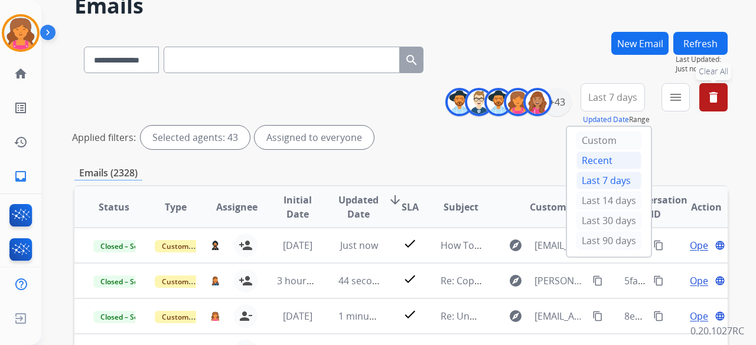
scroll to position [118, 0]
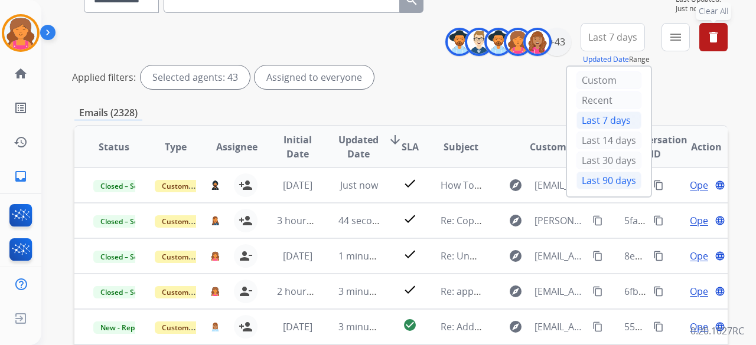
click at [596, 178] on div "Last 90 days" at bounding box center [608, 181] width 65 height 18
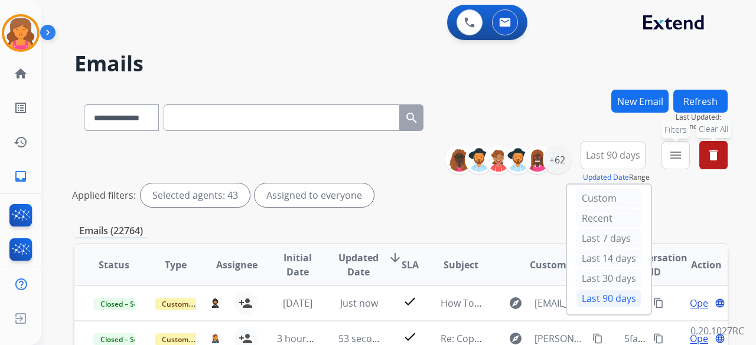
click at [667, 158] on button "menu Filters" at bounding box center [675, 155] width 28 height 28
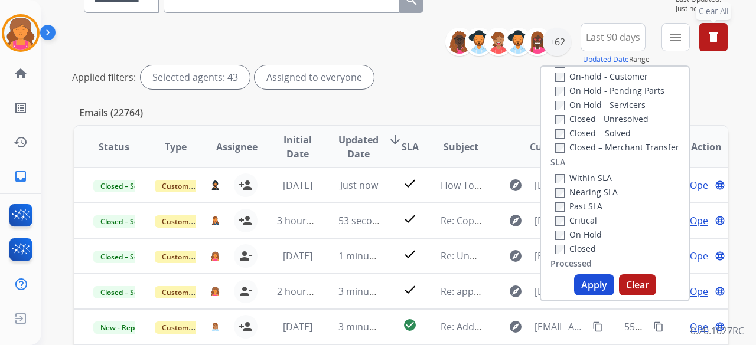
scroll to position [194, 0]
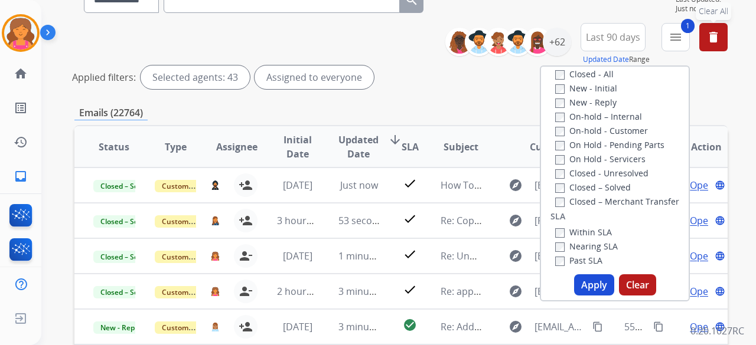
click at [592, 282] on button "Apply" at bounding box center [594, 285] width 40 height 21
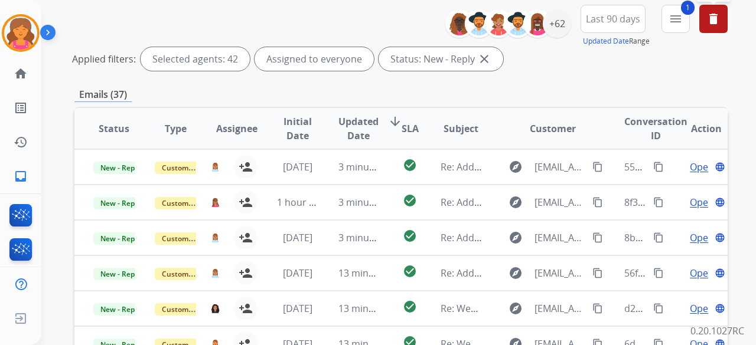
scroll to position [118, 0]
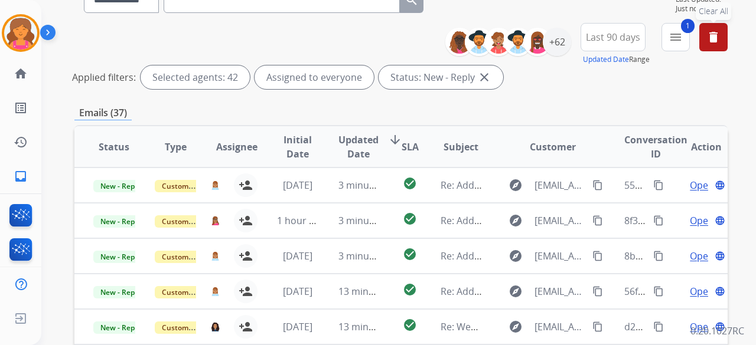
click at [402, 146] on span "SLA" at bounding box center [410, 147] width 17 height 14
click at [550, 48] on div "+62" at bounding box center [557, 42] width 28 height 28
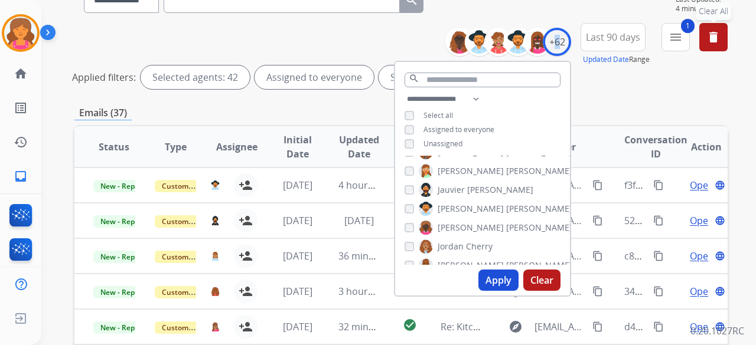
scroll to position [472, 0]
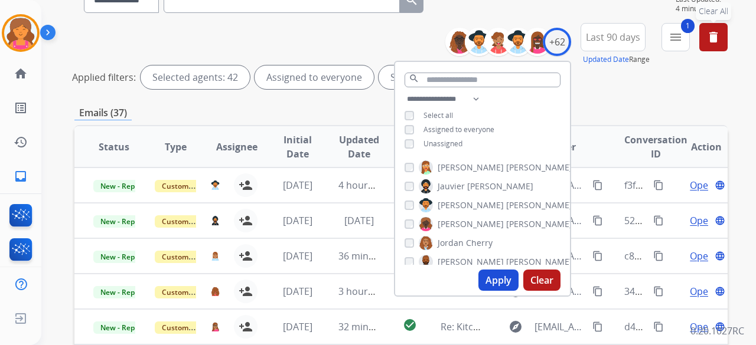
click at [406, 190] on div "[PERSON_NAME]" at bounding box center [468, 187] width 129 height 14
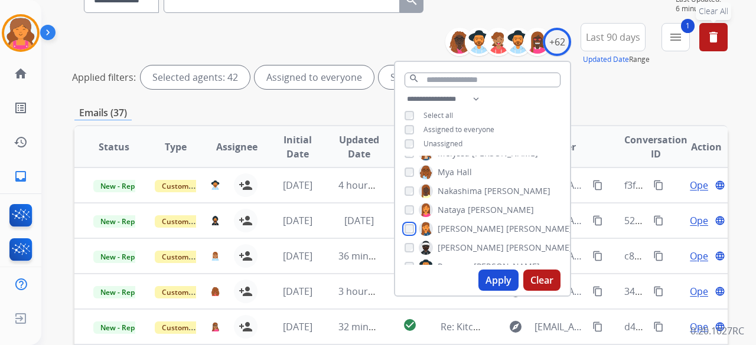
scroll to position [886, 0]
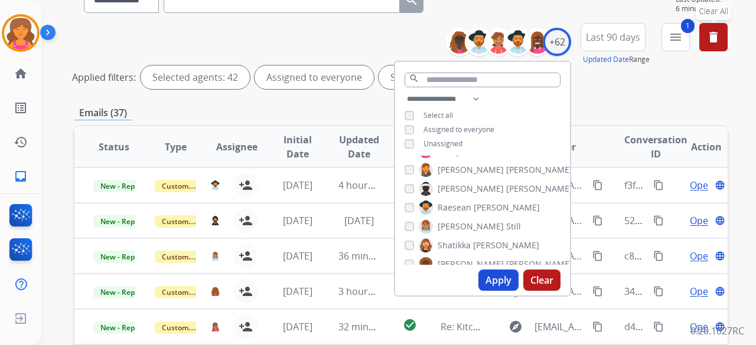
click at [487, 275] on button "Apply" at bounding box center [498, 280] width 40 height 21
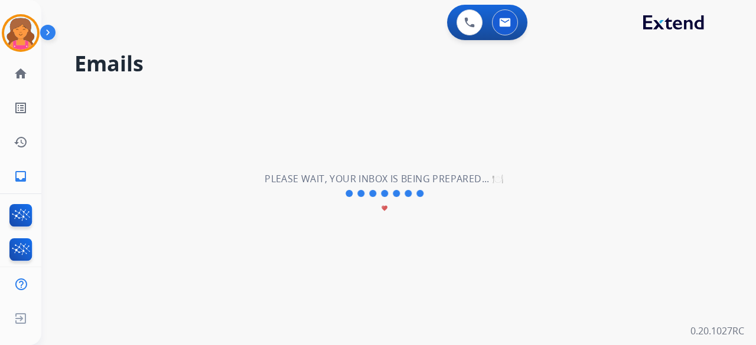
scroll to position [0, 0]
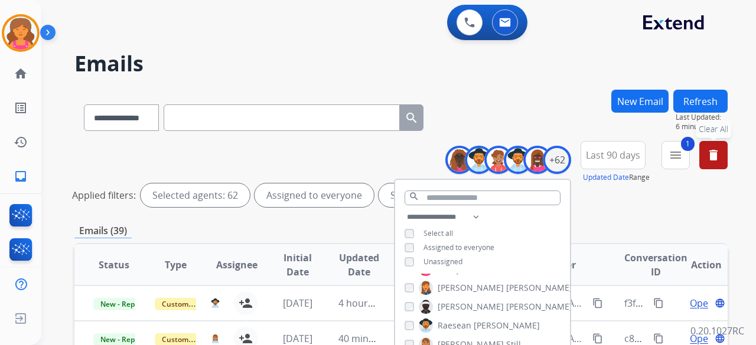
click at [345, 226] on div "Emails (39)" at bounding box center [400, 231] width 653 height 15
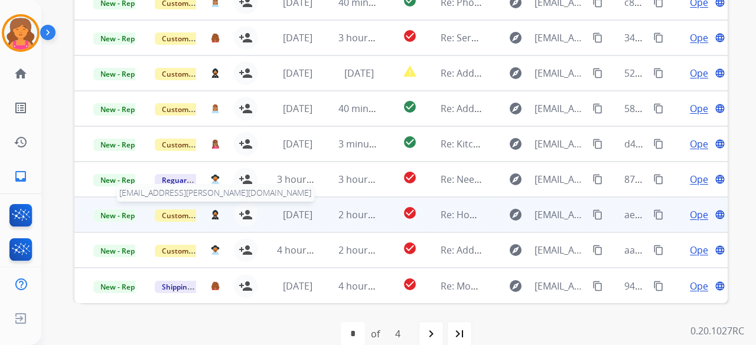
scroll to position [354, 0]
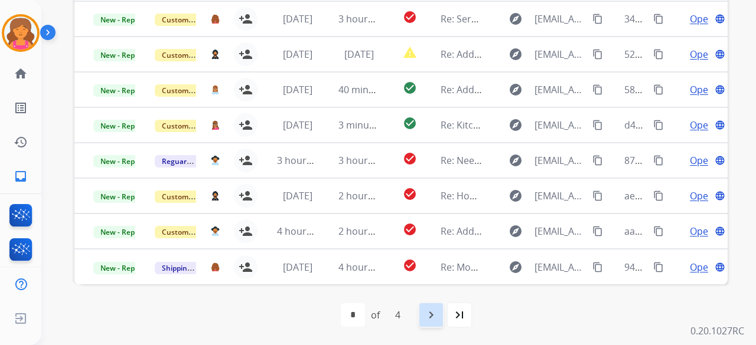
click at [439, 318] on div "navigate_next" at bounding box center [431, 315] width 26 height 26
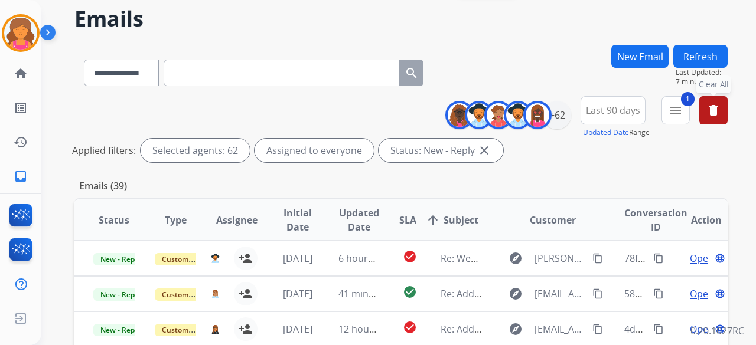
scroll to position [0, 0]
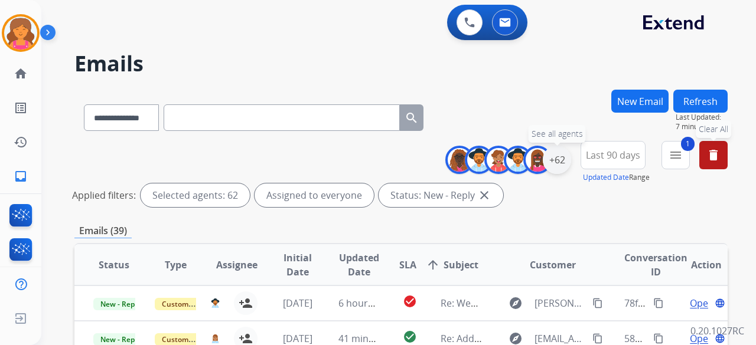
click at [555, 165] on div "+62" at bounding box center [557, 160] width 28 height 28
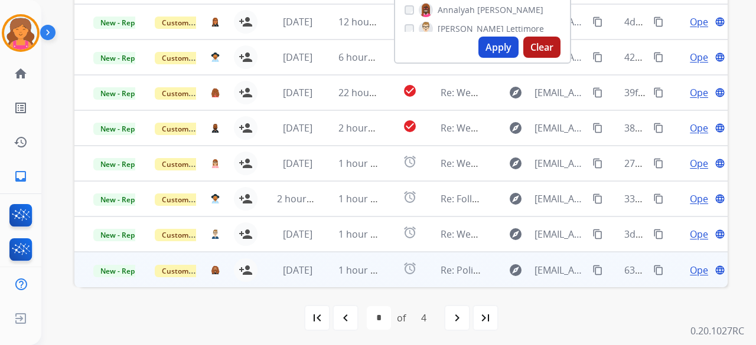
scroll to position [354, 0]
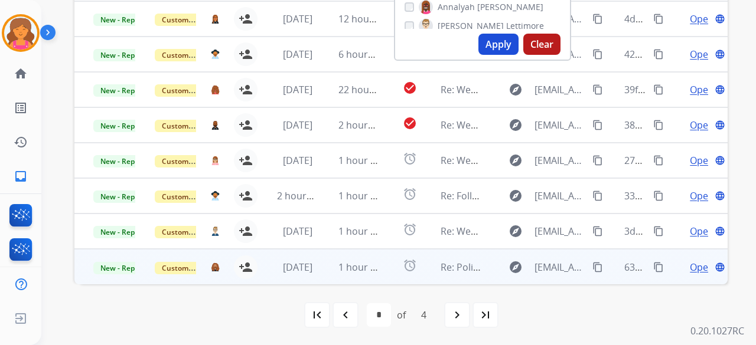
click at [693, 269] on span "Open" at bounding box center [702, 267] width 24 height 14
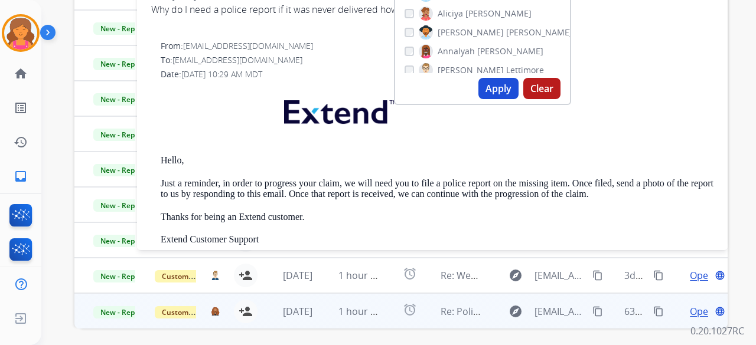
scroll to position [236, 0]
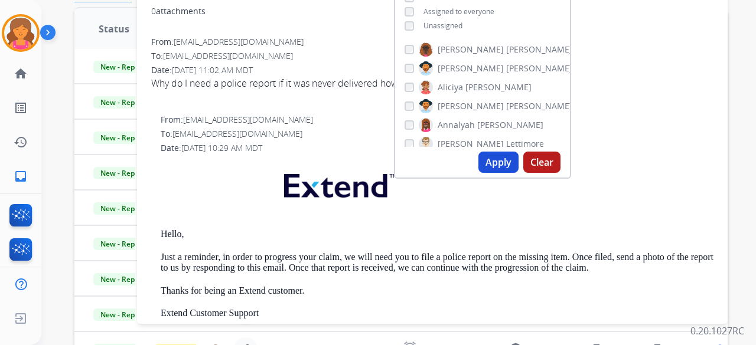
click at [286, 160] on img at bounding box center [338, 183] width 139 height 47
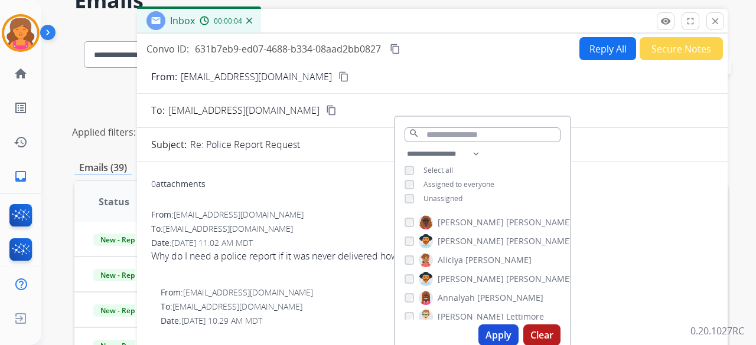
scroll to position [59, 0]
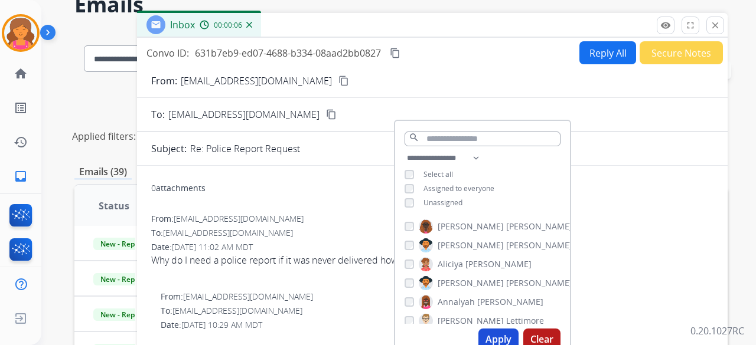
click at [338, 85] on mat-icon "content_copy" at bounding box center [343, 81] width 11 height 11
click at [436, 80] on div "From: lildp133@gmail.com content_copy Copied!" at bounding box center [432, 81] width 591 height 14
click at [563, 143] on div "search" at bounding box center [482, 136] width 175 height 30
click at [717, 18] on button "close Close" at bounding box center [715, 26] width 18 height 18
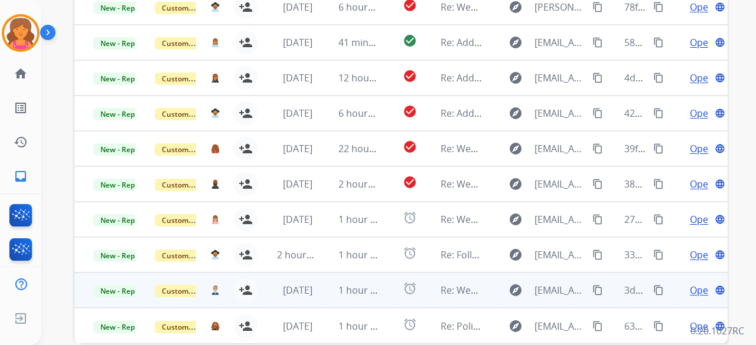
scroll to position [305, 0]
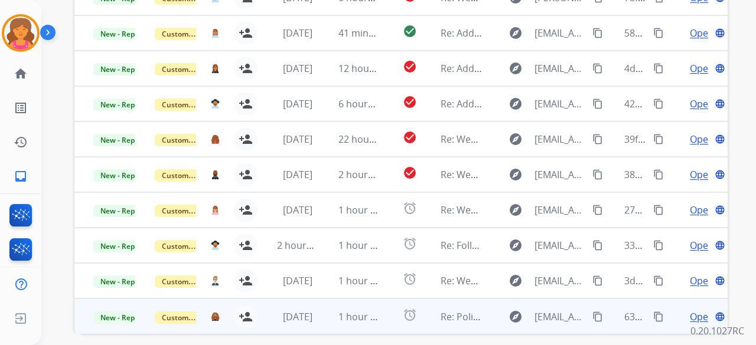
click at [690, 316] on span "Open" at bounding box center [702, 317] width 24 height 14
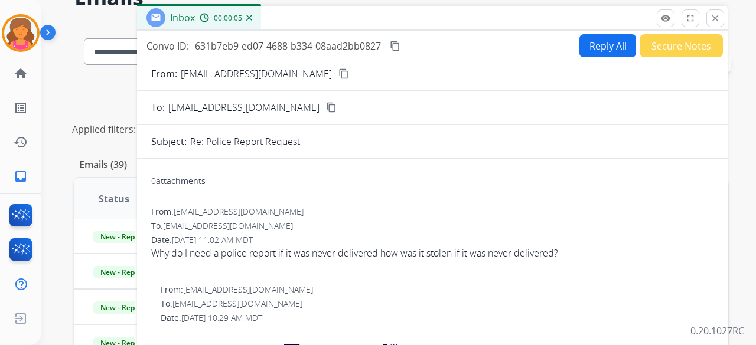
scroll to position [9, 0]
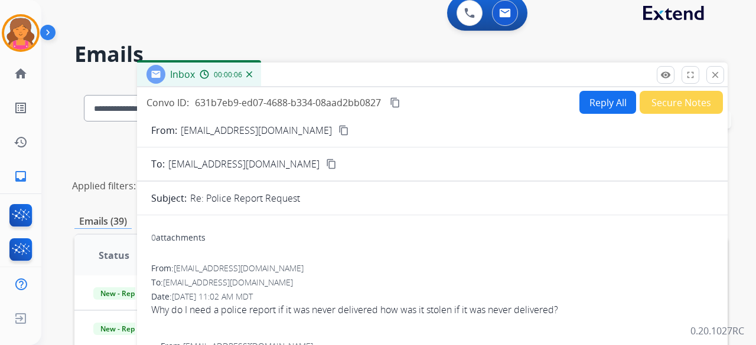
click at [337, 134] on button "content_copy" at bounding box center [344, 130] width 14 height 14
click at [396, 99] on mat-icon "content_copy" at bounding box center [395, 102] width 11 height 11
click at [579, 101] on button "Reply All" at bounding box center [607, 102] width 57 height 23
select select "**********"
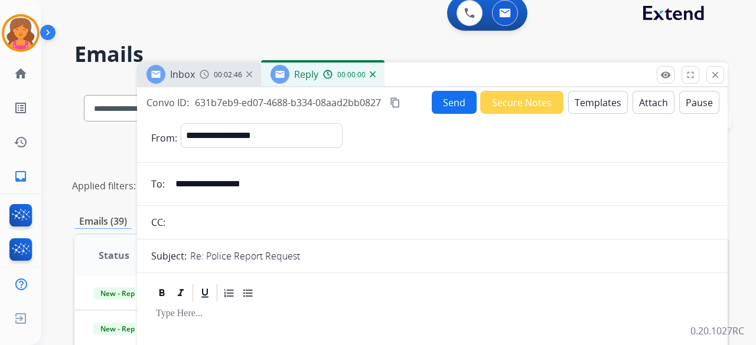
click at [578, 101] on button "Templates" at bounding box center [598, 102] width 60 height 23
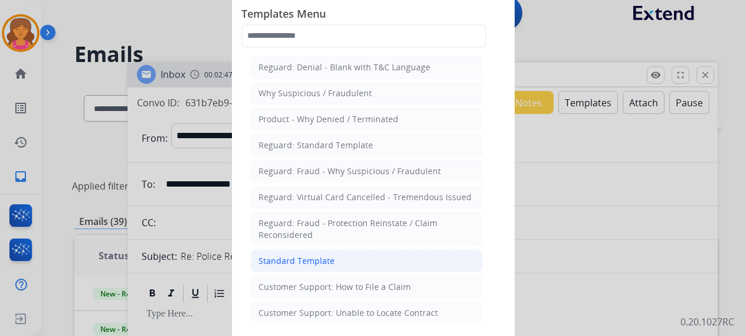
click at [286, 262] on div "Standard Template" at bounding box center [297, 261] width 76 height 12
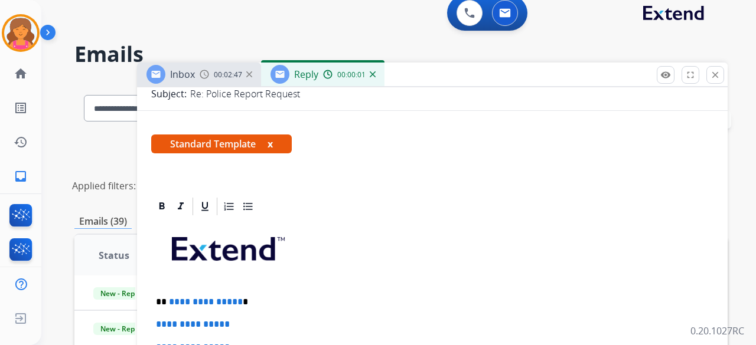
scroll to position [295, 0]
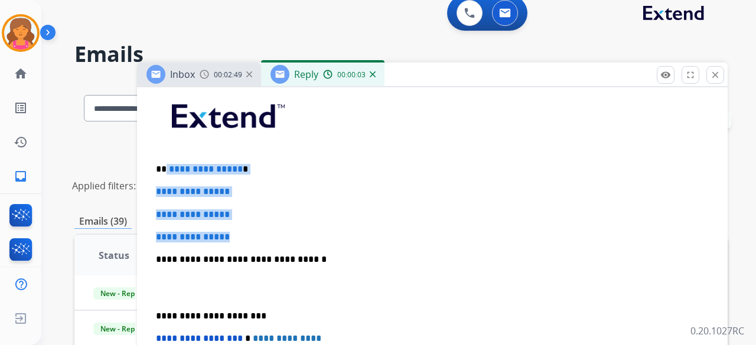
drag, startPoint x: 222, startPoint y: 201, endPoint x: 165, endPoint y: 156, distance: 72.3
click at [165, 156] on div "**********" at bounding box center [432, 287] width 562 height 406
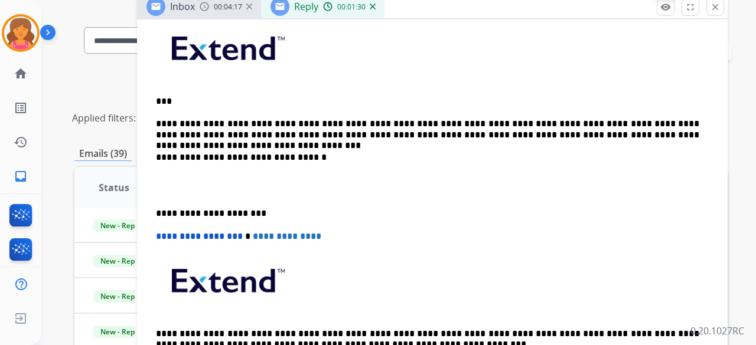
scroll to position [79, 0]
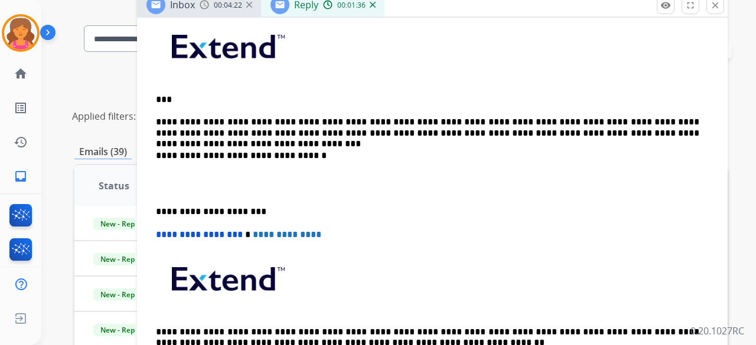
click at [156, 117] on p "**********" at bounding box center [427, 128] width 543 height 22
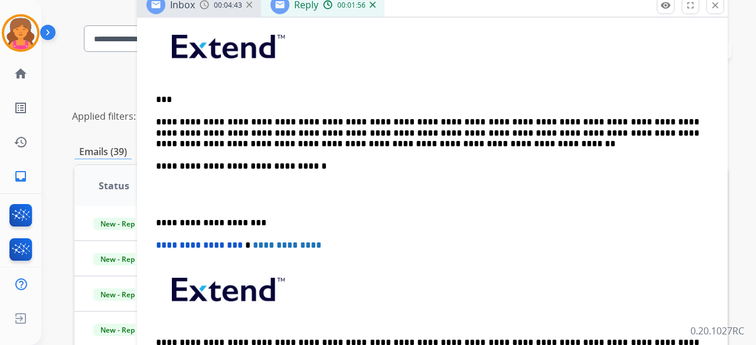
click at [348, 120] on p "**********" at bounding box center [427, 133] width 543 height 32
click at [363, 146] on p "**********" at bounding box center [427, 133] width 543 height 32
click at [348, 122] on p "**********" at bounding box center [427, 133] width 543 height 32
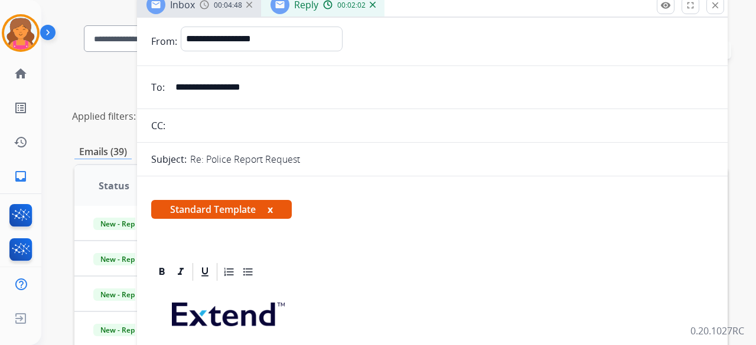
scroll to position [0, 0]
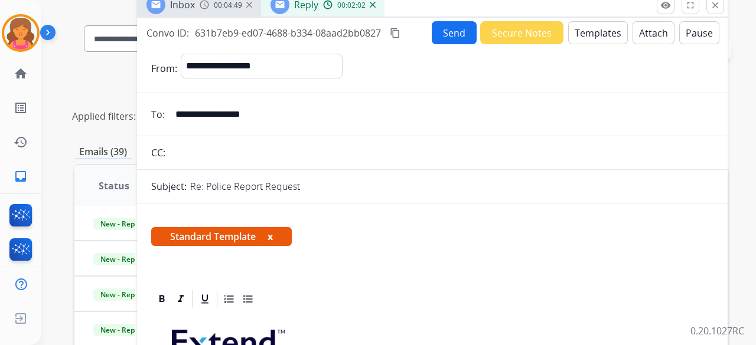
click at [399, 32] on mat-icon "content_copy" at bounding box center [395, 33] width 11 height 11
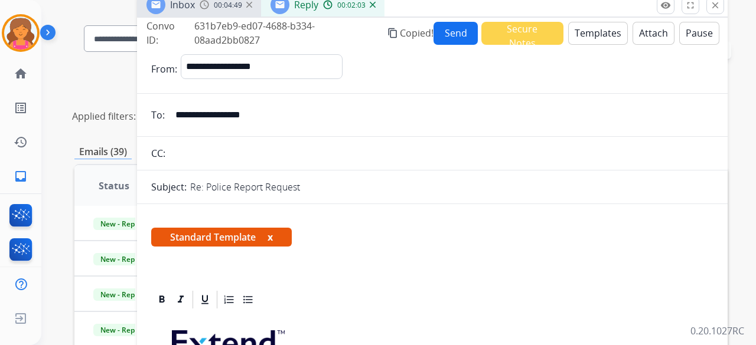
click at [455, 38] on button "Send" at bounding box center [455, 33] width 44 height 23
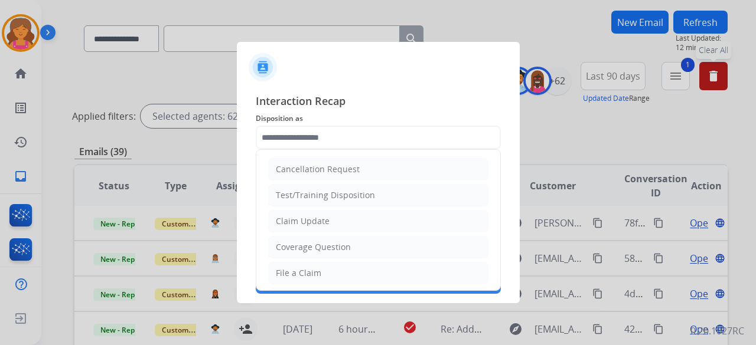
click at [368, 146] on input "text" at bounding box center [378, 138] width 245 height 24
click at [311, 219] on div "Claim Update" at bounding box center [303, 222] width 54 height 12
type input "**********"
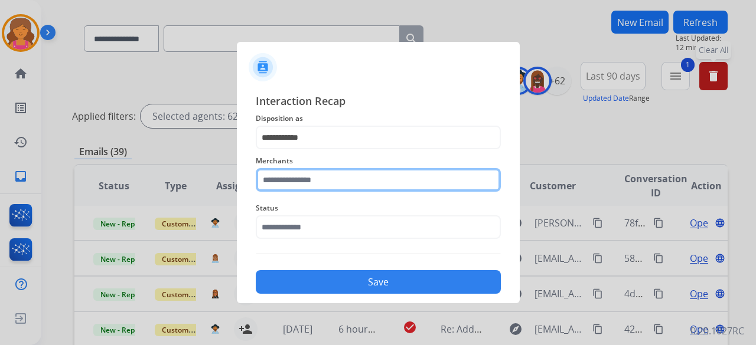
click at [321, 185] on input "text" at bounding box center [378, 180] width 245 height 24
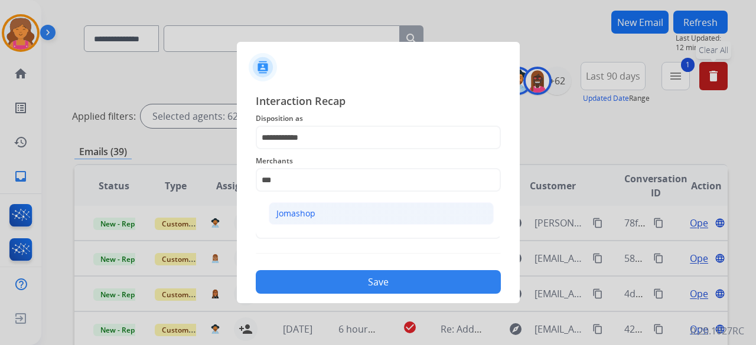
click at [358, 213] on li "Jomashop" at bounding box center [381, 214] width 225 height 22
type input "********"
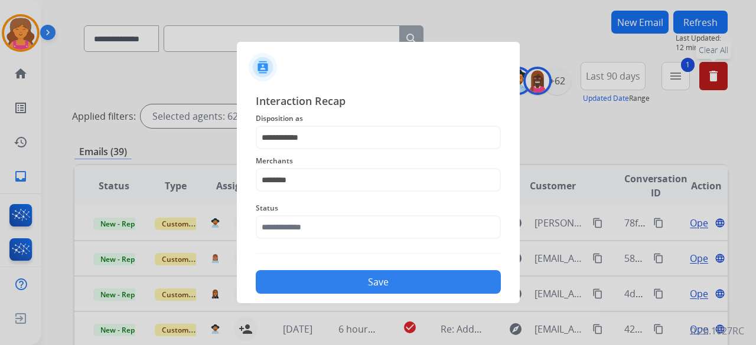
click at [350, 215] on span "Status" at bounding box center [378, 208] width 245 height 14
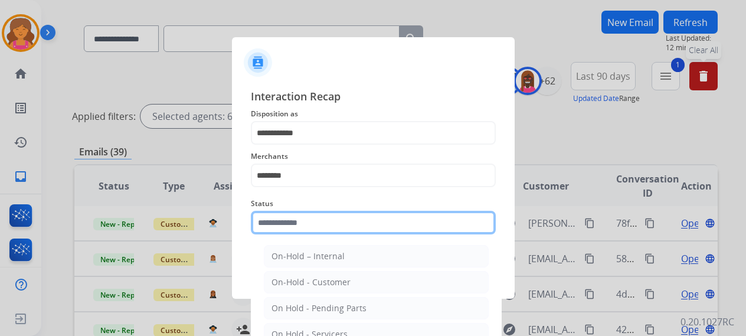
click at [372, 231] on input "text" at bounding box center [373, 223] width 245 height 24
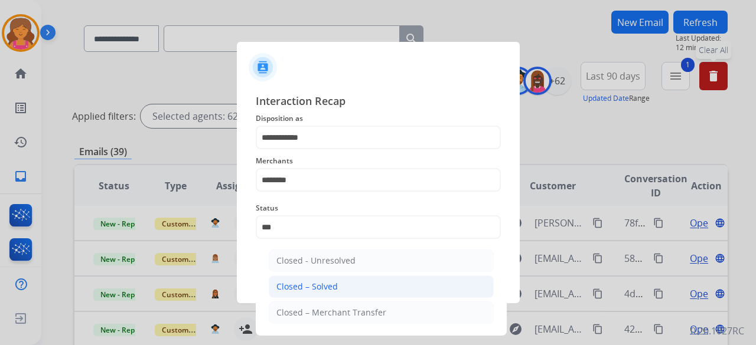
click at [336, 283] on li "Closed – Solved" at bounding box center [381, 287] width 225 height 22
type input "**********"
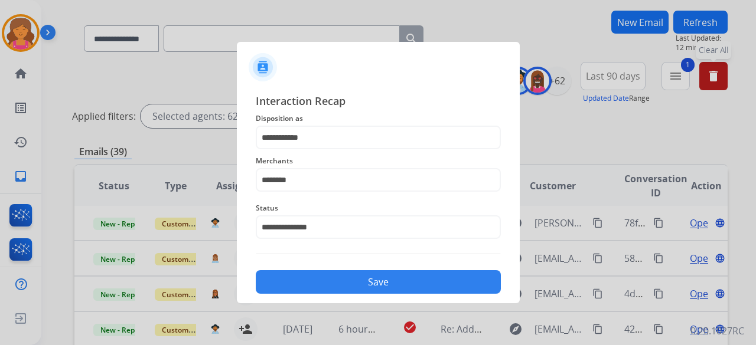
click at [336, 281] on button "Save" at bounding box center [378, 282] width 245 height 24
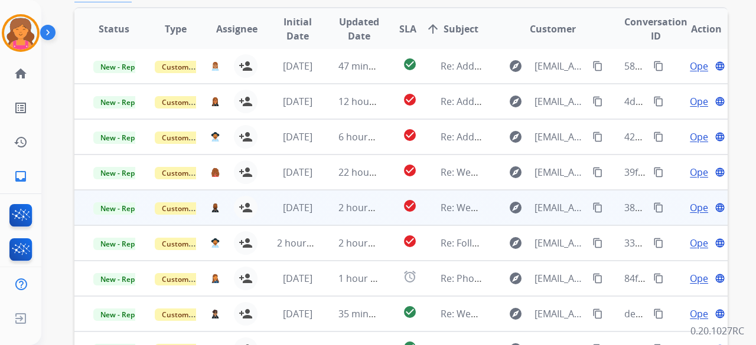
scroll to position [354, 0]
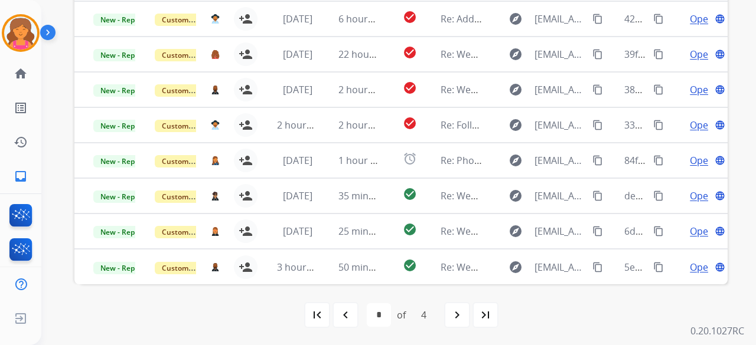
click at [454, 322] on div "navigate_next" at bounding box center [457, 315] width 26 height 26
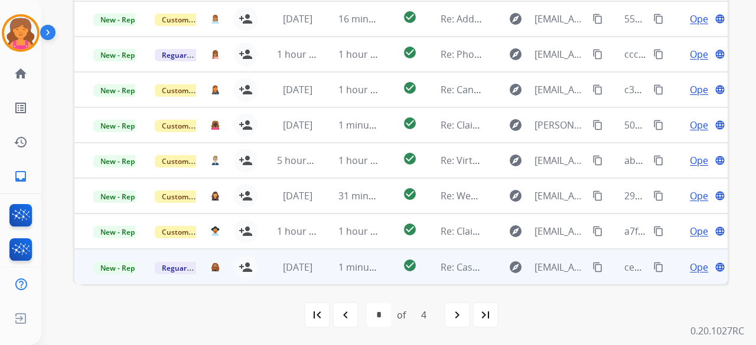
click at [690, 267] on span "Open" at bounding box center [702, 267] width 24 height 14
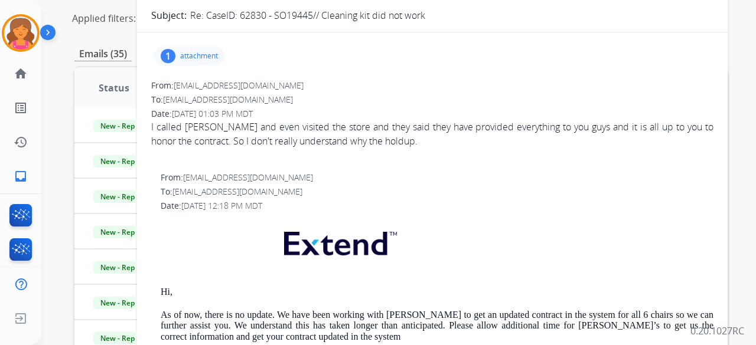
scroll to position [0, 0]
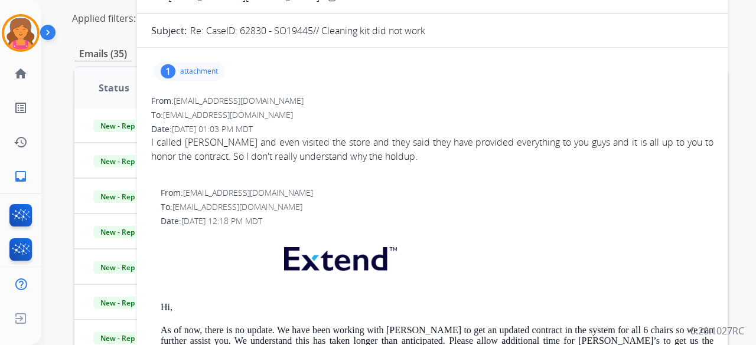
click at [204, 74] on p "attachment" at bounding box center [199, 71] width 38 height 9
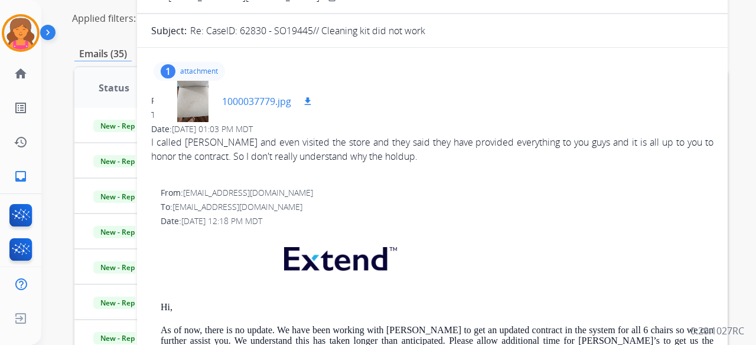
click at [202, 105] on div at bounding box center [192, 101] width 59 height 41
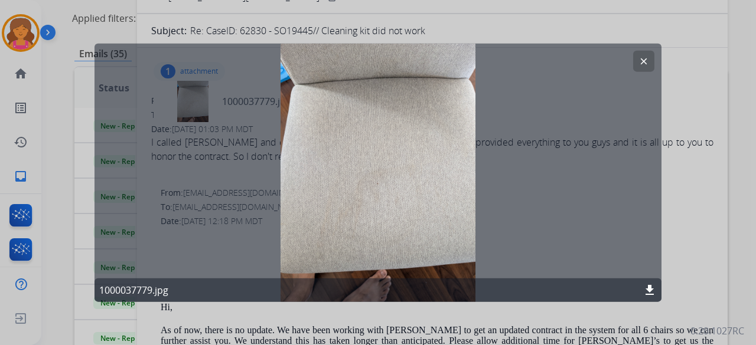
click at [645, 60] on mat-icon "clear" at bounding box center [643, 61] width 11 height 11
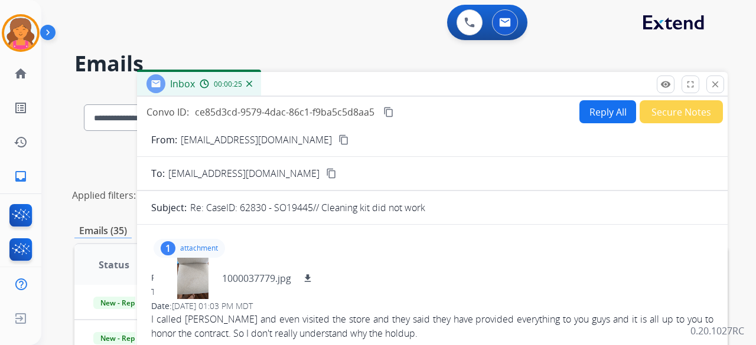
click at [337, 139] on button "content_copy" at bounding box center [344, 140] width 14 height 14
click at [582, 116] on button "Reply All" at bounding box center [607, 111] width 57 height 23
select select "**********"
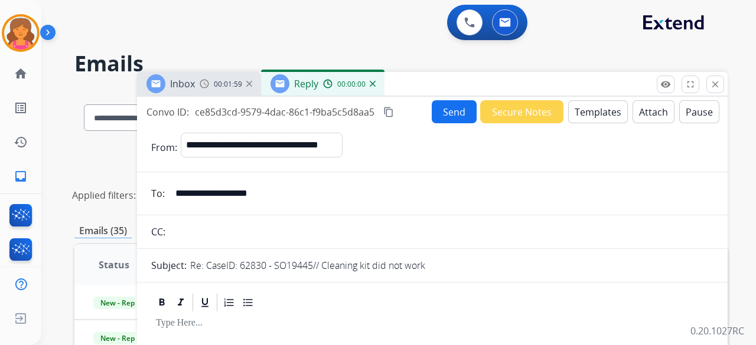
click at [582, 116] on button "Templates" at bounding box center [598, 111] width 60 height 23
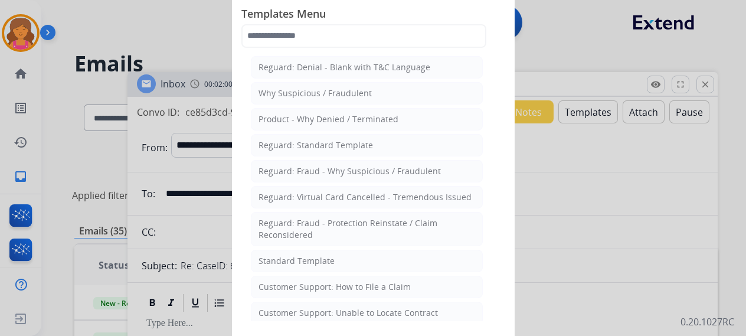
click at [295, 258] on div "Standard Template" at bounding box center [297, 261] width 76 height 12
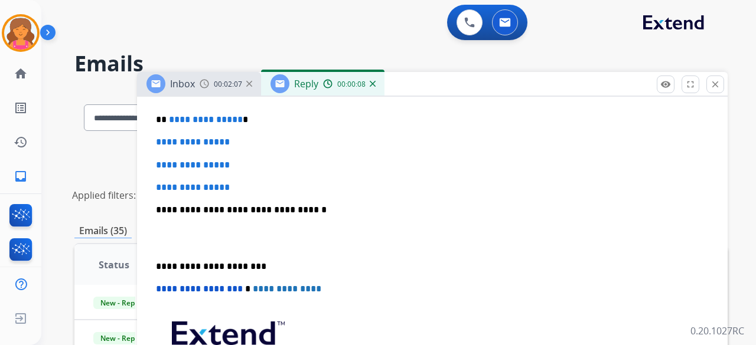
scroll to position [236, 0]
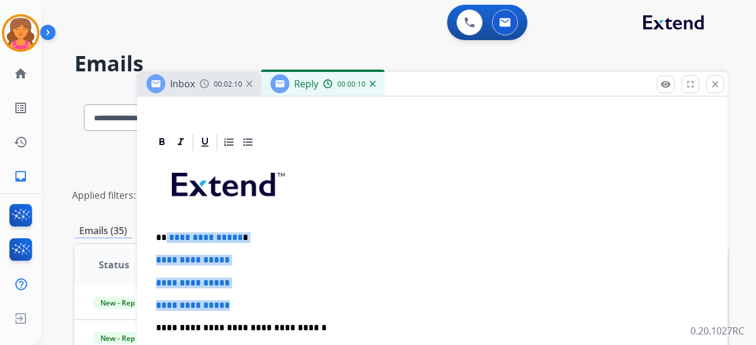
drag, startPoint x: 247, startPoint y: 298, endPoint x: 189, endPoint y: 251, distance: 74.7
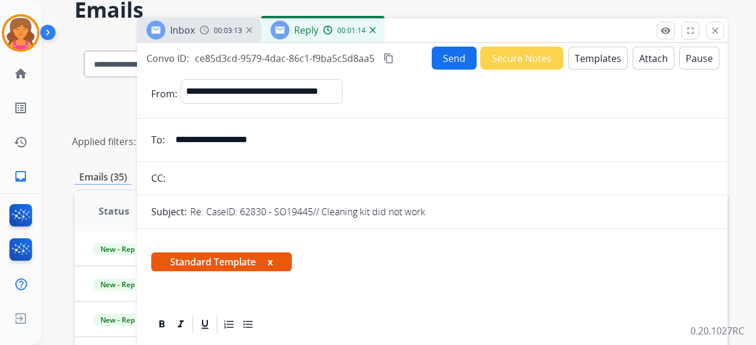
scroll to position [0, 0]
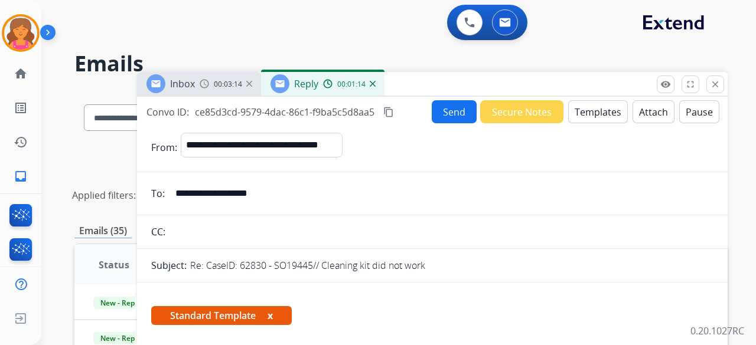
click at [444, 116] on button "Send" at bounding box center [454, 111] width 45 height 23
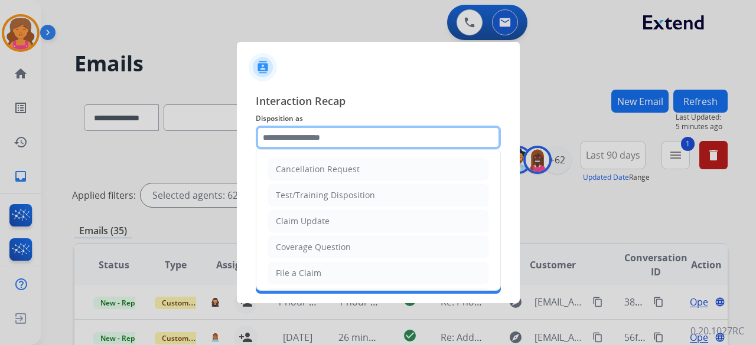
click at [347, 143] on input "text" at bounding box center [378, 138] width 245 height 24
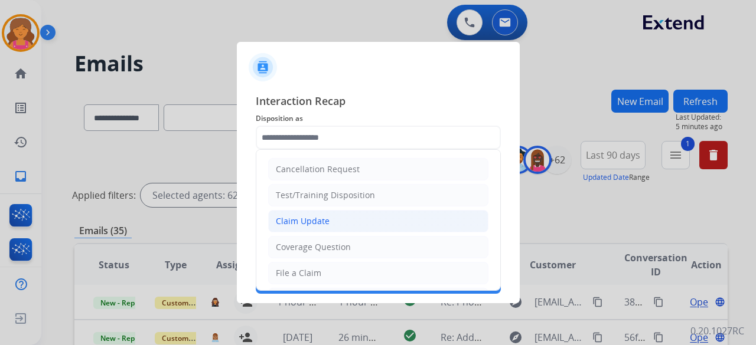
click at [300, 222] on div "Claim Update" at bounding box center [303, 222] width 54 height 12
type input "**********"
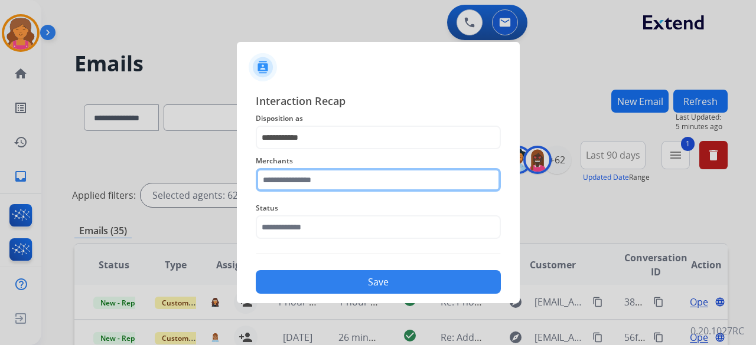
click at [302, 185] on input "text" at bounding box center [378, 180] width 245 height 24
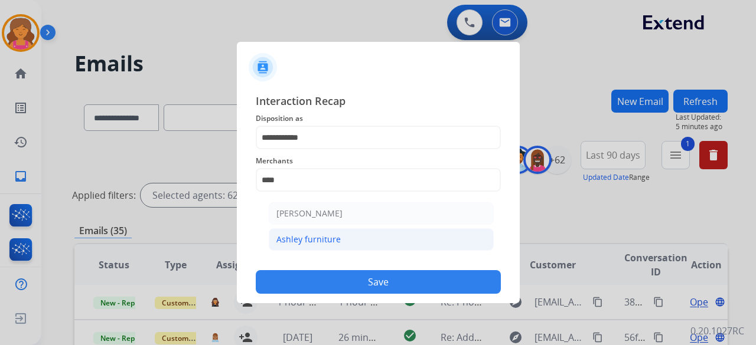
click at [306, 235] on div "Ashley furniture" at bounding box center [308, 240] width 64 height 12
type input "**********"
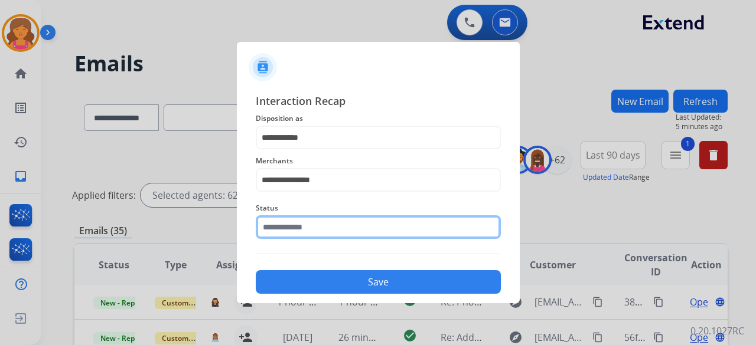
click at [305, 226] on input "text" at bounding box center [378, 228] width 245 height 24
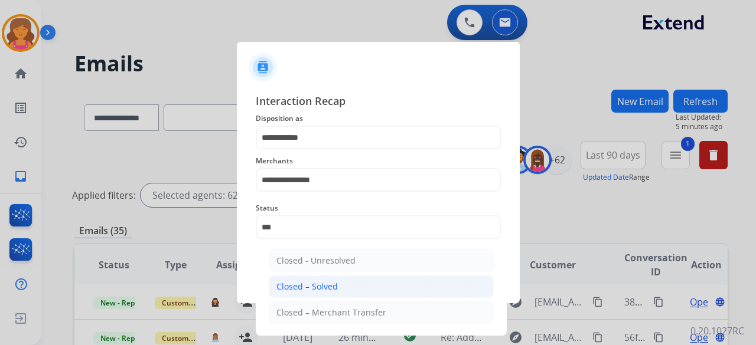
click at [306, 280] on li "Closed – Solved" at bounding box center [381, 287] width 225 height 22
type input "**********"
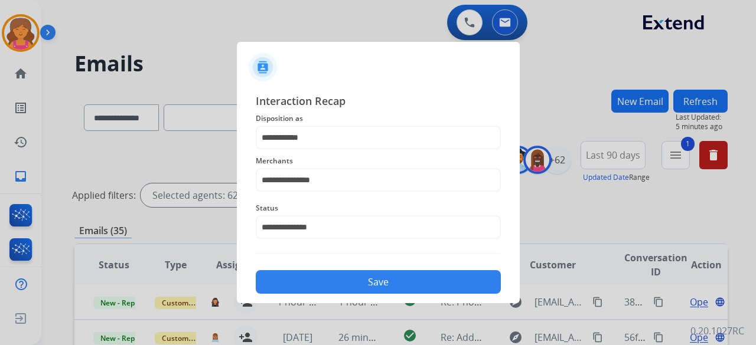
click at [306, 280] on button "Save" at bounding box center [378, 282] width 245 height 24
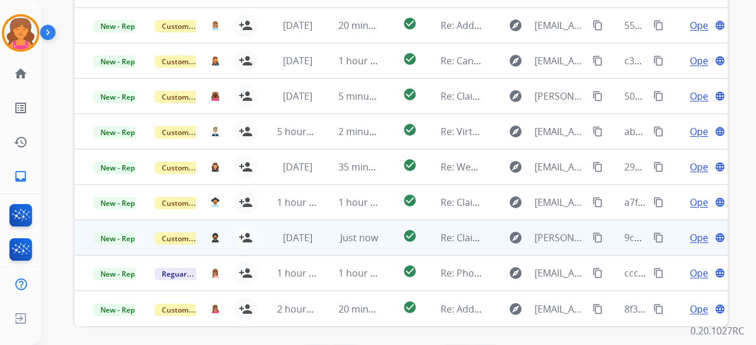
scroll to position [354, 0]
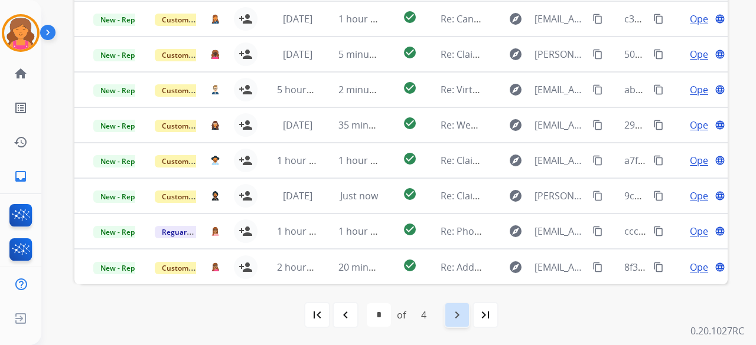
click at [447, 321] on div "navigate_next" at bounding box center [457, 315] width 26 height 26
select select "*"
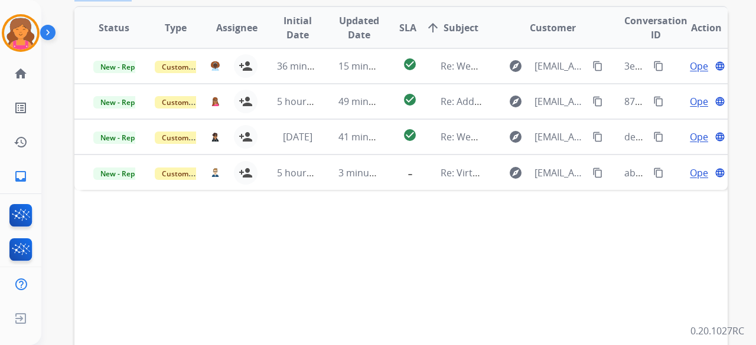
scroll to position [177, 0]
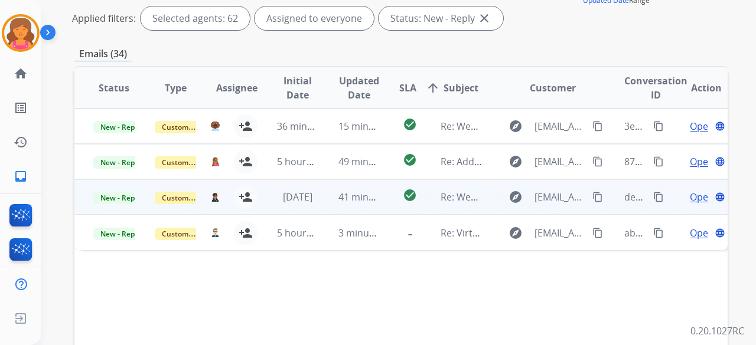
click at [698, 198] on span "Open" at bounding box center [702, 197] width 24 height 14
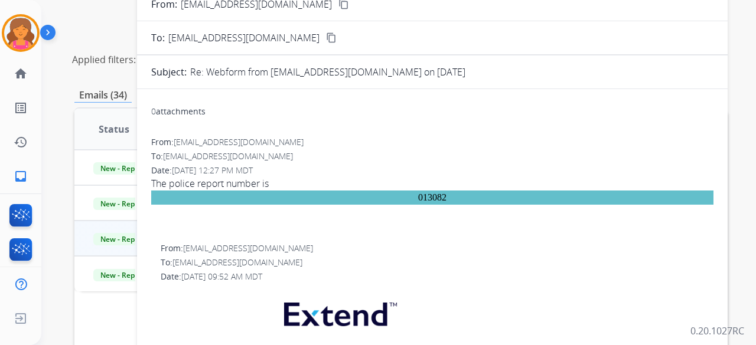
scroll to position [118, 0]
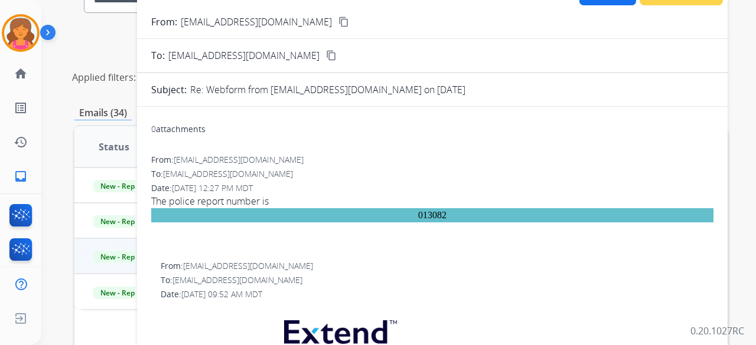
click at [337, 27] on button "content_copy" at bounding box center [344, 22] width 14 height 14
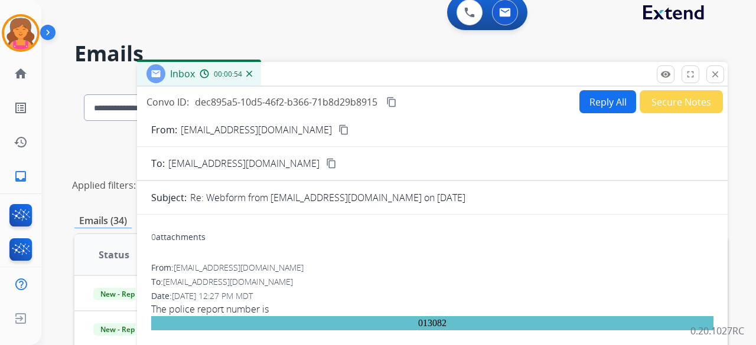
scroll to position [0, 0]
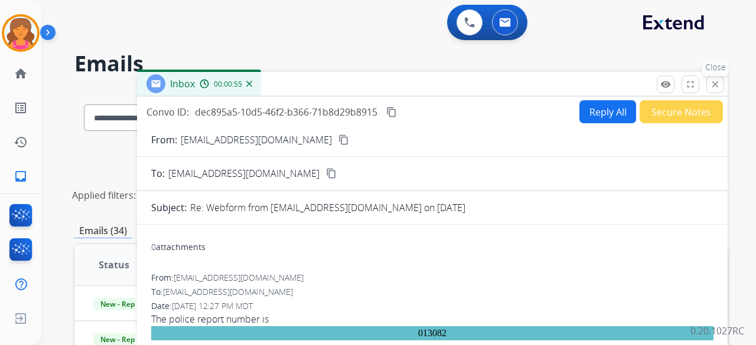
click at [719, 85] on mat-icon "close" at bounding box center [715, 84] width 11 height 11
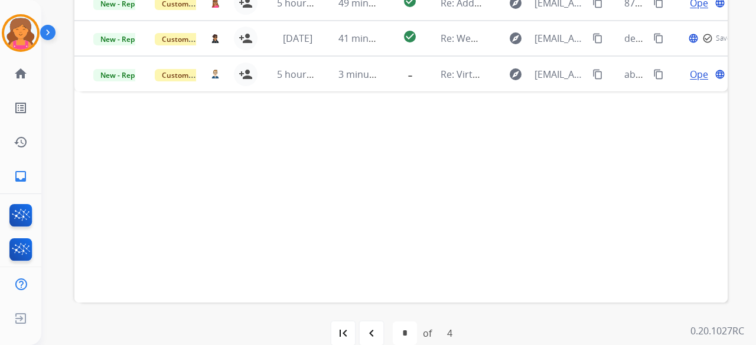
scroll to position [354, 0]
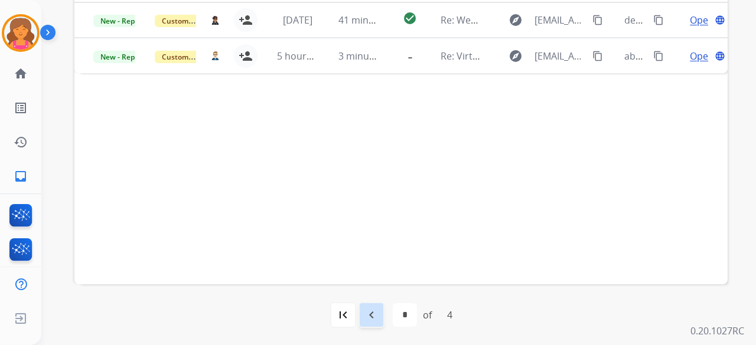
click at [366, 320] on mat-icon "navigate_before" at bounding box center [371, 315] width 14 height 14
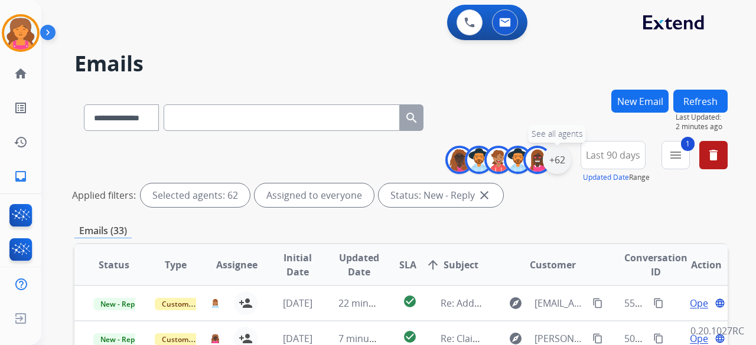
click at [557, 168] on div "+62" at bounding box center [557, 160] width 28 height 28
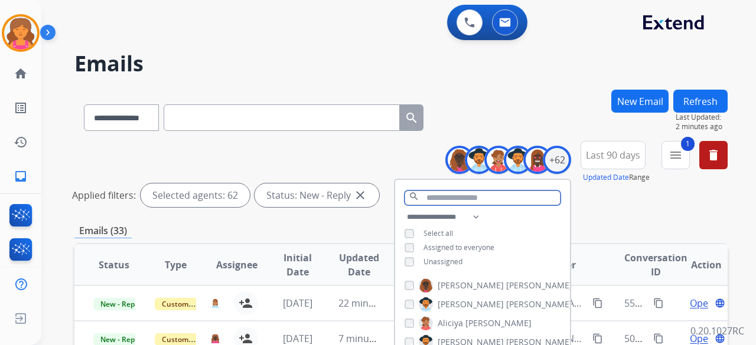
click at [456, 201] on input "text" at bounding box center [482, 198] width 156 height 15
click at [468, 219] on select "**********" at bounding box center [444, 217] width 81 height 14
select select "***"
click at [404, 210] on select "**********" at bounding box center [444, 217] width 81 height 14
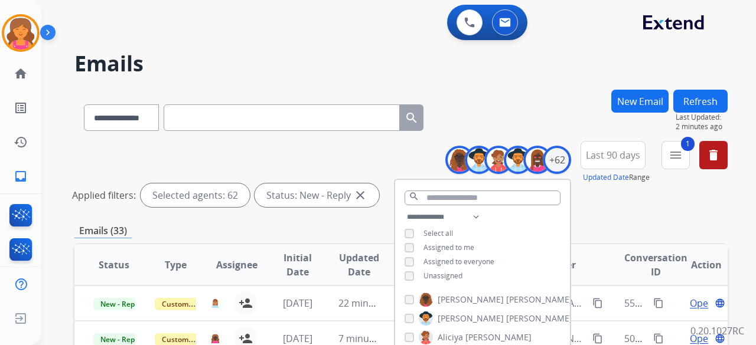
click at [430, 246] on span "Assigned to me" at bounding box center [448, 248] width 51 height 10
click at [430, 263] on span "Assigned to everyone" at bounding box center [458, 262] width 71 height 10
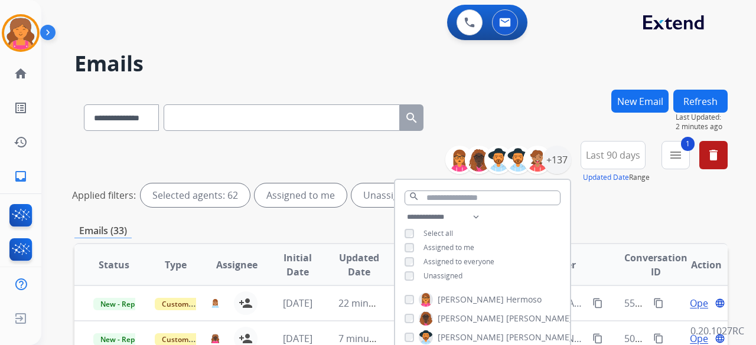
click at [616, 161] on button "Last 90 days" at bounding box center [612, 155] width 65 height 28
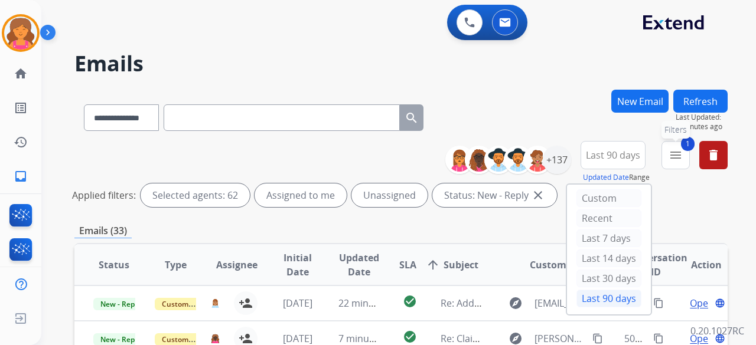
click at [674, 159] on mat-icon "menu" at bounding box center [675, 155] width 14 height 14
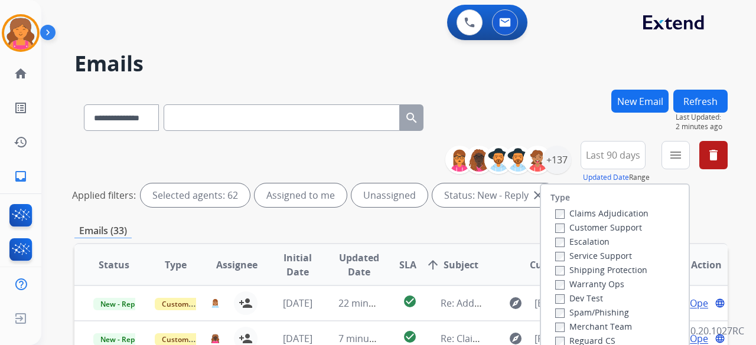
click at [575, 224] on label "Customer Support" at bounding box center [598, 227] width 87 height 11
click at [570, 271] on label "Shipping Protection" at bounding box center [601, 270] width 92 height 11
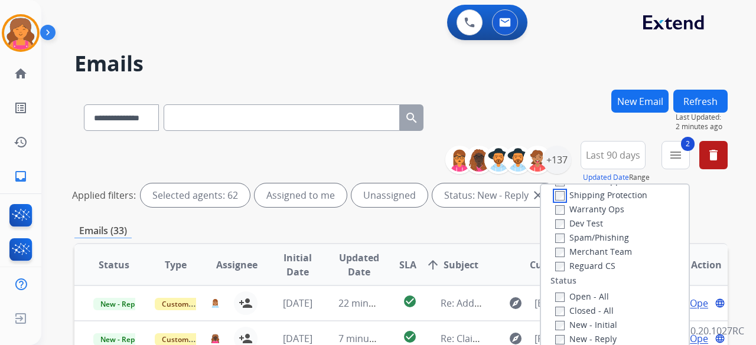
scroll to position [118, 0]
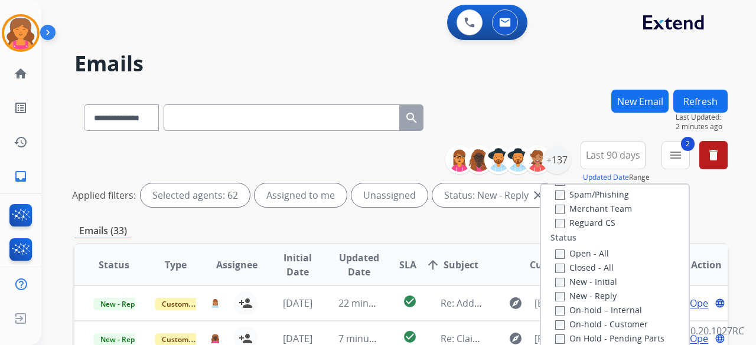
click at [550, 223] on div "Claims Adjudication Customer Support Escalation Service Support Shipping Protec…" at bounding box center [599, 159] width 98 height 142
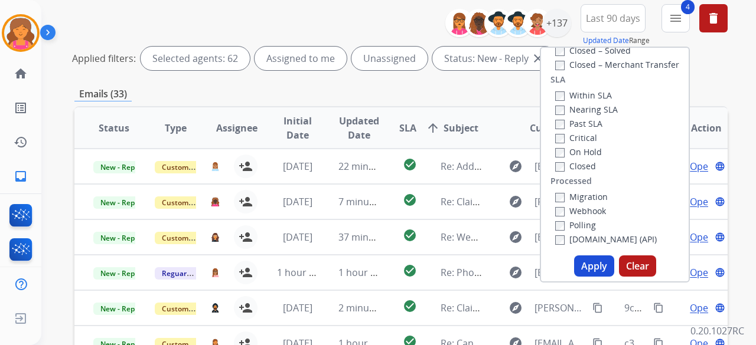
scroll to position [177, 0]
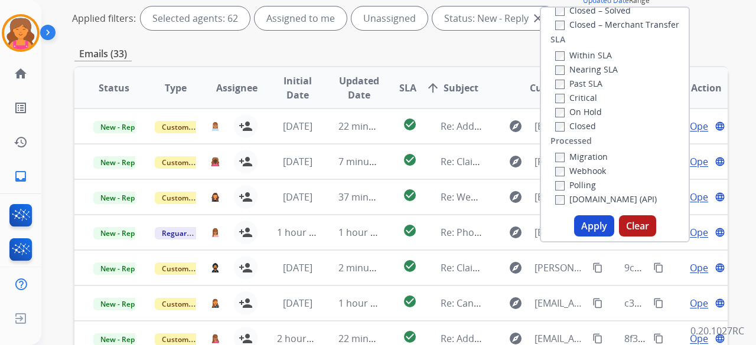
click at [595, 226] on button "Apply" at bounding box center [594, 226] width 40 height 21
select select "*"
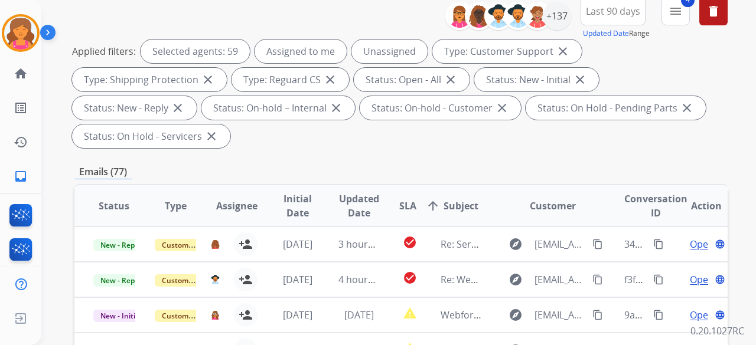
scroll to position [59, 0]
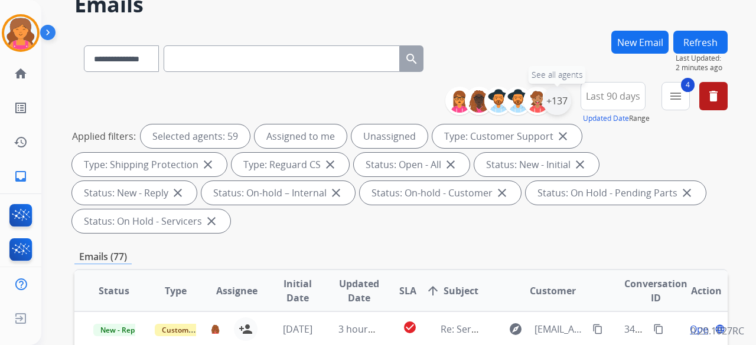
click at [554, 100] on div "+137" at bounding box center [557, 101] width 28 height 28
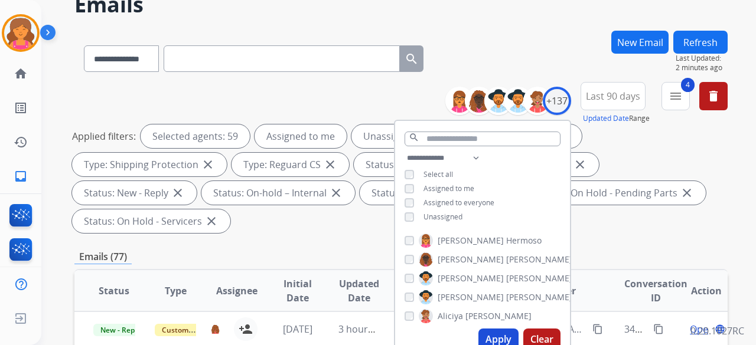
click at [483, 338] on button "Apply" at bounding box center [498, 339] width 40 height 21
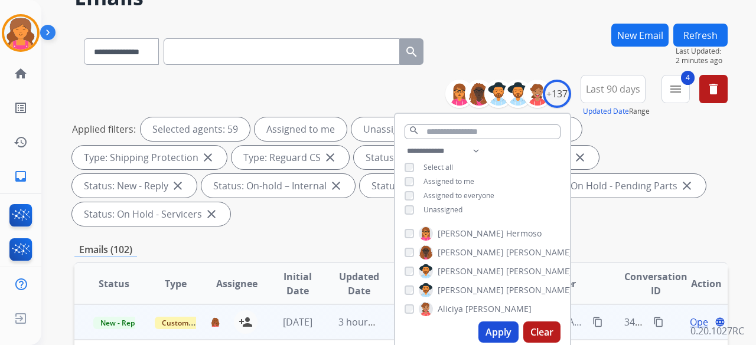
scroll to position [177, 0]
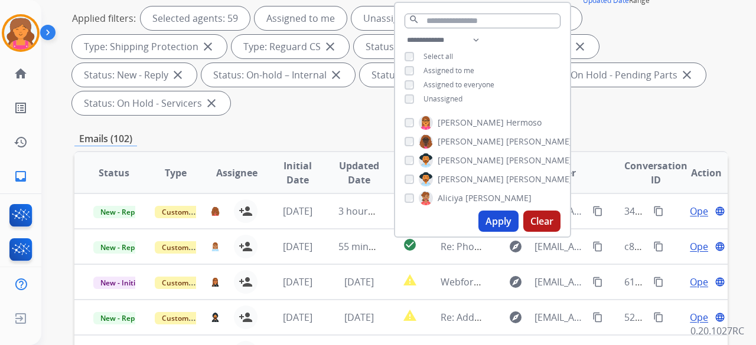
click at [490, 225] on button "Apply" at bounding box center [498, 221] width 40 height 21
click at [496, 222] on button "Apply" at bounding box center [498, 221] width 40 height 21
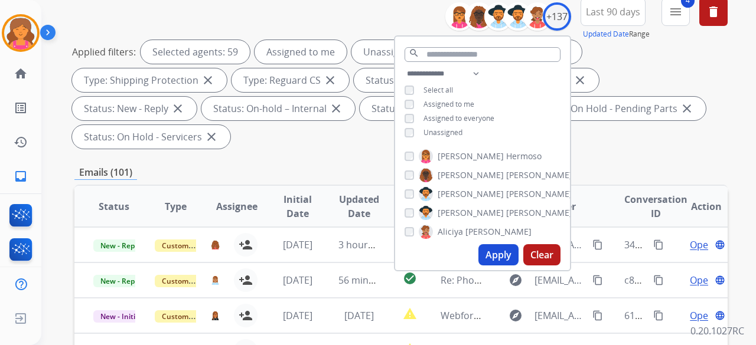
scroll to position [59, 0]
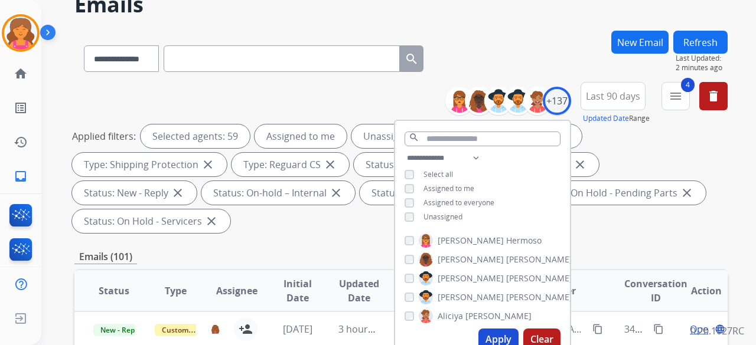
click at [612, 102] on button "Last 90 days" at bounding box center [612, 96] width 65 height 28
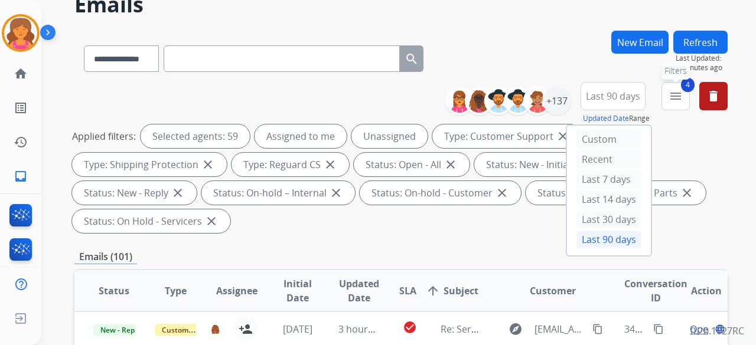
click at [671, 90] on mat-icon "menu" at bounding box center [675, 96] width 14 height 14
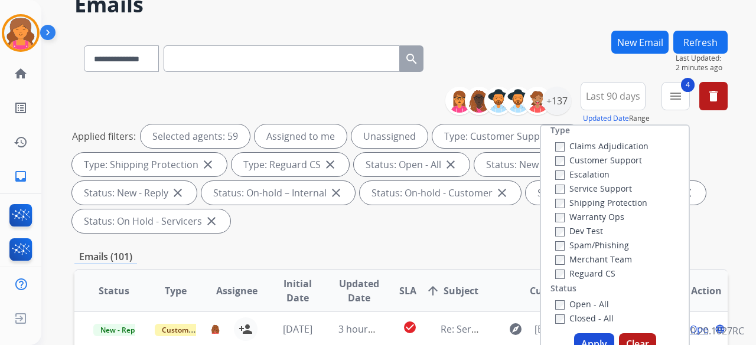
scroll to position [0, 0]
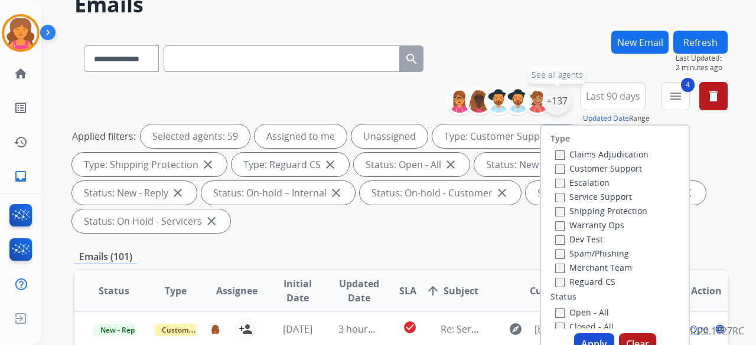
click at [551, 90] on div "+137" at bounding box center [557, 101] width 28 height 28
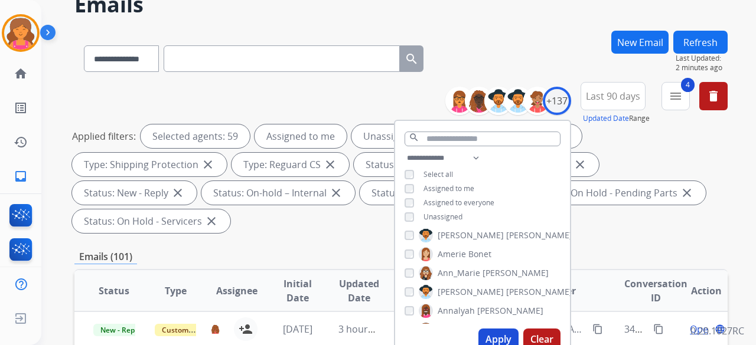
scroll to position [118, 0]
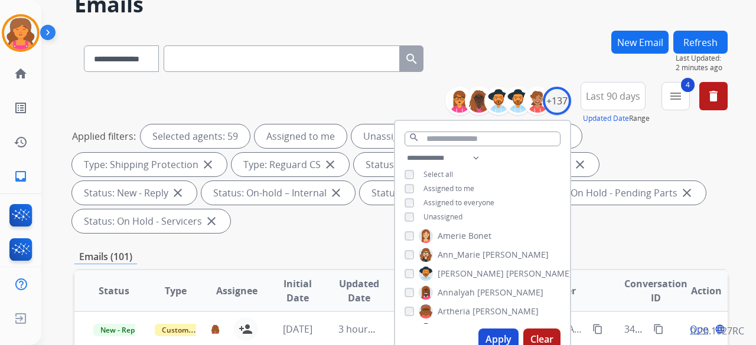
click at [407, 286] on div "[PERSON_NAME]" at bounding box center [473, 293] width 139 height 14
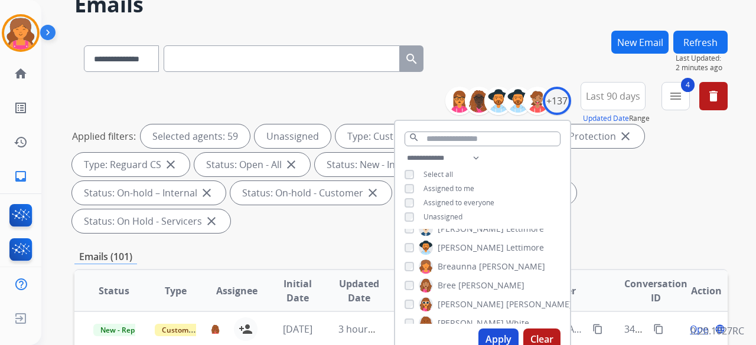
click at [410, 252] on div "[PERSON_NAME]" at bounding box center [473, 248] width 139 height 14
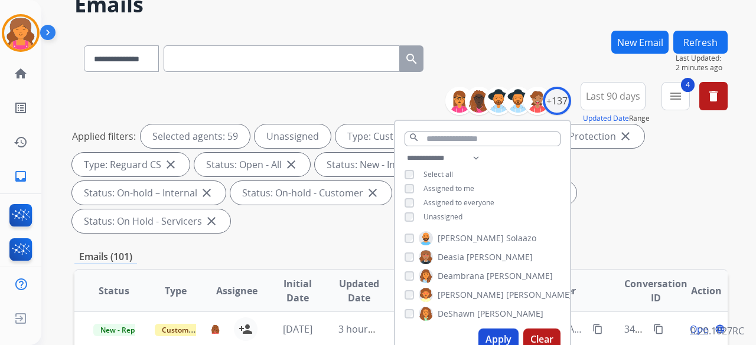
scroll to position [709, 0]
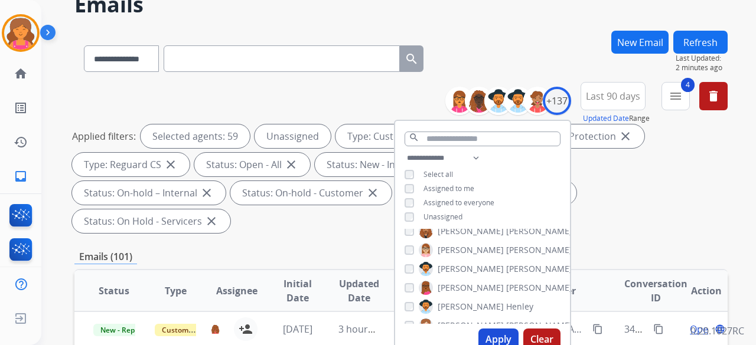
click at [406, 300] on div "[PERSON_NAME]" at bounding box center [468, 307] width 129 height 14
click at [412, 253] on div "[PERSON_NAME]" at bounding box center [488, 250] width 168 height 14
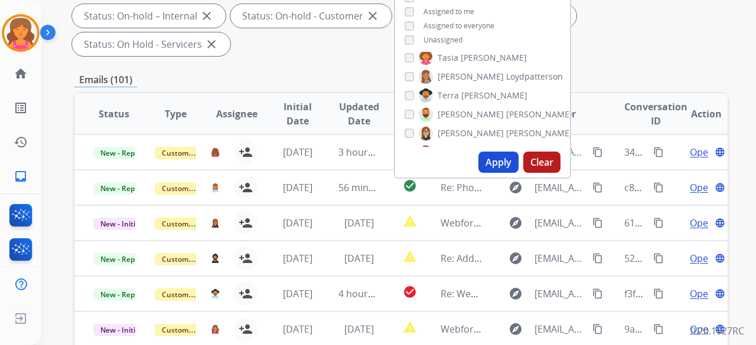
scroll to position [2185, 0]
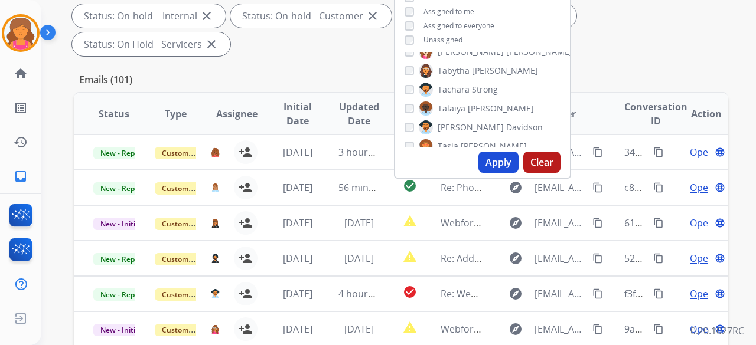
click at [408, 64] on div "[PERSON_NAME]" at bounding box center [470, 71] width 133 height 14
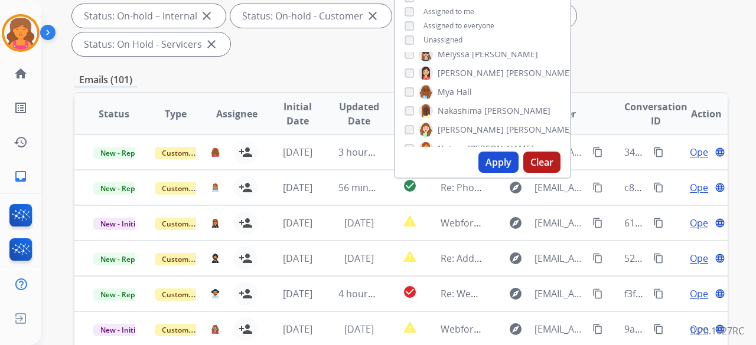
scroll to position [59, 0]
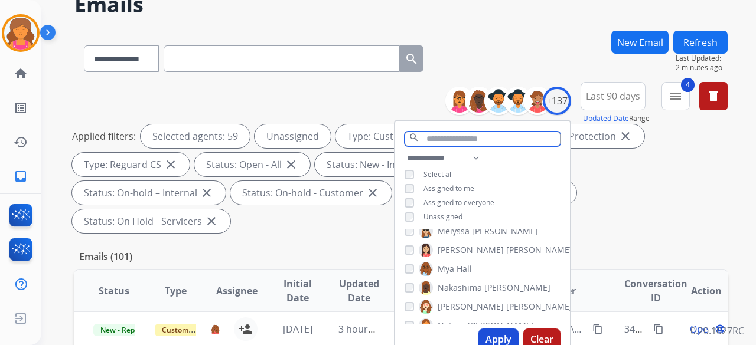
click at [456, 136] on input "text" at bounding box center [482, 139] width 156 height 15
click at [468, 156] on select "**********" at bounding box center [444, 158] width 81 height 14
click at [404, 151] on select "**********" at bounding box center [444, 158] width 81 height 14
click at [487, 337] on button "Apply" at bounding box center [498, 339] width 40 height 21
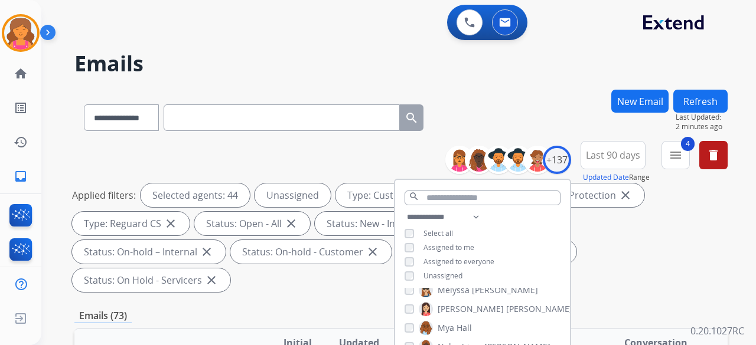
click at [347, 131] on div "**********" at bounding box center [253, 115] width 358 height 41
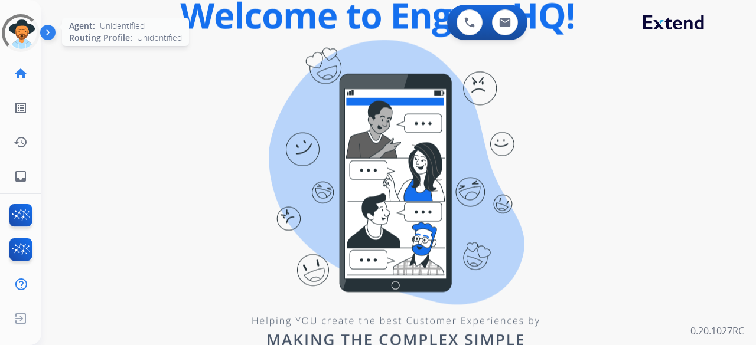
click at [21, 41] on div at bounding box center [20, 33] width 43 height 43
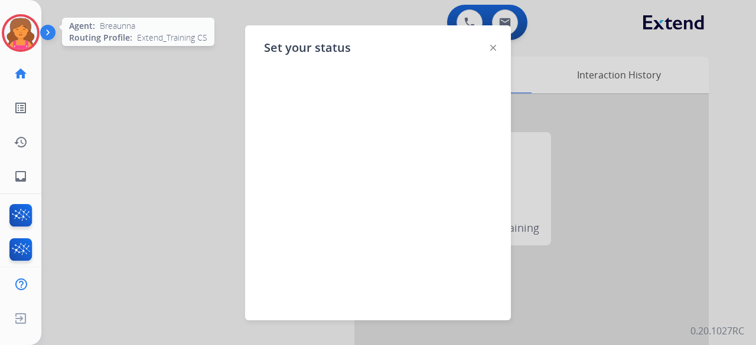
click at [26, 35] on img at bounding box center [20, 33] width 33 height 33
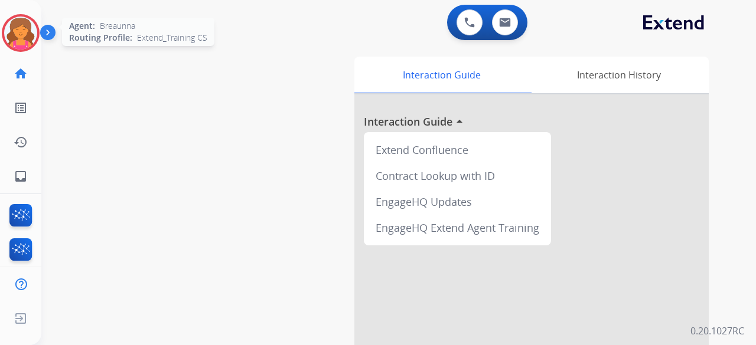
click at [24, 27] on img at bounding box center [20, 33] width 33 height 33
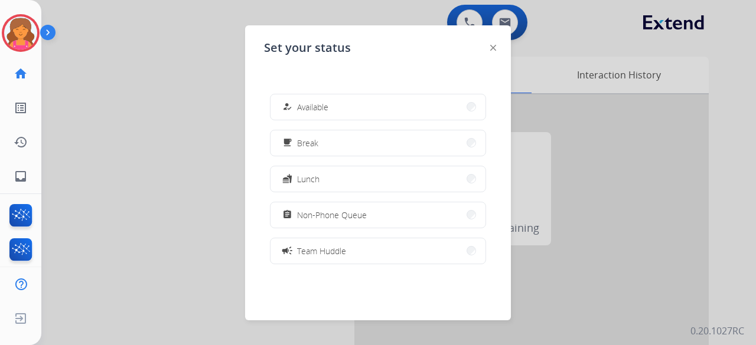
click at [347, 211] on span "Non-Phone Queue" at bounding box center [332, 215] width 70 height 12
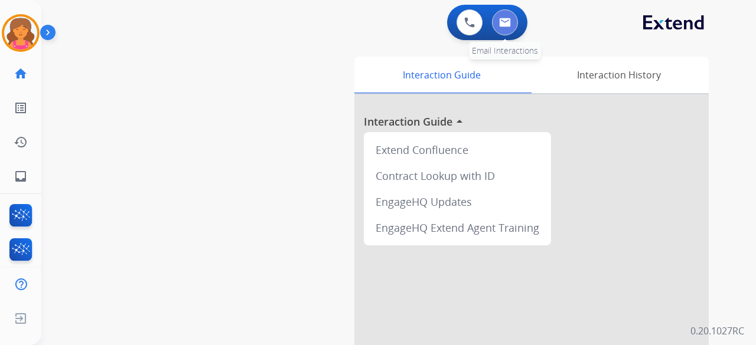
click at [503, 22] on img at bounding box center [505, 22] width 12 height 9
select select "**********"
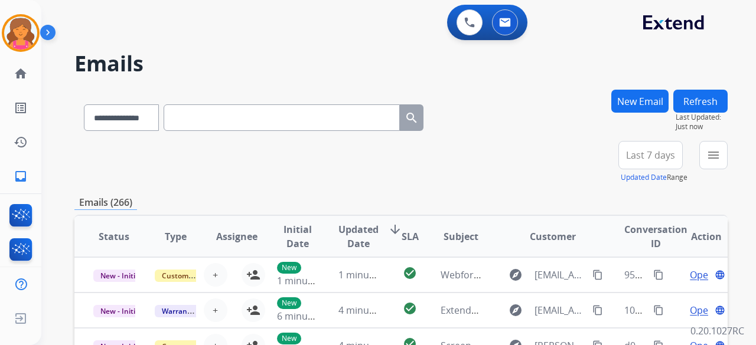
click at [651, 156] on span "Last 7 days" at bounding box center [650, 155] width 49 height 5
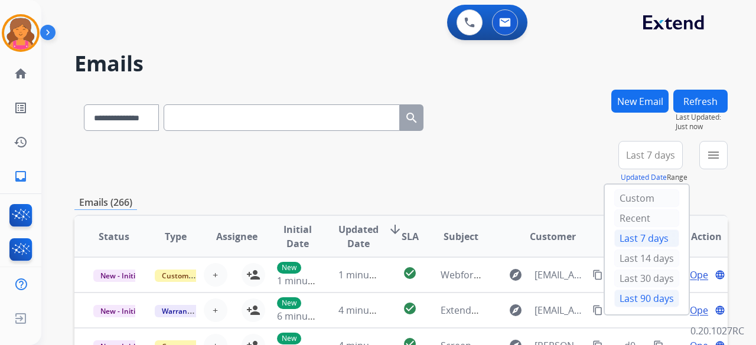
click at [625, 292] on div "Last 90 days" at bounding box center [646, 299] width 65 height 18
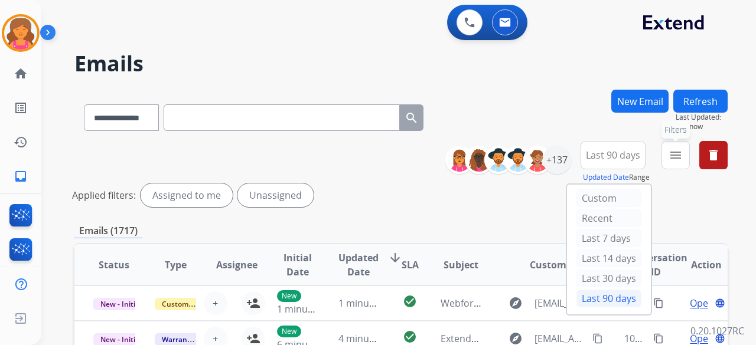
click at [666, 160] on button "menu Filters" at bounding box center [675, 155] width 28 height 28
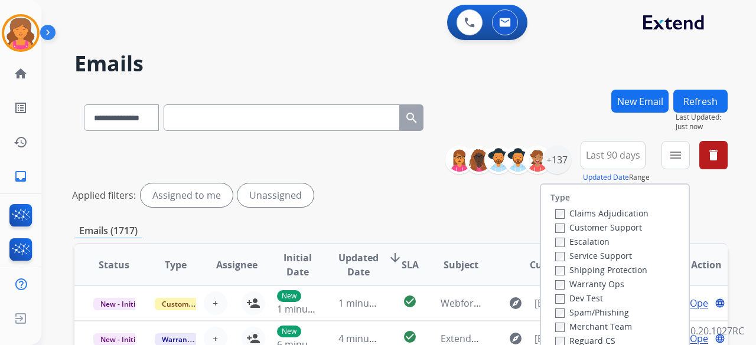
click at [627, 221] on div "Customer Support" at bounding box center [601, 227] width 93 height 14
click at [596, 224] on label "Customer Support" at bounding box center [598, 227] width 87 height 11
click at [591, 266] on label "Shipping Protection" at bounding box center [601, 270] width 92 height 11
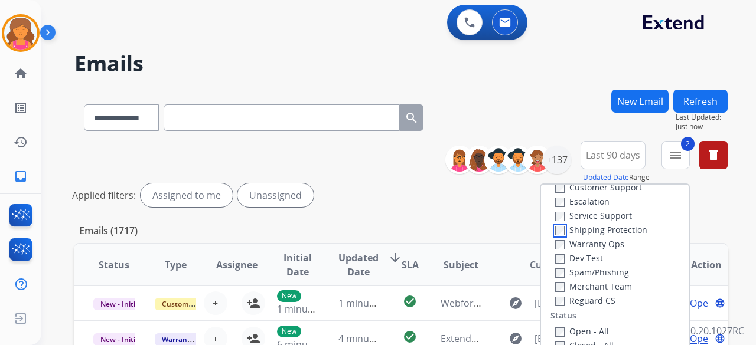
scroll to position [59, 0]
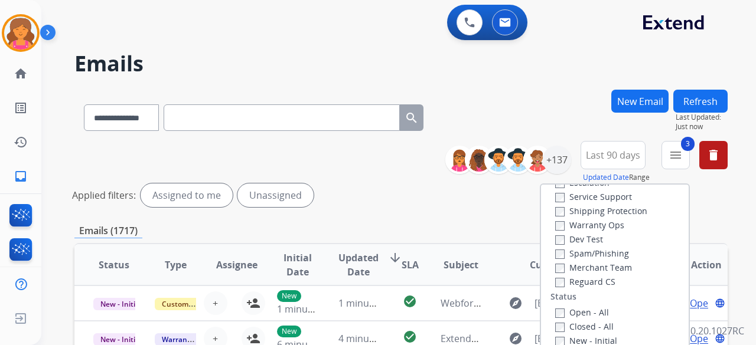
click at [561, 310] on label "Open - All" at bounding box center [582, 312] width 54 height 11
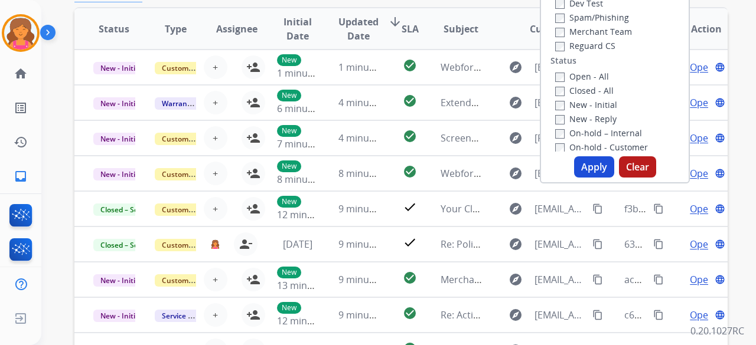
click at [600, 165] on button "Apply" at bounding box center [594, 166] width 40 height 21
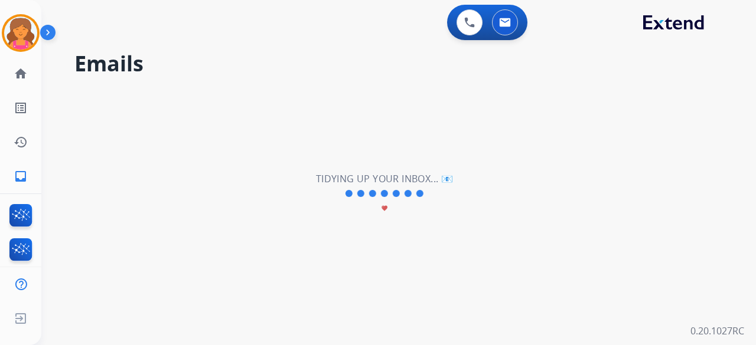
scroll to position [0, 0]
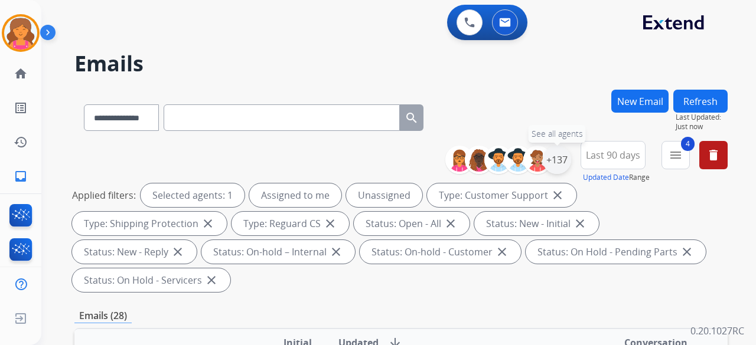
click at [558, 156] on div "+137" at bounding box center [557, 160] width 28 height 28
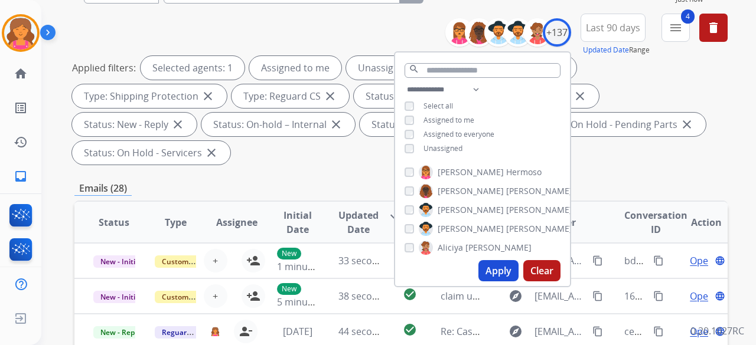
scroll to position [177, 0]
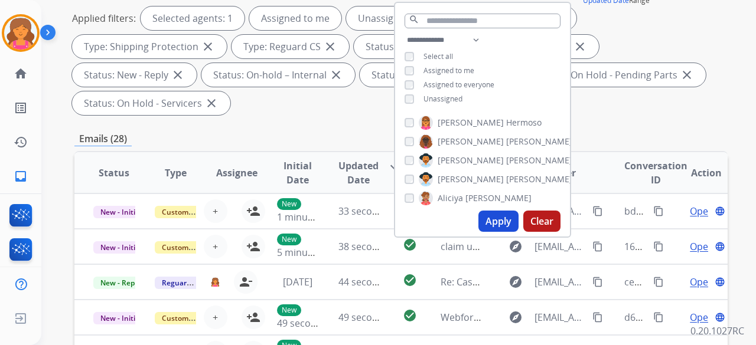
click at [490, 220] on button "Apply" at bounding box center [498, 221] width 40 height 21
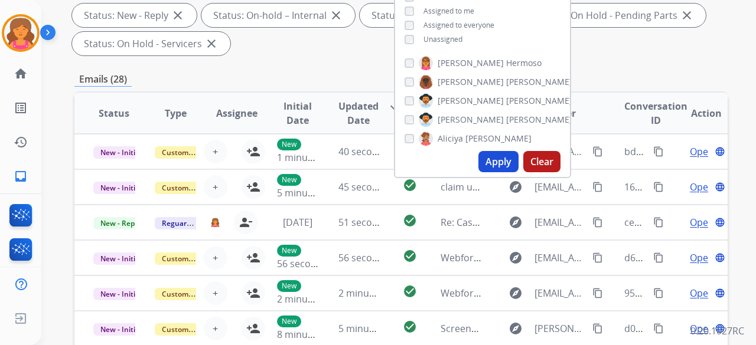
scroll to position [354, 0]
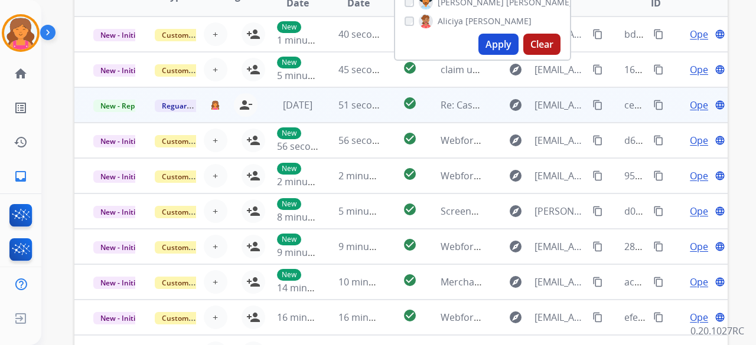
click at [693, 107] on span "Open" at bounding box center [702, 105] width 24 height 14
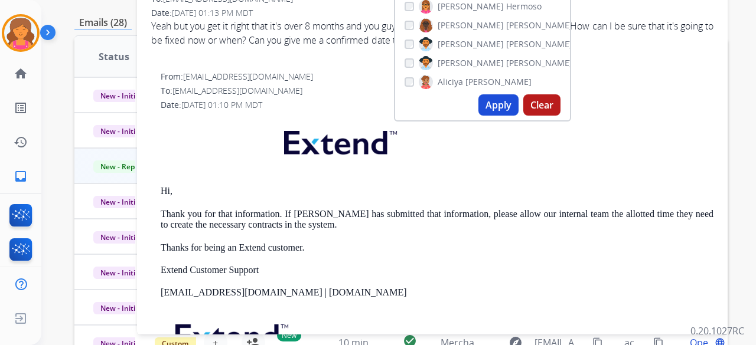
scroll to position [236, 0]
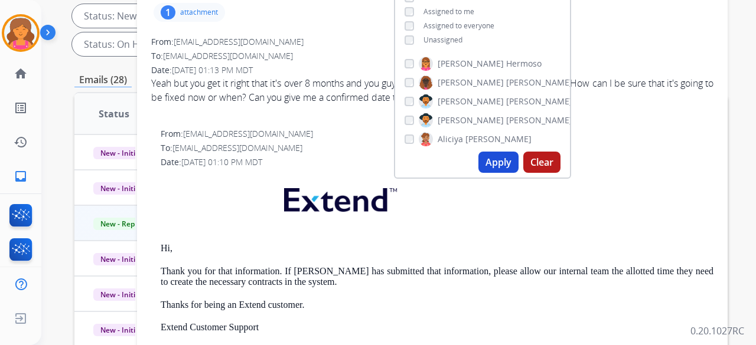
click at [327, 143] on div "To: [EMAIL_ADDRESS][DOMAIN_NAME]" at bounding box center [437, 148] width 553 height 12
click at [329, 165] on div "Date: [DATE] 01:10 PM MDT" at bounding box center [437, 162] width 553 height 12
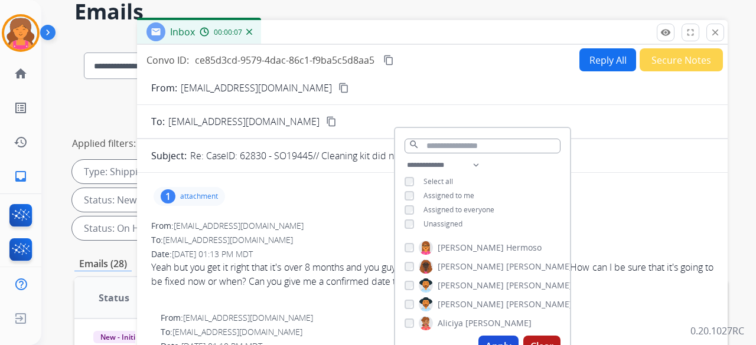
scroll to position [0, 0]
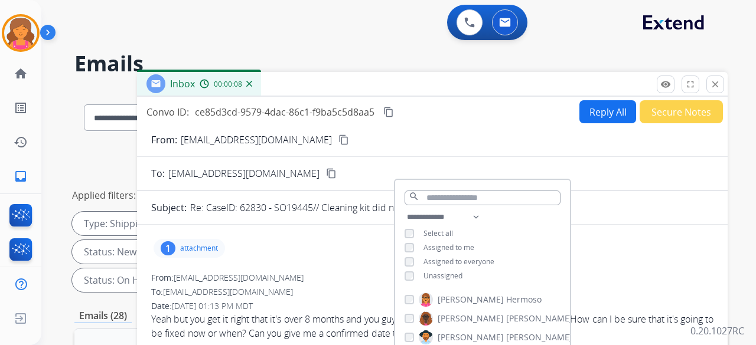
click at [706, 85] on div "remove_red_eye Logs fullscreen Expand close Close" at bounding box center [690, 85] width 67 height 18
click at [709, 84] on button "close Close" at bounding box center [715, 85] width 18 height 18
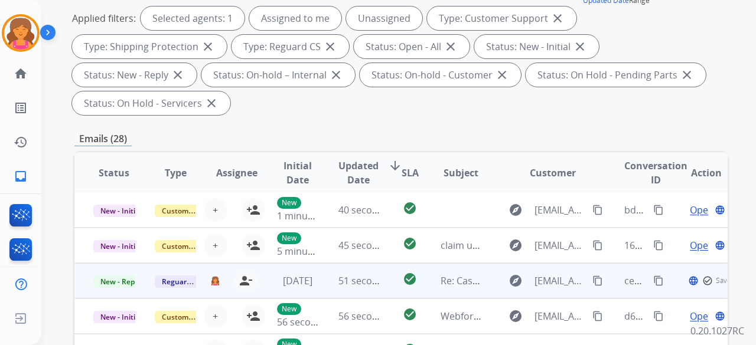
scroll to position [1, 0]
click at [690, 282] on span "Open" at bounding box center [702, 281] width 24 height 14
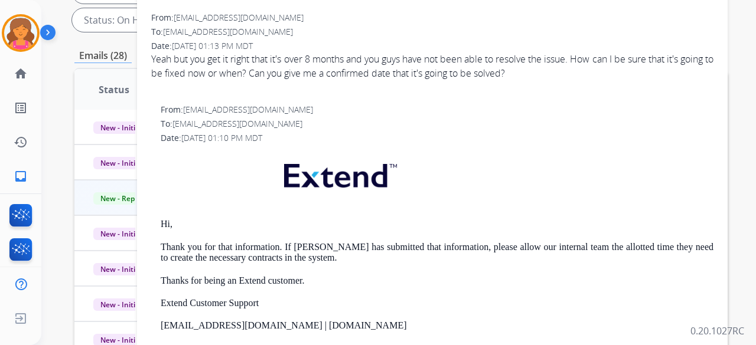
scroll to position [118, 0]
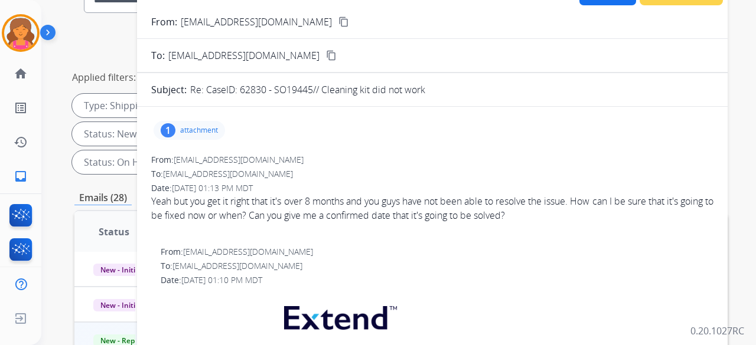
click at [338, 21] on mat-icon "content_copy" at bounding box center [343, 22] width 11 height 11
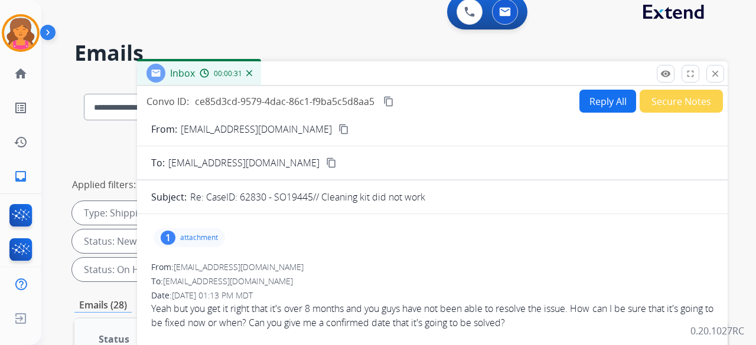
scroll to position [0, 0]
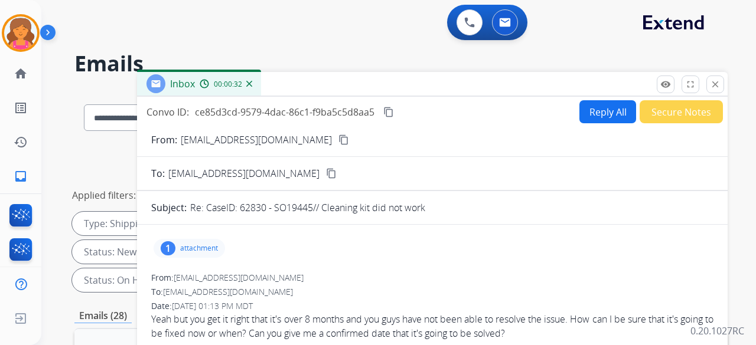
drag, startPoint x: 719, startPoint y: 81, endPoint x: 710, endPoint y: 87, distance: 9.8
click at [719, 81] on mat-icon "close" at bounding box center [715, 84] width 11 height 11
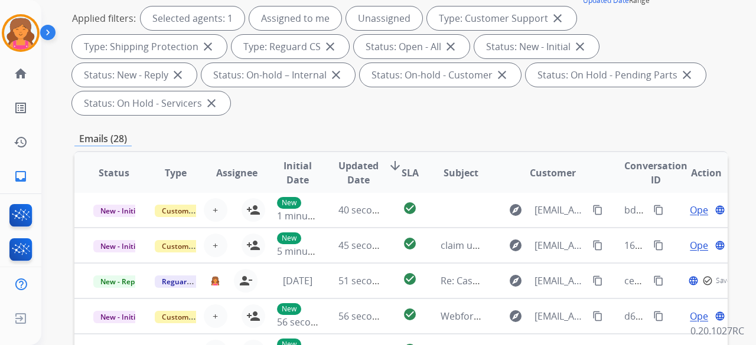
scroll to position [11, 0]
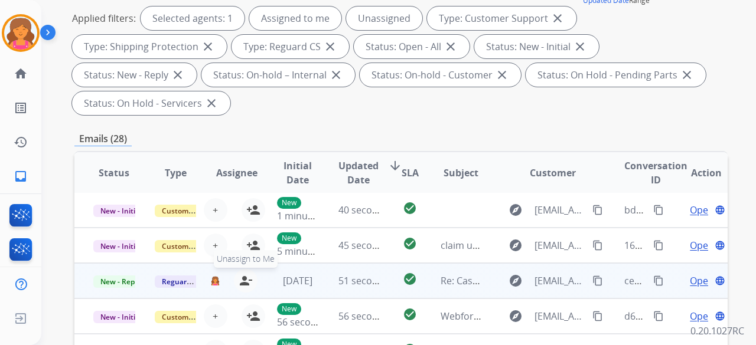
click at [241, 269] on div "person_remove [PERSON_NAME] to Me" at bounding box center [239, 281] width 38 height 24
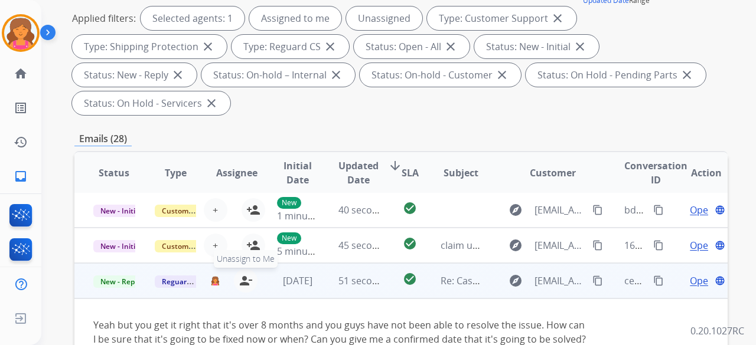
click at [242, 277] on mat-icon "person_remove" at bounding box center [246, 281] width 14 height 14
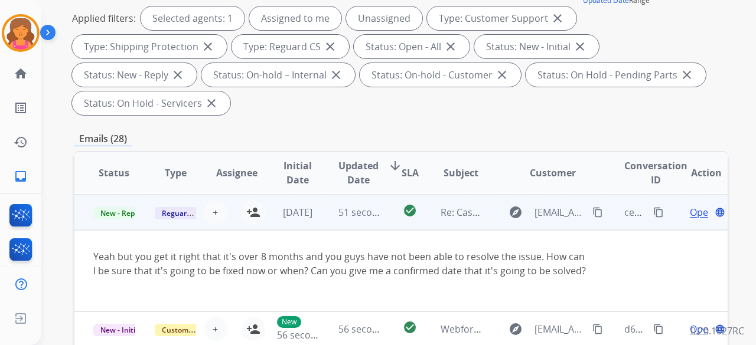
scroll to position [71, 0]
click at [247, 214] on mat-icon "person_add" at bounding box center [253, 211] width 14 height 14
click at [245, 214] on mat-icon "person_remove" at bounding box center [246, 211] width 14 height 14
click at [217, 210] on button "+ Select agent" at bounding box center [216, 212] width 24 height 24
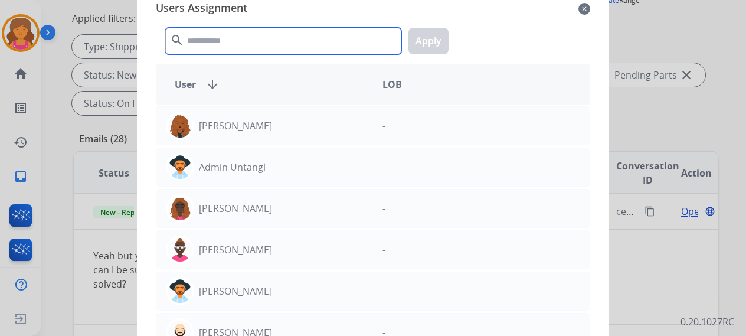
click at [255, 34] on input "text" at bounding box center [283, 41] width 236 height 27
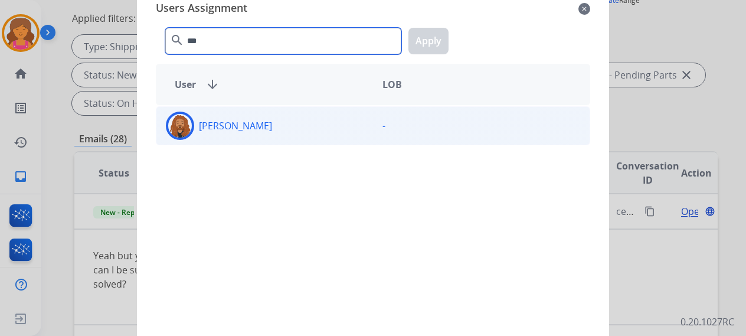
type input "***"
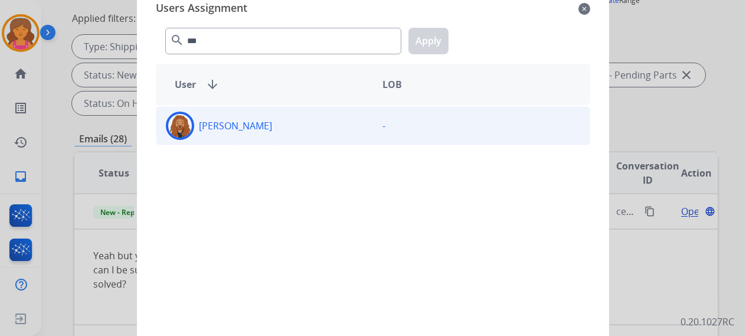
click at [274, 135] on div "[PERSON_NAME]" at bounding box center [264, 126] width 217 height 28
click at [442, 32] on button "Apply" at bounding box center [429, 41] width 40 height 27
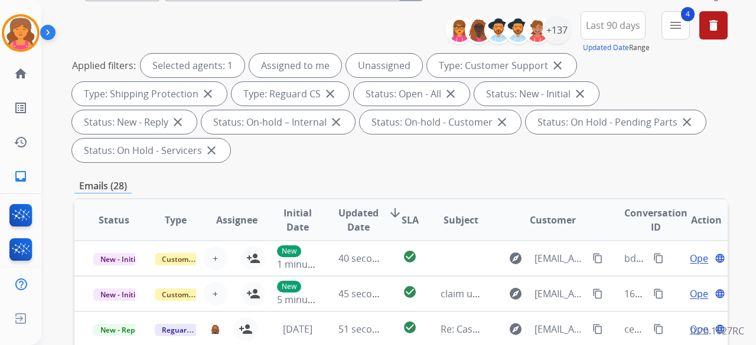
scroll to position [0, 0]
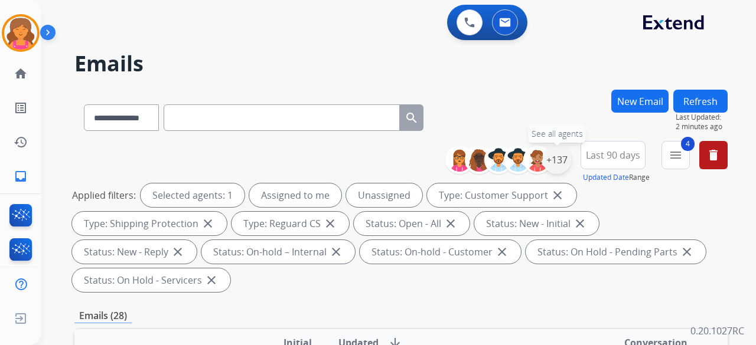
click at [561, 163] on div "+137" at bounding box center [557, 160] width 28 height 28
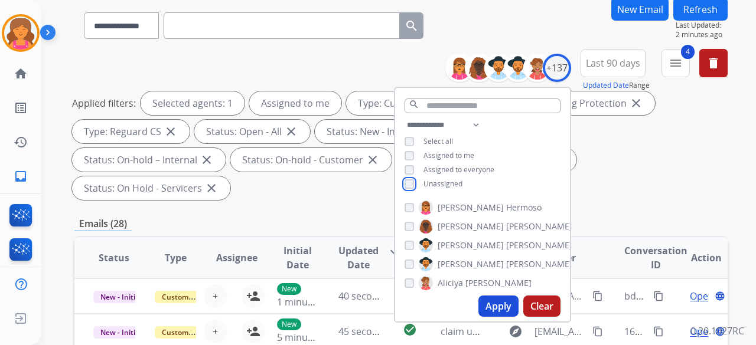
scroll to position [118, 0]
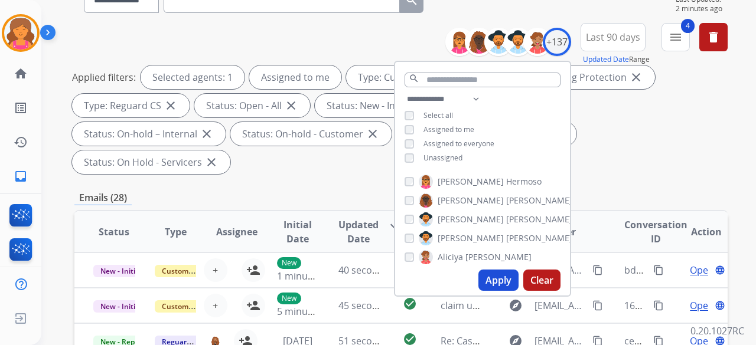
click at [496, 288] on button "Apply" at bounding box center [498, 280] width 40 height 21
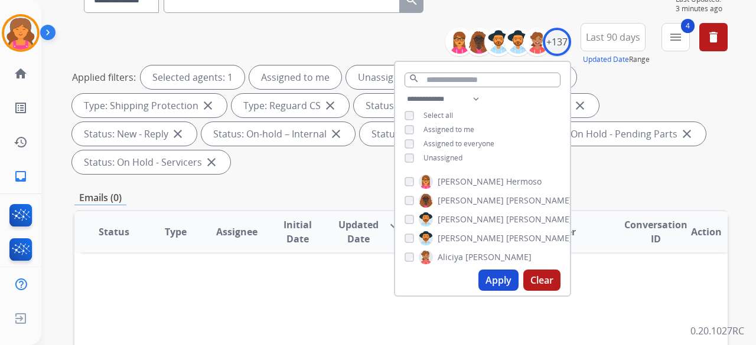
click at [491, 280] on button "Apply" at bounding box center [498, 280] width 40 height 21
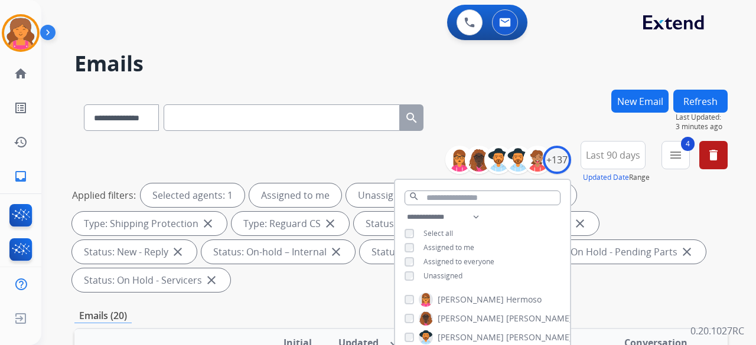
click at [328, 277] on div "Applied filters: Selected agents: 1 Assigned to me Unassigned Type: Customer Su…" at bounding box center [398, 238] width 653 height 109
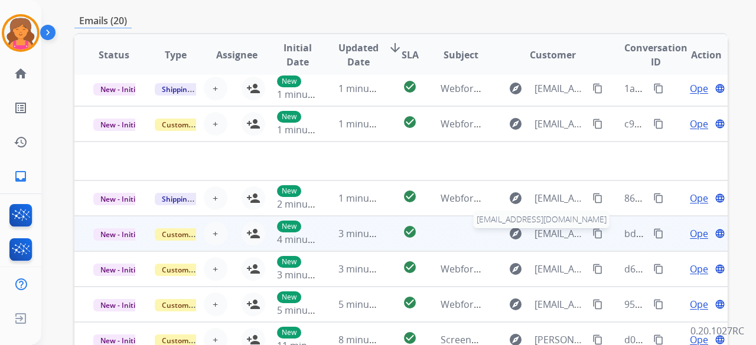
scroll to position [439, 0]
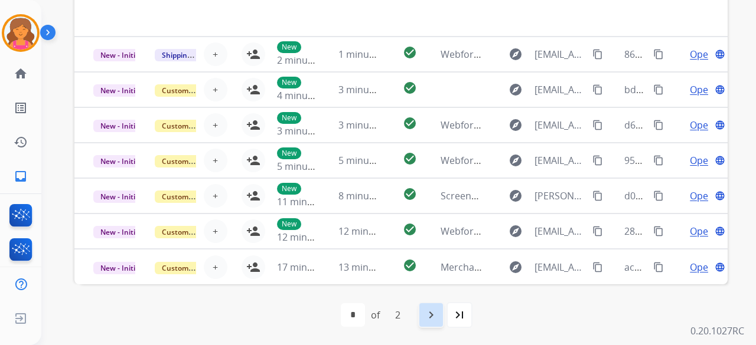
click at [438, 319] on div "navigate_next" at bounding box center [431, 315] width 26 height 26
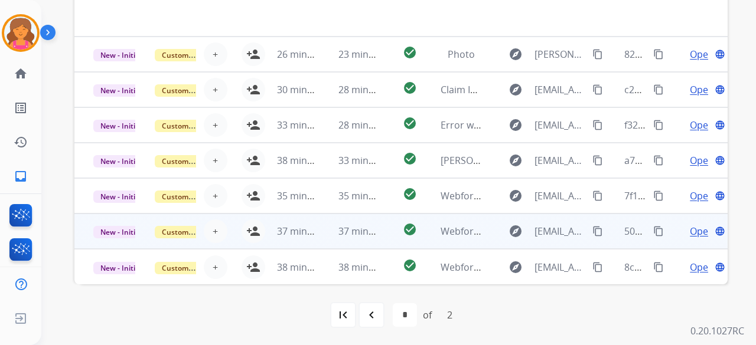
click at [432, 232] on td "Webform from [EMAIL_ADDRESS][DOMAIN_NAME] on [DATE]" at bounding box center [452, 231] width 61 height 35
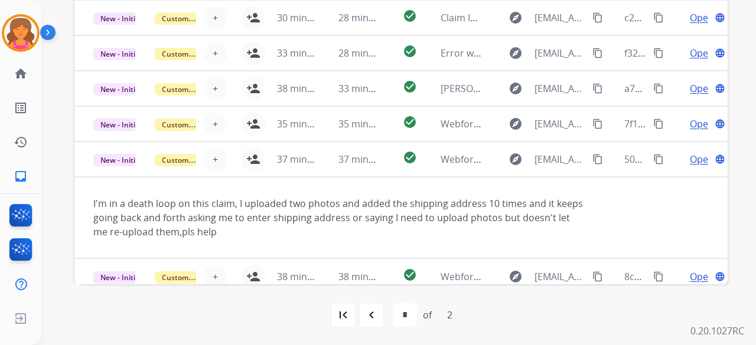
scroll to position [83, 0]
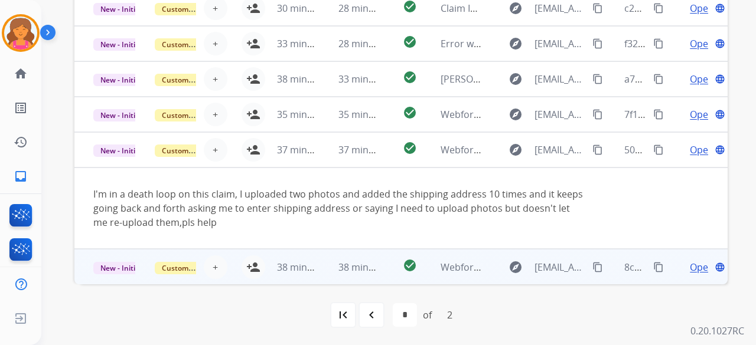
click at [427, 260] on td "Webform from [EMAIL_ADDRESS][DOMAIN_NAME] on [DATE]" at bounding box center [452, 266] width 61 height 35
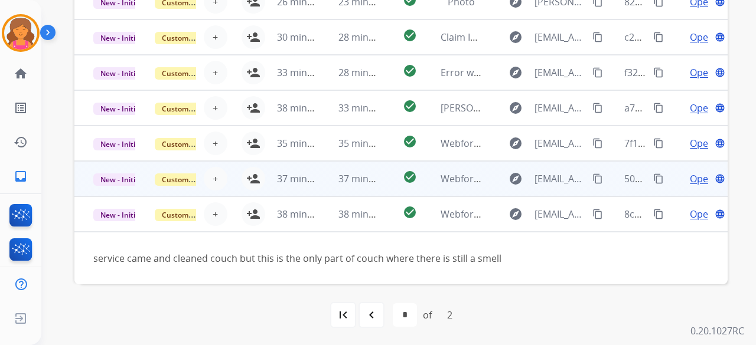
scroll to position [0, 0]
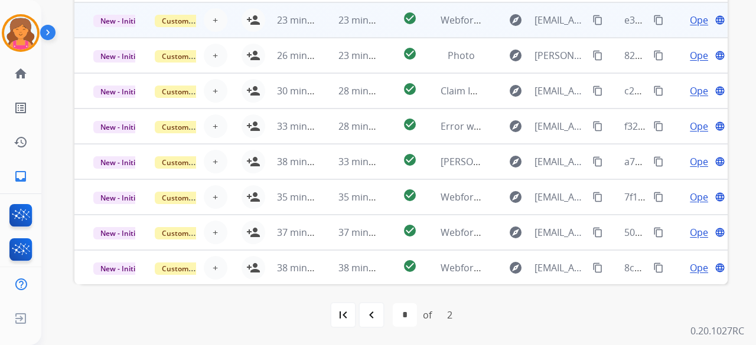
click at [380, 24] on td "check_circle" at bounding box center [400, 19] width 41 height 35
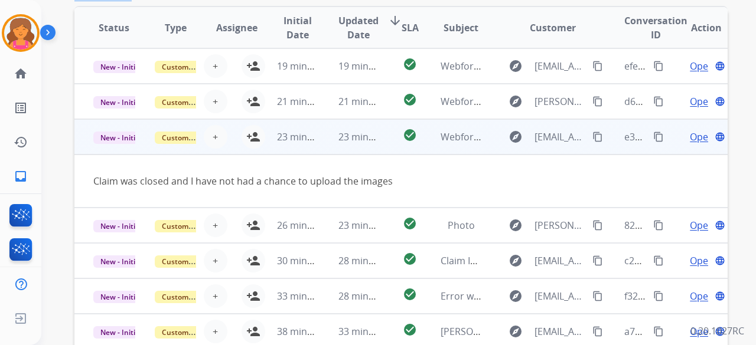
scroll to position [321, 0]
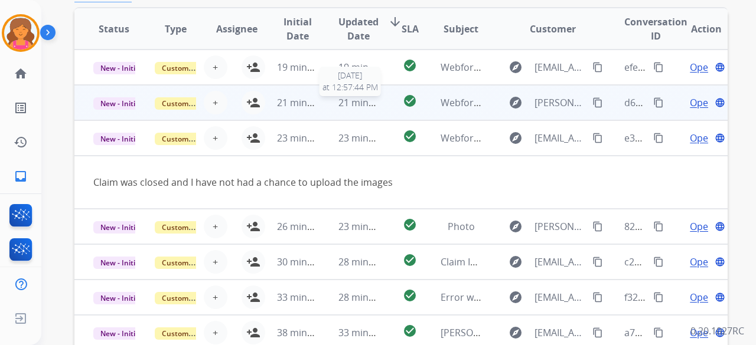
click at [374, 97] on span "21 minutes ago" at bounding box center [372, 102] width 68 height 13
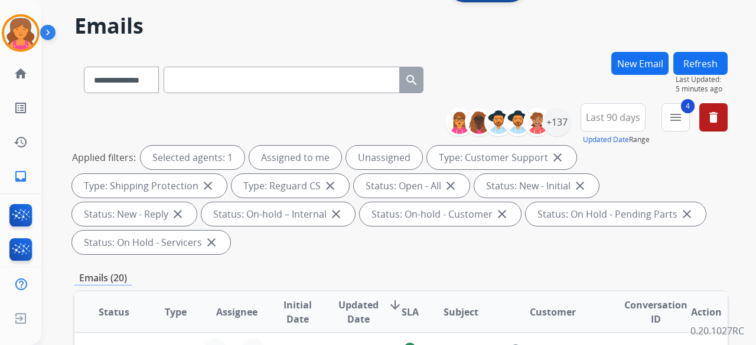
scroll to position [0, 0]
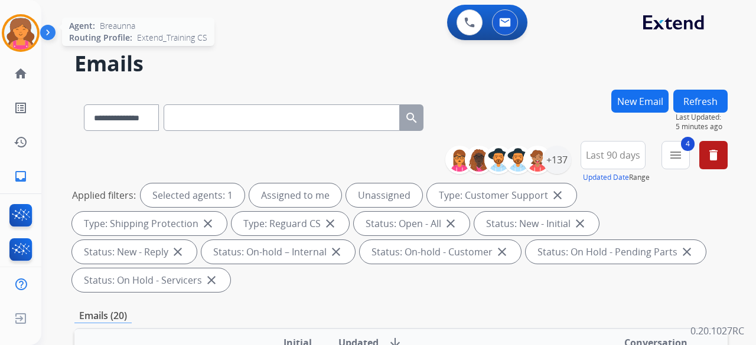
click at [32, 31] on img at bounding box center [20, 33] width 33 height 33
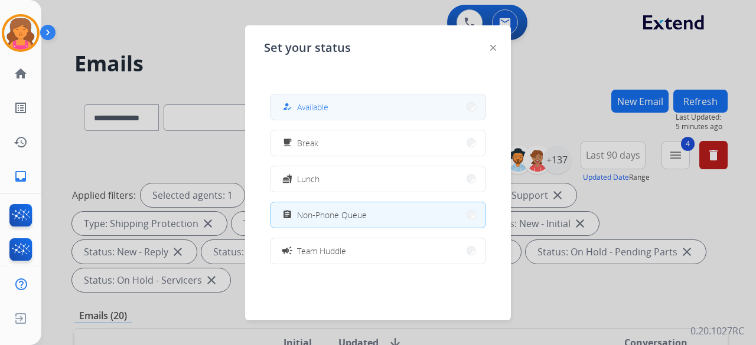
click at [373, 106] on button "how_to_reg Available" at bounding box center [377, 106] width 215 height 25
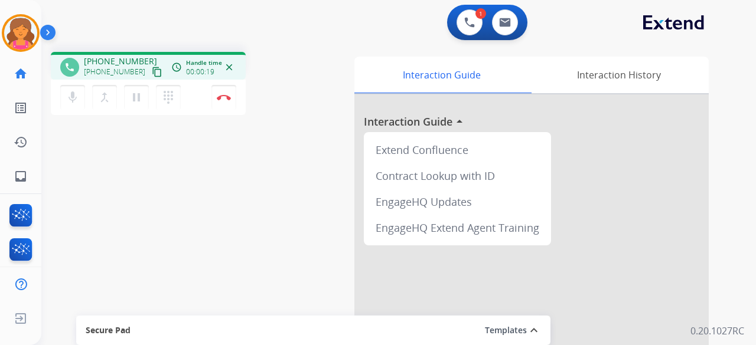
click at [152, 73] on mat-icon "content_copy" at bounding box center [157, 72] width 11 height 11
click at [152, 76] on mat-icon "content_copy" at bounding box center [157, 72] width 11 height 11
click at [497, 11] on div "0 Email Interactions" at bounding box center [504, 22] width 35 height 26
click at [497, 28] on button at bounding box center [505, 22] width 26 height 26
select select "**********"
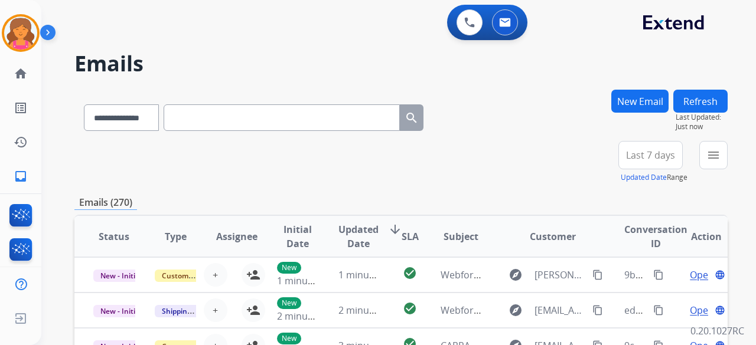
click at [647, 94] on button "New Email" at bounding box center [639, 101] width 57 height 23
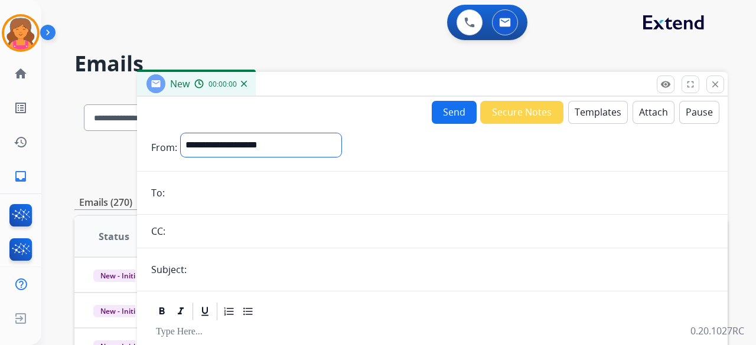
click at [263, 140] on select "**********" at bounding box center [261, 145] width 161 height 24
select select "**********"
click at [181, 133] on select "**********" at bounding box center [261, 145] width 161 height 24
click at [218, 204] on input "email" at bounding box center [440, 194] width 545 height 24
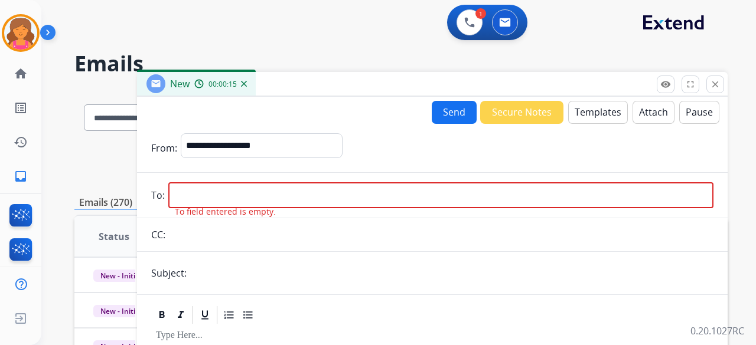
drag, startPoint x: 220, startPoint y: 195, endPoint x: 212, endPoint y: 191, distance: 9.2
click at [220, 195] on input "email" at bounding box center [440, 195] width 545 height 26
paste input "**********"
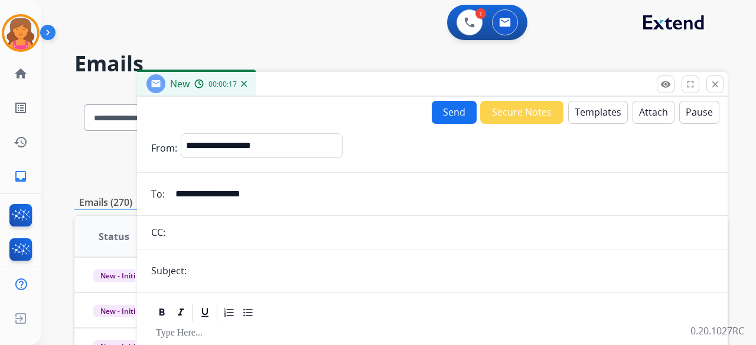
type input "**********"
click at [221, 253] on form "**********" at bounding box center [432, 328] width 591 height 409
click at [221, 280] on input "text" at bounding box center [451, 271] width 523 height 24
type input "**********"
click at [572, 109] on button "Templates" at bounding box center [598, 112] width 60 height 23
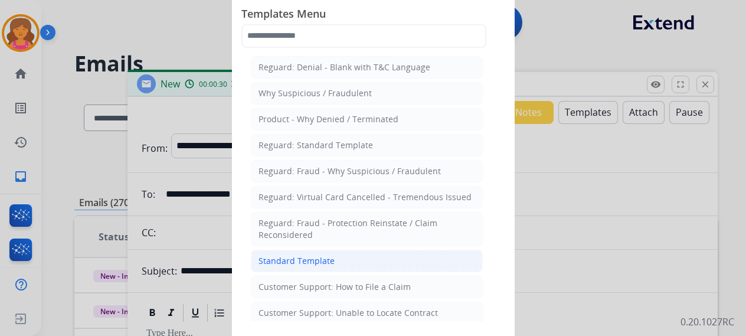
click at [293, 255] on div "Standard Template" at bounding box center [297, 261] width 76 height 12
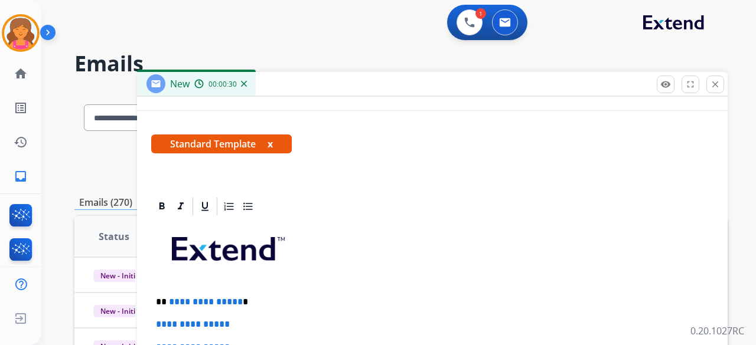
scroll to position [236, 0]
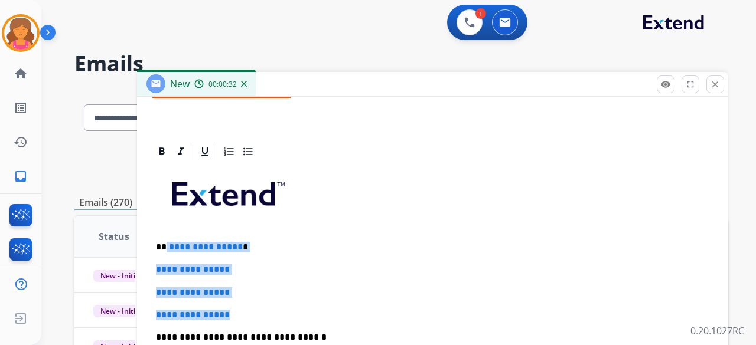
drag, startPoint x: 242, startPoint y: 305, endPoint x: 167, endPoint y: 240, distance: 99.7
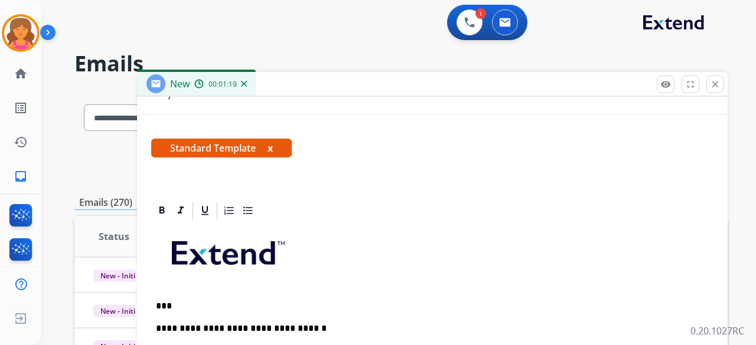
scroll to position [204, 0]
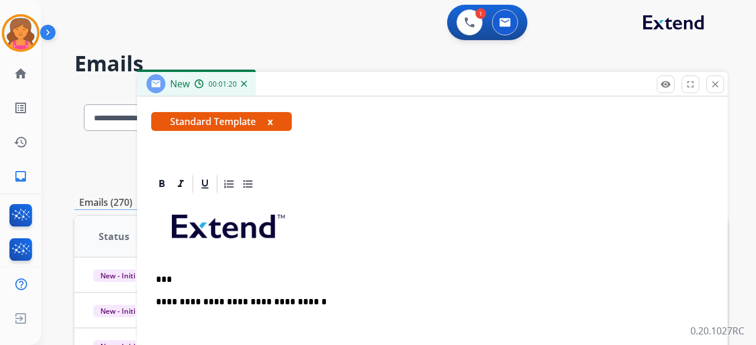
click at [240, 275] on p "***" at bounding box center [427, 280] width 543 height 11
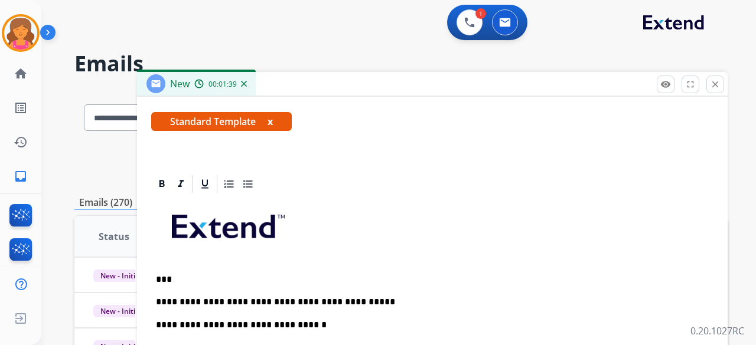
click at [174, 304] on p "**********" at bounding box center [427, 302] width 543 height 11
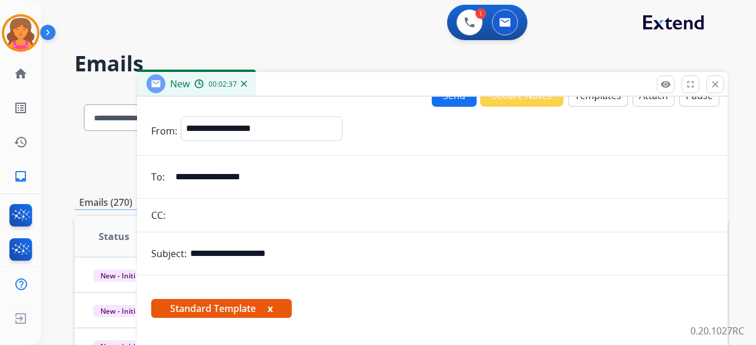
scroll to position [0, 0]
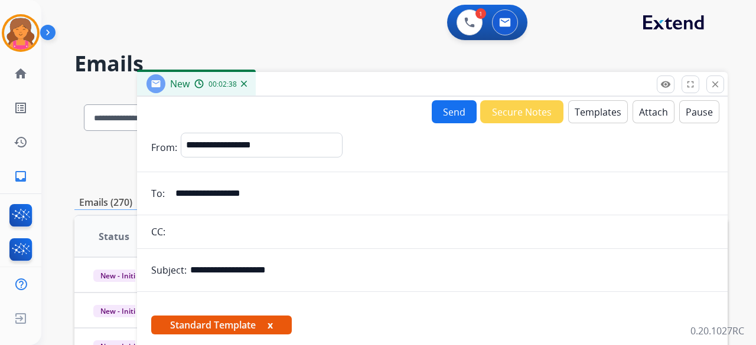
click at [641, 117] on button "Attach" at bounding box center [653, 111] width 42 height 23
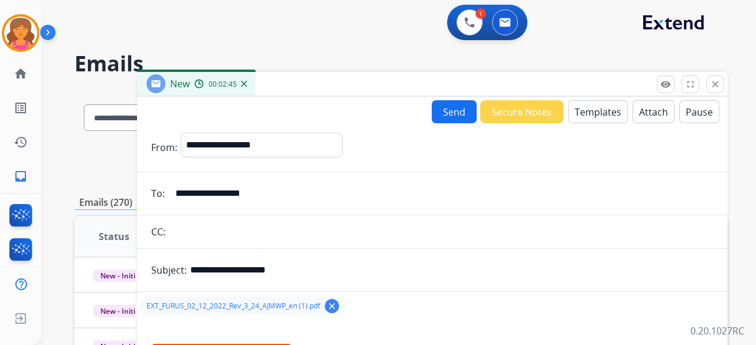
click at [436, 114] on button "Send" at bounding box center [454, 111] width 45 height 23
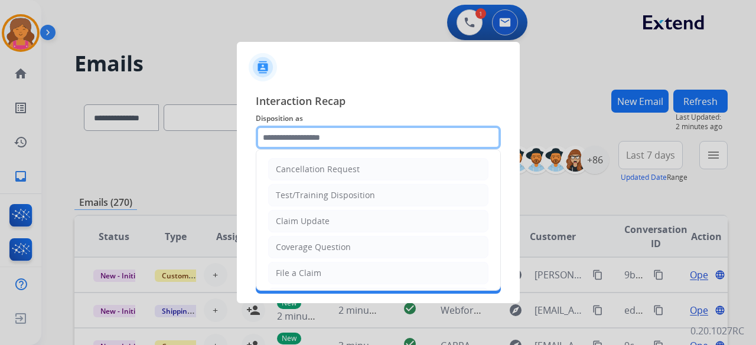
click at [286, 136] on input "text" at bounding box center [378, 138] width 245 height 24
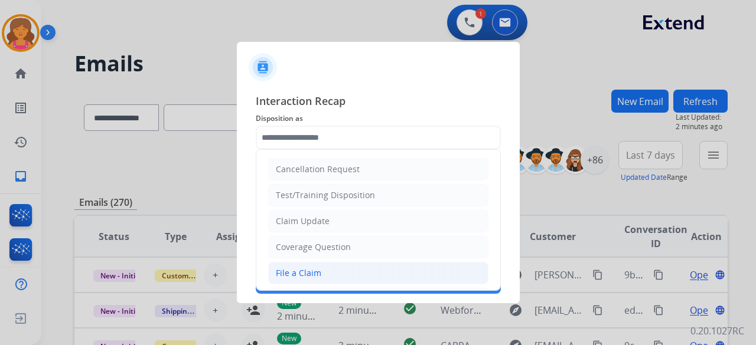
click at [331, 272] on li "File a Claim" at bounding box center [378, 273] width 220 height 22
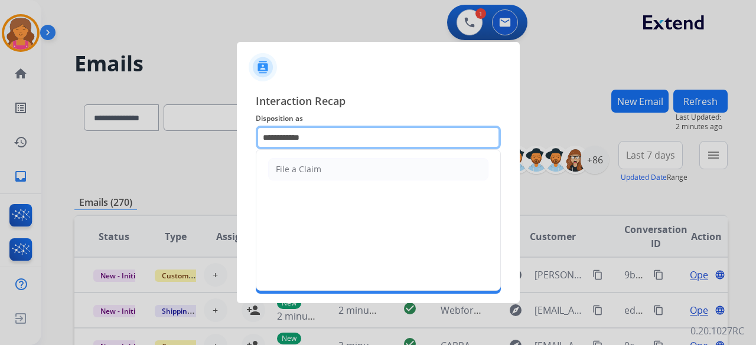
click at [322, 140] on input "**********" at bounding box center [378, 138] width 245 height 24
type input "*"
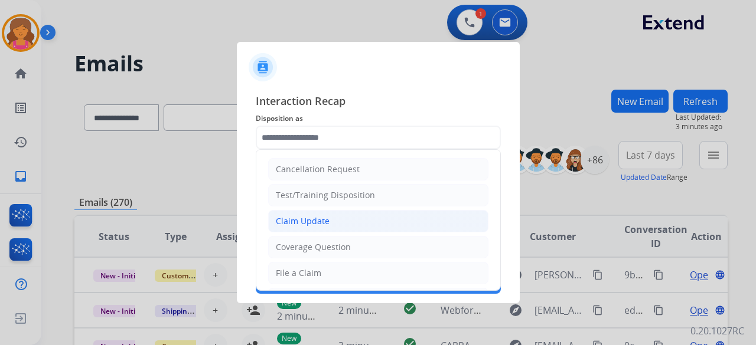
click at [305, 223] on div "Claim Update" at bounding box center [303, 222] width 54 height 12
type input "**********"
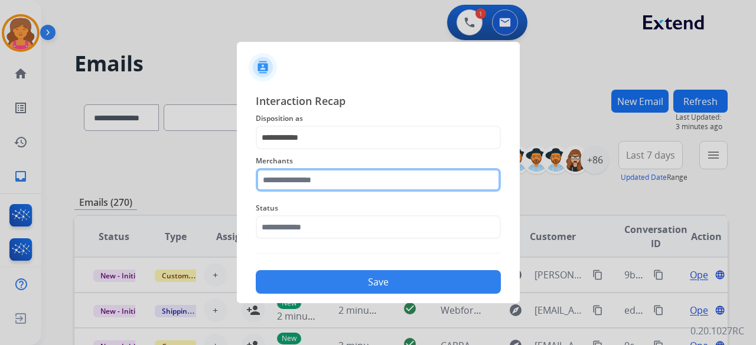
click at [294, 180] on input "text" at bounding box center [378, 180] width 245 height 24
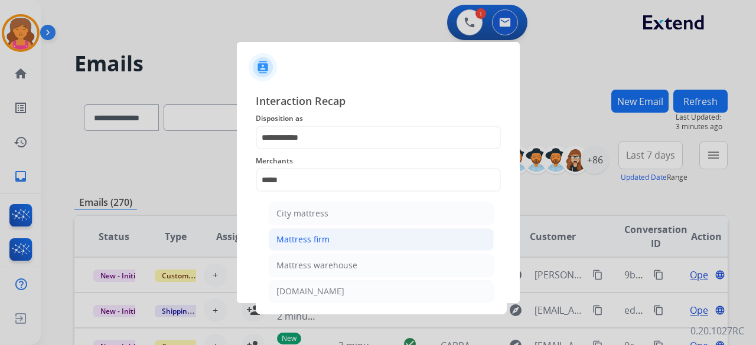
click at [338, 237] on li "Mattress firm" at bounding box center [381, 240] width 225 height 22
type input "**********"
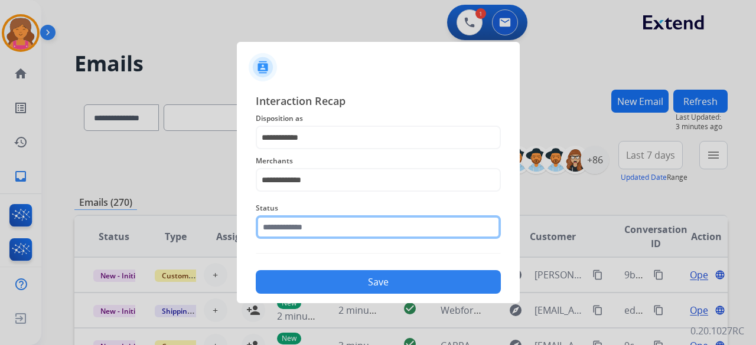
click at [333, 234] on input "text" at bounding box center [378, 228] width 245 height 24
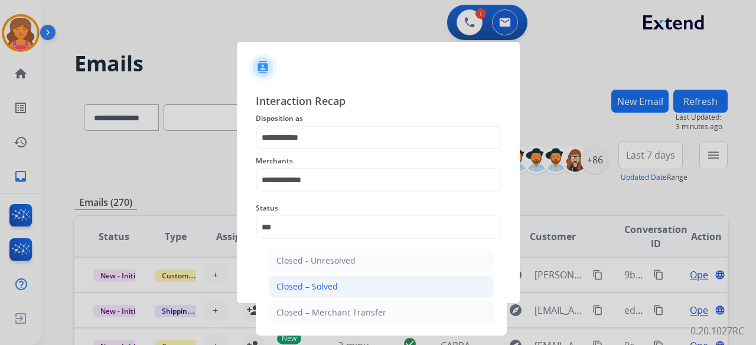
click at [351, 285] on li "Closed – Solved" at bounding box center [381, 287] width 225 height 22
type input "**********"
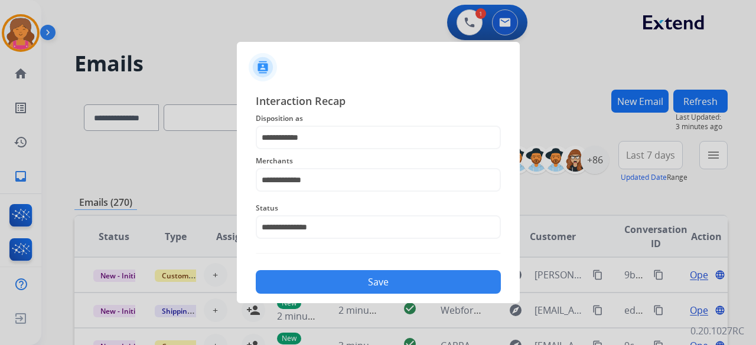
click at [351, 285] on button "Save" at bounding box center [378, 282] width 245 height 24
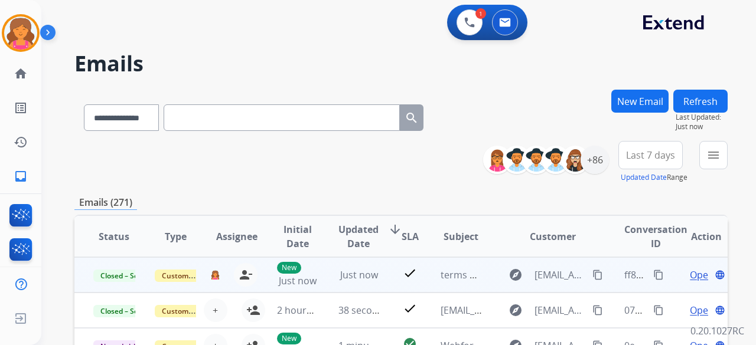
click at [653, 274] on mat-icon "content_copy" at bounding box center [658, 275] width 11 height 11
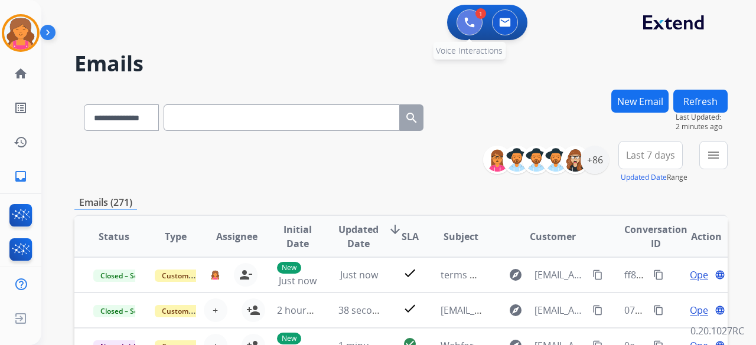
click at [458, 18] on button at bounding box center [469, 22] width 26 height 26
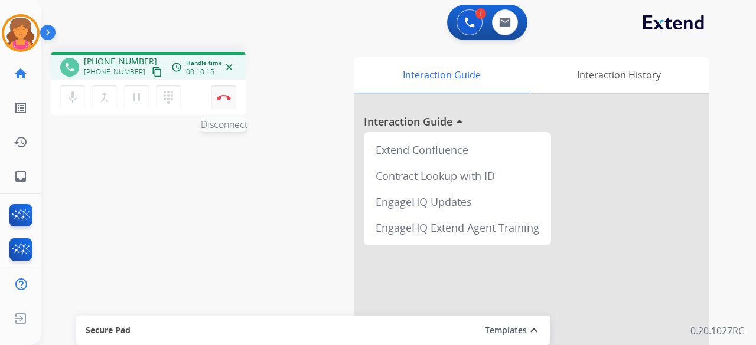
click at [227, 101] on button "Disconnect" at bounding box center [223, 97] width 25 height 25
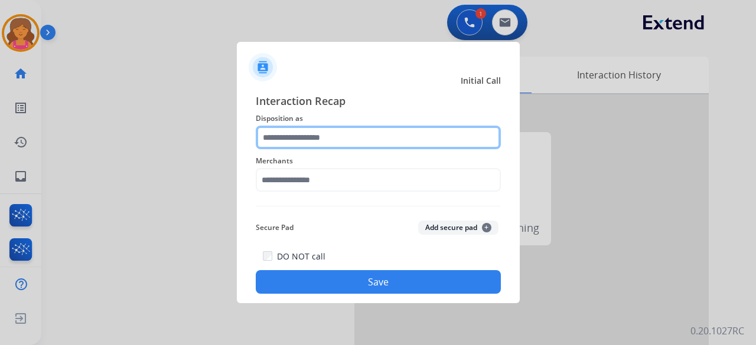
click at [283, 142] on input "text" at bounding box center [378, 138] width 245 height 24
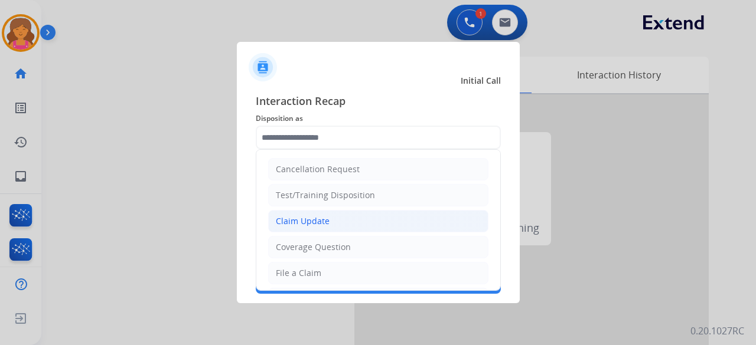
click at [312, 220] on div "Claim Update" at bounding box center [303, 222] width 54 height 12
type input "**********"
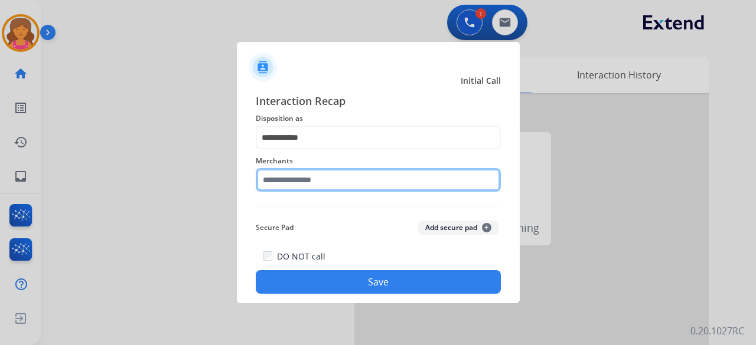
click at [301, 178] on input "text" at bounding box center [378, 180] width 245 height 24
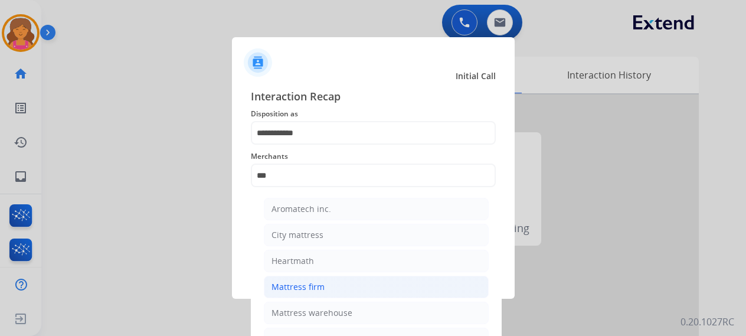
click at [383, 289] on li "Mattress firm" at bounding box center [376, 287] width 225 height 22
type input "**********"
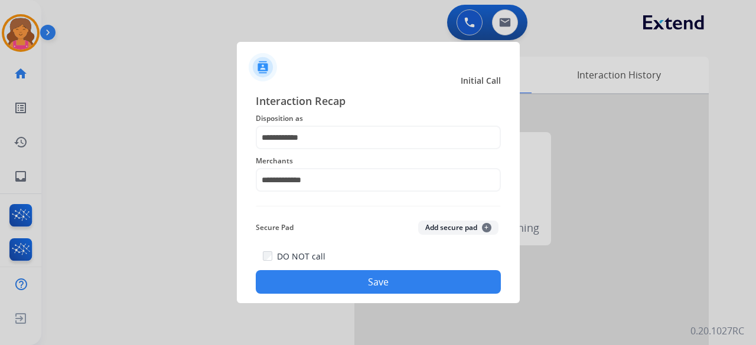
click at [350, 272] on button "Save" at bounding box center [378, 282] width 245 height 24
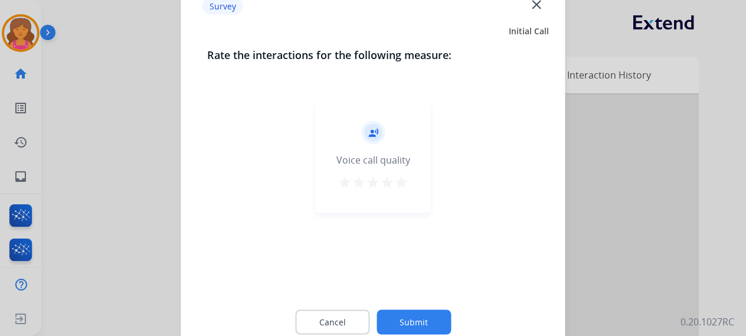
click at [403, 177] on mat-icon "star" at bounding box center [401, 182] width 14 height 14
click at [409, 332] on button "Submit" at bounding box center [414, 321] width 74 height 25
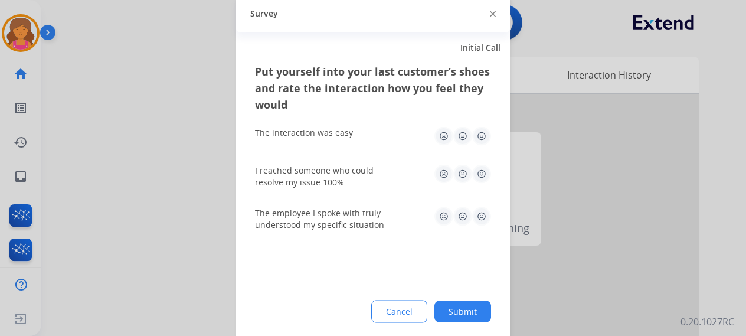
click at [482, 136] on img at bounding box center [481, 135] width 19 height 19
click at [481, 161] on div "I reached someone who could resolve my issue 100%" at bounding box center [373, 176] width 236 height 43
click at [483, 172] on img at bounding box center [481, 173] width 19 height 19
click at [483, 227] on div "The employee I spoke with truly understood my specific situation" at bounding box center [373, 218] width 236 height 43
click at [481, 219] on img at bounding box center [481, 216] width 19 height 19
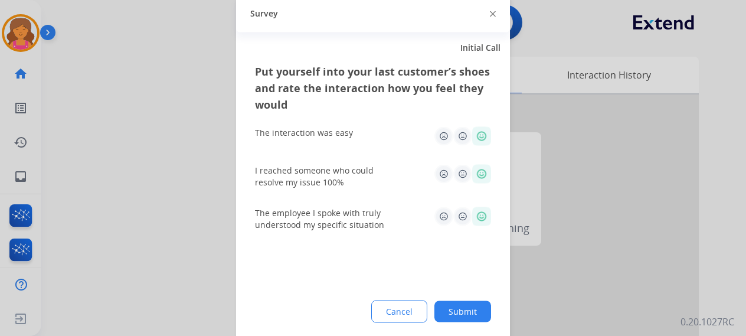
click at [451, 312] on button "Submit" at bounding box center [463, 311] width 57 height 21
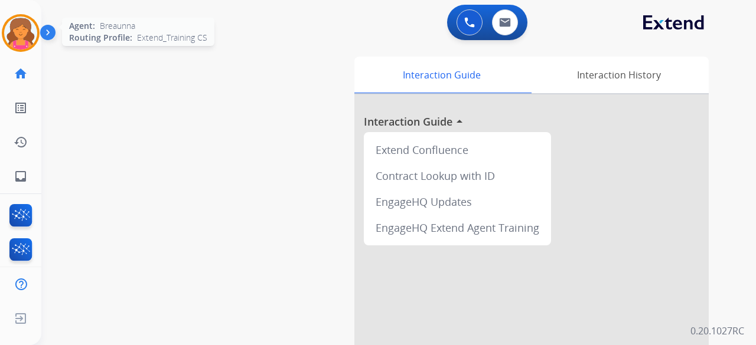
click at [15, 34] on img at bounding box center [20, 33] width 33 height 33
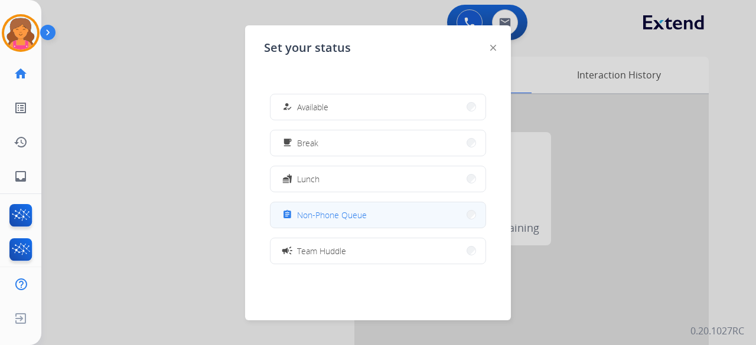
click at [325, 215] on span "Non-Phone Queue" at bounding box center [332, 215] width 70 height 12
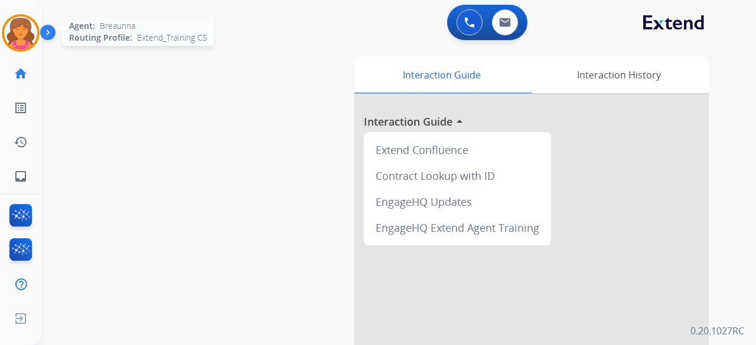
click at [8, 28] on img at bounding box center [20, 33] width 33 height 33
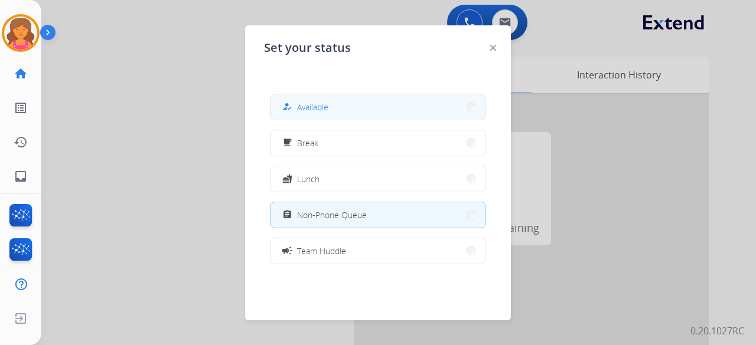
click at [340, 113] on button "how_to_reg Available" at bounding box center [377, 106] width 215 height 25
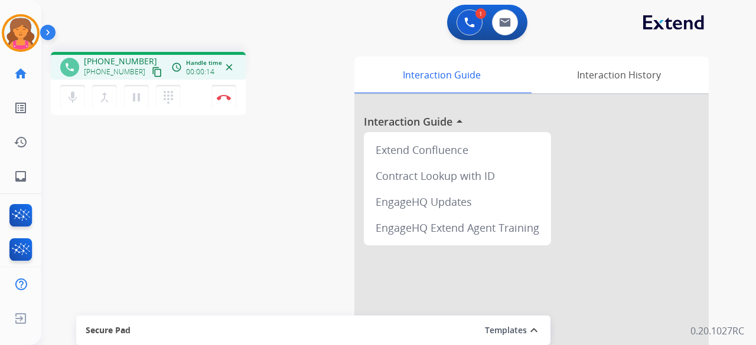
click at [150, 70] on button "content_copy" at bounding box center [157, 72] width 14 height 14
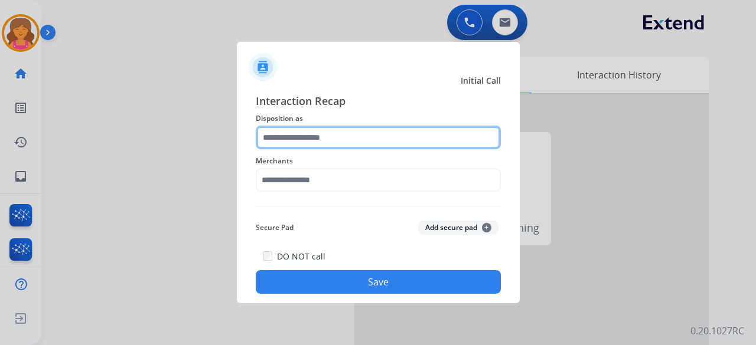
drag, startPoint x: 284, startPoint y: 133, endPoint x: 280, endPoint y: 141, distance: 8.5
click at [285, 133] on input "text" at bounding box center [378, 138] width 245 height 24
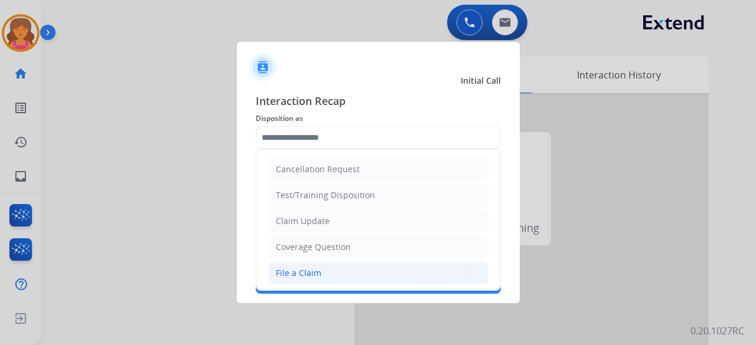
click at [326, 263] on li "File a Claim" at bounding box center [378, 273] width 220 height 22
type input "**********"
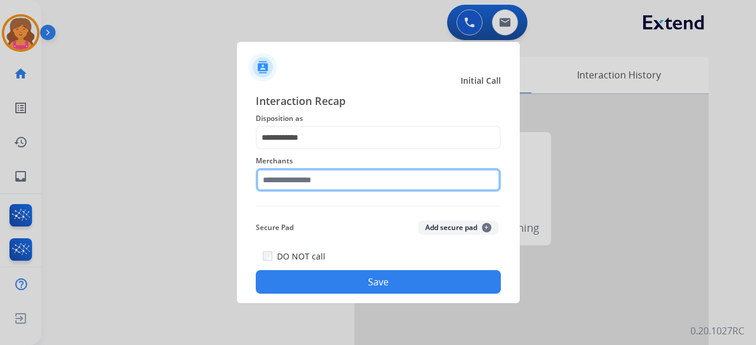
click at [301, 185] on input "text" at bounding box center [378, 180] width 245 height 24
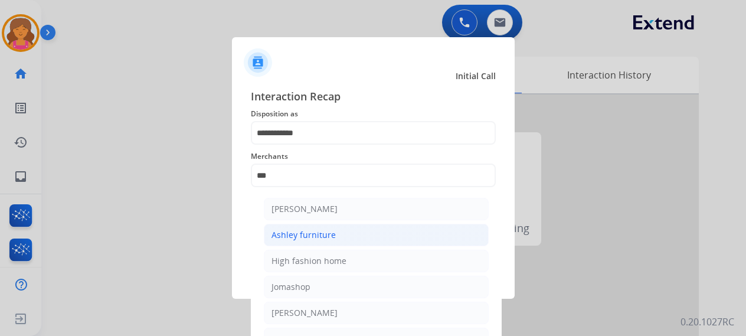
click at [340, 230] on li "Ashley furniture" at bounding box center [376, 235] width 225 height 22
type input "**********"
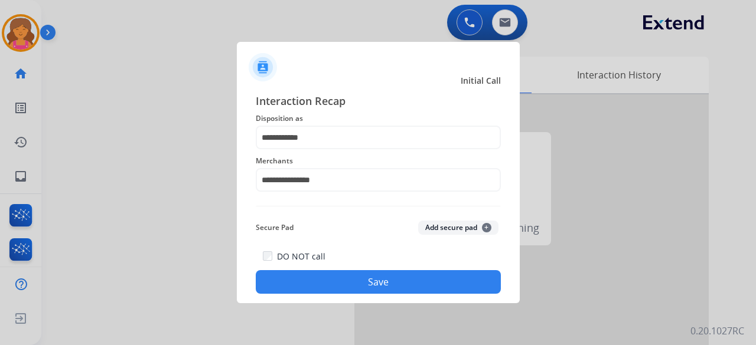
click at [331, 276] on button "Save" at bounding box center [378, 282] width 245 height 24
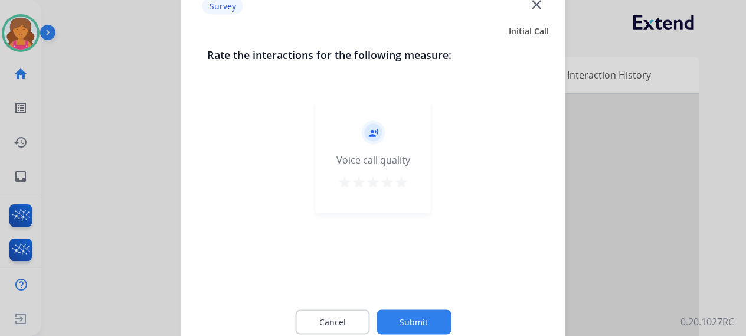
click at [405, 184] on mat-icon "star" at bounding box center [401, 182] width 14 height 14
click at [428, 308] on div "Cancel Submit" at bounding box center [373, 321] width 332 height 53
click at [429, 311] on button "Submit" at bounding box center [414, 321] width 74 height 25
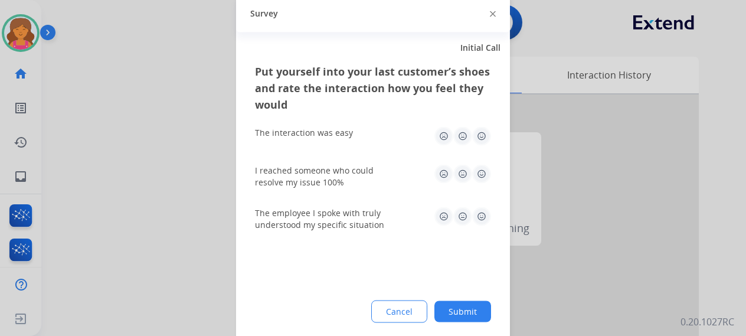
drag, startPoint x: 481, startPoint y: 133, endPoint x: 481, endPoint y: 141, distance: 7.7
click at [481, 133] on img at bounding box center [481, 135] width 19 height 19
click at [484, 172] on img at bounding box center [481, 173] width 19 height 19
drag, startPoint x: 487, startPoint y: 220, endPoint x: 484, endPoint y: 227, distance: 8.0
click at [486, 220] on img at bounding box center [481, 216] width 19 height 19
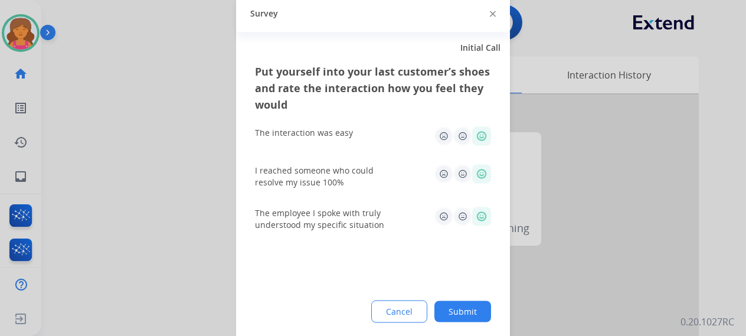
click at [464, 318] on button "Submit" at bounding box center [463, 311] width 57 height 21
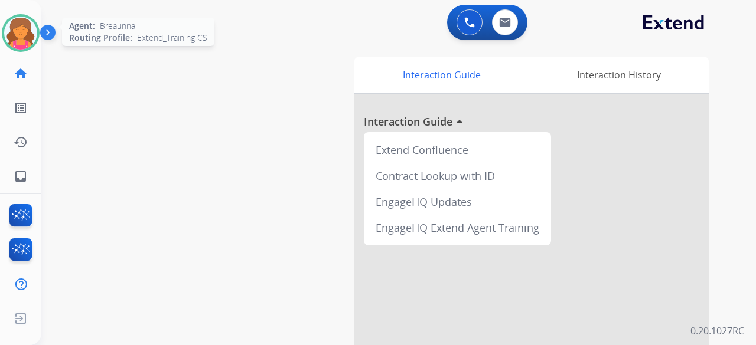
drag, startPoint x: 25, startPoint y: 31, endPoint x: 32, endPoint y: 44, distance: 14.3
click at [25, 31] on img at bounding box center [20, 33] width 33 height 33
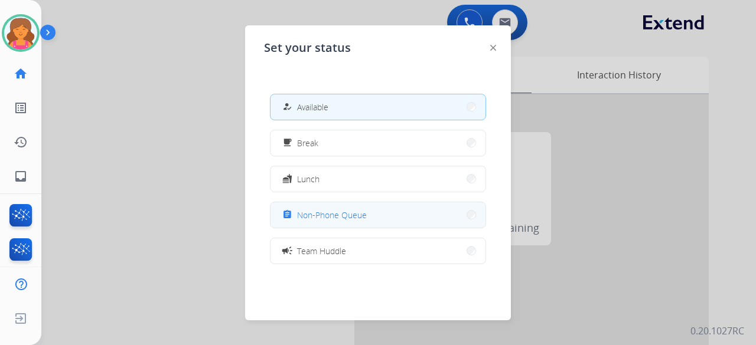
click at [415, 204] on button "assignment Non-Phone Queue" at bounding box center [377, 215] width 215 height 25
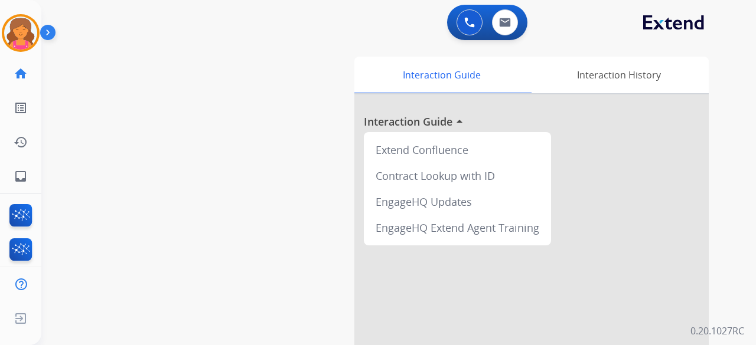
click at [530, 8] on div "0 Voice Interactions 0 Email Interactions" at bounding box center [392, 24] width 672 height 38
click at [497, 18] on button at bounding box center [505, 22] width 26 height 26
select select "**********"
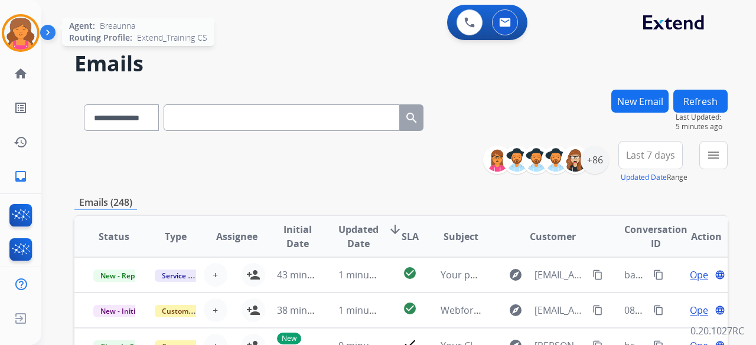
click at [17, 43] on img at bounding box center [20, 33] width 33 height 33
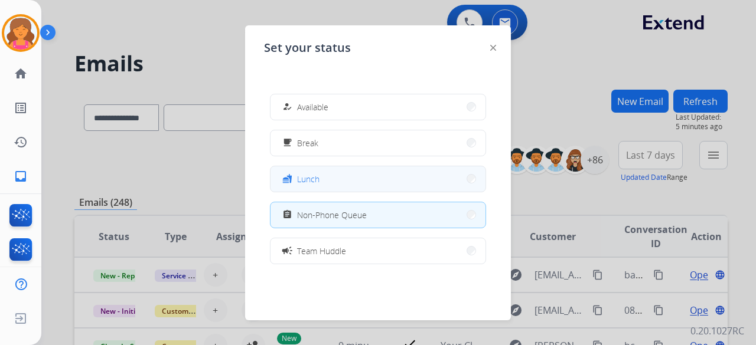
click at [327, 182] on button "fastfood Lunch" at bounding box center [377, 179] width 215 height 25
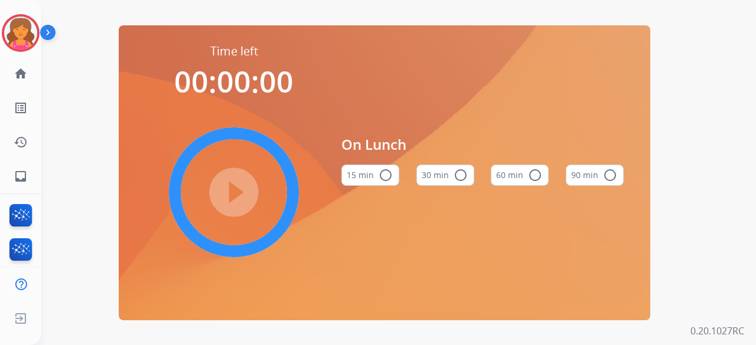
click at [454, 175] on mat-icon "radio_button_unchecked" at bounding box center [461, 175] width 14 height 14
click at [497, 175] on button "60 min radio_button_unchecked" at bounding box center [520, 175] width 58 height 21
click at [501, 175] on button "60 min check_circle" at bounding box center [520, 175] width 58 height 21
click at [236, 185] on mat-icon "play_circle_filled" at bounding box center [234, 192] width 14 height 14
